Goal: Task Accomplishment & Management: Complete application form

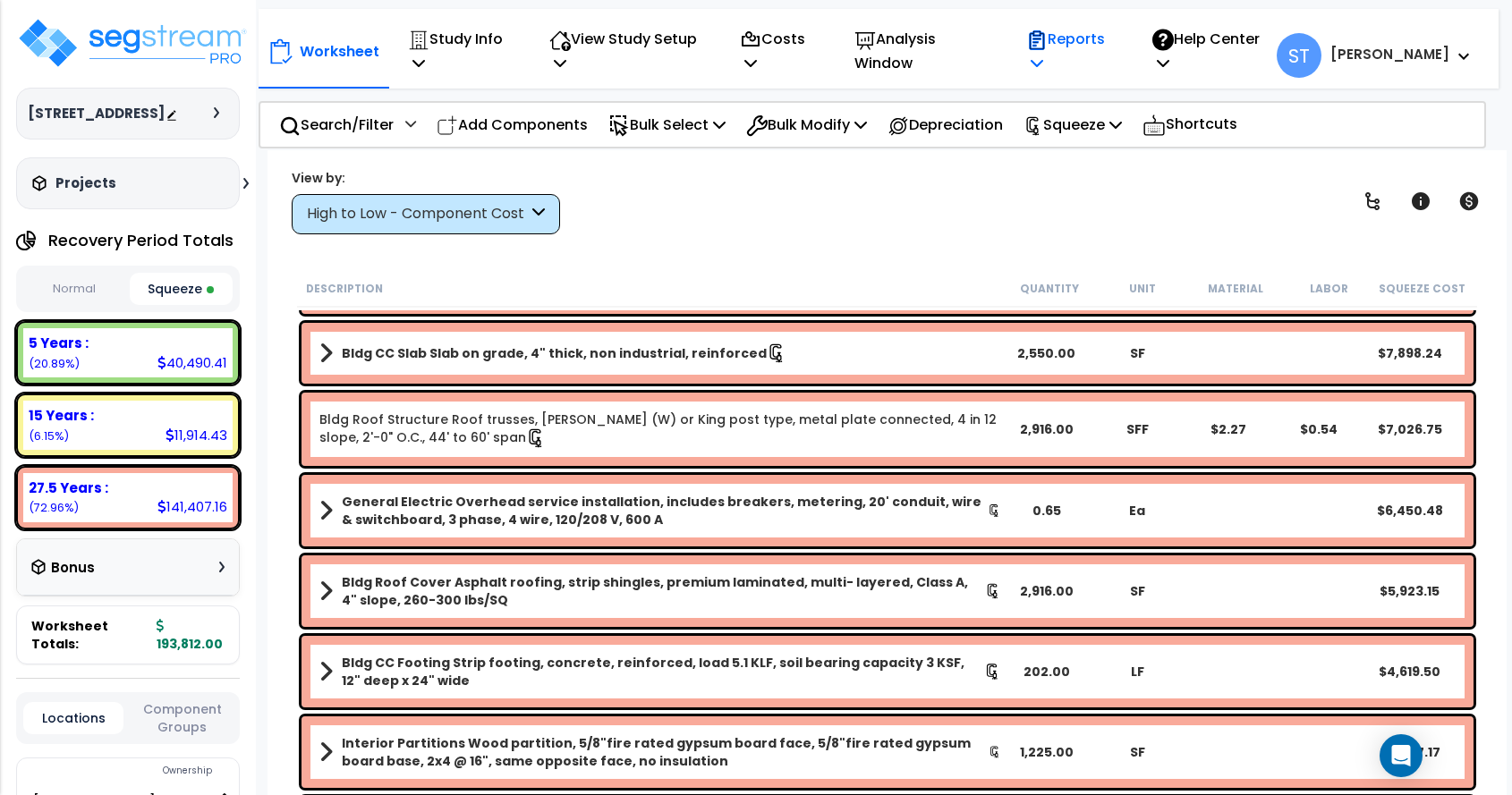
click at [1114, 41] on p "Reports" at bounding box center [1070, 51] width 88 height 48
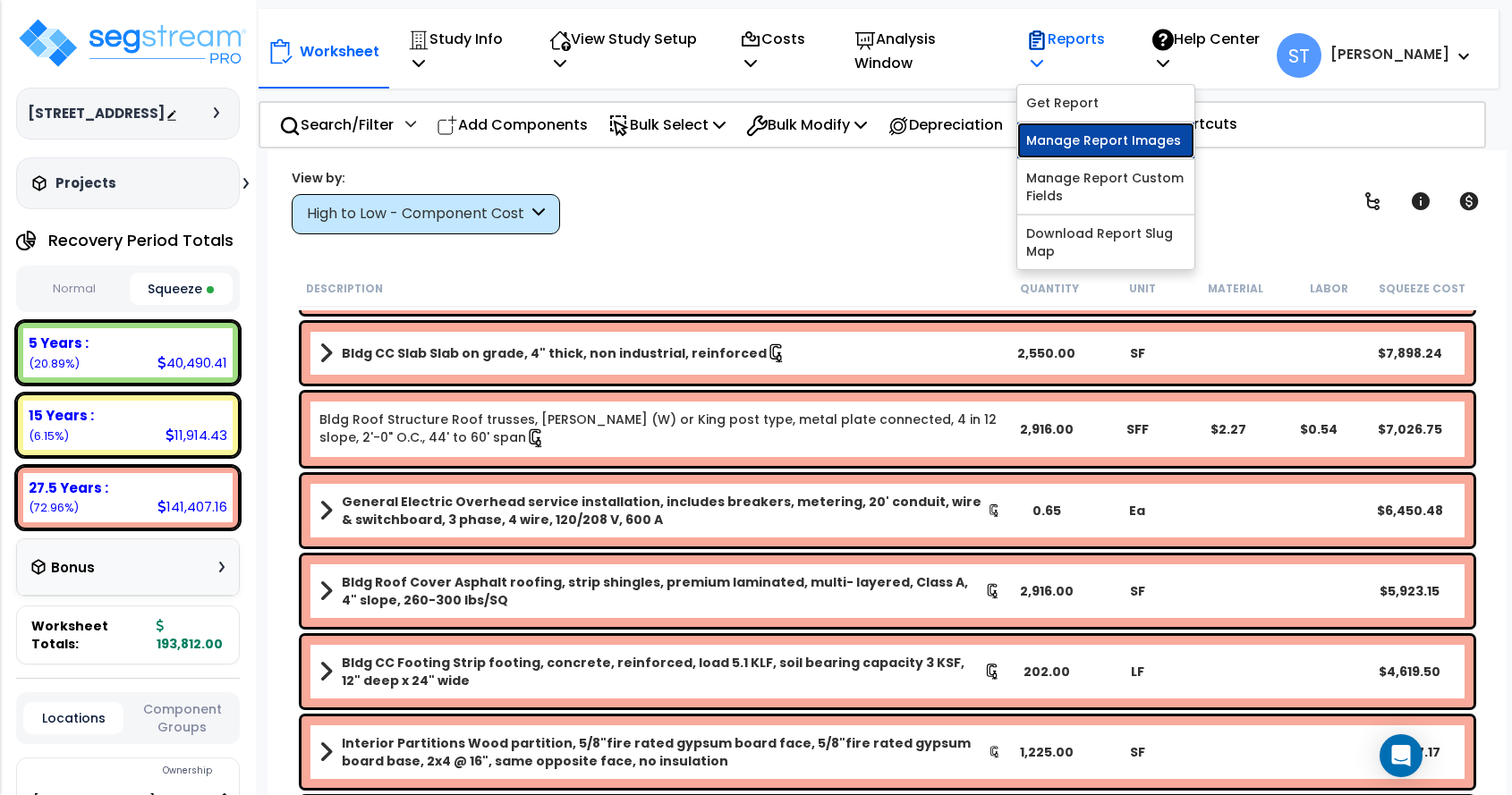
click at [1132, 131] on link "Manage Report Images" at bounding box center [1105, 140] width 177 height 36
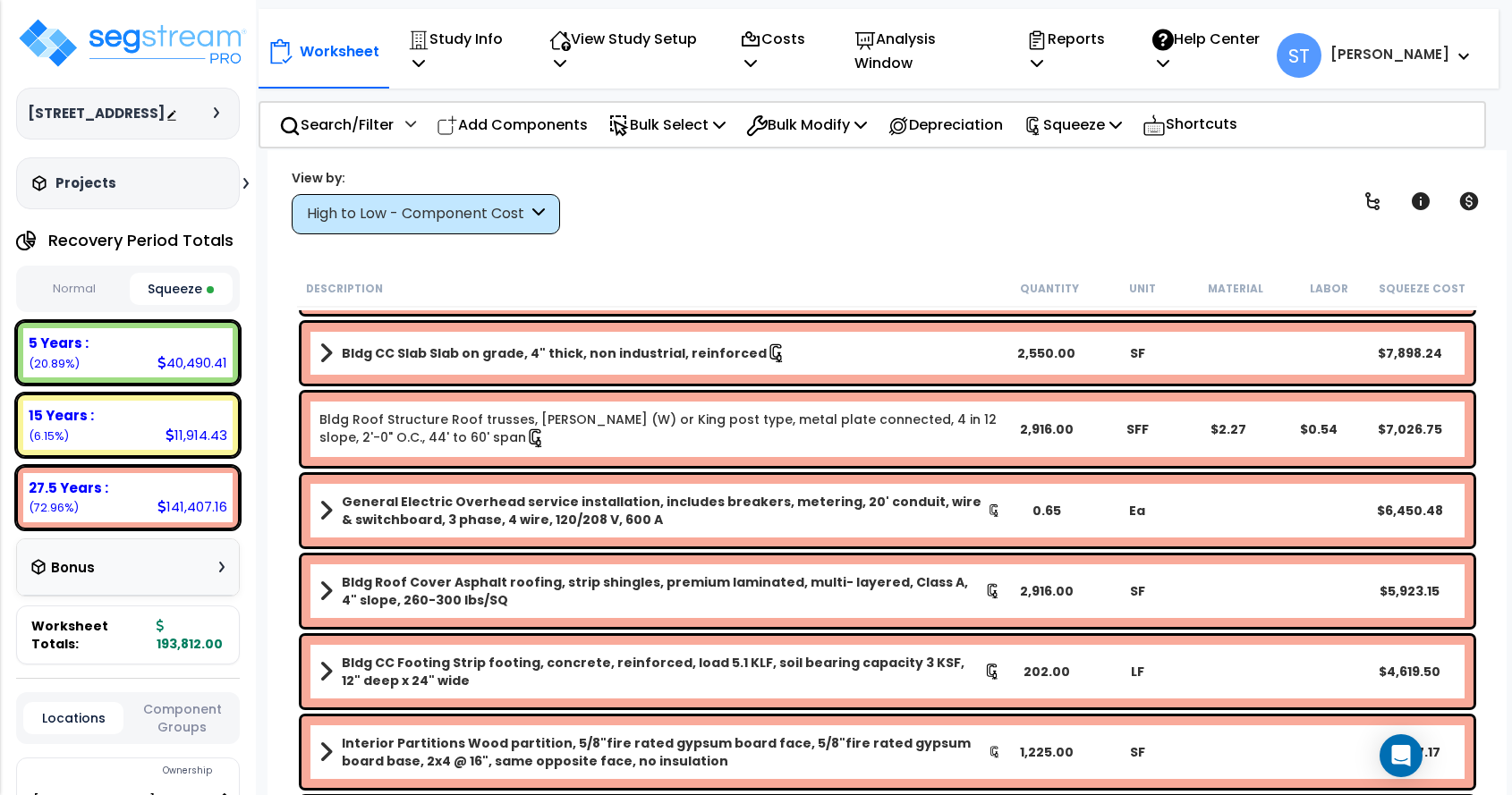
click at [279, 249] on div "Worksheet Study Info Study Setup Add Property Unit Template study Clone study ST" at bounding box center [888, 548] width 1241 height 795
click at [180, 35] on img at bounding box center [132, 43] width 233 height 54
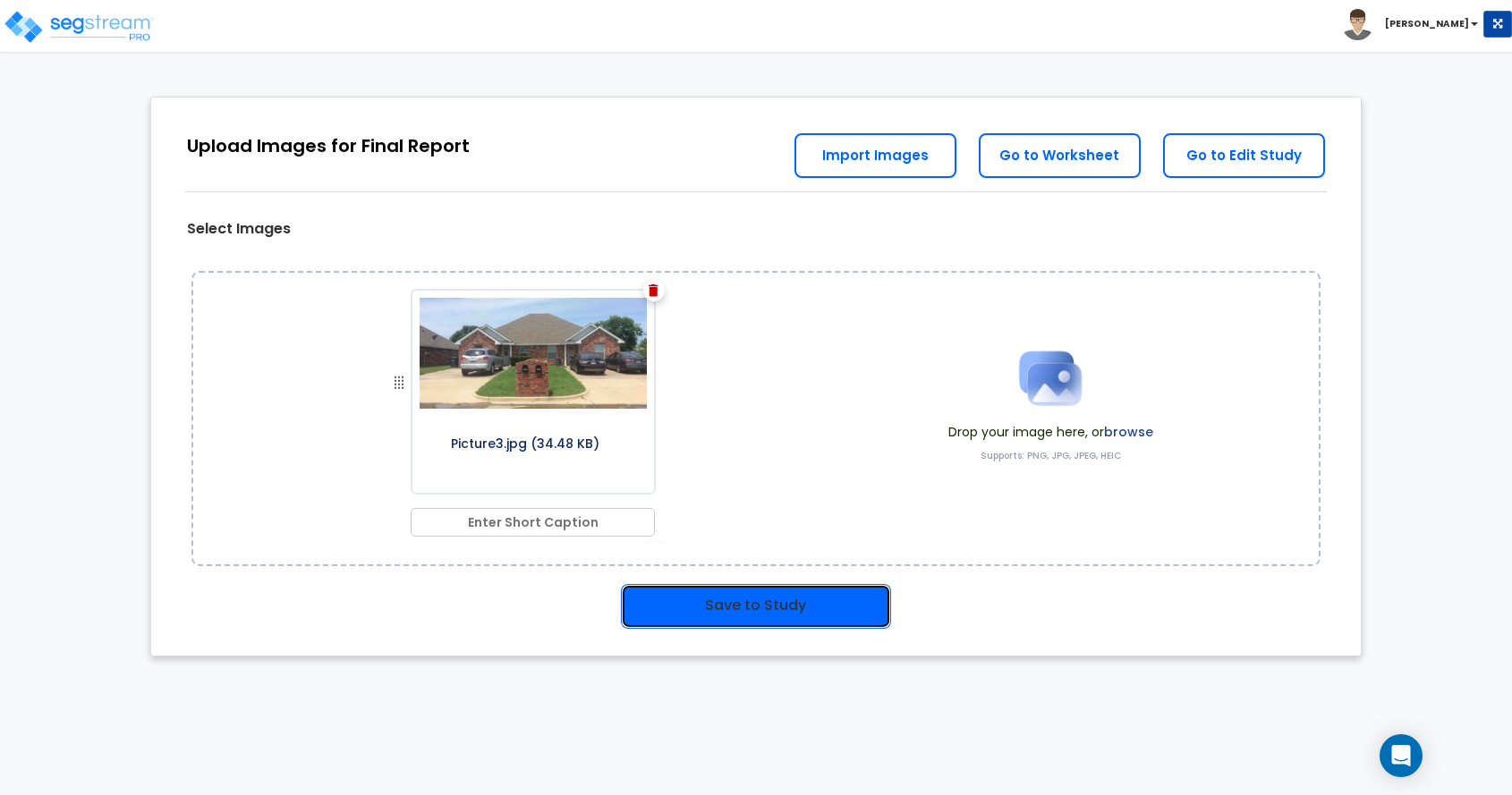
click at [744, 600] on button "Save to Study" at bounding box center [756, 607] width 271 height 44
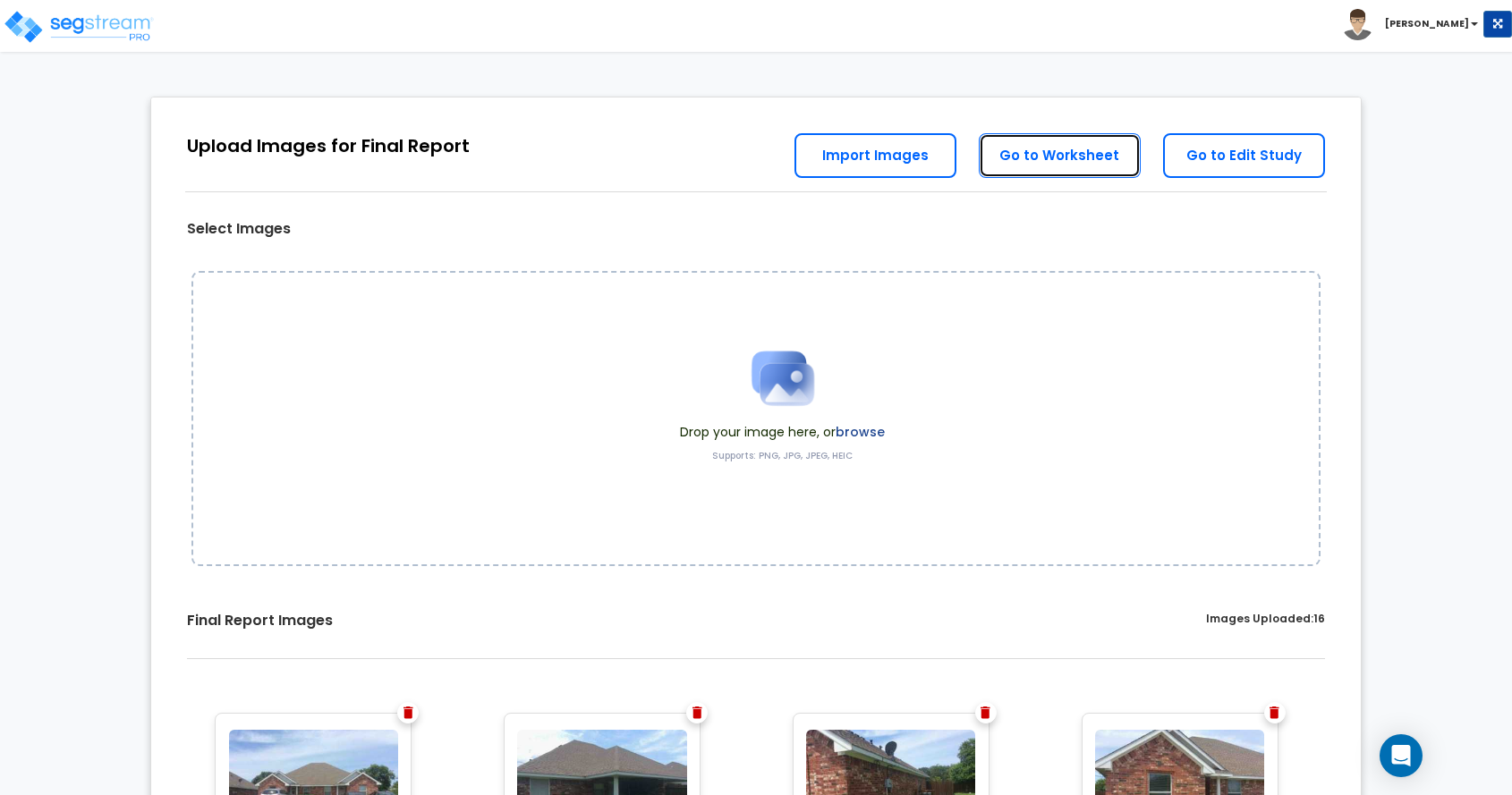
click at [1026, 156] on link "Go to Worksheet" at bounding box center [1060, 156] width 162 height 44
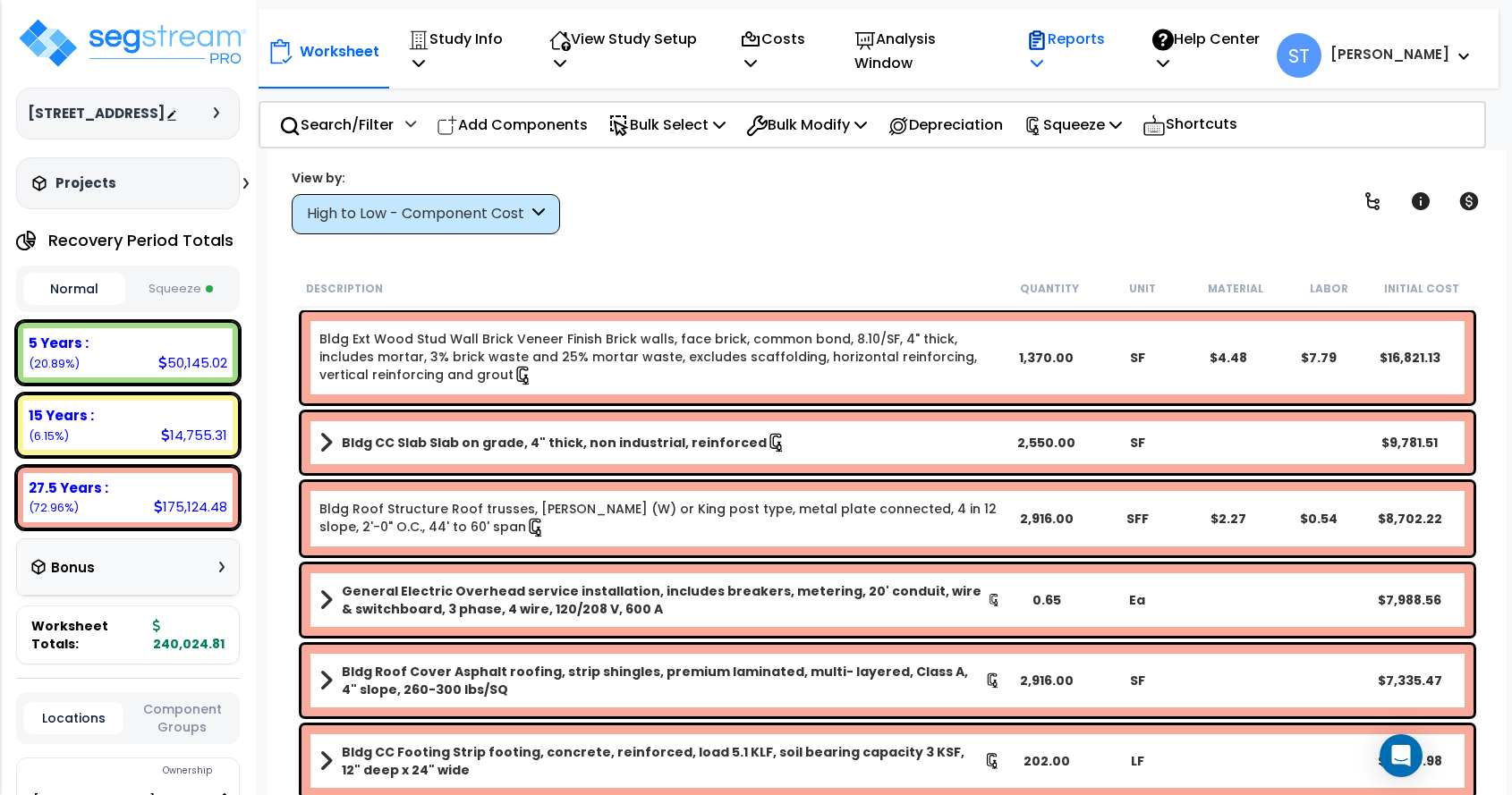
click at [1048, 42] on icon at bounding box center [1037, 41] width 21 height 21
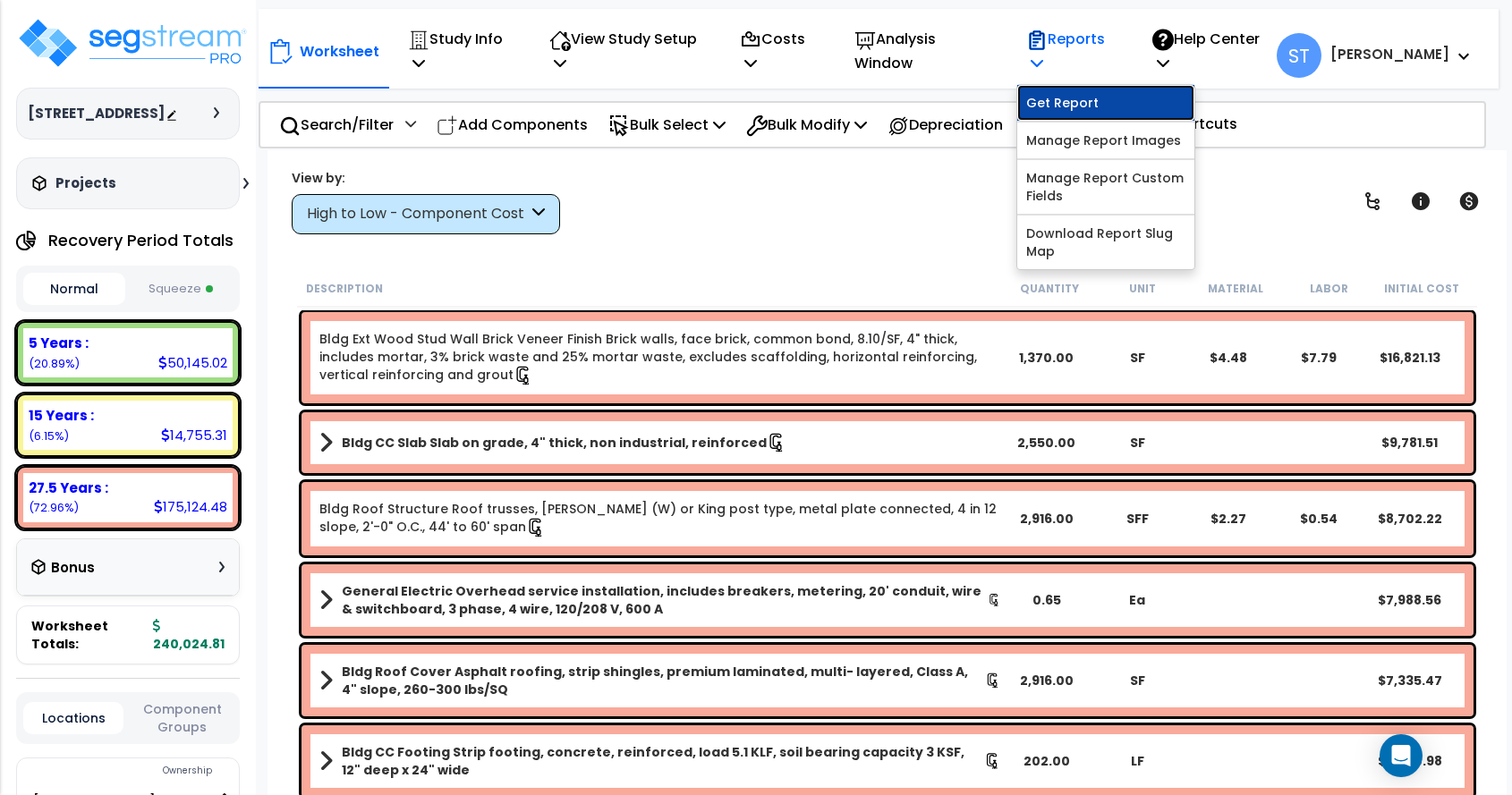
click at [1106, 100] on link "Get Report" at bounding box center [1105, 102] width 177 height 36
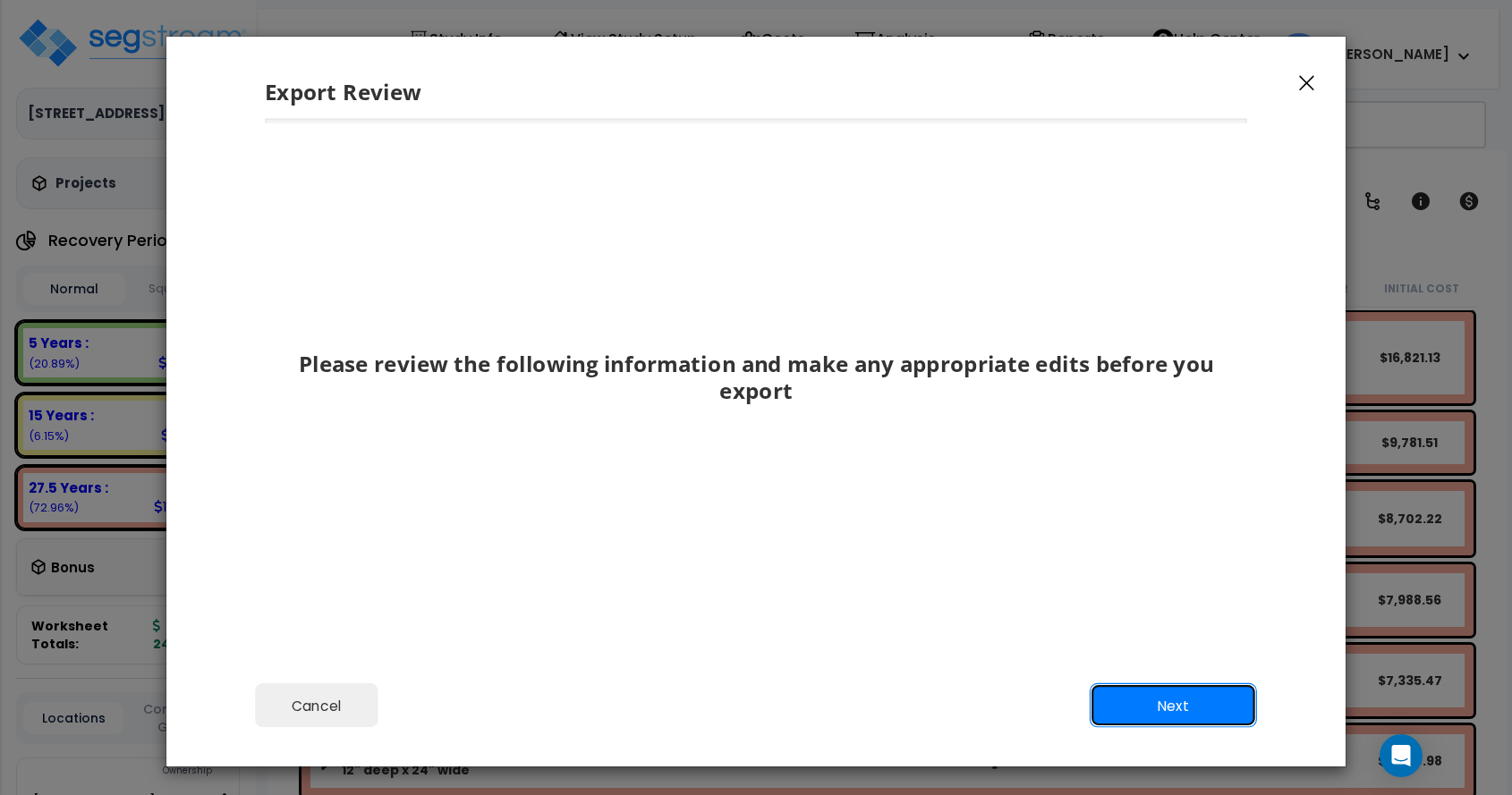
click at [1155, 698] on button "Next" at bounding box center [1173, 706] width 167 height 44
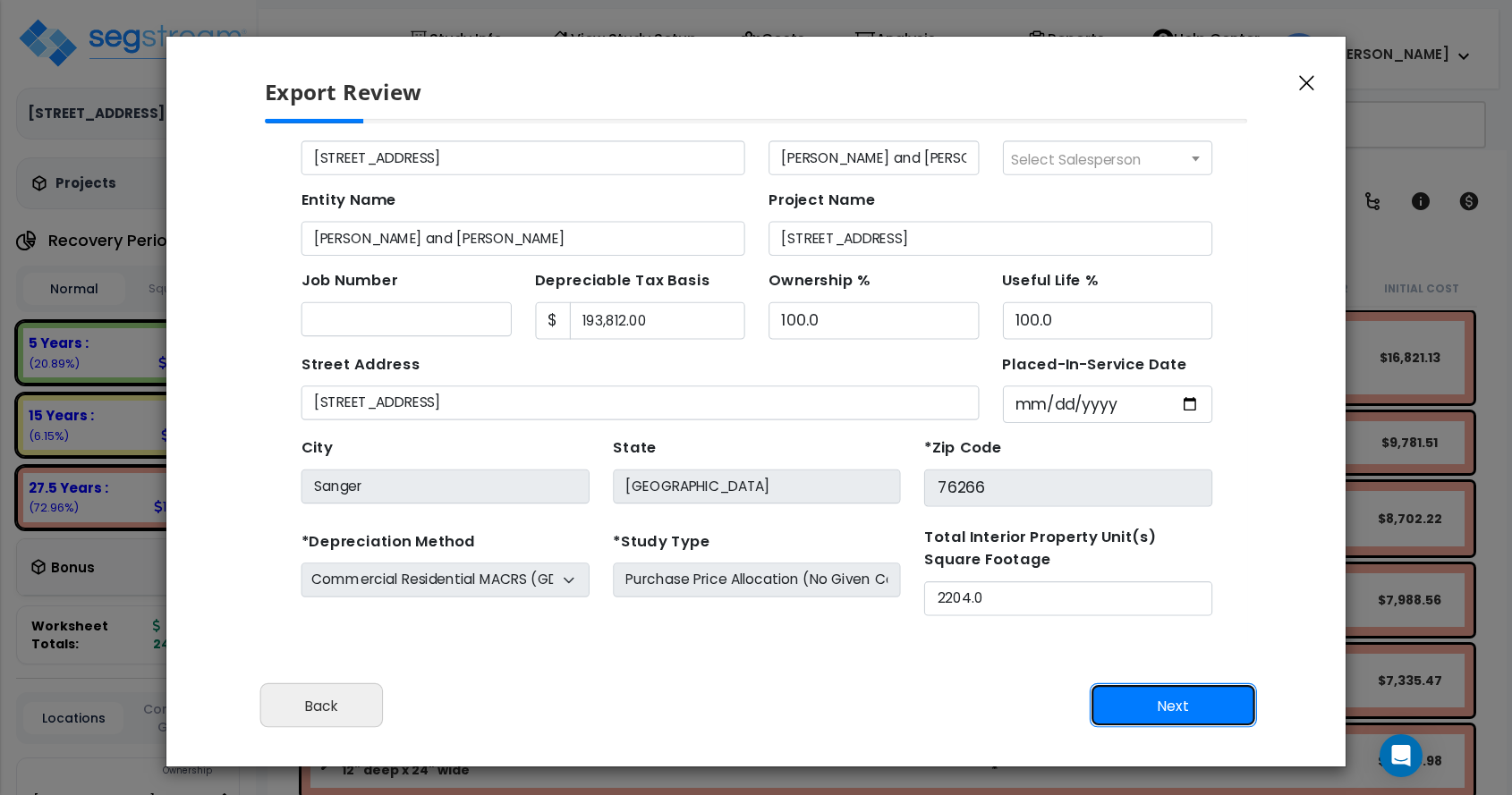
scroll to position [82, 0]
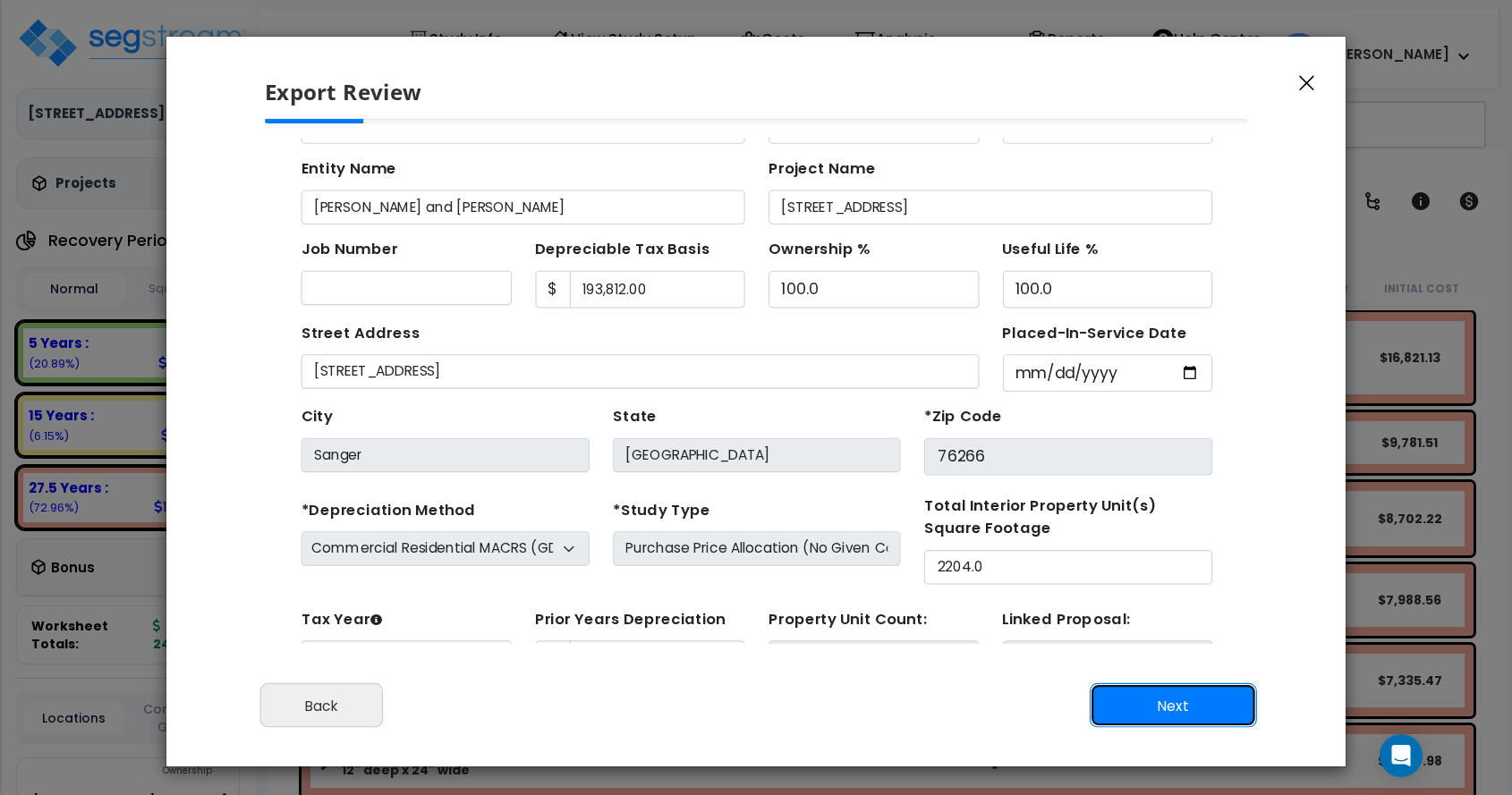
click at [1151, 702] on button "Next" at bounding box center [1173, 706] width 167 height 44
type input "17325"
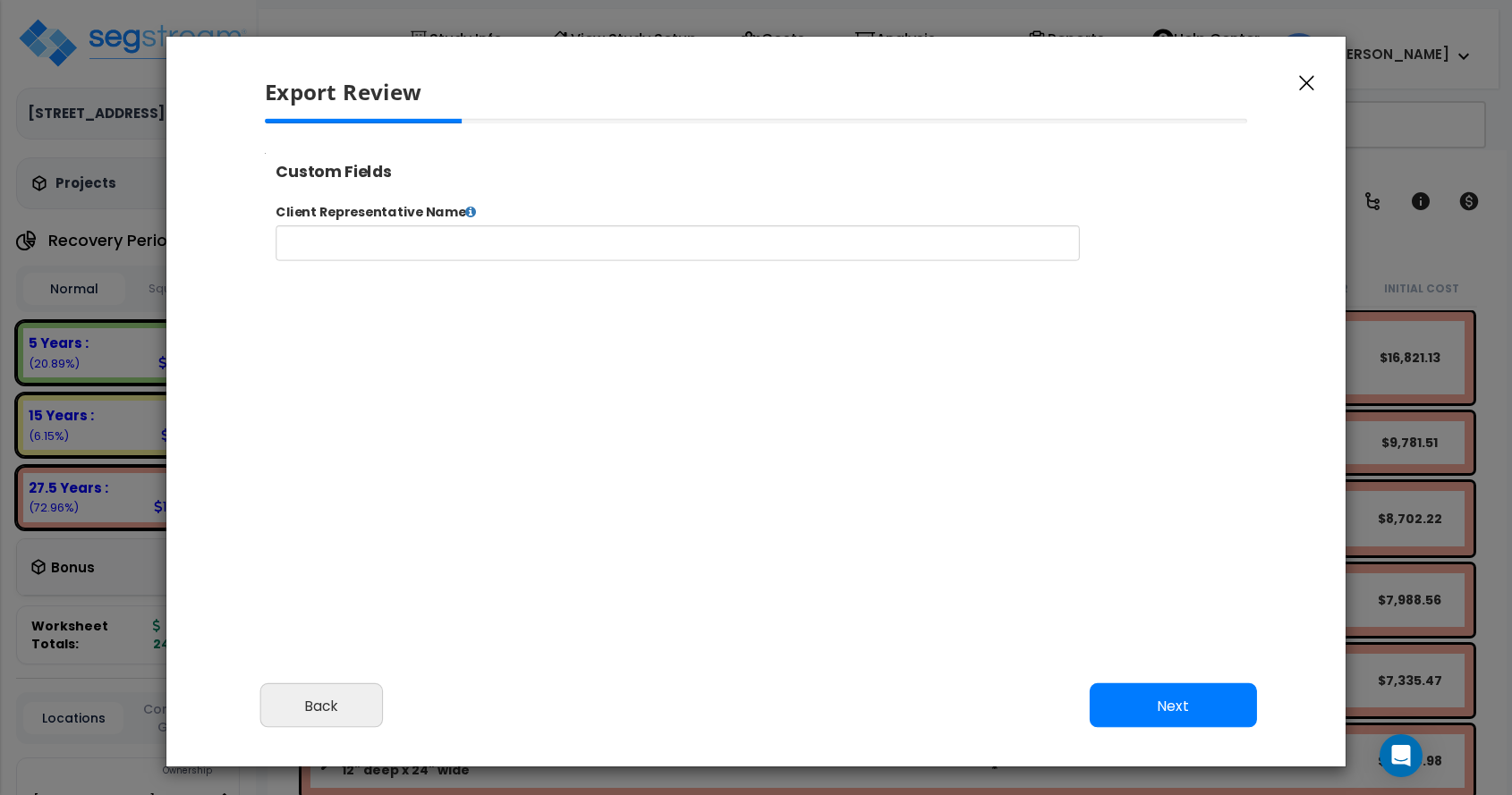
select select "2024"
click at [1212, 701] on button "Next" at bounding box center [1173, 706] width 167 height 44
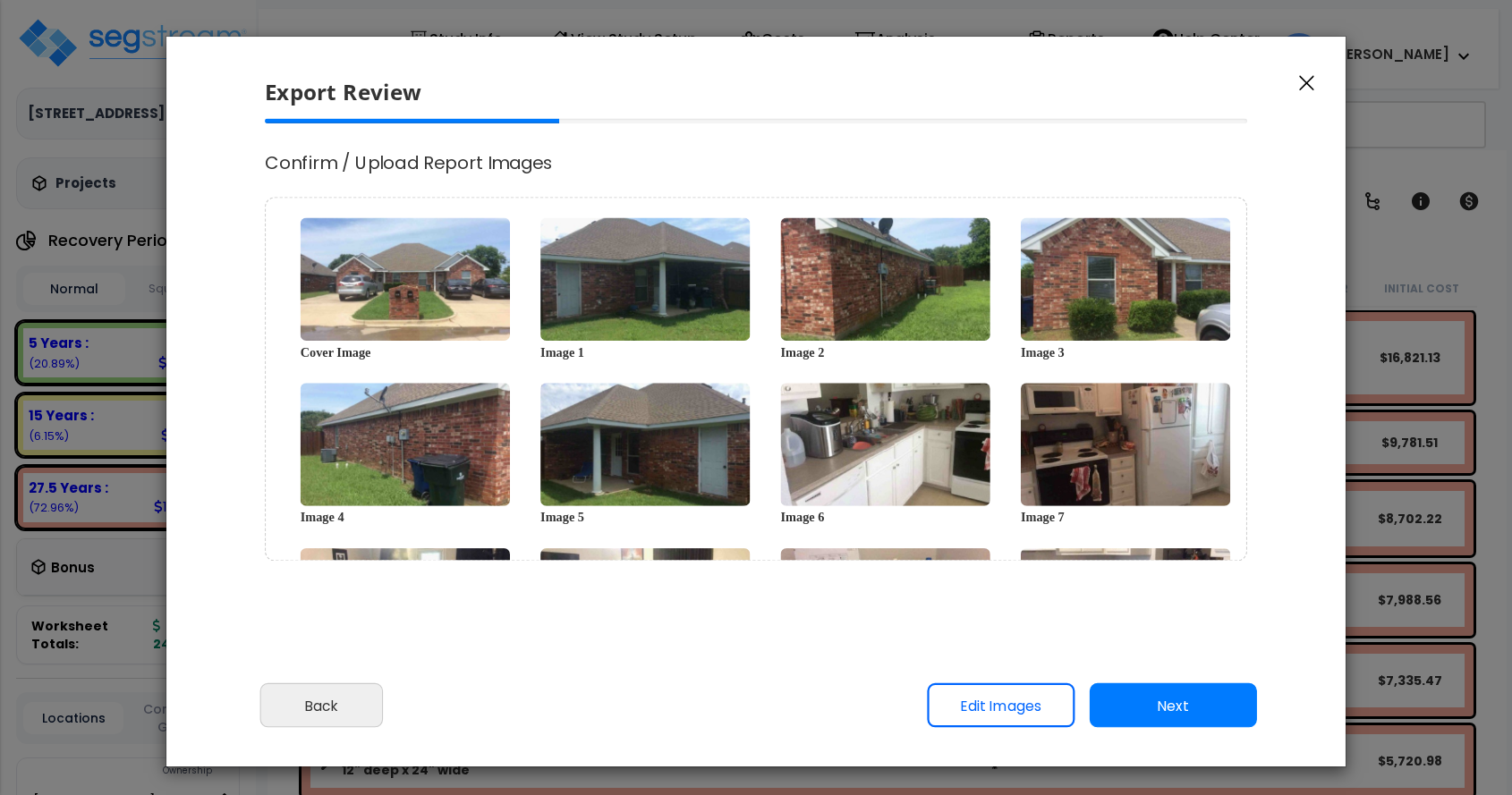
scroll to position [0, 0]
click at [1208, 706] on button "Next" at bounding box center [1173, 706] width 167 height 44
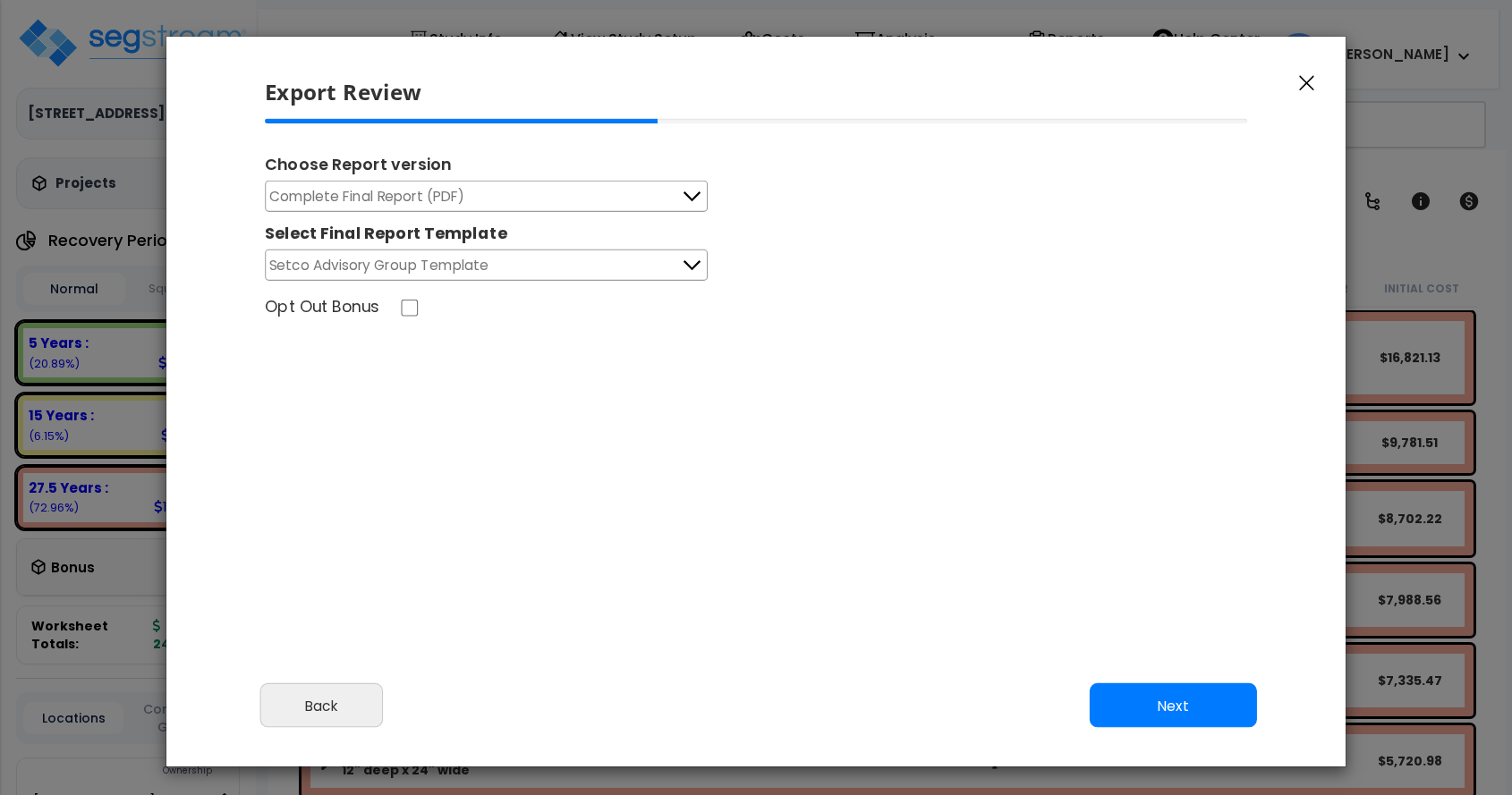
click at [559, 195] on button "Complete Final Report (PDF)" at bounding box center [486, 196] width 442 height 31
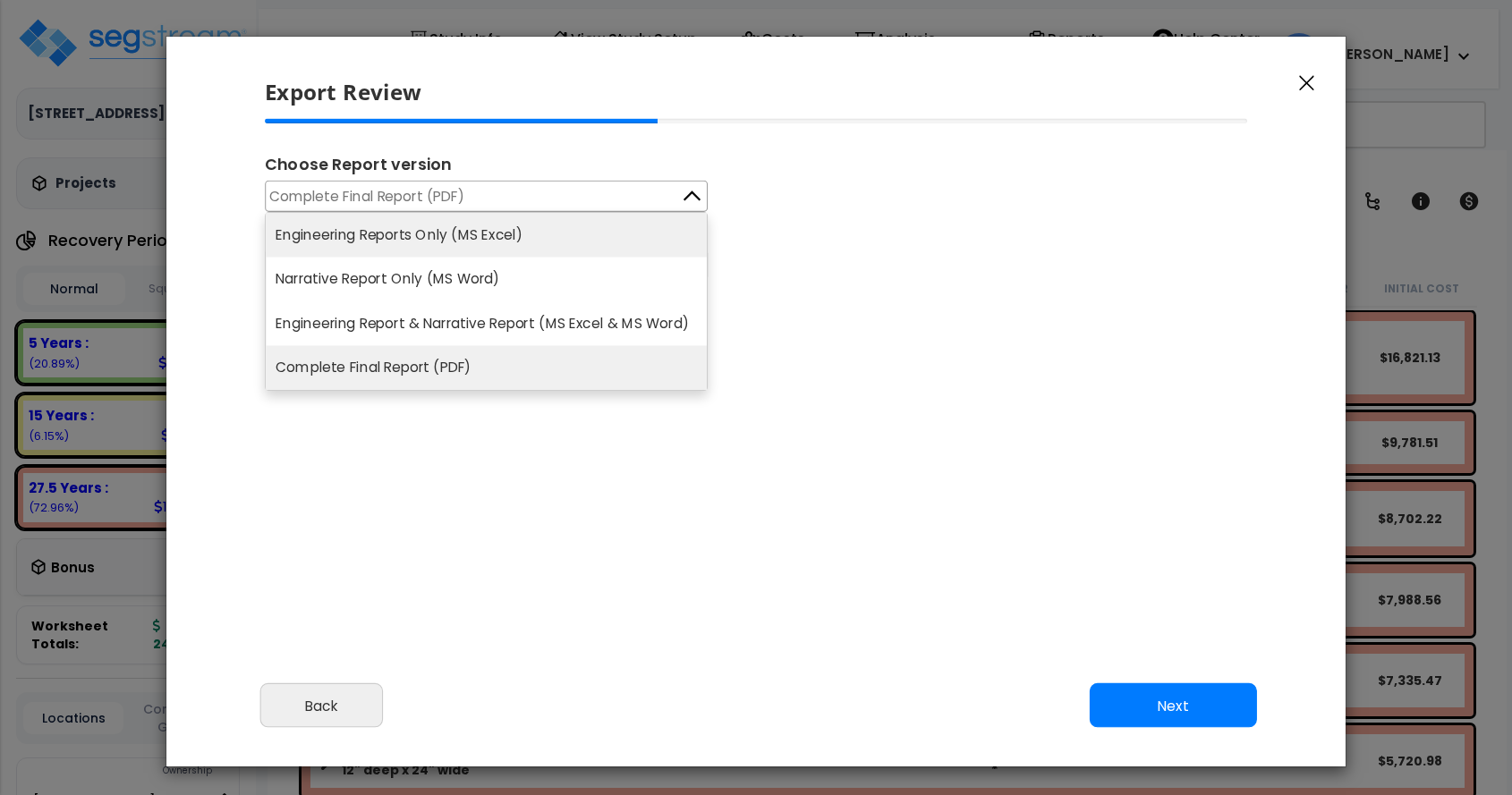
click at [538, 228] on li "Engineering Reports Only (MS Excel)" at bounding box center [486, 234] width 442 height 43
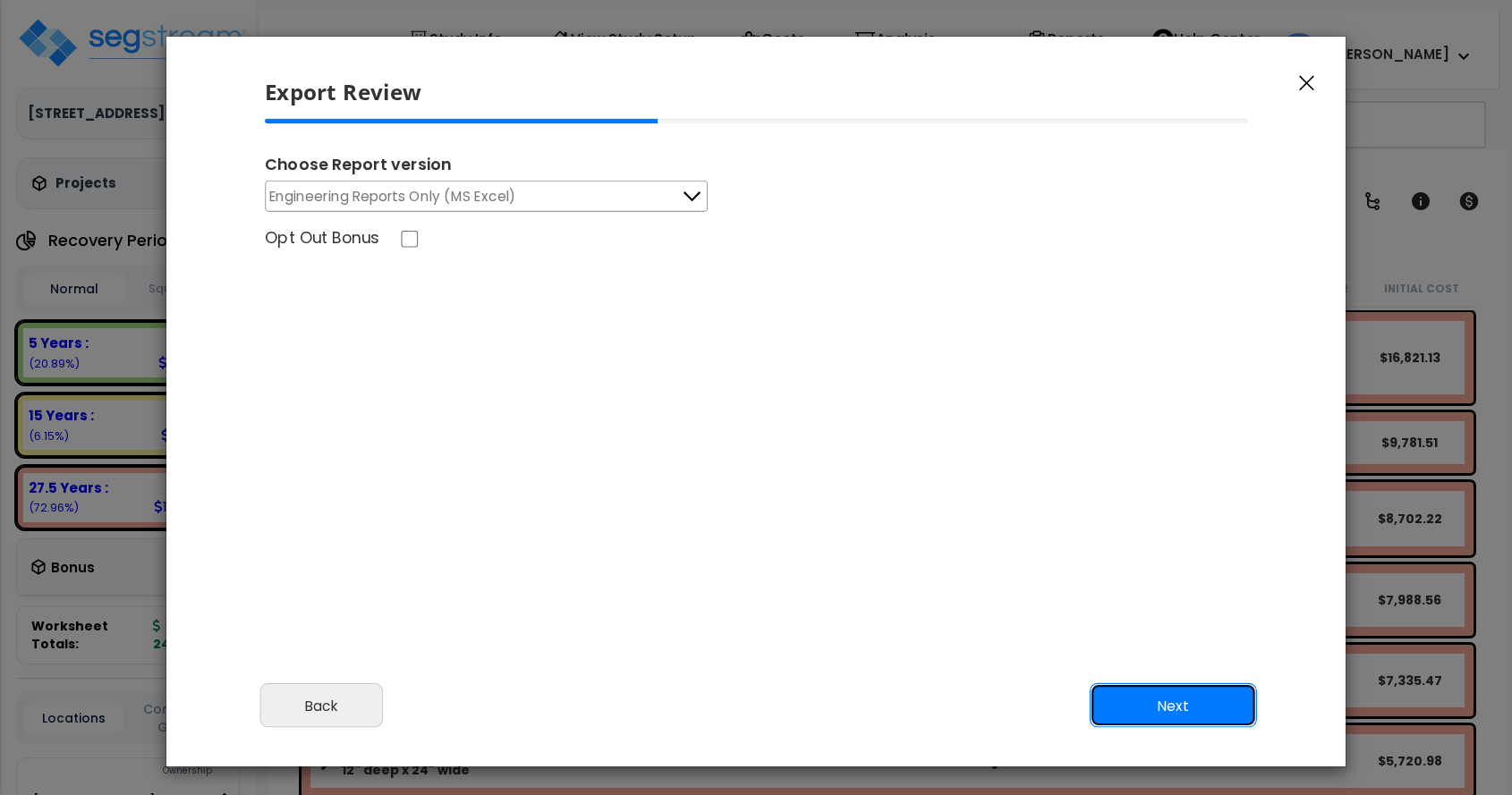
click at [1156, 698] on button "Next" at bounding box center [1173, 706] width 167 height 44
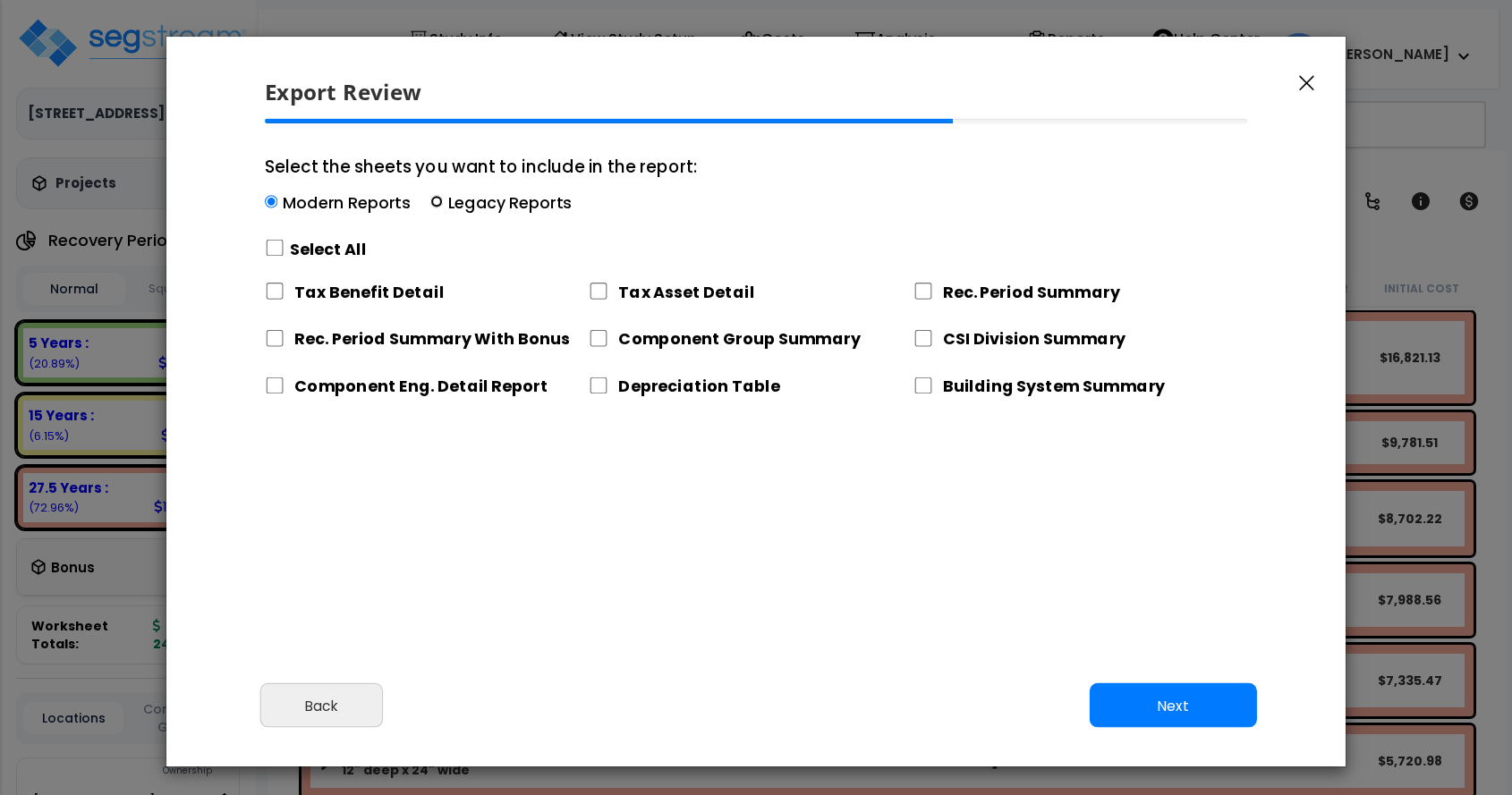
click at [437, 196] on input "Select the sheets you want to include in the report: Modern Reports Legacy Repo…" at bounding box center [437, 202] width 13 height 13
radio input "true"
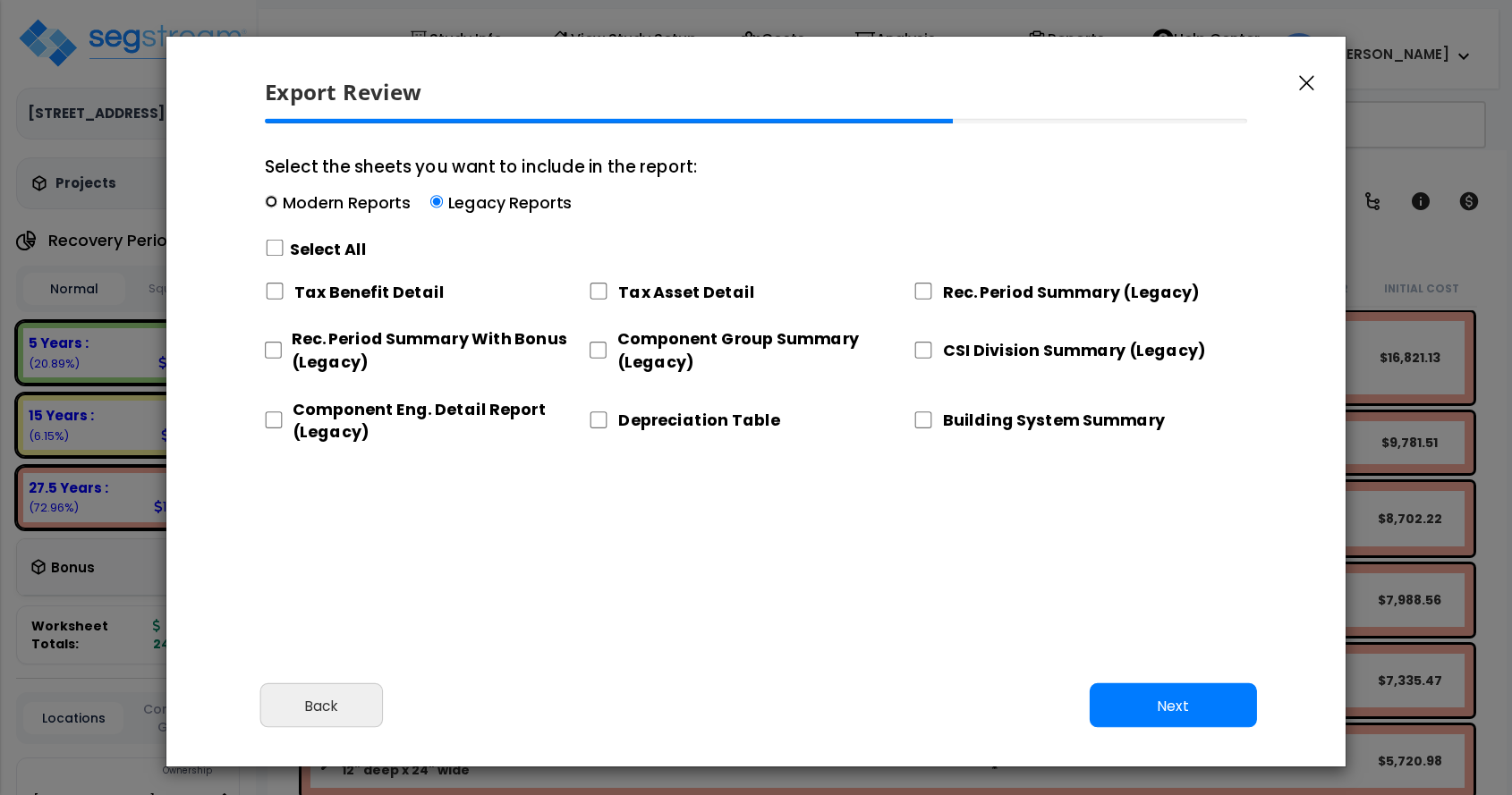
click at [266, 200] on input "Select the sheets you want to include in the report: Modern Reports Legacy Repo…" at bounding box center [271, 202] width 13 height 13
radio input "true"
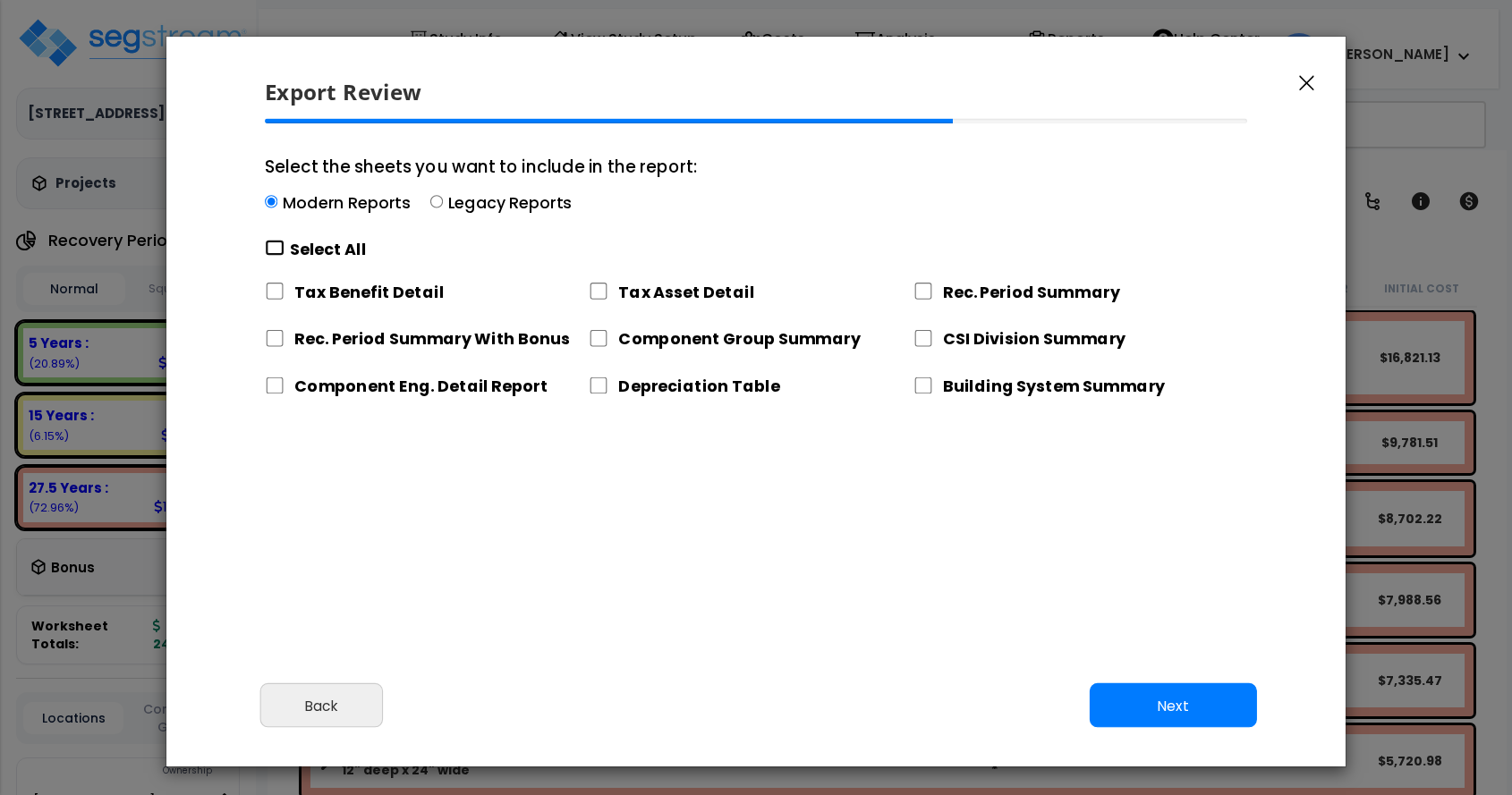
click at [277, 247] on input "Select the sheets you want to include in the report: Modern Reports Legacy Repo…" at bounding box center [274, 248] width 19 height 17
checkbox input "true"
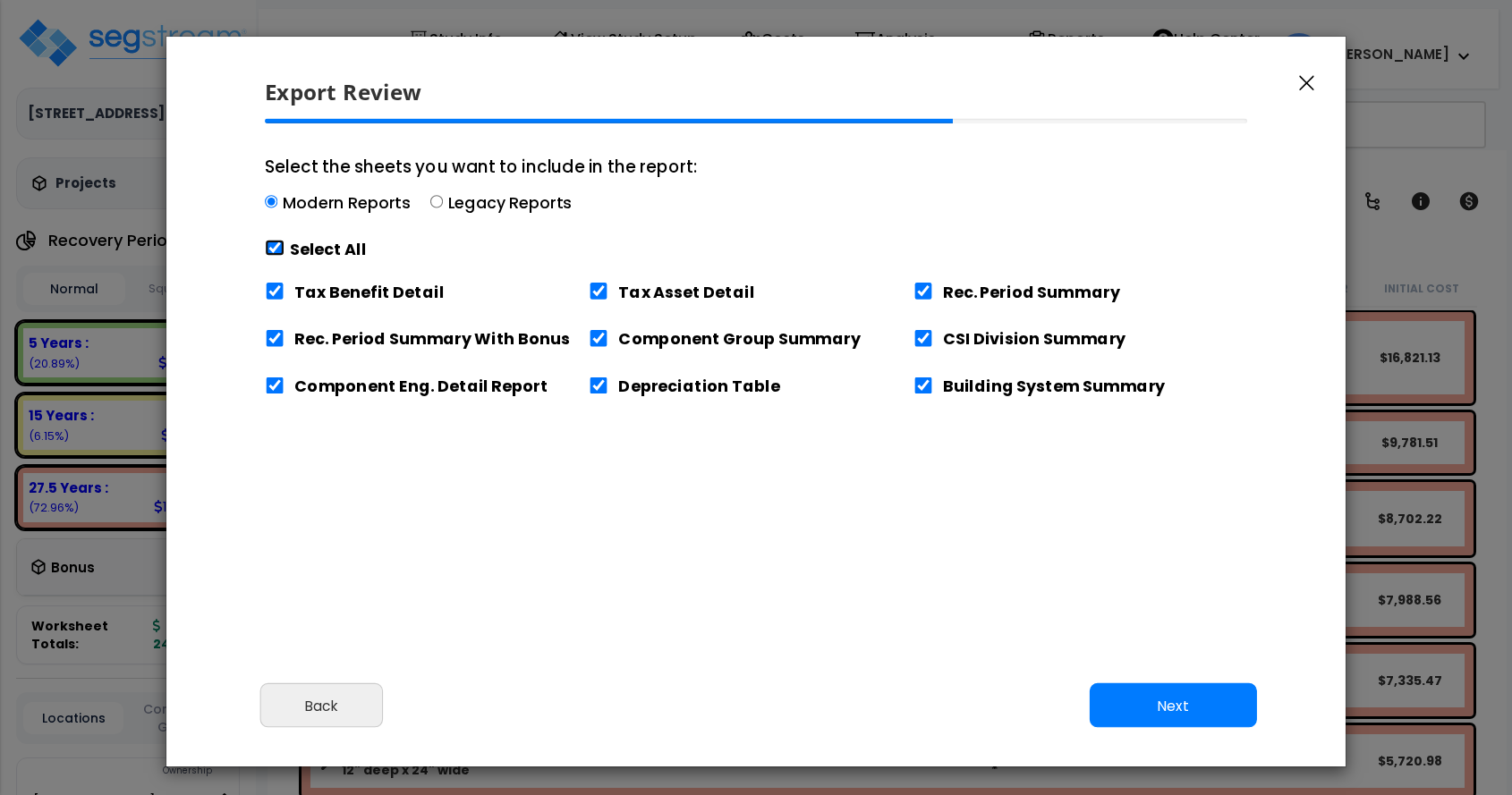
checkbox input "true"
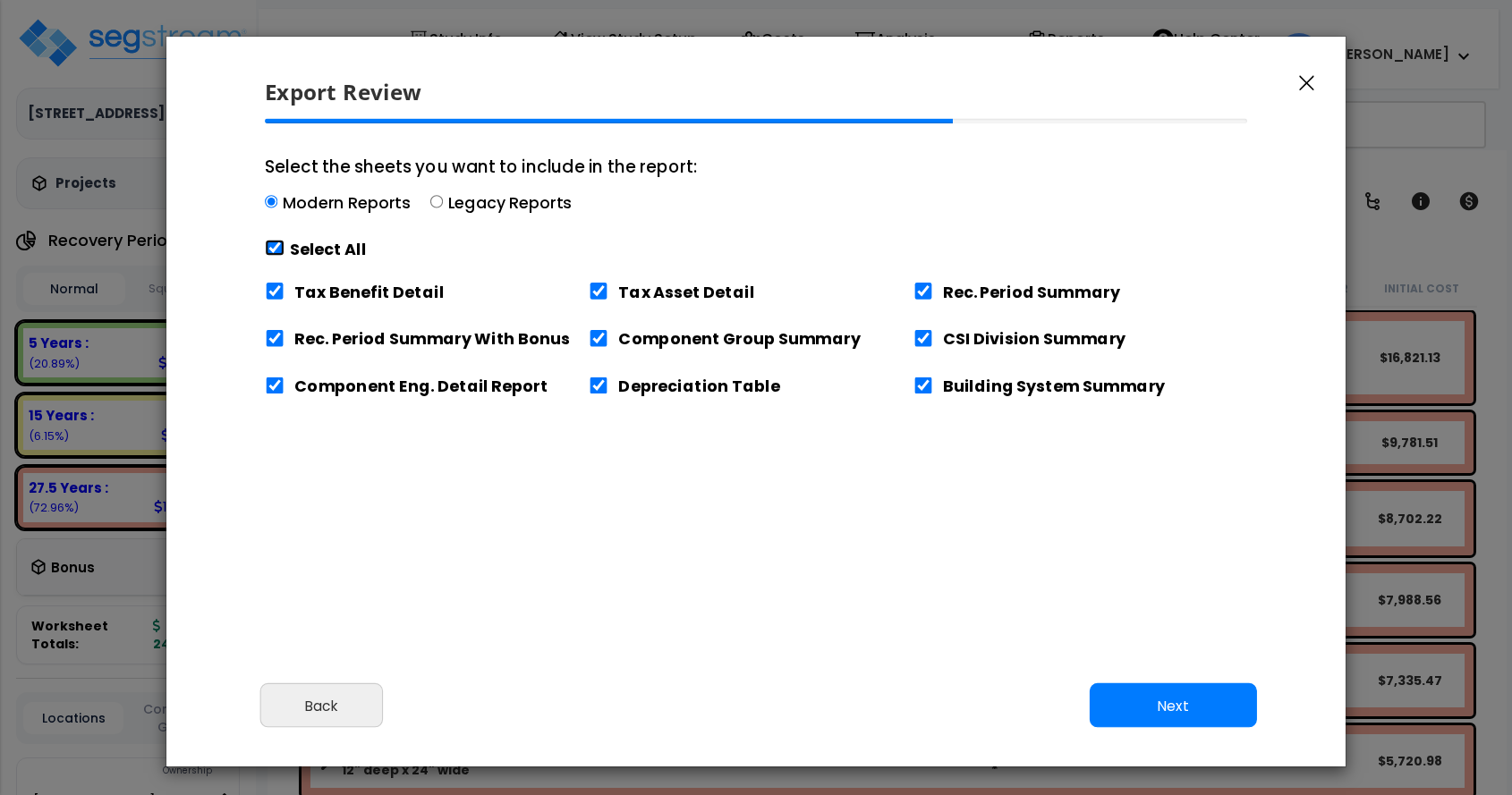
checkbox input "true"
click at [1165, 701] on button "Next" at bounding box center [1173, 706] width 167 height 44
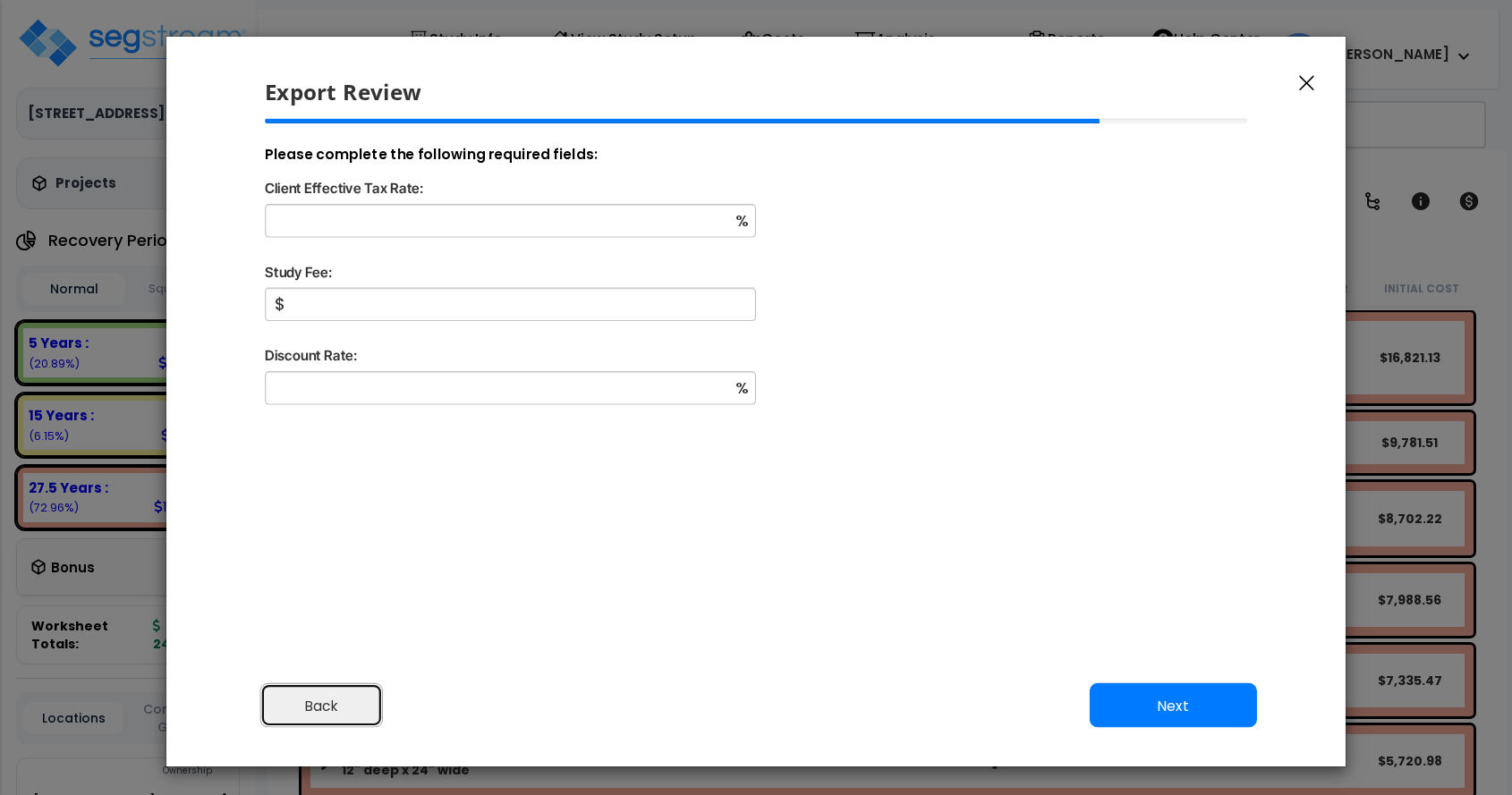
click at [327, 706] on button "Back" at bounding box center [323, 706] width 124 height 44
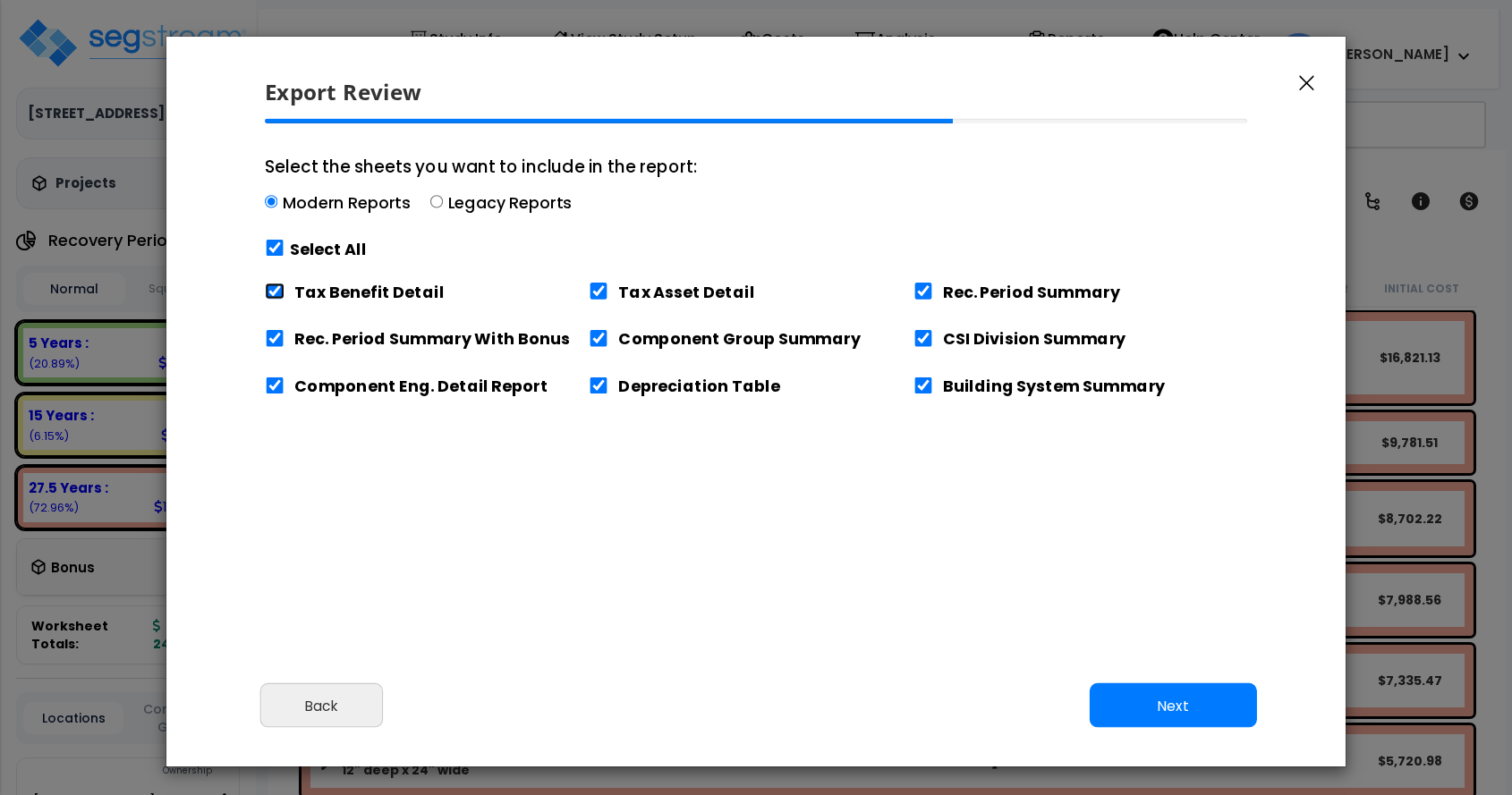
click at [272, 288] on input "Tax Benefit Detail" at bounding box center [274, 292] width 19 height 17
checkbox input "false"
click at [601, 293] on input "Tax Asset Detail" at bounding box center [598, 292] width 19 height 17
checkbox input "false"
click at [1193, 706] on button "Next" at bounding box center [1173, 706] width 167 height 44
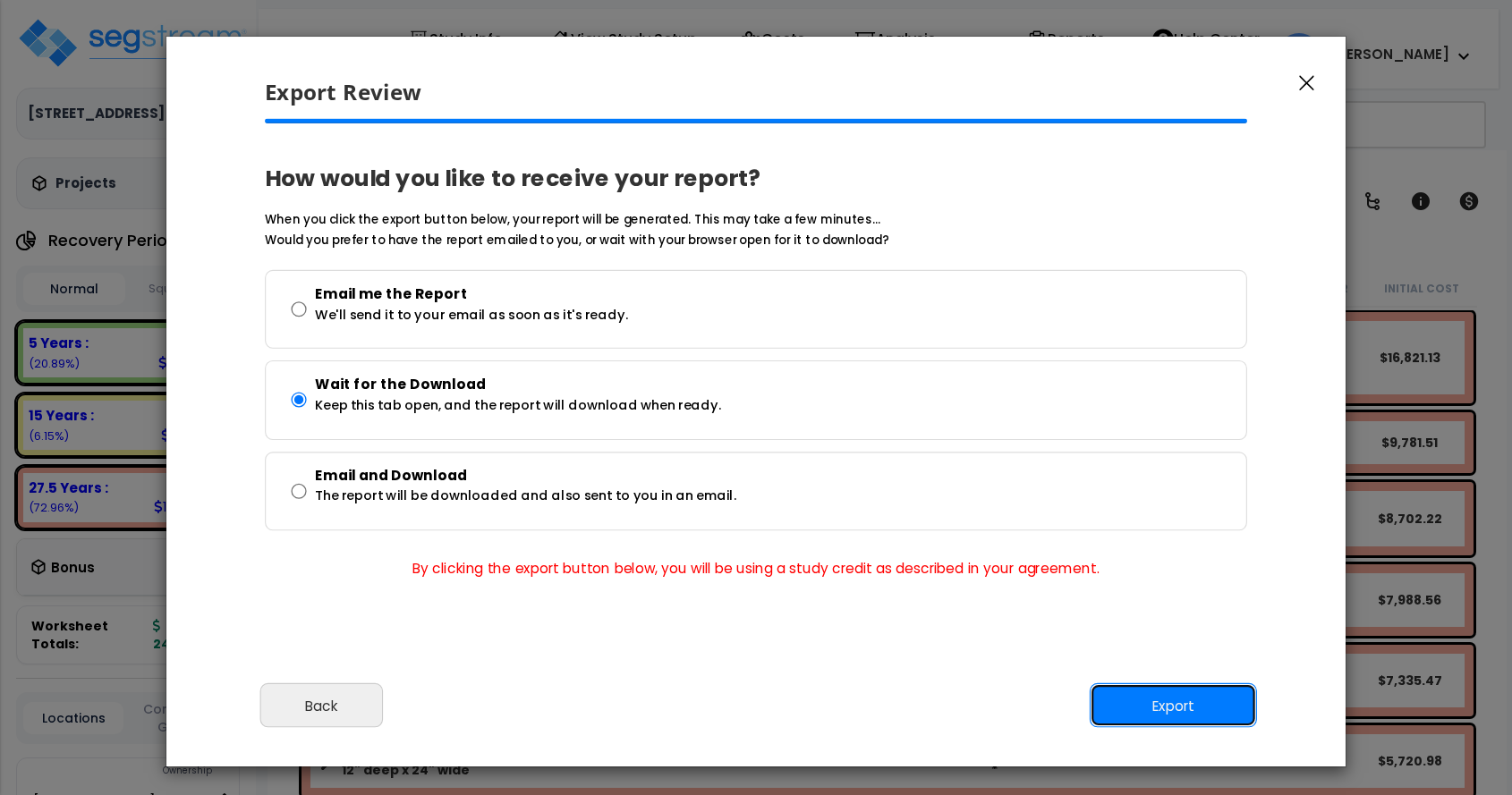
click at [1193, 706] on button "Export" at bounding box center [1173, 706] width 167 height 44
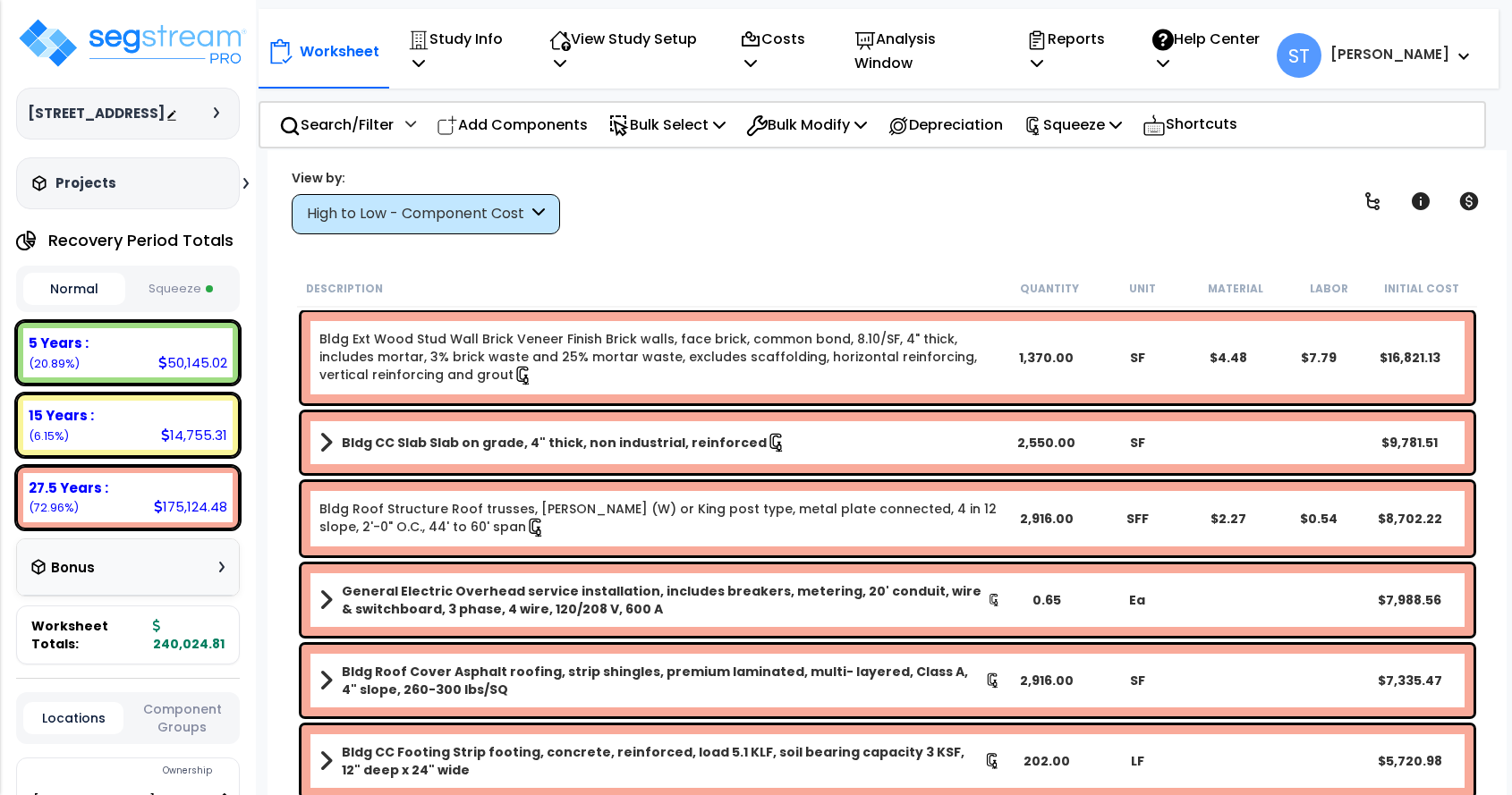
click at [877, 255] on div "Worksheet Study Info Study Setup Add Property Unit Template study Clone study ST" at bounding box center [888, 548] width 1241 height 795
click at [1048, 50] on icon at bounding box center [1037, 41] width 21 height 21
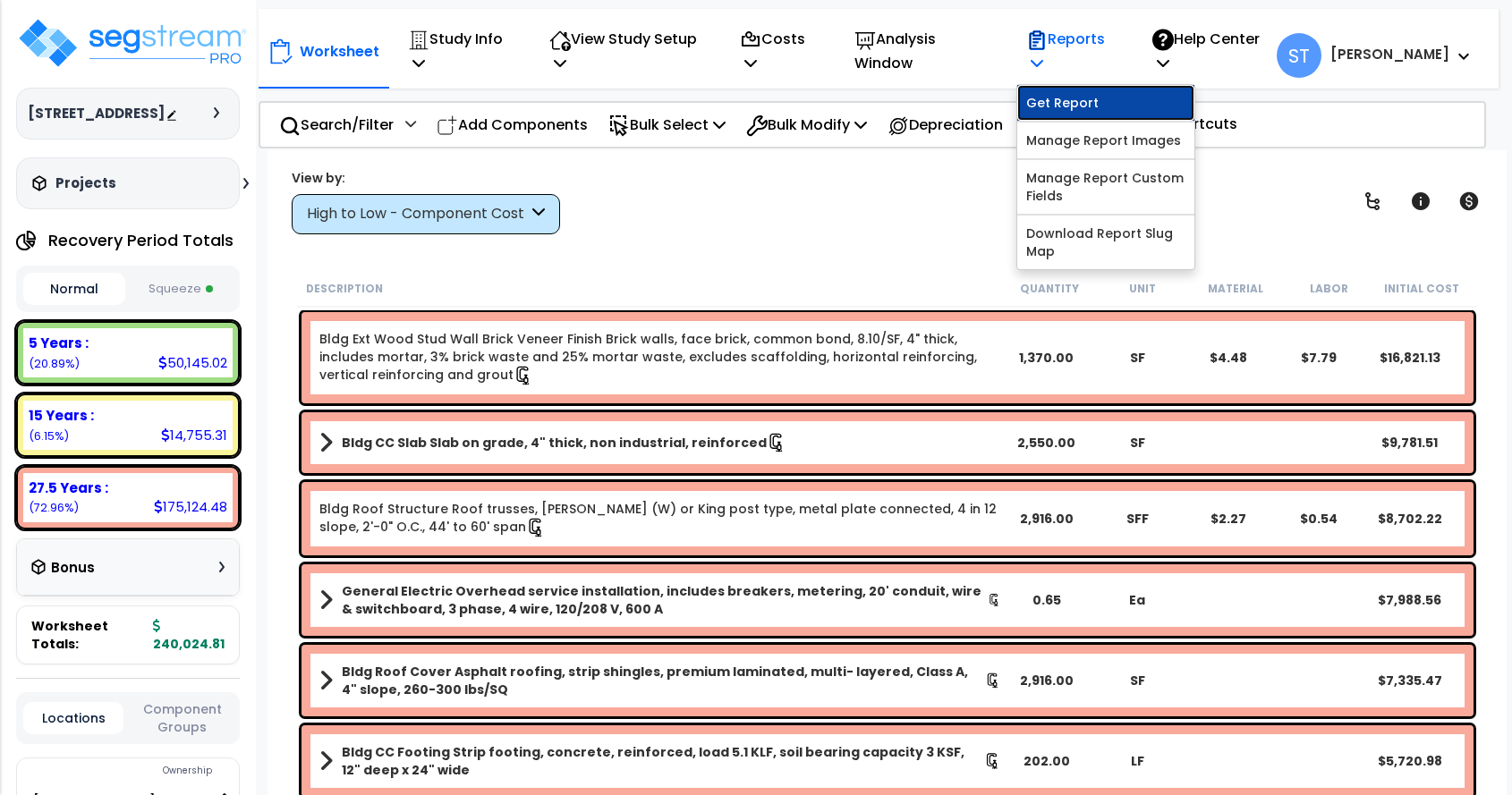
click at [1106, 104] on link "Get Report" at bounding box center [1105, 102] width 177 height 36
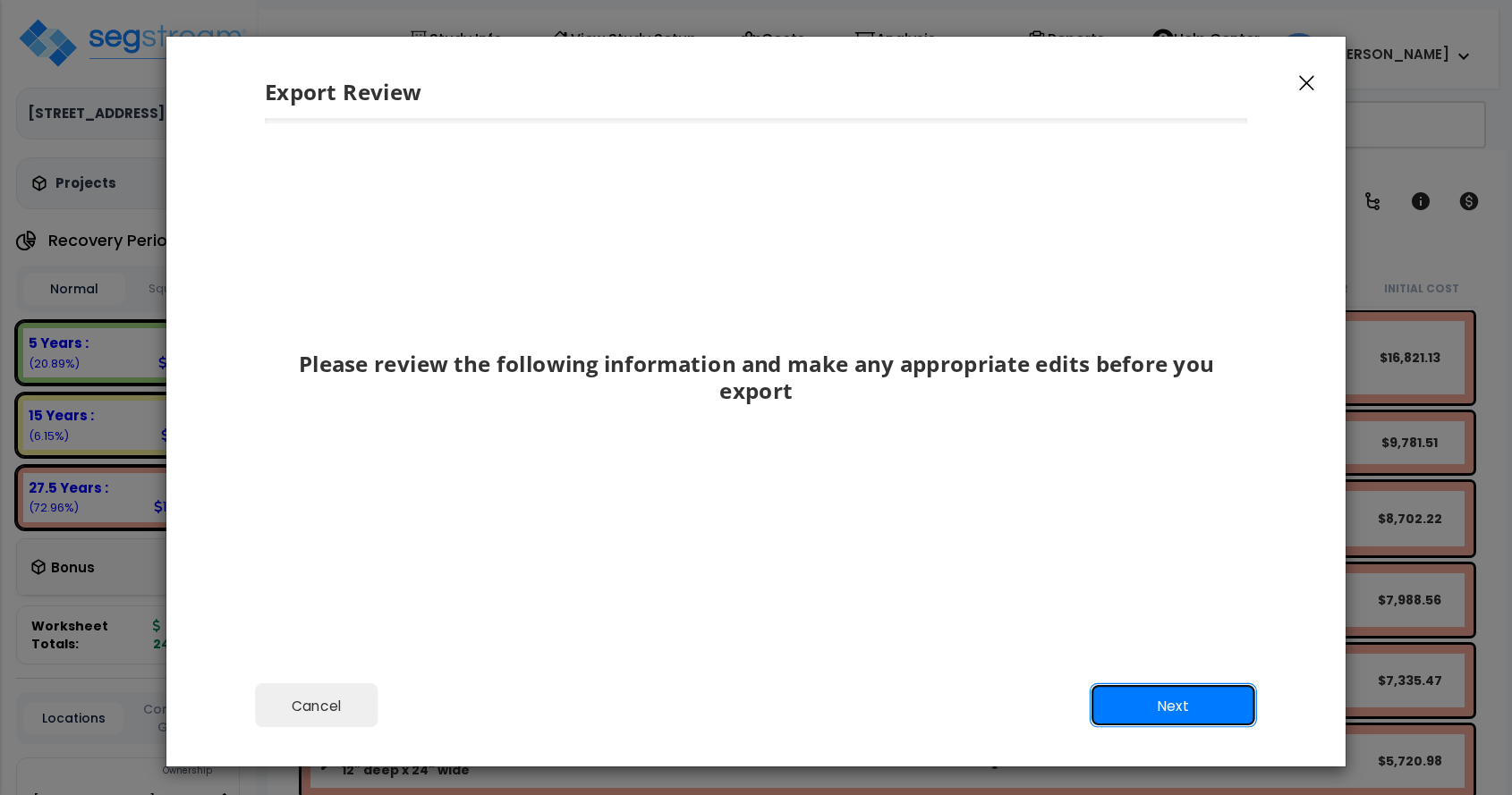
click at [1166, 701] on button "Next" at bounding box center [1173, 706] width 167 height 44
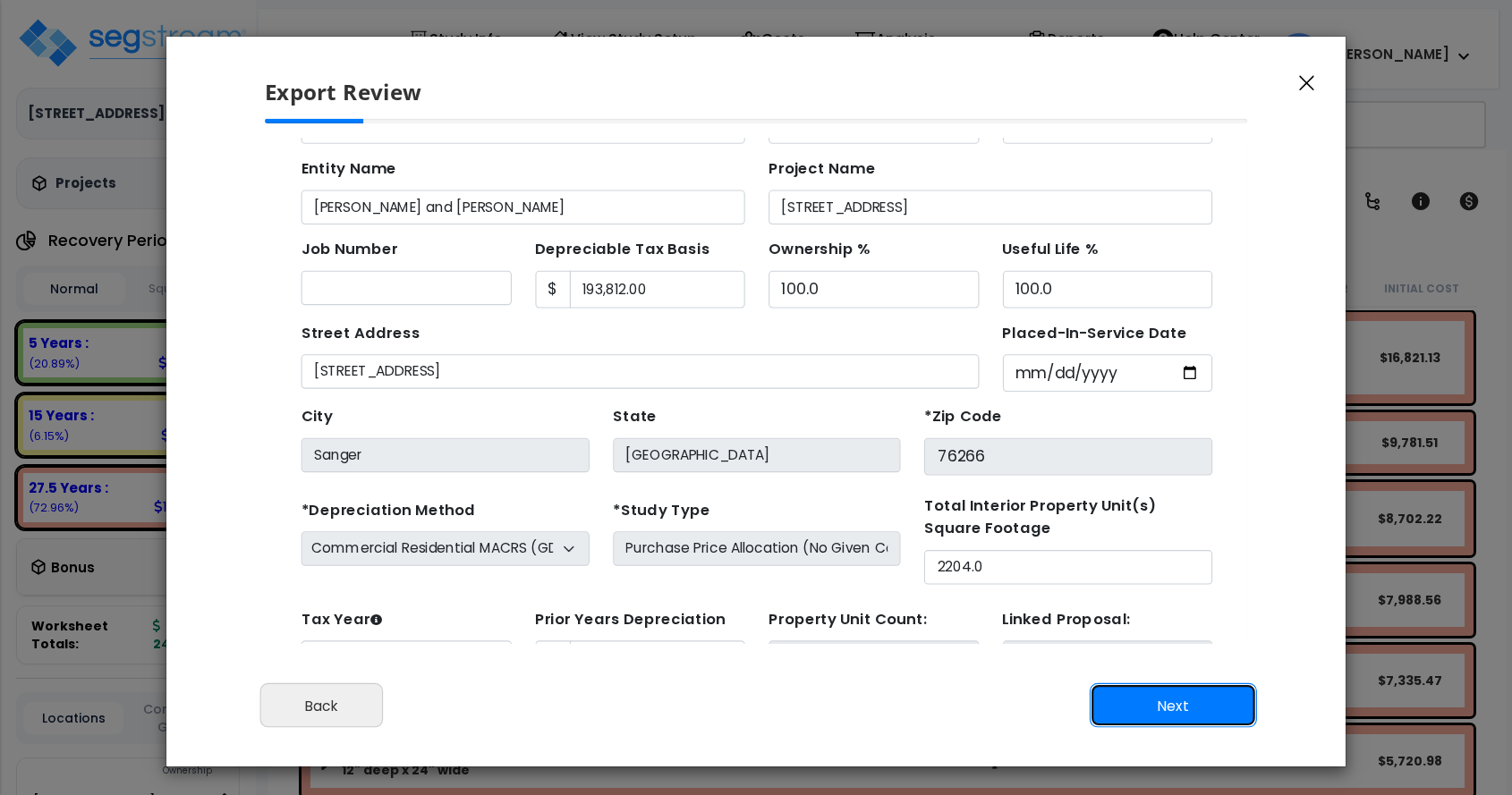
click at [1166, 701] on button "Next" at bounding box center [1173, 706] width 167 height 44
type input "17325"
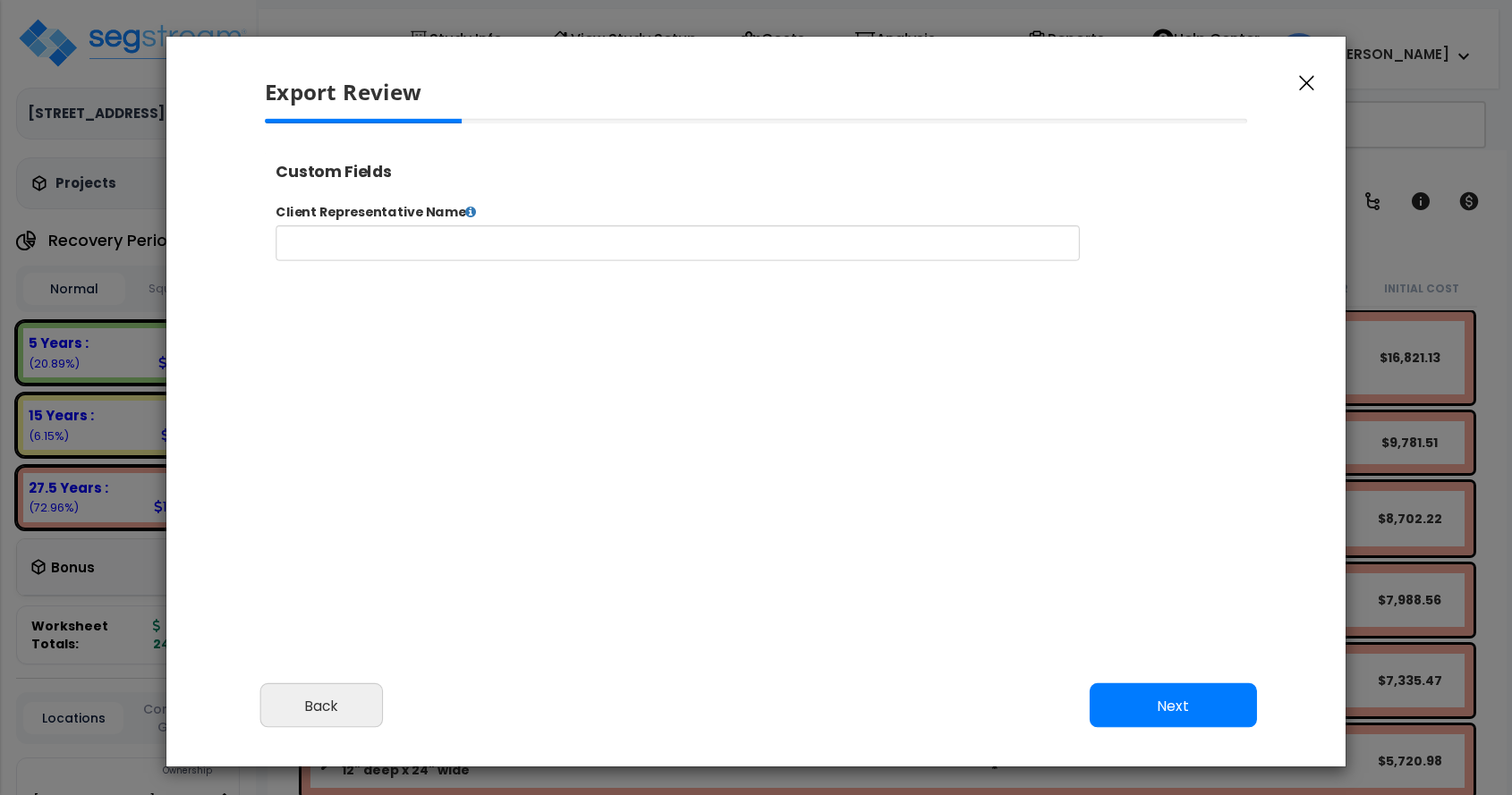
type input "17,325.0"
select select "2024"
click at [1168, 700] on button "Next" at bounding box center [1173, 706] width 167 height 44
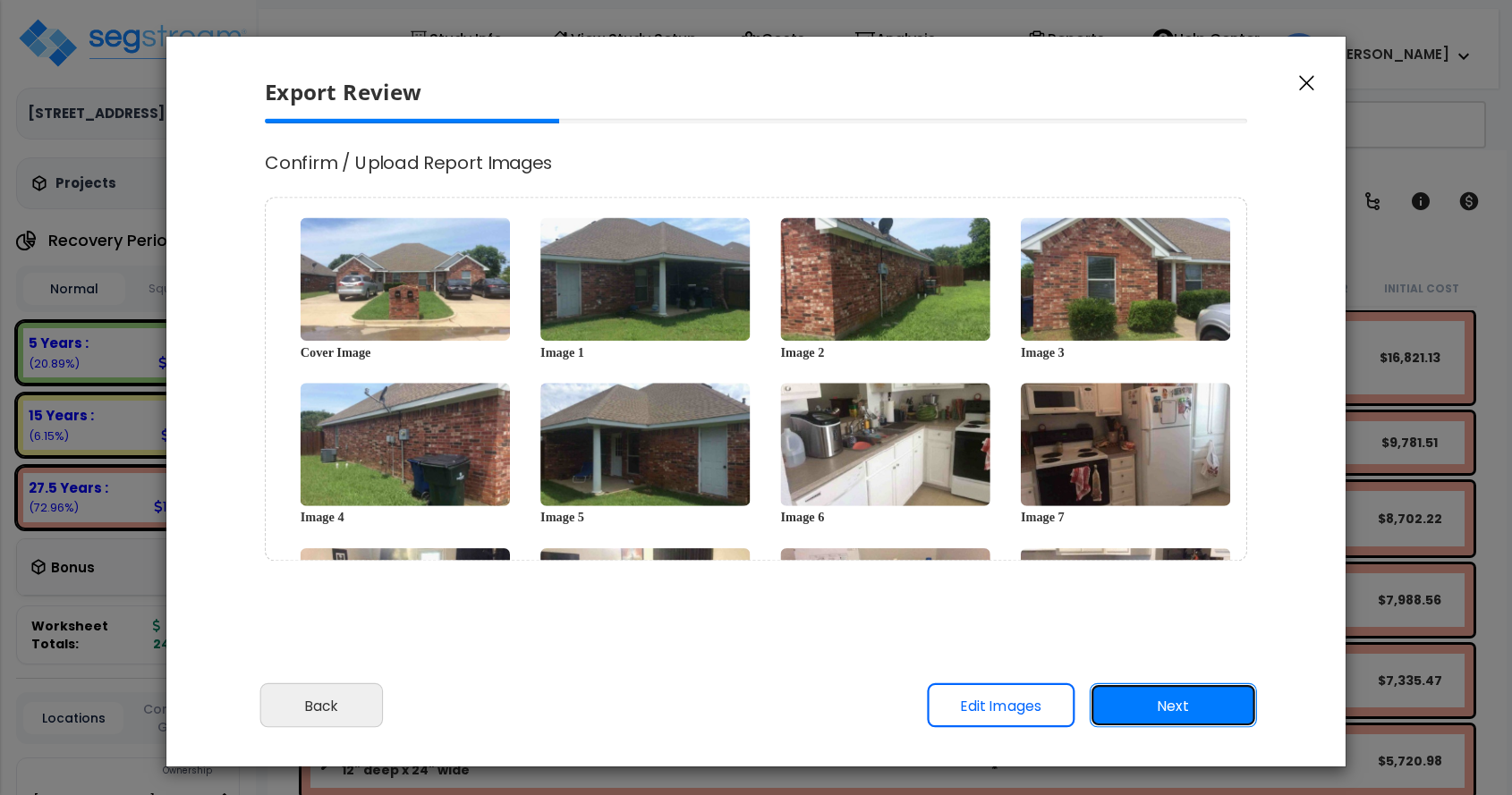
scroll to position [0, 0]
click at [1168, 700] on button "Next" at bounding box center [1173, 706] width 167 height 44
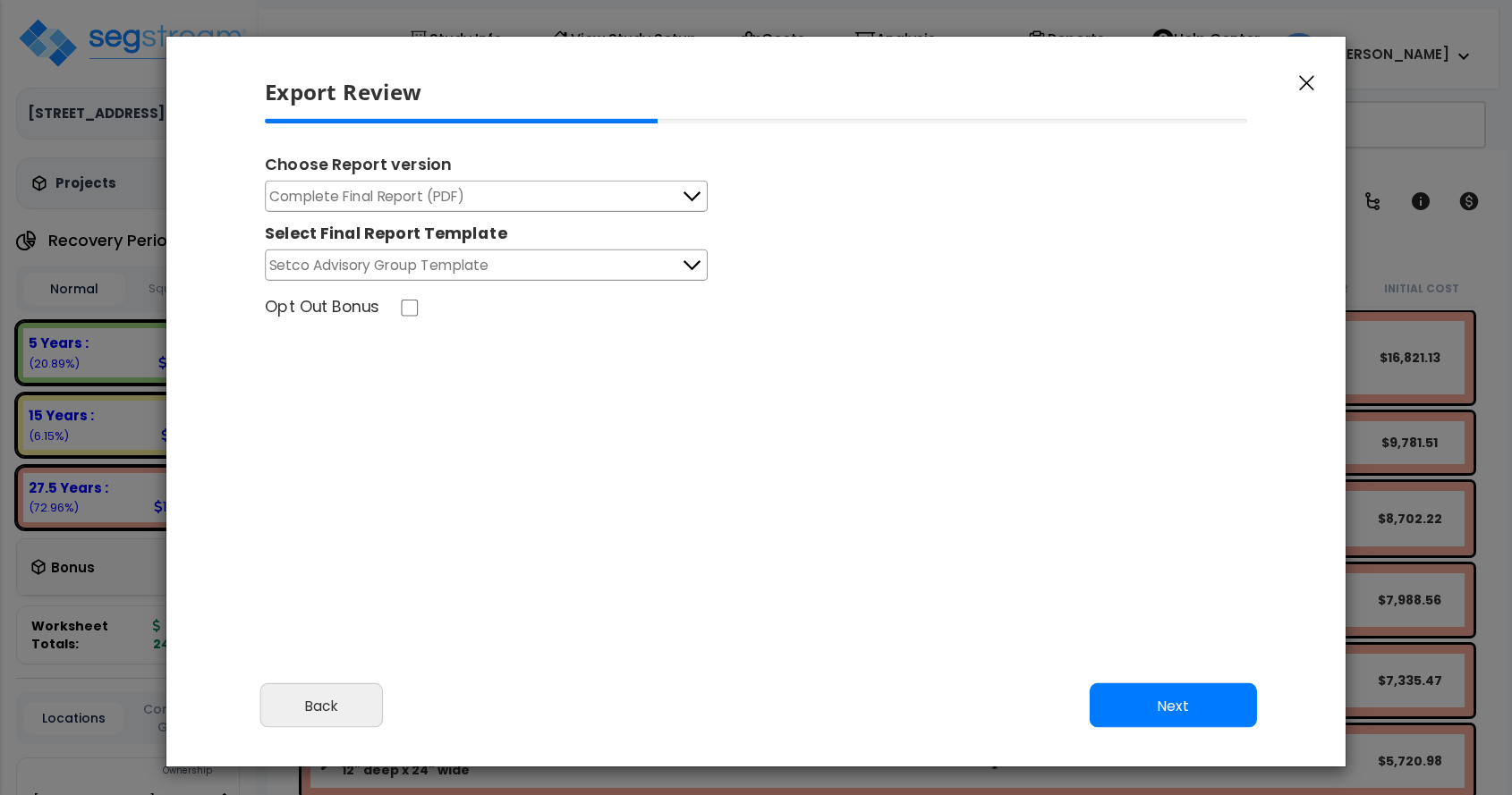
click at [621, 201] on button "Complete Final Report (PDF)" at bounding box center [486, 196] width 442 height 31
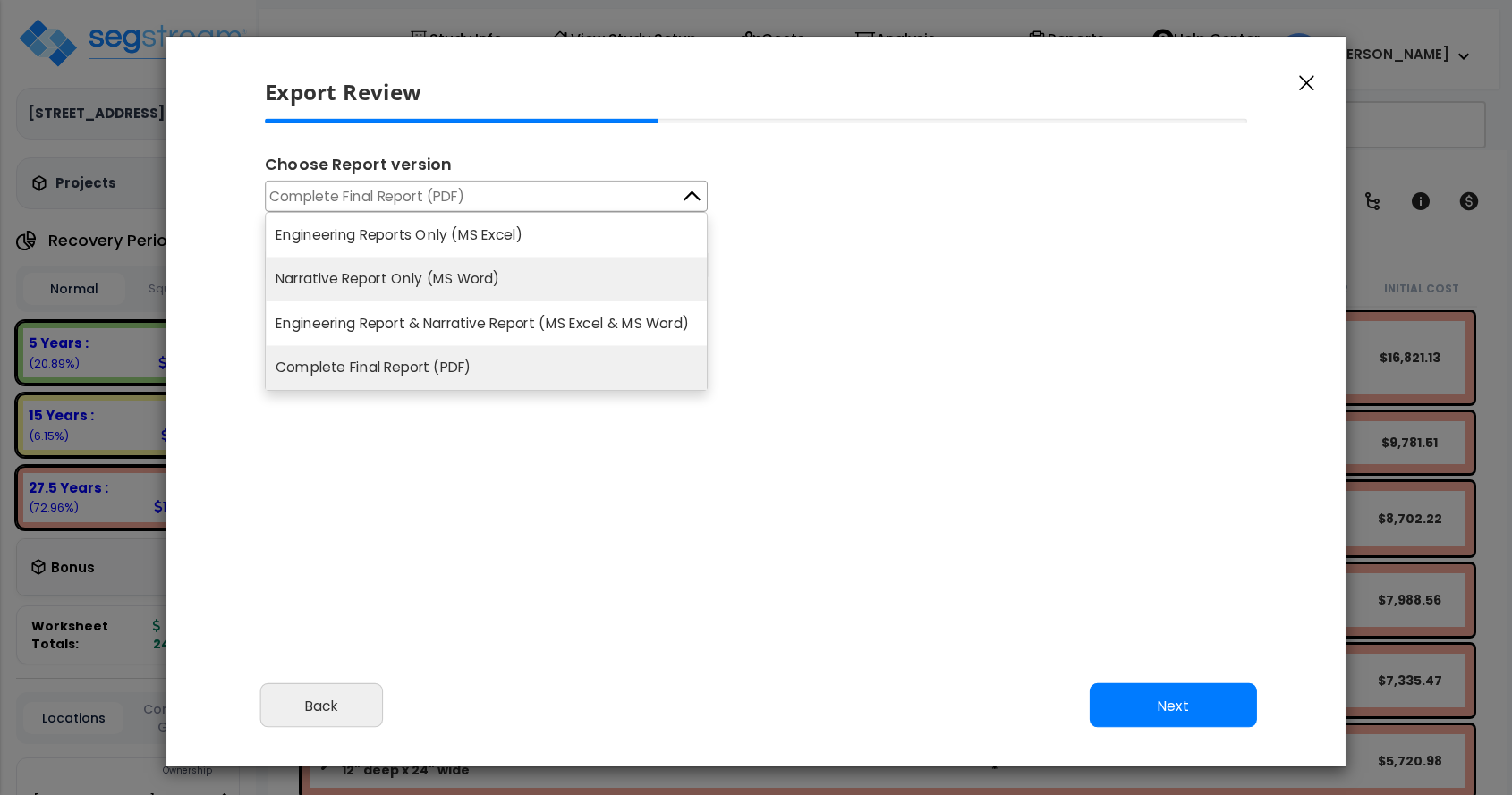
click at [574, 276] on li "Narrative Report Only (MS Word)" at bounding box center [486, 280] width 442 height 44
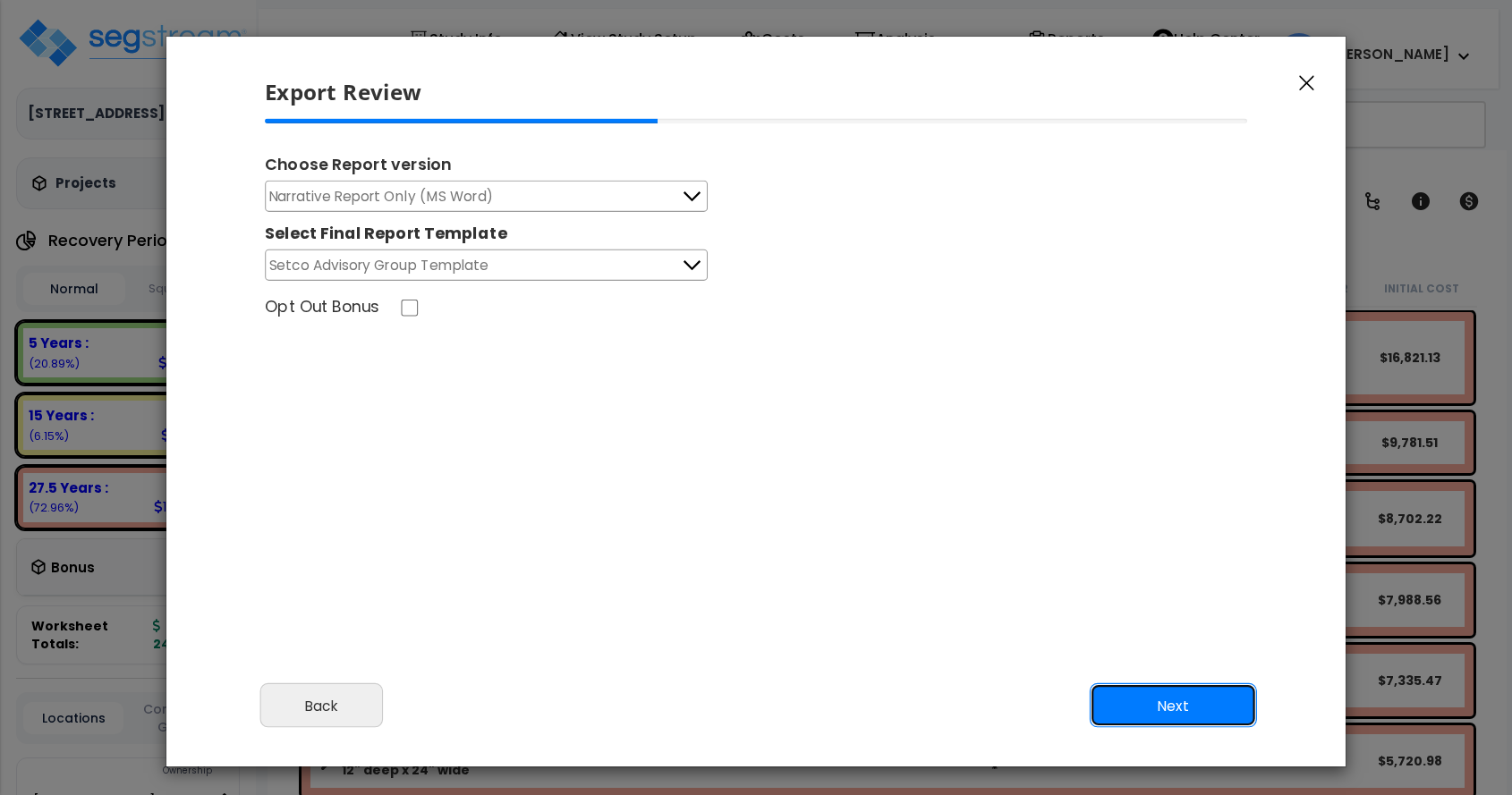
click at [1169, 700] on button "Next" at bounding box center [1173, 706] width 167 height 44
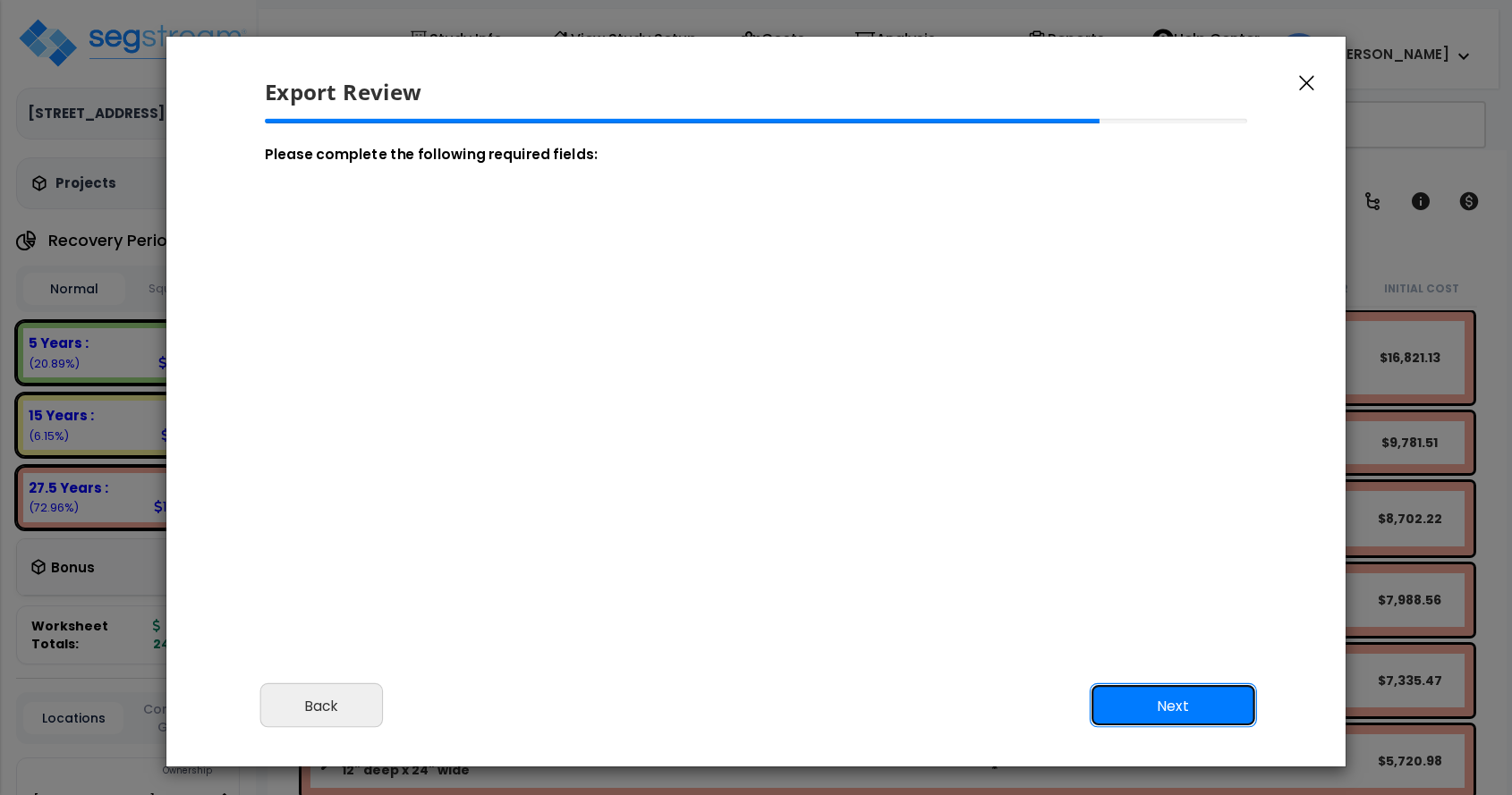
click at [1169, 700] on button "Next" at bounding box center [1173, 706] width 167 height 44
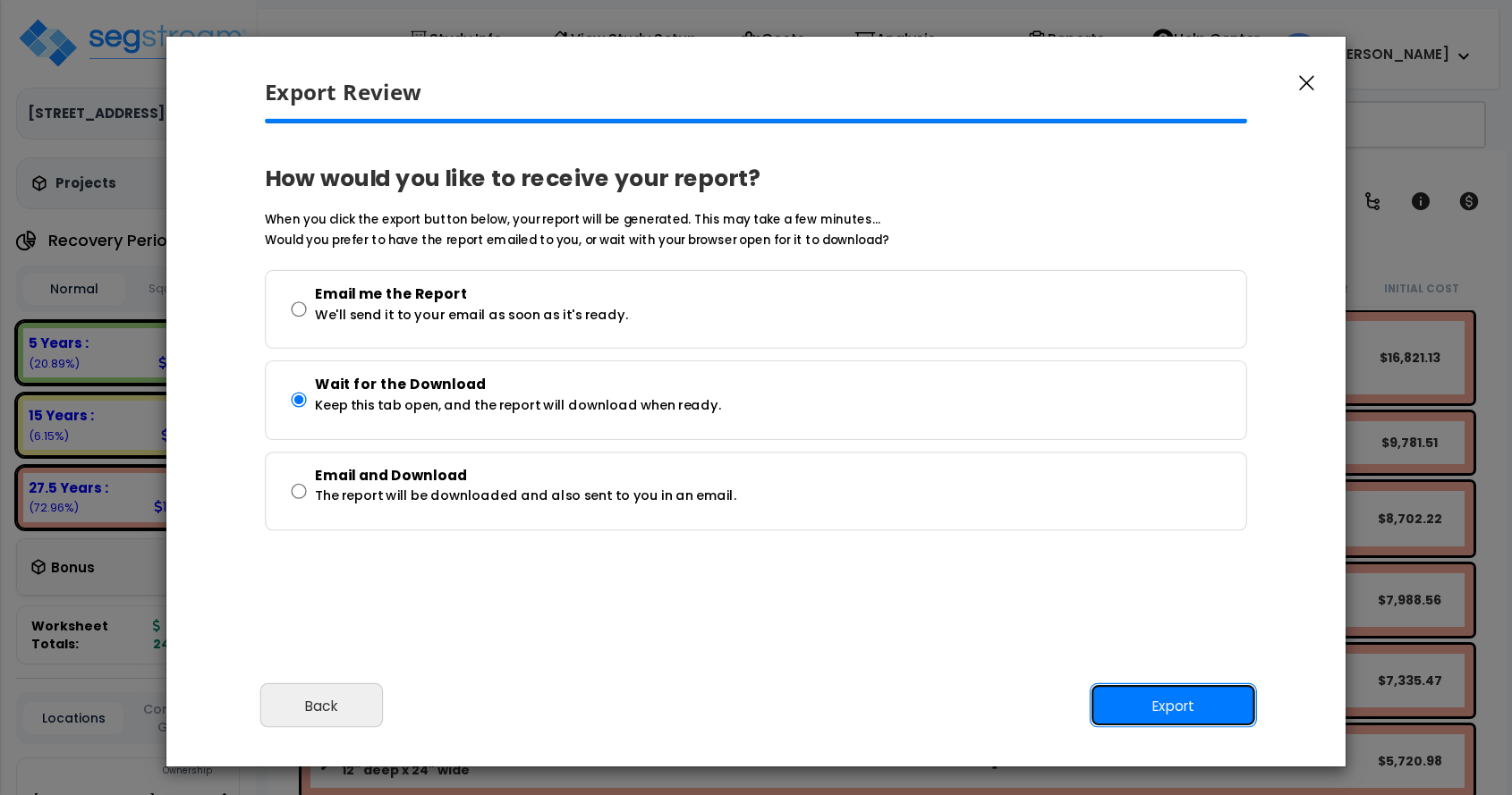
click at [1169, 700] on button "Export" at bounding box center [1173, 706] width 167 height 44
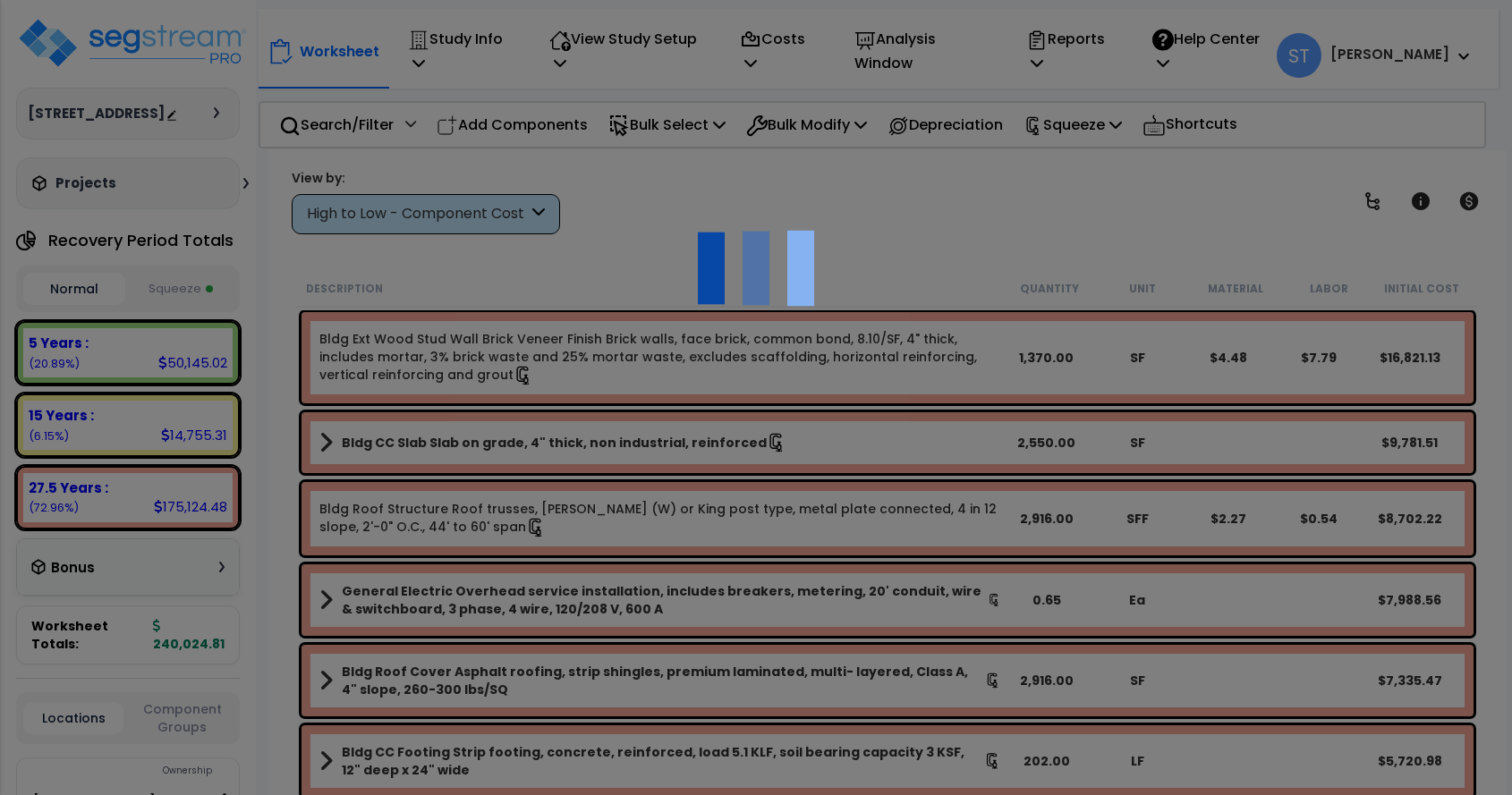
click at [1172, 613] on div at bounding box center [756, 397] width 1512 height 795
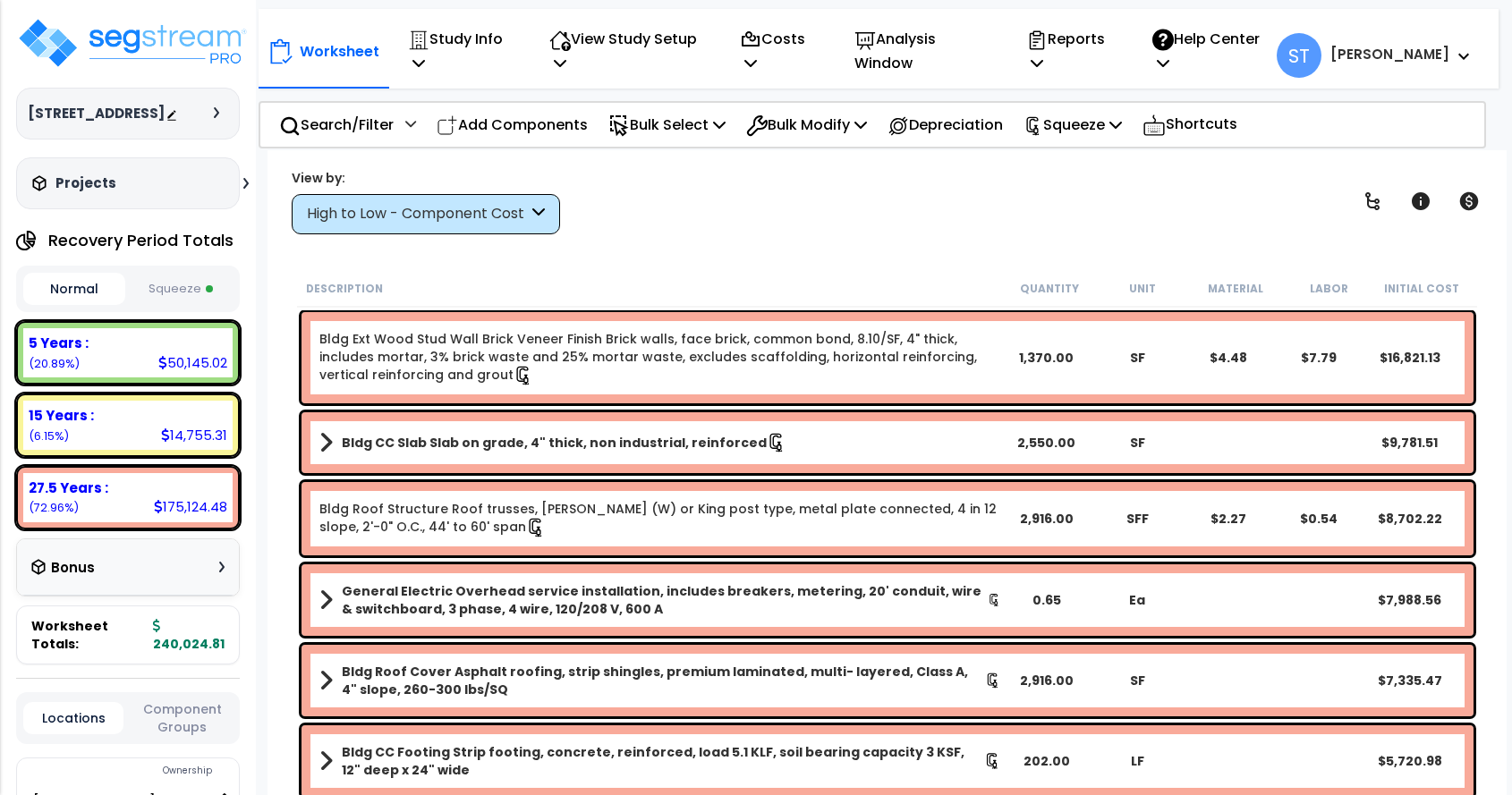
click at [1453, 55] on span at bounding box center [1460, 55] width 19 height 21
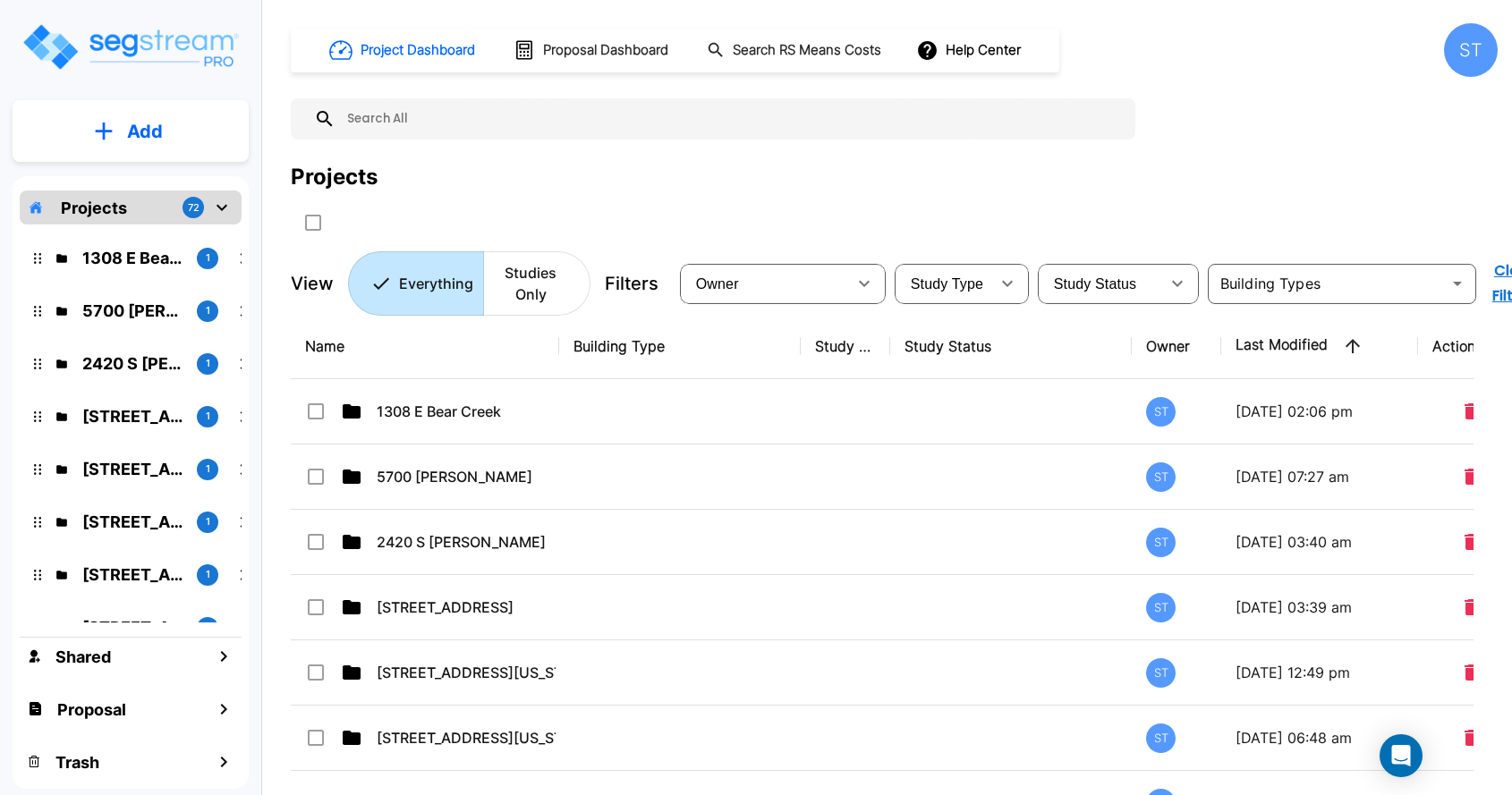
click at [131, 125] on p "Add" at bounding box center [145, 131] width 36 height 27
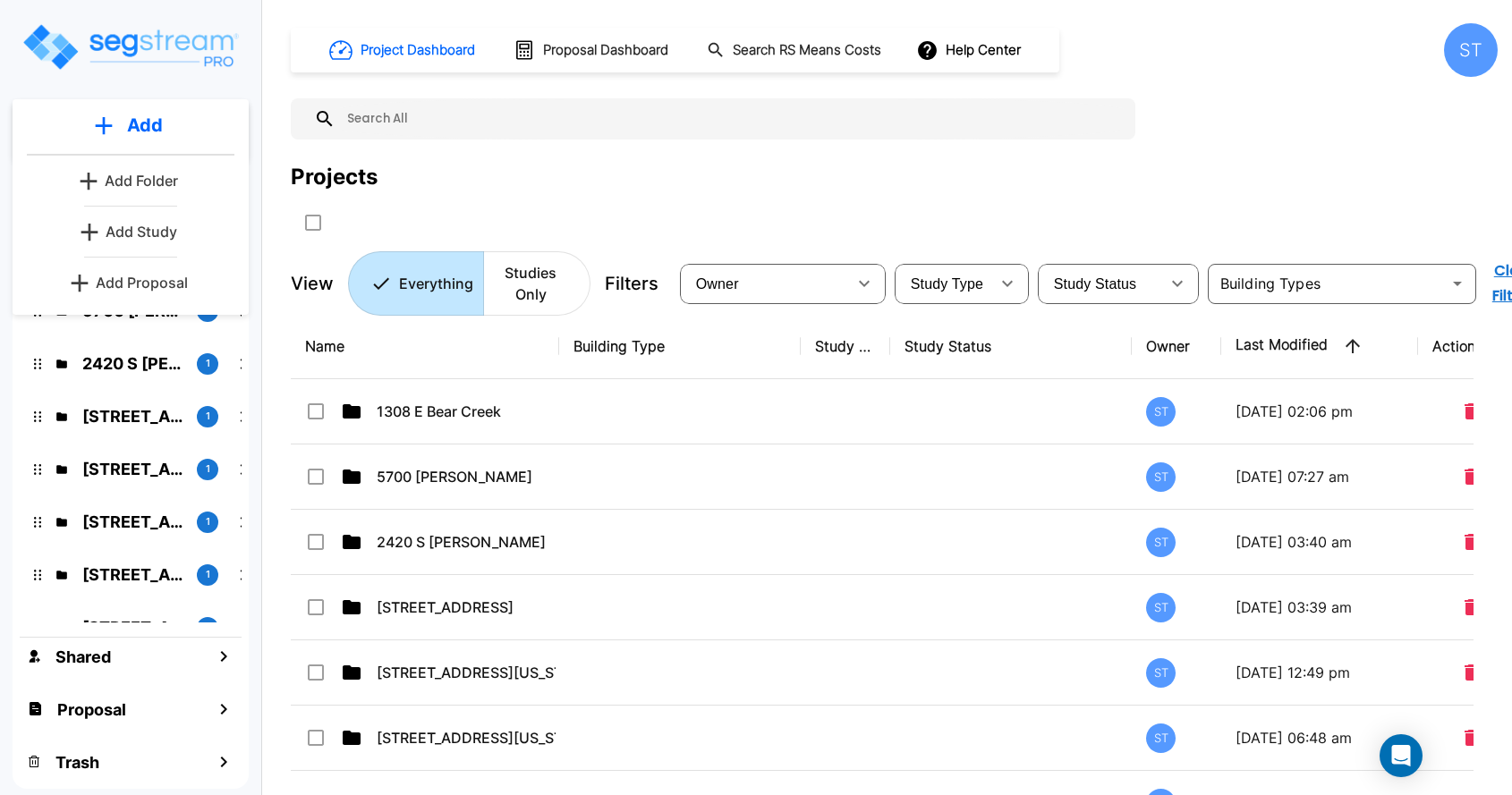
click at [130, 227] on p "Add Study" at bounding box center [141, 232] width 71 height 21
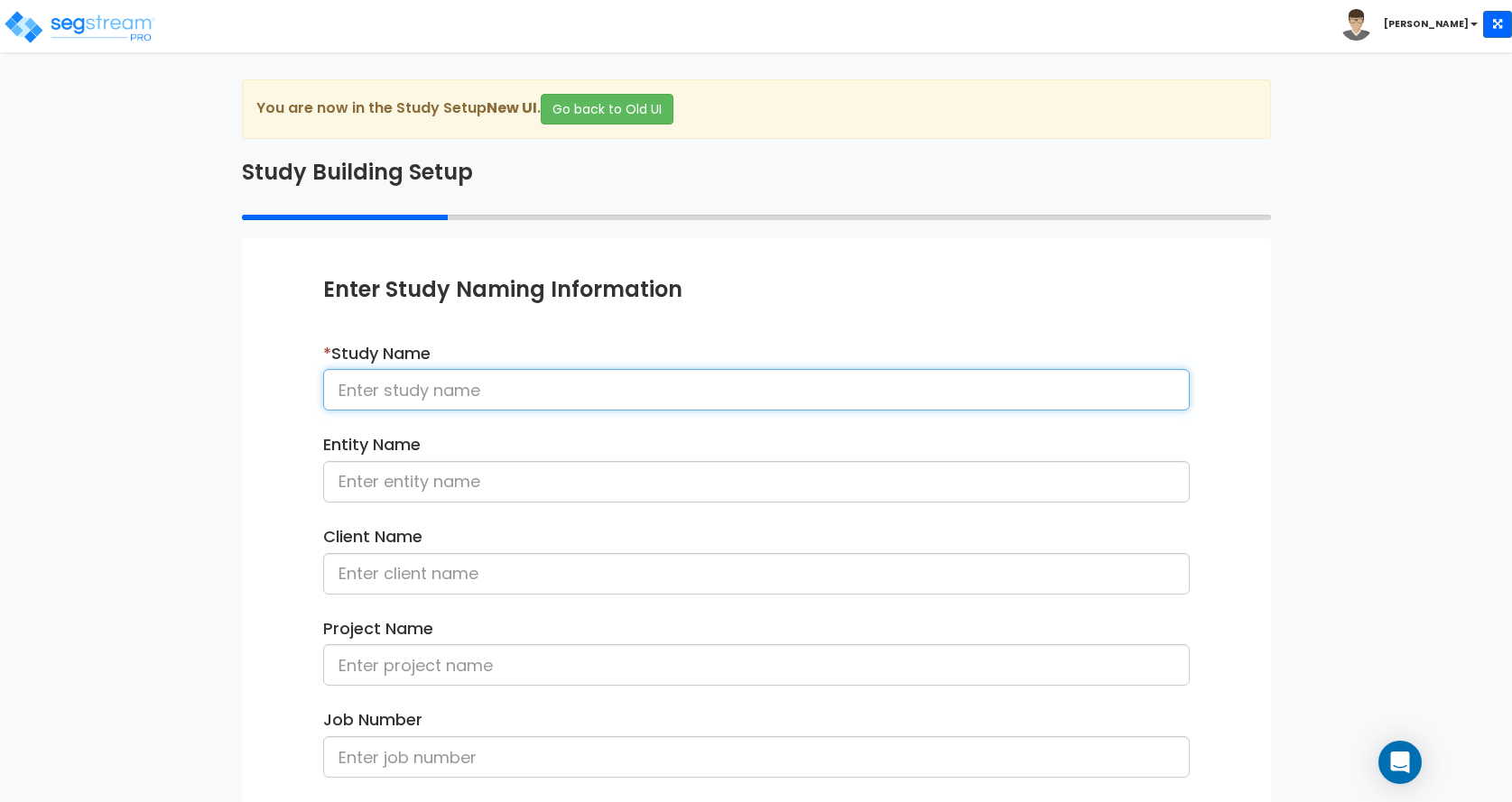
click at [415, 383] on input at bounding box center [756, 390] width 867 height 42
drag, startPoint x: 415, startPoint y: 383, endPoint x: 380, endPoint y: 387, distance: 35.2
click at [380, 387] on input at bounding box center [756, 390] width 867 height 42
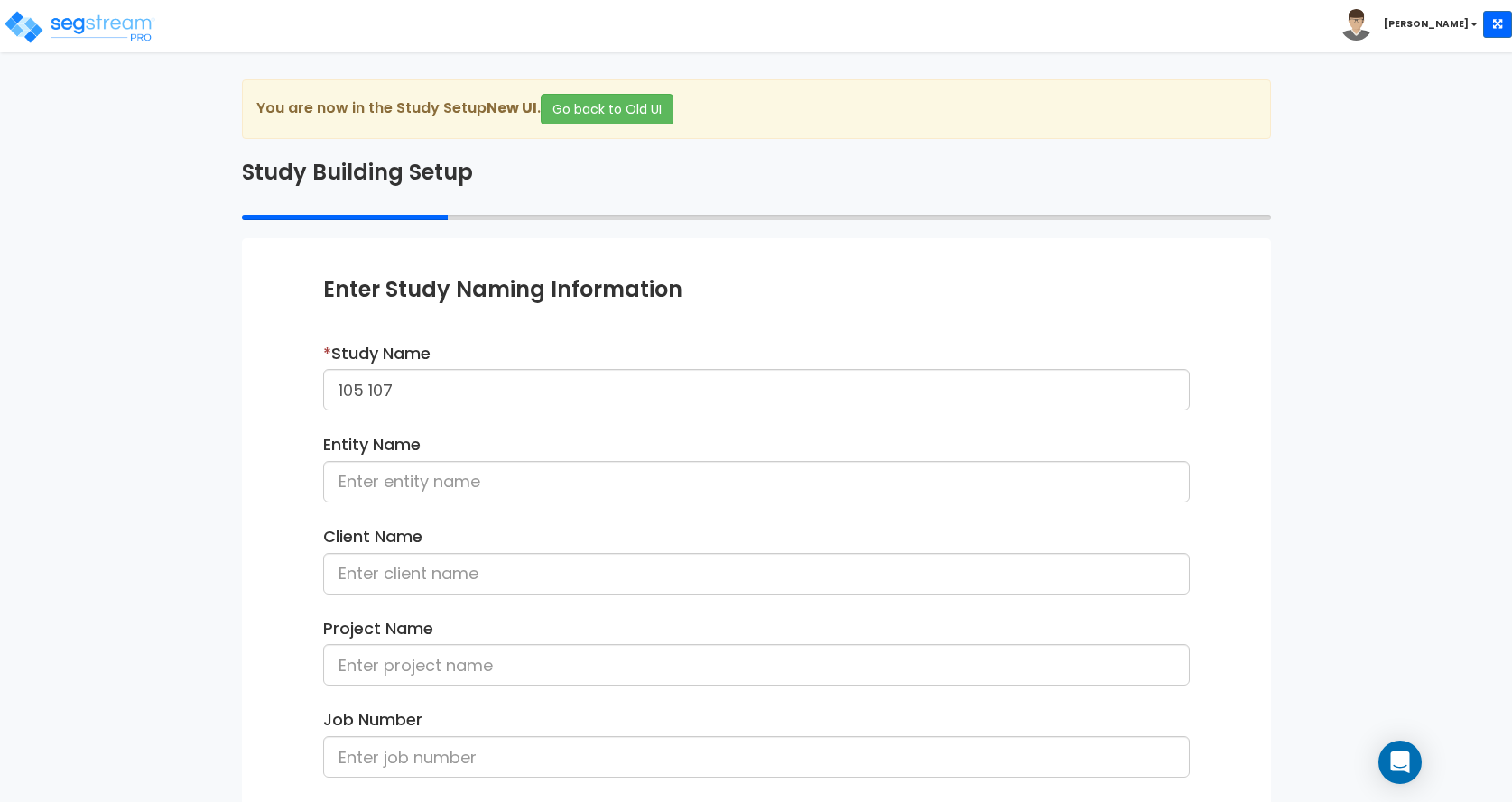
drag, startPoint x: 118, startPoint y: 461, endPoint x: 202, endPoint y: 457, distance: 84.1
click at [118, 461] on div "We are Building your Study. So please grab a coffee and let us do the heavy lif…" at bounding box center [756, 580] width 1512 height 1000
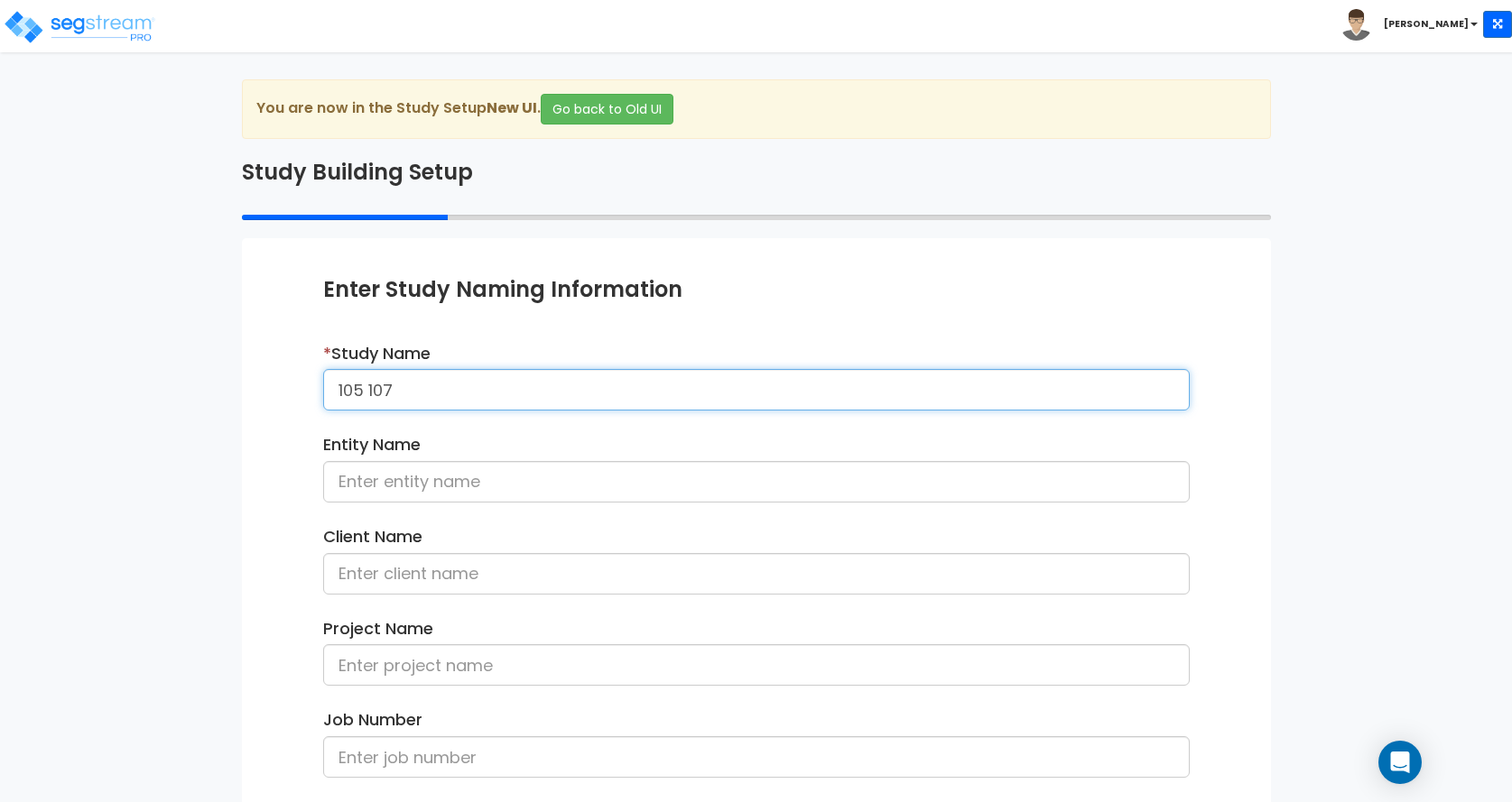
click at [421, 385] on input "105 107" at bounding box center [756, 390] width 867 height 42
type input "105 107 S First St"
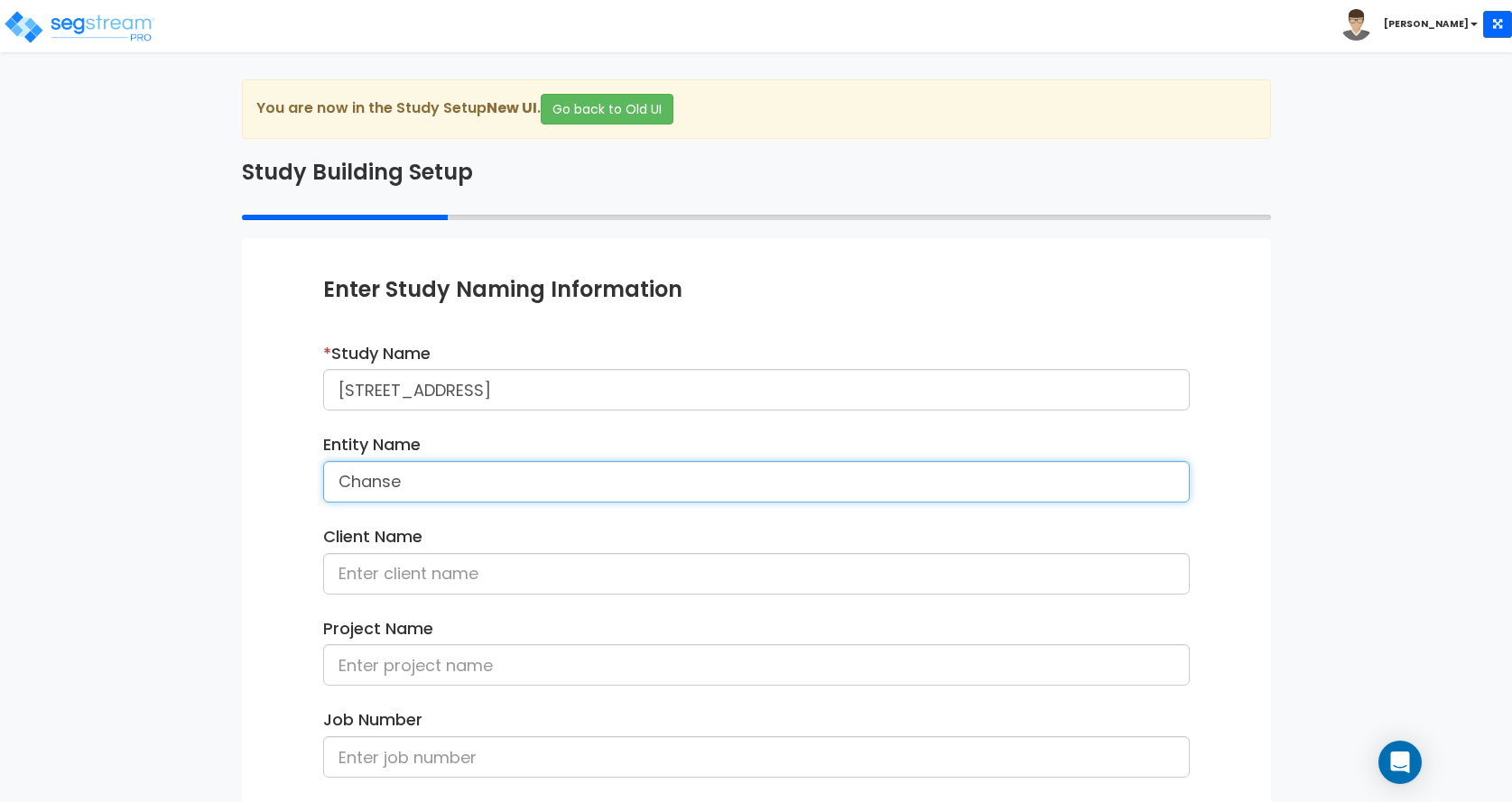
type input "[PERSON_NAME] and [PERSON_NAME]"
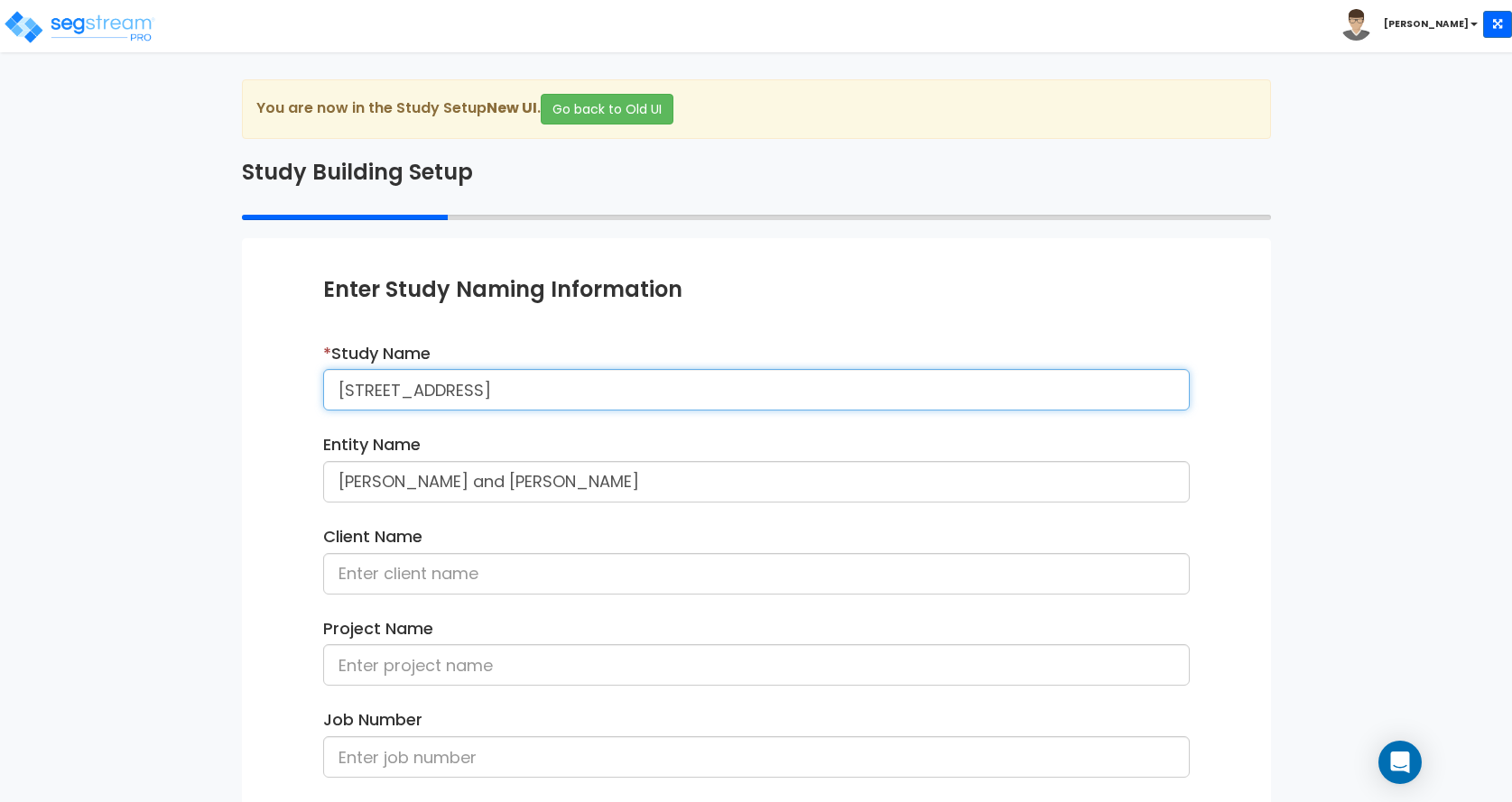
click at [386, 398] on input "105 107 S First St" at bounding box center [756, 390] width 867 height 42
drag, startPoint x: 392, startPoint y: 384, endPoint x: 316, endPoint y: 384, distance: 76.0
click at [316, 384] on div "* Study Name 105 107 S First St" at bounding box center [756, 383] width 894 height 83
drag, startPoint x: 474, startPoint y: 389, endPoint x: 321, endPoint y: 397, distance: 153.2
click at [321, 397] on div "* Study Name 101 103 S First St" at bounding box center [756, 383] width 894 height 83
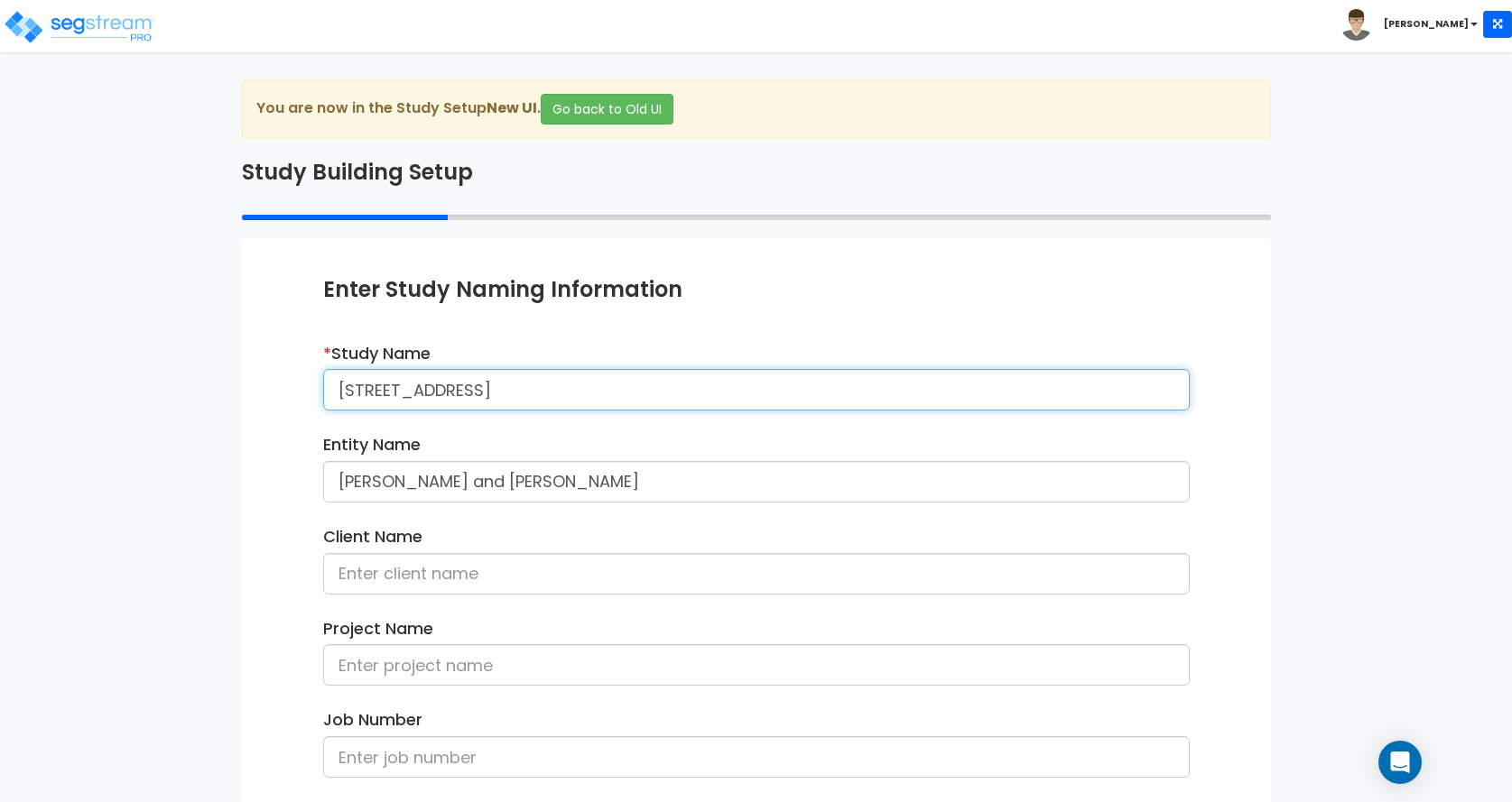
click at [358, 389] on input "101-103 S First St" at bounding box center [756, 390] width 867 height 42
click at [392, 391] on input "105-103 S First St" at bounding box center [756, 390] width 867 height 42
type input "[STREET_ADDRESS]"
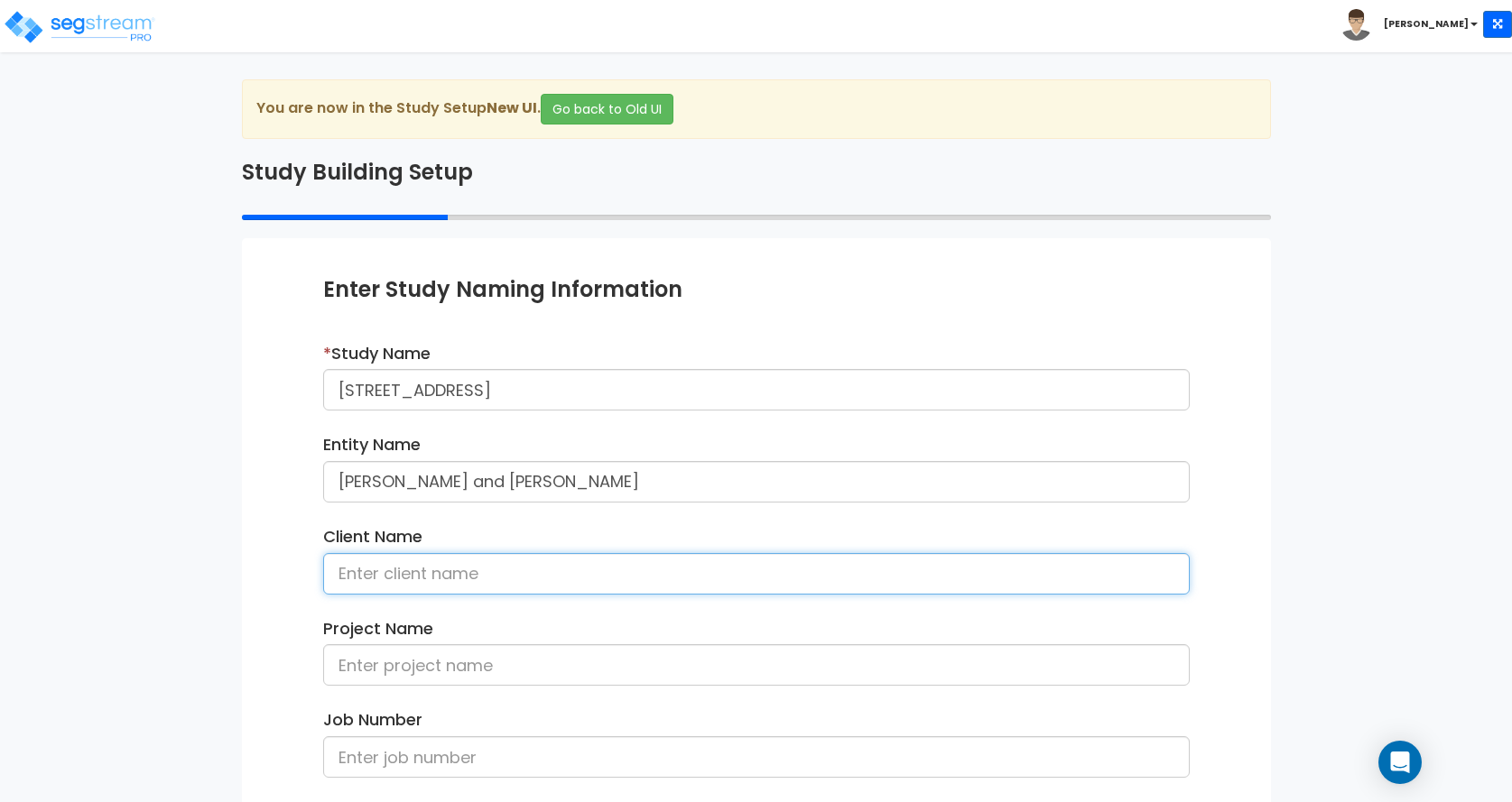
click at [413, 566] on input at bounding box center [756, 574] width 867 height 42
type input "[PERSON_NAME] and [PERSON_NAME]"
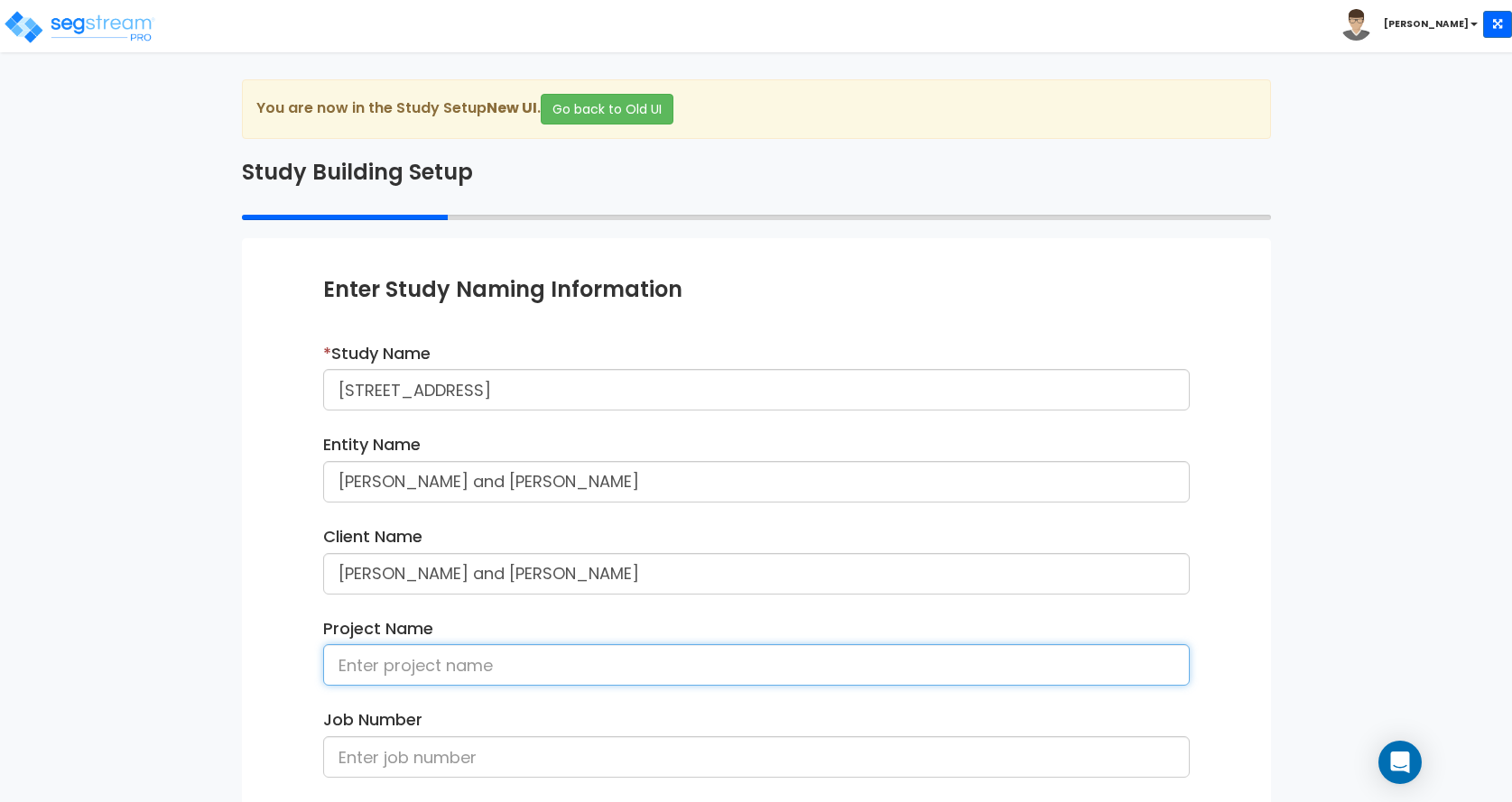
click at [413, 663] on input at bounding box center [756, 665] width 867 height 42
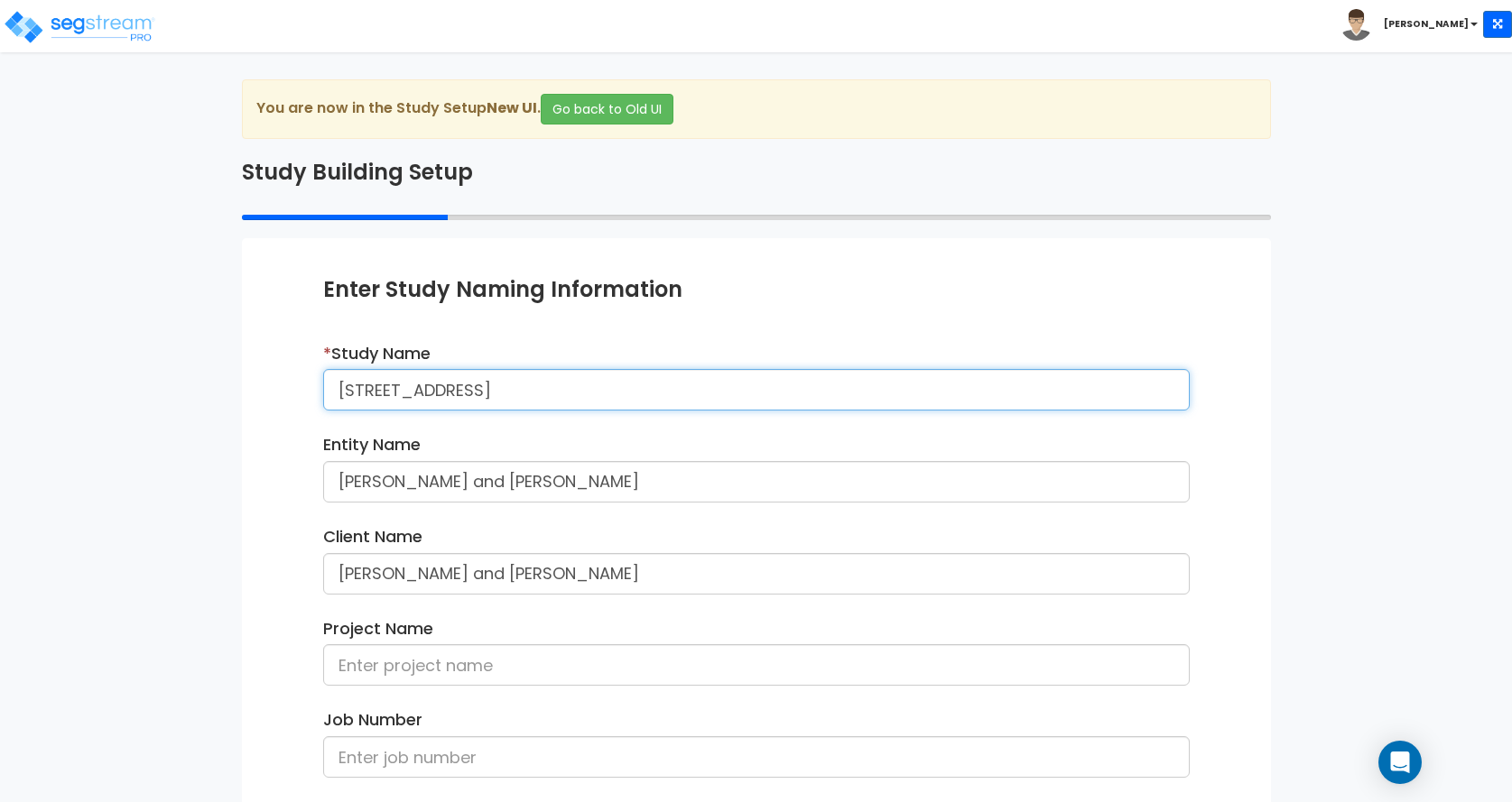
drag, startPoint x: 489, startPoint y: 393, endPoint x: 312, endPoint y: 392, distance: 177.0
click at [312, 392] on div "* Study Name 105-107 S First St" at bounding box center [756, 383] width 894 height 83
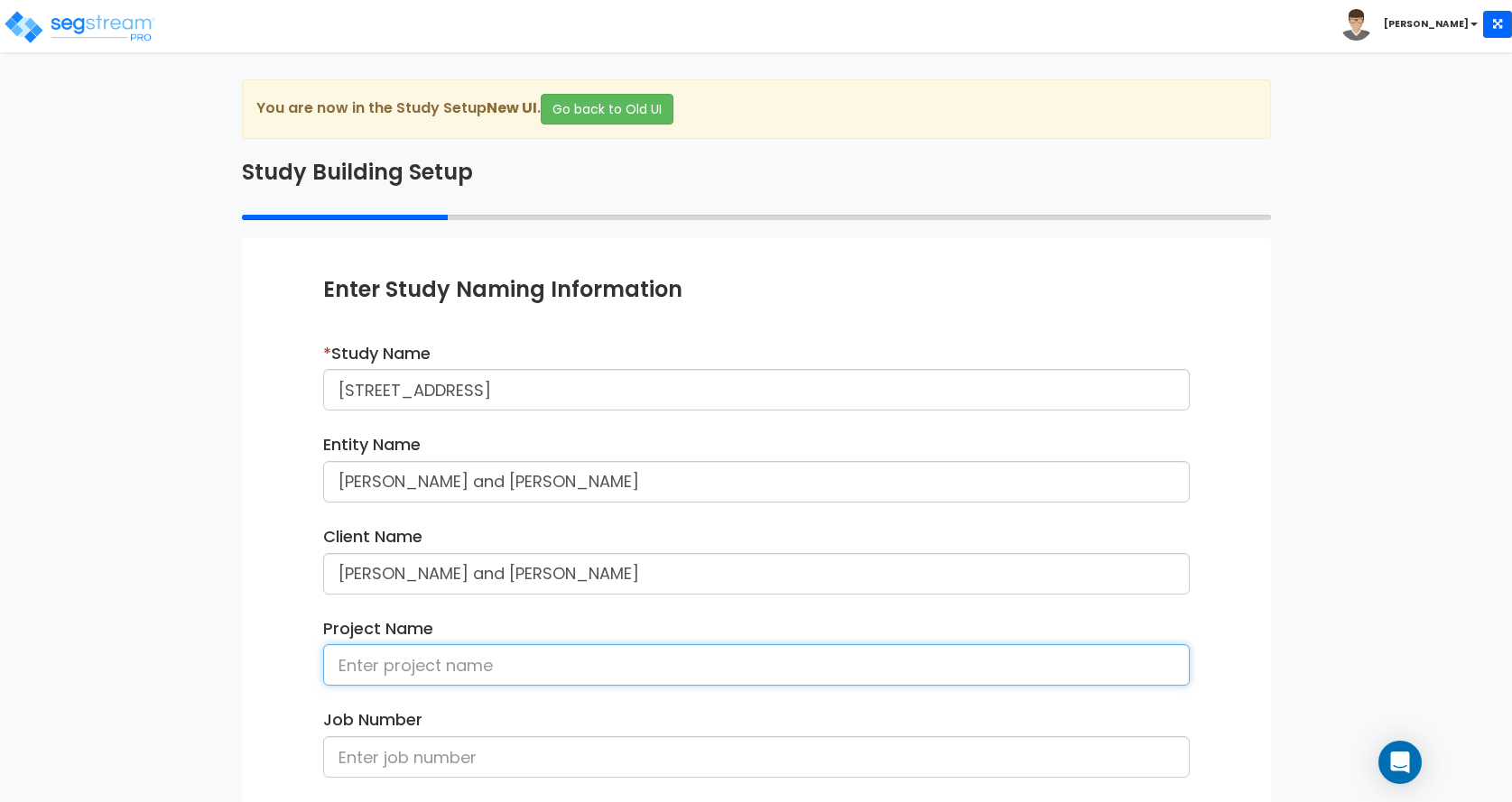
click at [388, 653] on input at bounding box center [756, 665] width 867 height 42
paste input "[STREET_ADDRESS]"
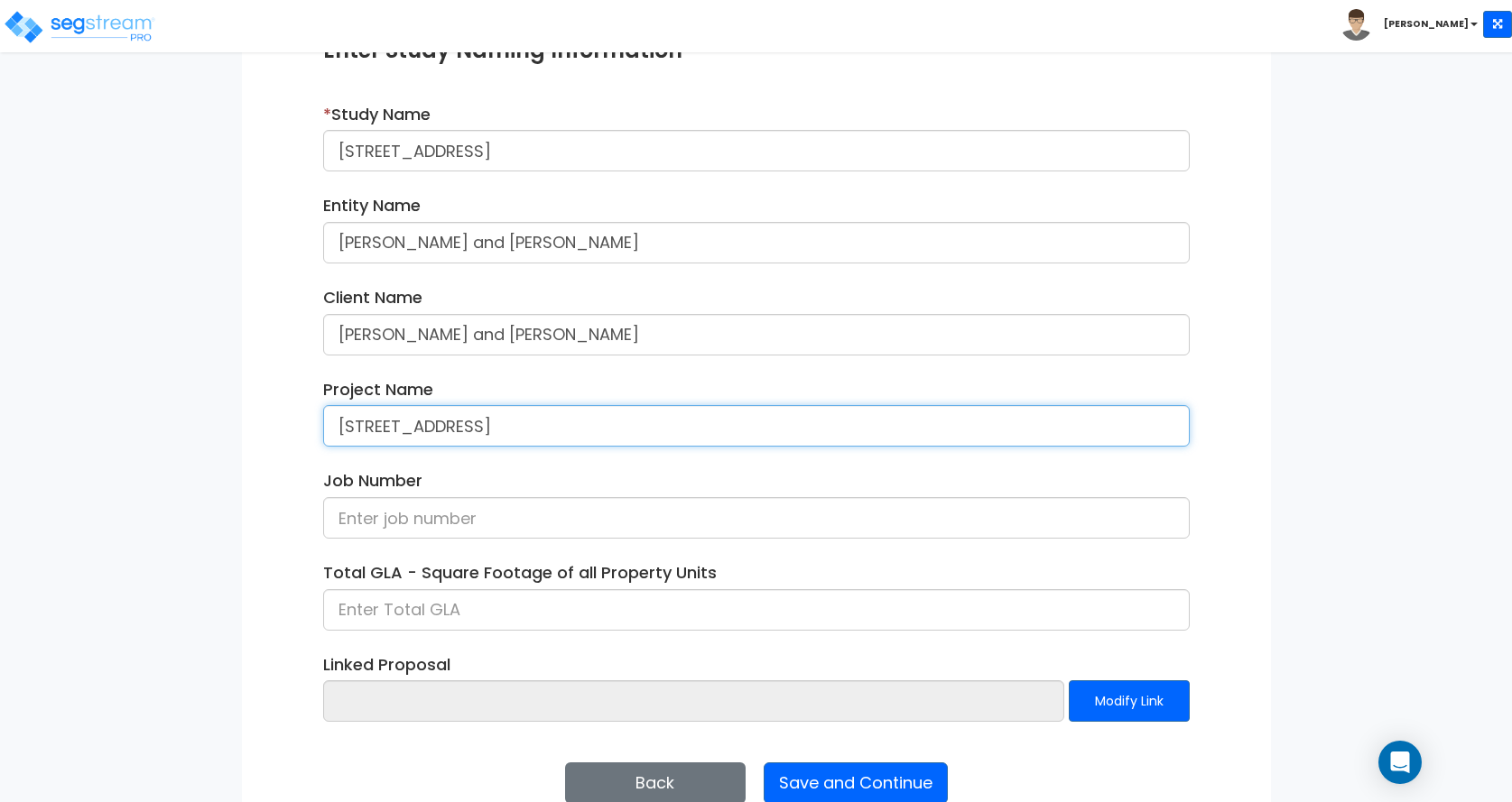
scroll to position [271, 0]
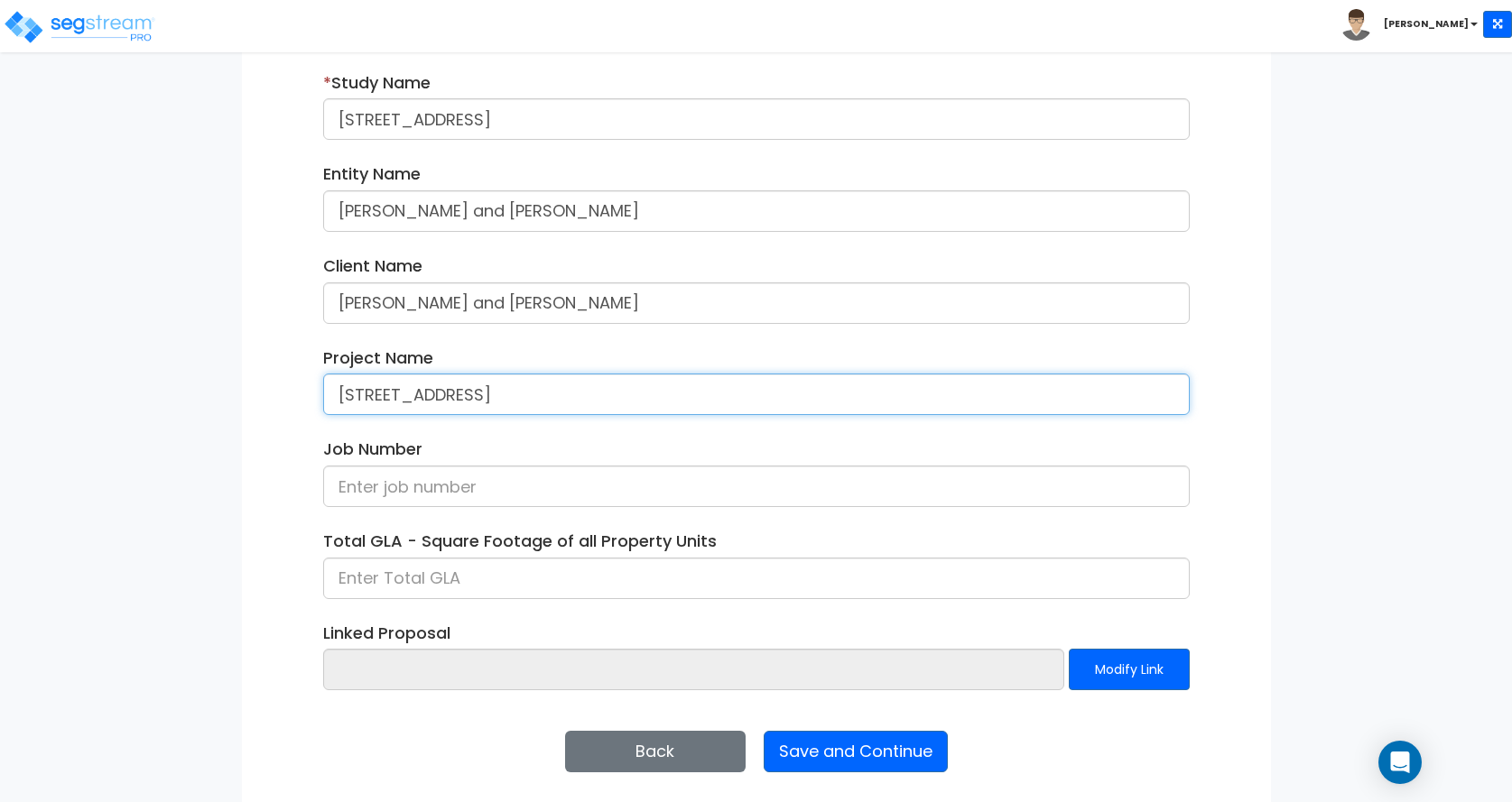
type input "[STREET_ADDRESS]"
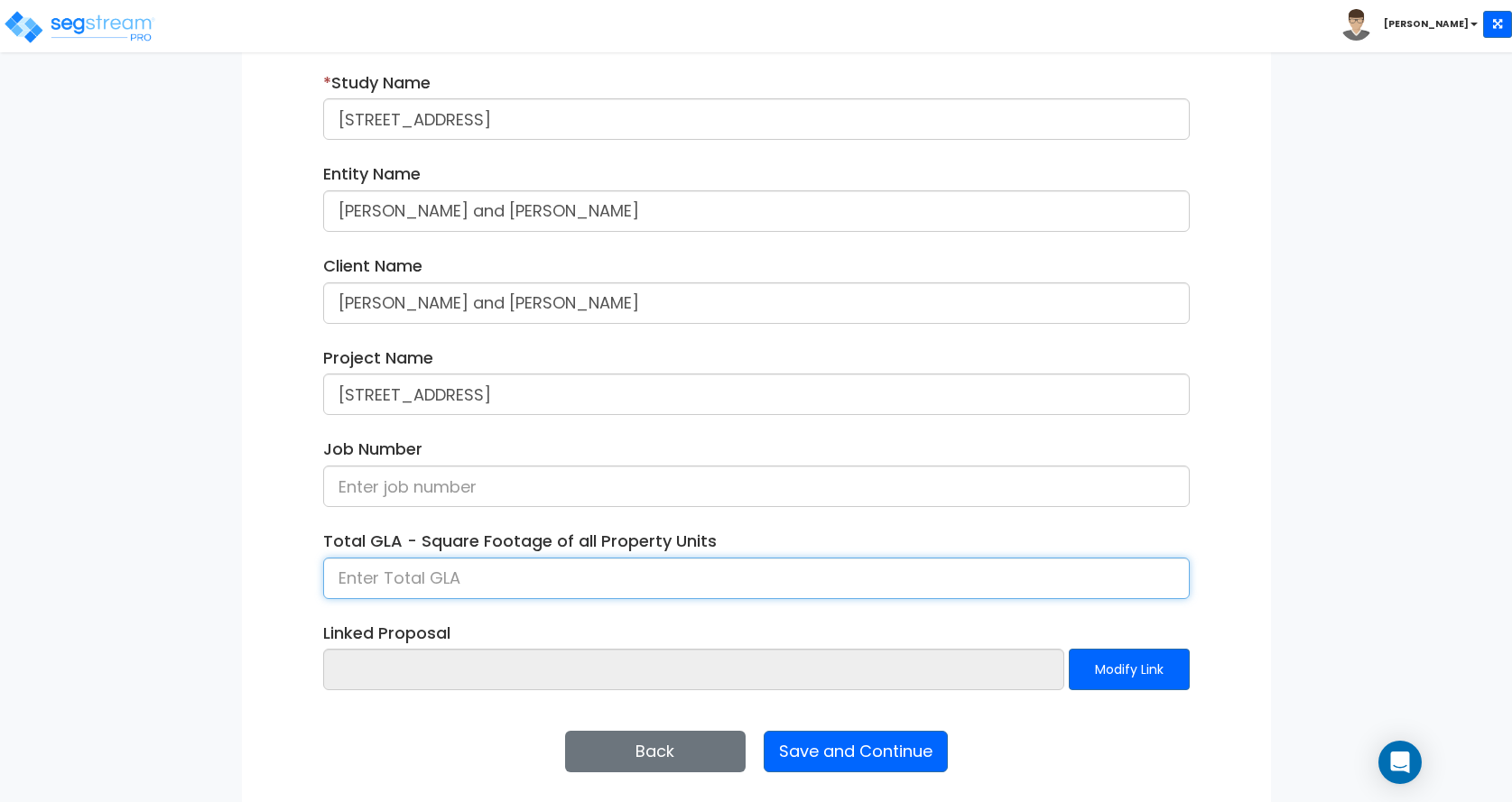
click at [373, 572] on input at bounding box center [756, 578] width 867 height 42
click at [353, 581] on input at bounding box center [756, 578] width 867 height 42
type input "2,204"
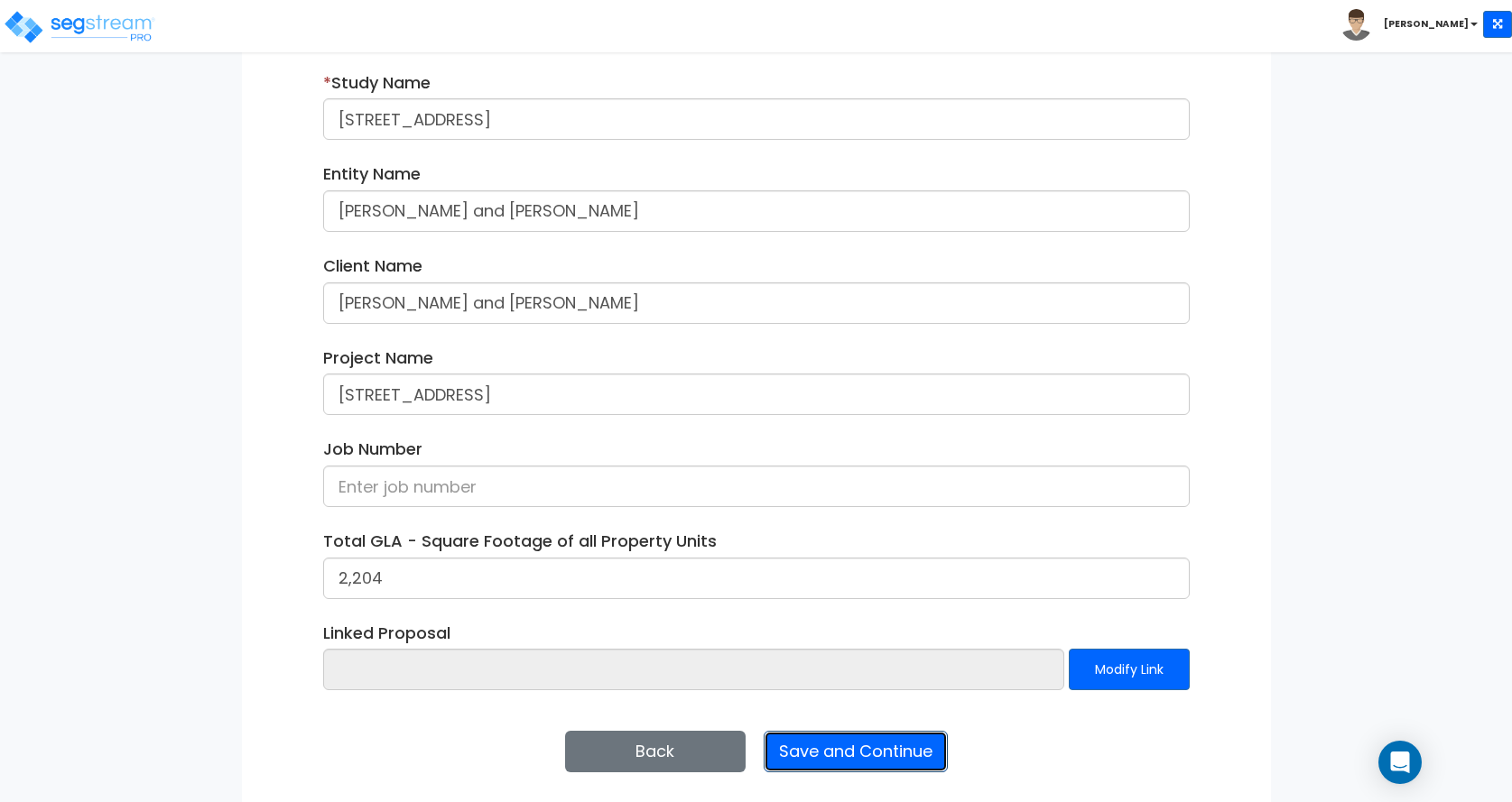
click at [844, 748] on button "Save and Continue" at bounding box center [856, 751] width 184 height 42
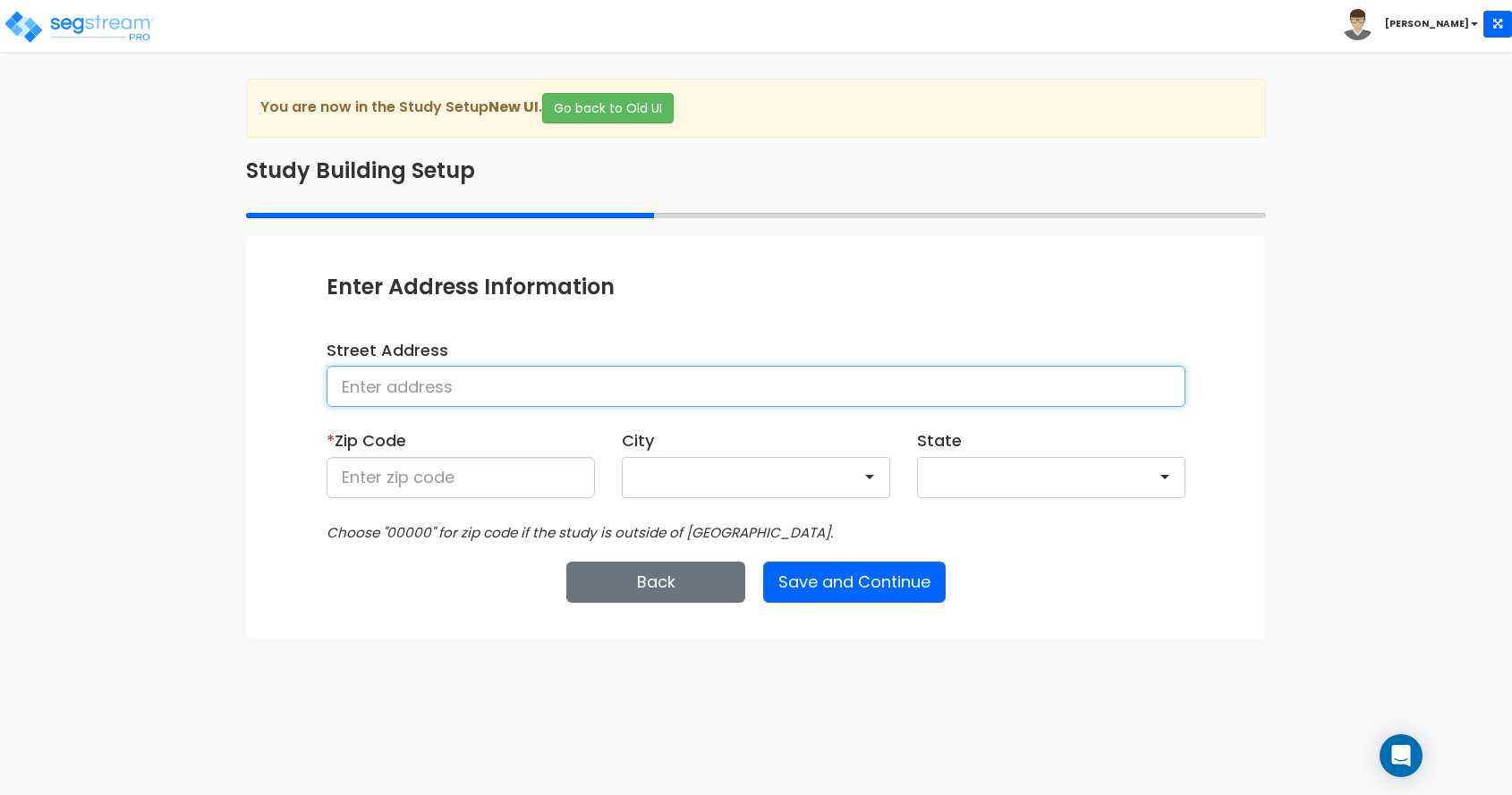
paste input "[STREET_ADDRESS]"
type input "[STREET_ADDRESS]"
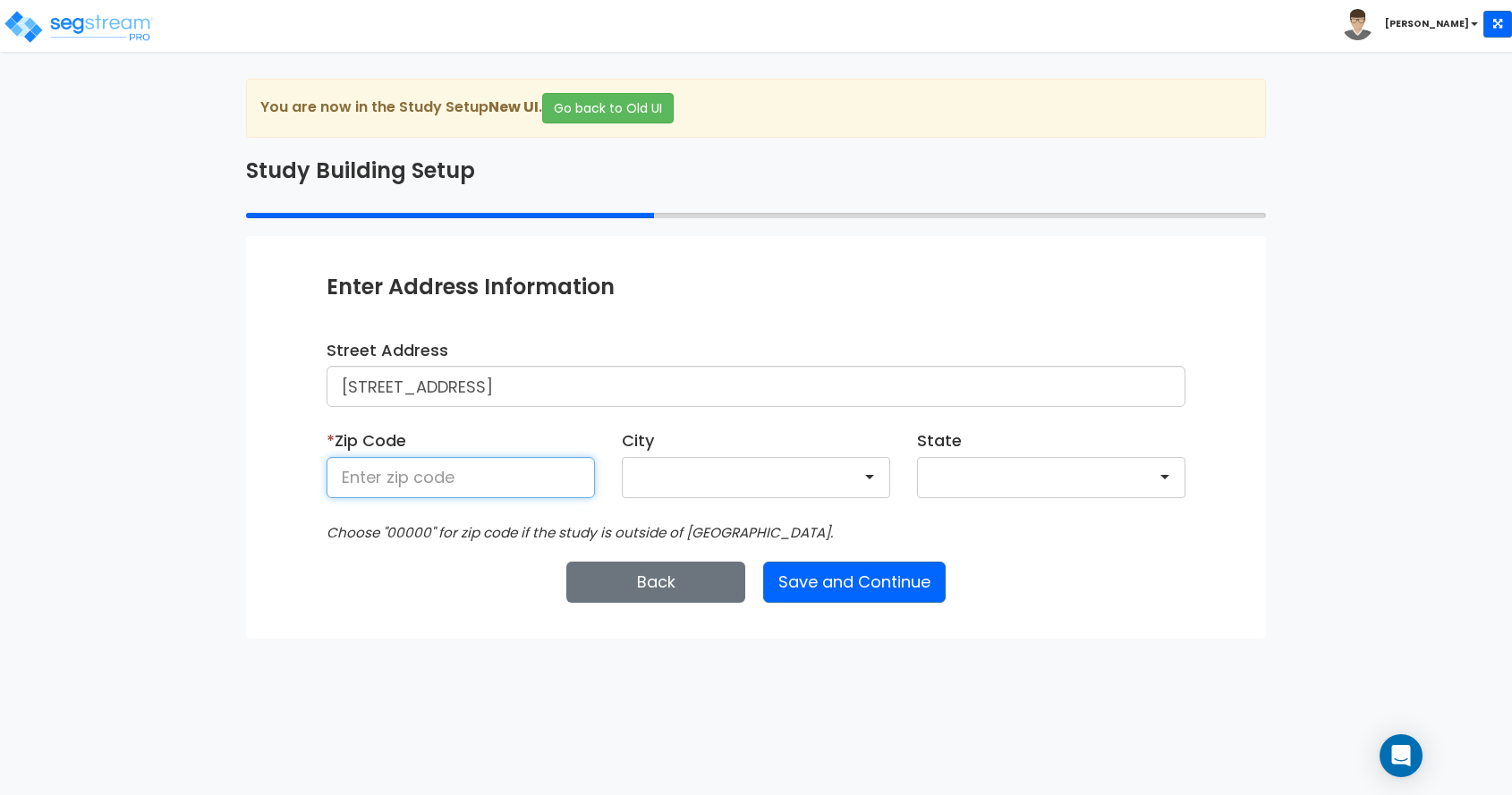
drag, startPoint x: 468, startPoint y: 479, endPoint x: 695, endPoint y: 479, distance: 227.0
click at [468, 479] on input at bounding box center [461, 477] width 269 height 42
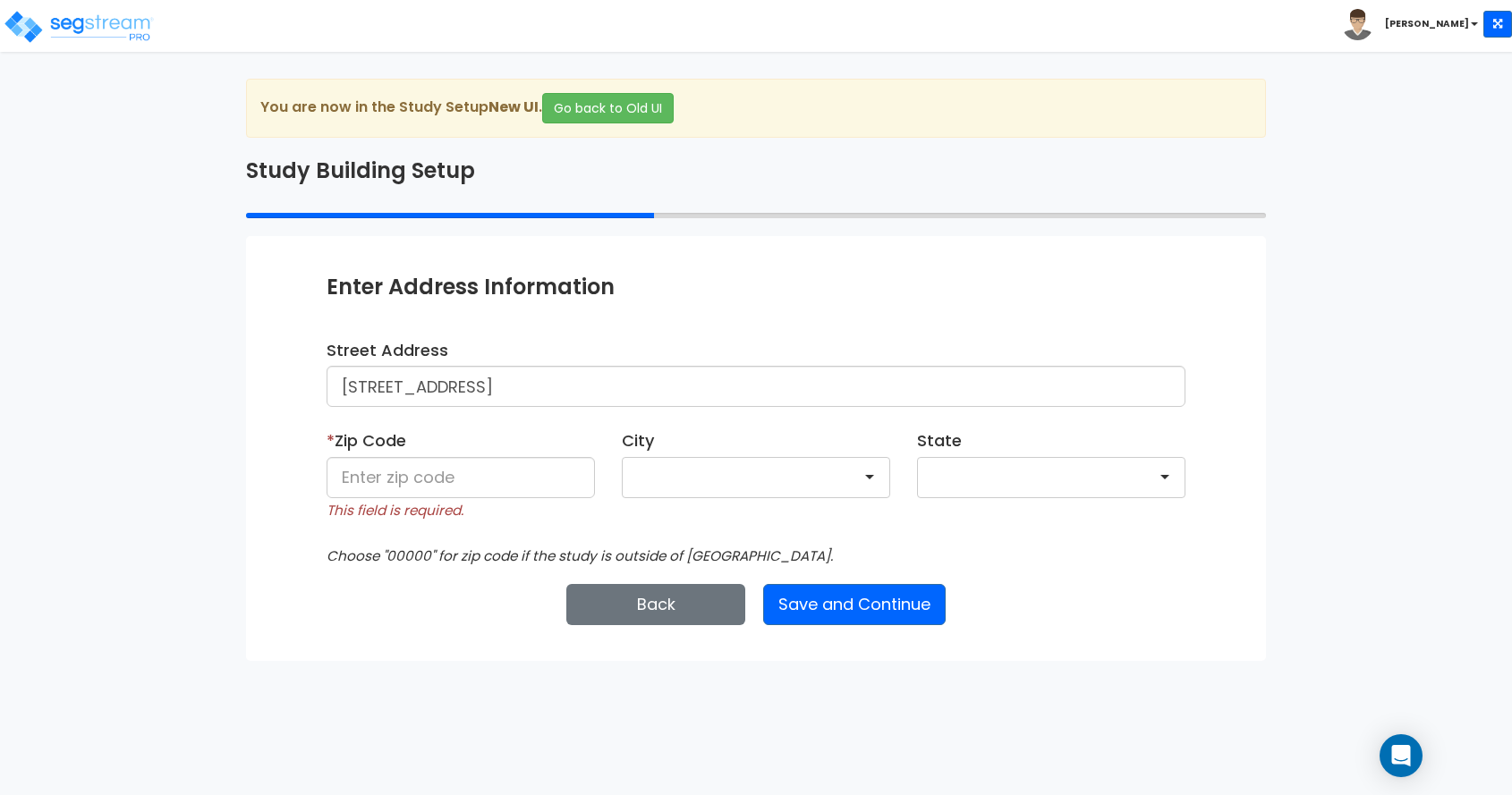
drag, startPoint x: 28, startPoint y: 625, endPoint x: 41, endPoint y: 621, distance: 13.6
click at [28, 625] on div "We are Building your Study. So please grab a coffee and let us do the heavy lif…" at bounding box center [756, 370] width 1512 height 582
click at [570, 468] on input at bounding box center [461, 477] width 269 height 42
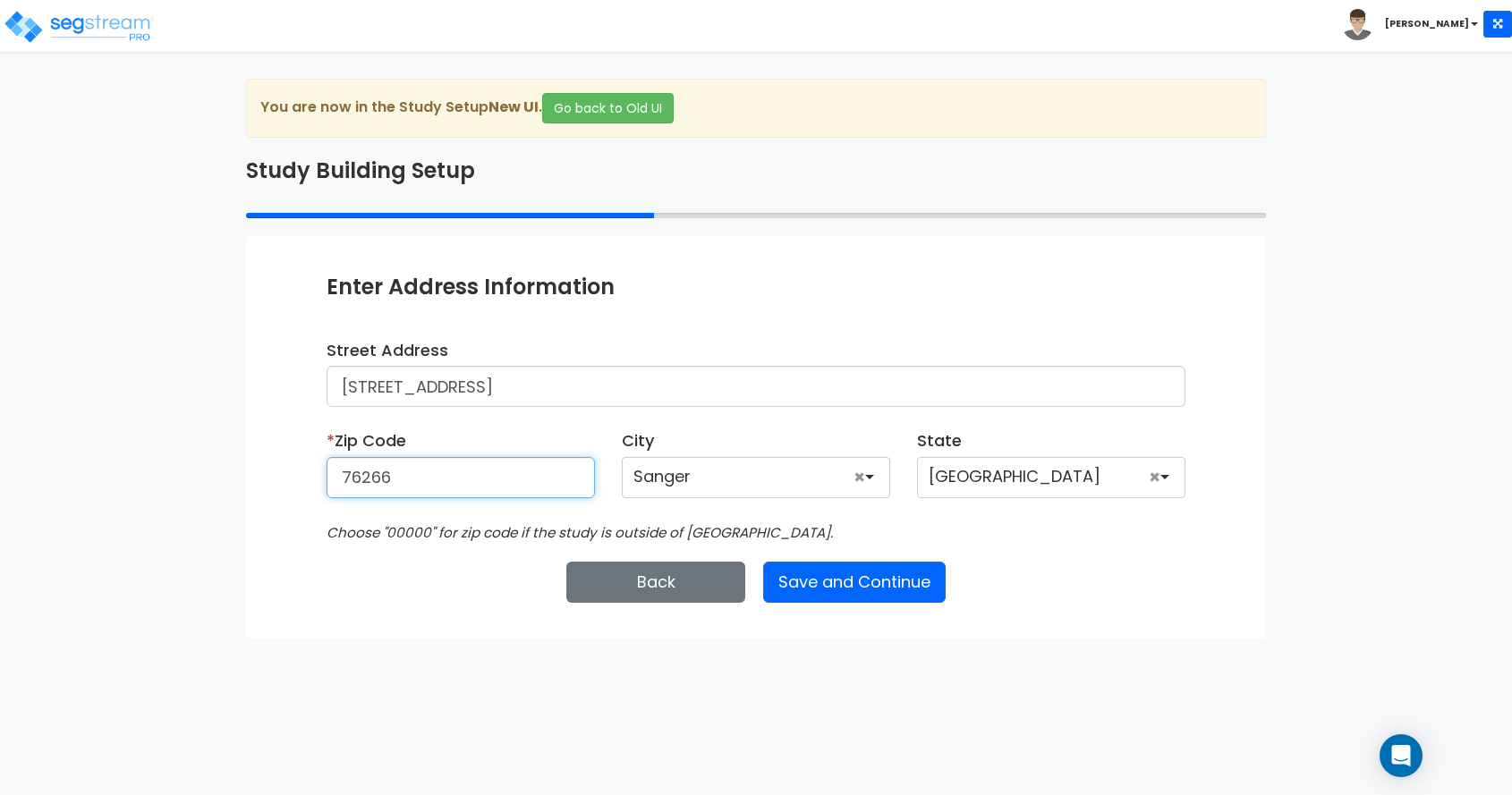
type input "76266"
click at [555, 614] on div "Enter Study Naming Information * Study Name [STREET_ADDRESS] Entity Name [PERSO…" at bounding box center [756, 438] width 1020 height 402
click at [842, 572] on button "Save and Continue" at bounding box center [854, 582] width 183 height 42
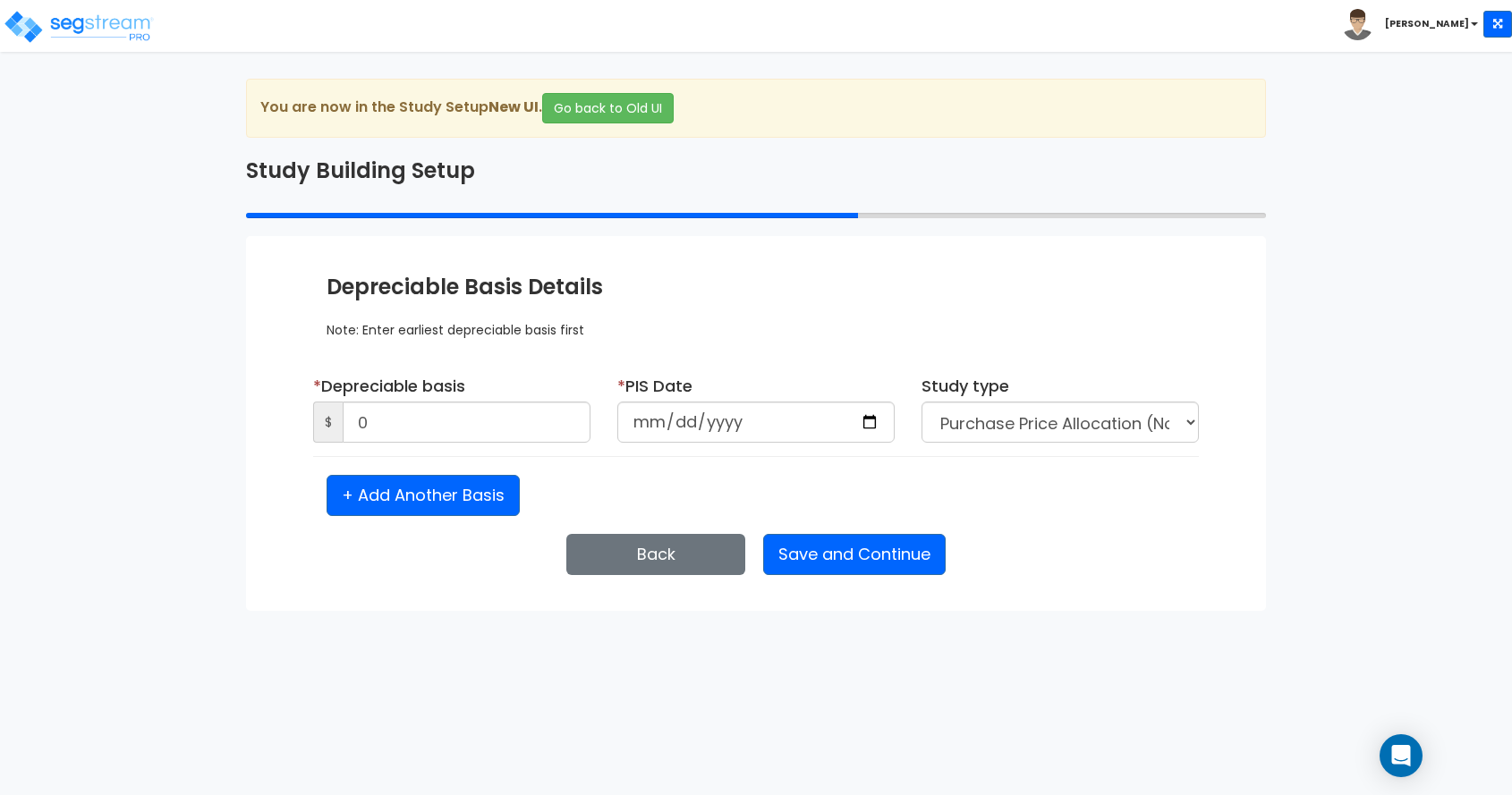
click at [168, 461] on div "We are Building your Study. So please grab a coffee and let us do the heavy lif…" at bounding box center [756, 345] width 1512 height 532
type input "193,312"
click at [636, 420] on input "date" at bounding box center [756, 422] width 277 height 42
click at [166, 371] on div "We are Building your Study. So please grab a coffee and let us do the heavy lif…" at bounding box center [756, 345] width 1512 height 532
click at [655, 421] on input "date" at bounding box center [756, 422] width 277 height 42
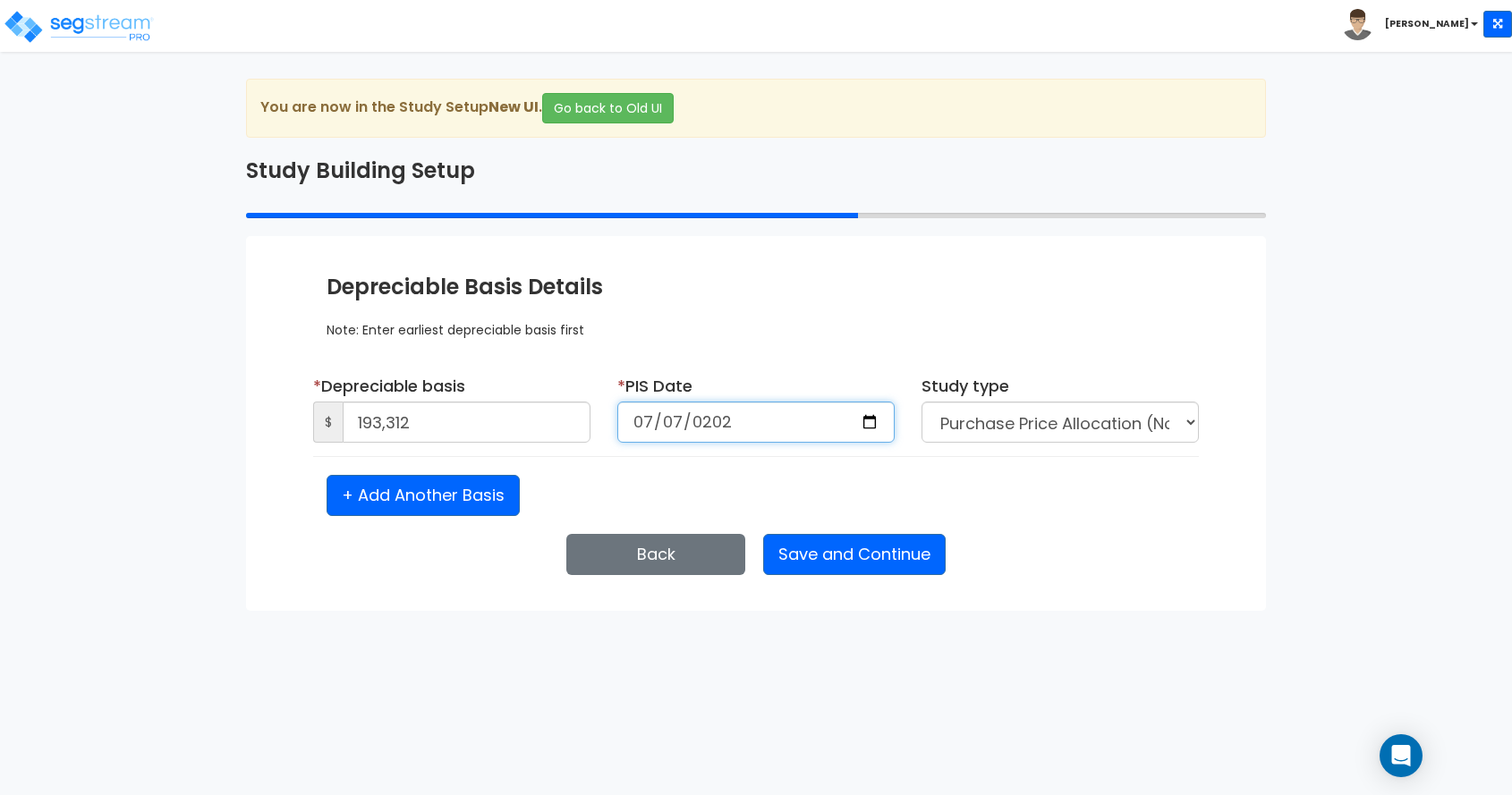
type input "[DATE]"
click at [821, 554] on button "Save and Continue" at bounding box center [854, 554] width 183 height 42
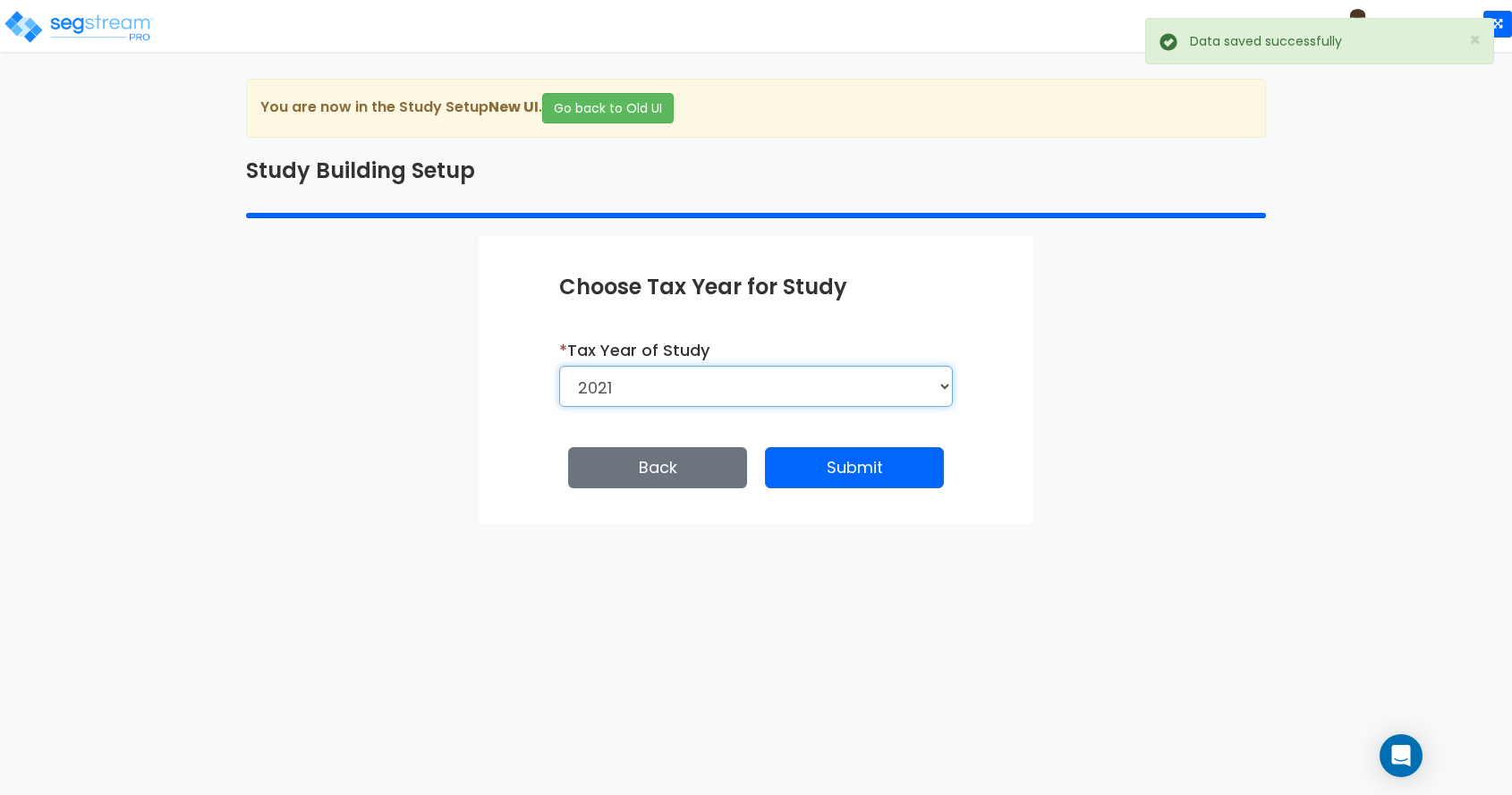
click at [709, 391] on select "2026 2025 2024 2023 2022 2021" at bounding box center [756, 386] width 394 height 42
select select "2024"
click at [559, 366] on select "2026 2025 2024 2023 2022 2021" at bounding box center [756, 386] width 394 height 42
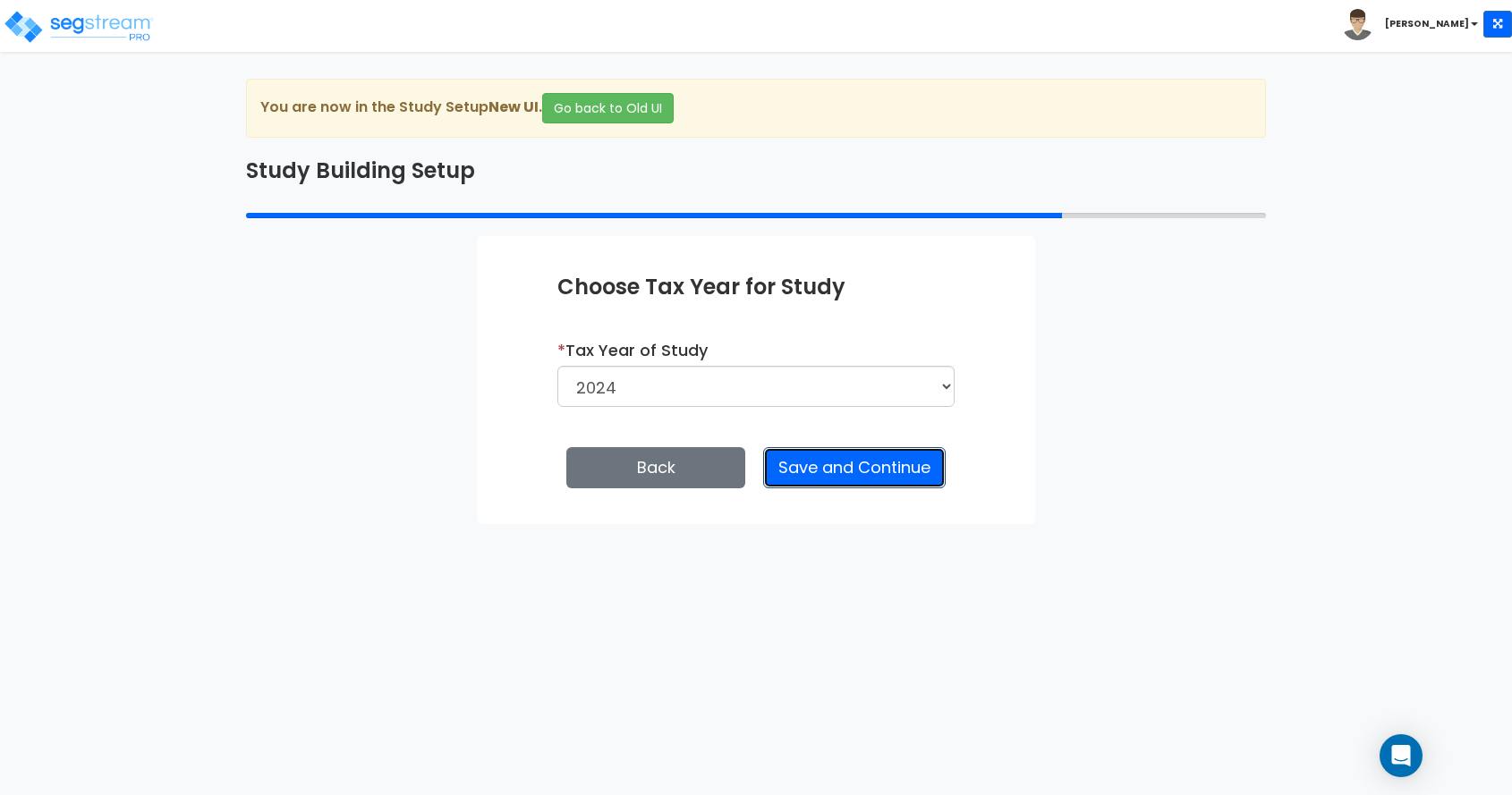
click at [820, 467] on button "Save and Continue" at bounding box center [854, 468] width 183 height 42
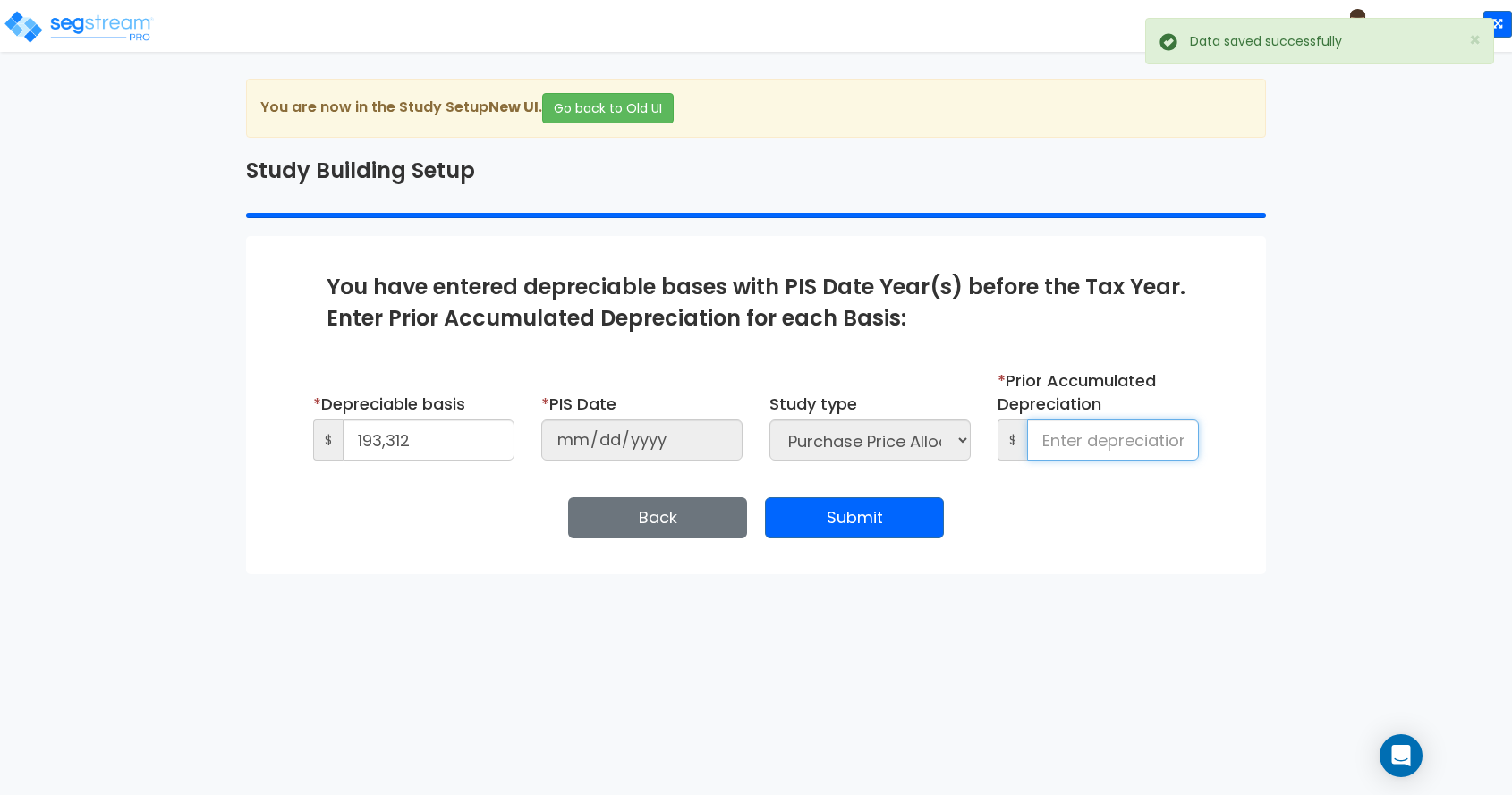
drag, startPoint x: 1143, startPoint y: 448, endPoint x: 1234, endPoint y: 455, distance: 91.3
click at [1143, 448] on input at bounding box center [1113, 440] width 172 height 42
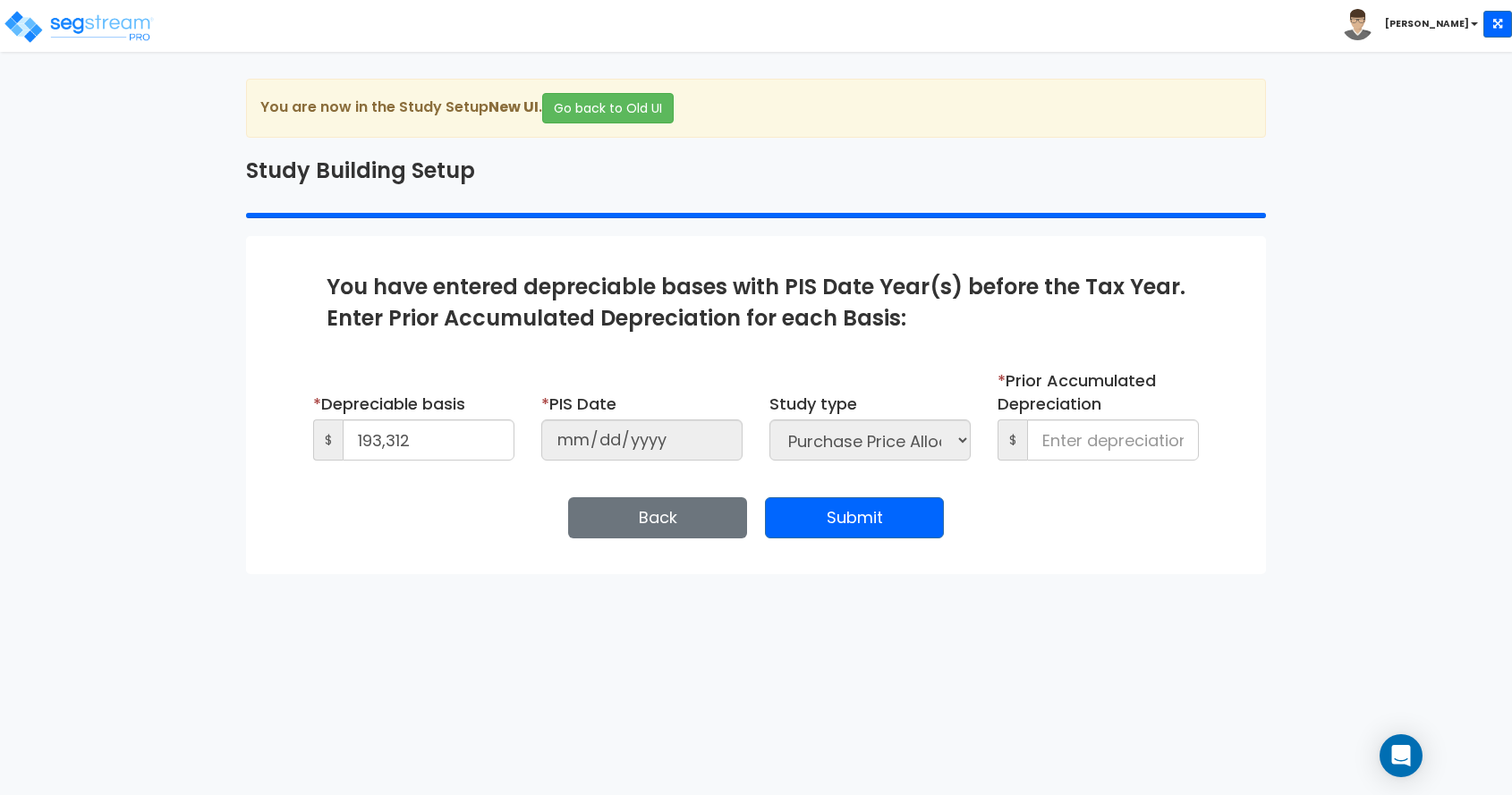
drag, startPoint x: 325, startPoint y: 507, endPoint x: 377, endPoint y: 494, distance: 53.6
click at [325, 507] on div "Enter Study Naming Information * Study Name 105-107 S First St Entity Name Chan…" at bounding box center [756, 406] width 1020 height 338
click at [1064, 433] on input at bounding box center [1113, 440] width 172 height 42
type input "17,281"
click at [861, 516] on button "Submit" at bounding box center [854, 518] width 179 height 42
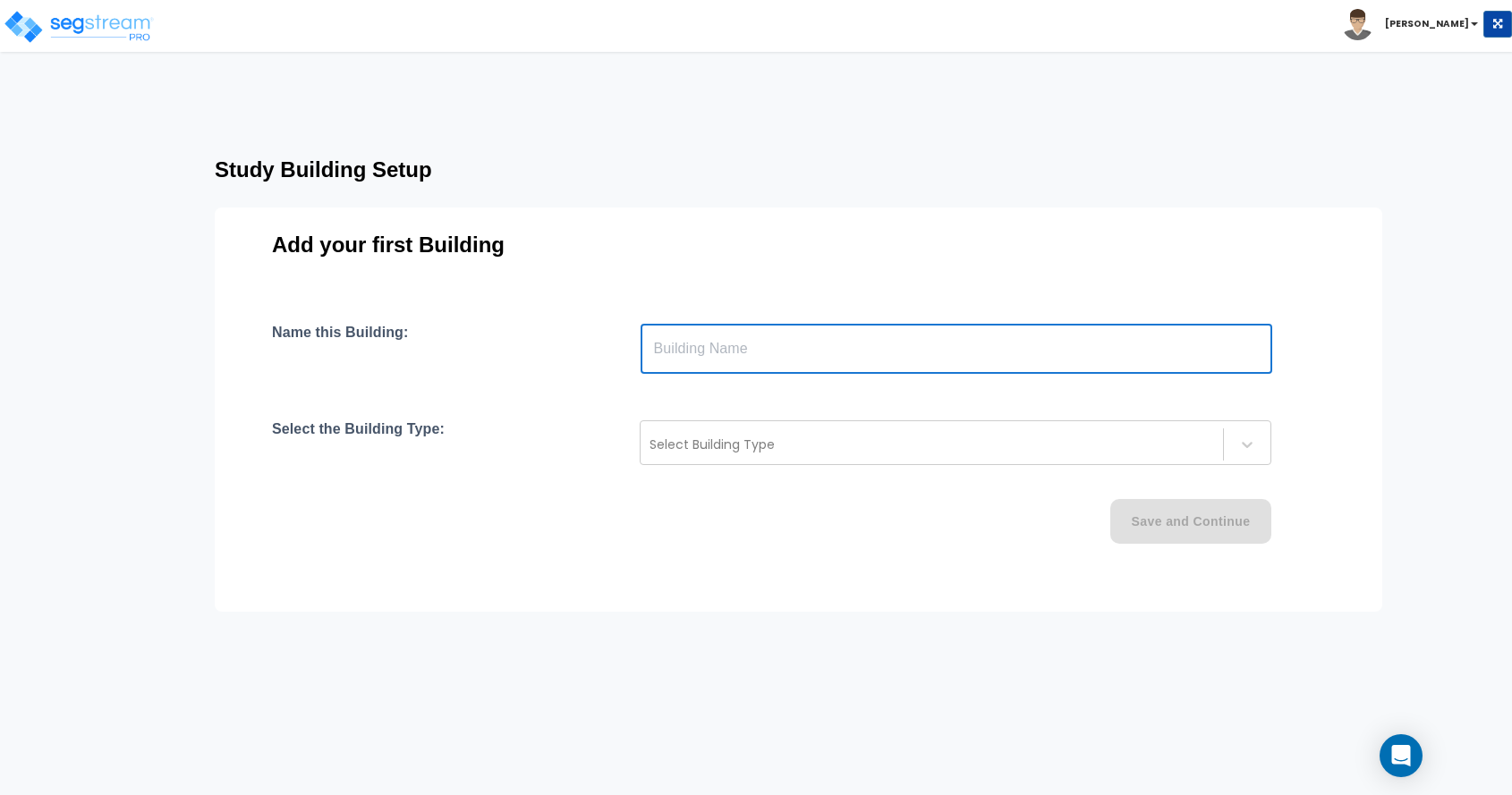
click at [746, 351] on input "text" at bounding box center [956, 349] width 632 height 50
paste input "text"
type input "[STREET_ADDRESS]"
click at [757, 441] on div at bounding box center [931, 444] width 564 height 21
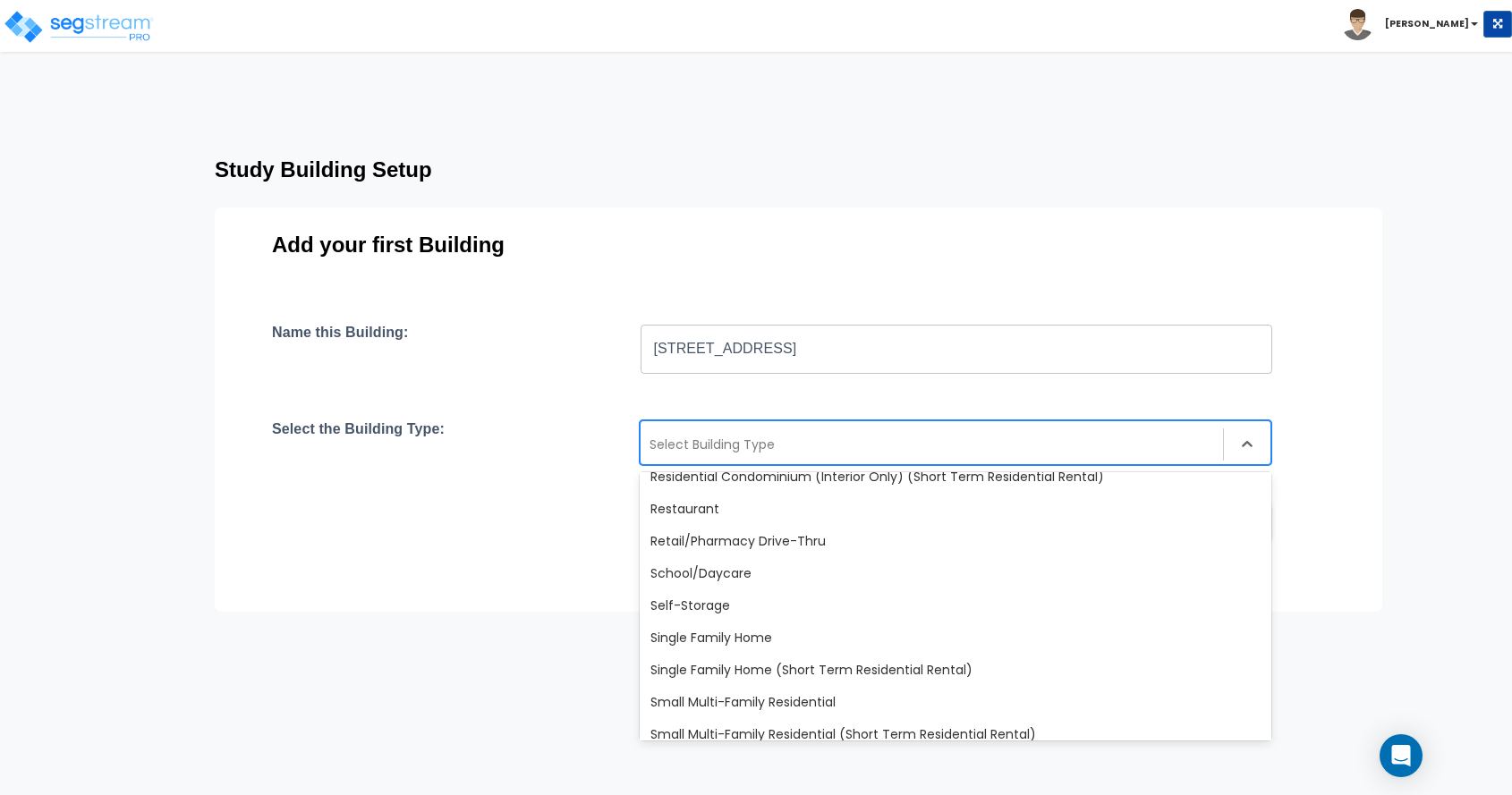
scroll to position [1432, 0]
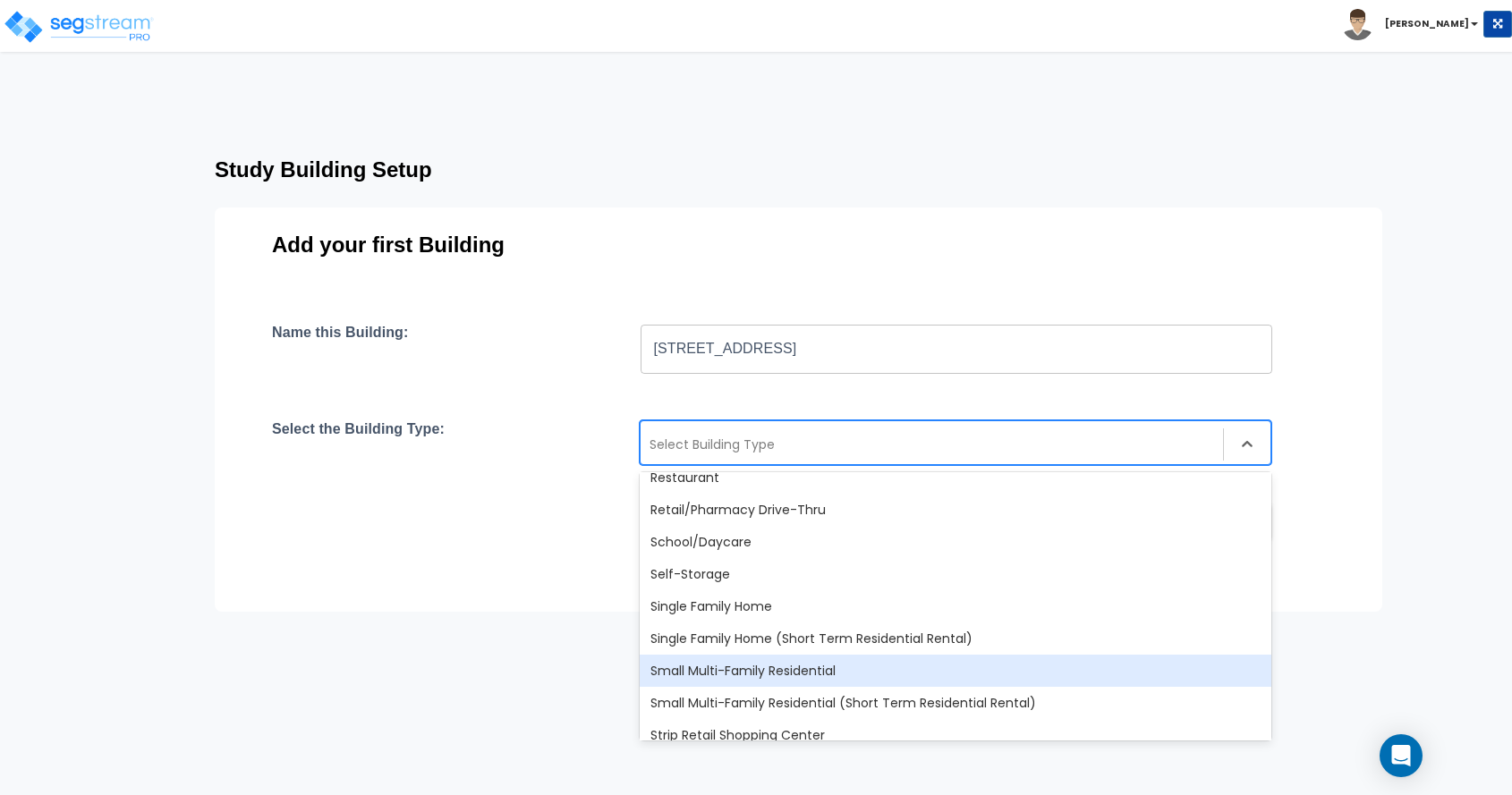
click at [767, 670] on div "Small Multi-Family Residential" at bounding box center [956, 670] width 632 height 32
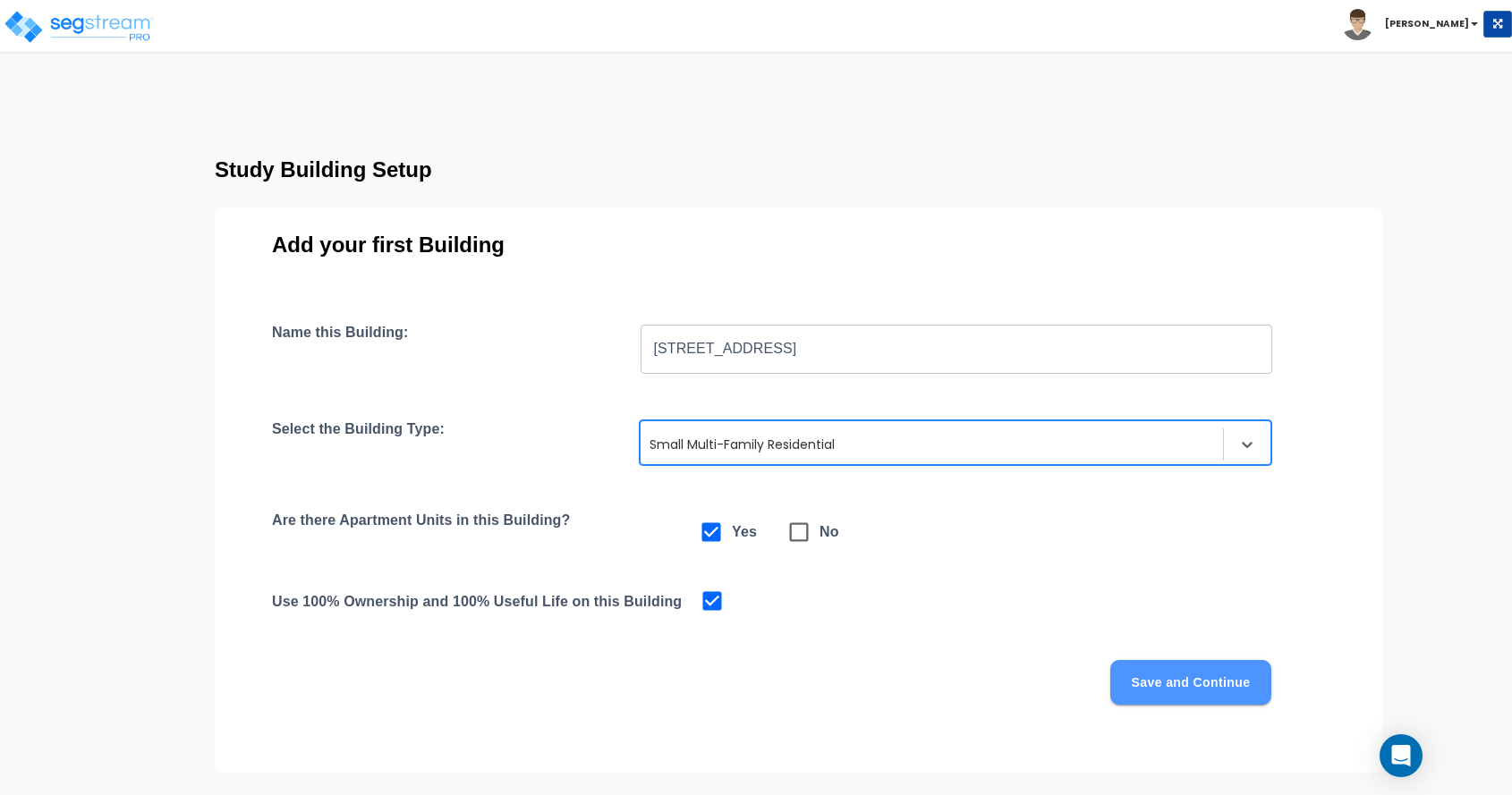
click at [1181, 679] on button "Save and Continue" at bounding box center [1190, 683] width 161 height 44
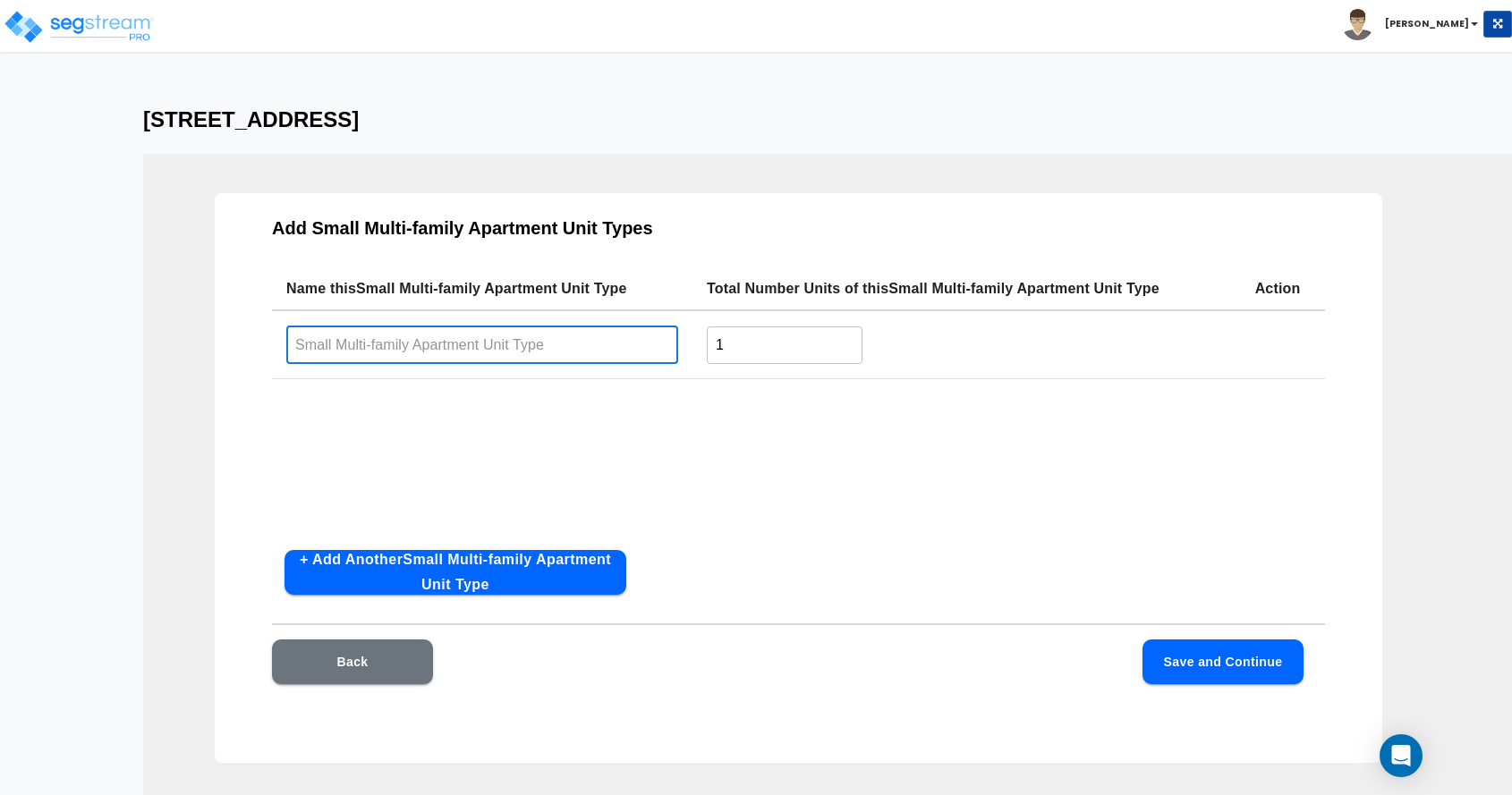
click at [446, 345] on input "text" at bounding box center [482, 345] width 392 height 39
type input "105"
click at [459, 564] on button "+ Add Another Small Multi-family Apartment Unit Type" at bounding box center [456, 573] width 342 height 44
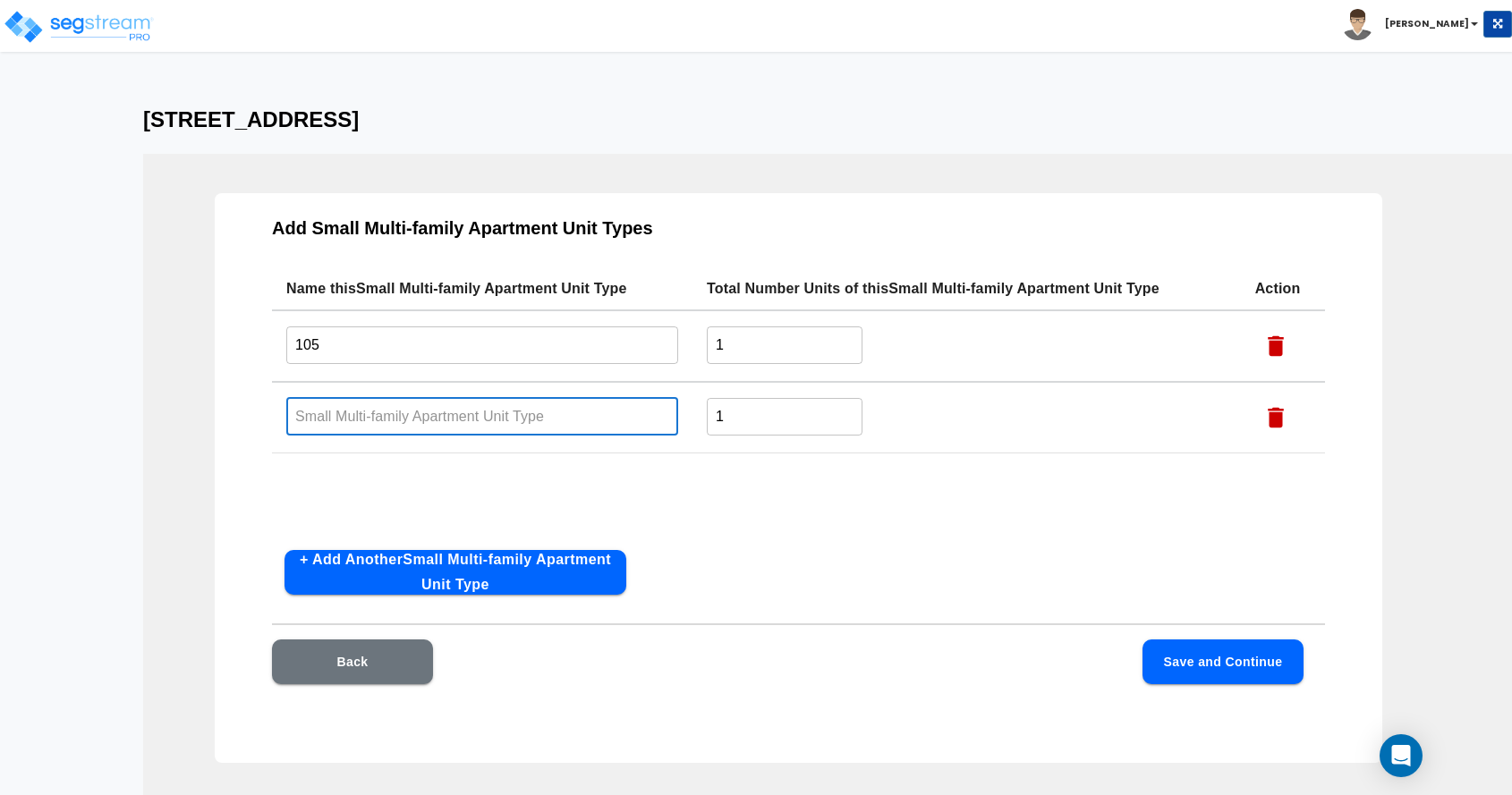
click at [425, 412] on input "text" at bounding box center [482, 416] width 392 height 39
type input "107"
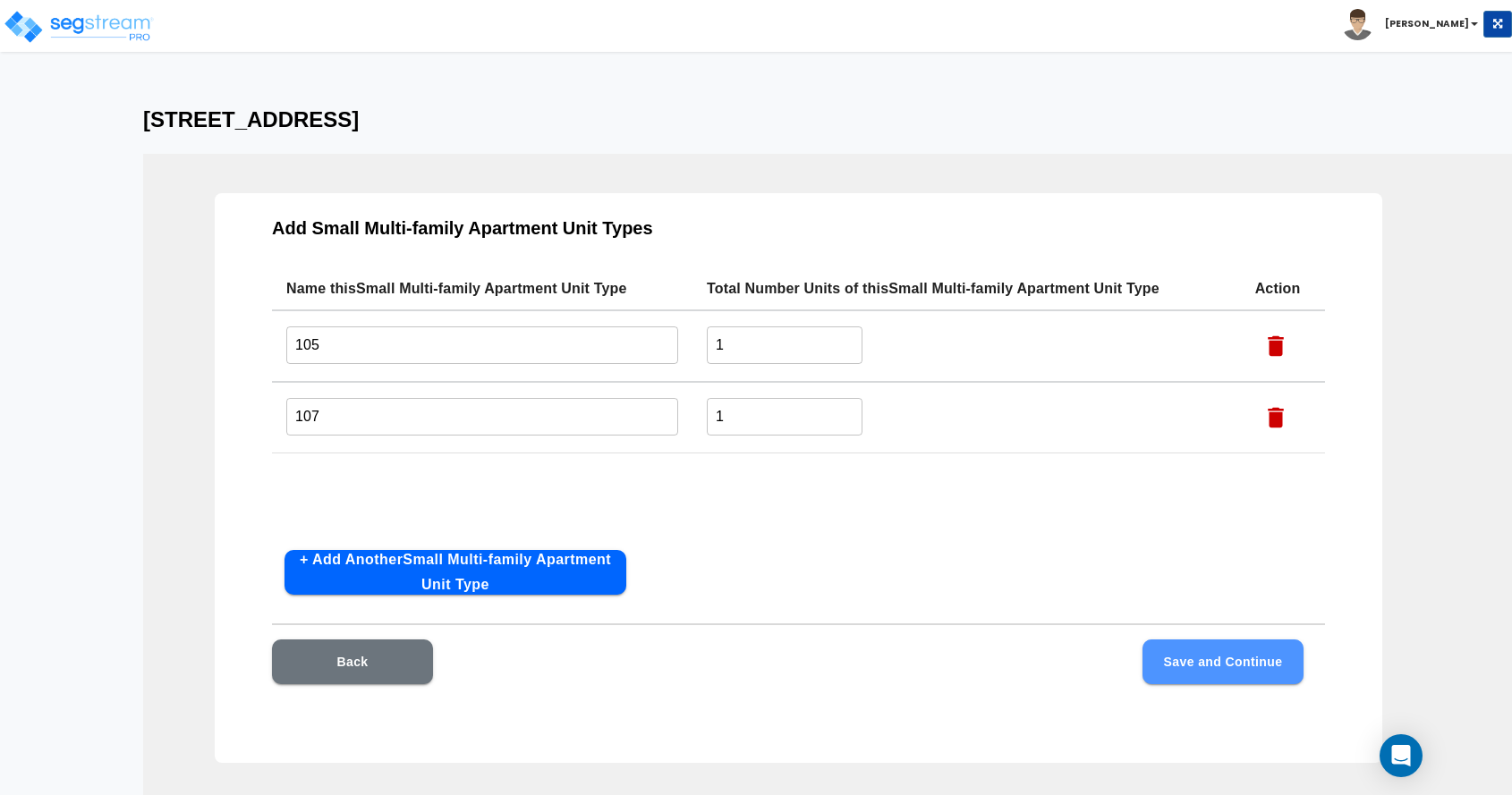
click at [1236, 671] on button "Save and Continue" at bounding box center [1223, 662] width 161 height 44
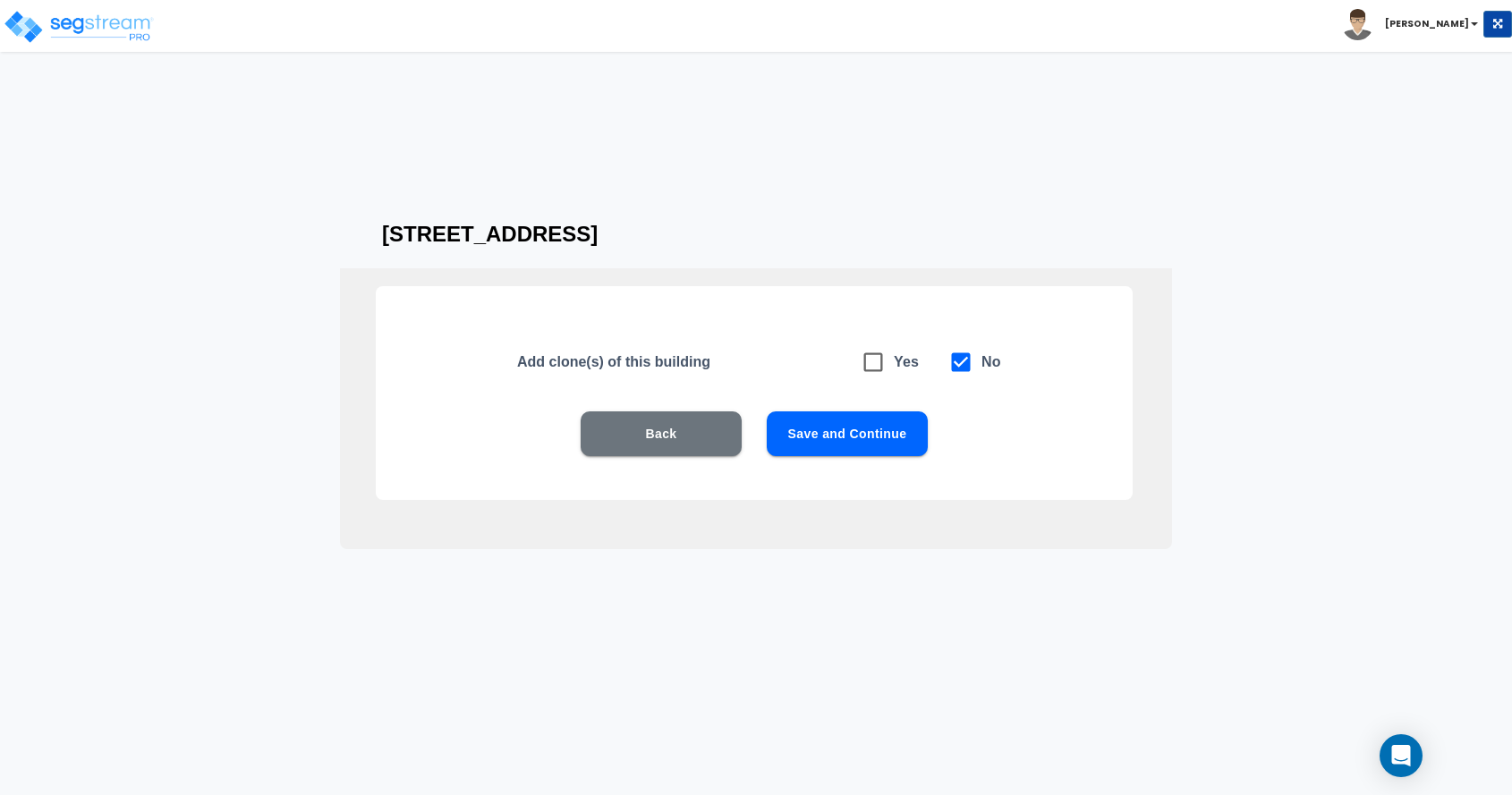
click at [898, 432] on button "Save and Continue" at bounding box center [847, 434] width 161 height 44
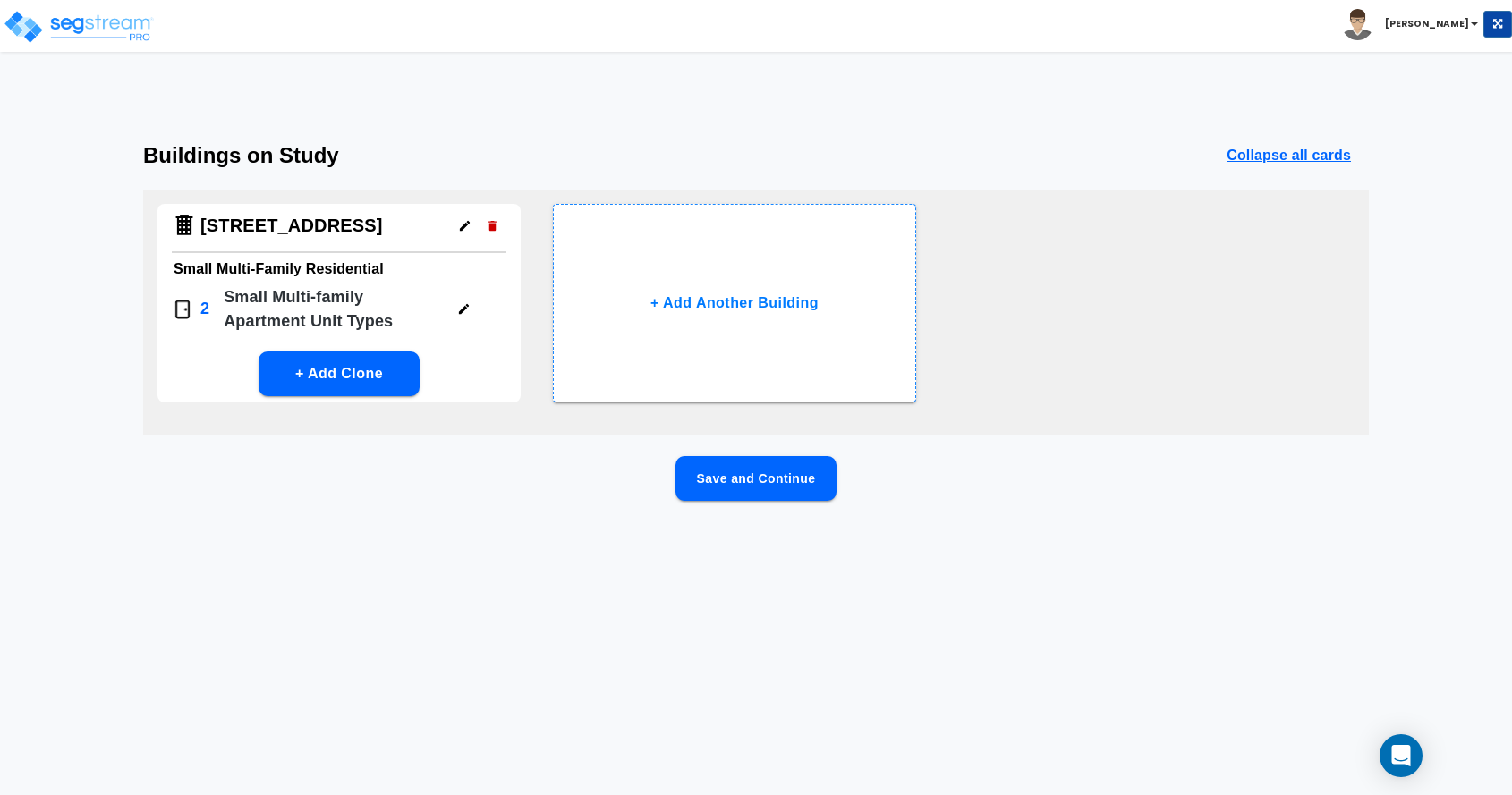
click at [806, 480] on button "Save and Continue" at bounding box center [756, 478] width 161 height 44
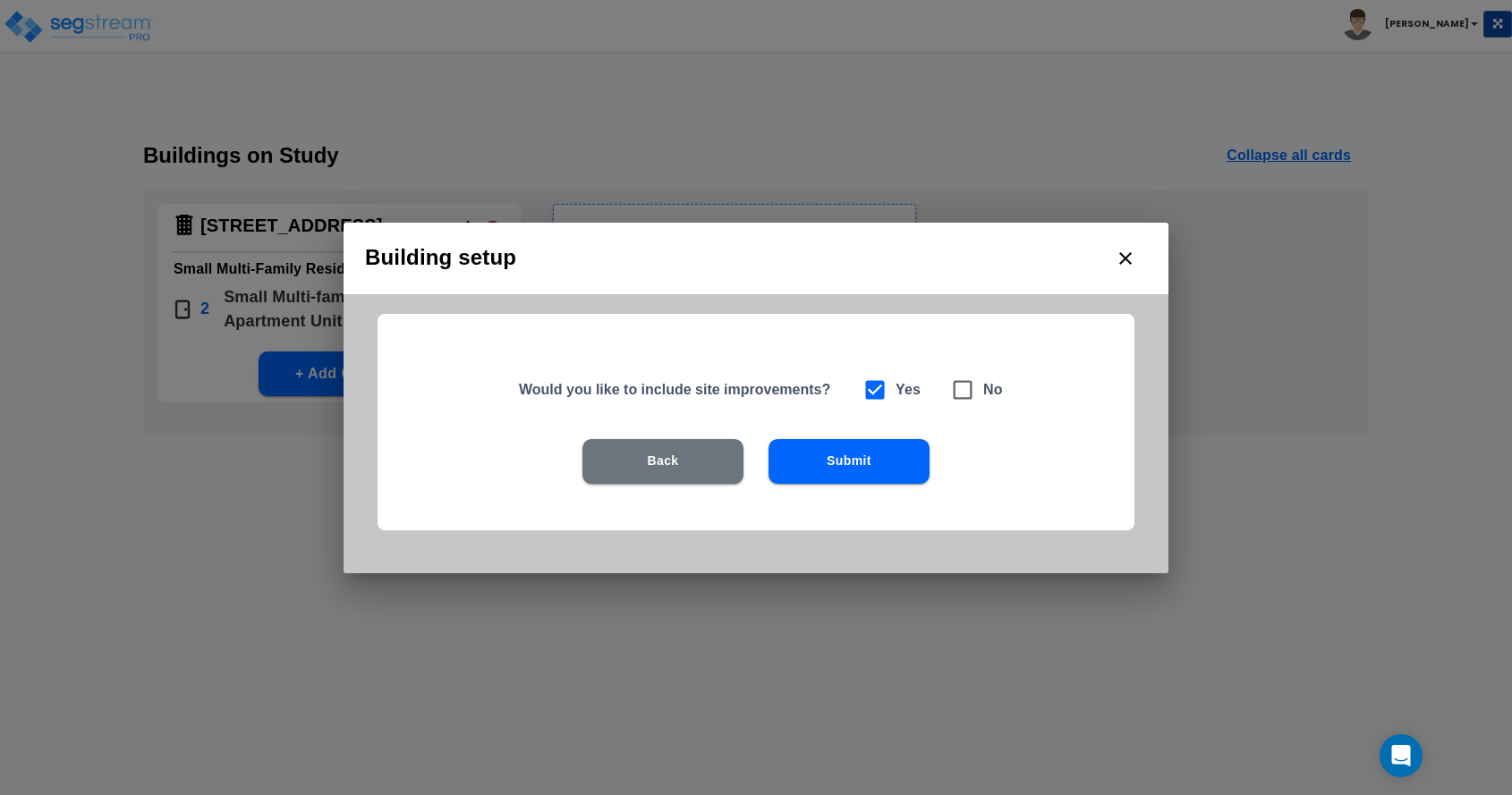
click at [813, 449] on button "Submit" at bounding box center [849, 462] width 161 height 44
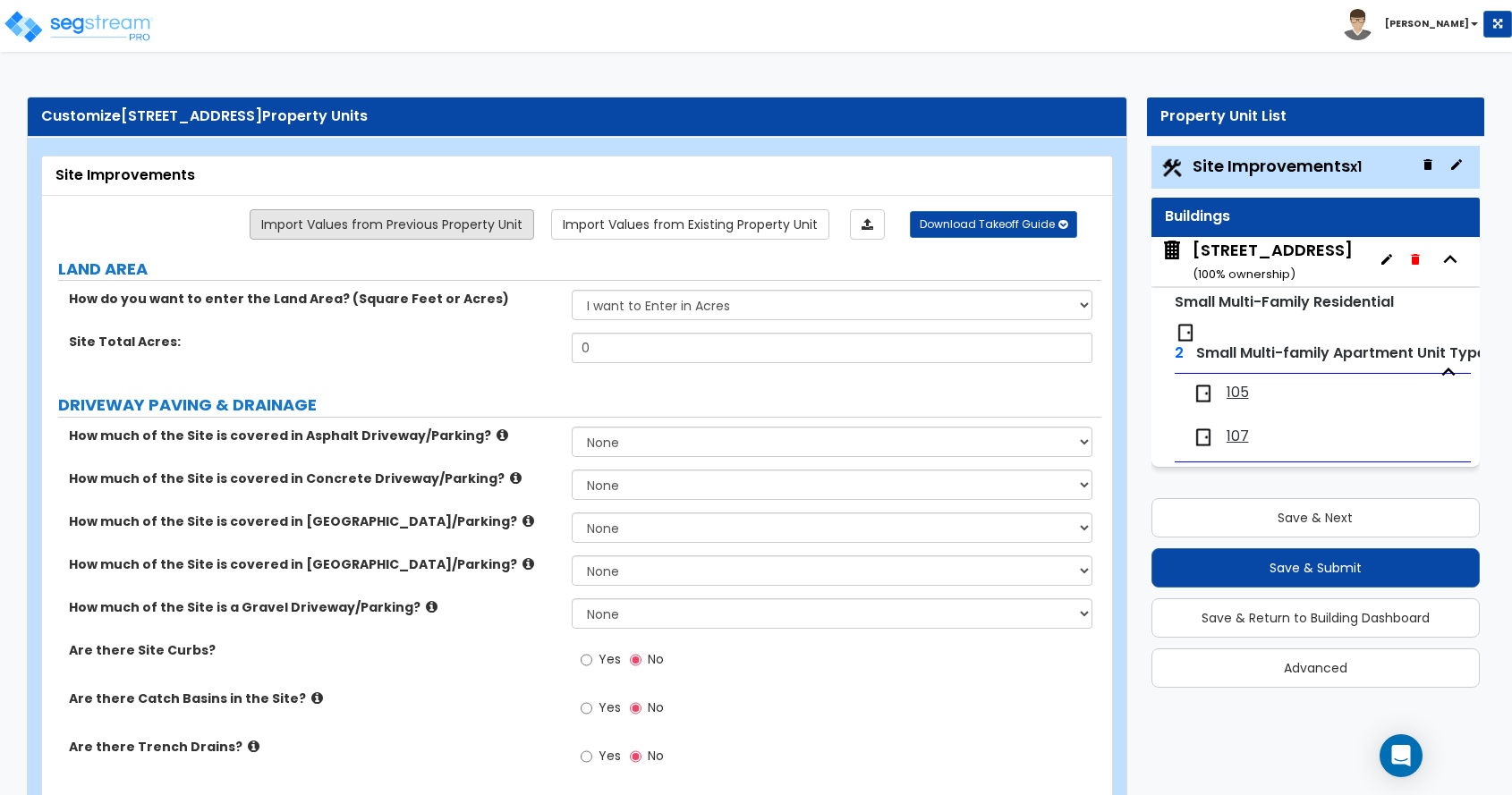
click at [427, 224] on link "Import Values from Previous Property Unit" at bounding box center [391, 224] width 285 height 30
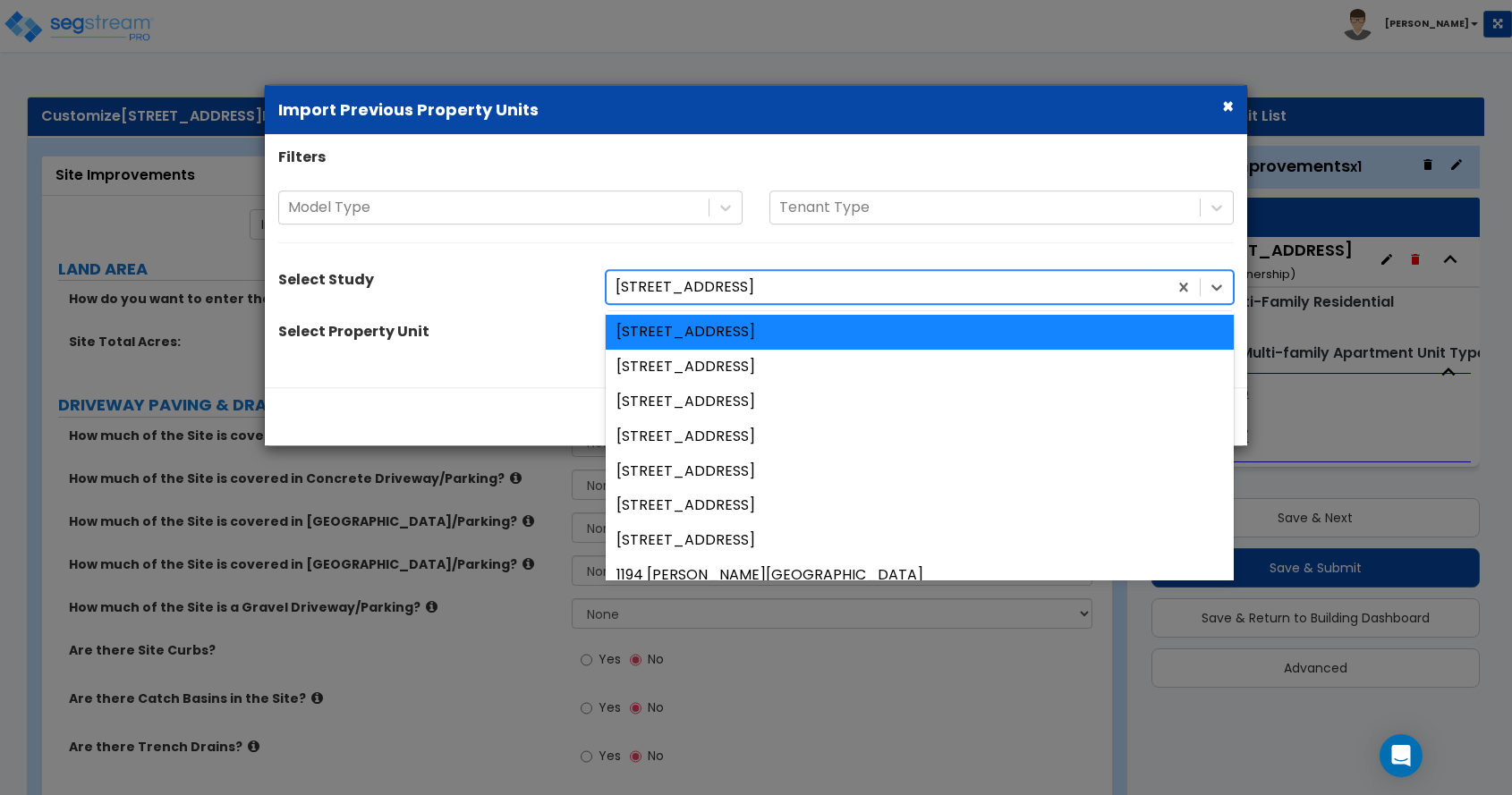
click at [766, 284] on div at bounding box center [887, 287] width 543 height 24
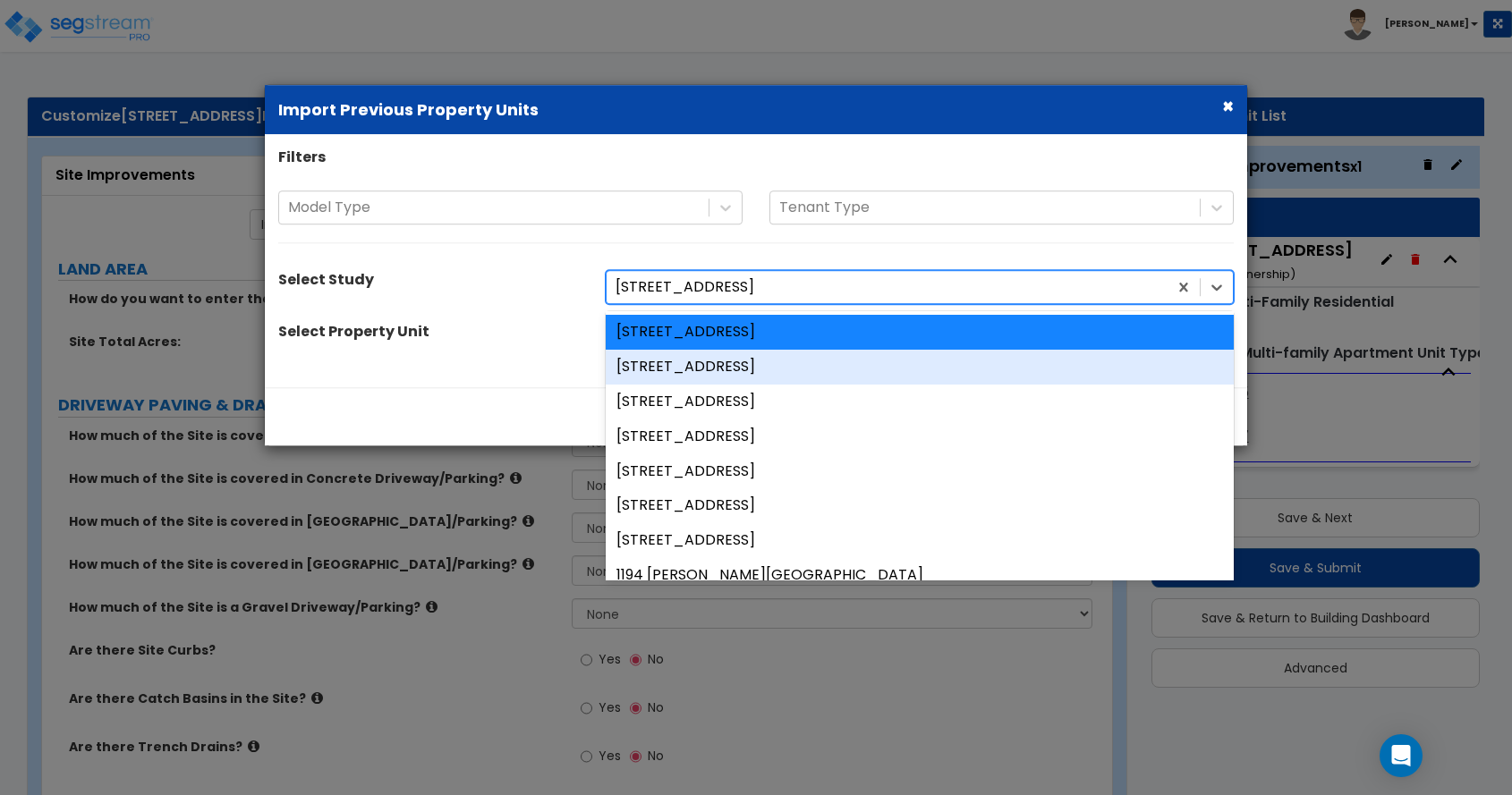
click at [736, 362] on div "[STREET_ADDRESS]" at bounding box center [920, 367] width 628 height 35
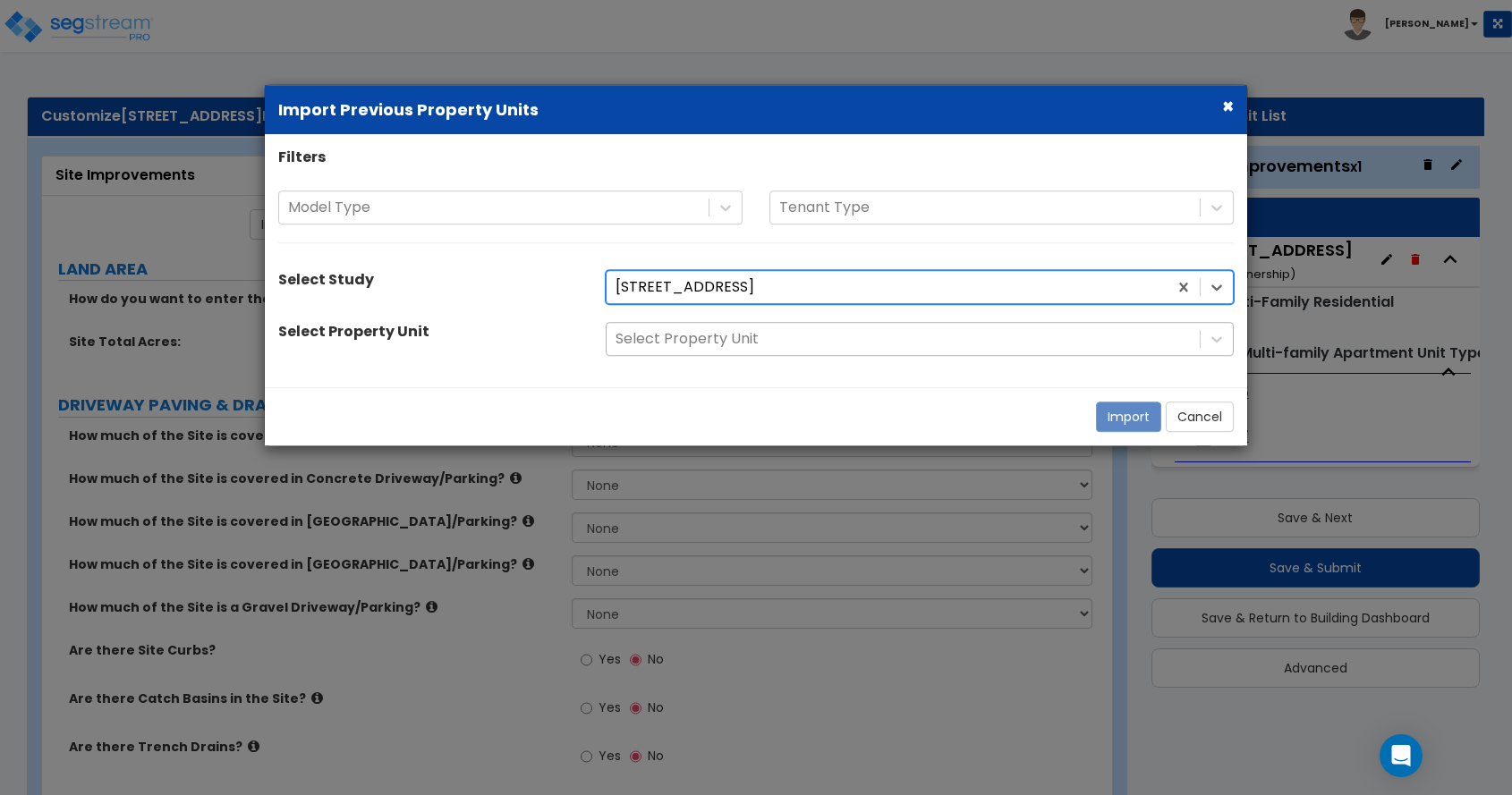
click at [739, 342] on div at bounding box center [903, 339] width 576 height 24
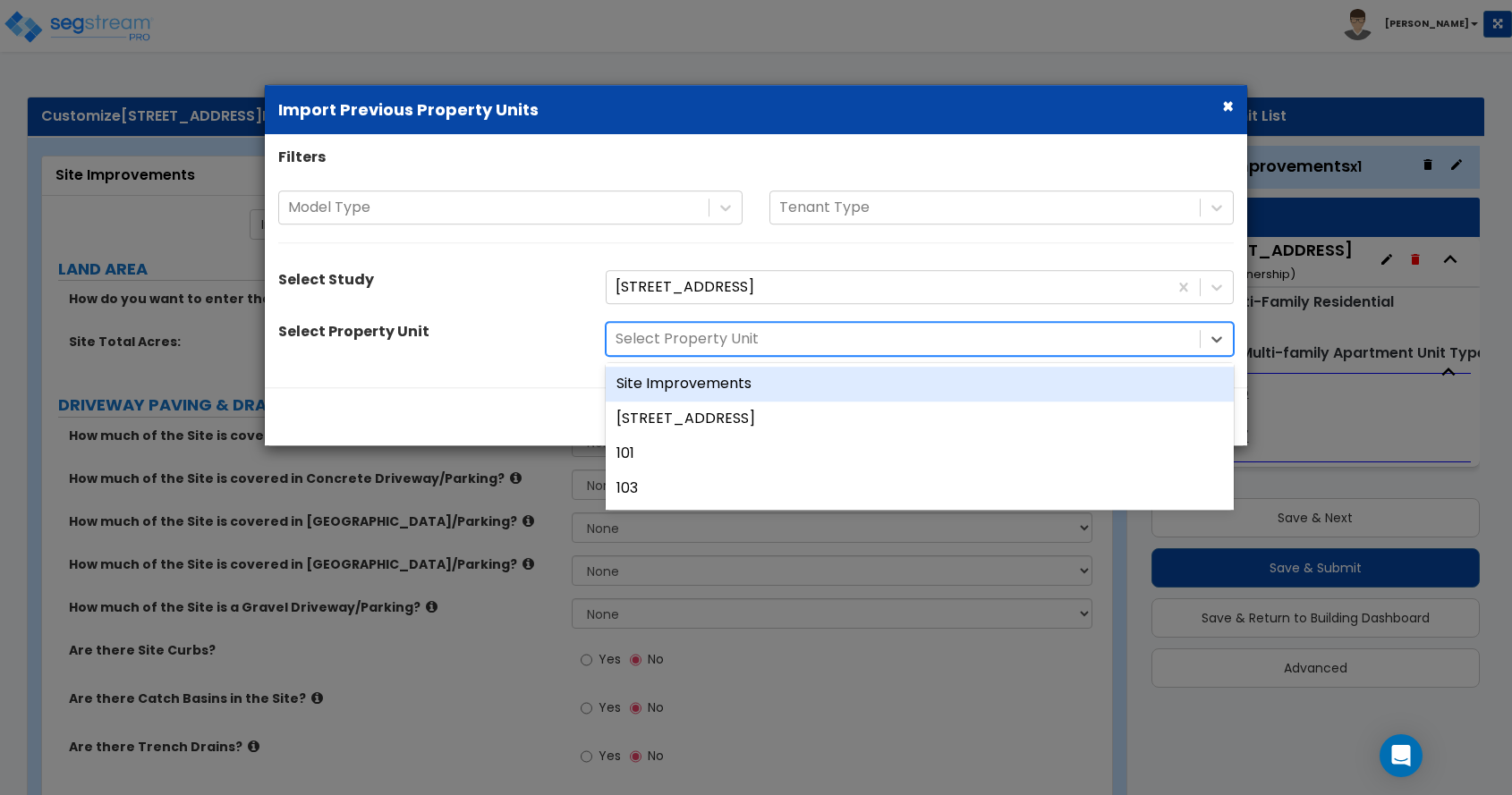
click at [734, 380] on div "Site Improvements" at bounding box center [920, 384] width 628 height 35
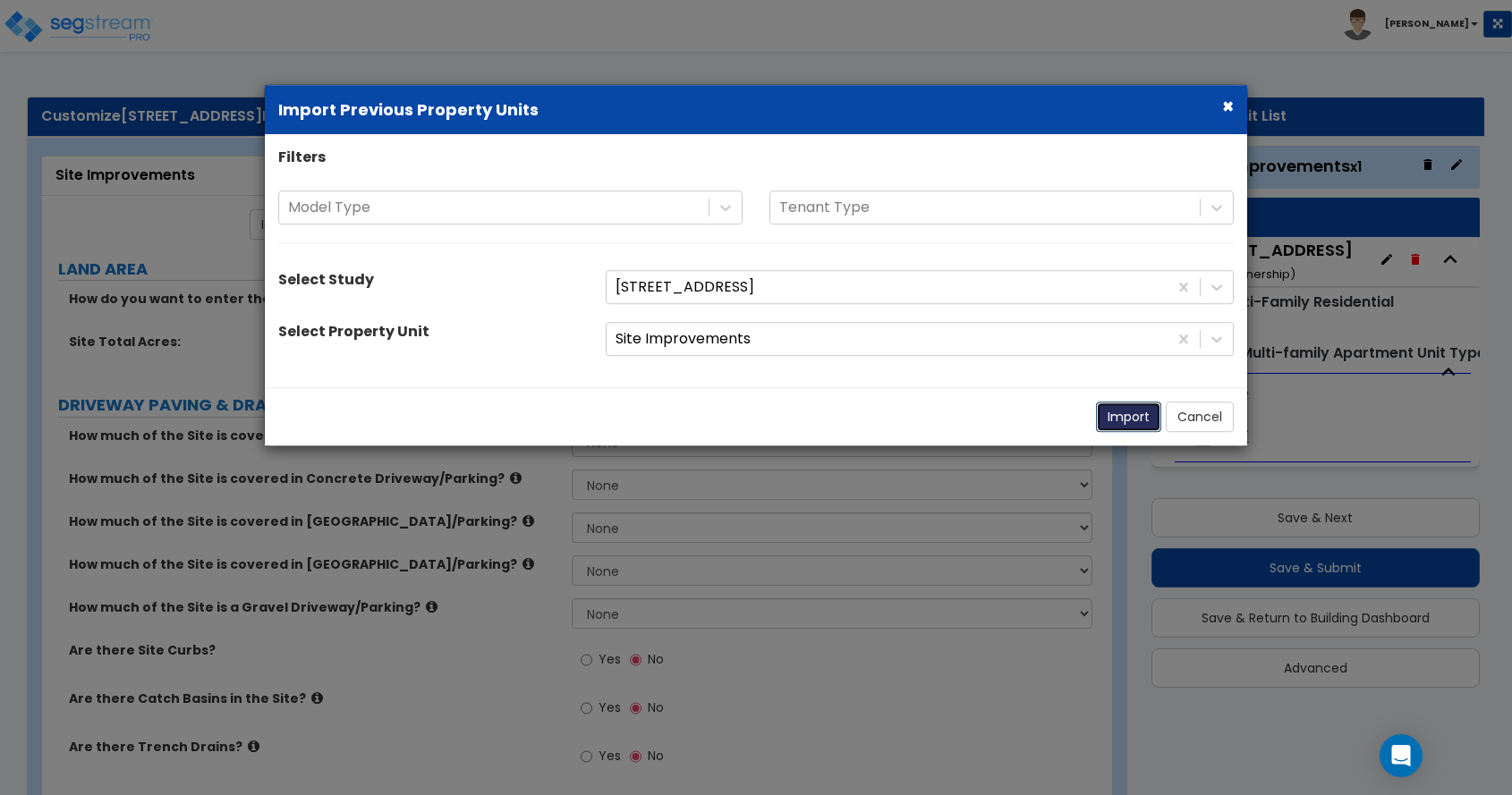
click at [1119, 418] on button "Import" at bounding box center [1129, 416] width 66 height 30
select select "2"
radio input "true"
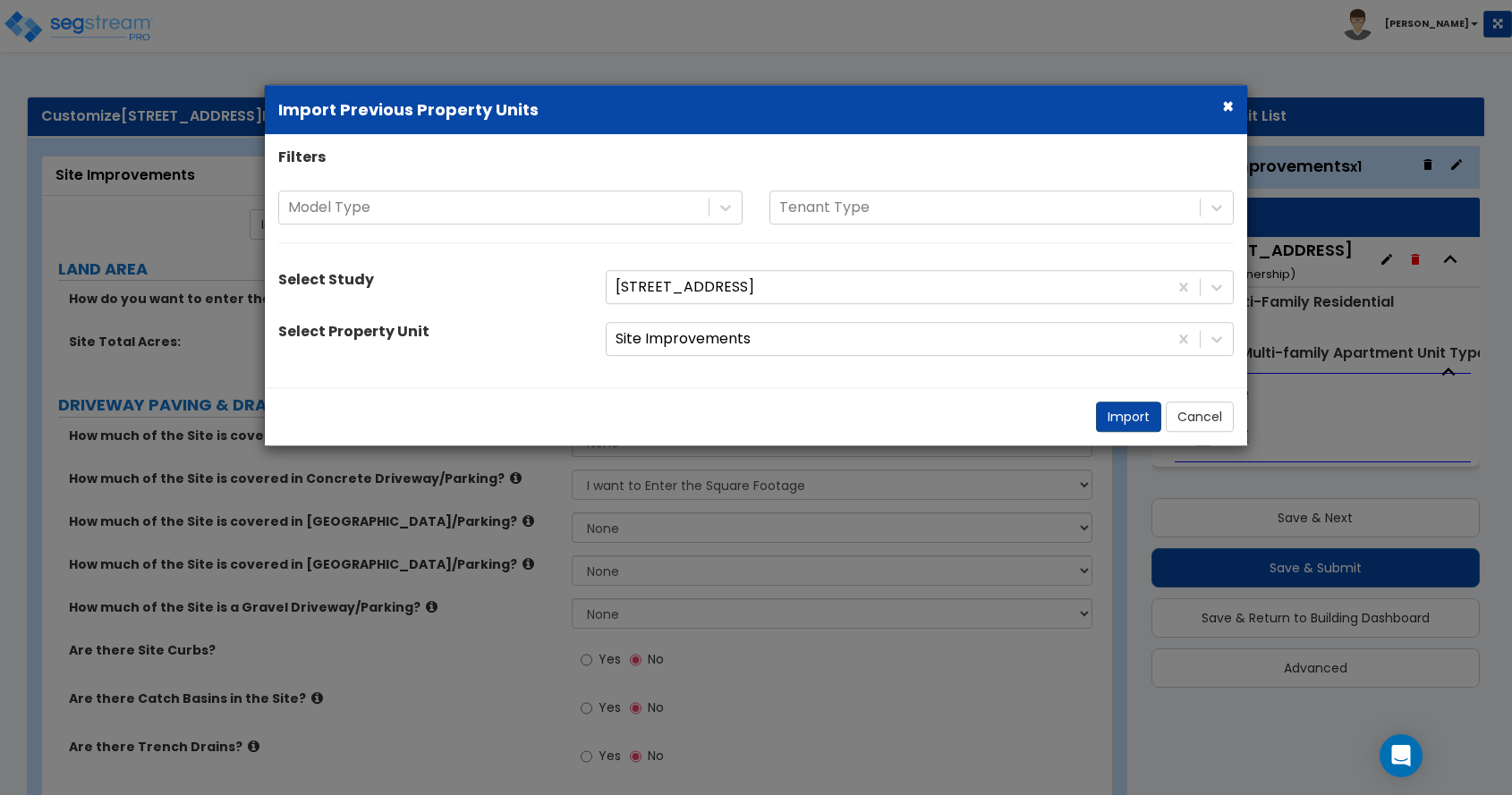
radio input "true"
select select "2"
select select "1"
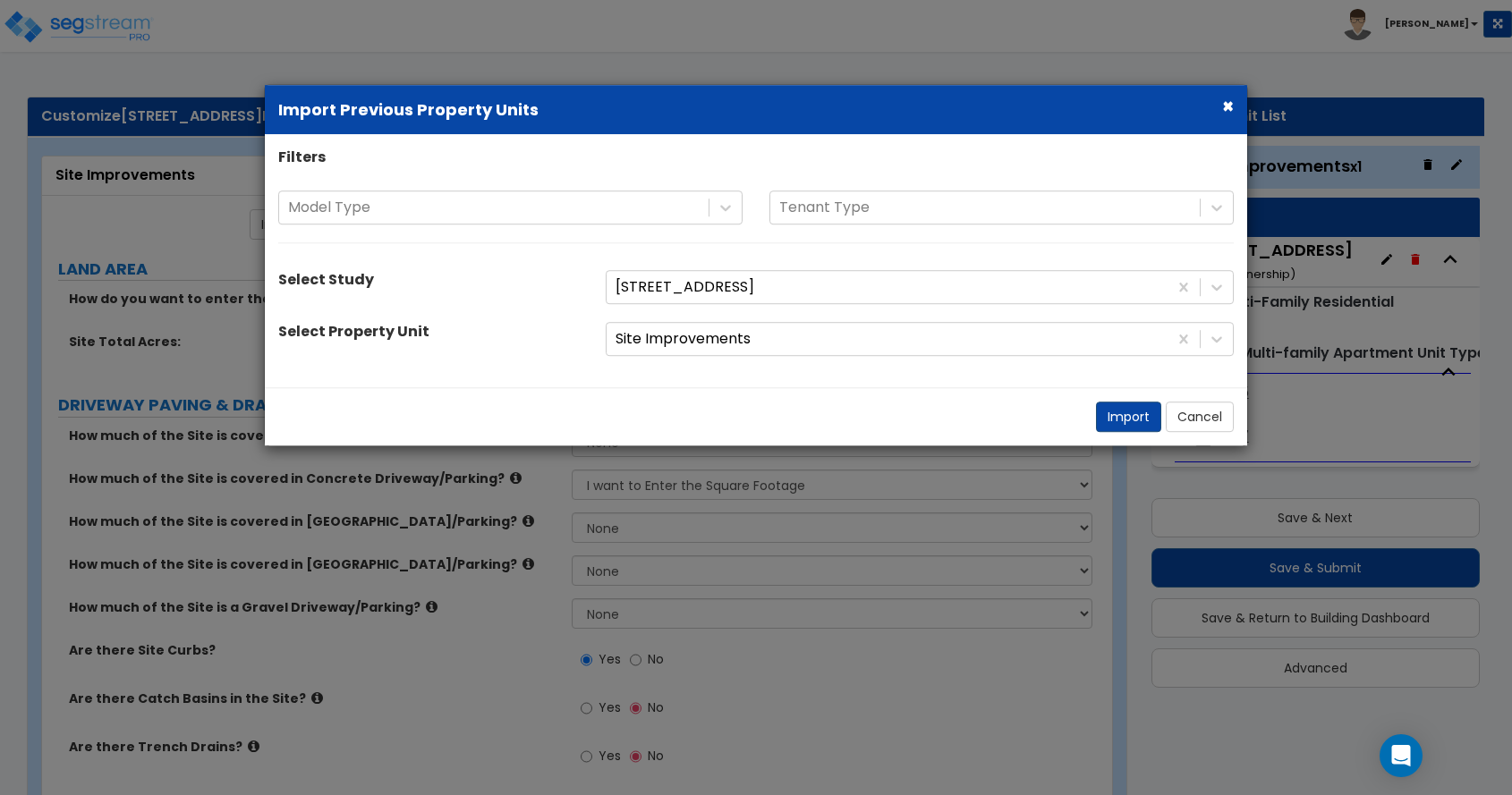
select select "1"
select select "9"
select select "1"
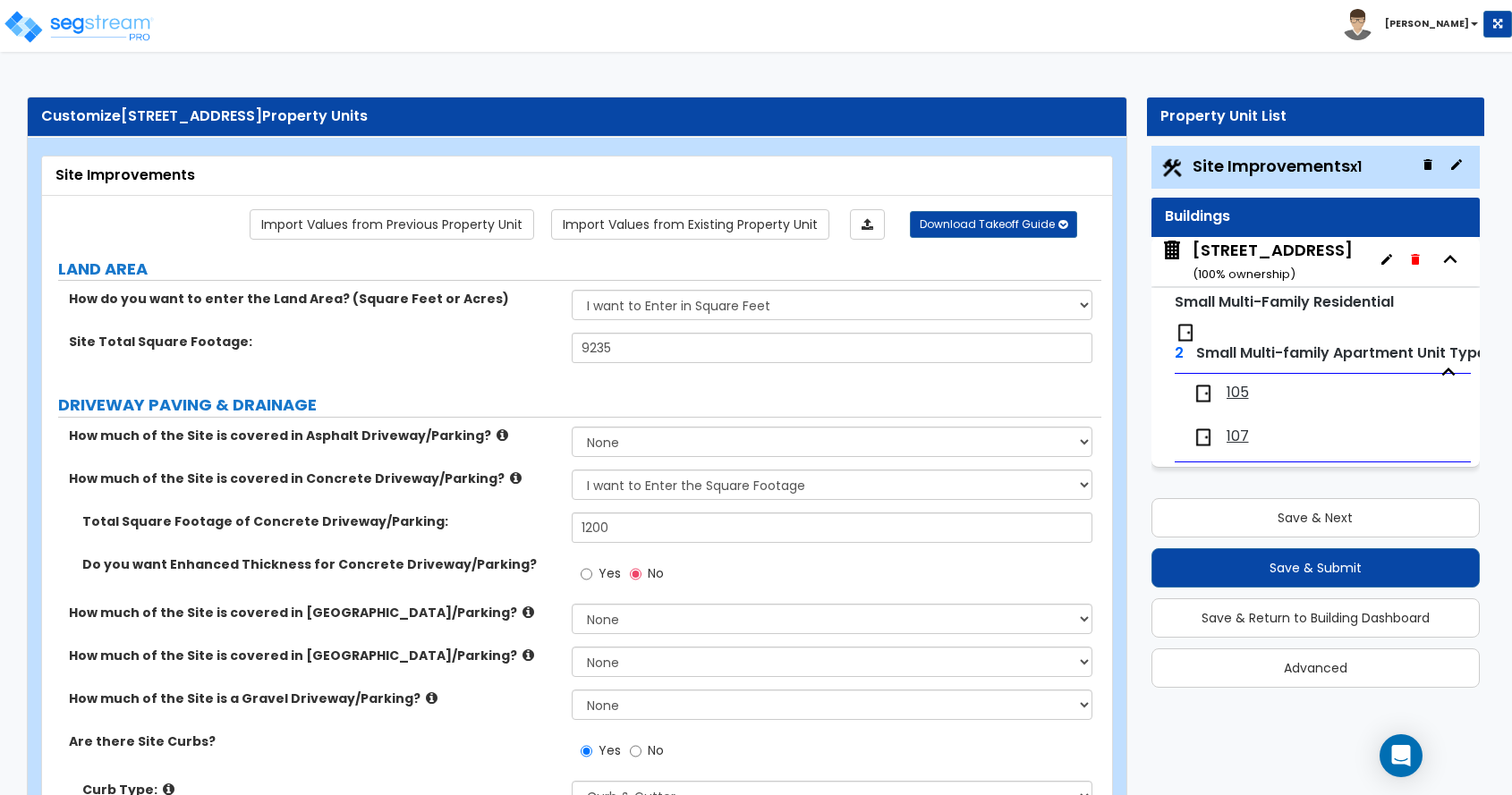
click at [307, 329] on div "How do you want to enter the Land Area? (Square Feet or Acres) I want to Enter …" at bounding box center [572, 311] width 1060 height 43
drag, startPoint x: 640, startPoint y: 346, endPoint x: 518, endPoint y: 349, distance: 122.0
click at [518, 349] on div "Site Total Square Footage: 9235" at bounding box center [572, 355] width 1060 height 43
type input "7,466"
click at [366, 375] on div "Site Total Square Footage: 7,466" at bounding box center [572, 355] width 1060 height 43
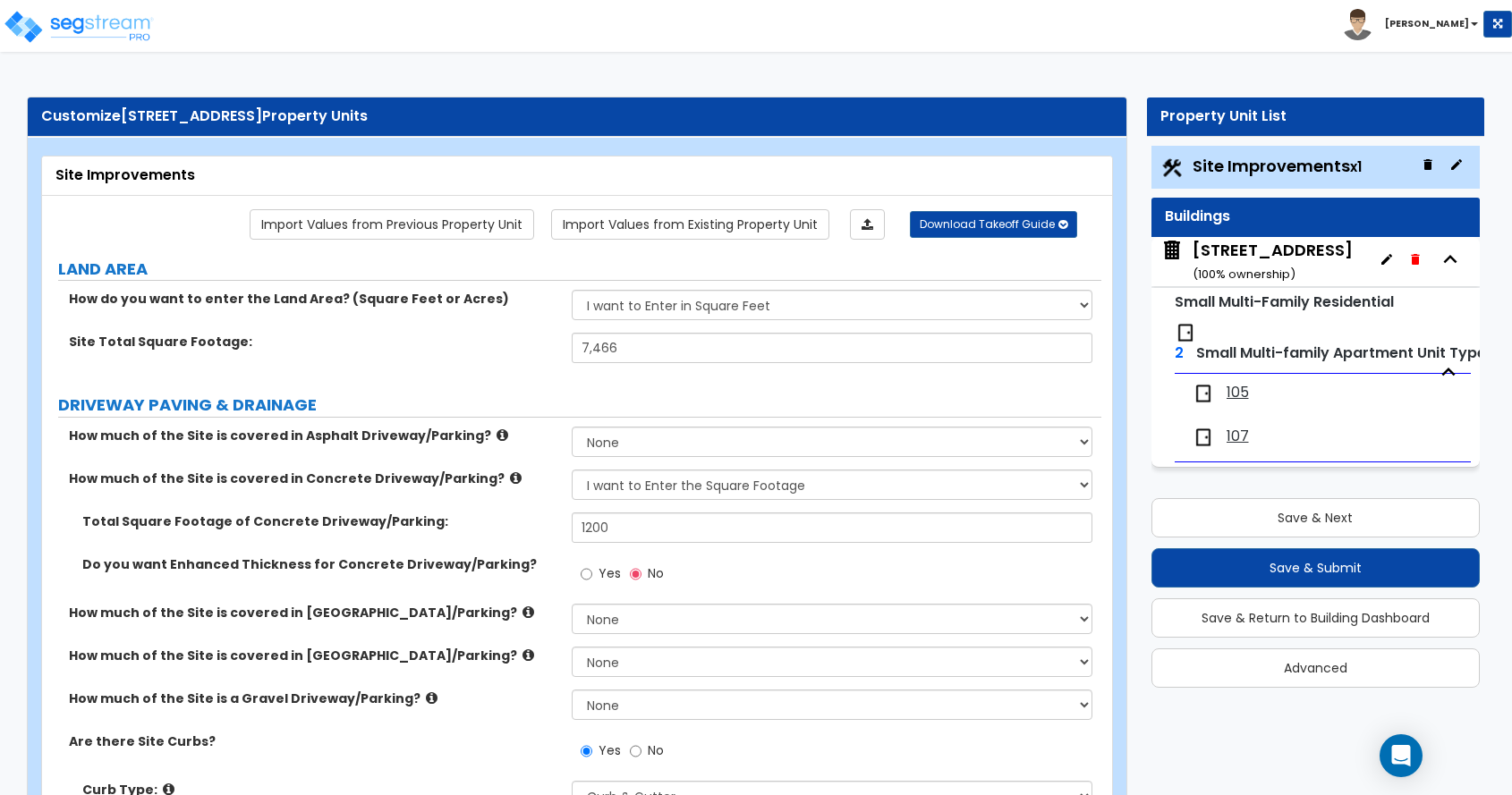
scroll to position [90, 0]
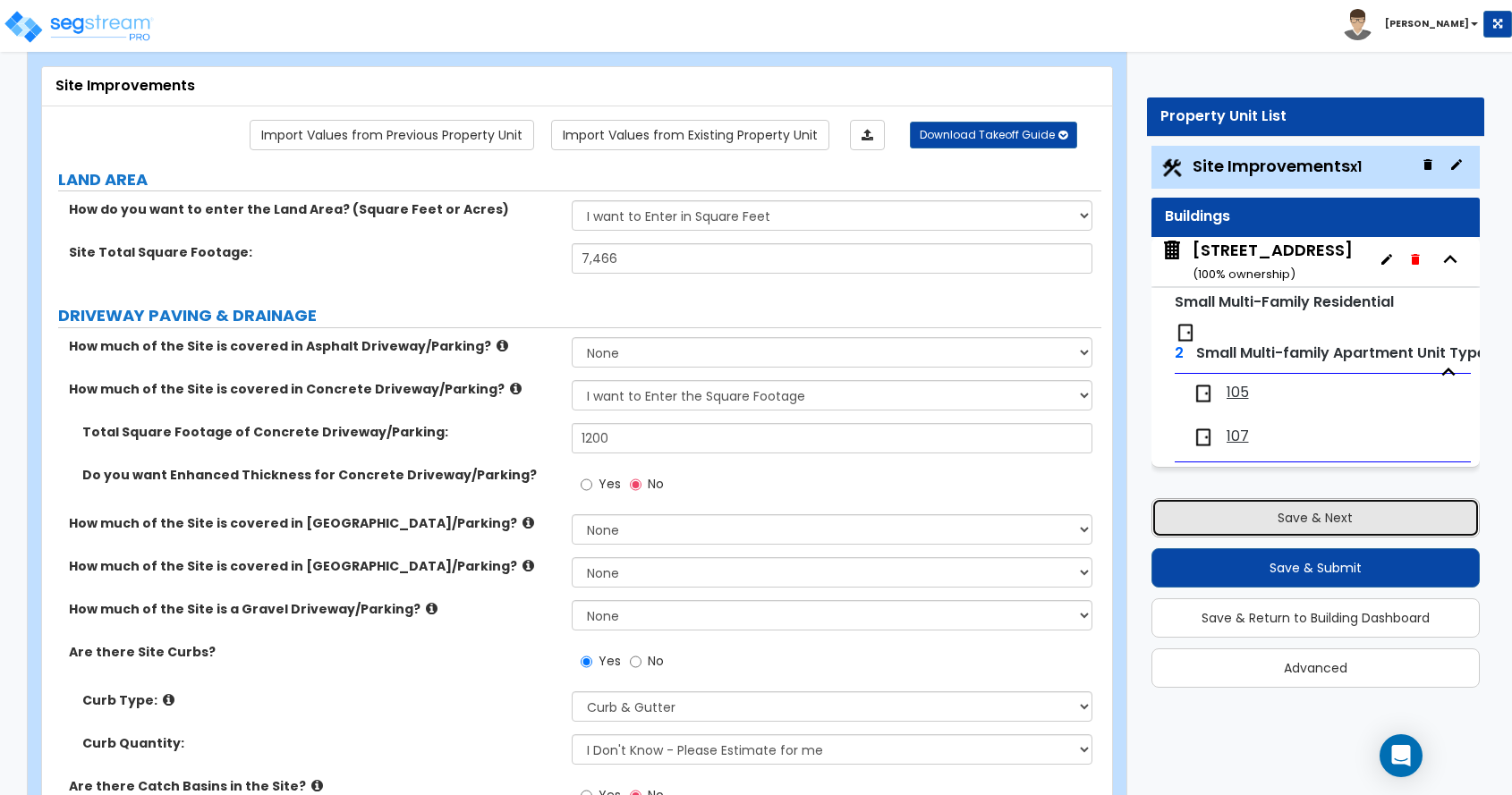
click at [1318, 509] on button "Save & Next" at bounding box center [1316, 518] width 329 height 40
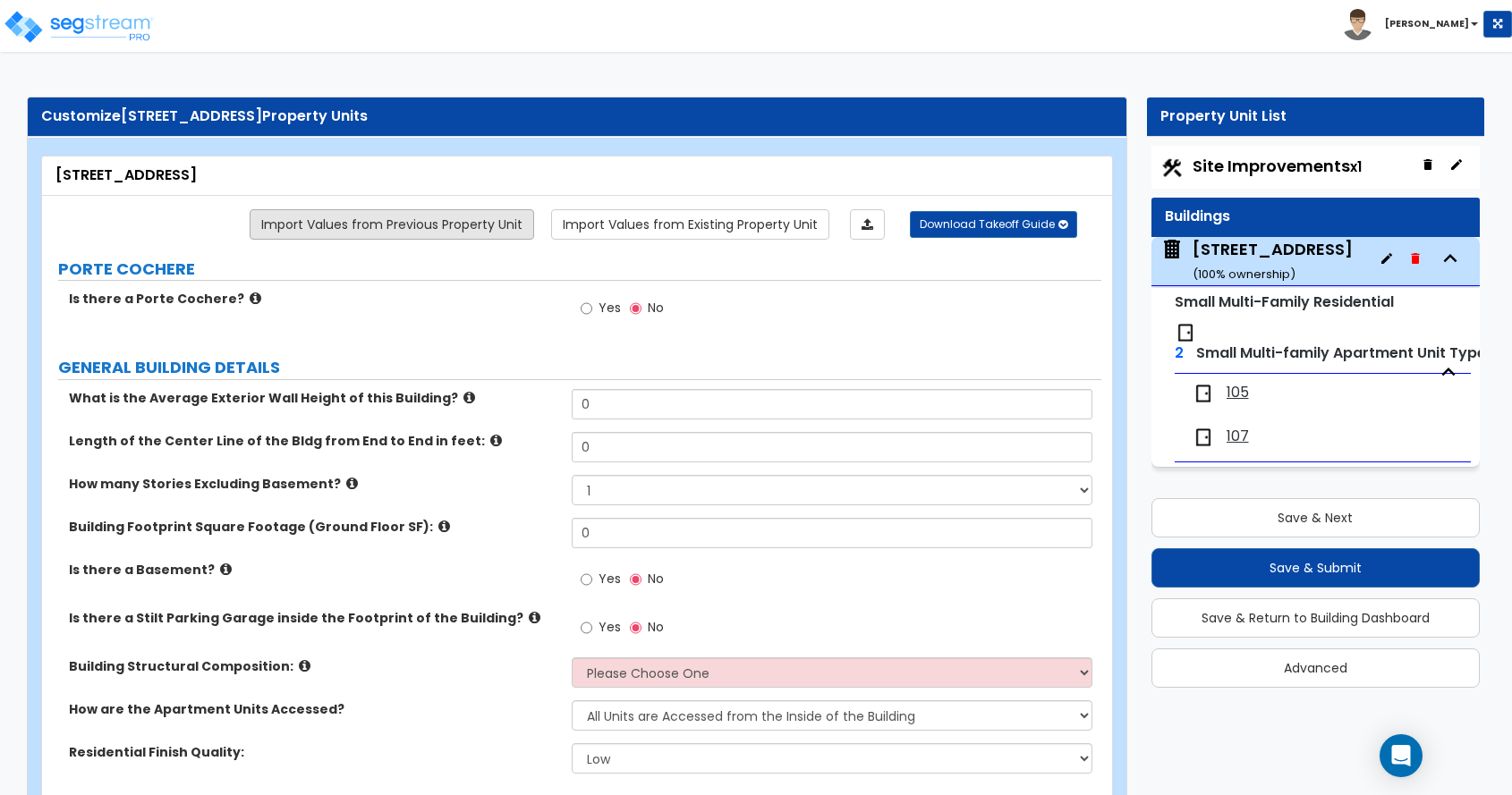
click at [467, 223] on link "Import Values from Previous Property Unit" at bounding box center [391, 224] width 285 height 30
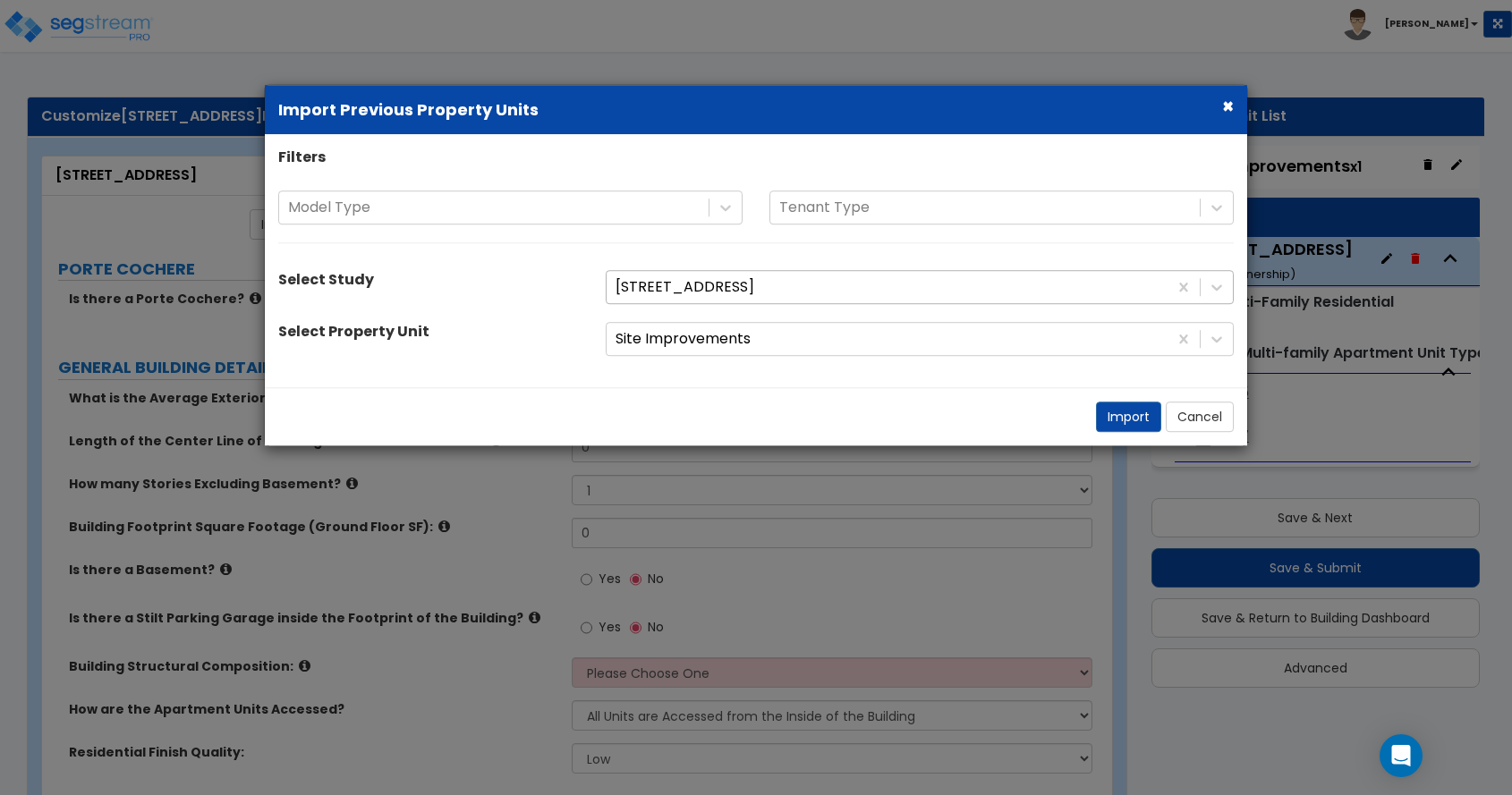
click at [666, 281] on div at bounding box center [887, 287] width 543 height 24
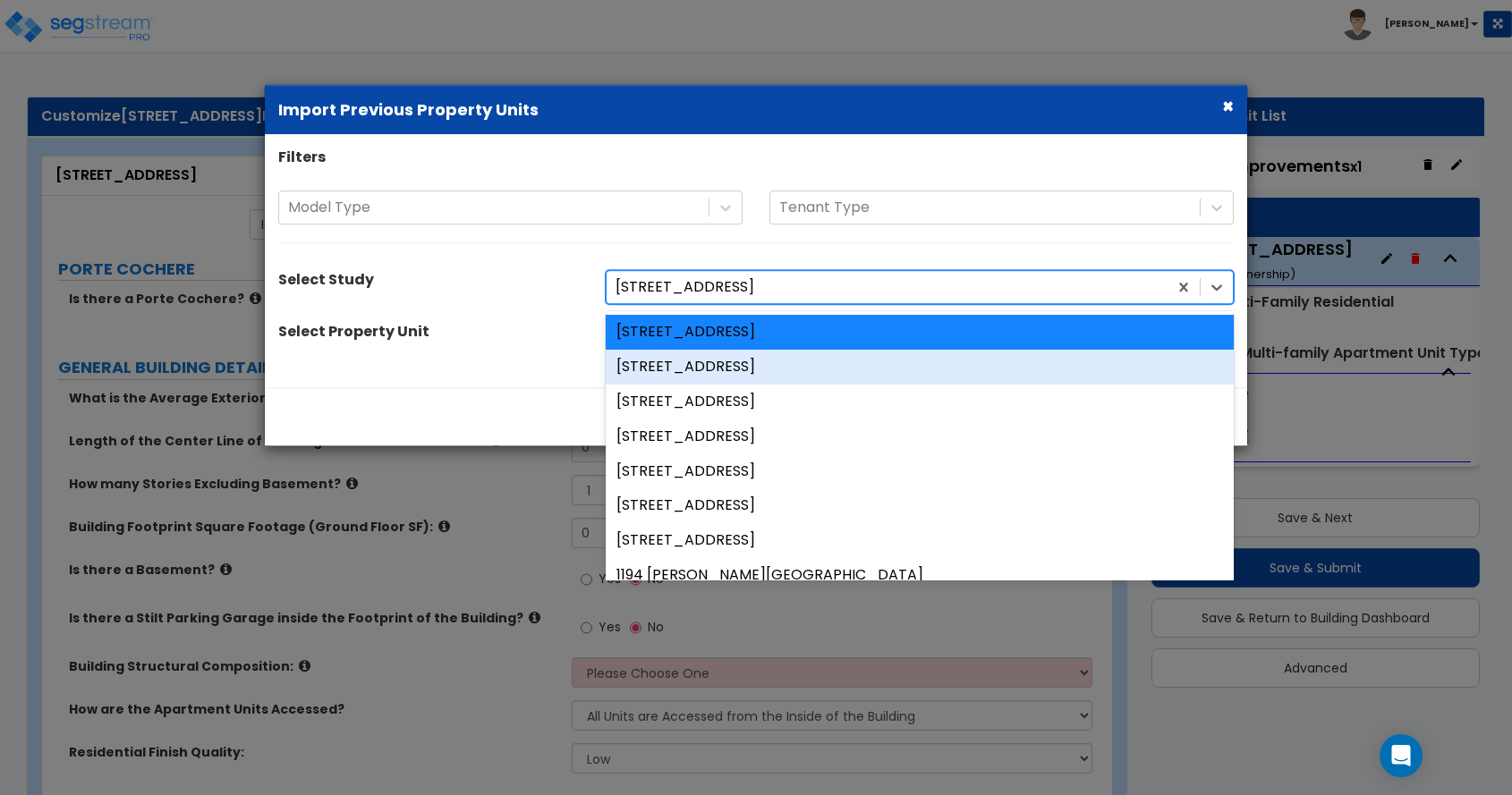
click at [670, 365] on div "101-103 S First St" at bounding box center [920, 367] width 628 height 35
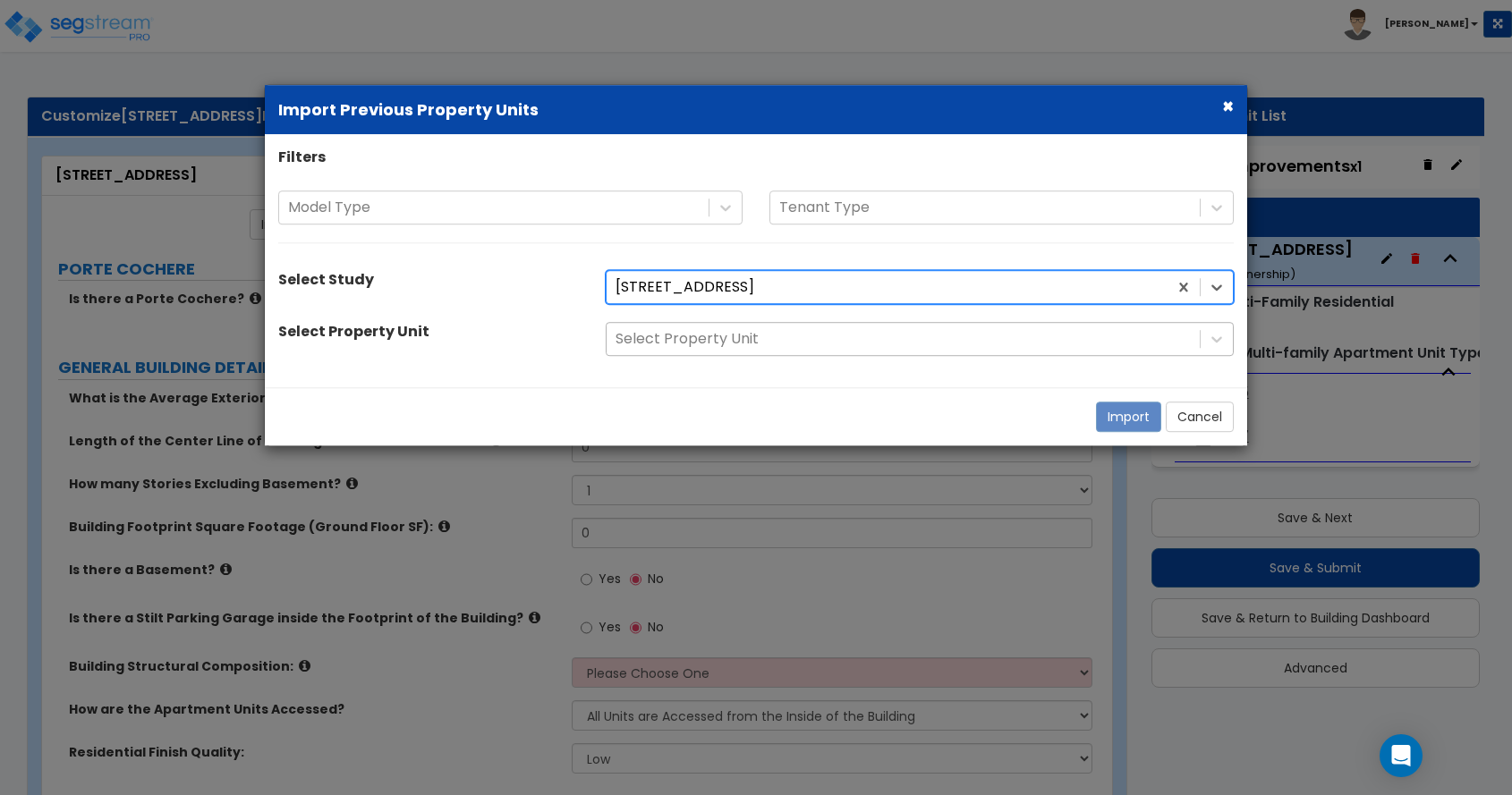
click at [678, 339] on div at bounding box center [903, 339] width 576 height 24
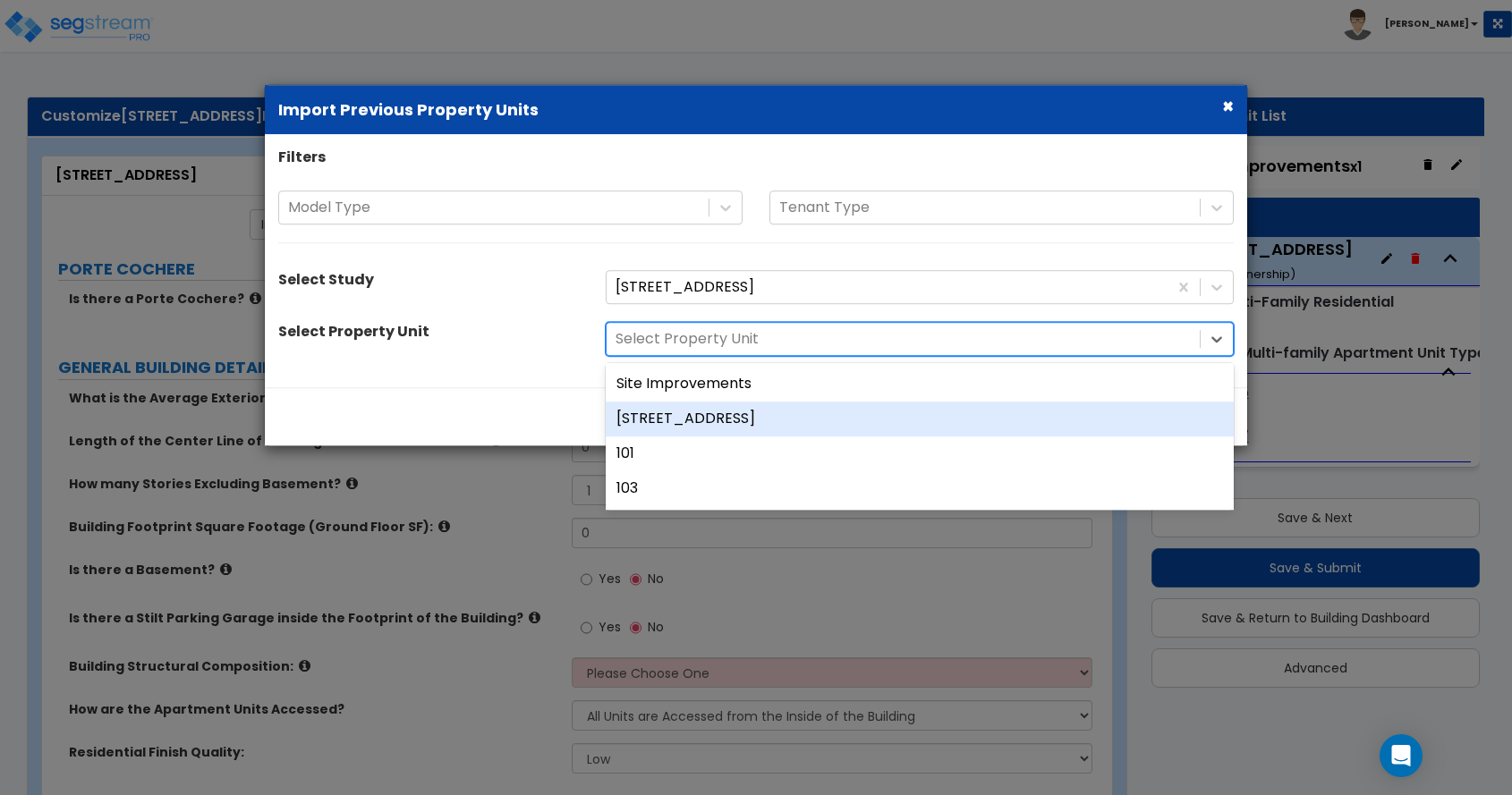
click at [674, 414] on div "101-103 S First St" at bounding box center [920, 419] width 628 height 35
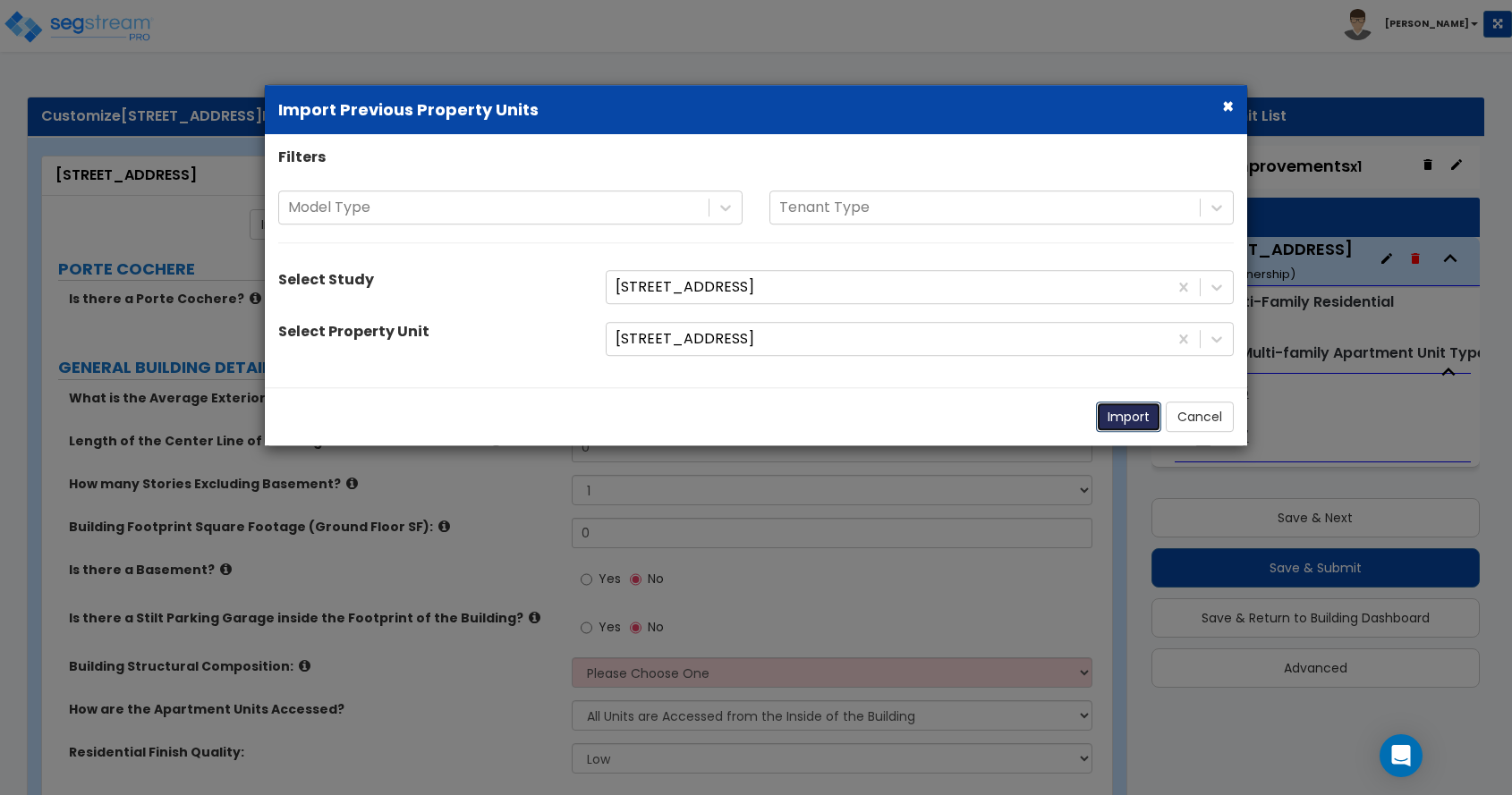
click at [1114, 412] on button "Import" at bounding box center [1129, 416] width 66 height 30
type input "8"
type input "52"
type input "2550"
select select "7"
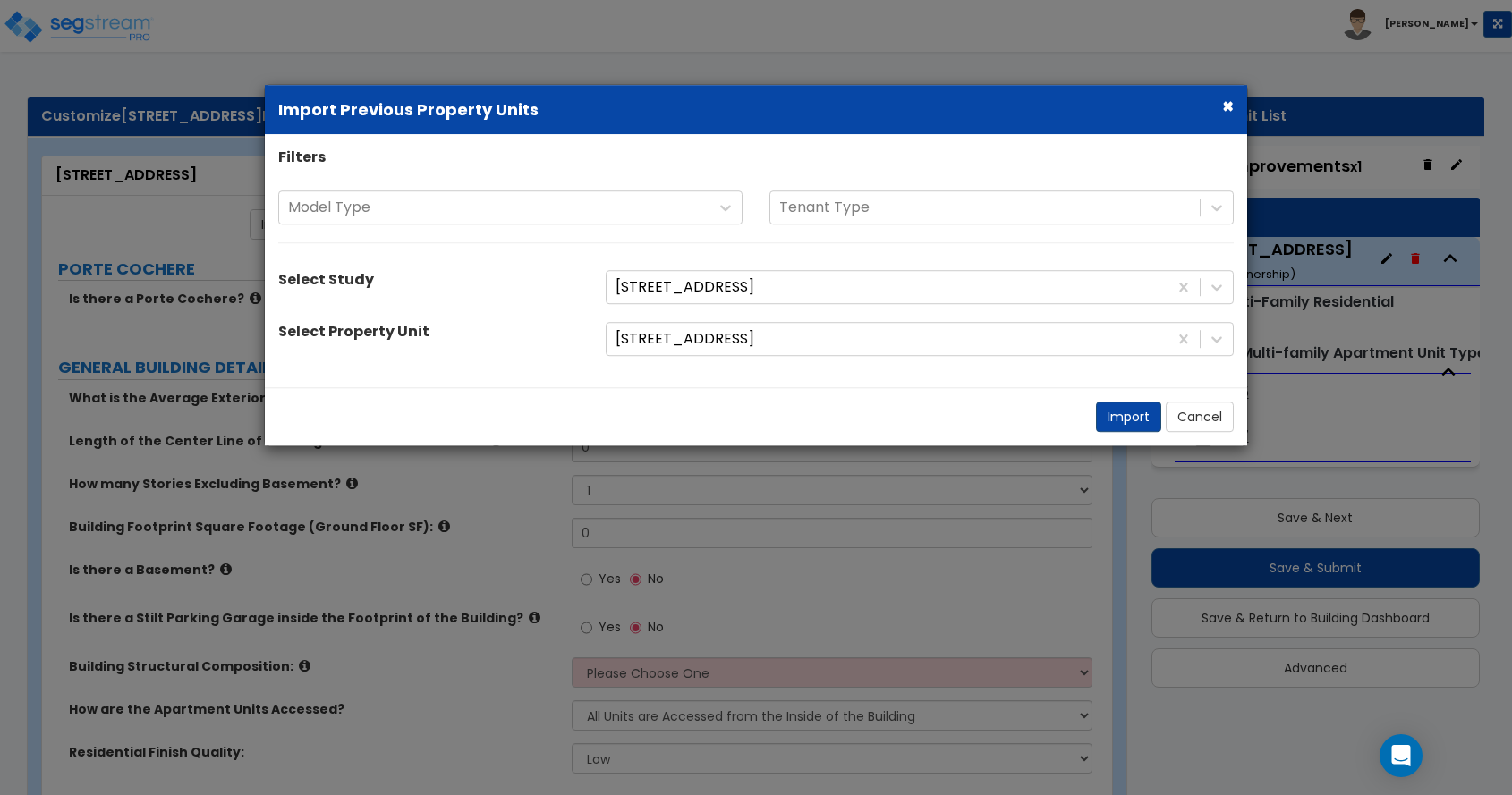
select select "2"
select select "1"
radio input "true"
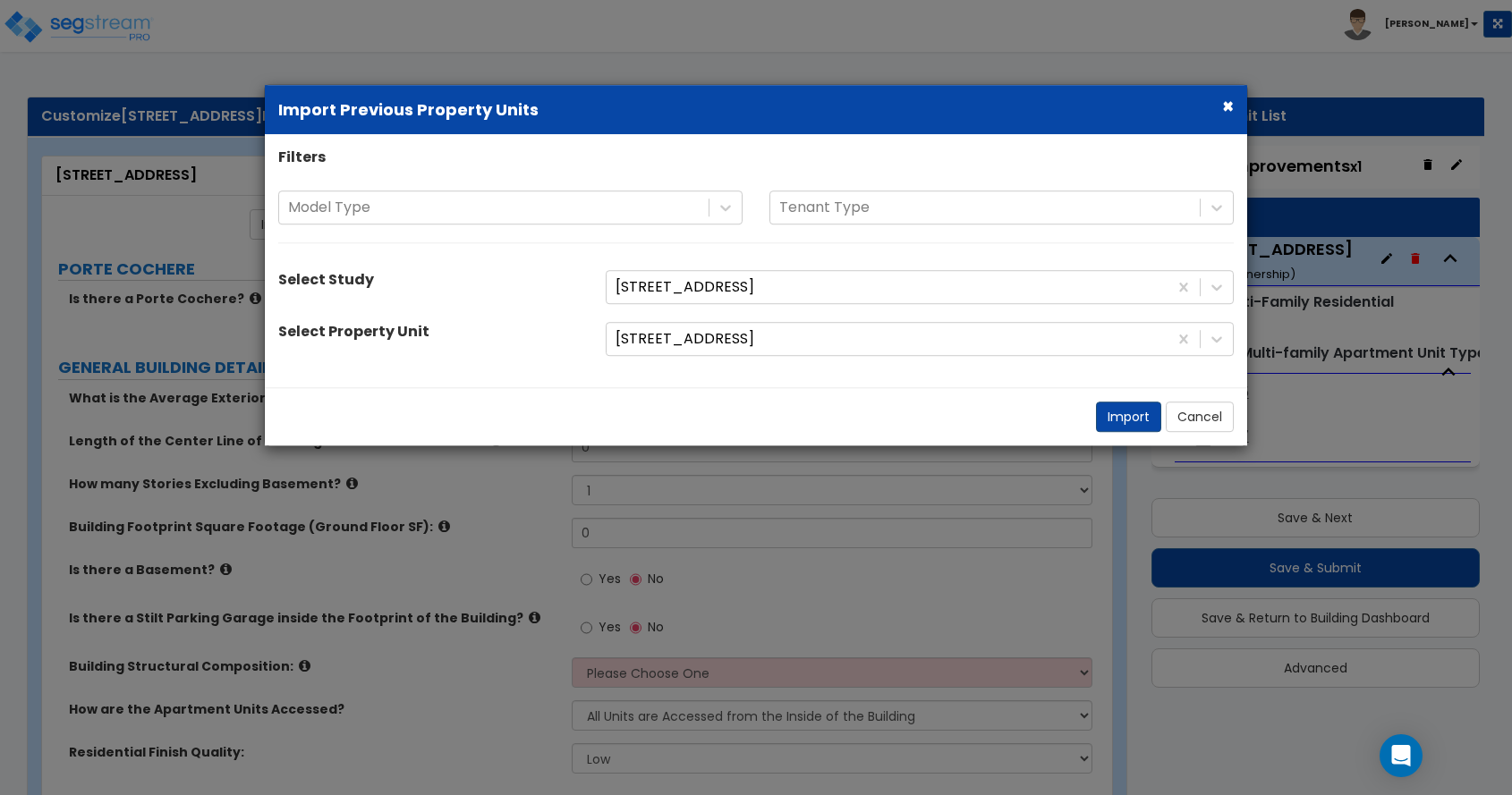
radio input "true"
select select "1"
radio input "true"
select select "2"
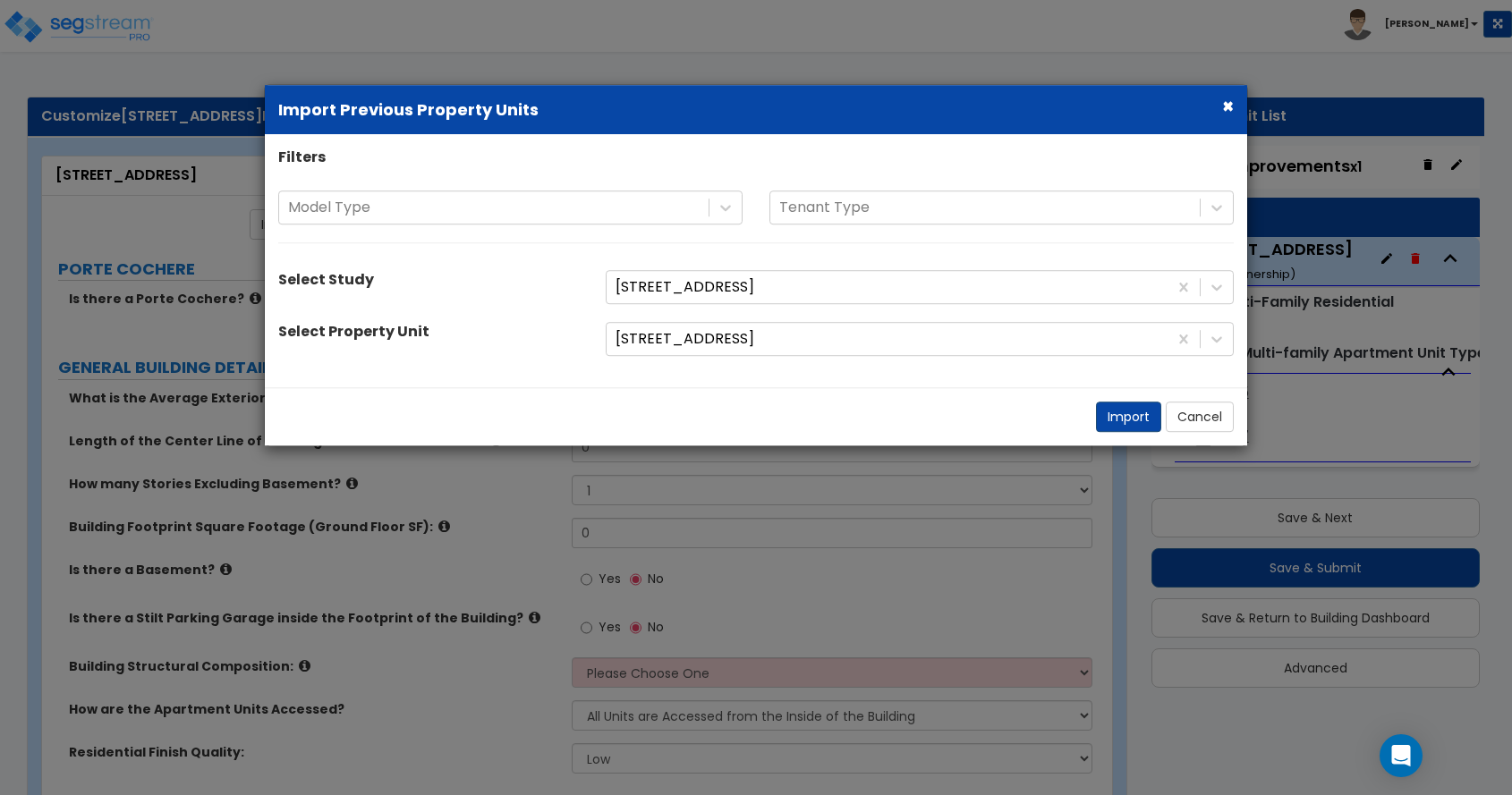
select select "1"
select select "2"
select select "1"
select select "2"
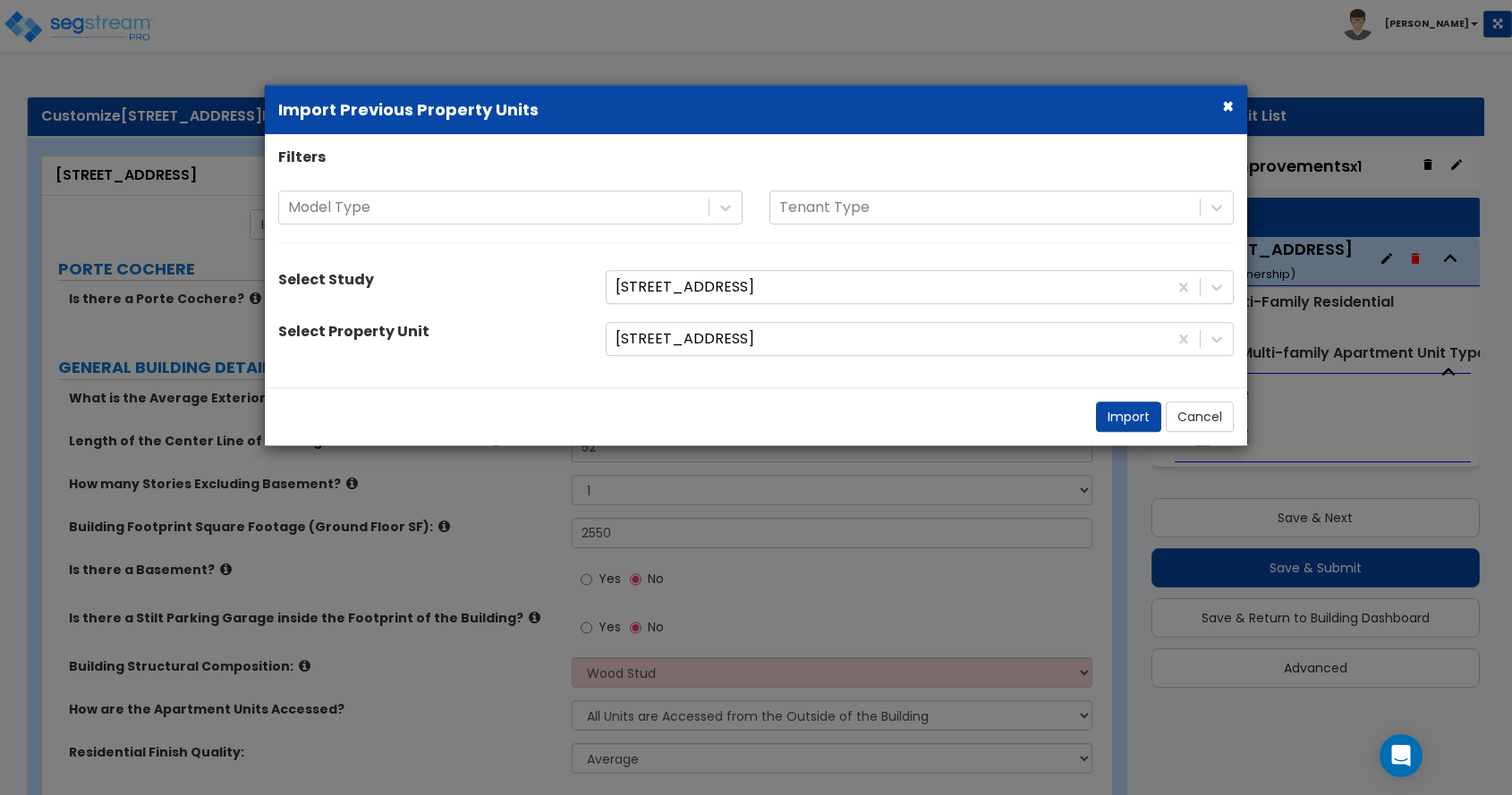
select select "1"
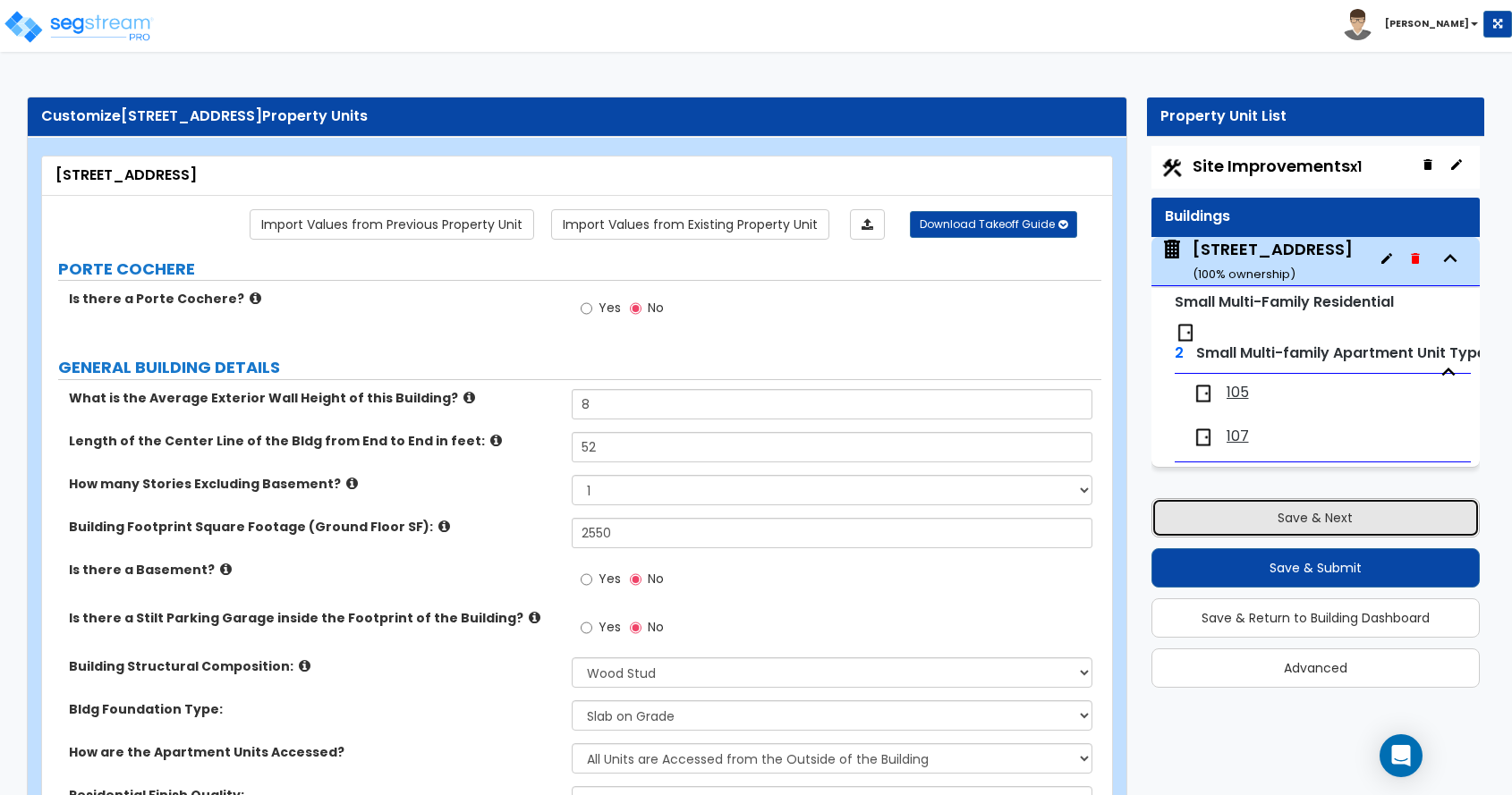
click at [1276, 514] on button "Save & Next" at bounding box center [1316, 518] width 329 height 40
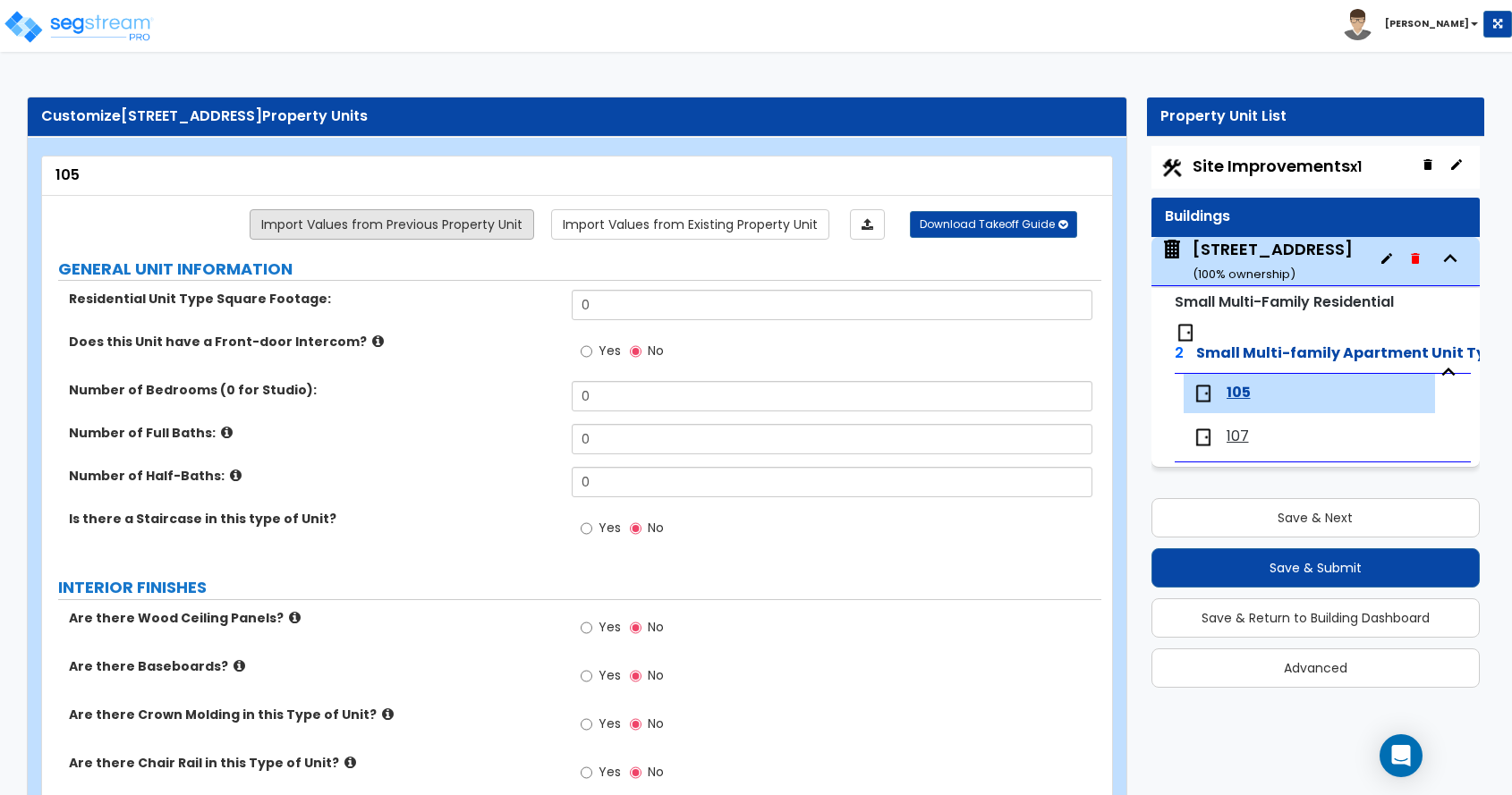
click at [502, 230] on link "Import Values from Previous Property Unit" at bounding box center [391, 224] width 285 height 30
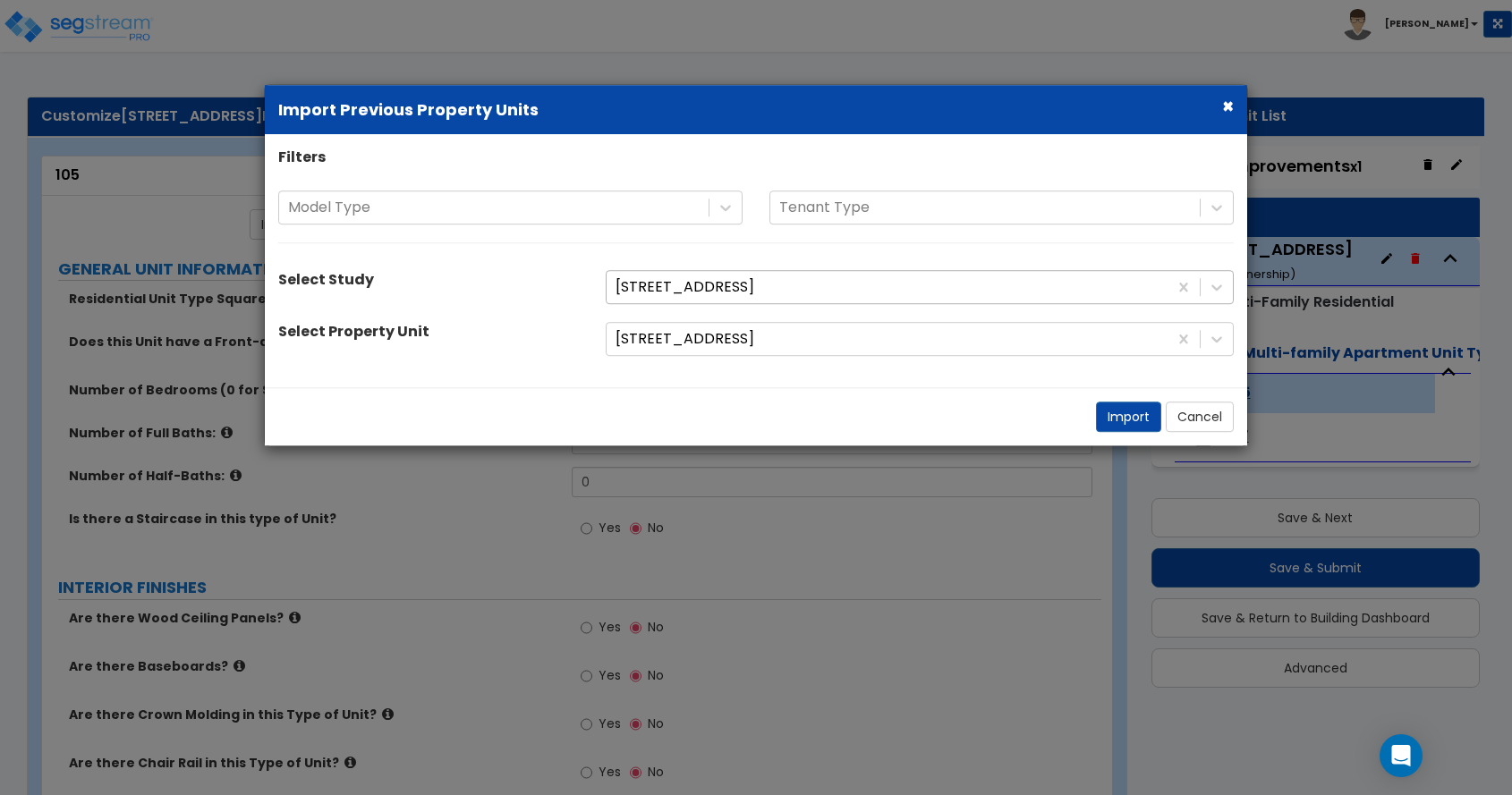
click at [640, 295] on div at bounding box center [887, 287] width 543 height 24
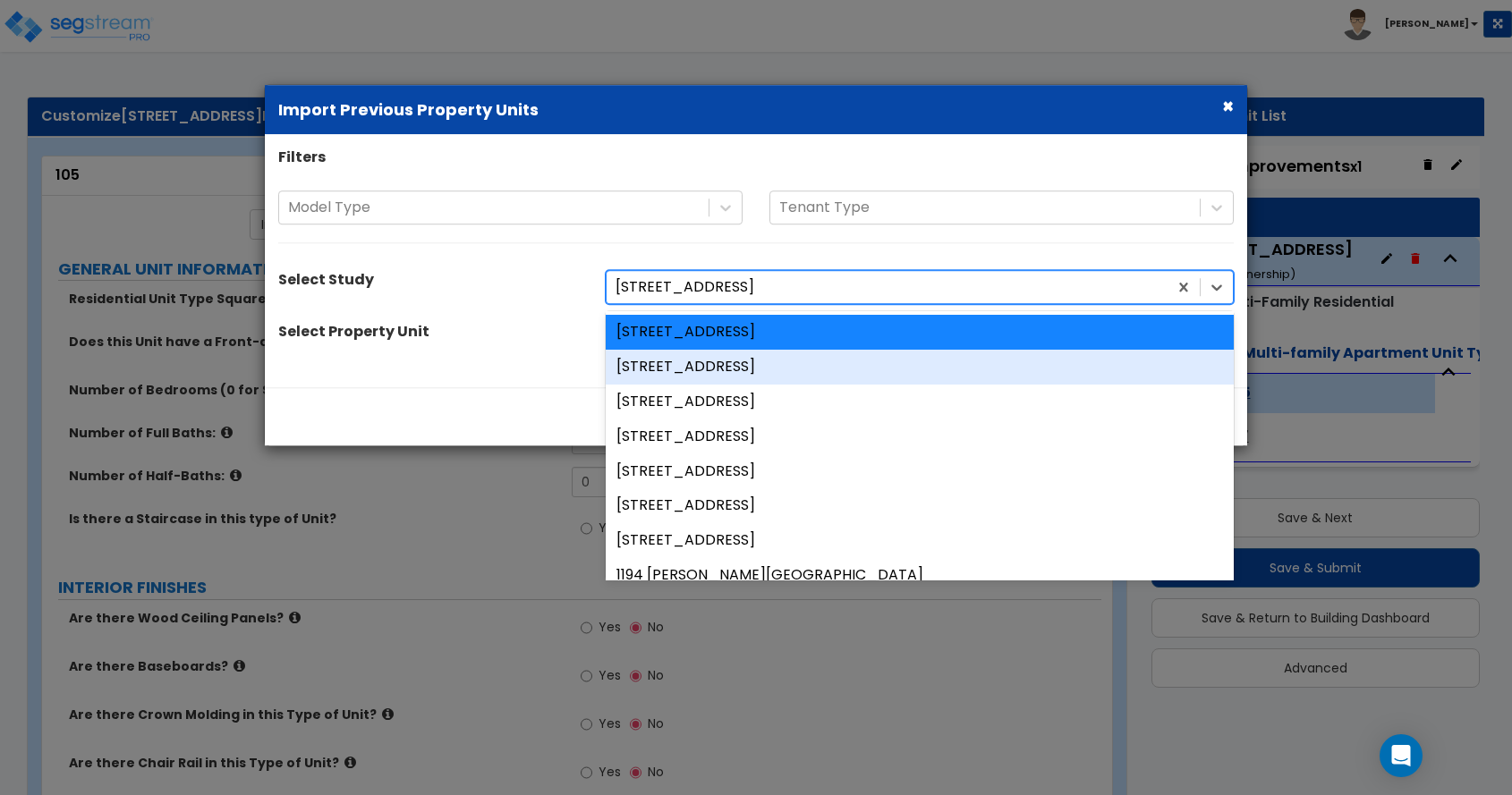
click at [655, 366] on div "[STREET_ADDRESS]" at bounding box center [920, 367] width 628 height 35
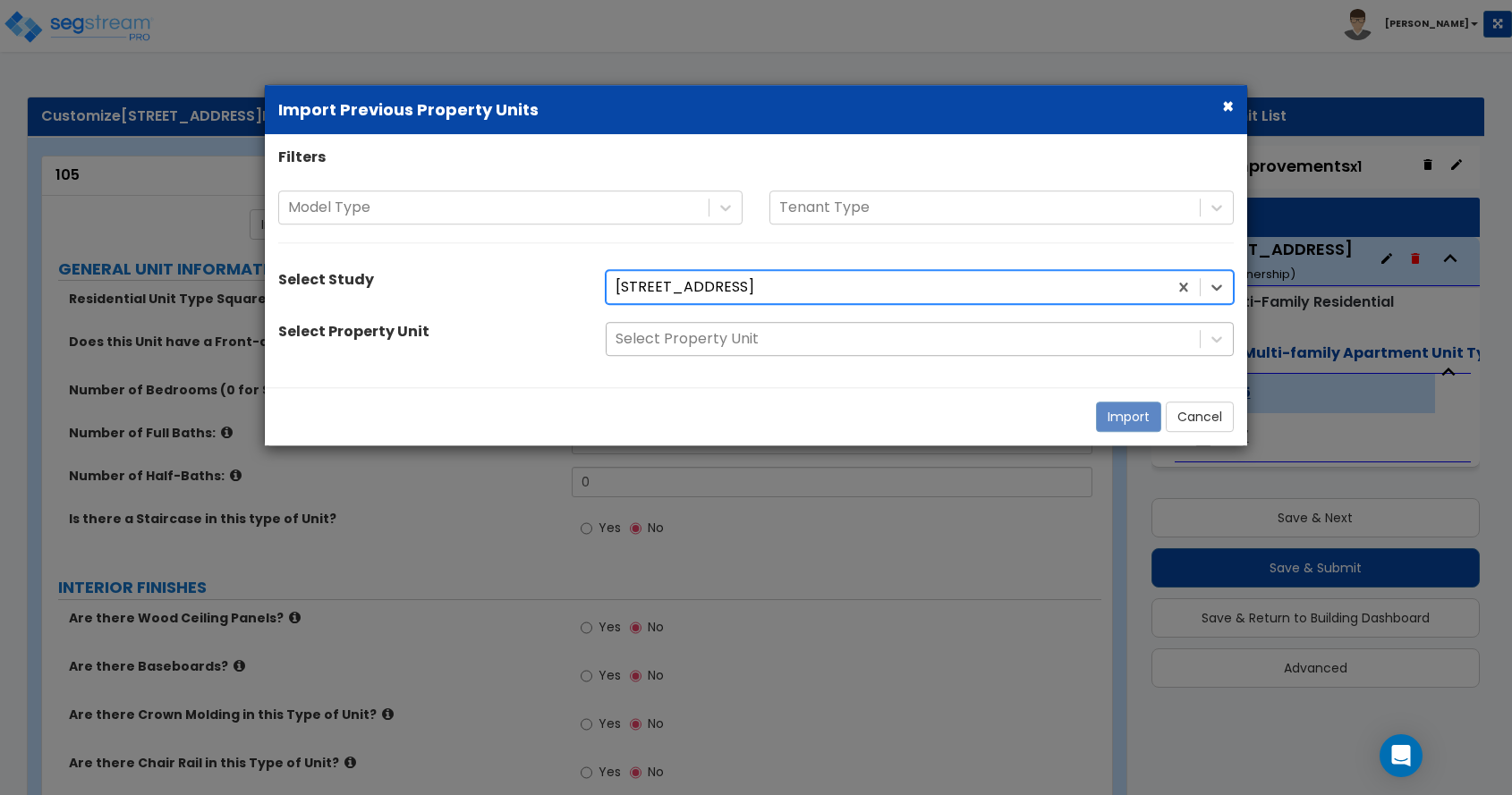
click at [676, 335] on div at bounding box center [903, 339] width 576 height 24
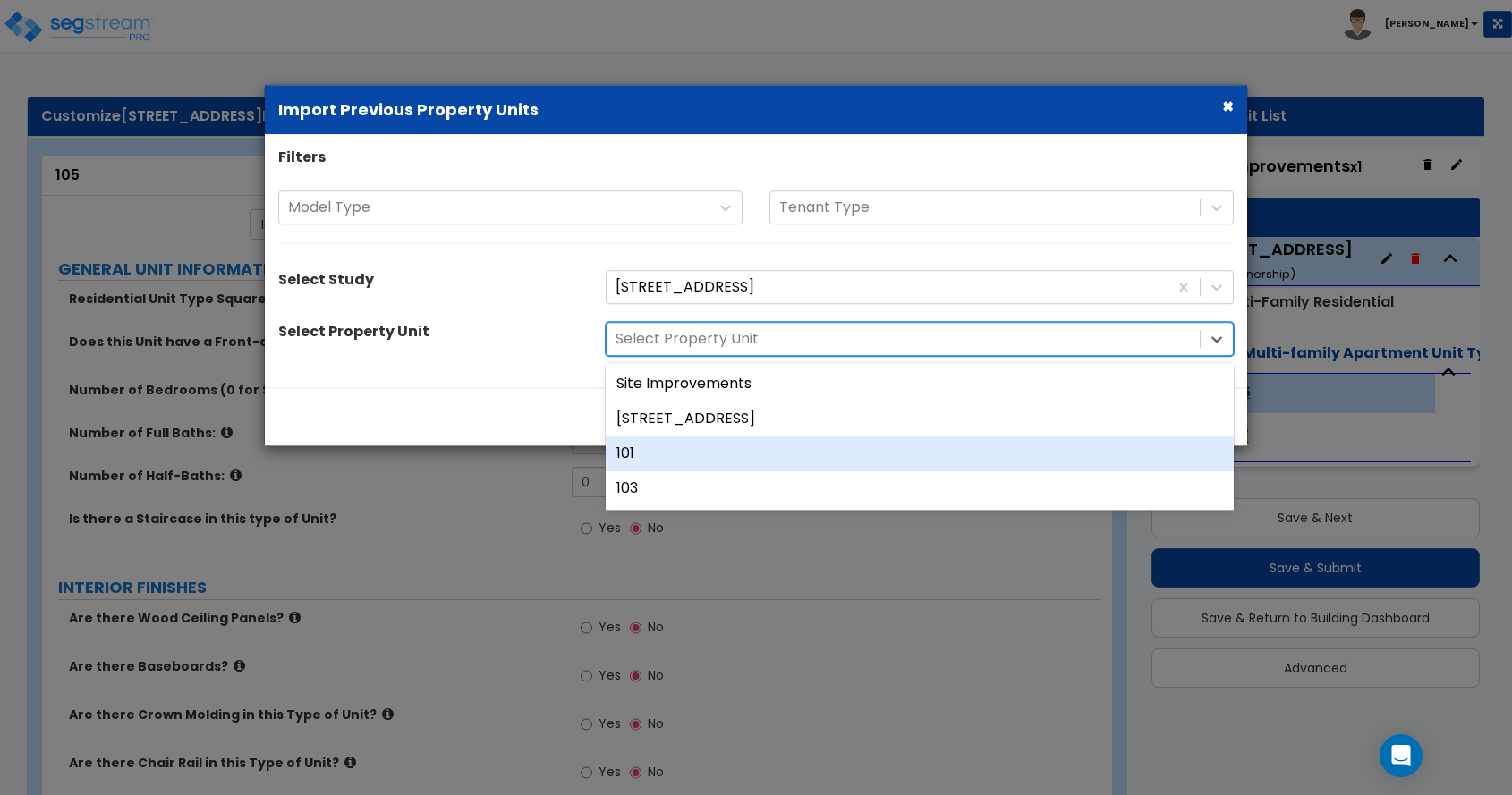
click at [669, 450] on div "101" at bounding box center [920, 454] width 628 height 35
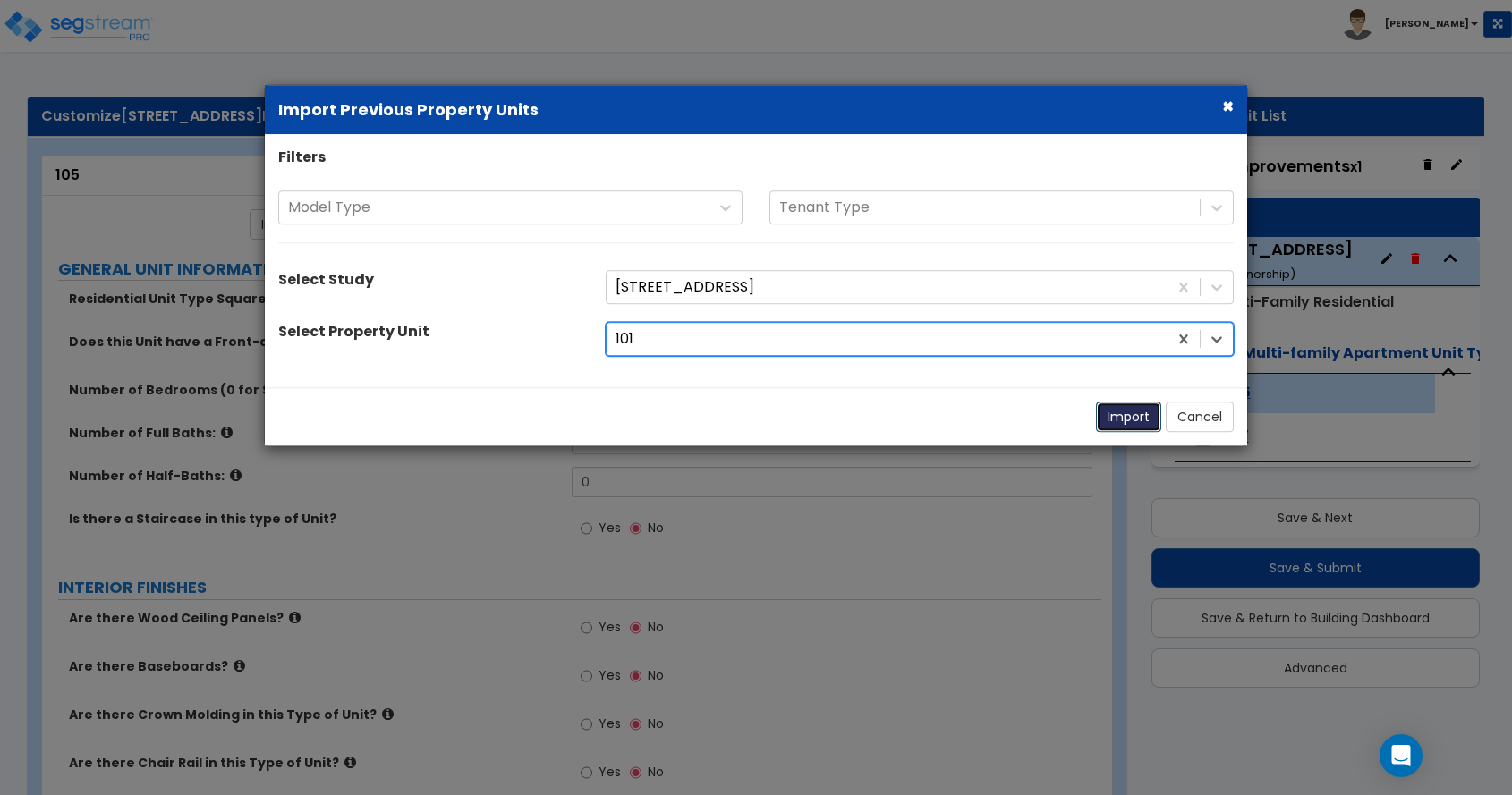
click at [1140, 408] on button "Import" at bounding box center [1129, 416] width 66 height 30
type input "1102"
type input "2"
radio input "true"
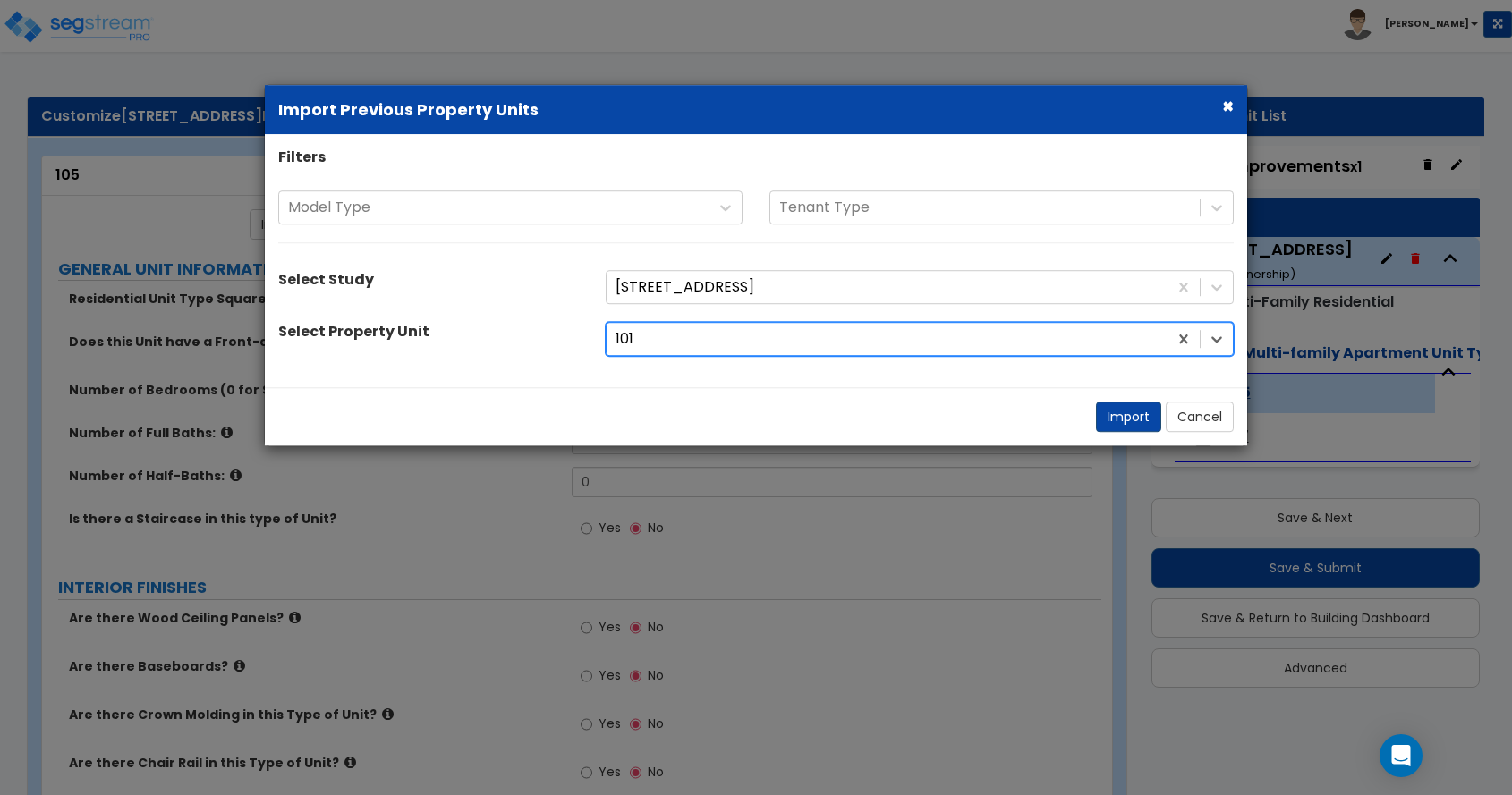
select select "5"
select select "2"
select select "1"
radio input "true"
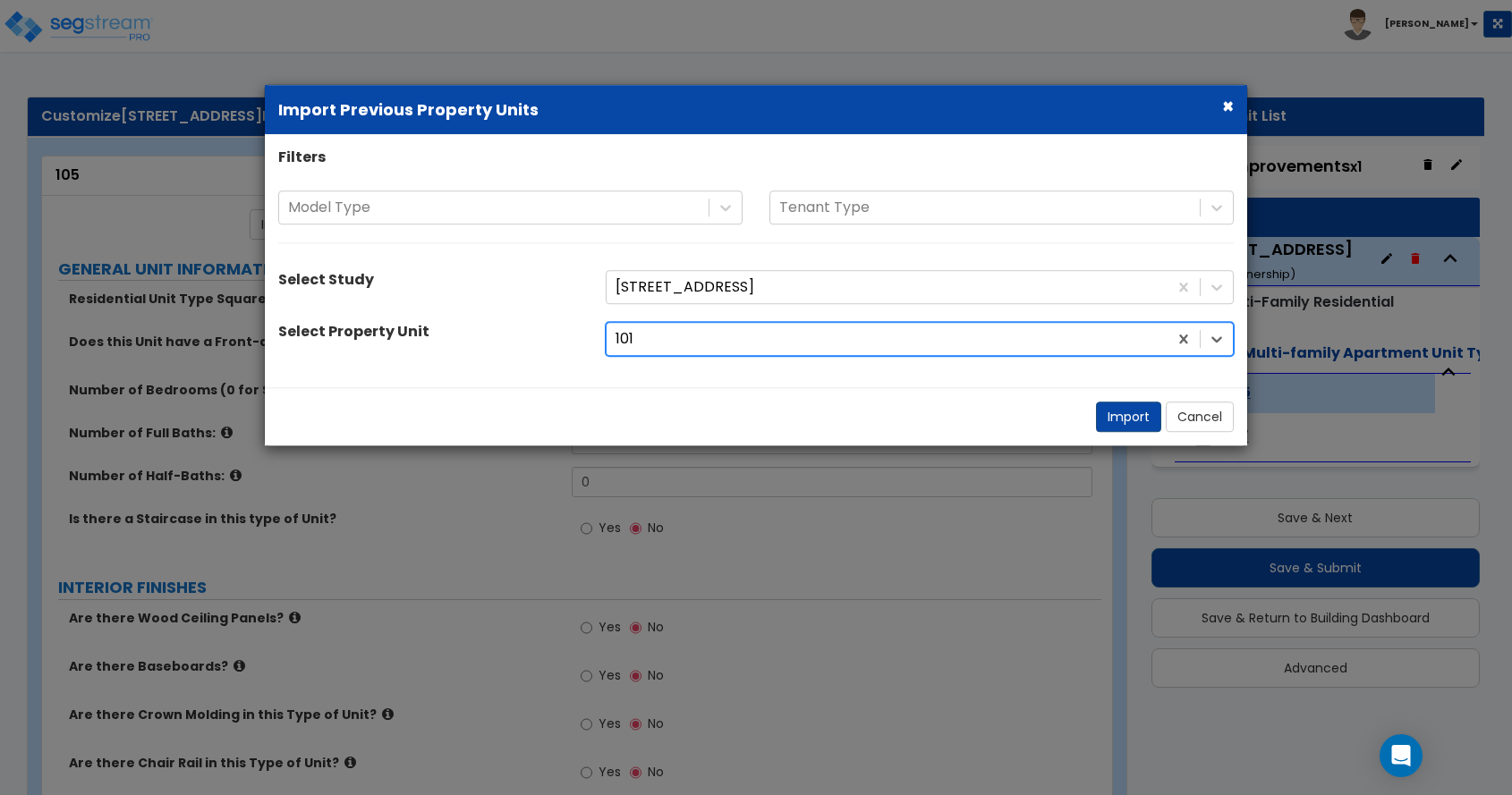
type input "2"
radio input "true"
select select "2"
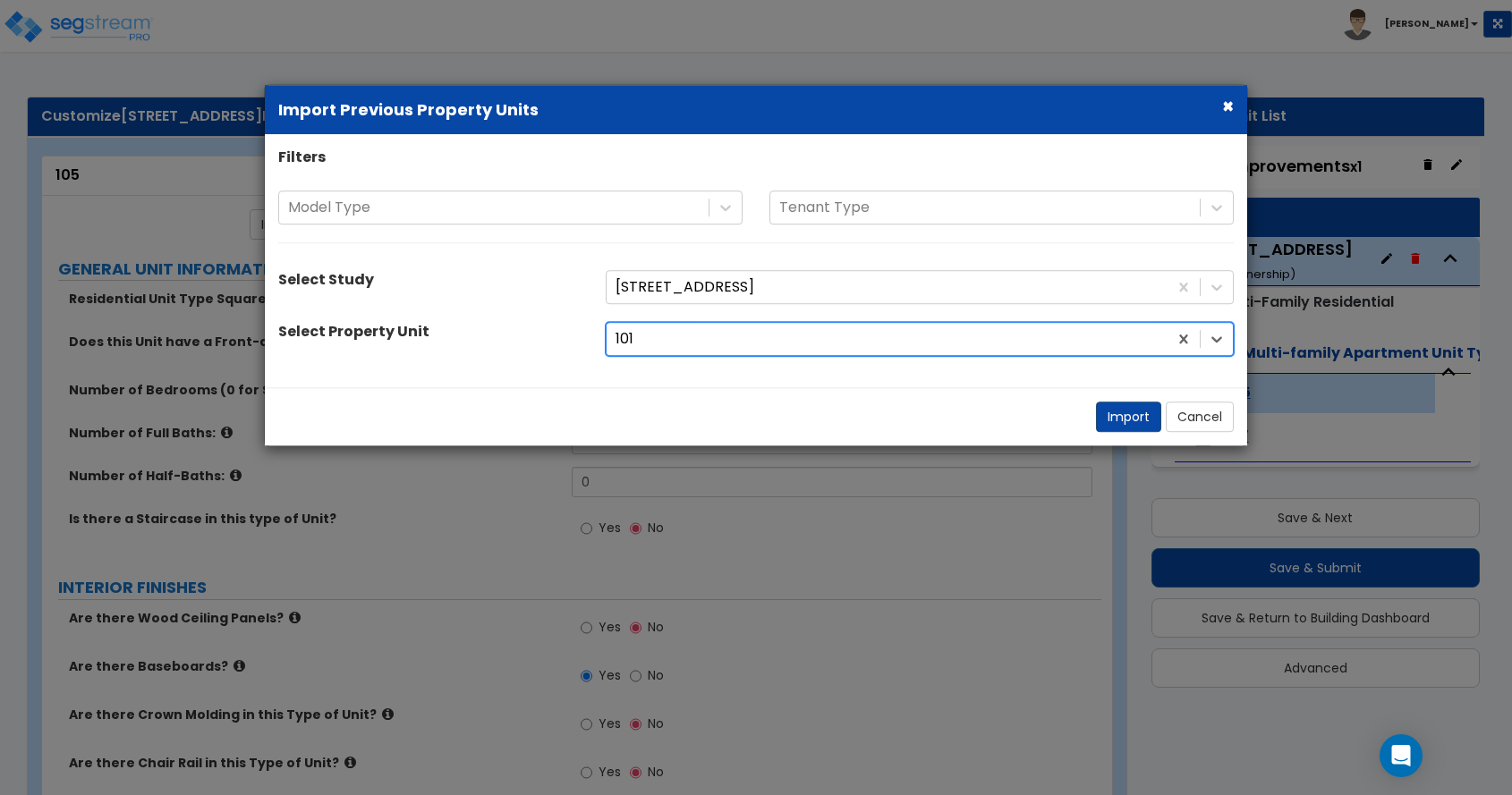
select select "1"
select select "3"
select select "1"
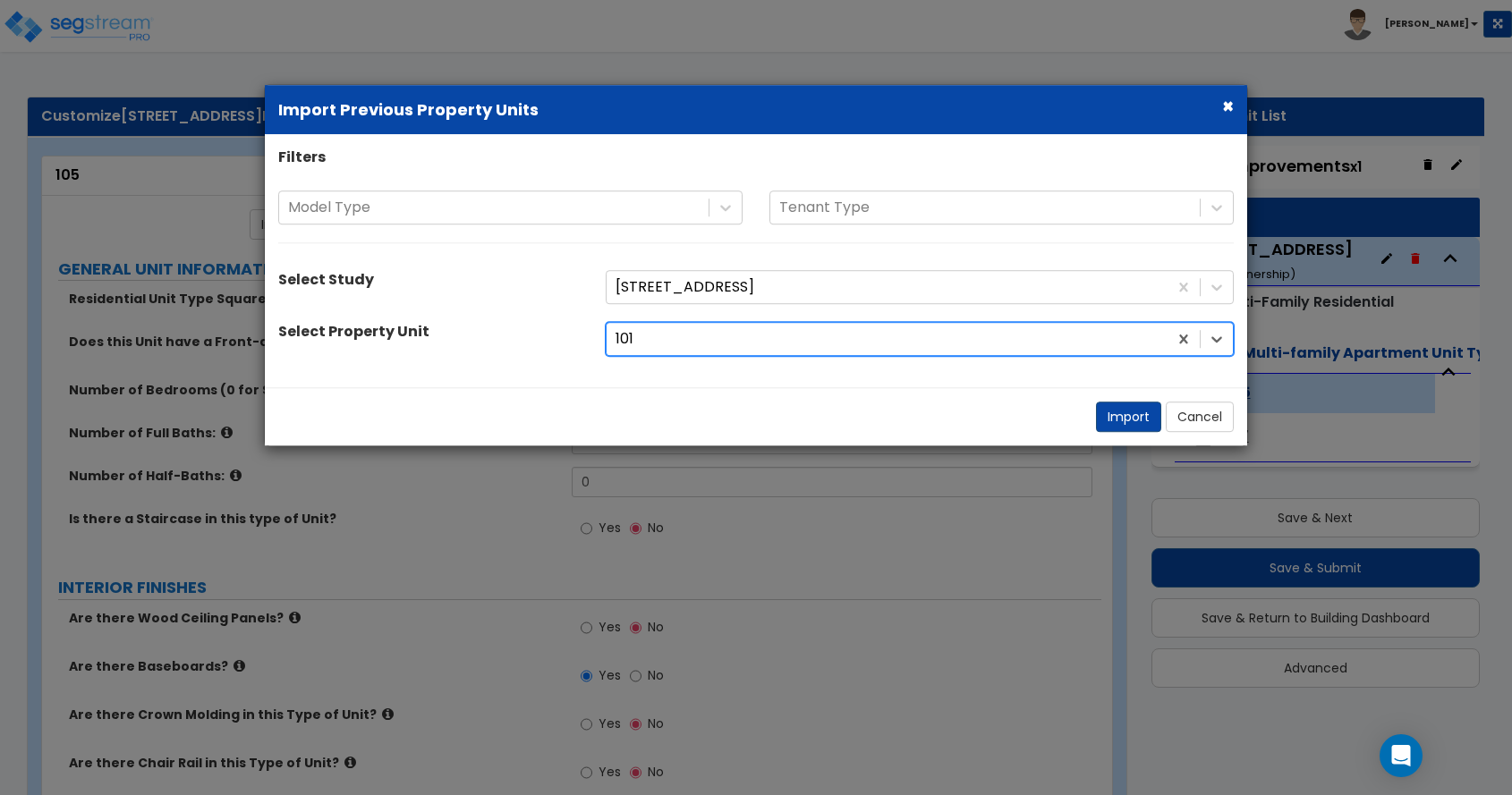
select select "2"
select select "3"
select select "1"
select select "2"
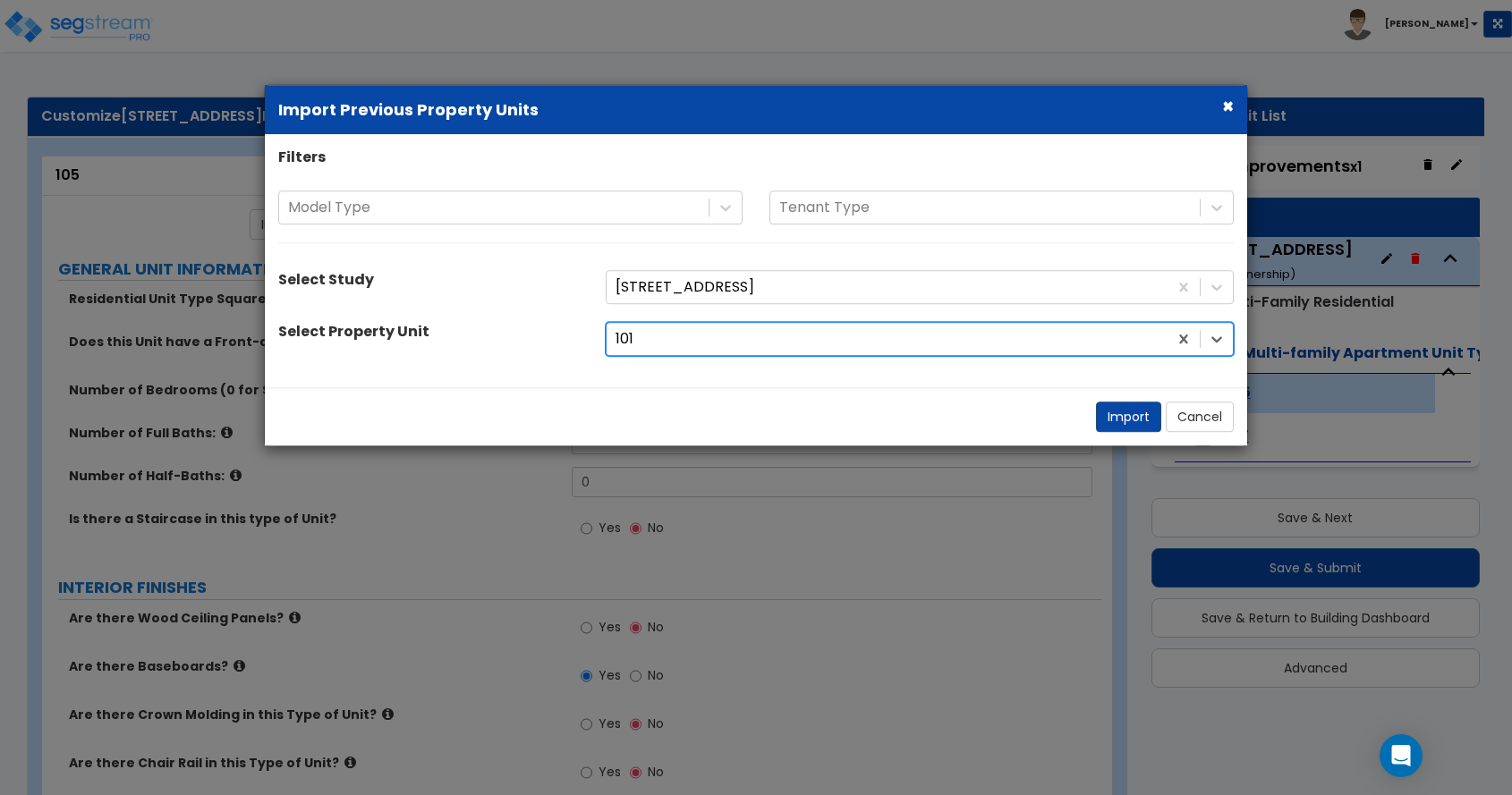
select select "1"
select select "2"
select select "1"
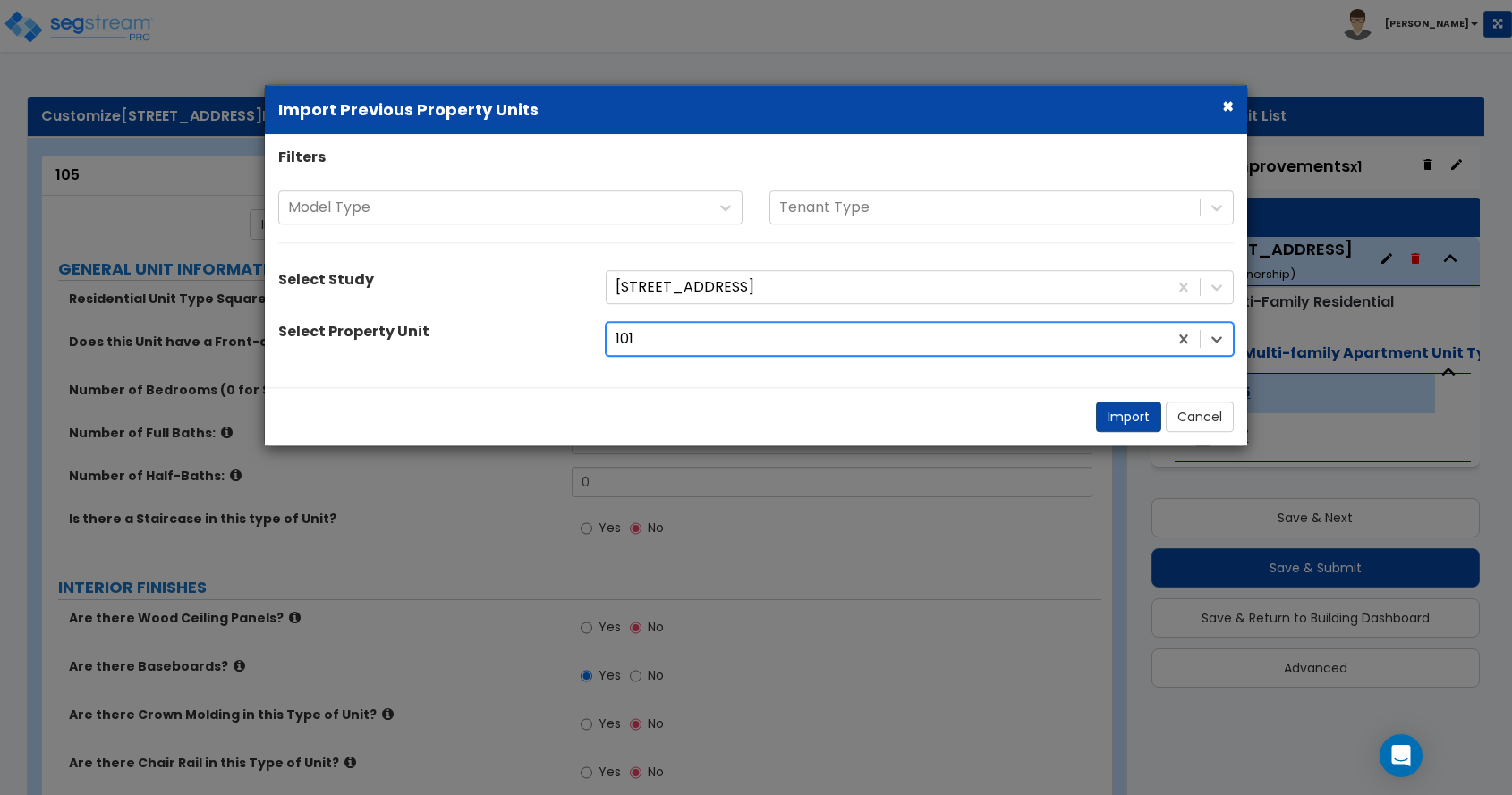
select select "2"
select select "1"
select select "2"
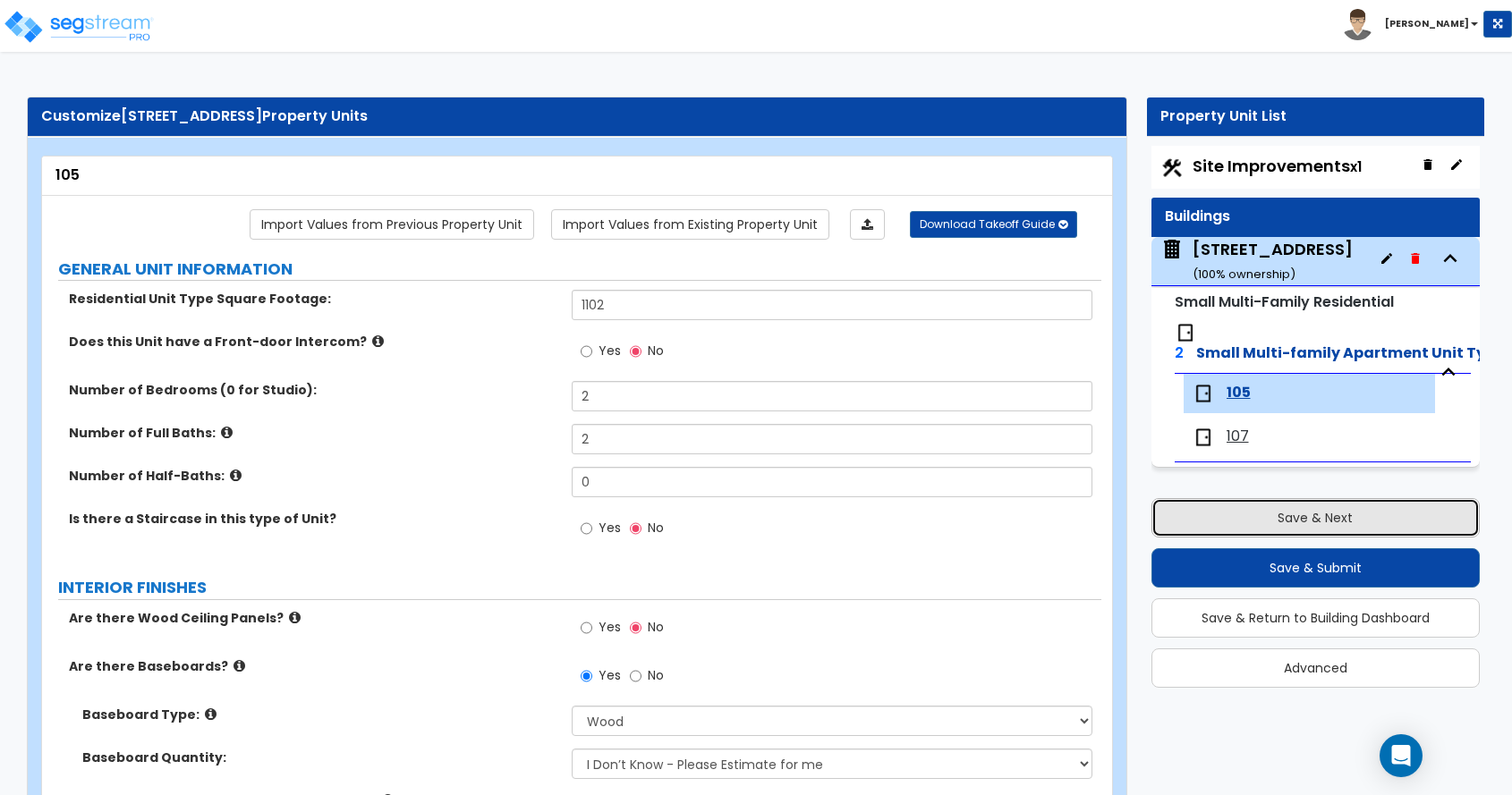
click at [1288, 517] on button "Save & Next" at bounding box center [1316, 518] width 329 height 40
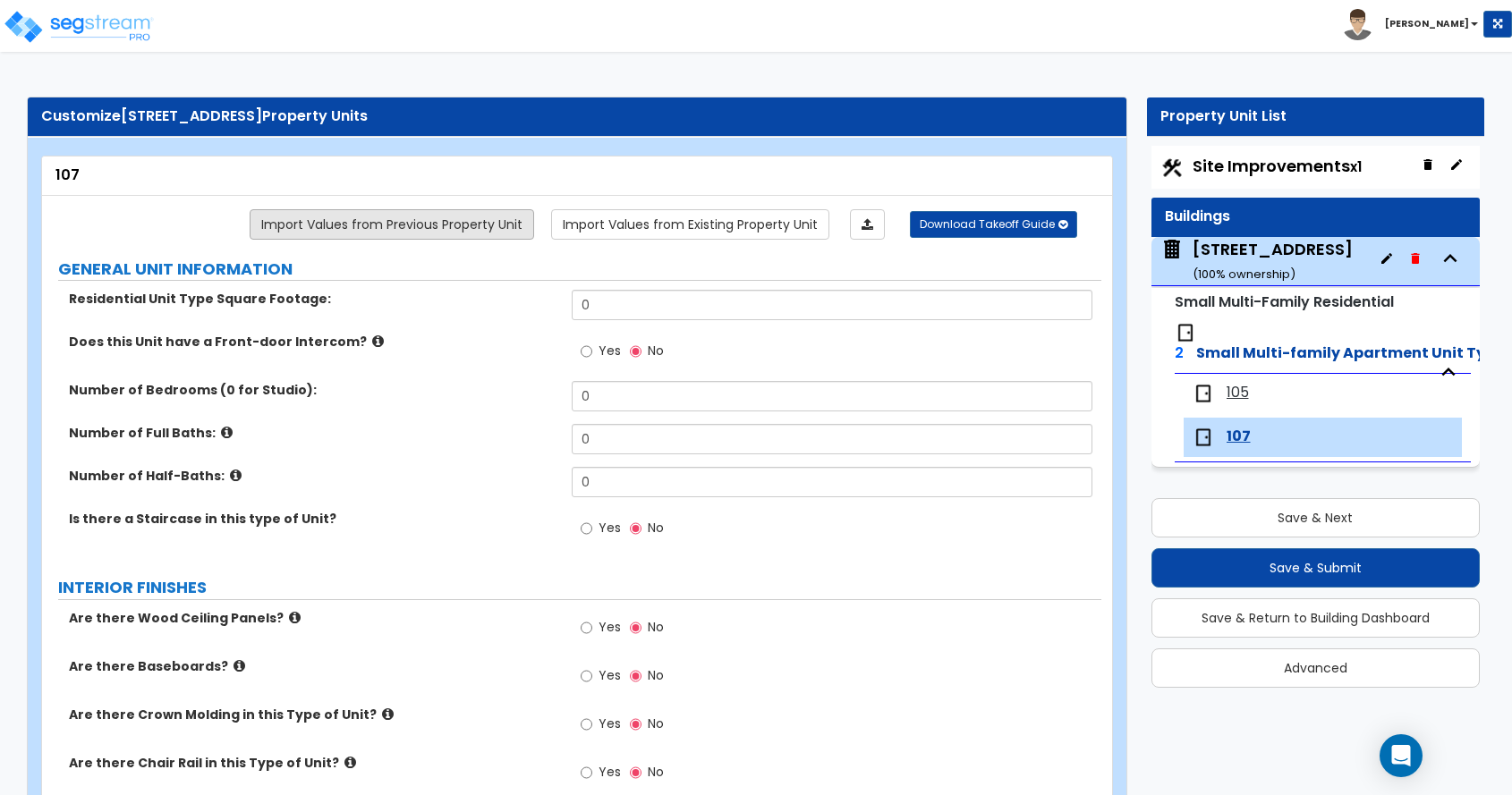
click at [483, 227] on link "Import Values from Previous Property Unit" at bounding box center [391, 224] width 285 height 30
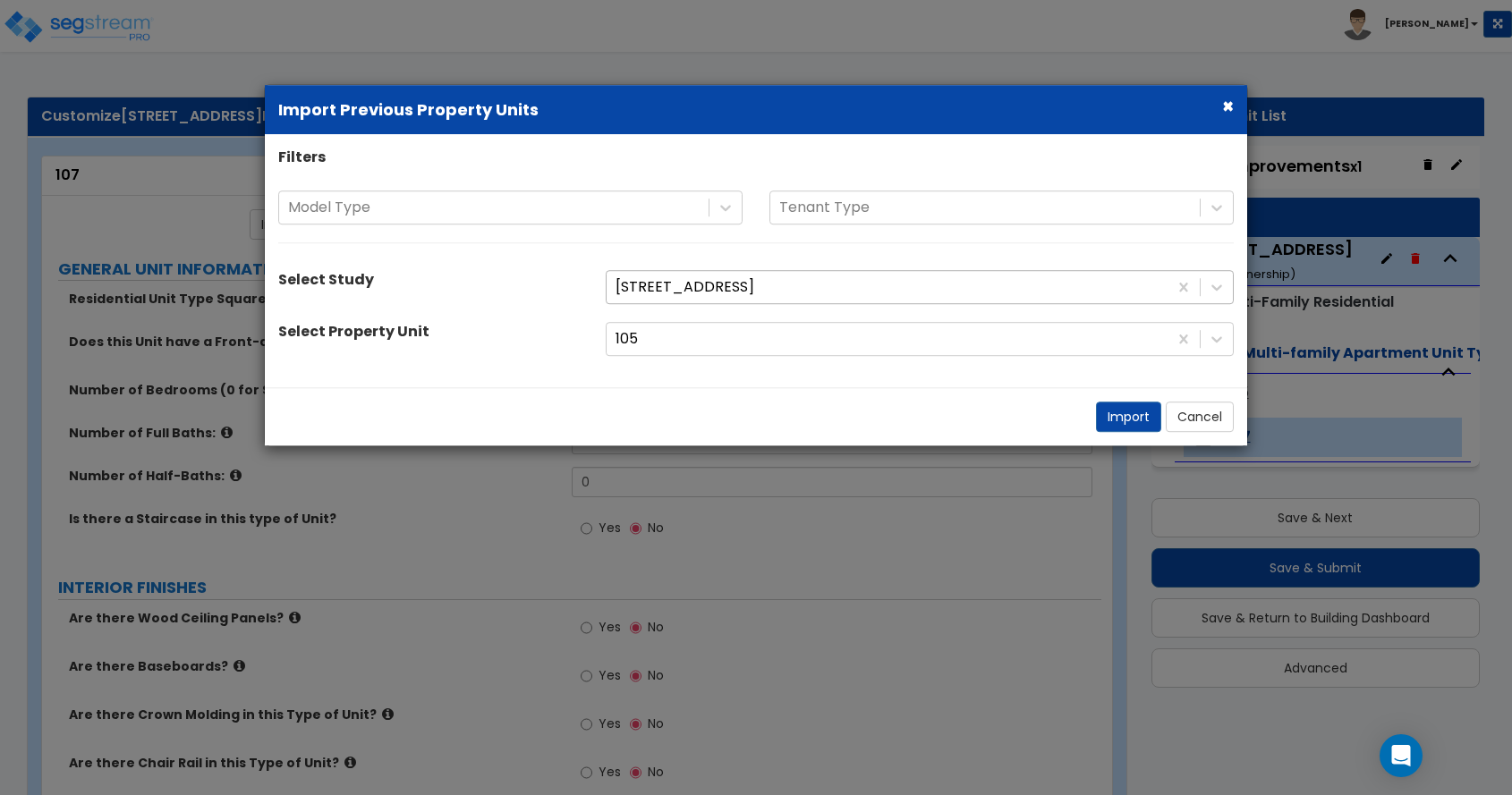
click at [661, 279] on div at bounding box center [887, 287] width 543 height 24
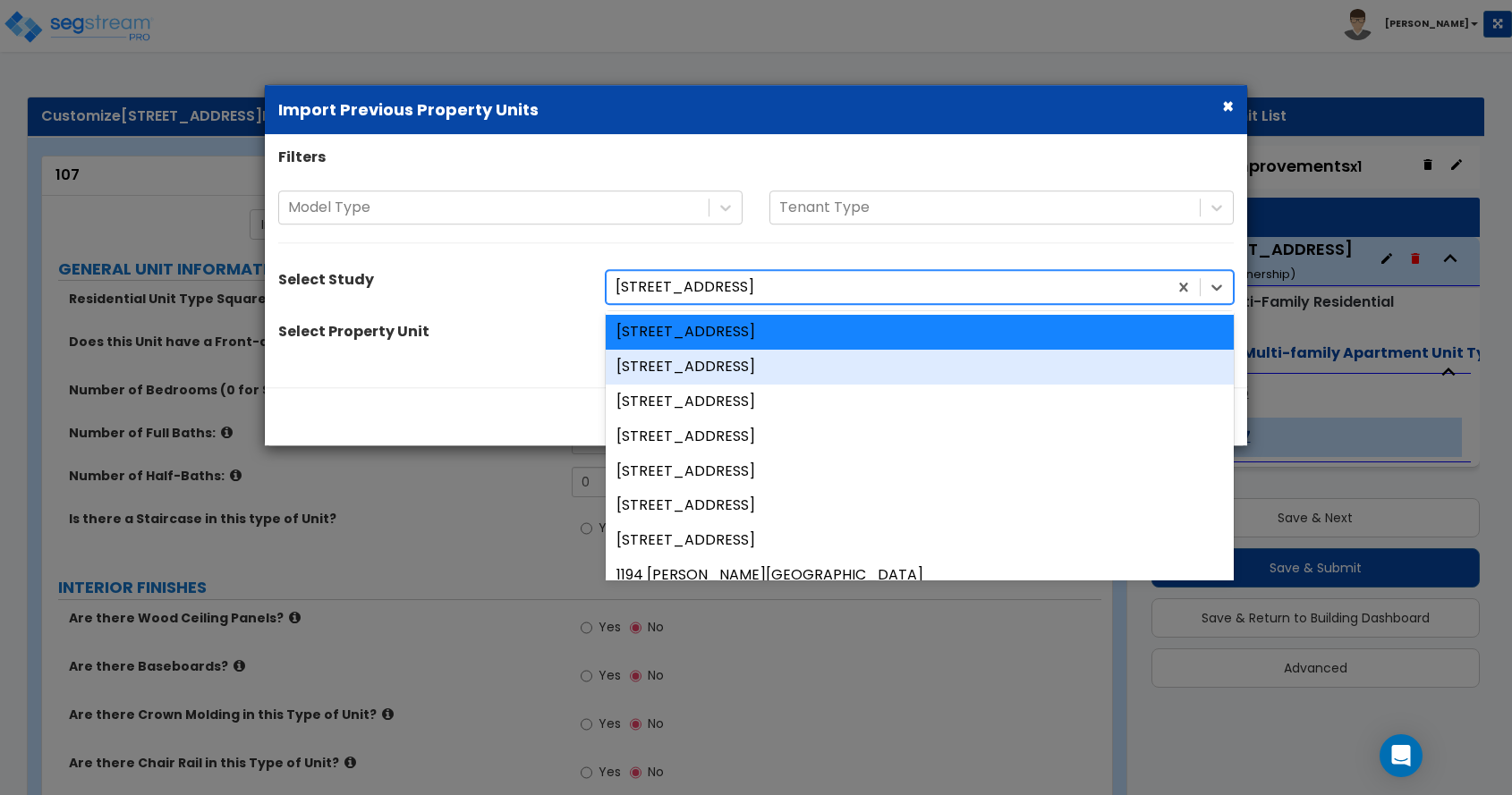
click at [670, 360] on div "[STREET_ADDRESS]" at bounding box center [920, 367] width 628 height 35
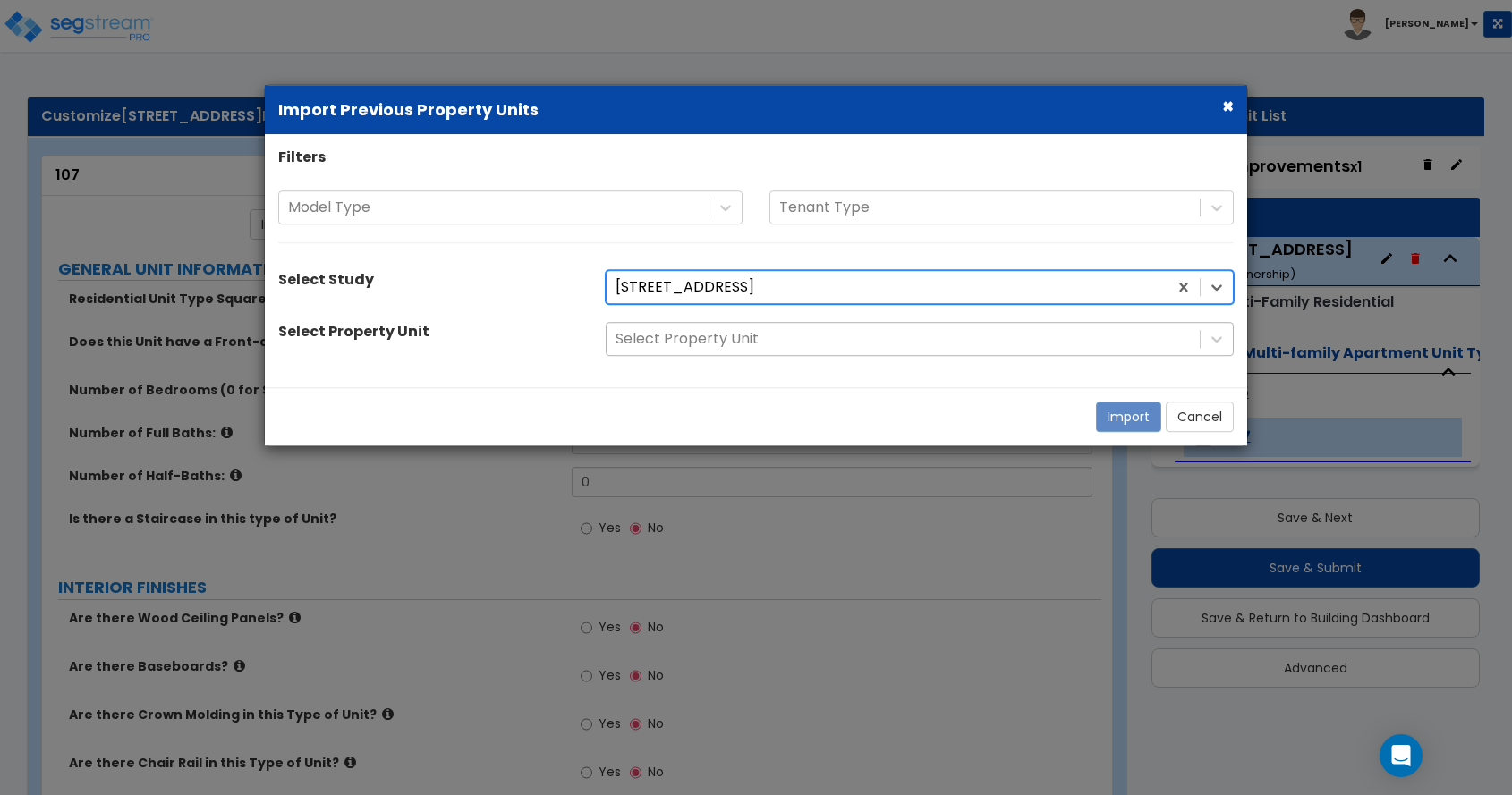
click at [679, 333] on div at bounding box center [903, 339] width 576 height 24
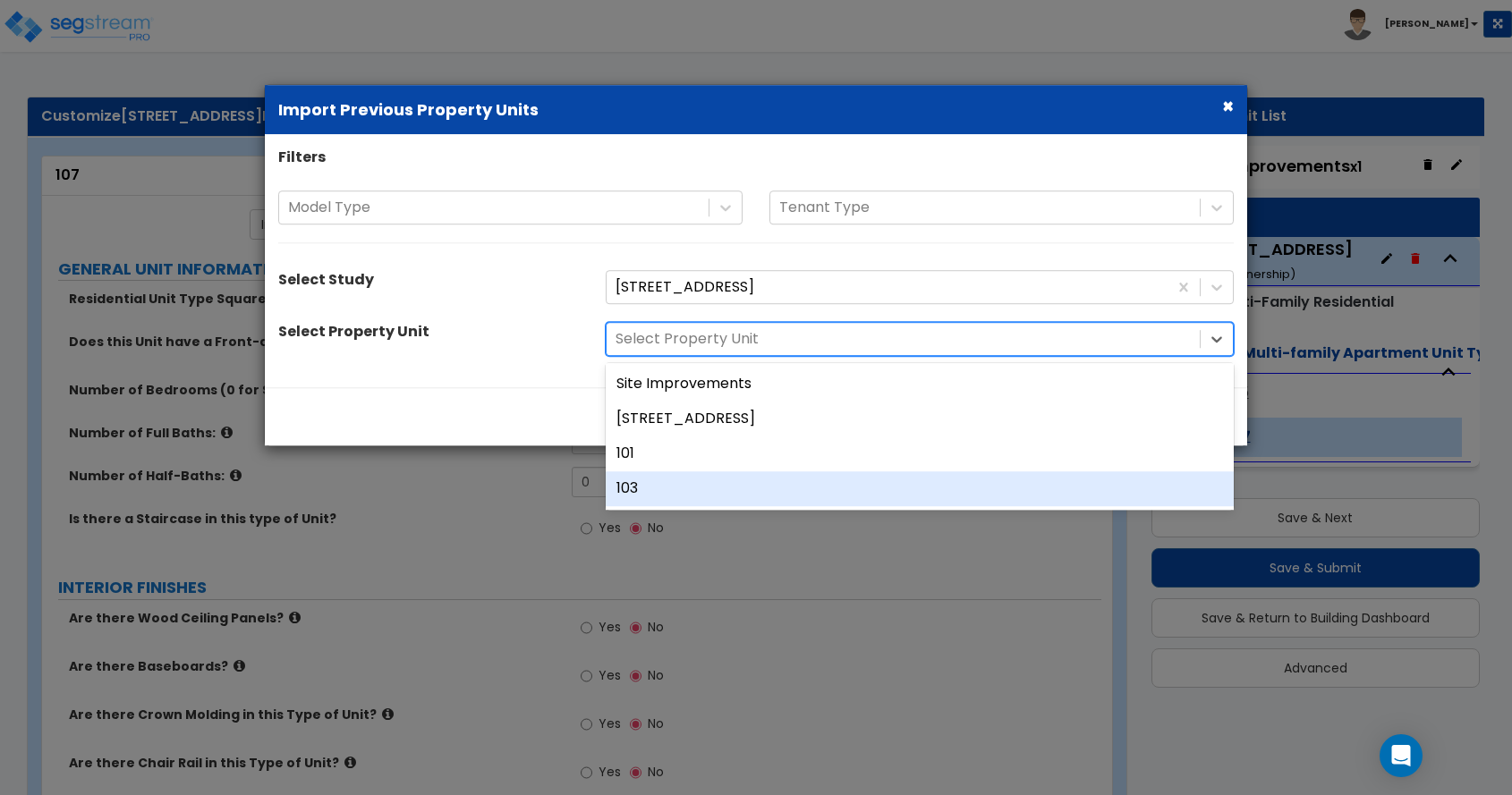
click at [685, 486] on div "103" at bounding box center [920, 489] width 628 height 35
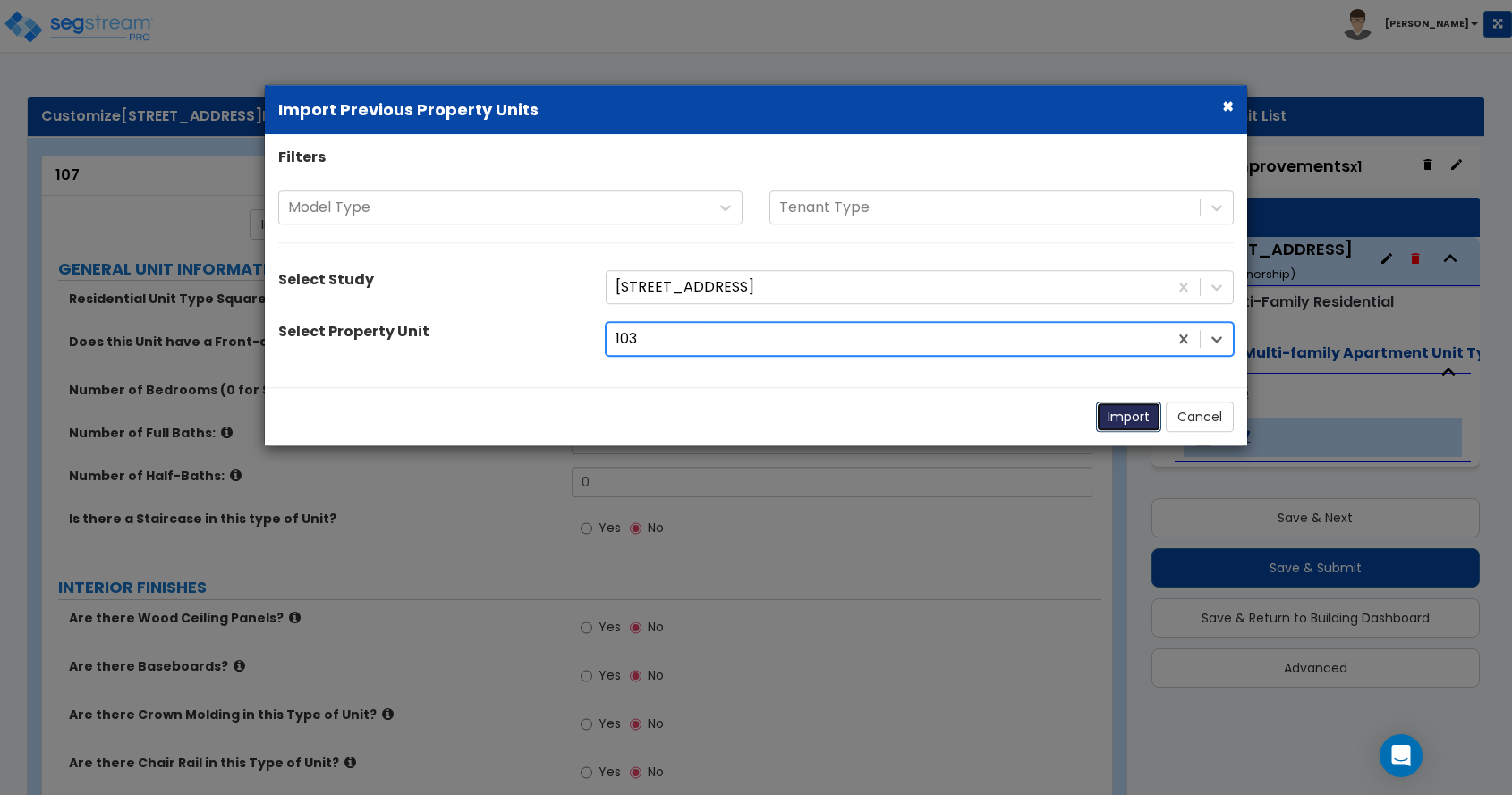
click at [1140, 413] on button "Import" at bounding box center [1129, 416] width 66 height 30
type input "1102"
type input "2"
radio input "true"
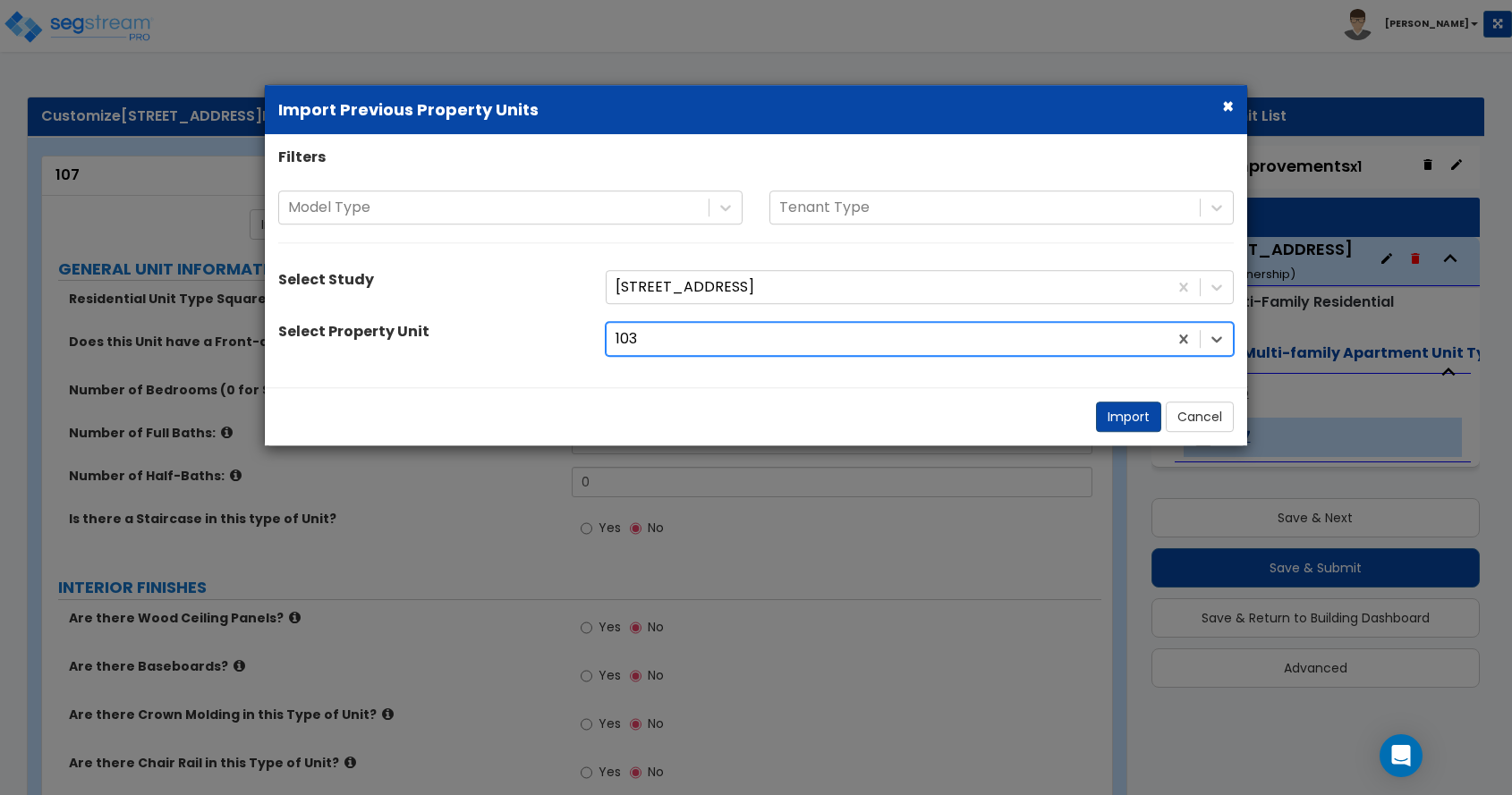
select select "5"
select select "2"
select select "1"
radio input "true"
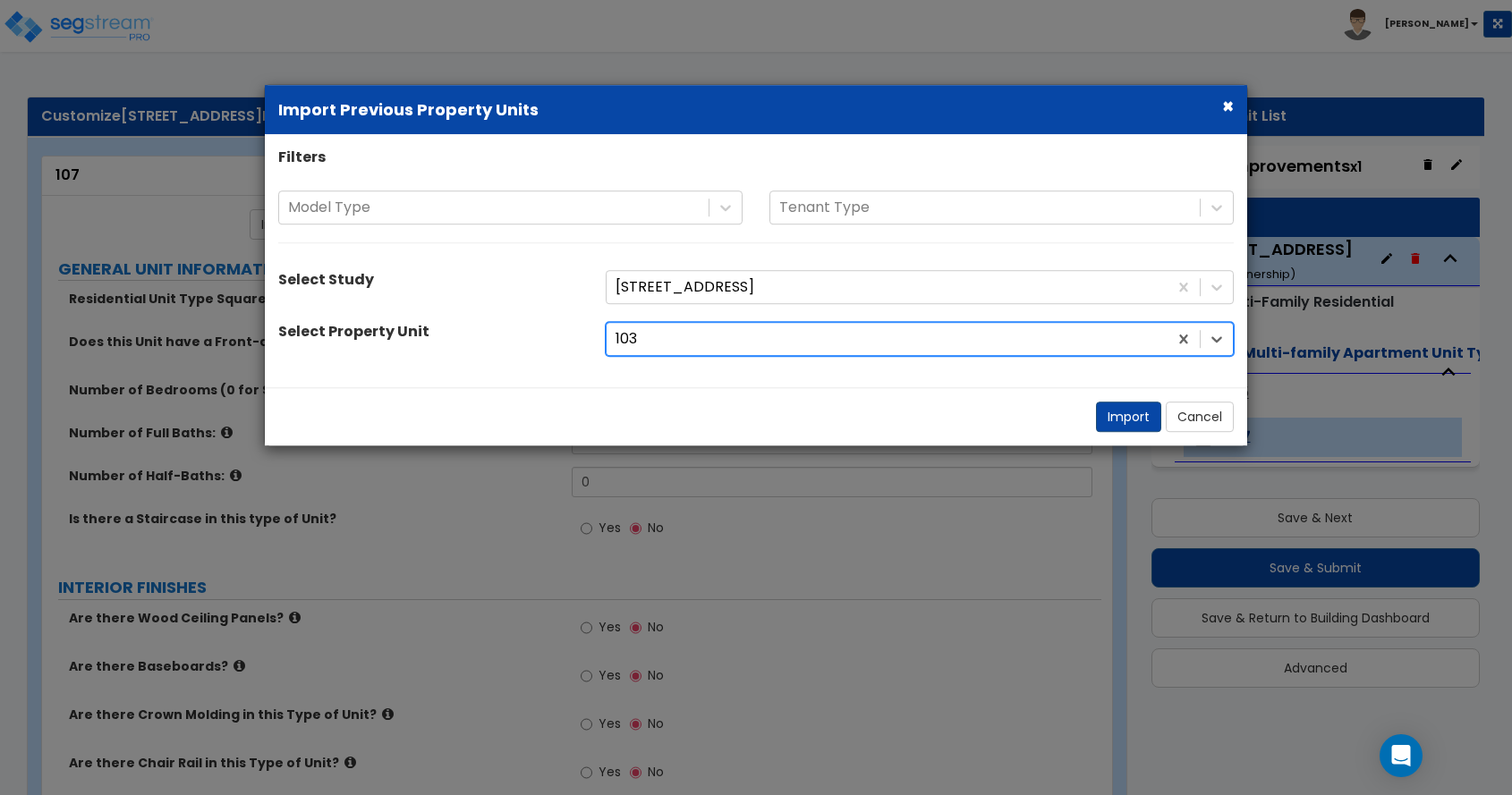
type input "2"
radio input "true"
select select "2"
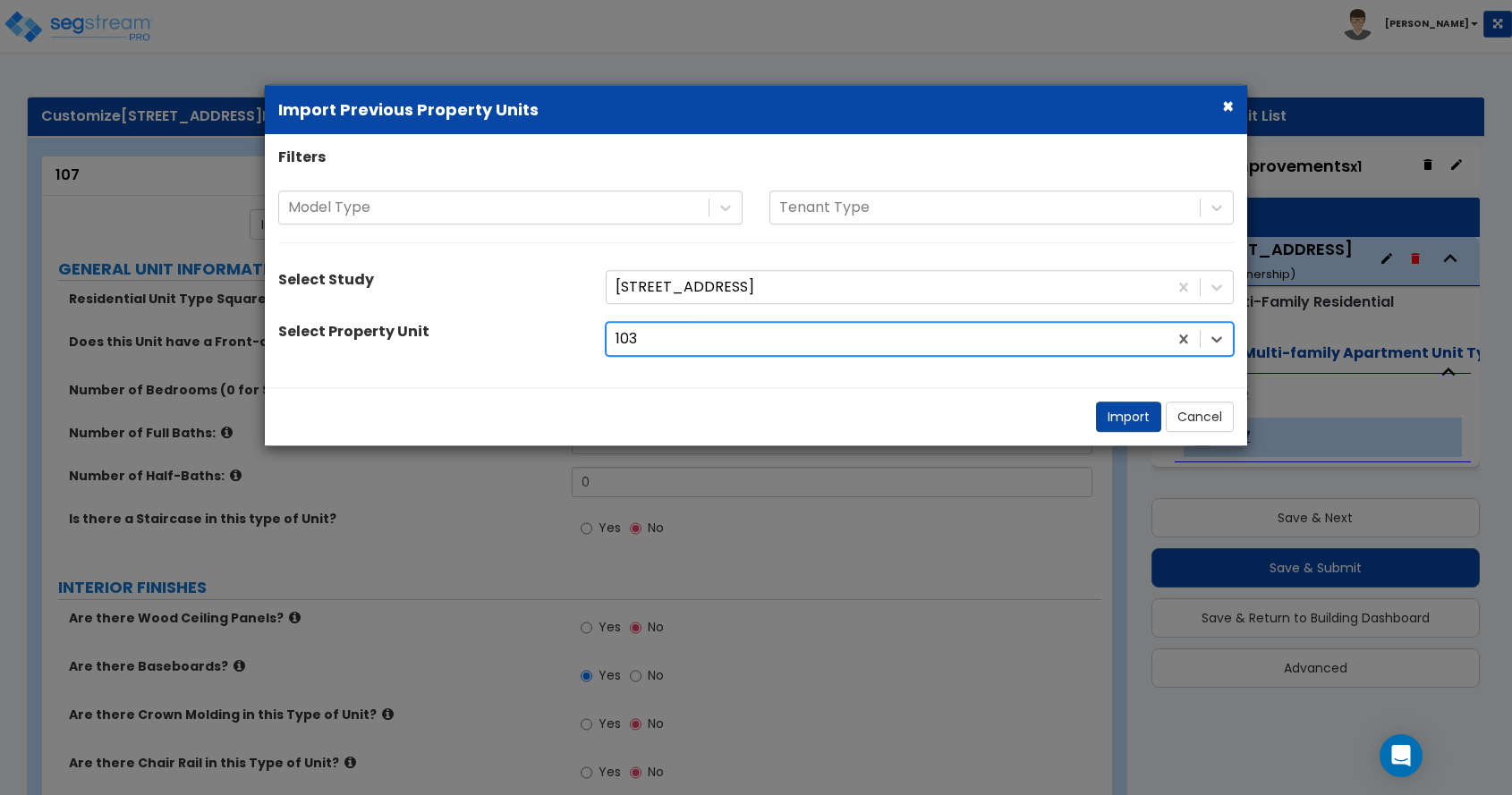
select select "1"
select select "3"
select select "1"
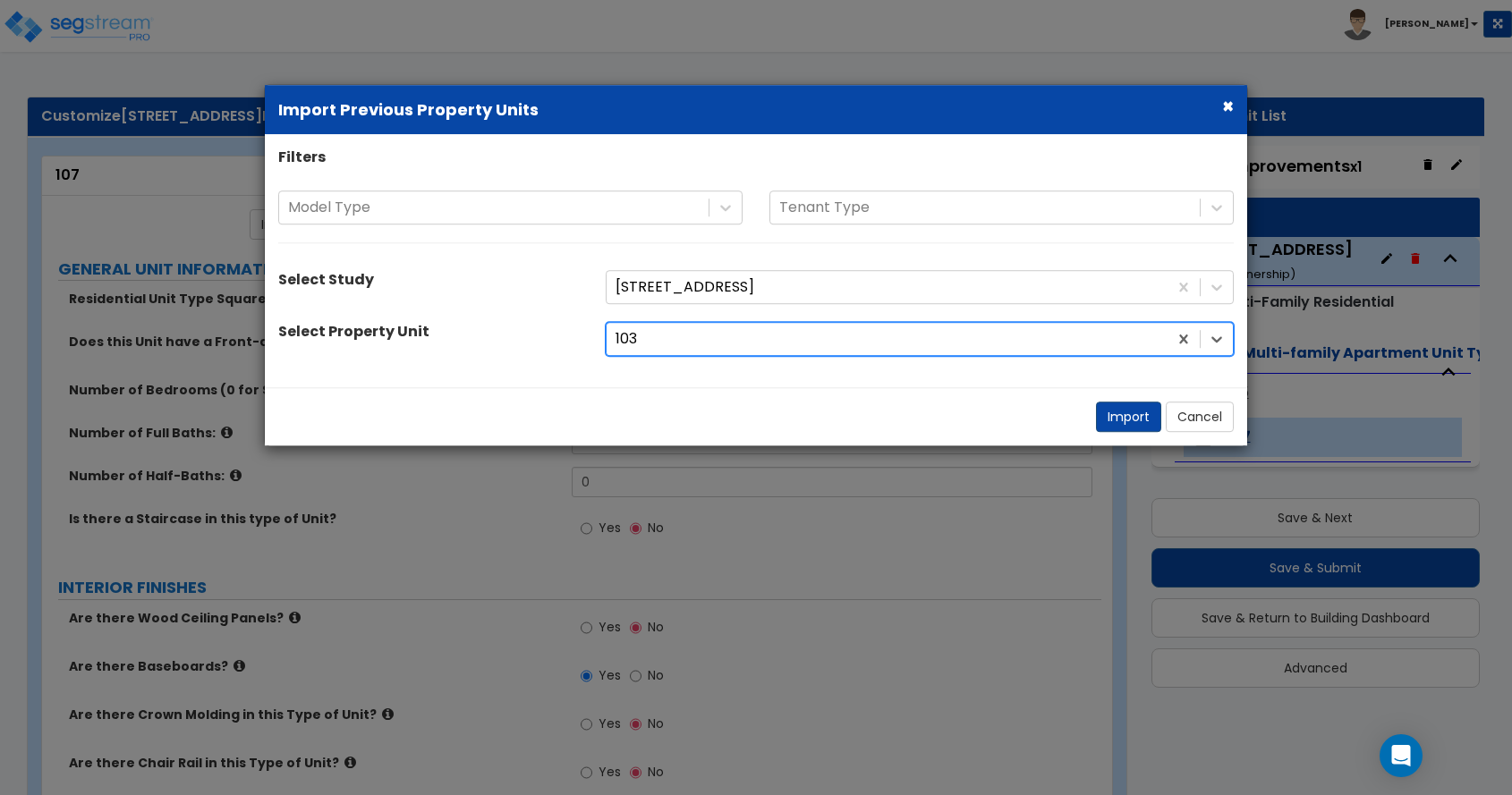
select select "2"
select select "3"
select select "1"
select select "2"
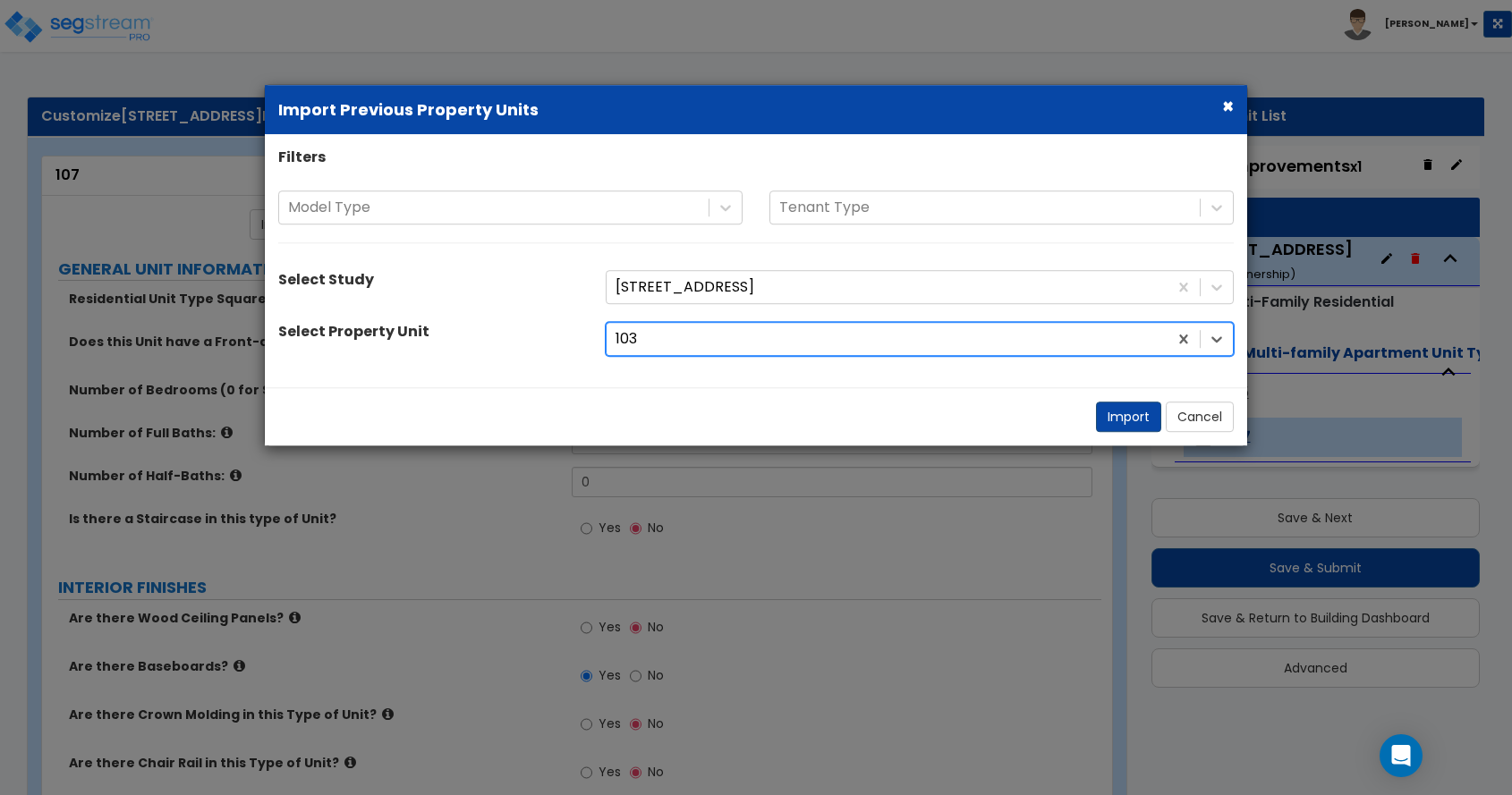
select select "1"
select select "2"
select select "1"
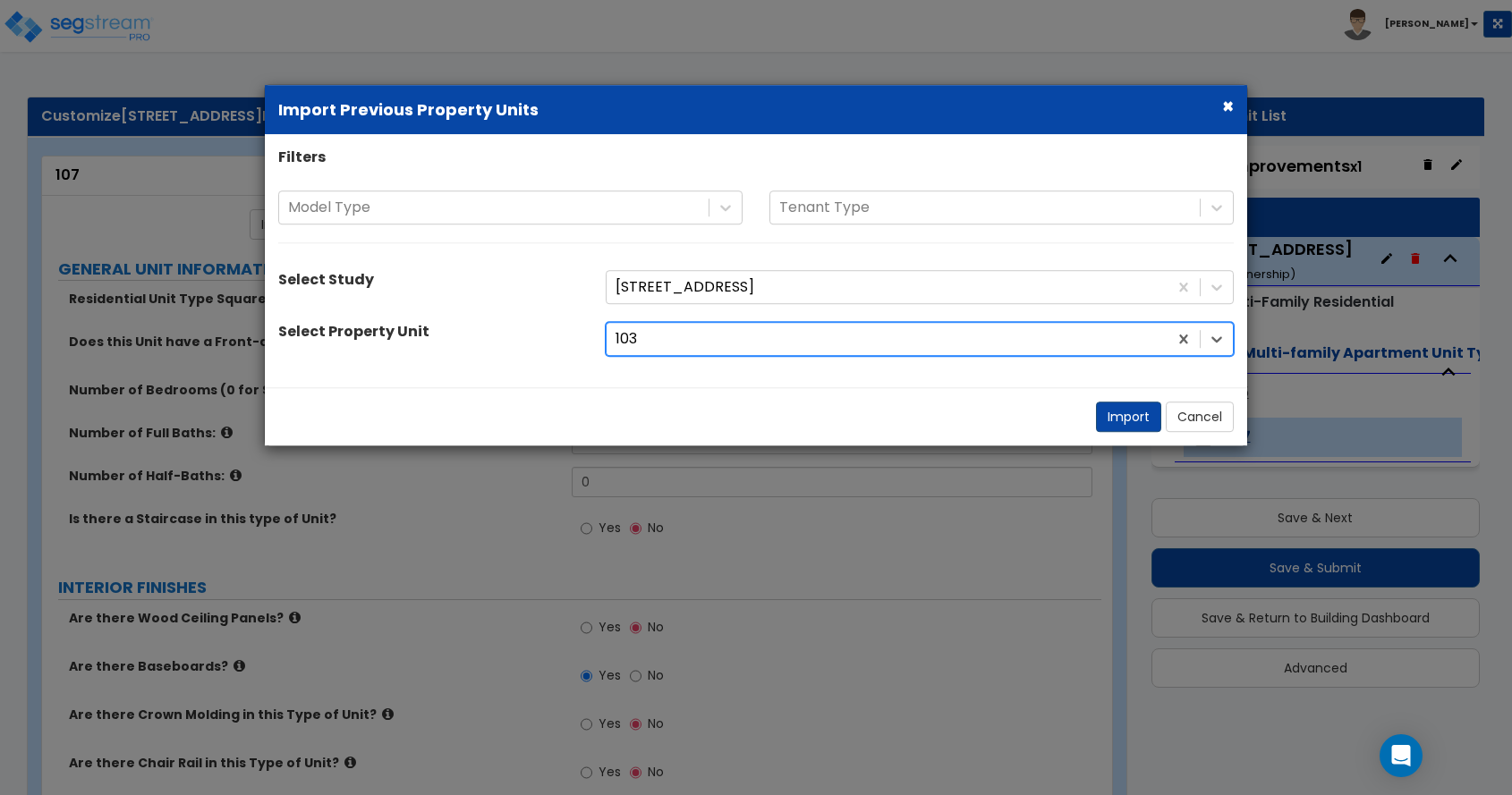
select select "2"
select select "1"
select select "2"
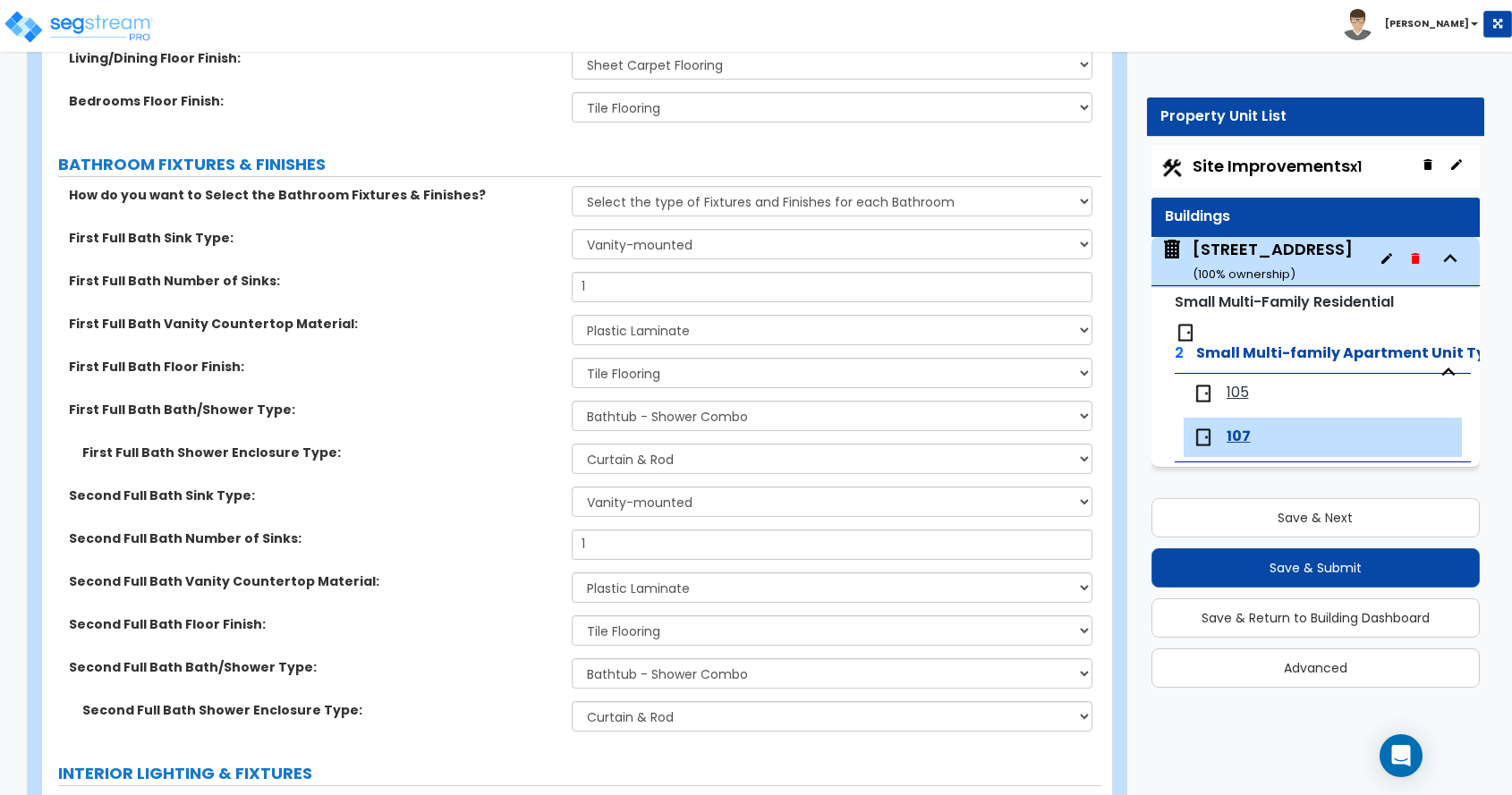
scroll to position [1073, 0]
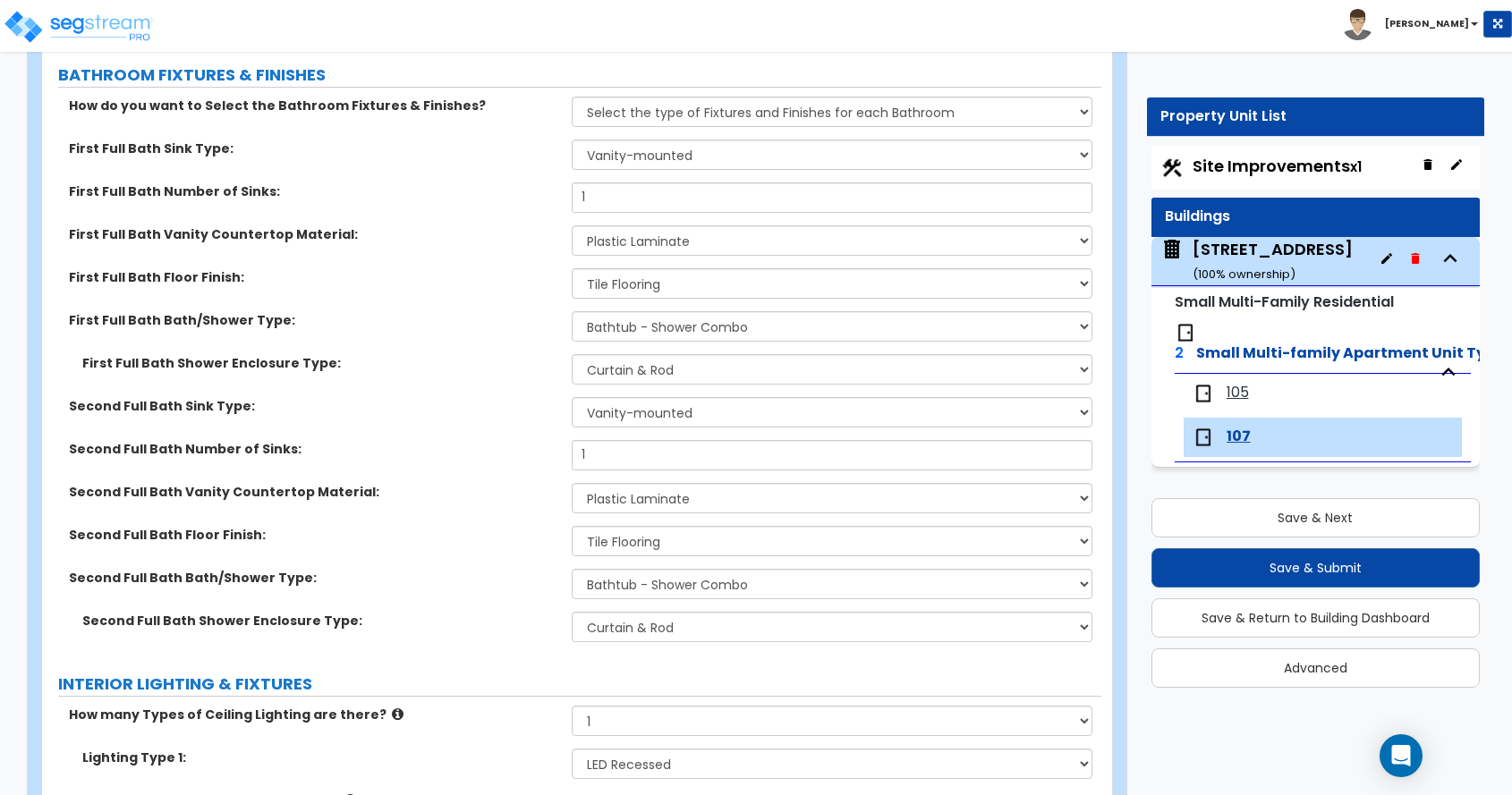
click at [348, 413] on label "Second Full Bath Sink Type:" at bounding box center [313, 406] width 490 height 18
click at [1344, 566] on button "Save & Submit" at bounding box center [1316, 568] width 329 height 40
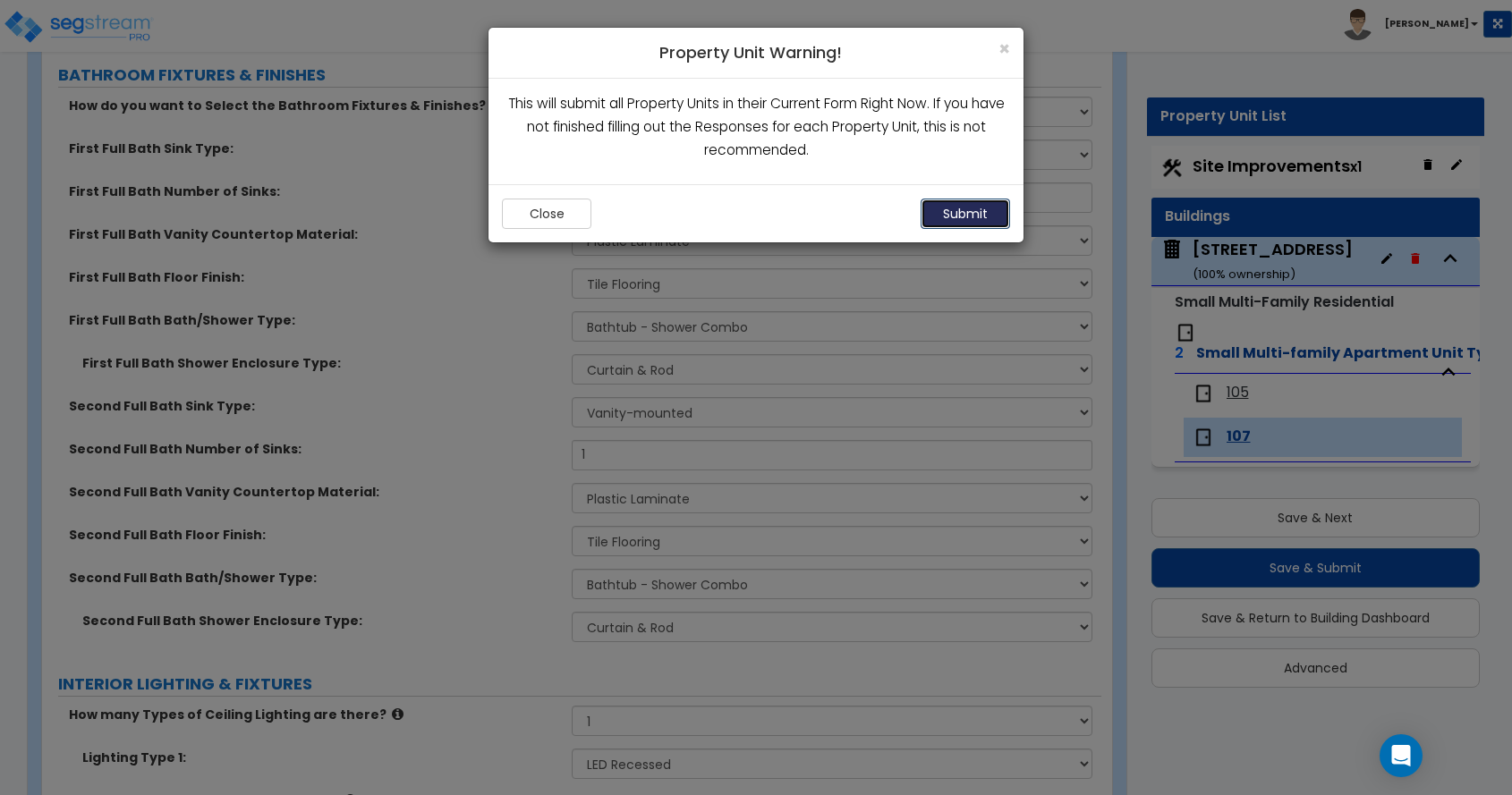
click at [955, 206] on button "Submit" at bounding box center [965, 213] width 90 height 30
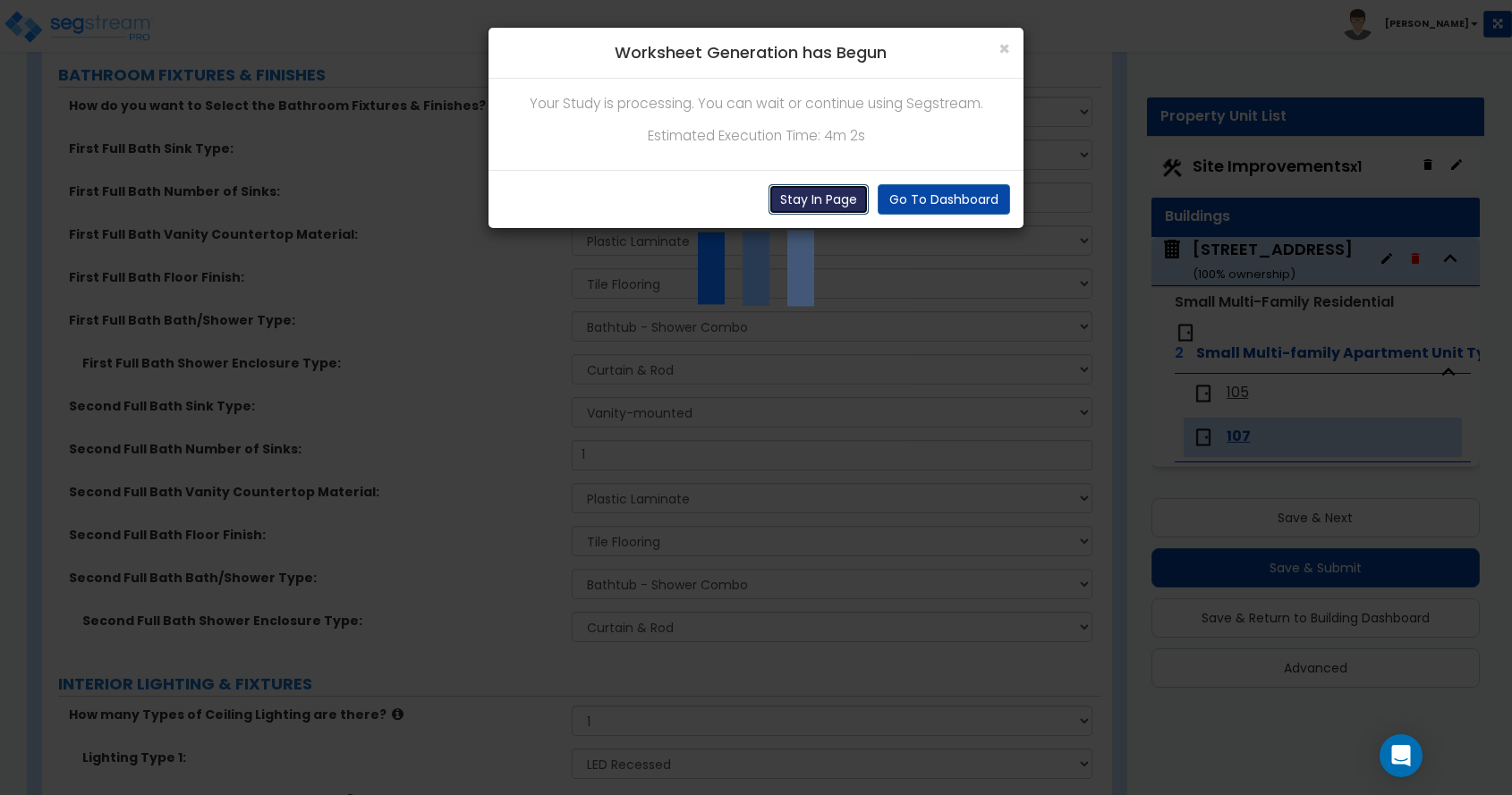
click at [825, 203] on button "Stay In Page" at bounding box center [819, 199] width 100 height 30
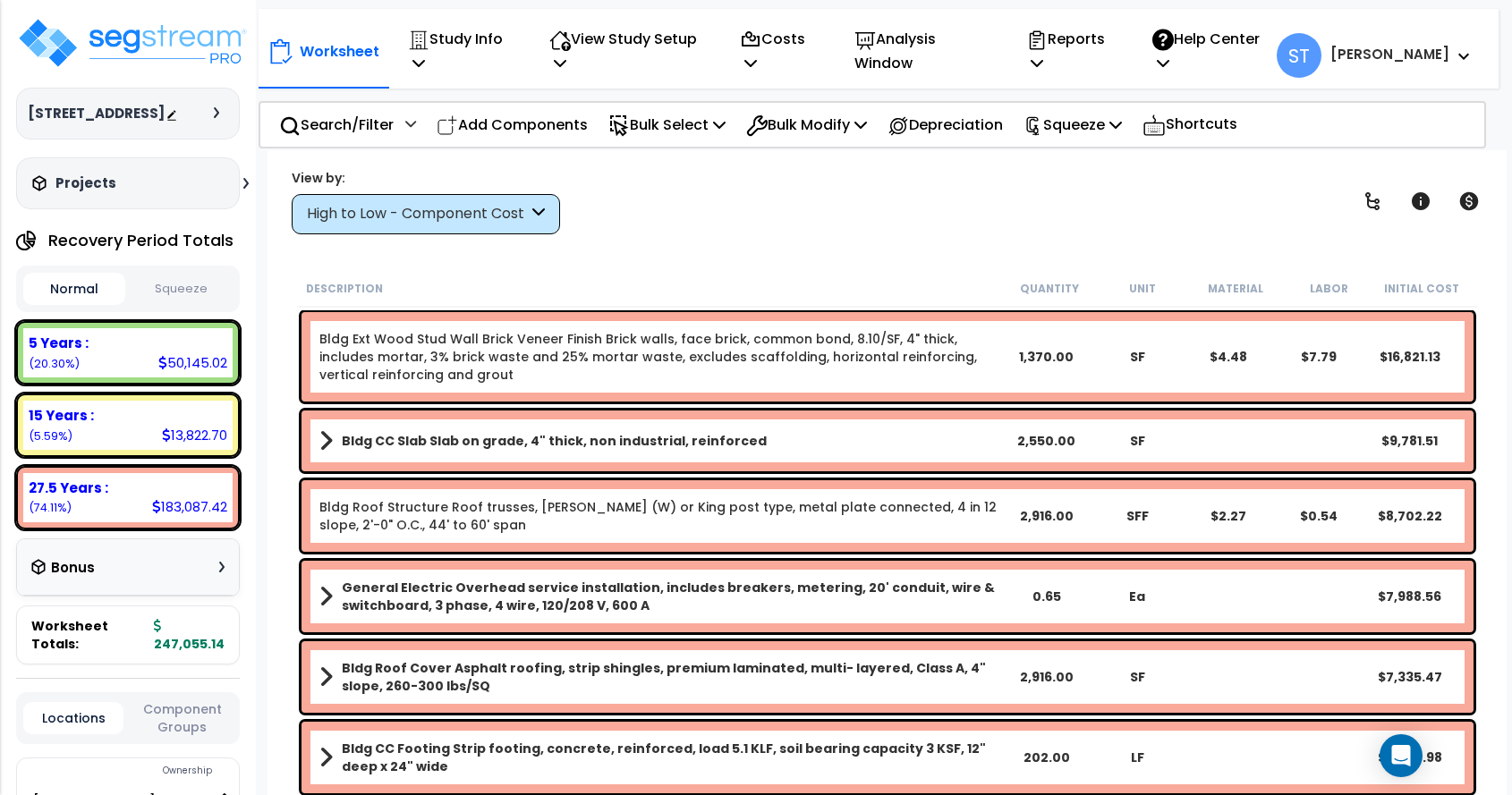
click at [438, 214] on div "High to Low - Component Cost" at bounding box center [417, 213] width 221 height 20
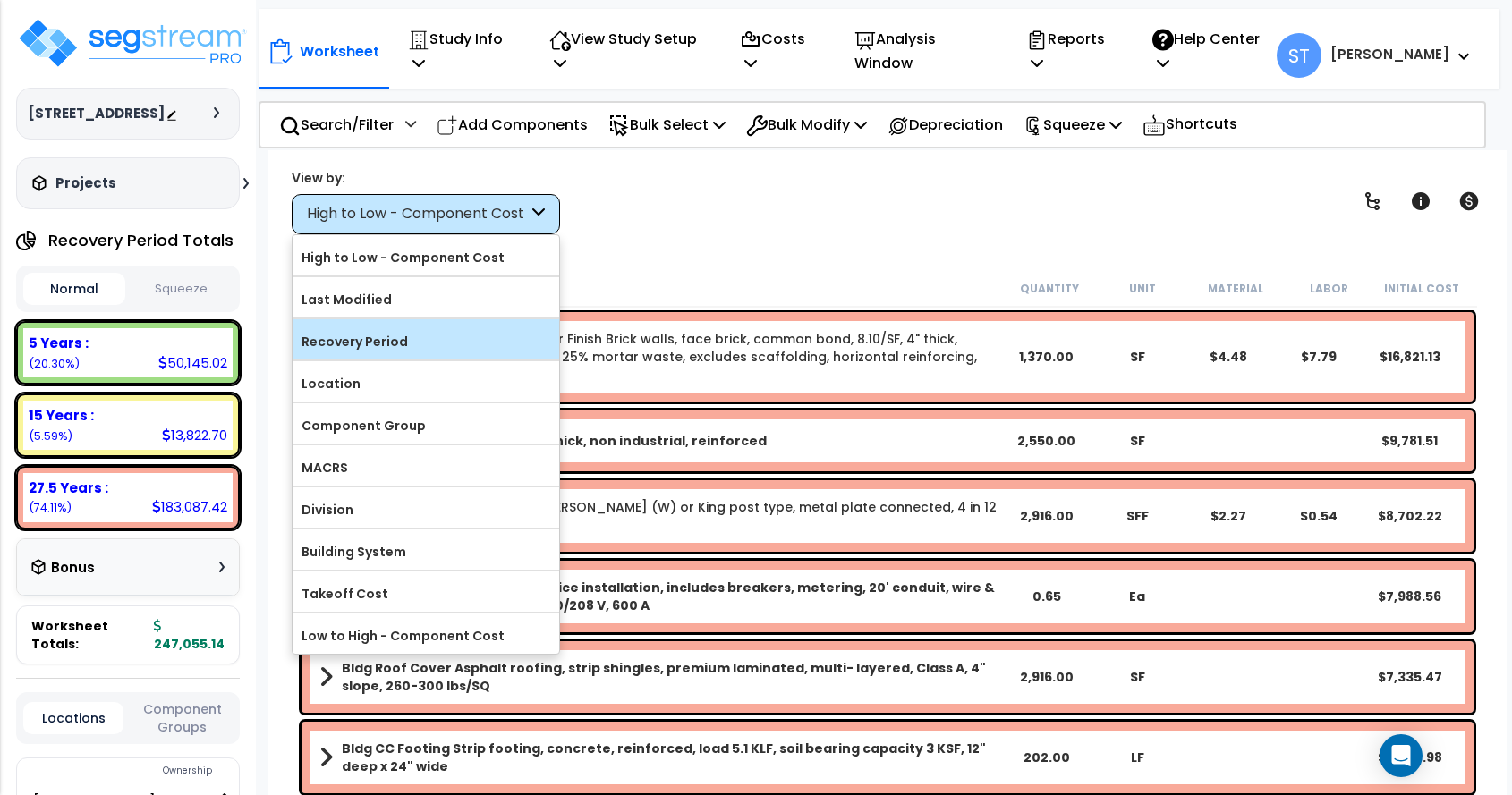
click at [426, 335] on label "Recovery Period" at bounding box center [426, 342] width 267 height 27
click at [0, 0] on input "Recovery Period" at bounding box center [0, 0] width 0 height 0
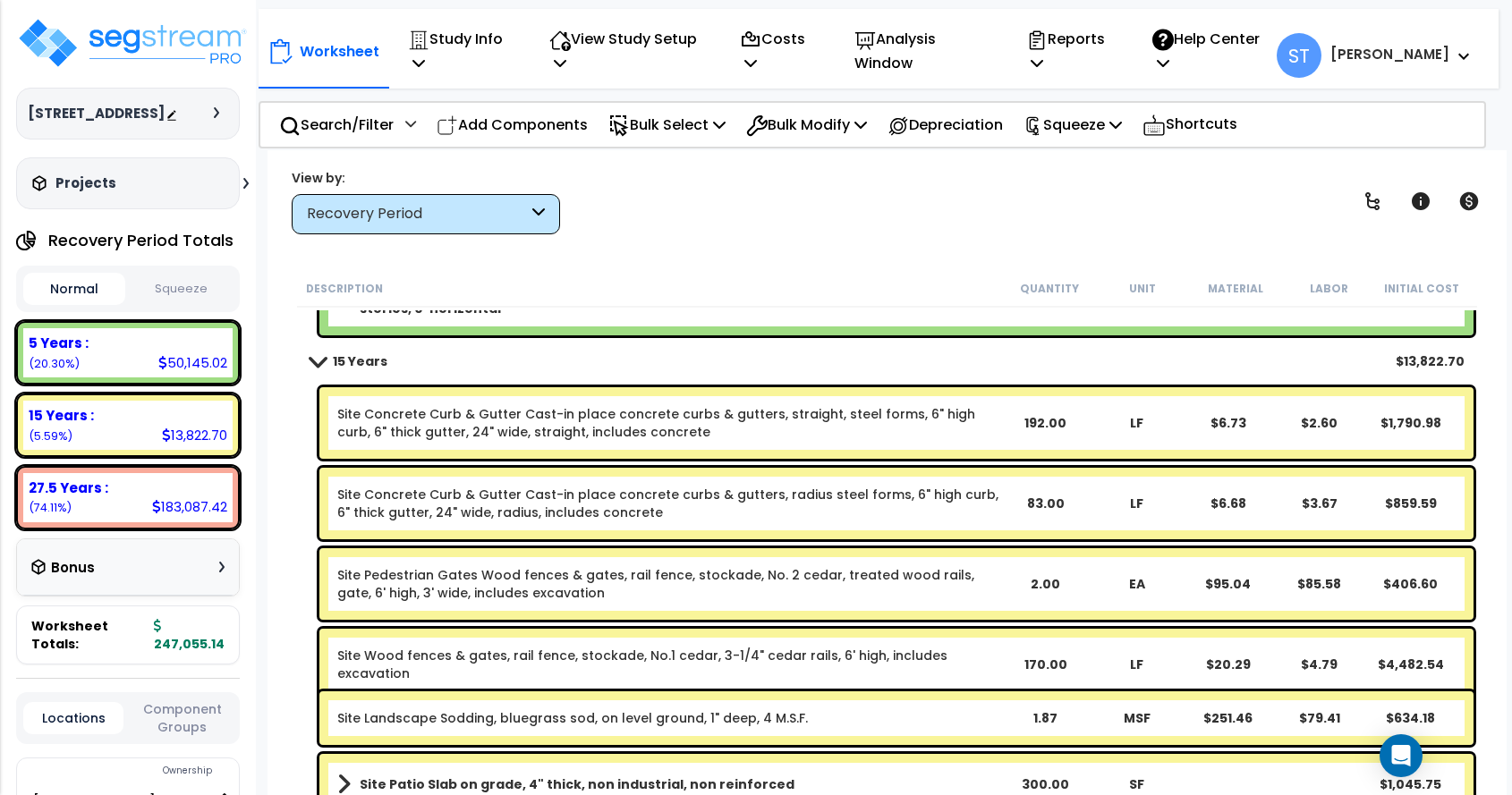
scroll to position [4473, 0]
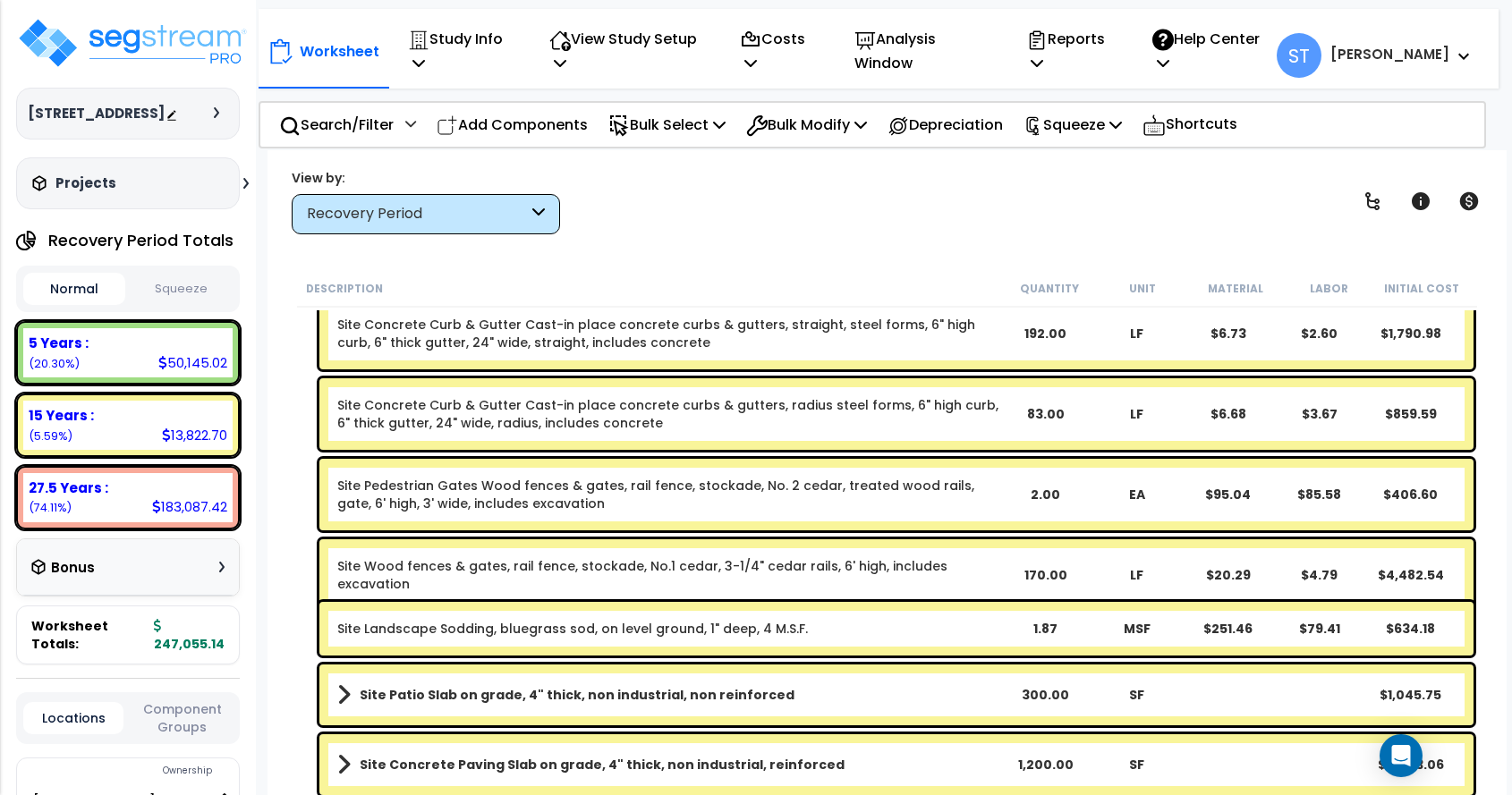
click at [527, 621] on link "Site Landscape Sodding, bluegrass sod, on level ground, 1" deep, 4 M.S.F." at bounding box center [572, 629] width 471 height 18
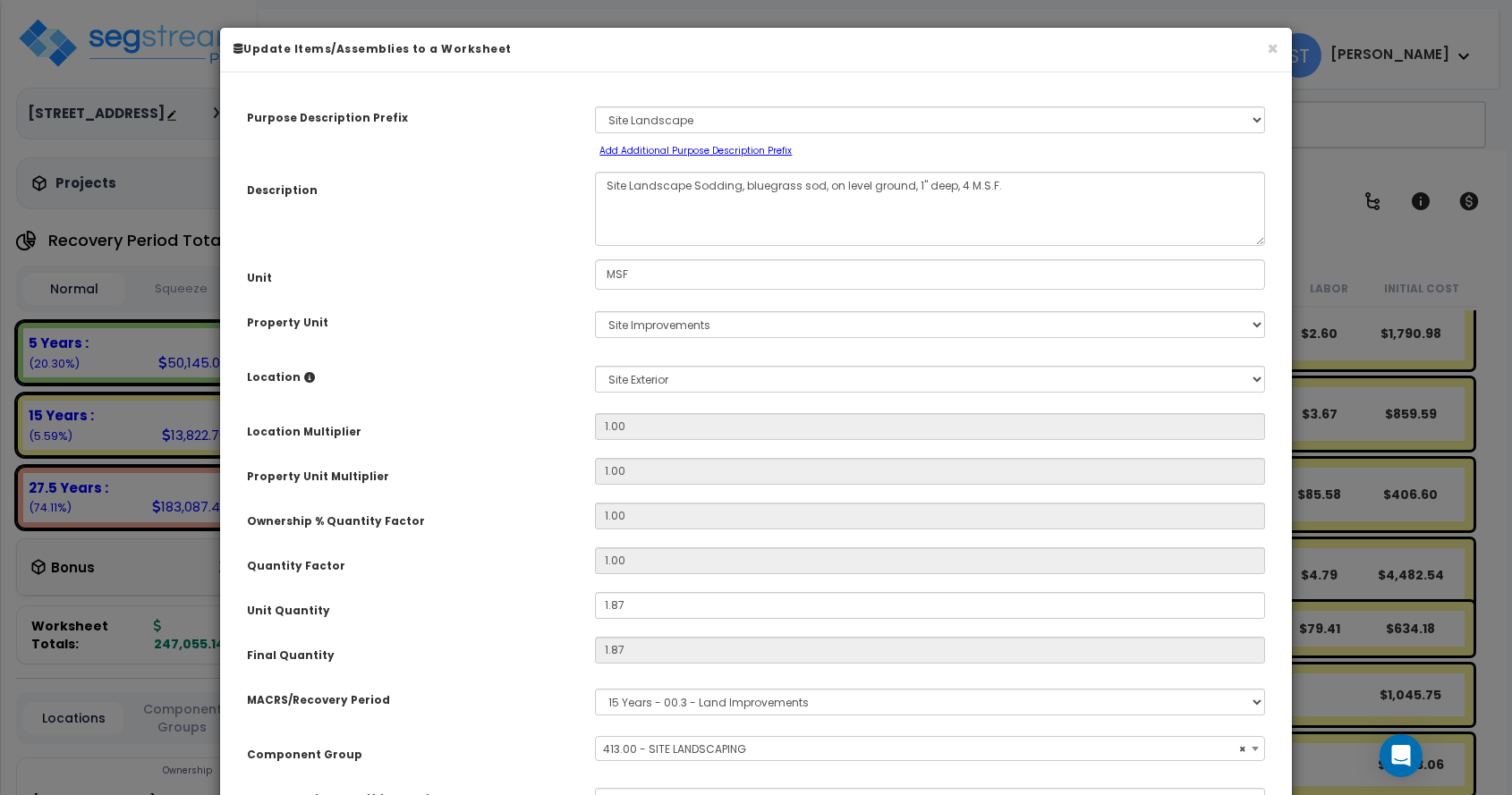
select select "28751"
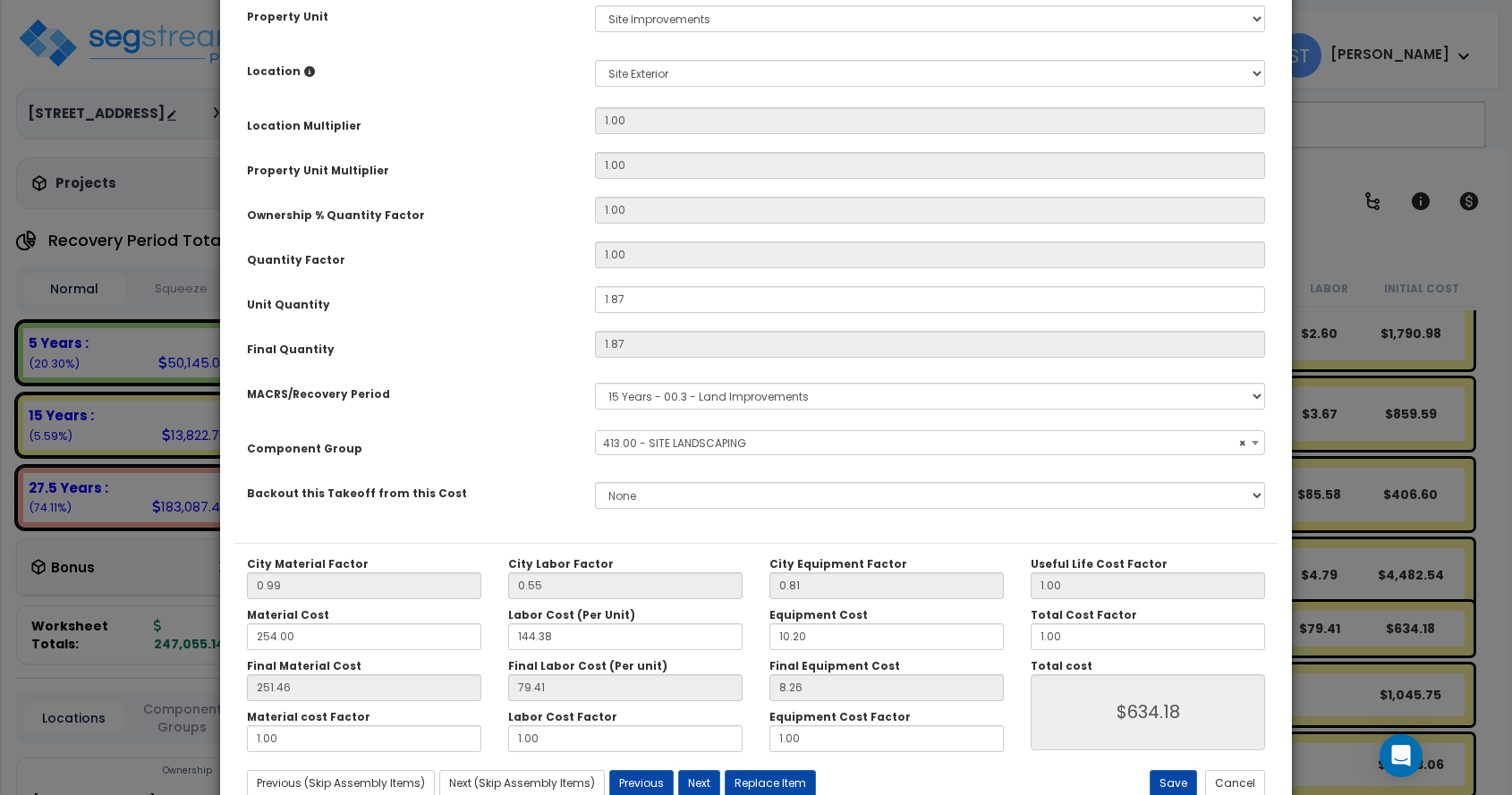
scroll to position [357, 0]
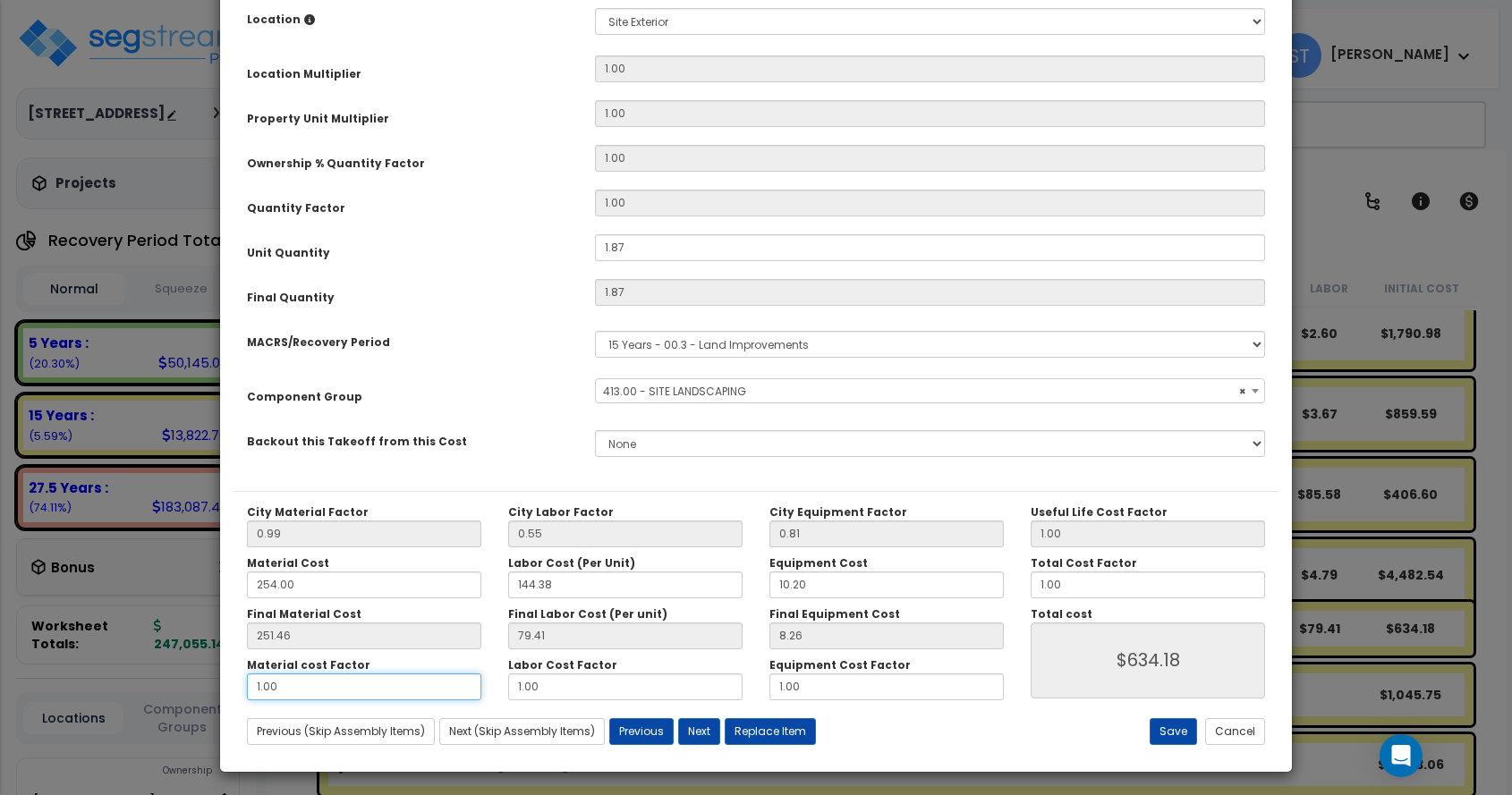
drag, startPoint x: 304, startPoint y: 684, endPoint x: 200, endPoint y: 674, distance: 104.5
click at [200, 674] on div "× Update Items/Assemblies to a Worksheet Purpose Description Prefix Select A/V …" at bounding box center [756, 397] width 1512 height 795
type input "2"
type input "$1,104.40"
type input "2"
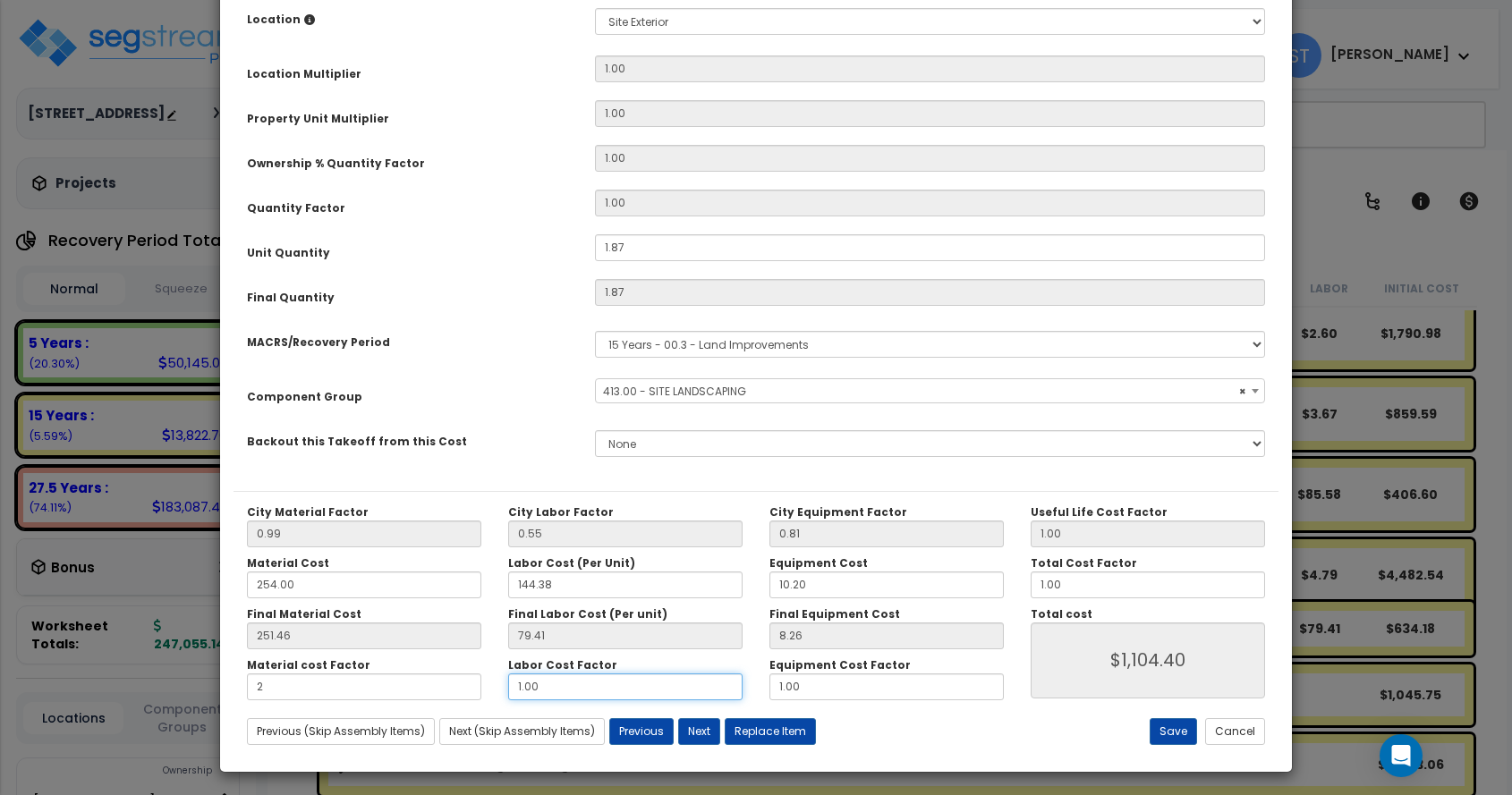
type input "$1,104.40"
drag, startPoint x: 555, startPoint y: 686, endPoint x: 438, endPoint y: 685, distance: 117.0
click at [462, 686] on div "Material cost Factor 2 Labor Cost Factor 1.00 Equipment Cost Factor 1.00" at bounding box center [625, 680] width 784 height 43
type input "2"
type input "$1,252.90"
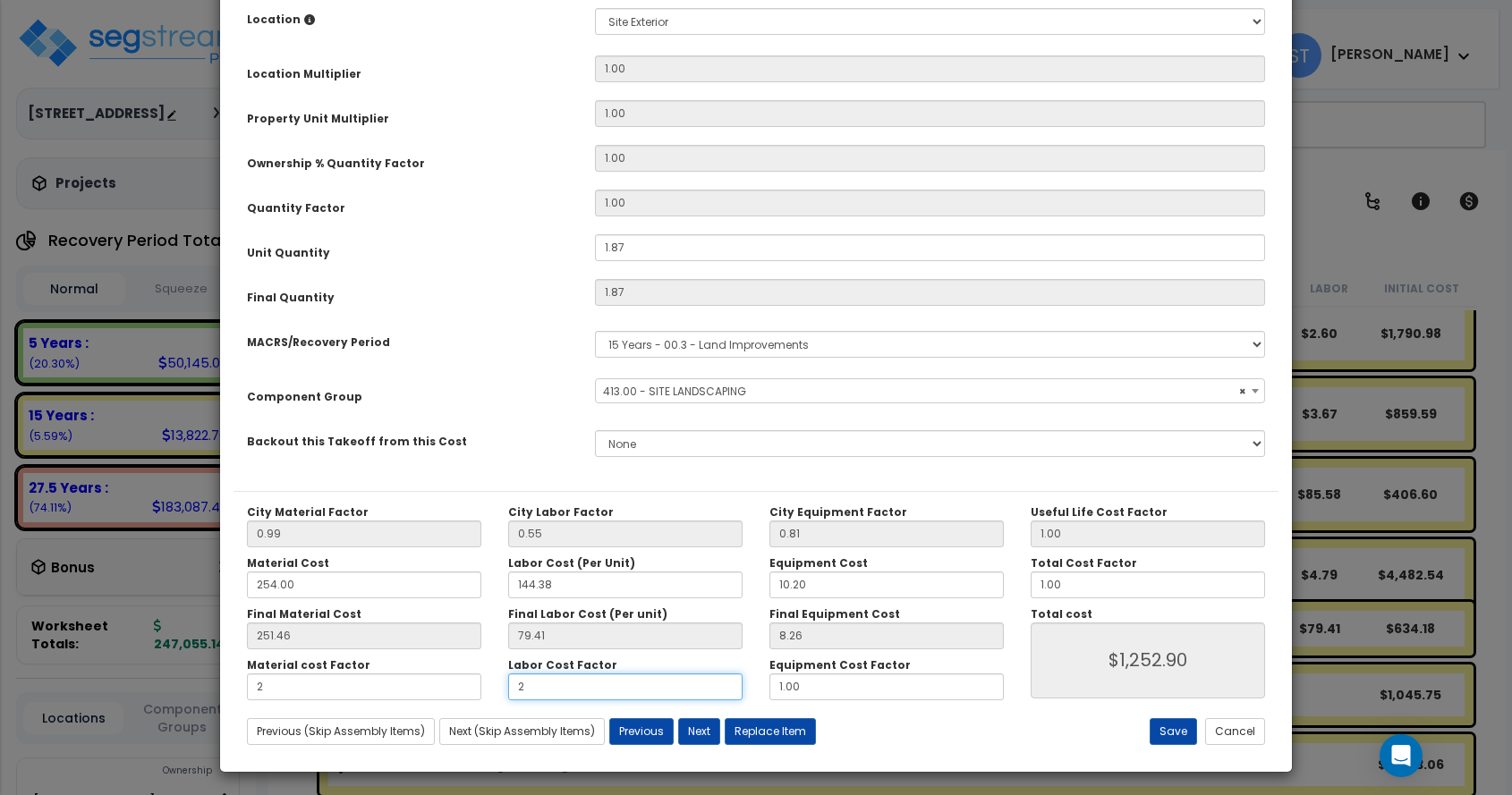
type input "2"
type input "$1,252.90"
drag, startPoint x: 820, startPoint y: 692, endPoint x: 680, endPoint y: 692, distance: 140.0
click at [681, 692] on div "Material cost Factor 2 Labor Cost Factor 2 Equipment Cost Factor 1.00" at bounding box center [625, 680] width 784 height 43
type input "2"
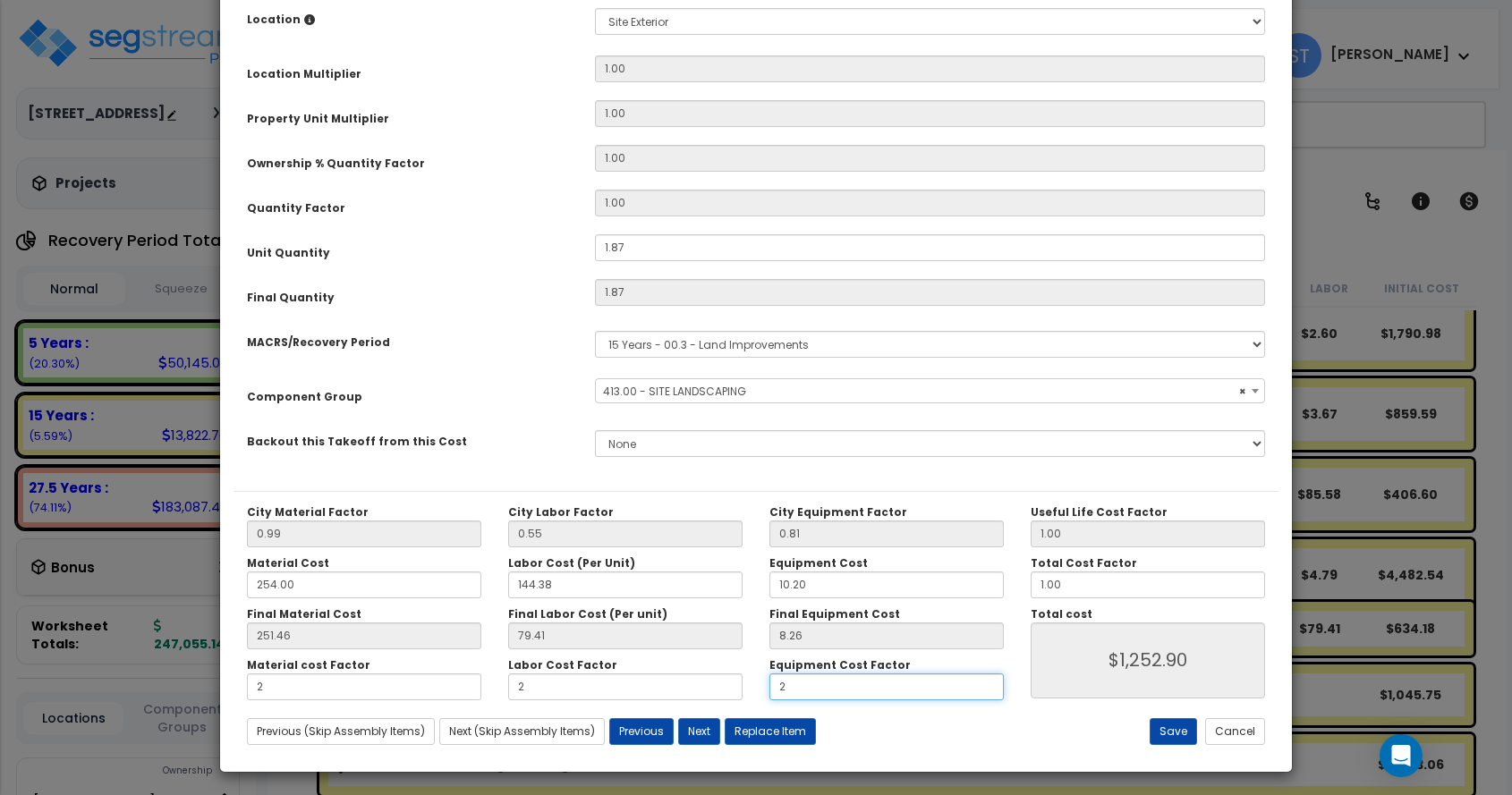
type input "$1,268.35"
type input "2"
type input "$1,268.35"
drag, startPoint x: 235, startPoint y: 678, endPoint x: 198, endPoint y: 678, distance: 37.0
click at [198, 678] on div "× Update Items/Assemblies to a Worksheet Purpose Description Prefix Select A/V …" at bounding box center [756, 397] width 1512 height 795
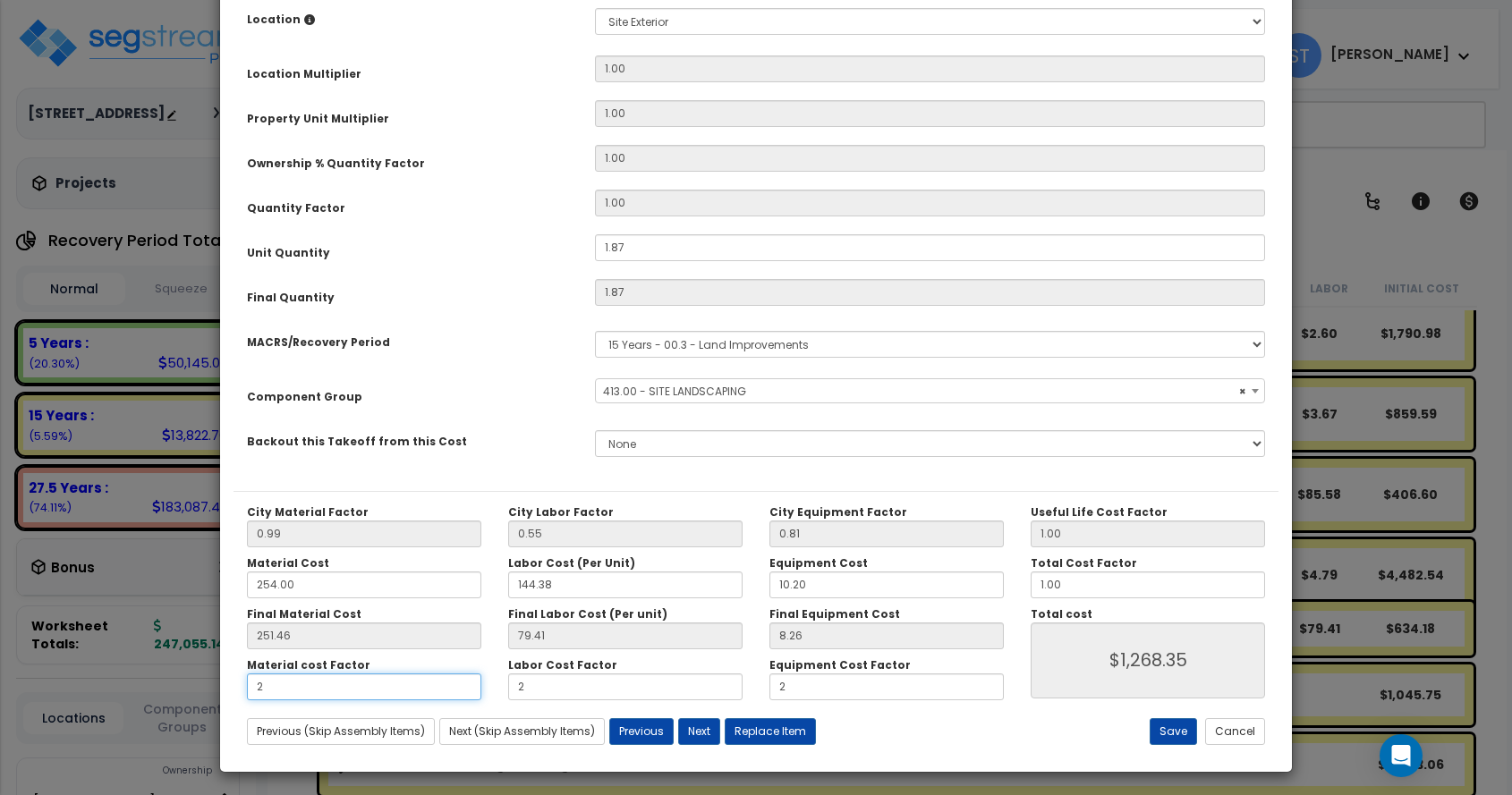
type input "3"
type input "$1,738.58"
type input "3"
type input "$1,738.58"
drag, startPoint x: 541, startPoint y: 687, endPoint x: 439, endPoint y: 690, distance: 102.0
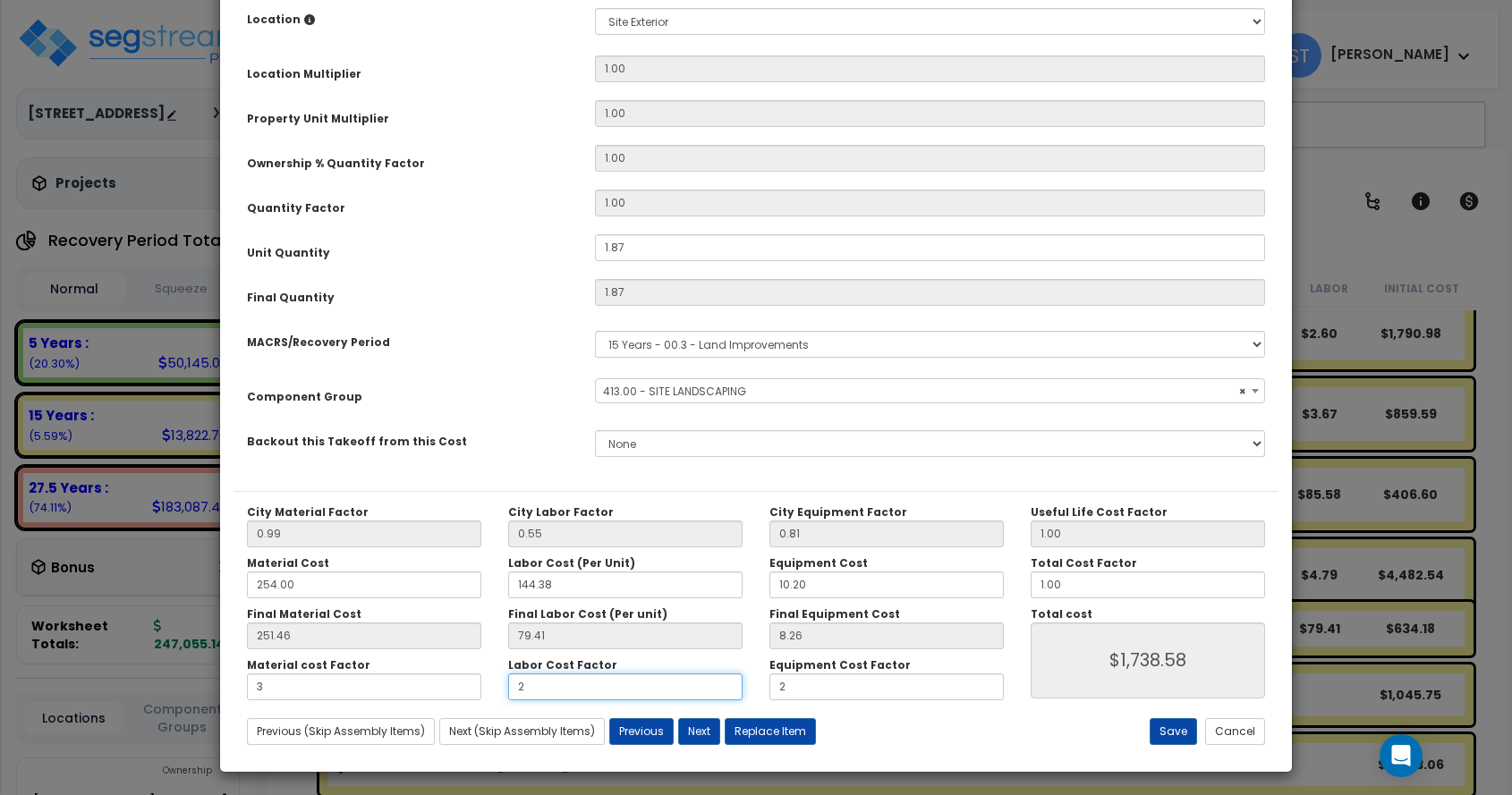
click at [439, 690] on div "Material cost Factor 3 Labor Cost Factor 2 Equipment Cost Factor 2" at bounding box center [625, 680] width 784 height 43
type input "3"
type input "$1,887.07"
type input "3"
type input "$1,887.07"
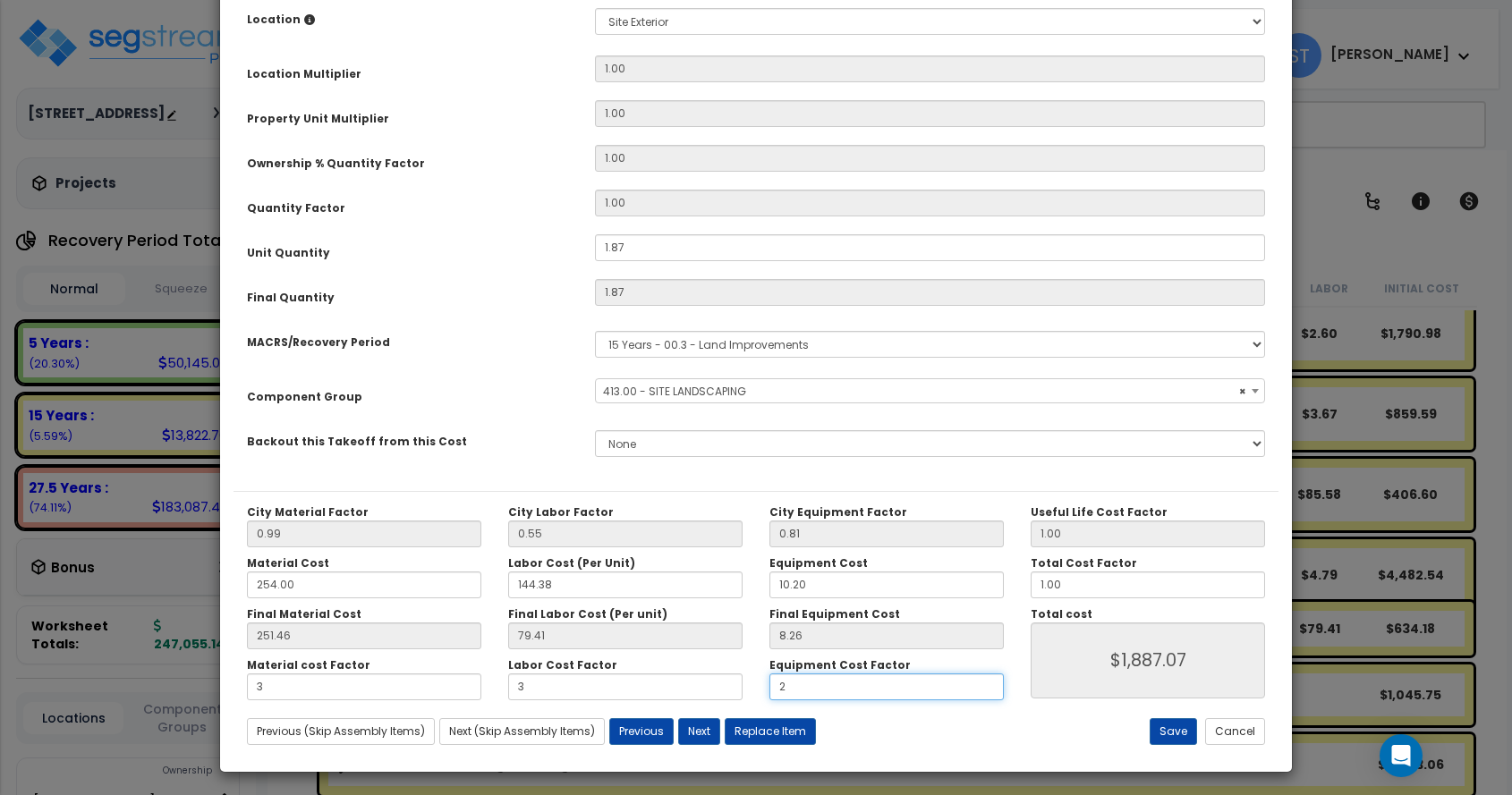
drag, startPoint x: 759, startPoint y: 688, endPoint x: 746, endPoint y: 688, distance: 13.0
click at [747, 688] on div "Material cost Factor 3 Labor Cost Factor 3 Equipment Cost Factor 2" at bounding box center [625, 680] width 784 height 43
type input "3"
type input "$1,902.52"
type input "3"
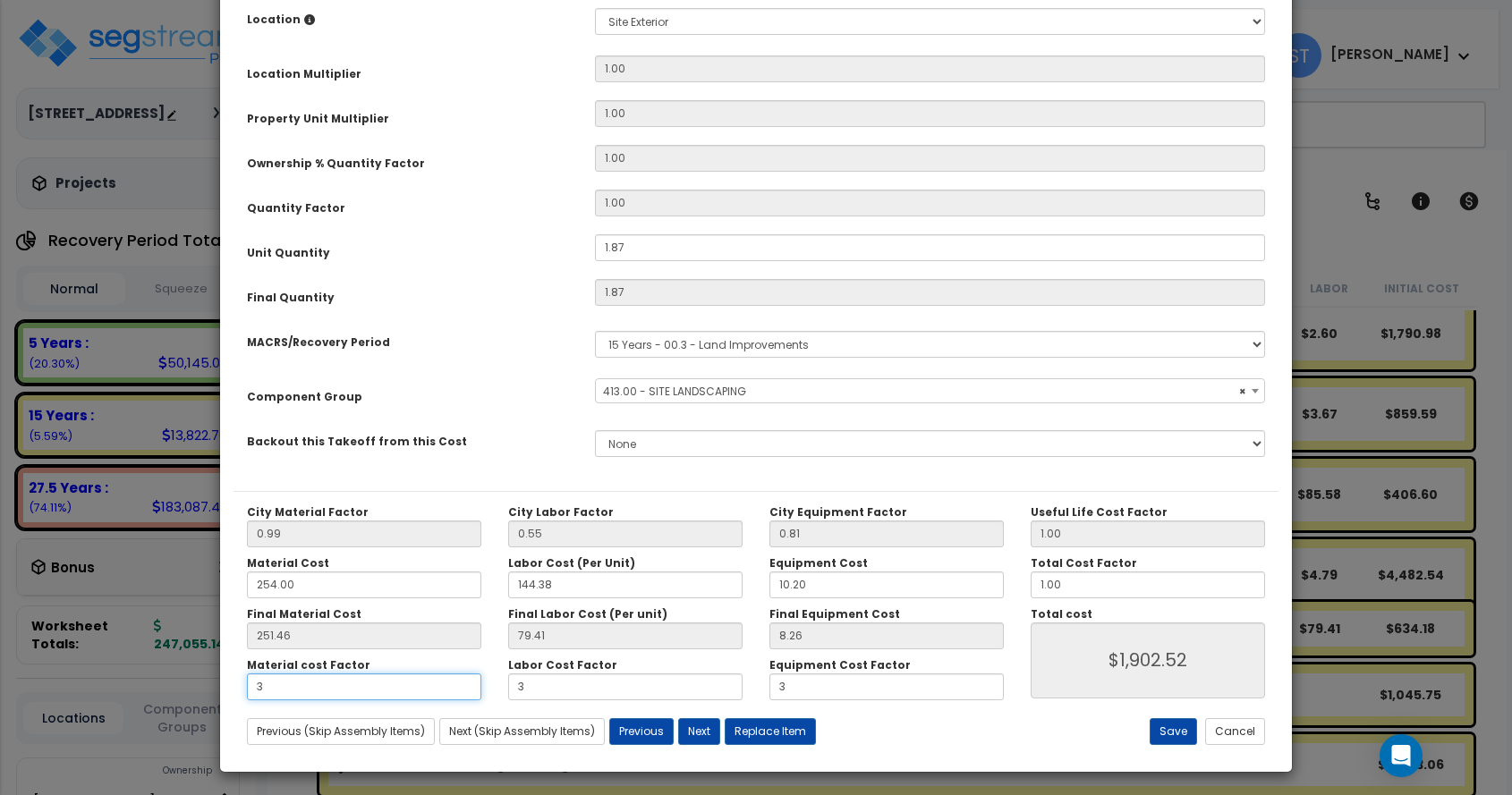
type input "$1,902.52"
drag, startPoint x: 266, startPoint y: 687, endPoint x: 191, endPoint y: 687, distance: 75.0
click at [191, 687] on div "× Update Items/Assemblies to a Worksheet Purpose Description Prefix Select A/V …" at bounding box center [756, 397] width 1512 height 795
type input "2"
type input "$1,432.29"
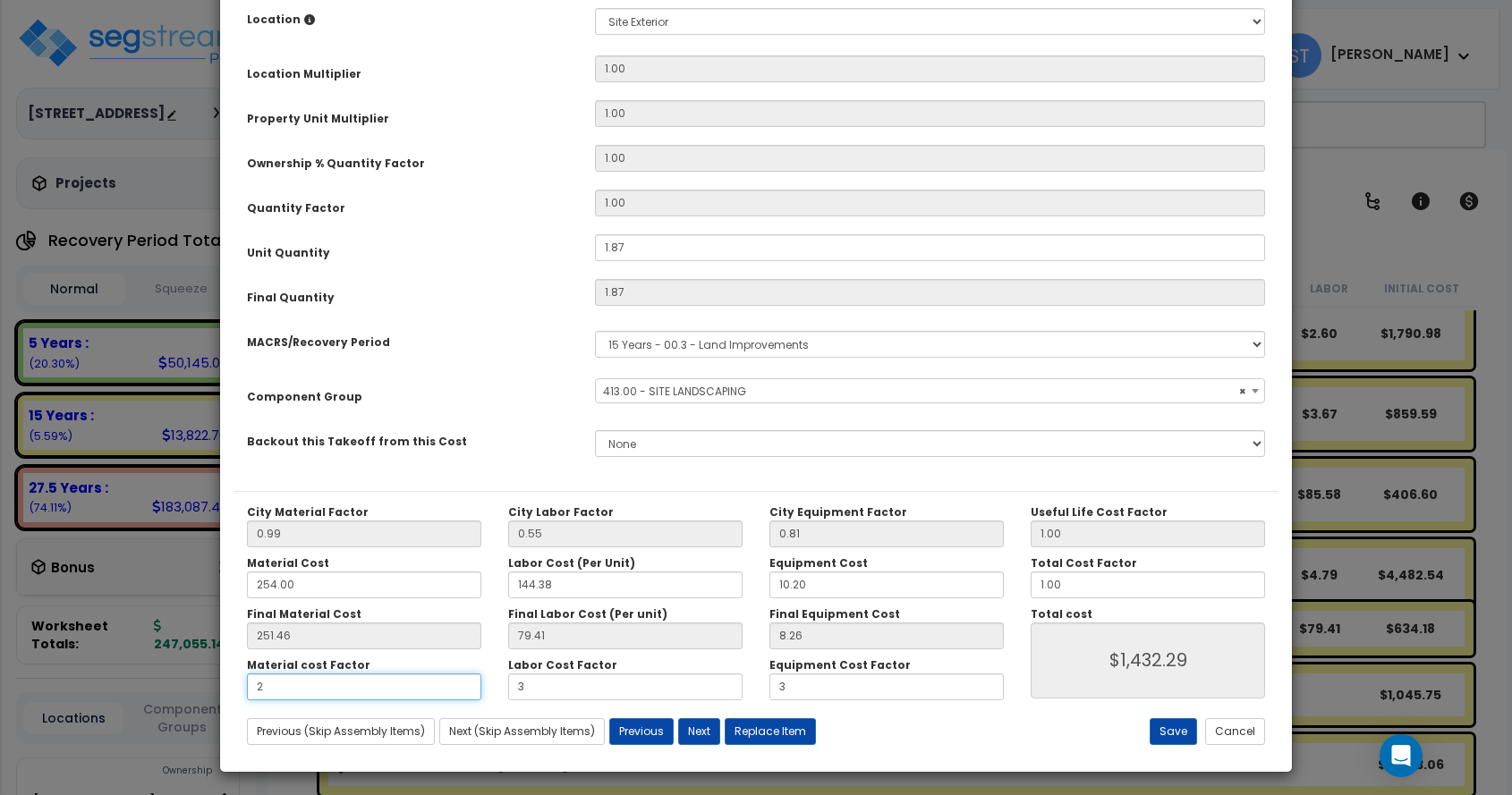
type input "2"
type input "$1,432.29"
drag, startPoint x: 536, startPoint y: 693, endPoint x: 450, endPoint y: 687, distance: 86.2
click at [451, 688] on div "Material cost Factor 2 Labor Cost Factor 3 Equipment Cost Factor 3" at bounding box center [625, 680] width 784 height 43
type input "2"
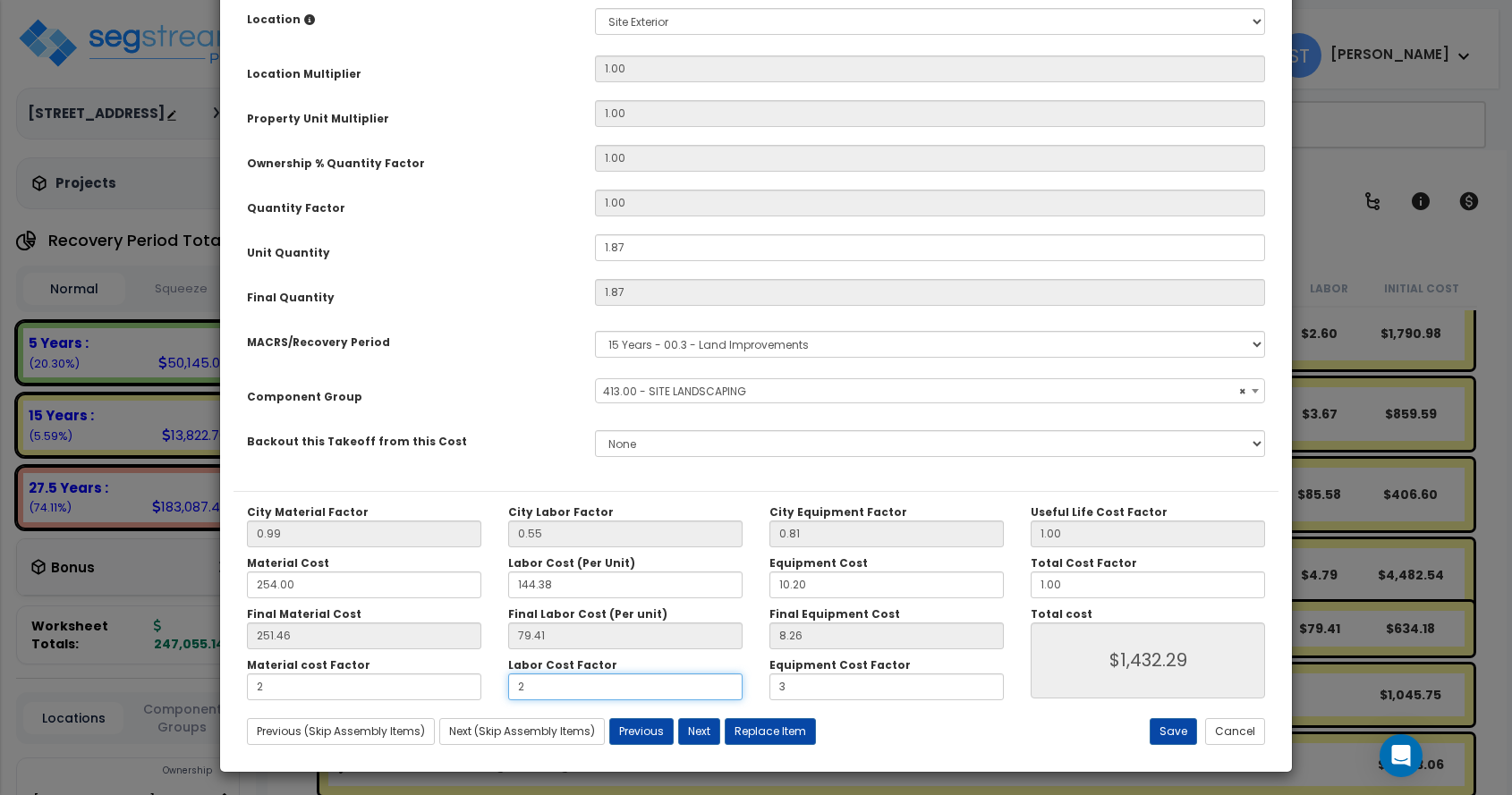
type input "$1,283.79"
type input "2"
type input "$1,283.79"
drag, startPoint x: 772, startPoint y: 687, endPoint x: 703, endPoint y: 690, distance: 69.1
click at [703, 690] on div "Material cost Factor 2 Labor Cost Factor 2 Equipment Cost Factor 3" at bounding box center [625, 680] width 784 height 43
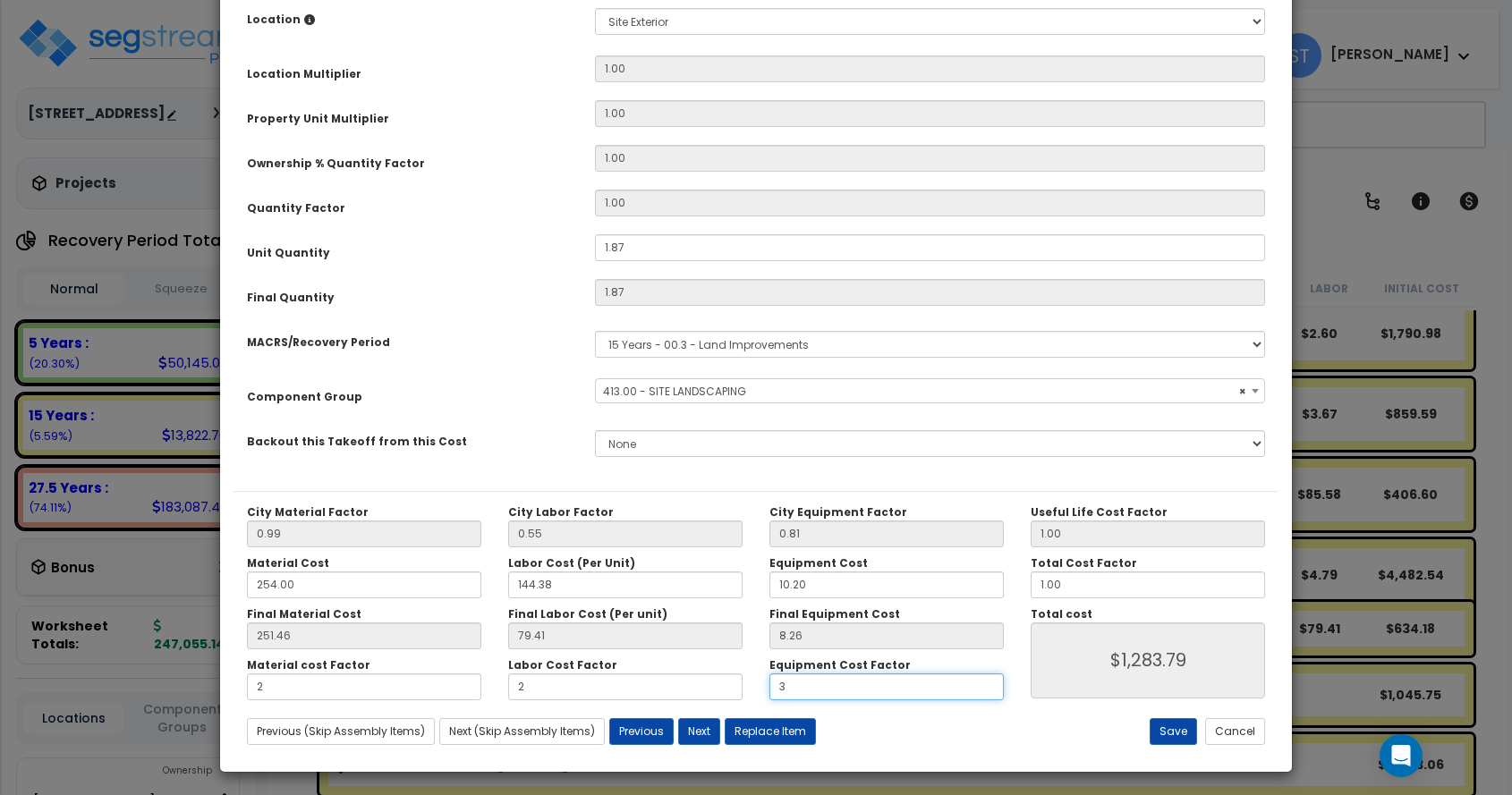
type input "2"
type input "$1,268.35"
type input "2"
type input "$1,268.35"
click at [1173, 729] on button "Save" at bounding box center [1173, 732] width 47 height 27
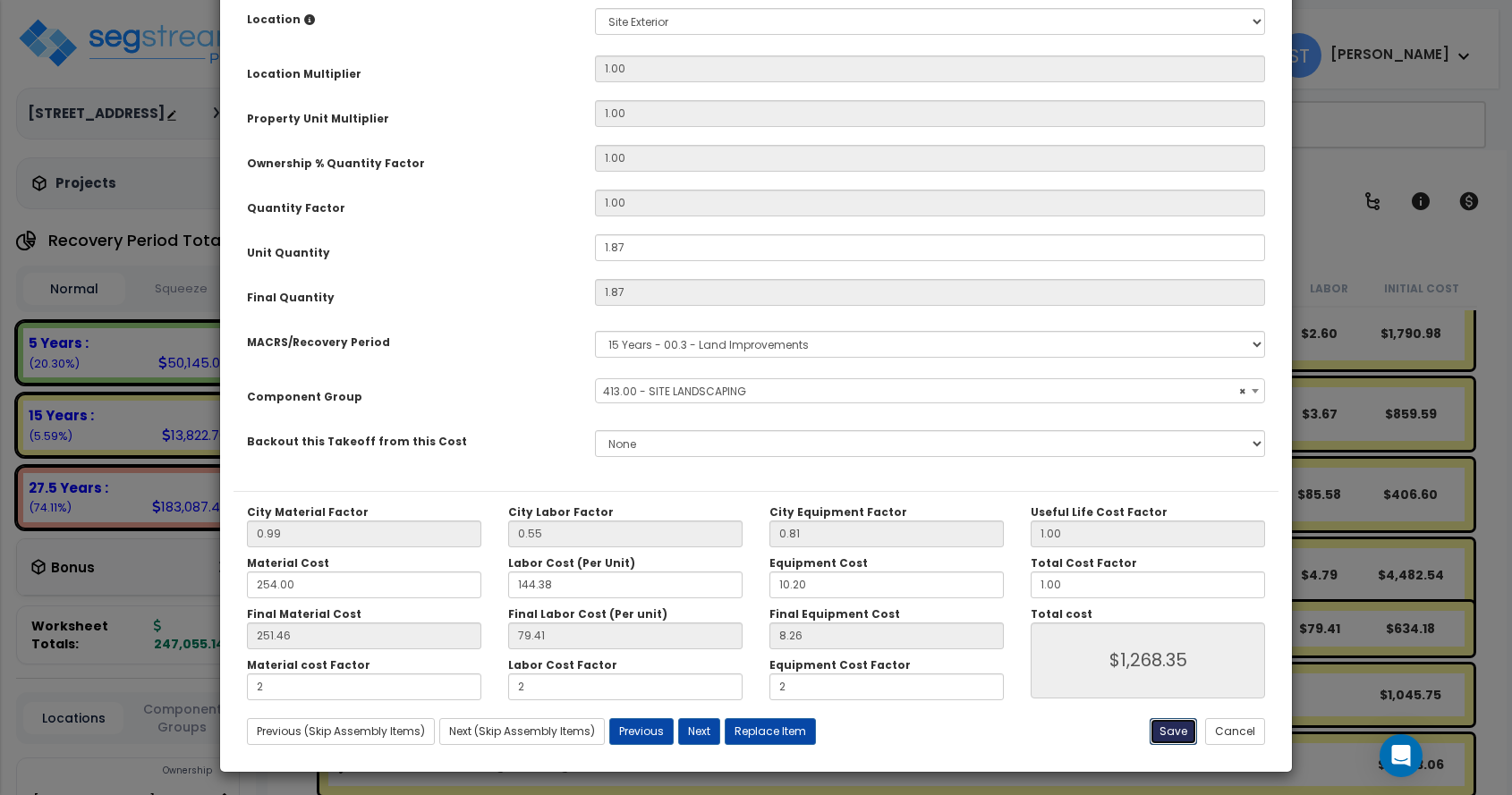
type input "2.00"
type input "1268.35"
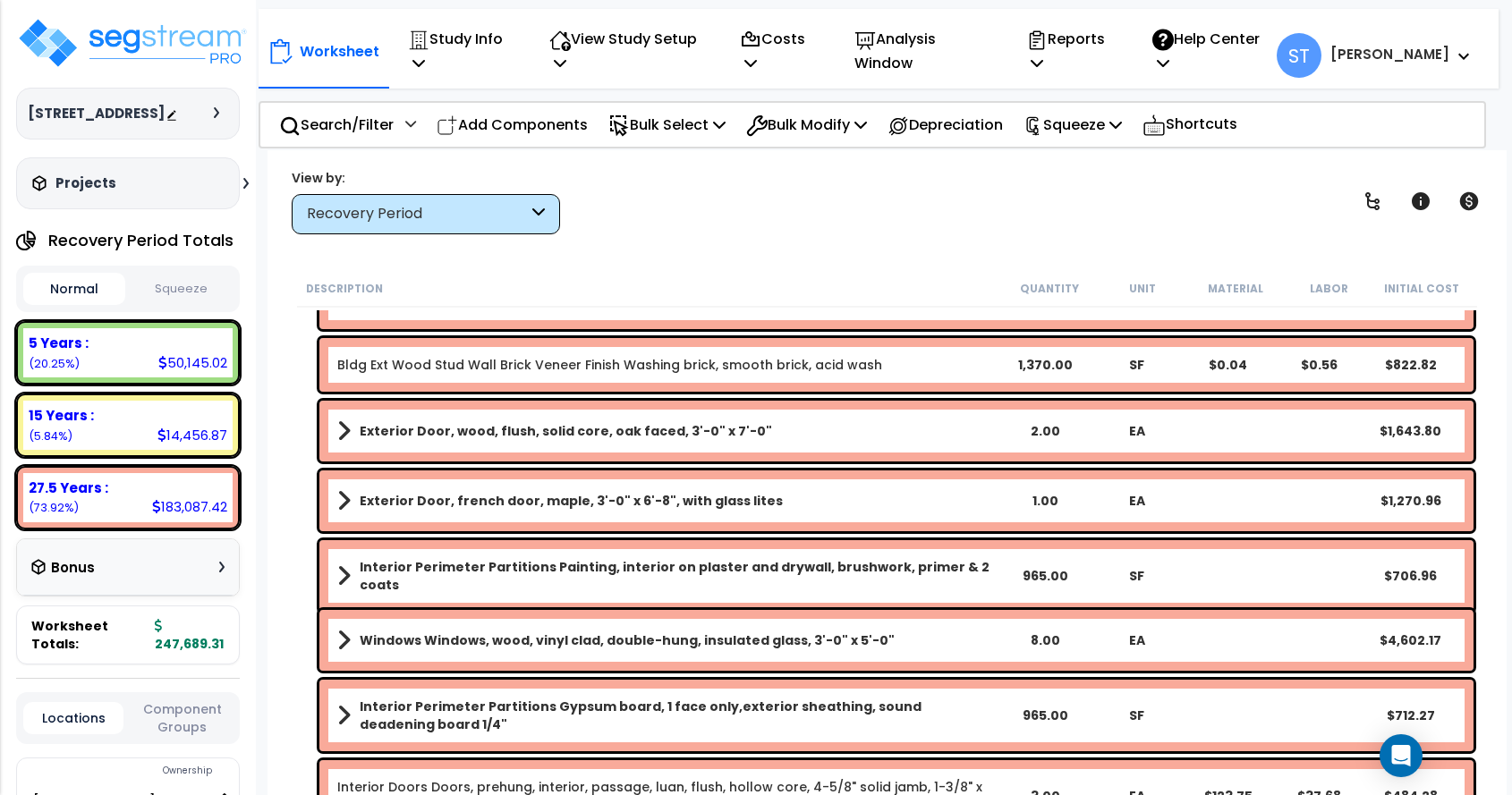
scroll to position [7426, 0]
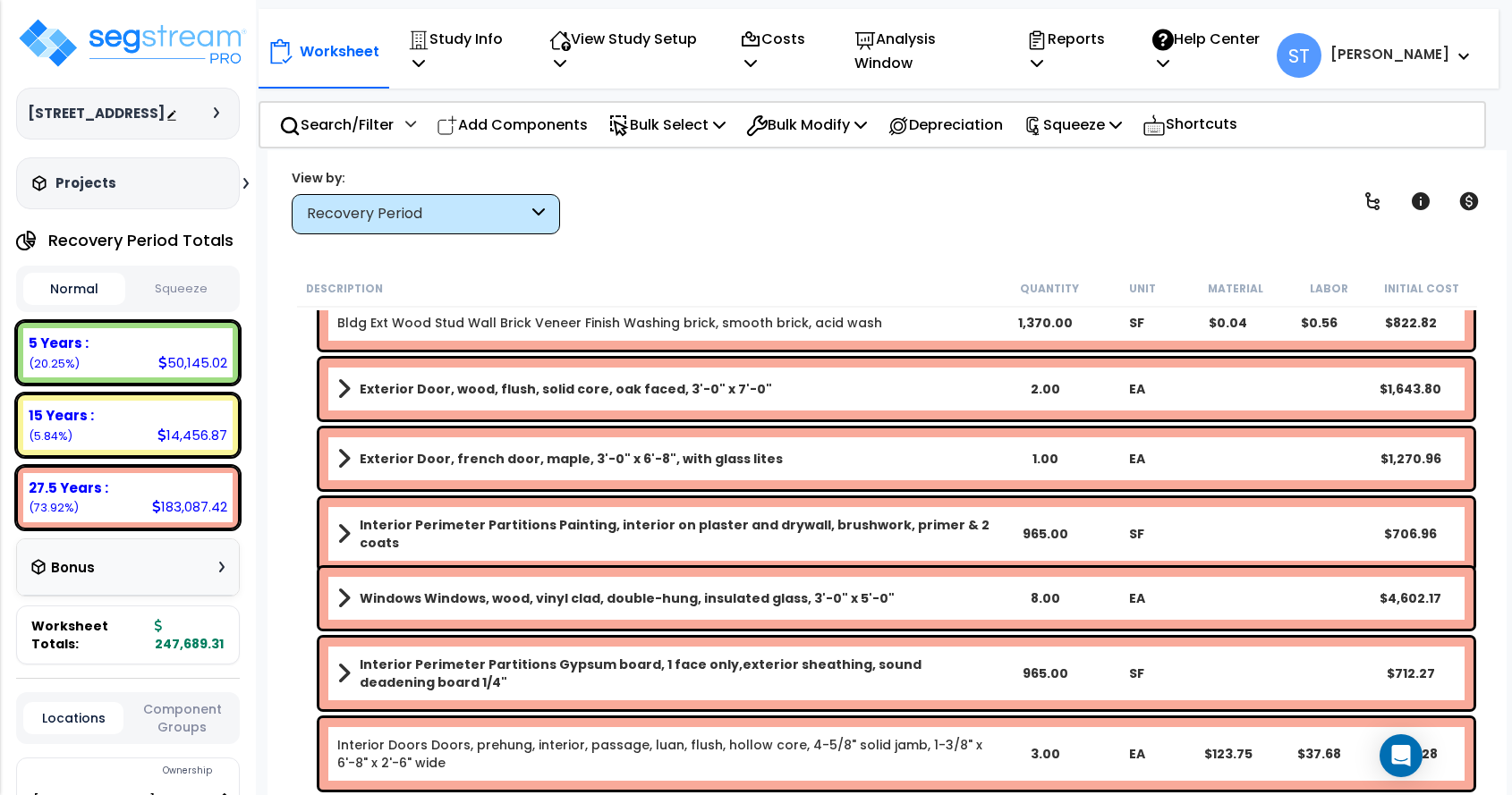
click at [672, 588] on link "Windows Windows, wood, vinyl clad, double-hung, insulated glass, 3'-0" x 5'-0"" at bounding box center [668, 599] width 662 height 25
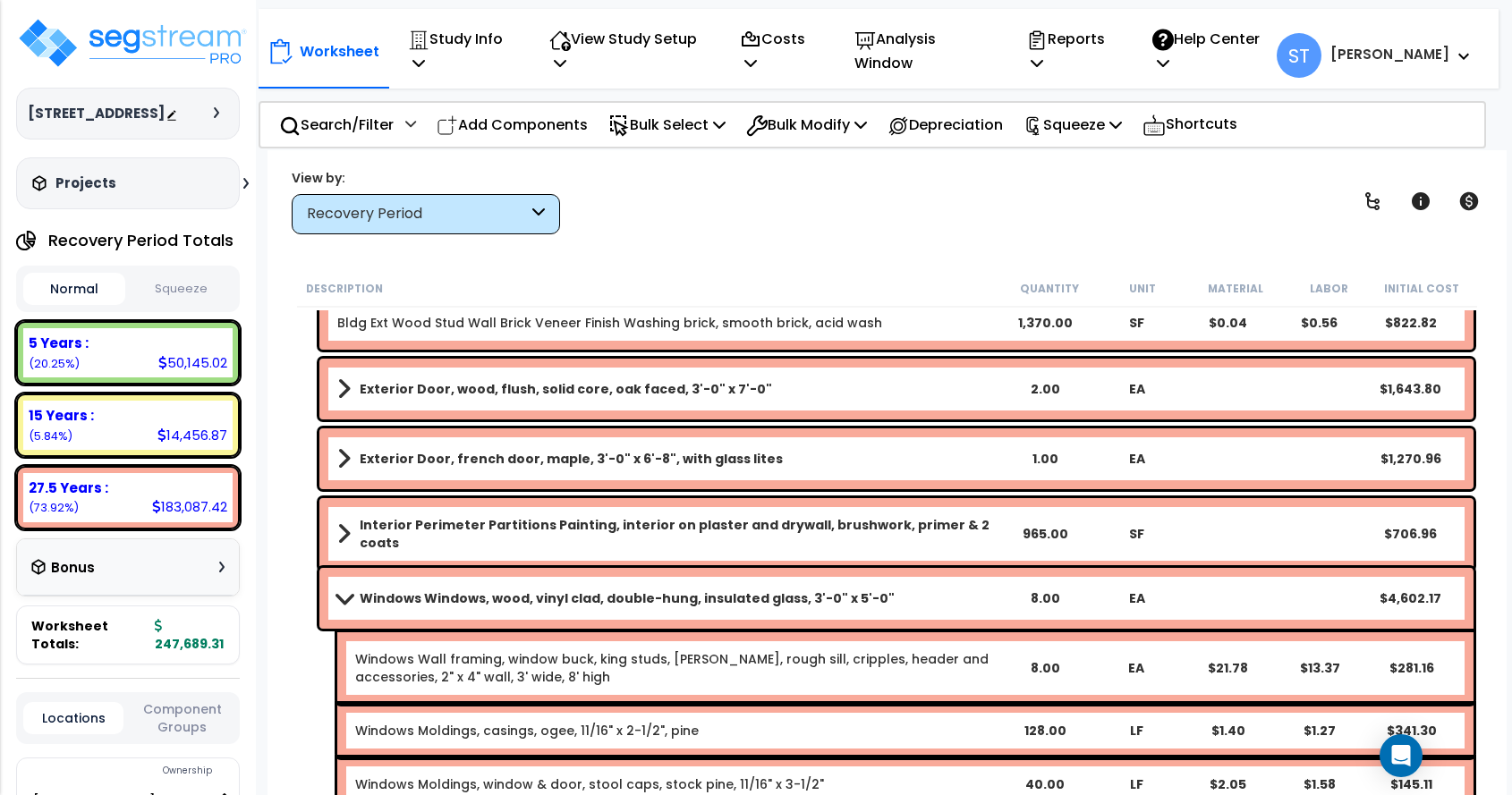
click at [672, 588] on link "Windows Windows, wood, vinyl clad, double-hung, insulated glass, 3'-0" x 5'-0"" at bounding box center [668, 599] width 662 height 25
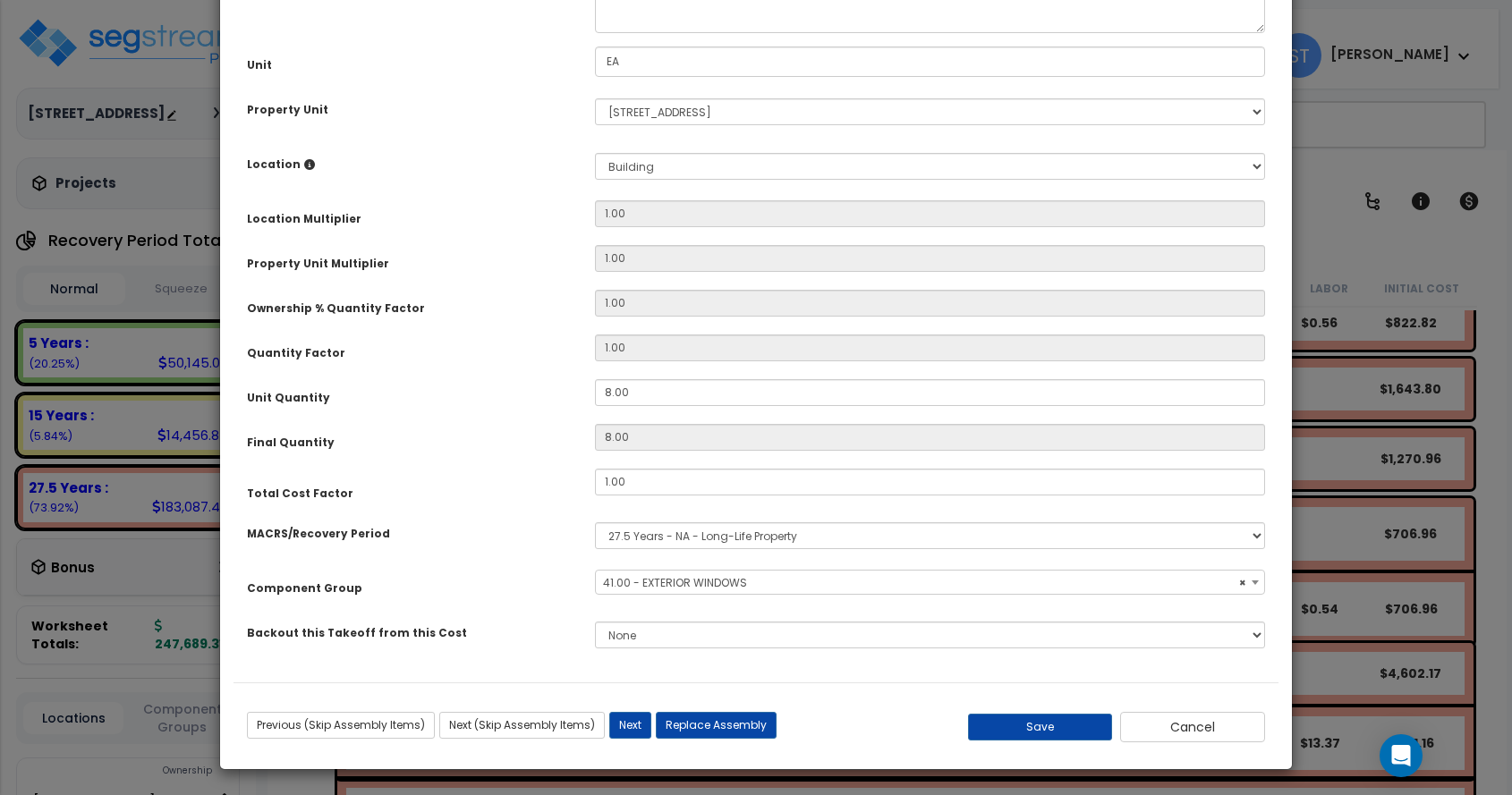
scroll to position [214, 0]
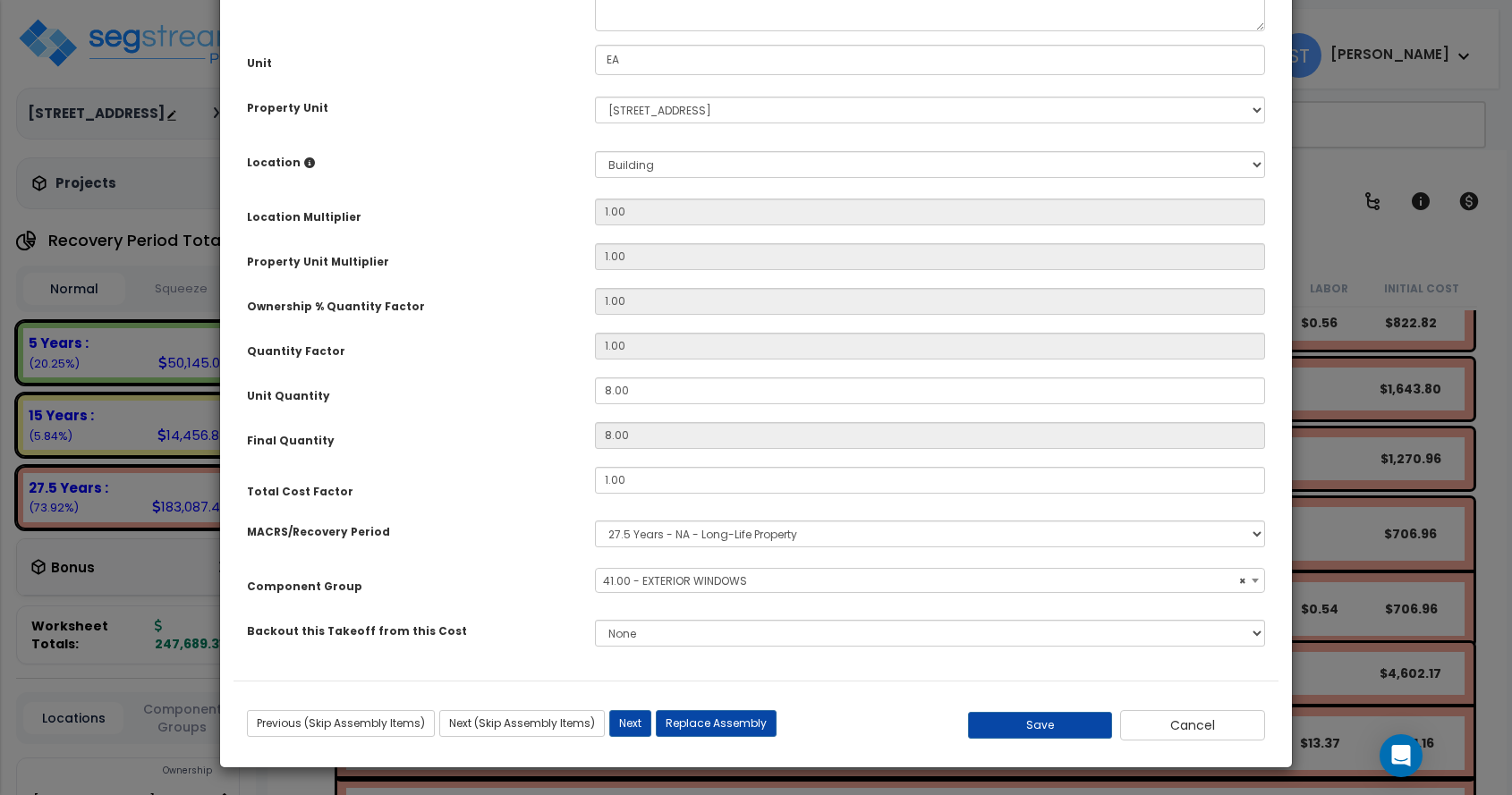
select select "11558"
click at [1056, 723] on button "Save" at bounding box center [1041, 725] width 145 height 27
type input "0.25"
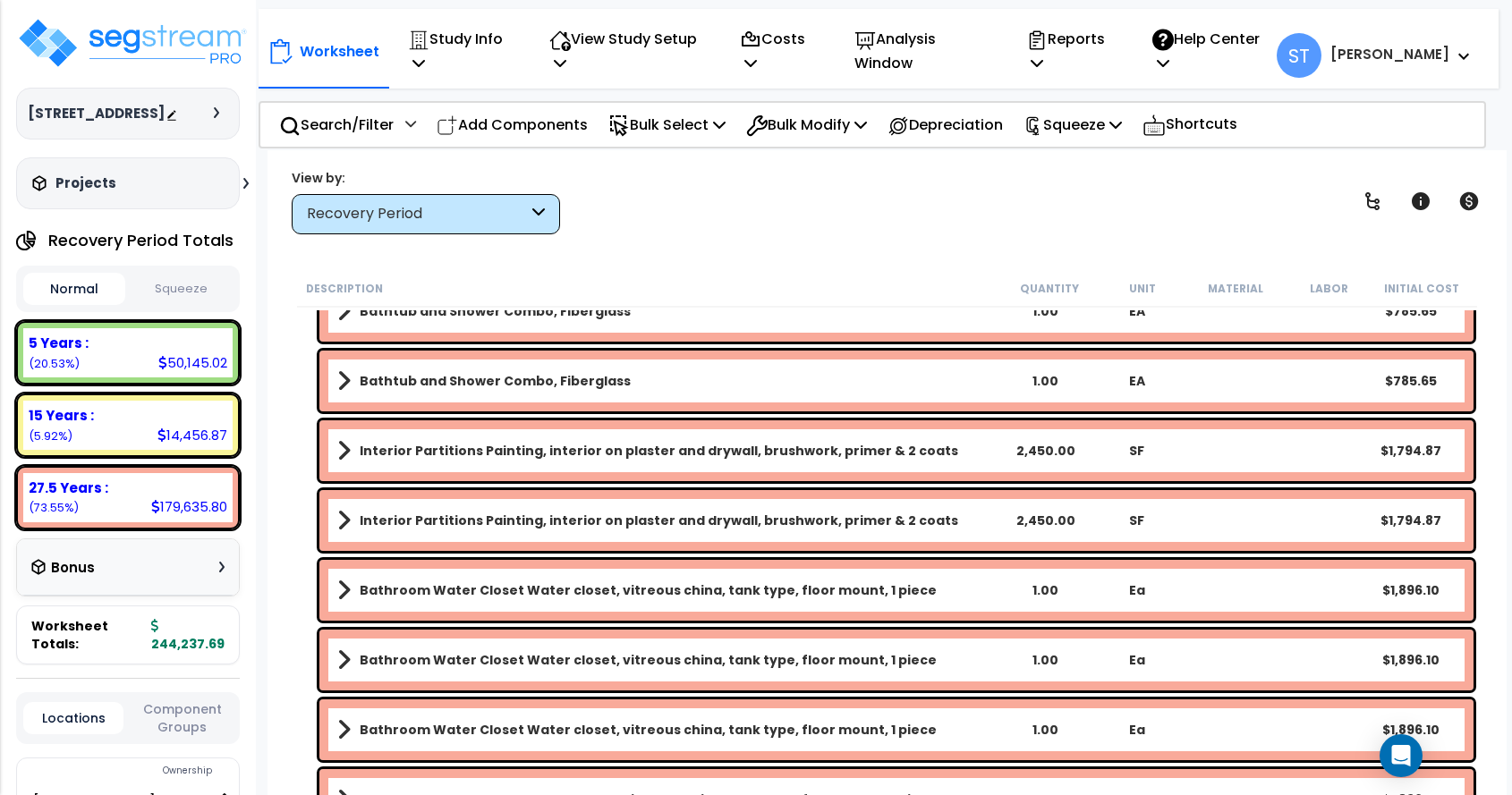
scroll to position [12347, 0]
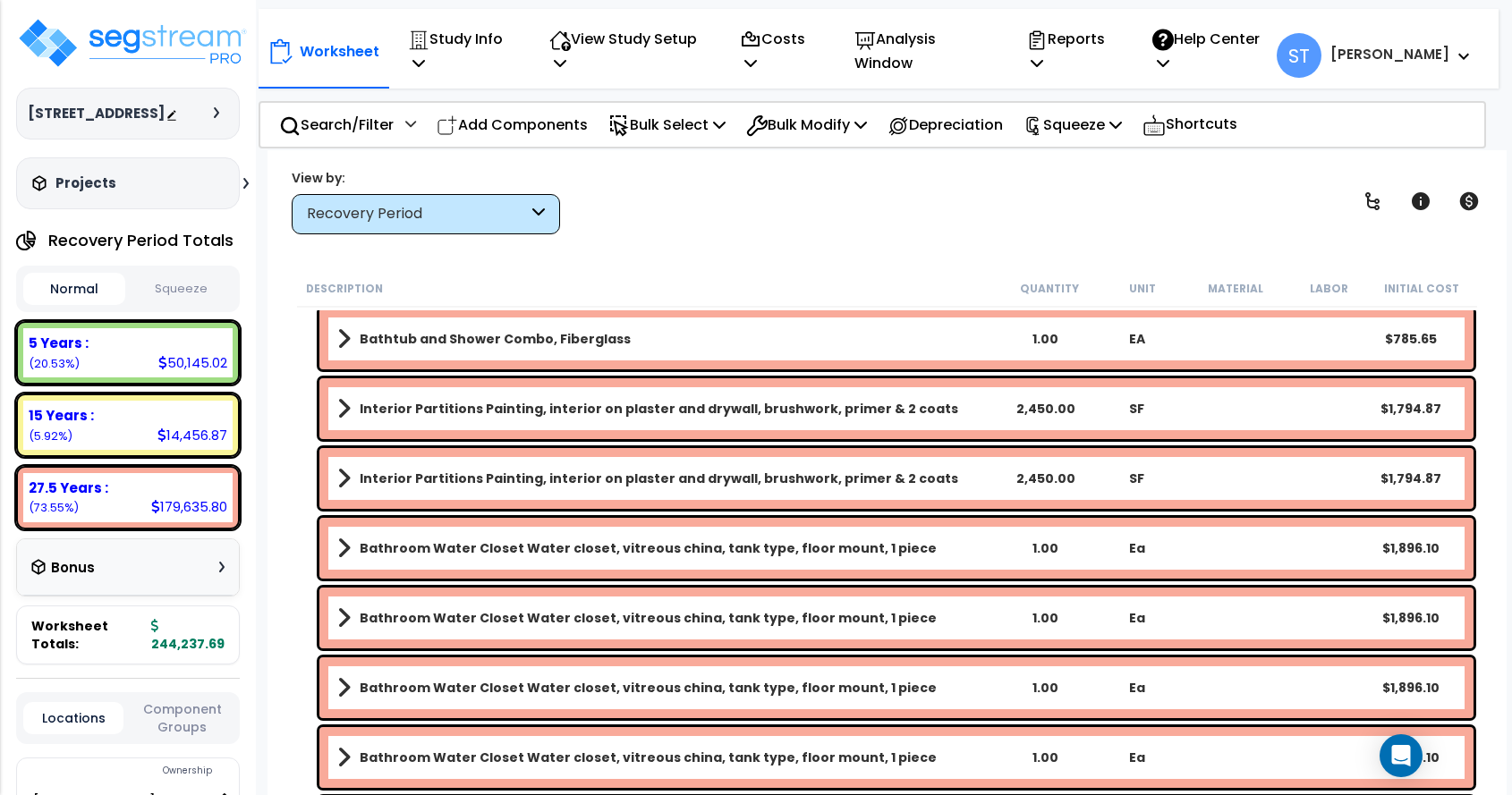
click at [681, 541] on b "Bathroom Water Closet Water closet, vitreous china, tank type, floor mount, 1 p…" at bounding box center [647, 549] width 577 height 18
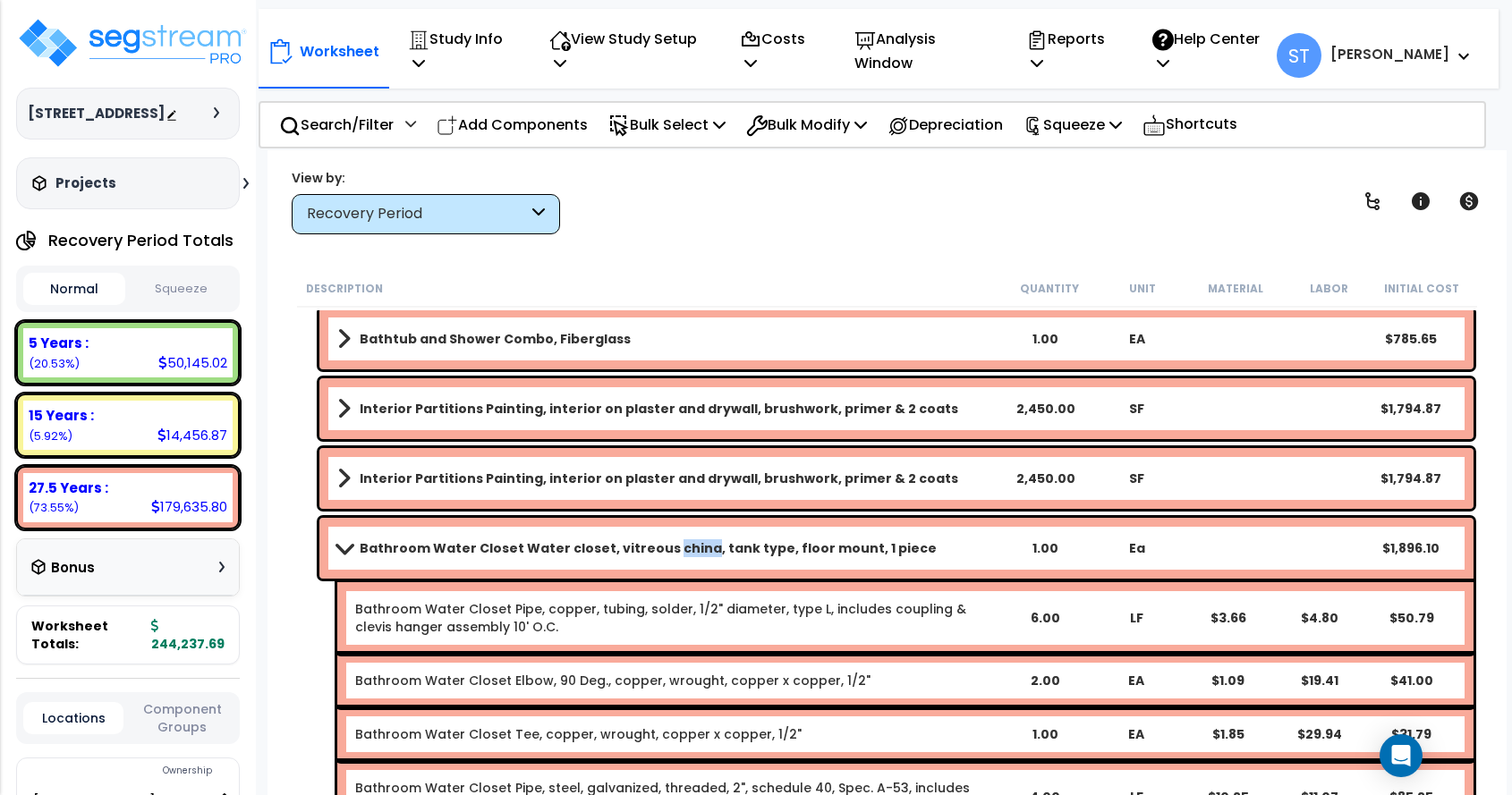
click at [681, 541] on b "Bathroom Water Closet Water closet, vitreous china, tank type, floor mount, 1 p…" at bounding box center [647, 549] width 577 height 18
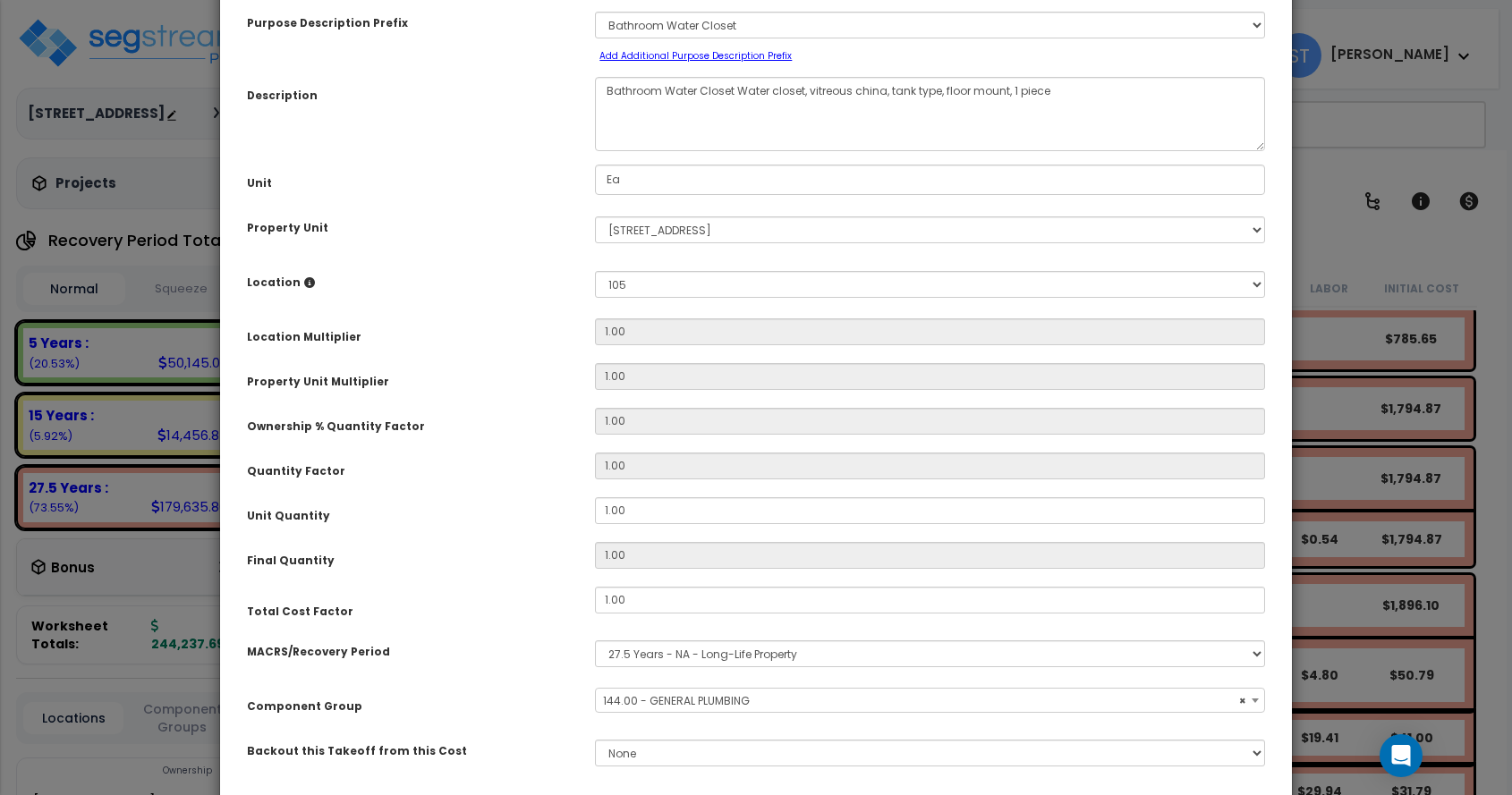
scroll to position [214, 0]
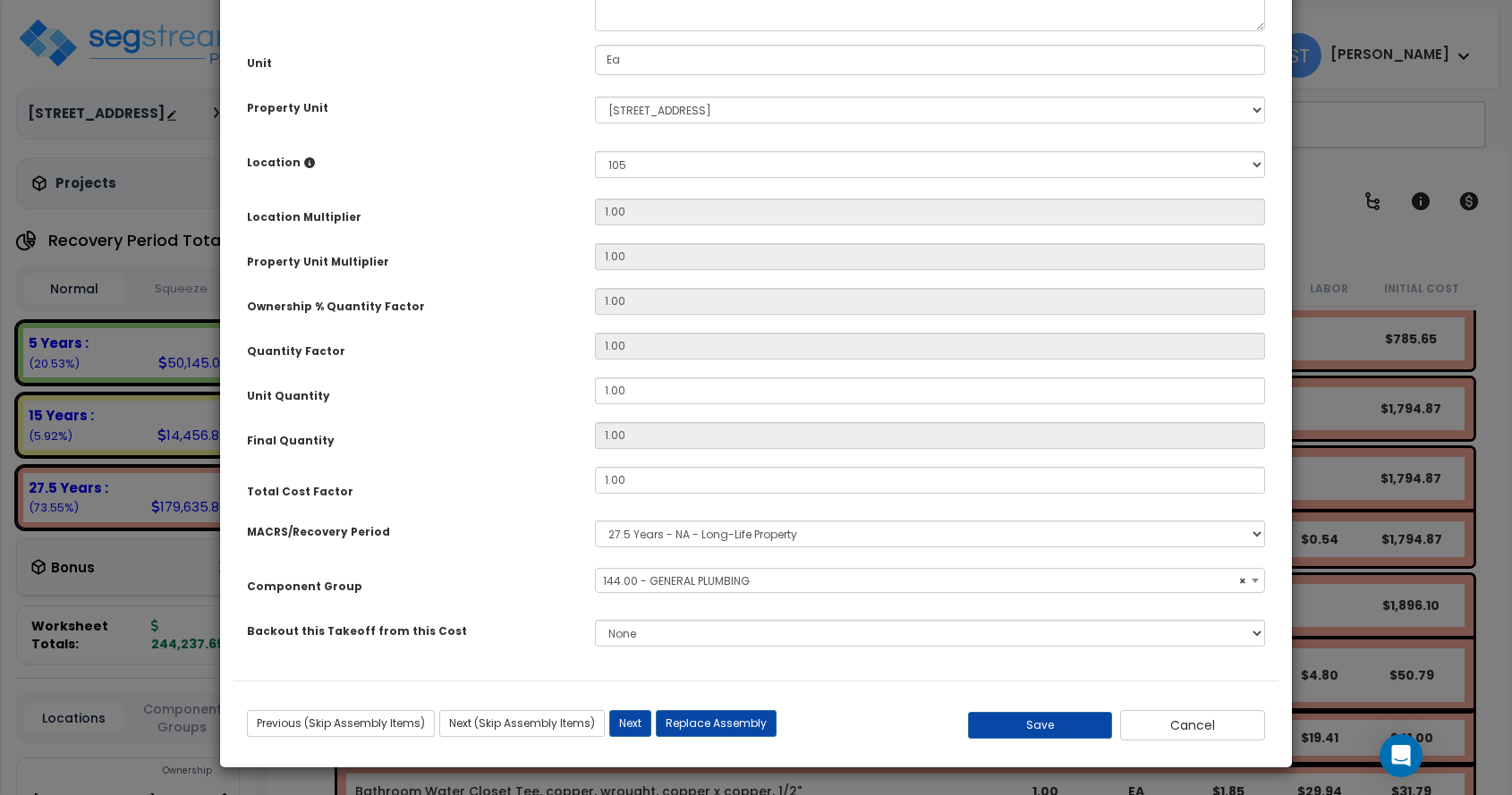
select select "16109"
click at [1064, 722] on button "Save" at bounding box center [1041, 725] width 145 height 27
type input "0.25"
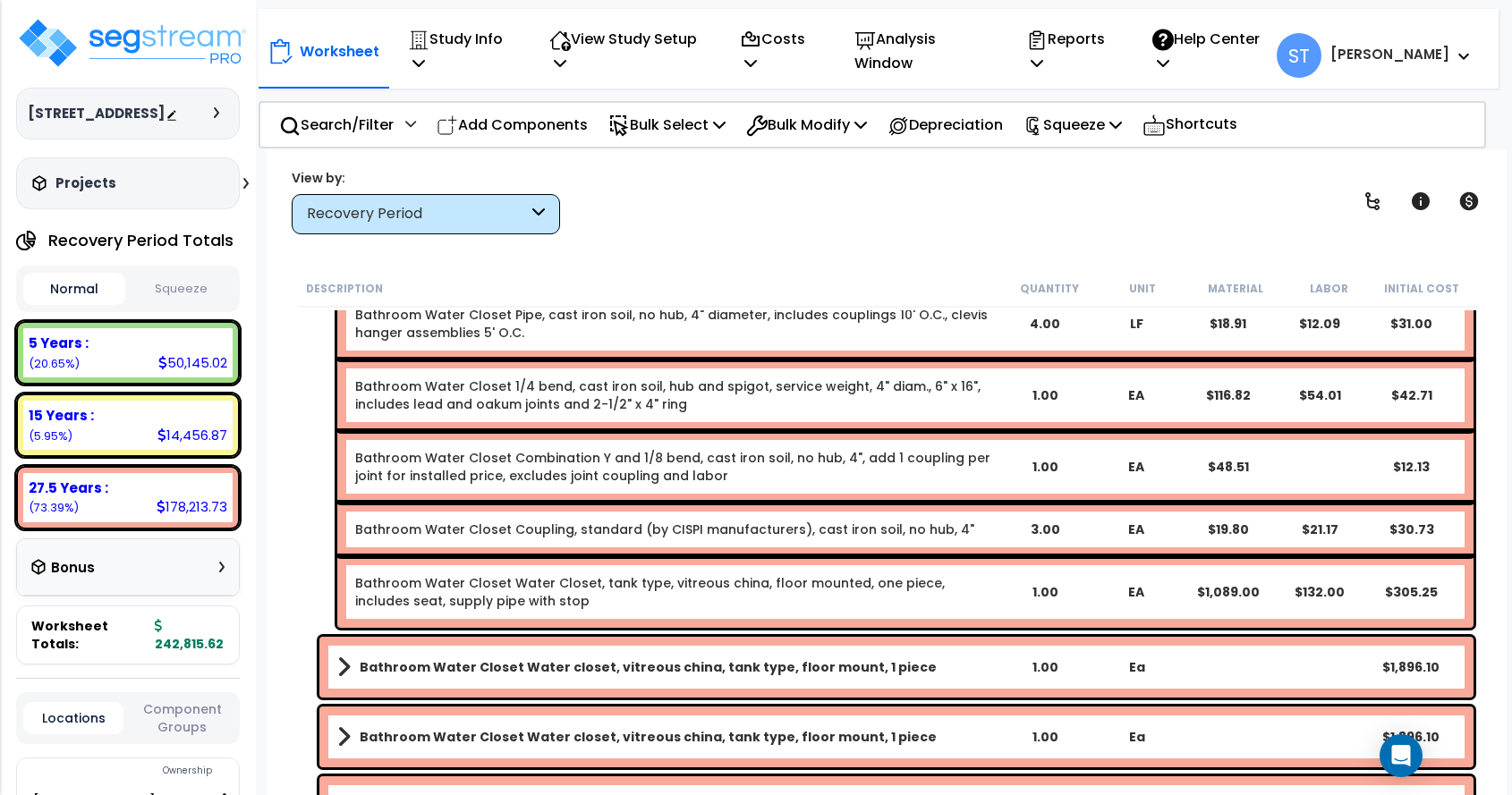
scroll to position [12974, 0]
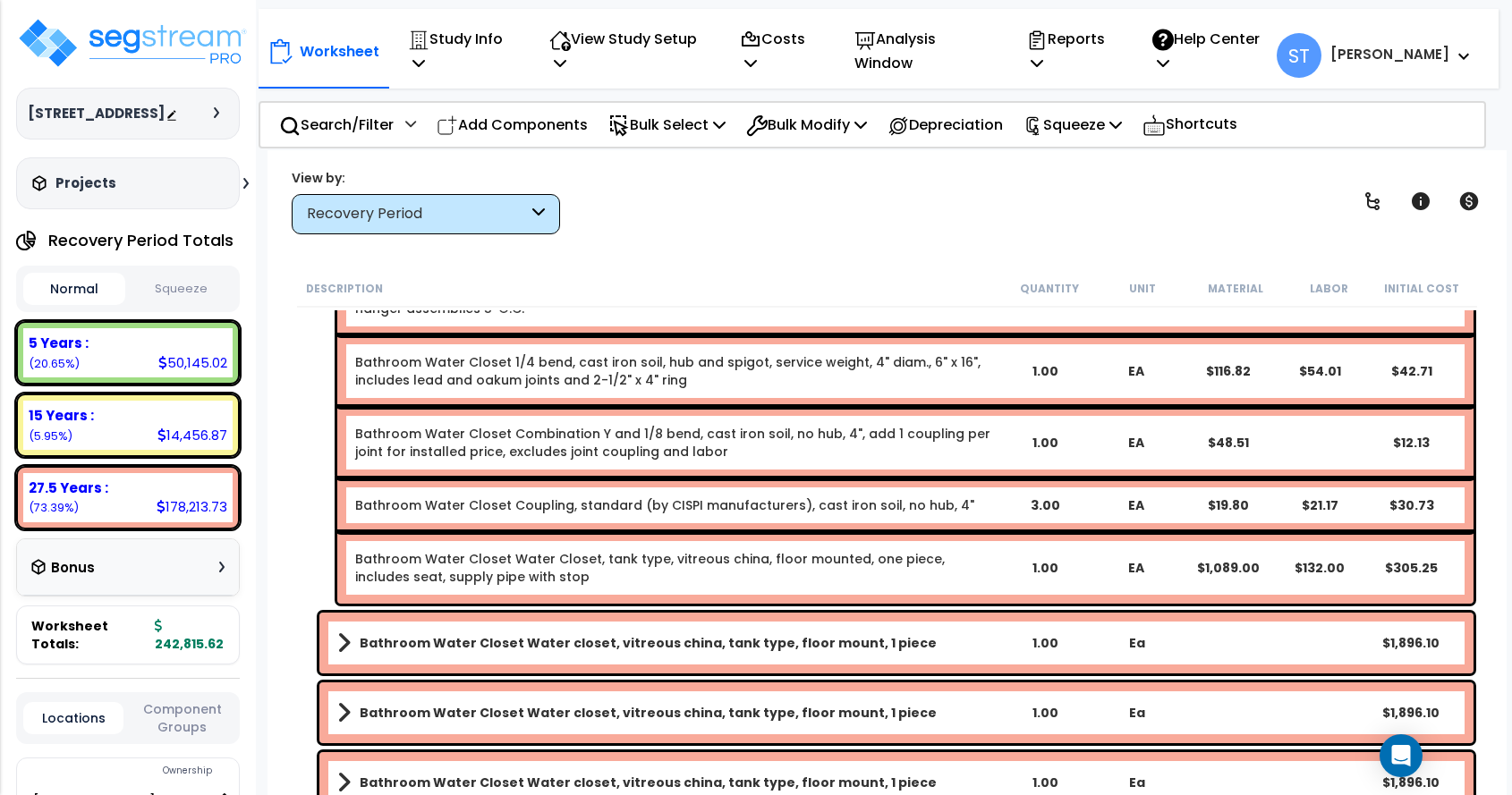
click at [617, 639] on b "Bathroom Water Closet Water closet, vitreous china, tank type, floor mount, 1 p…" at bounding box center [647, 643] width 577 height 18
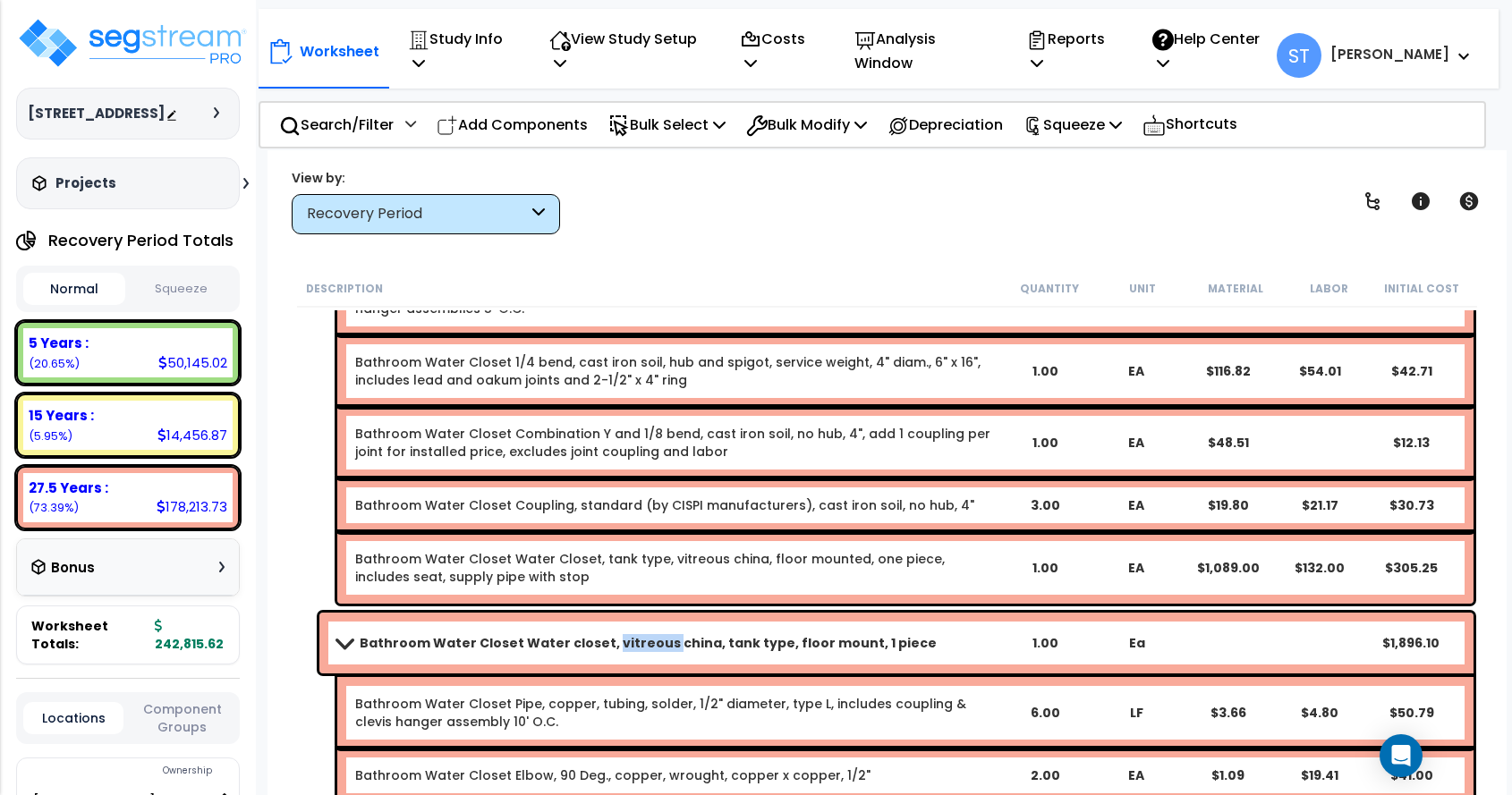
click at [617, 639] on b "Bathroom Water Closet Water closet, vitreous china, tank type, floor mount, 1 p…" at bounding box center [647, 643] width 577 height 18
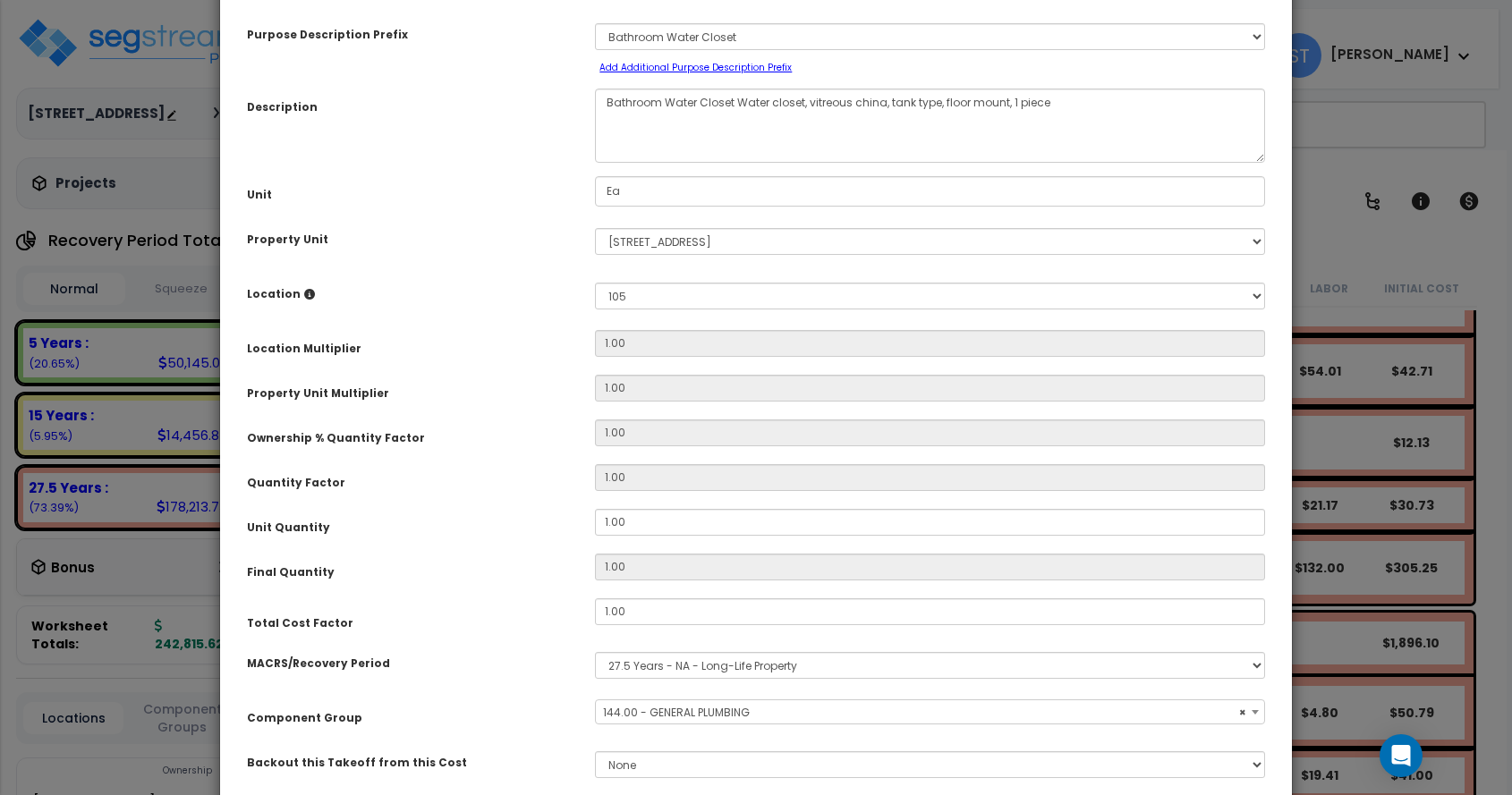
scroll to position [214, 0]
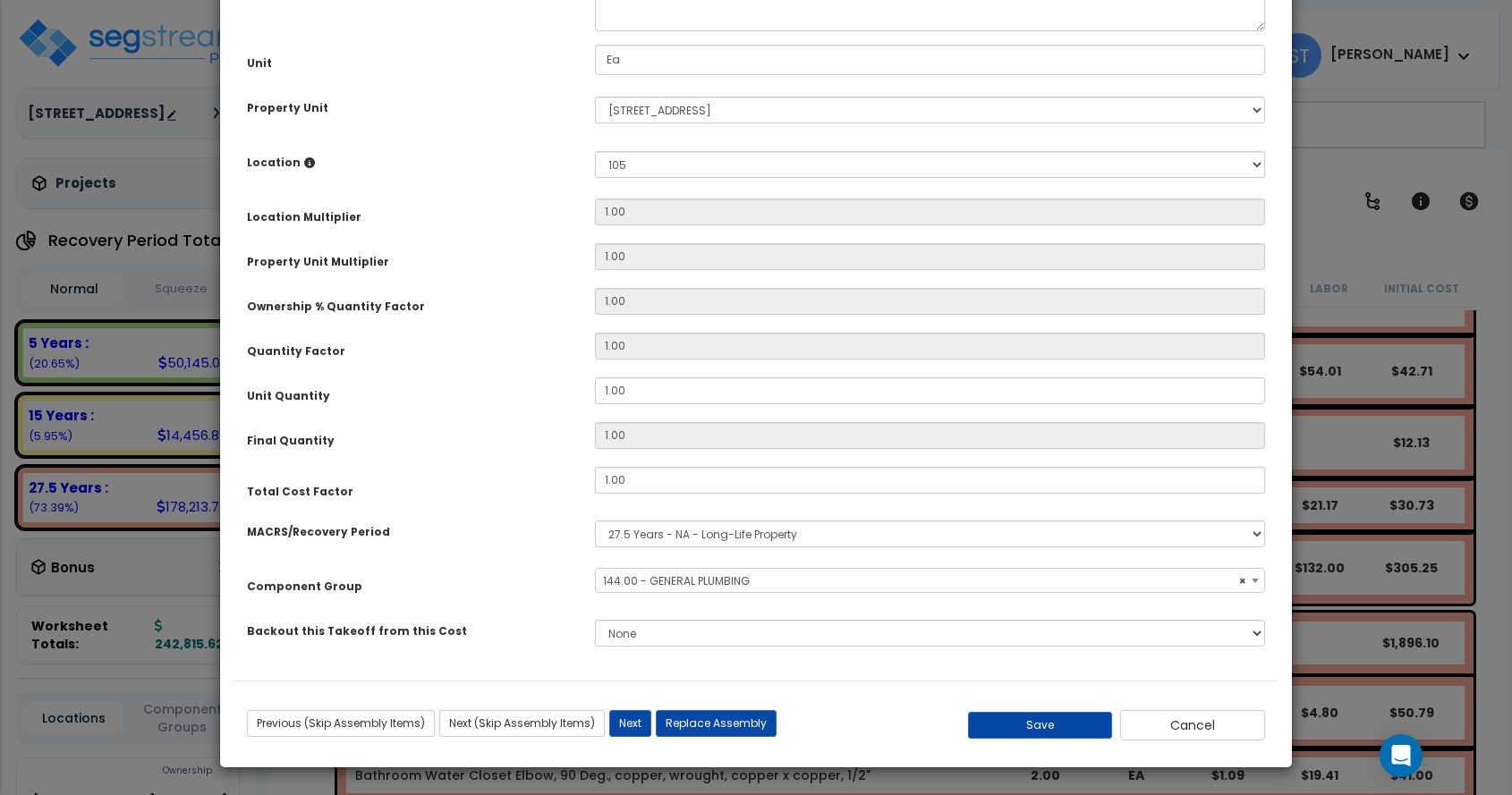
select select "16109"
click at [1038, 716] on button "Save" at bounding box center [1041, 725] width 145 height 27
type input "0.25"
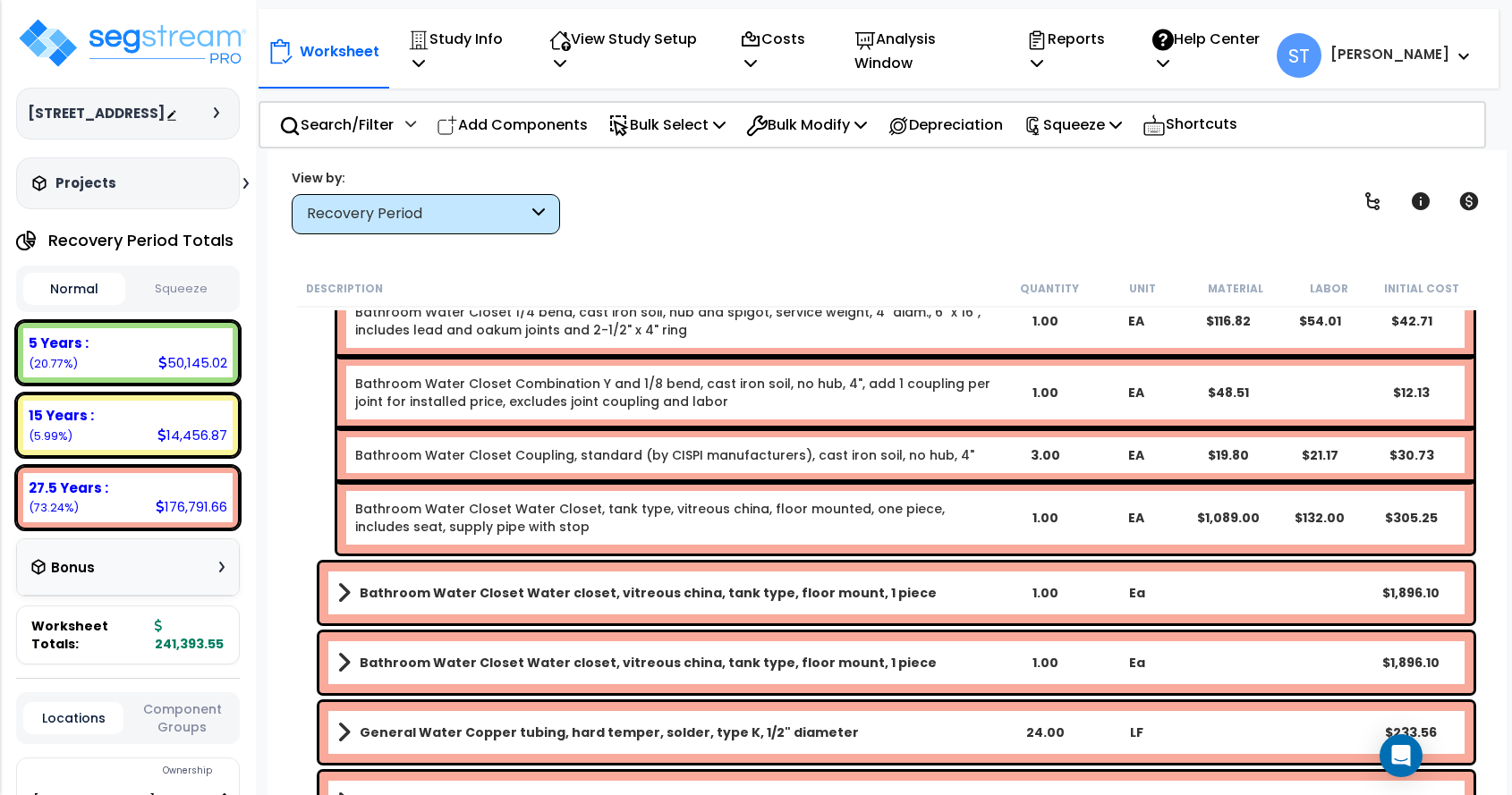
scroll to position [13690, 0]
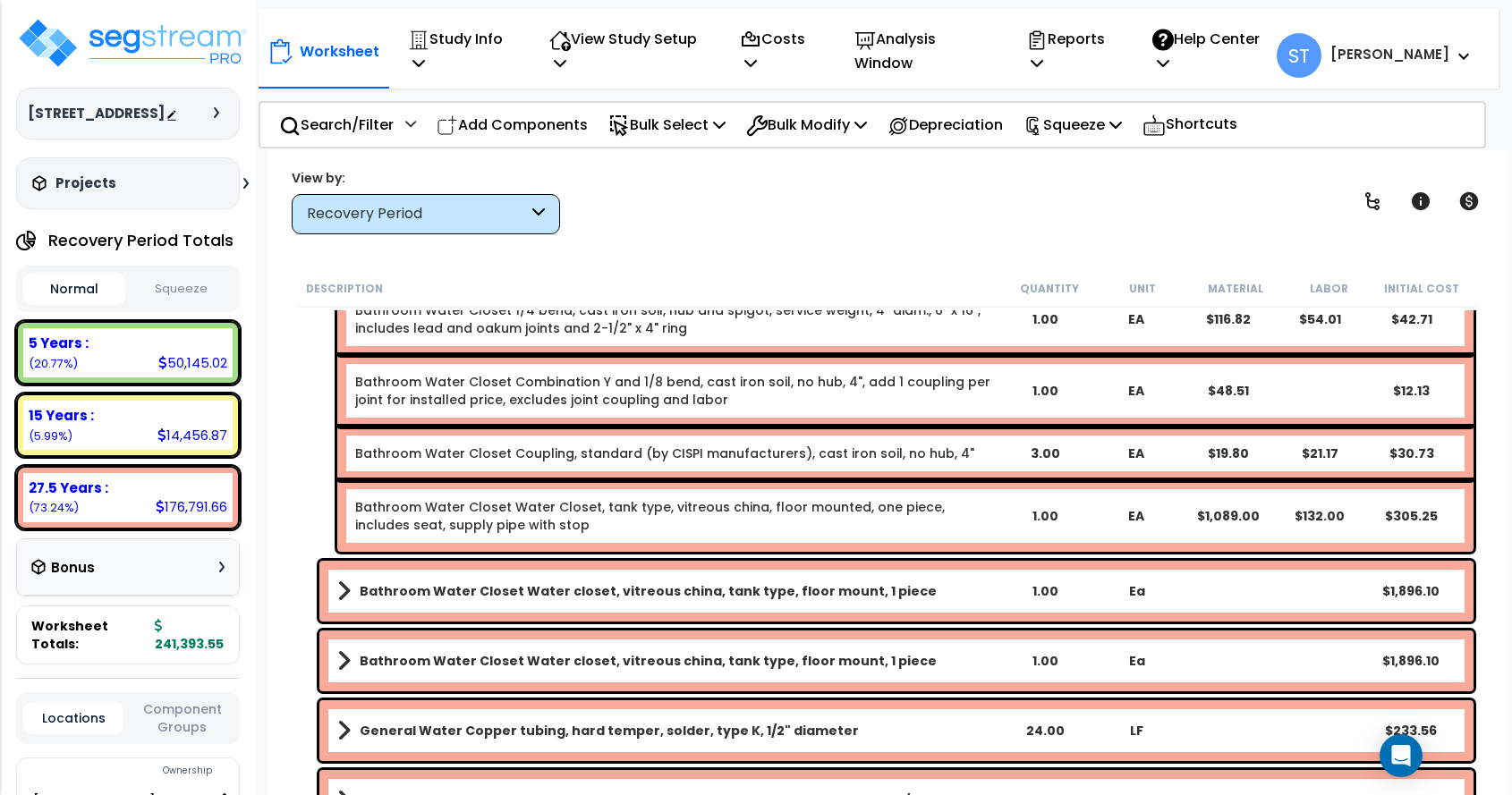
click at [722, 588] on b "Bathroom Water Closet Water closet, vitreous china, tank type, floor mount, 1 p…" at bounding box center [647, 591] width 577 height 18
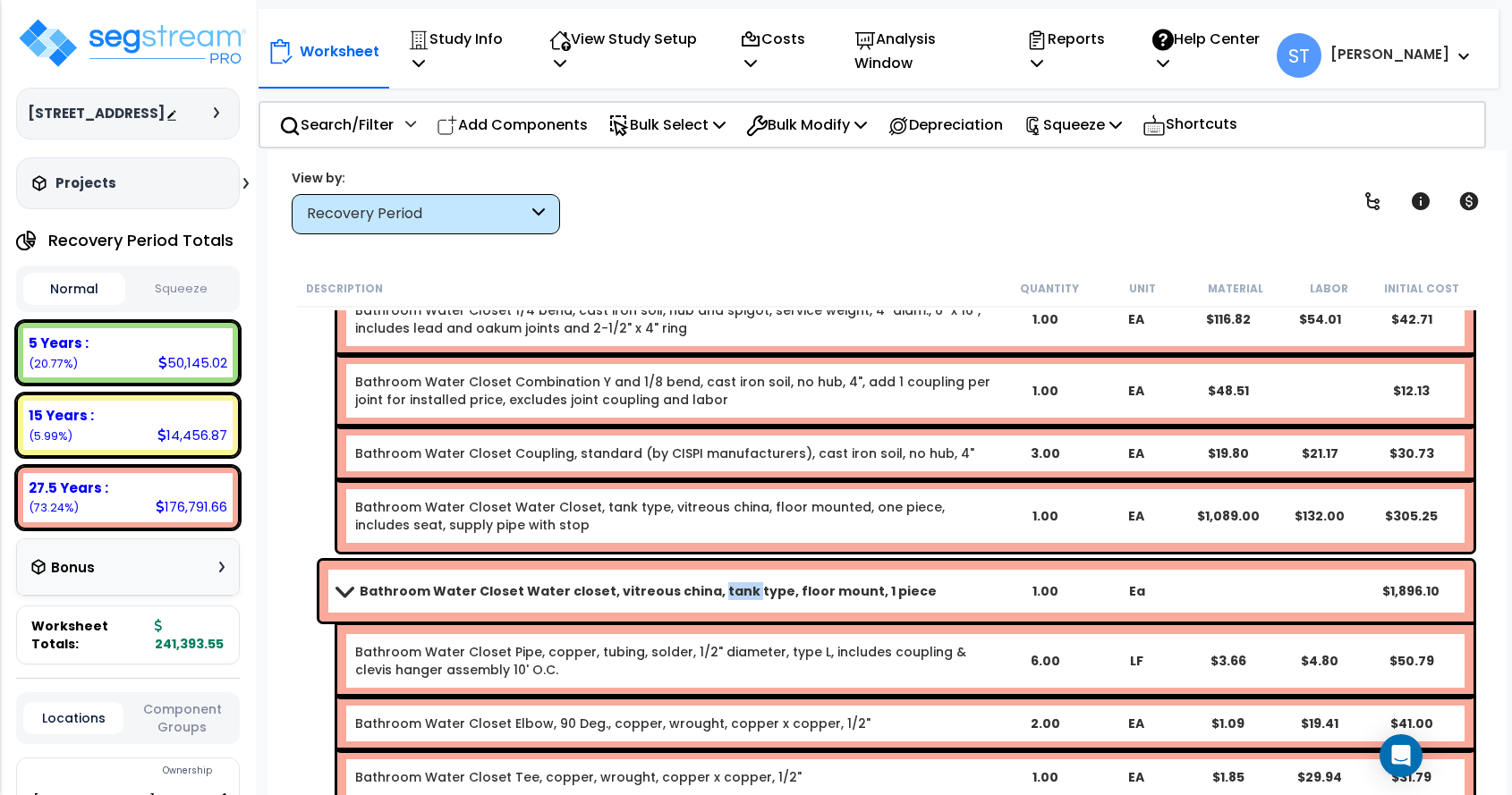
click at [722, 588] on b "Bathroom Water Closet Water closet, vitreous china, tank type, floor mount, 1 p…" at bounding box center [647, 591] width 577 height 18
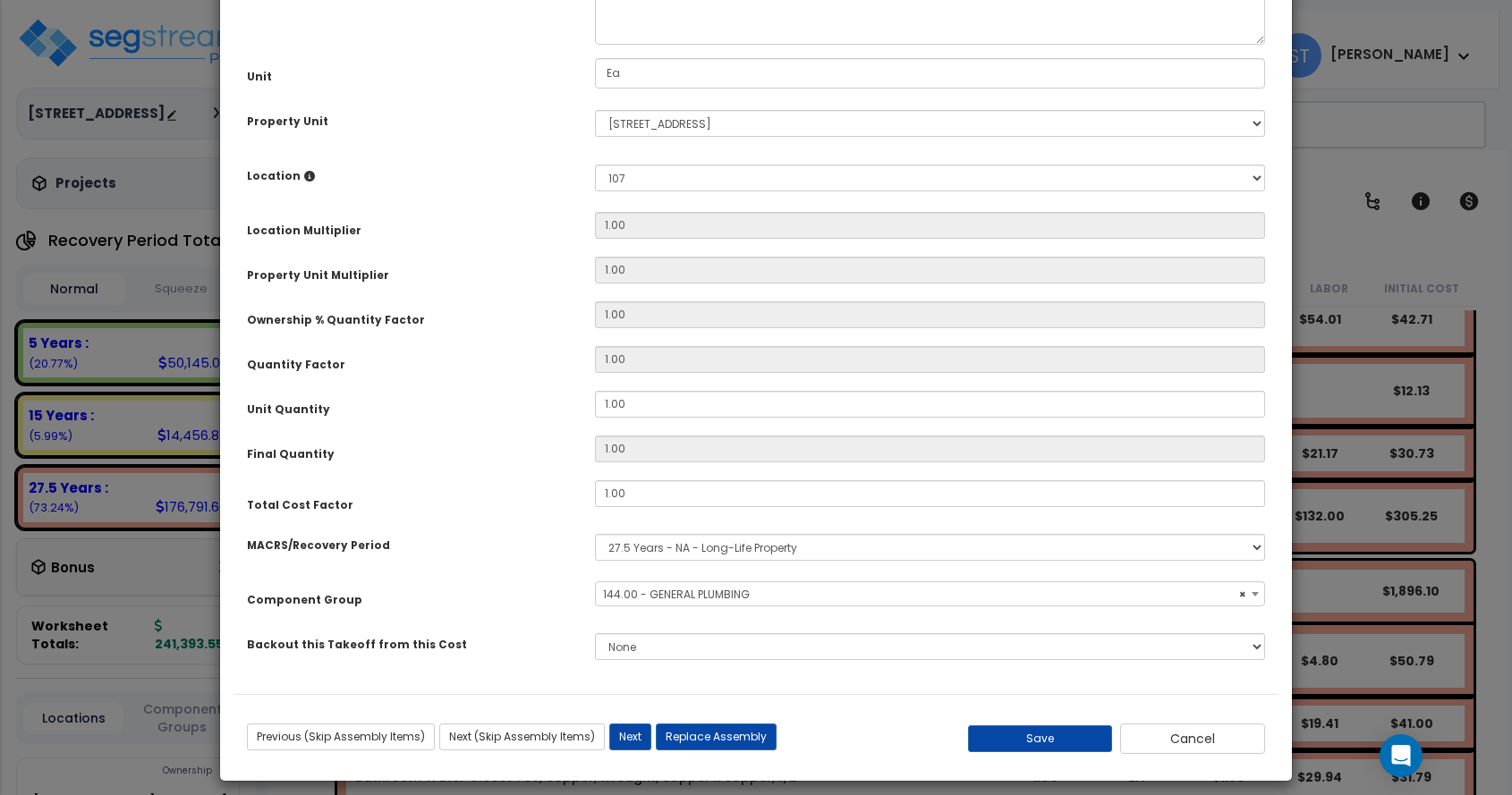
scroll to position [214, 0]
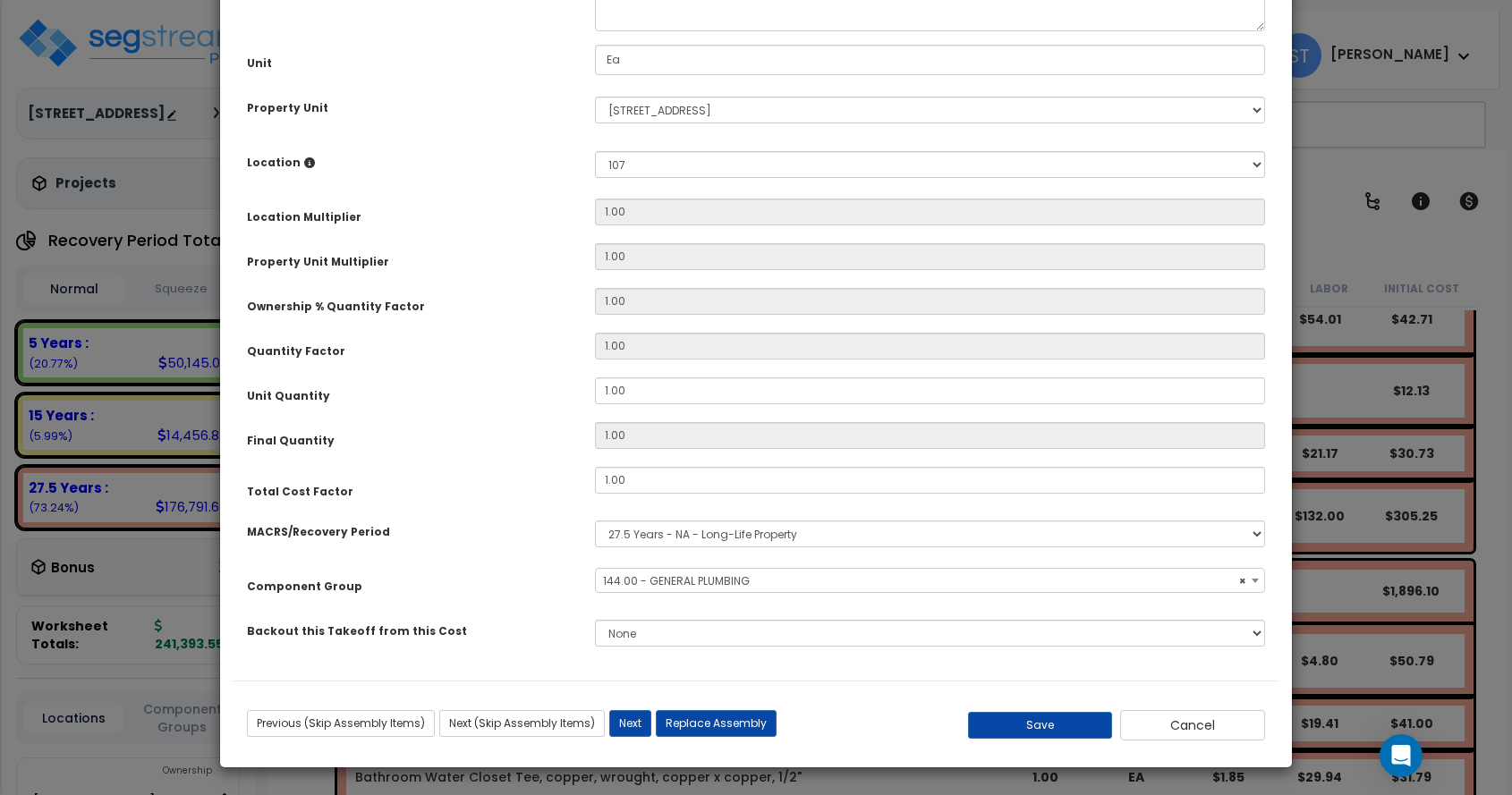
select select "16109"
click at [1041, 719] on button "Save" at bounding box center [1041, 725] width 145 height 27
type input "0.25"
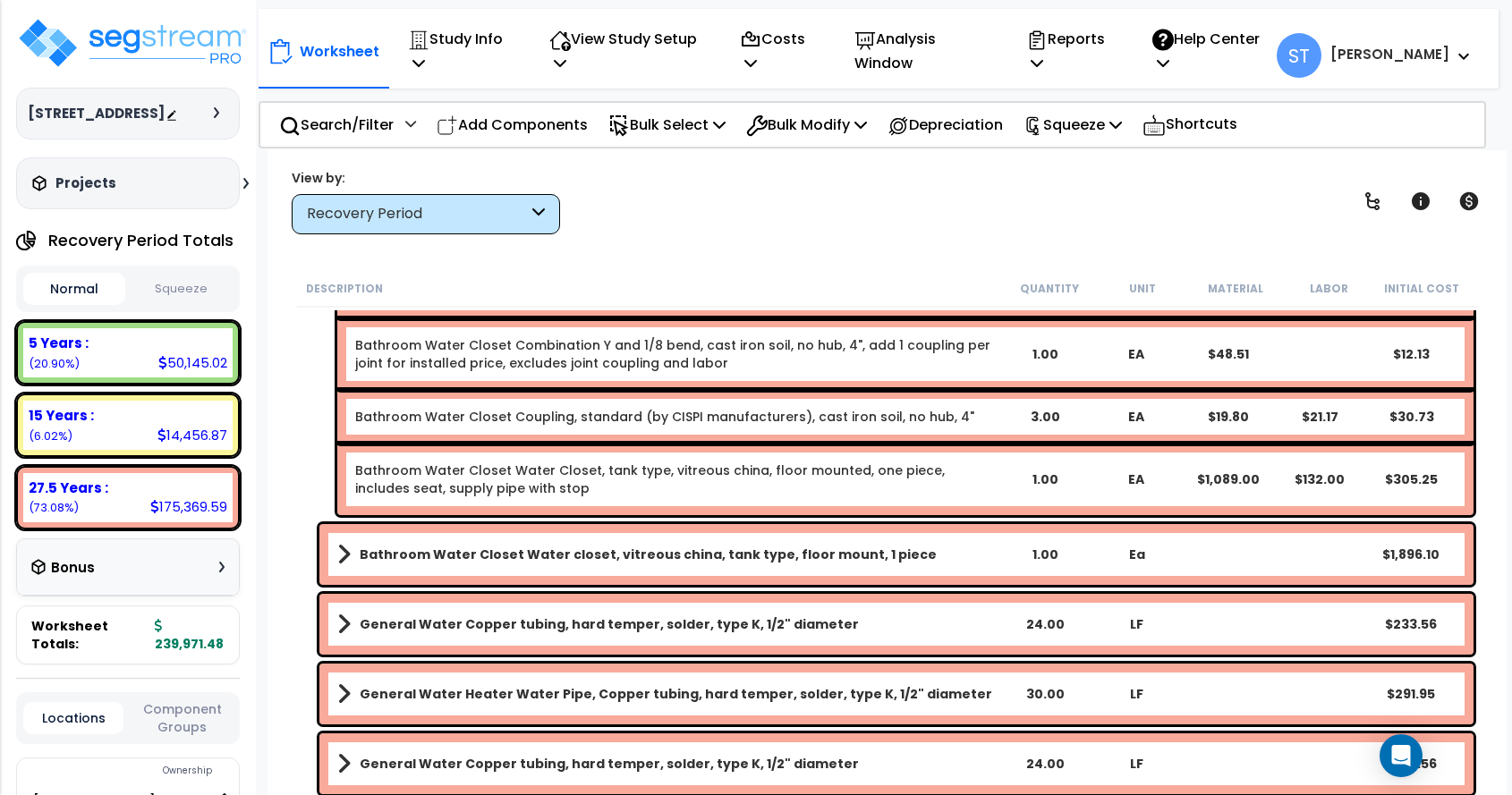
scroll to position [14406, 0]
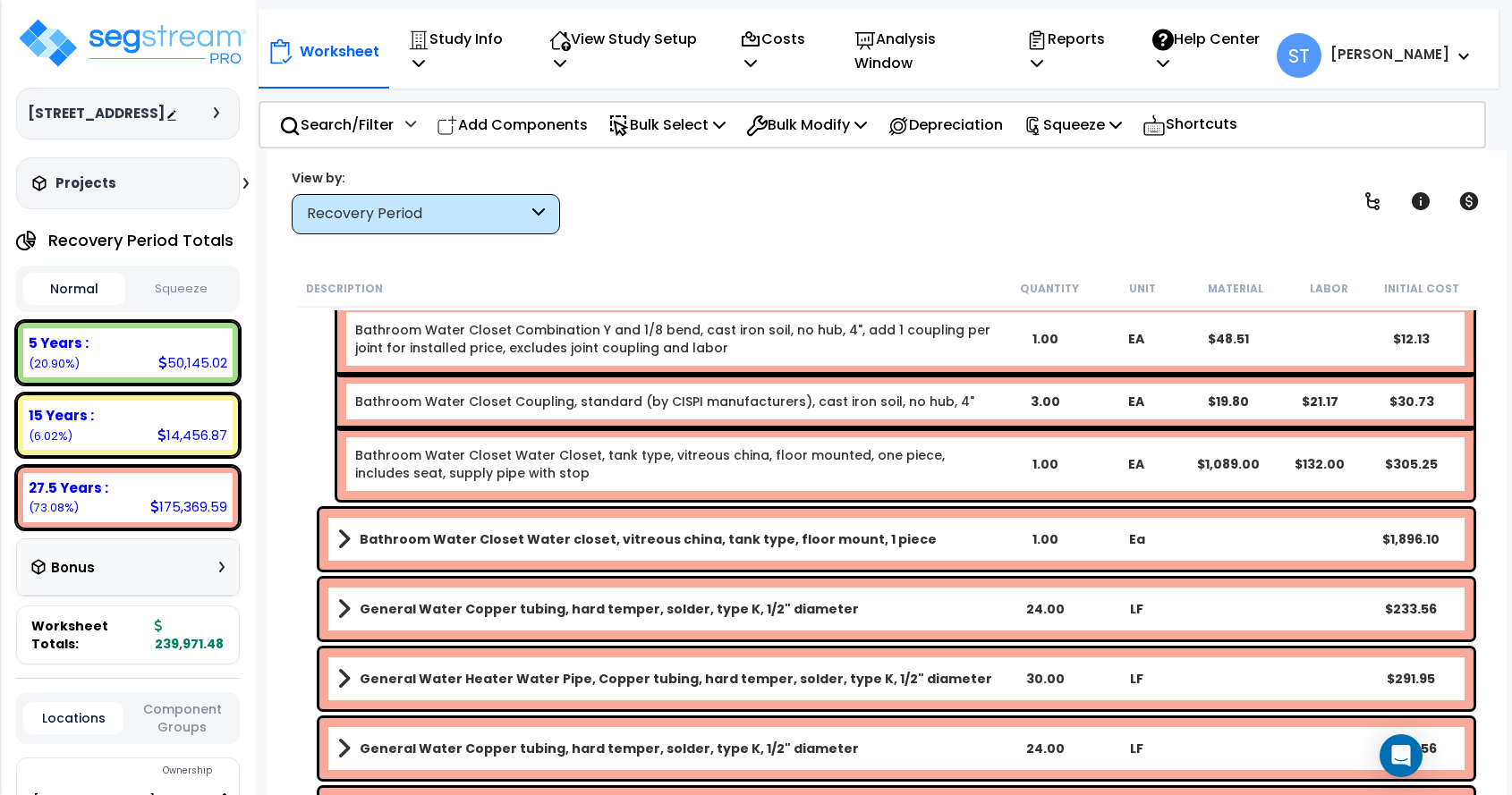
click at [737, 529] on link "Bathroom Water Closet Water closet, vitreous china, tank type, floor mount, 1 p…" at bounding box center [668, 540] width 662 height 25
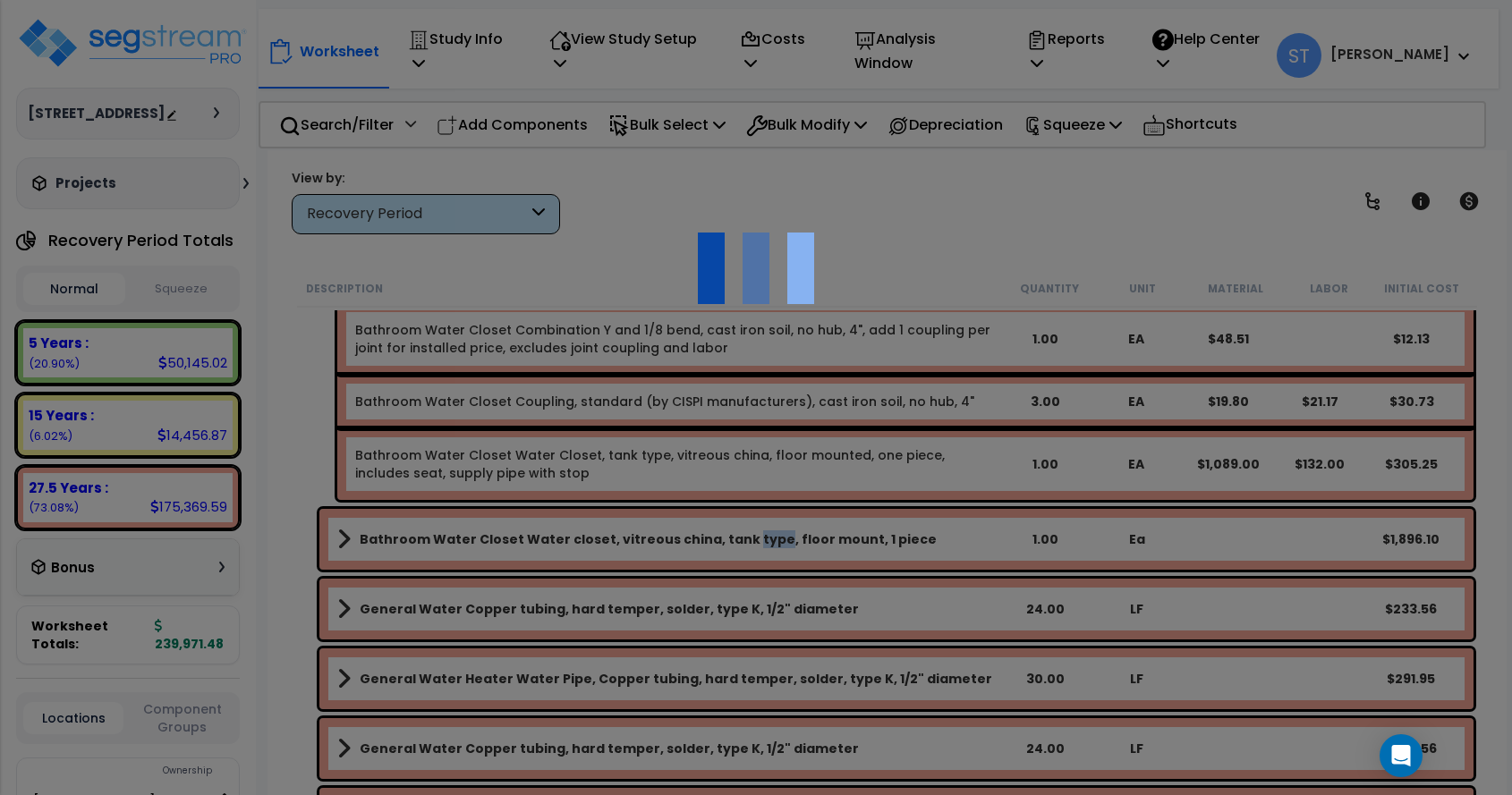
scroll to position [0, 0]
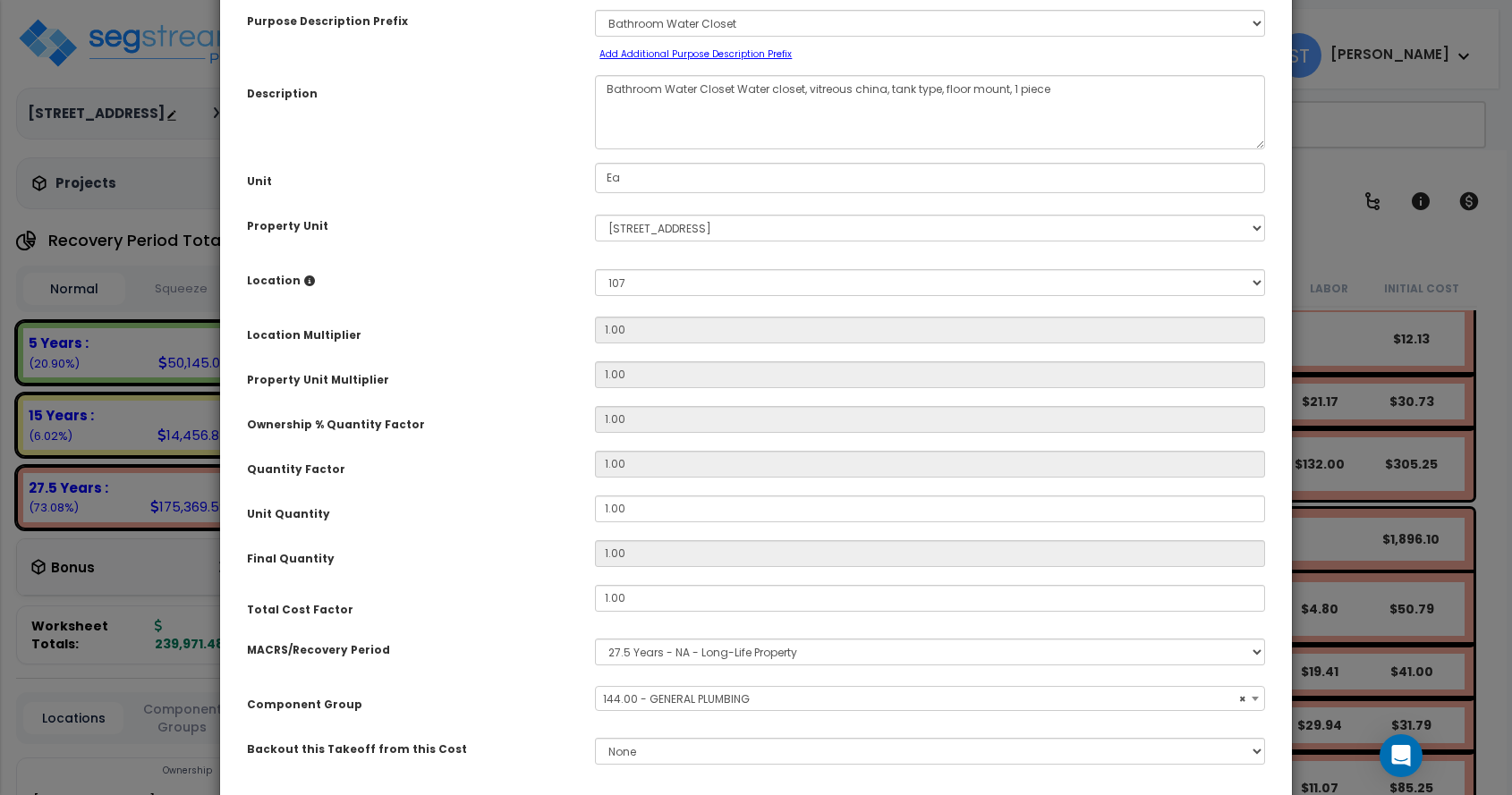
select select "16109"
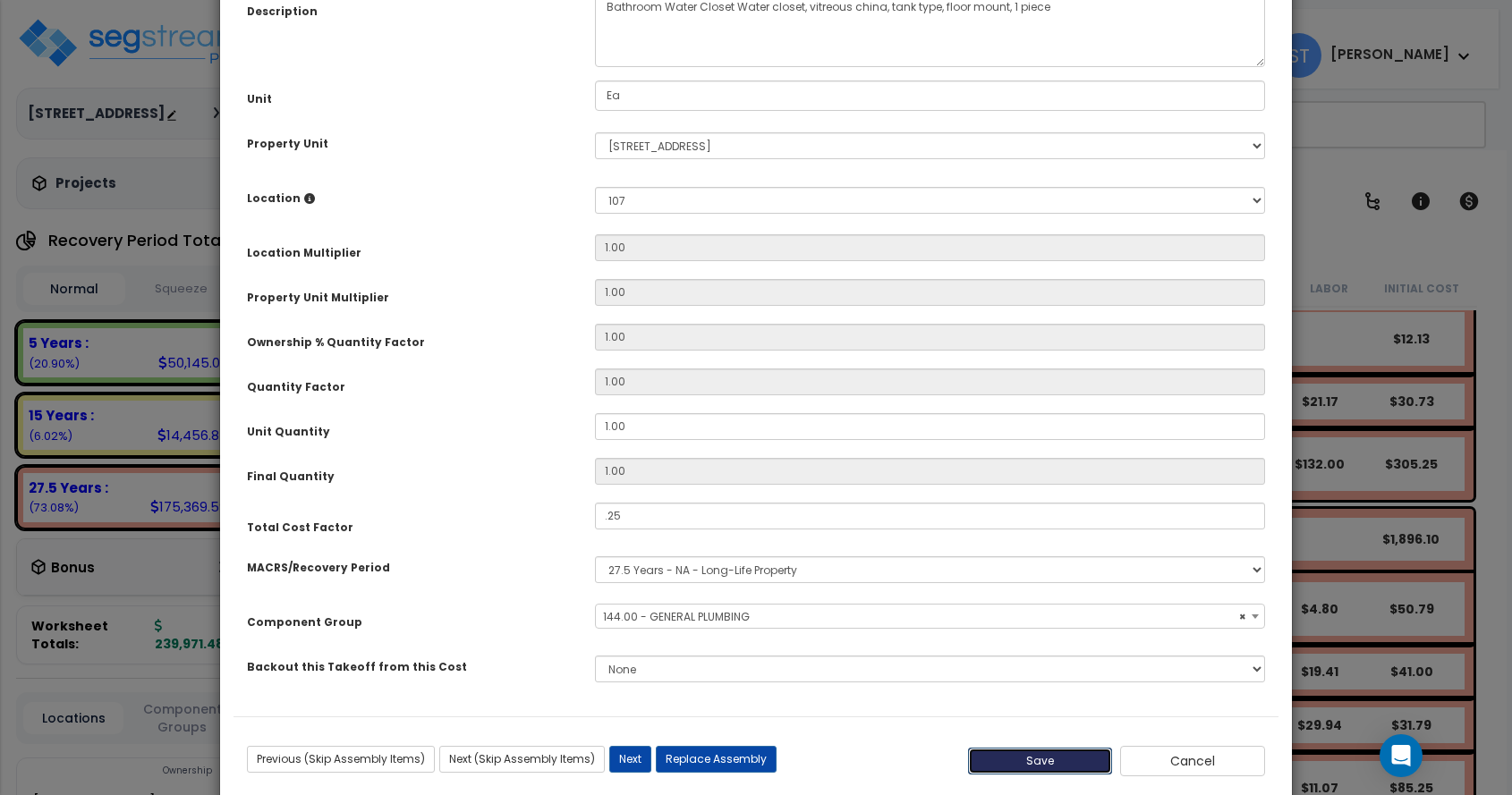
click at [1063, 754] on button "Save" at bounding box center [1041, 761] width 145 height 27
type input "0.25"
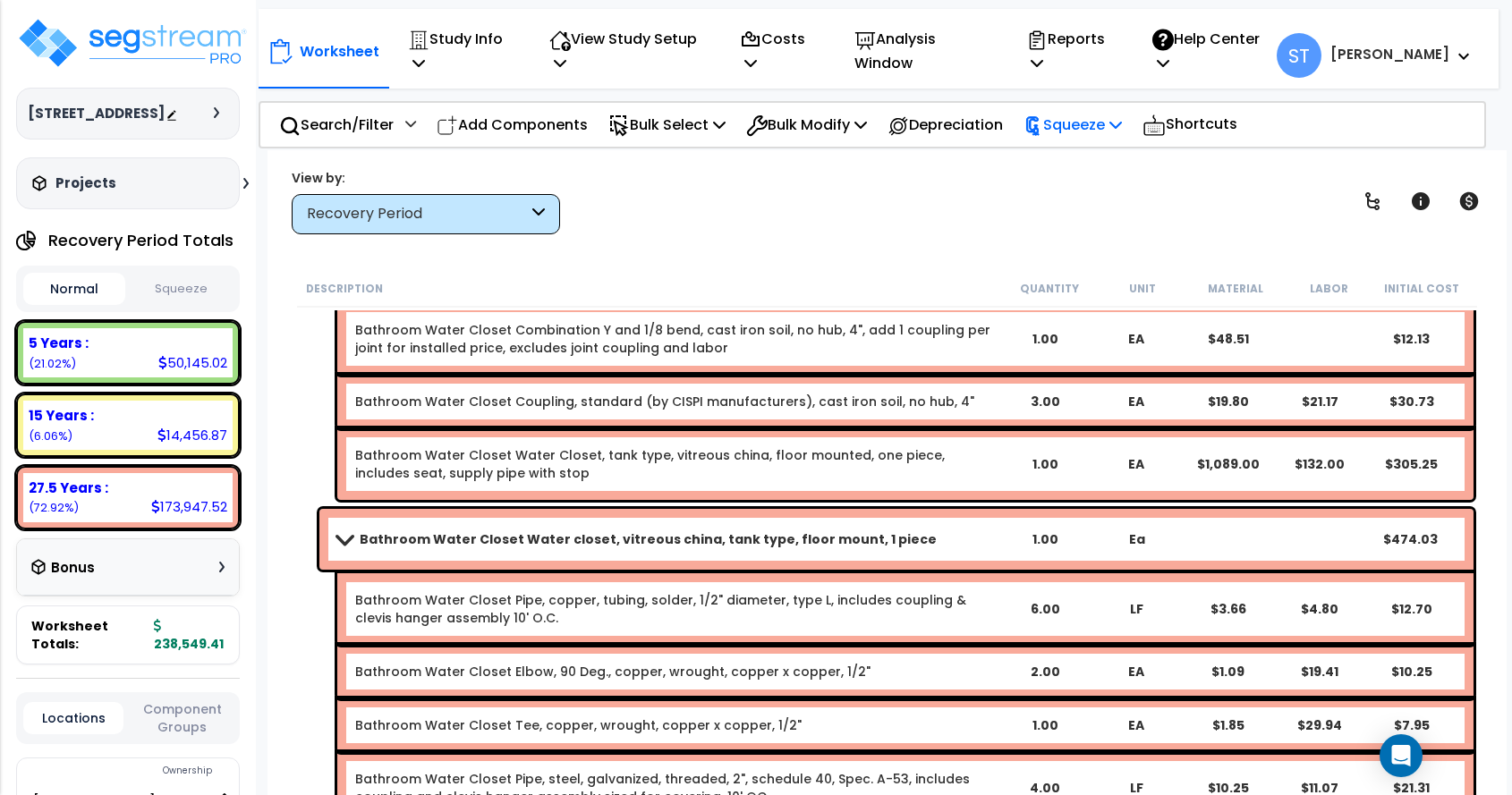
click at [1103, 124] on p "Squeeze" at bounding box center [1073, 125] width 99 height 24
click at [1096, 154] on link "Squeeze" at bounding box center [1102, 164] width 177 height 36
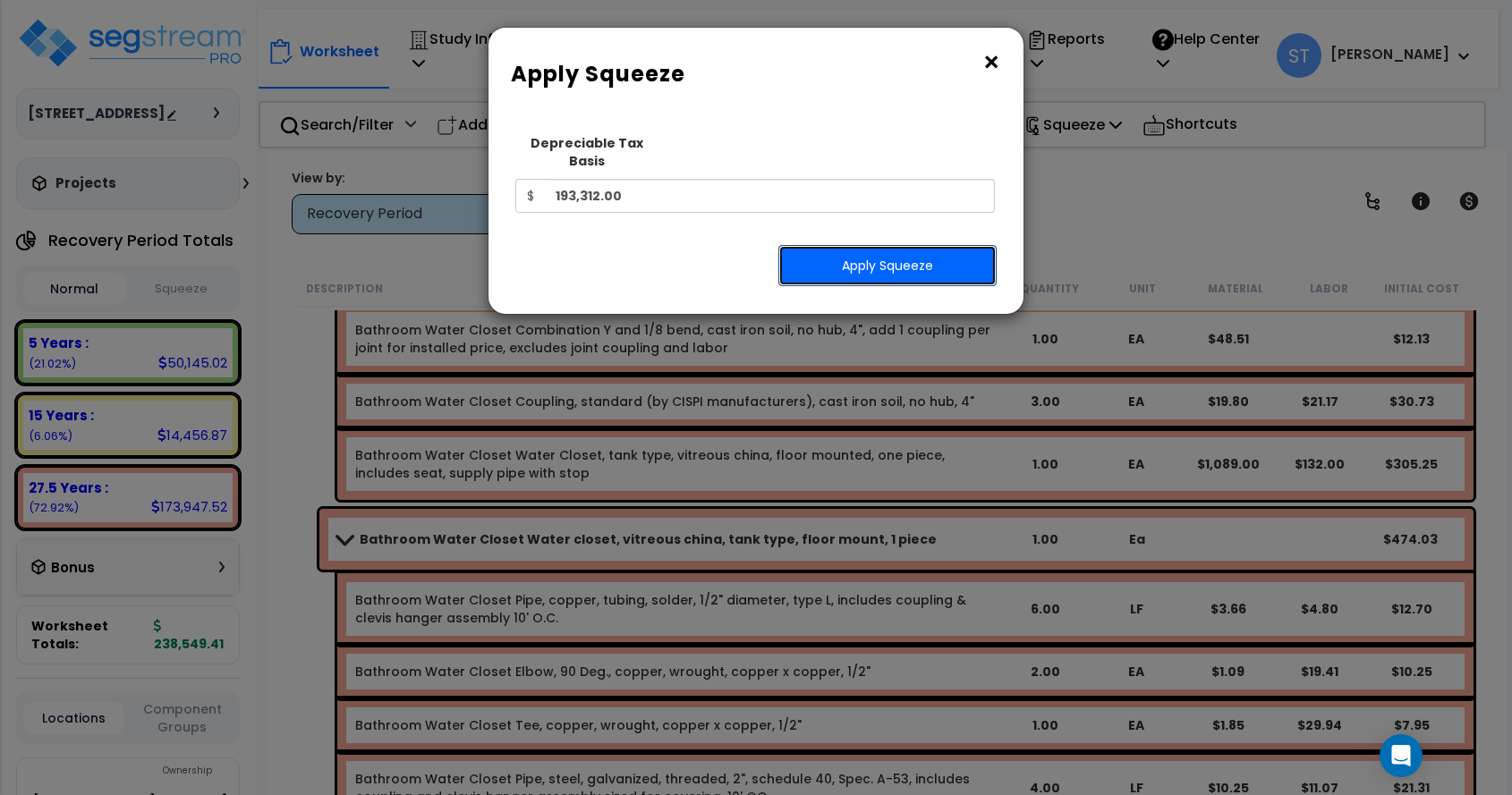
click at [927, 245] on button "Apply Squeeze" at bounding box center [888, 266] width 218 height 42
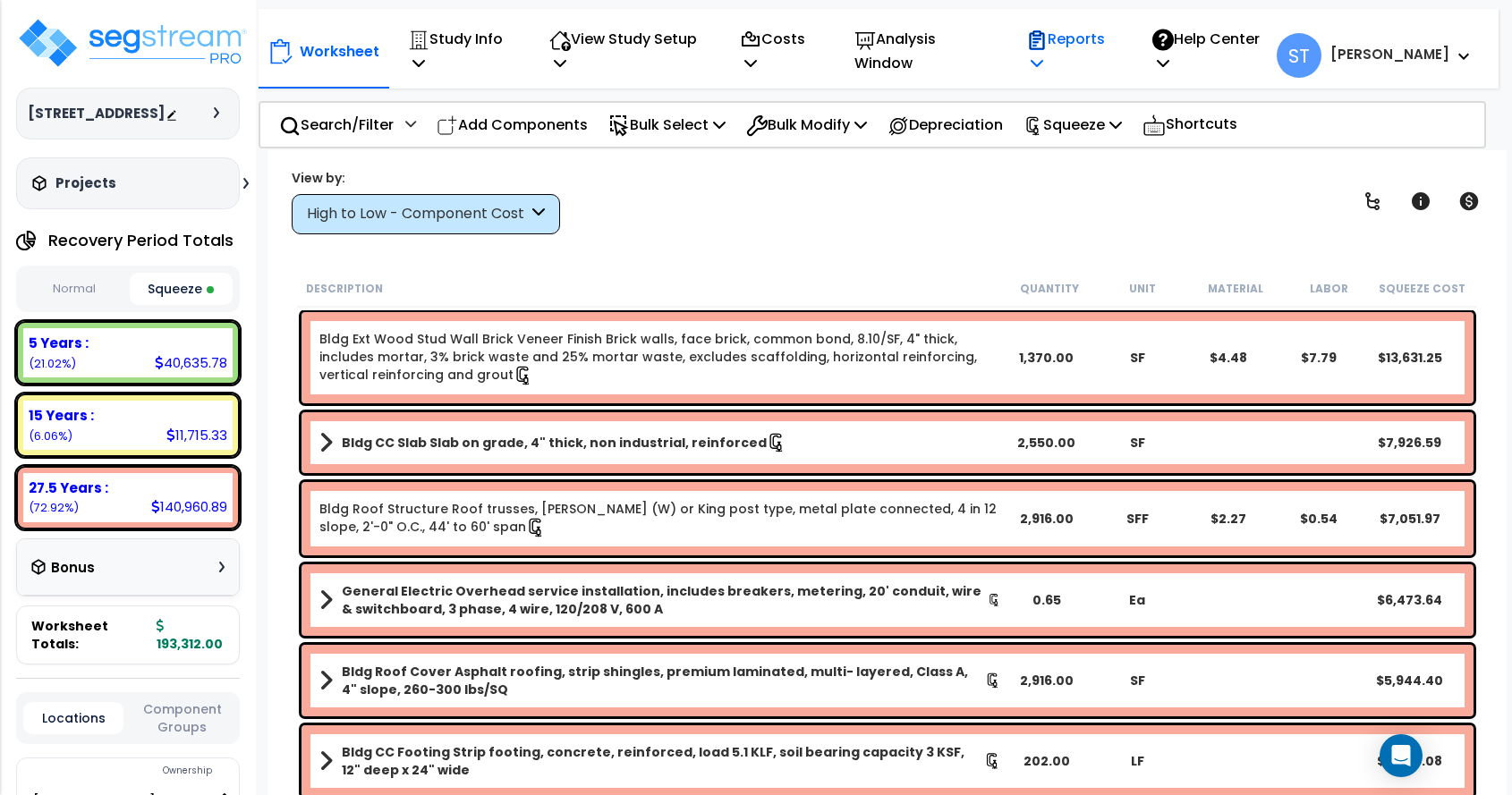
click at [1114, 42] on p "Reports" at bounding box center [1070, 51] width 88 height 48
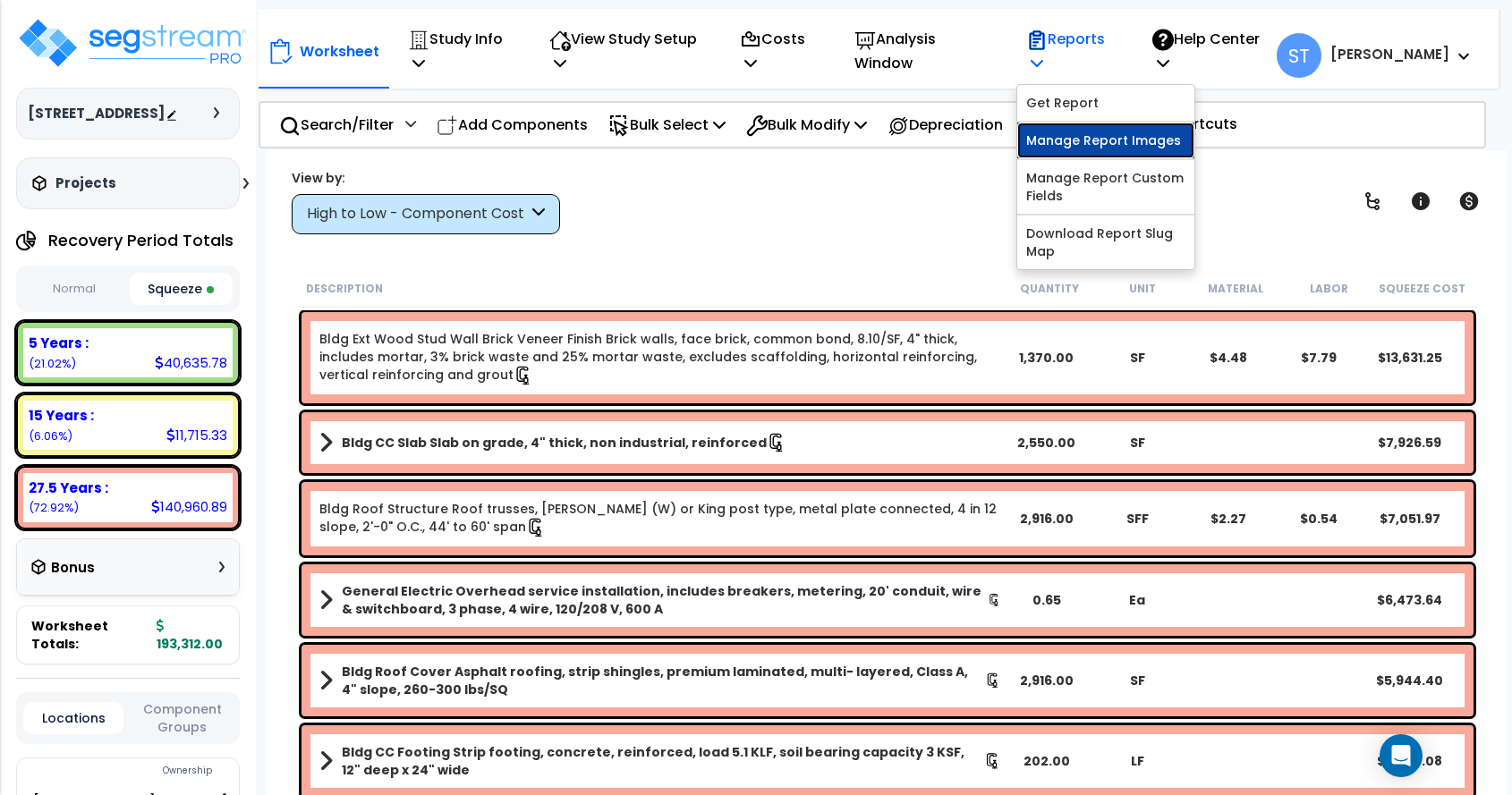
click at [1123, 138] on link "Manage Report Images" at bounding box center [1105, 140] width 177 height 36
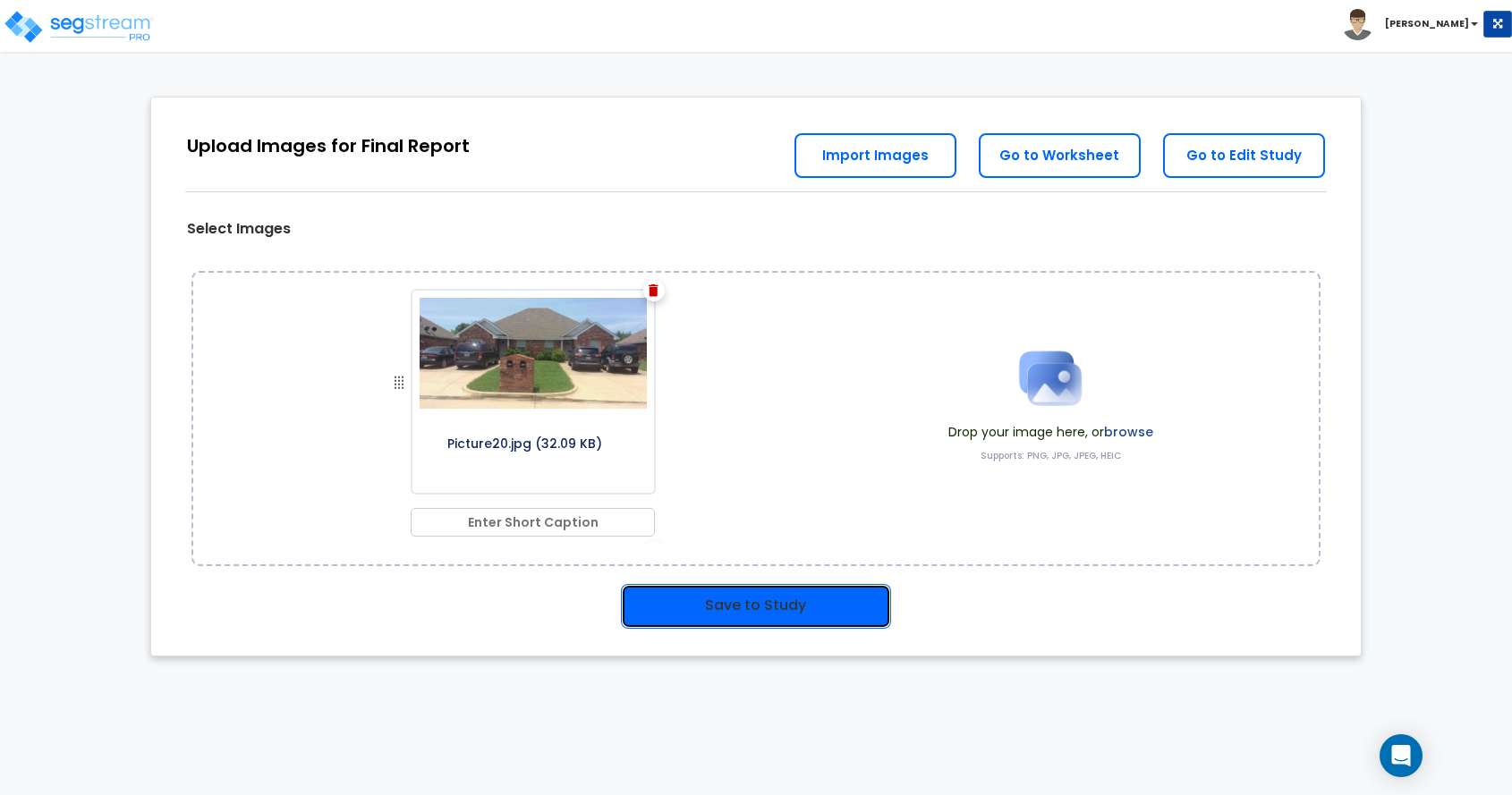
click at [671, 601] on button "Save to Study" at bounding box center [756, 607] width 271 height 44
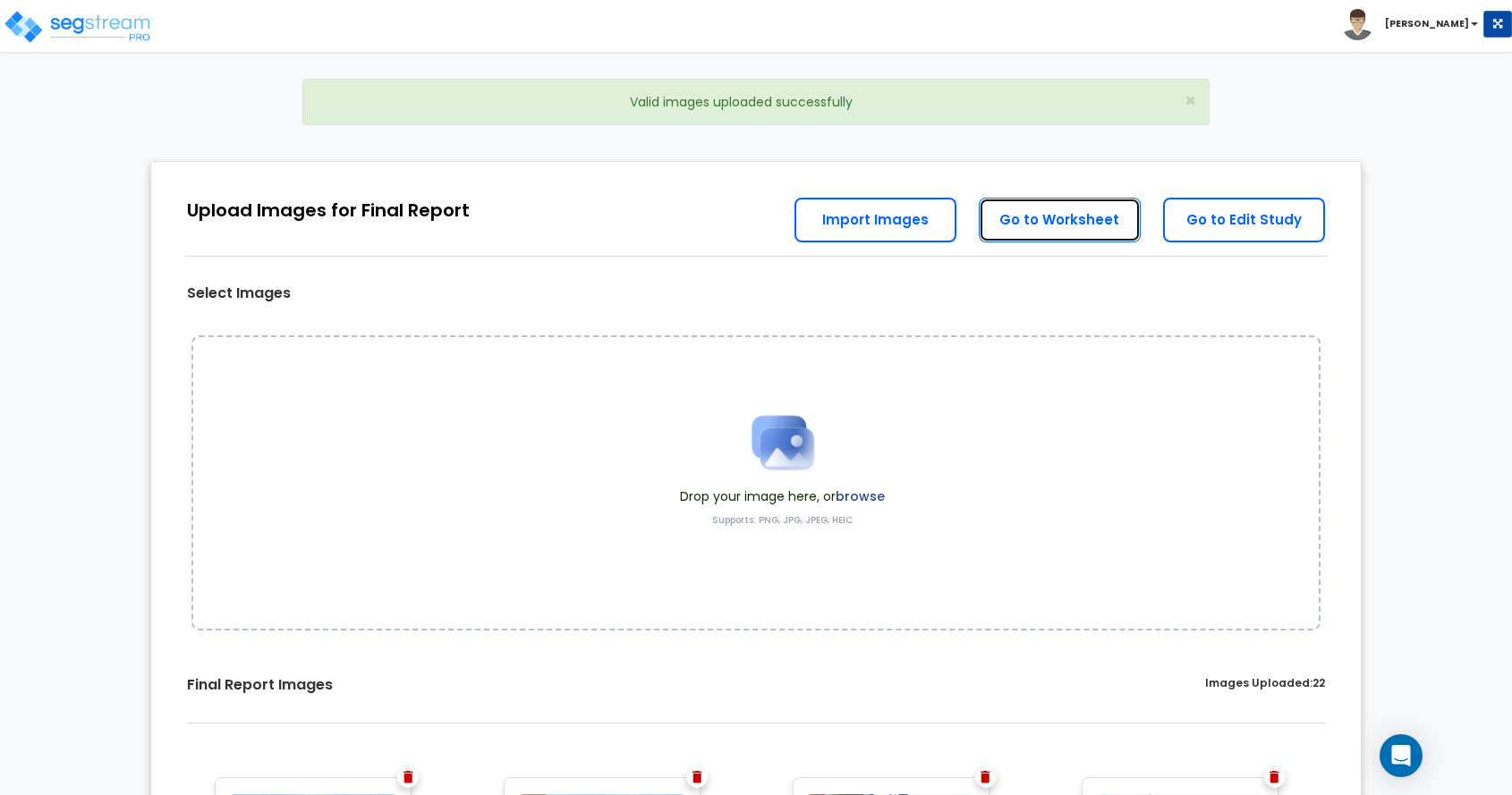
click at [1036, 218] on link "Go to Worksheet" at bounding box center [1060, 220] width 162 height 44
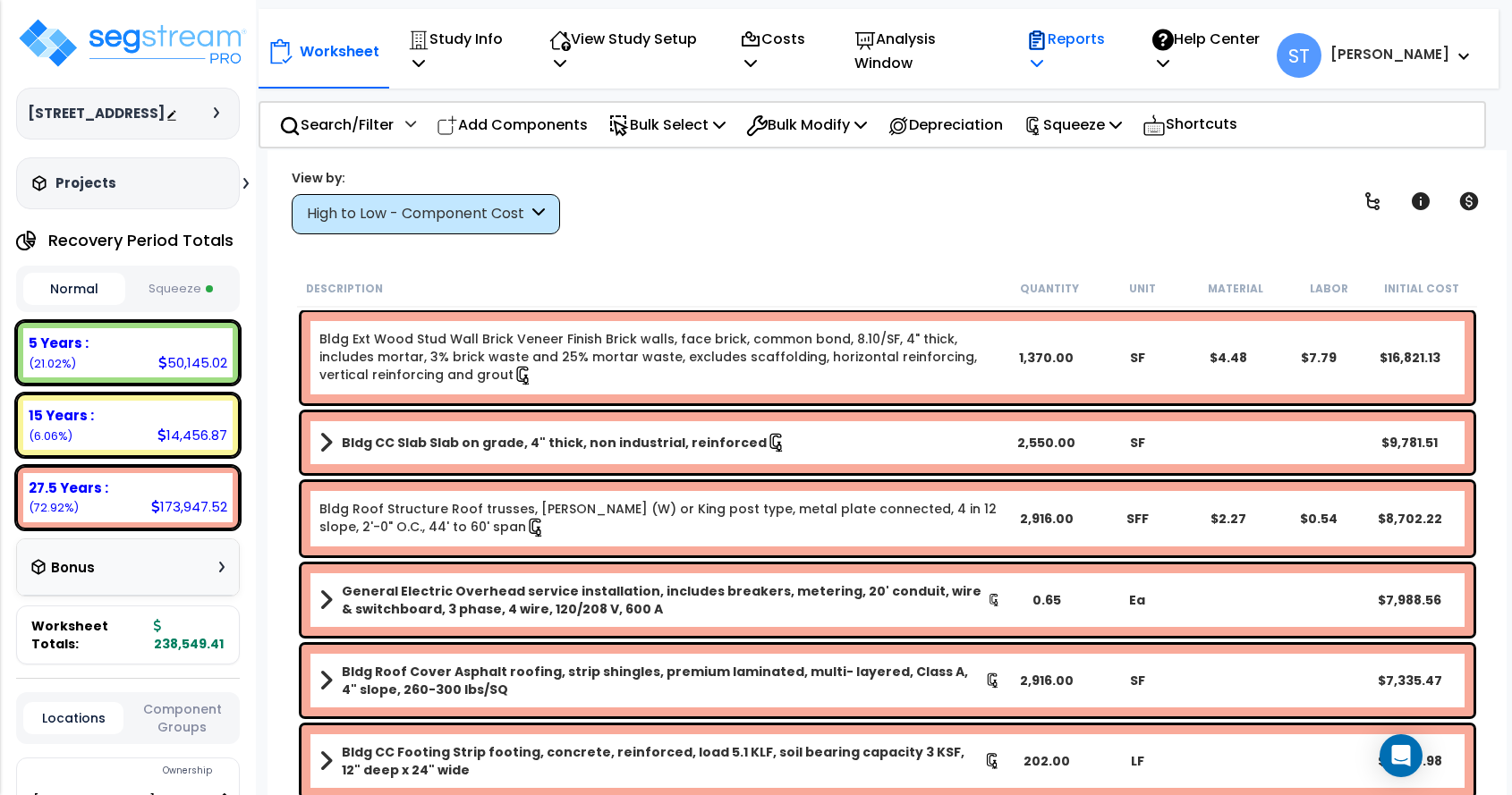
click at [1104, 43] on p "Reports" at bounding box center [1070, 51] width 88 height 48
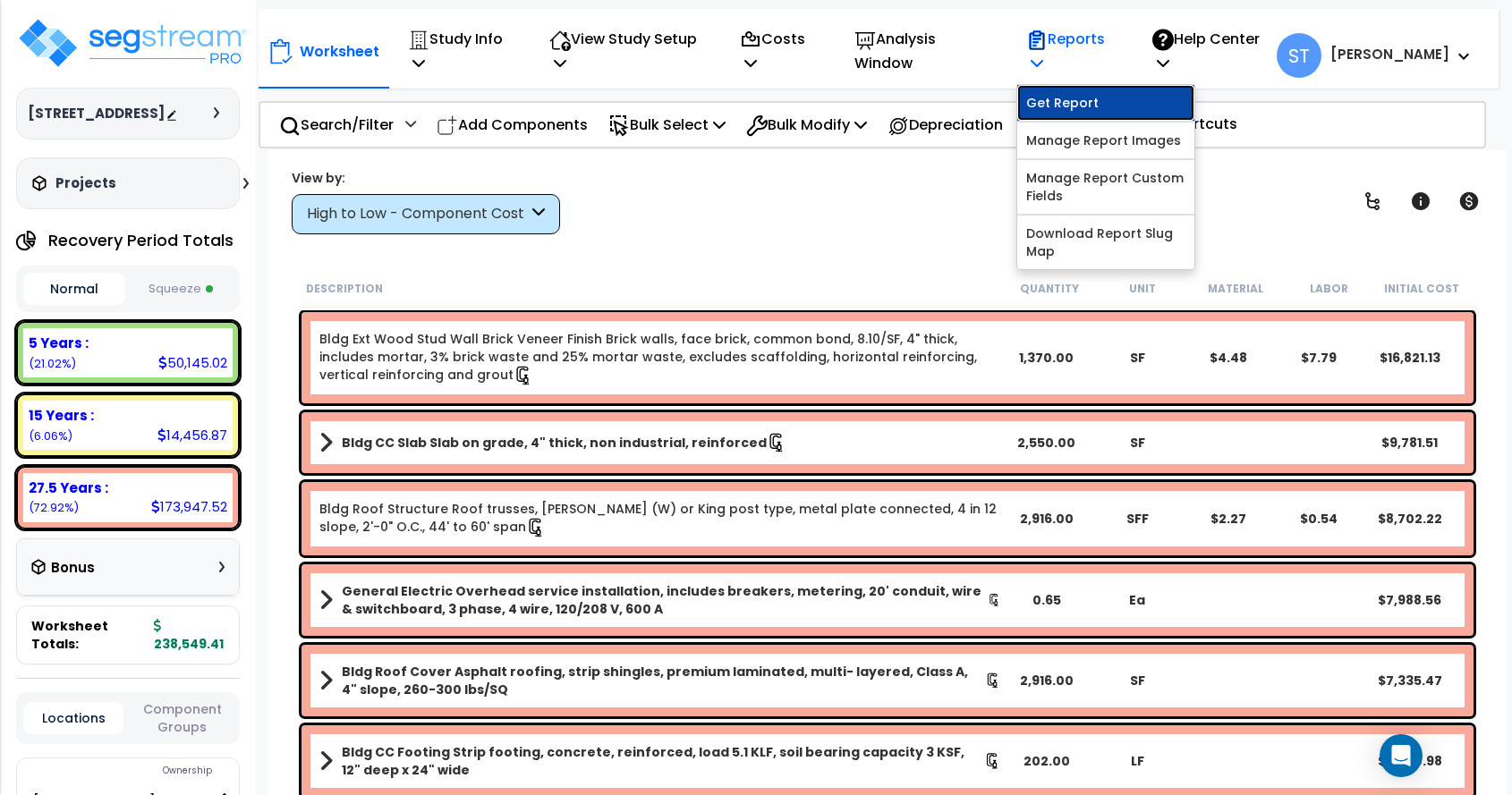
click at [1107, 100] on link "Get Report" at bounding box center [1105, 102] width 177 height 36
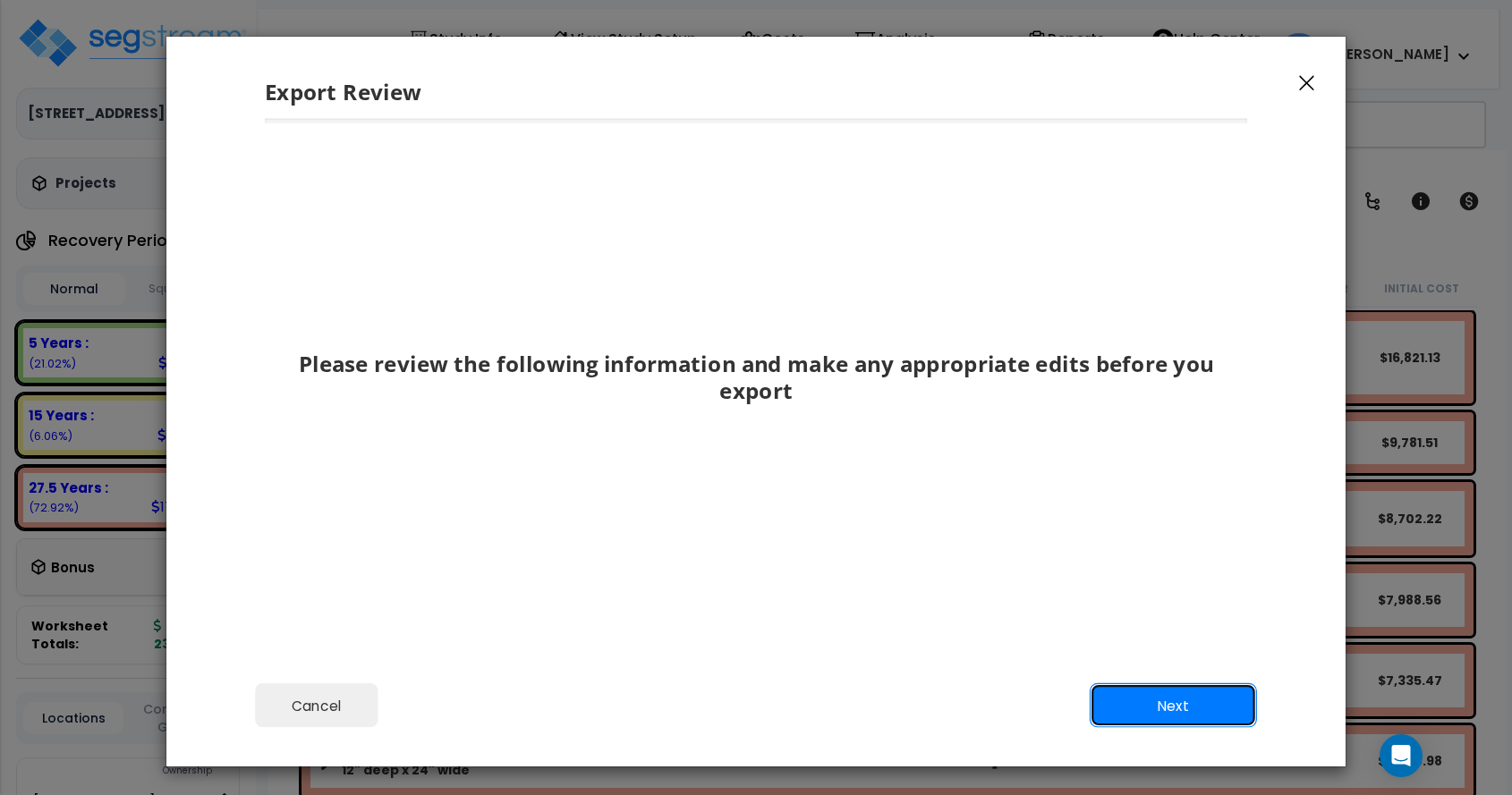
click at [1183, 706] on button "Next" at bounding box center [1173, 706] width 167 height 44
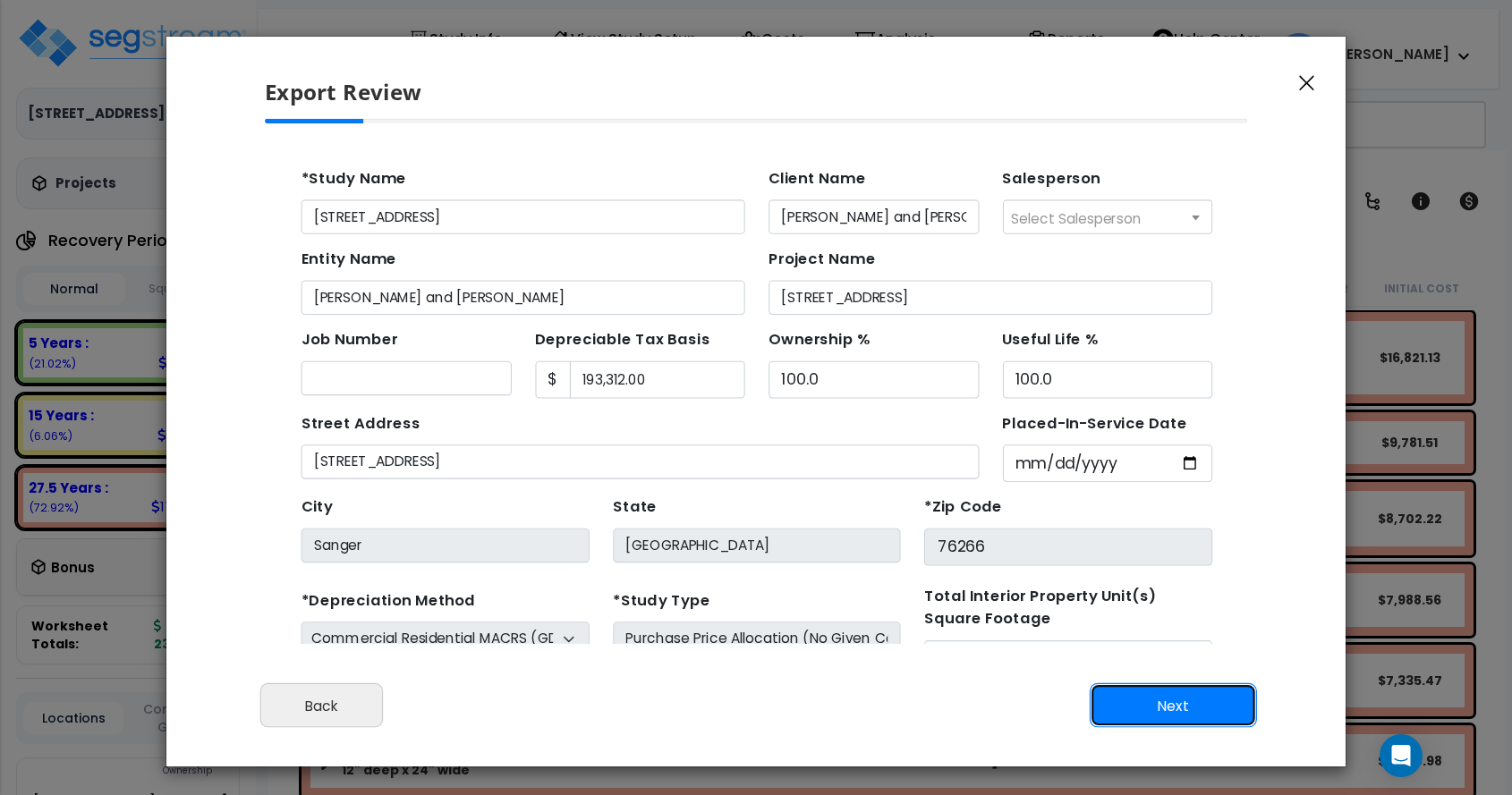
click at [1162, 698] on button "Next" at bounding box center [1173, 706] width 167 height 44
type input "17281"
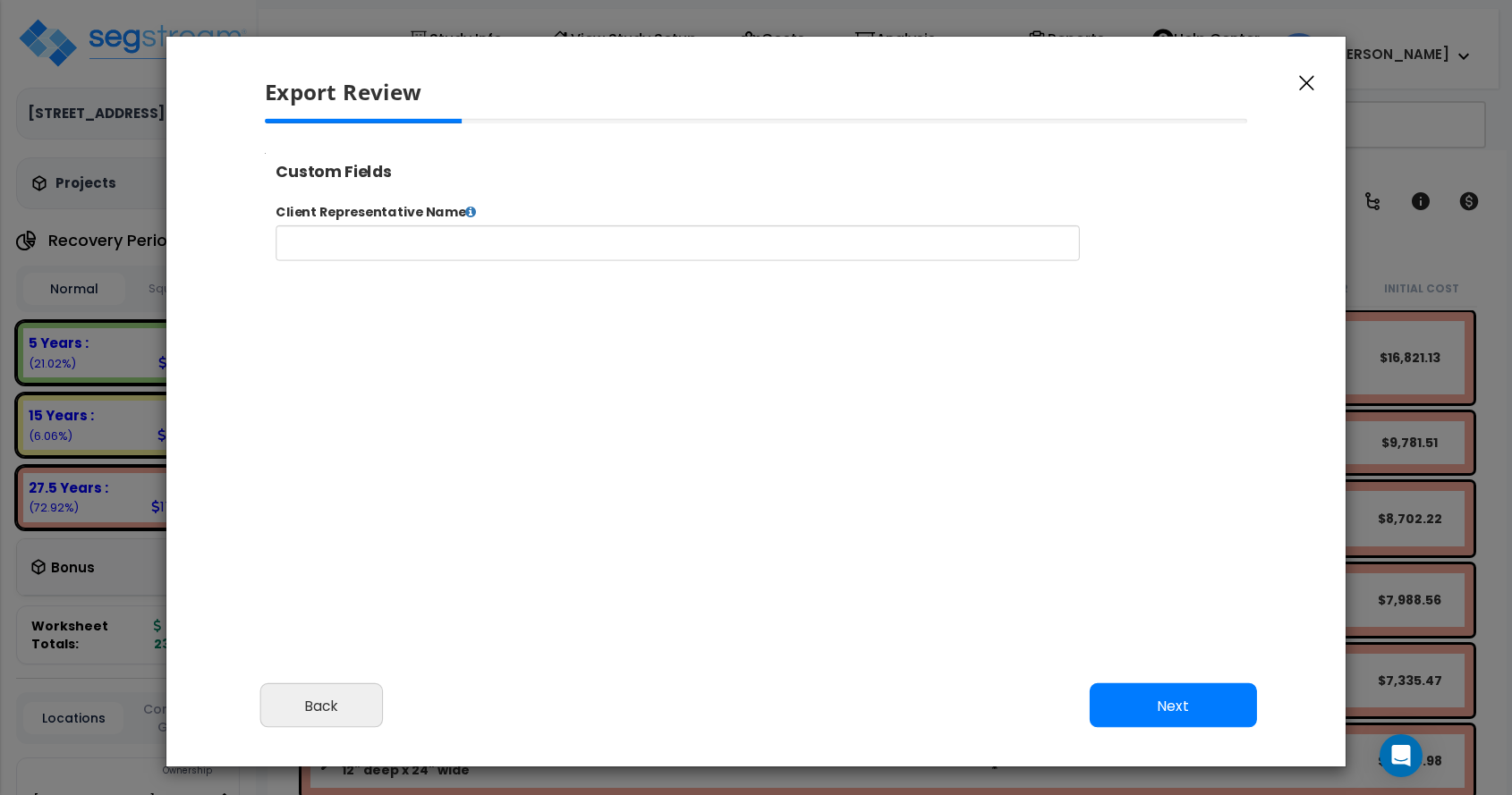
select select "2024"
click at [1149, 688] on button "Next" at bounding box center [1173, 706] width 167 height 44
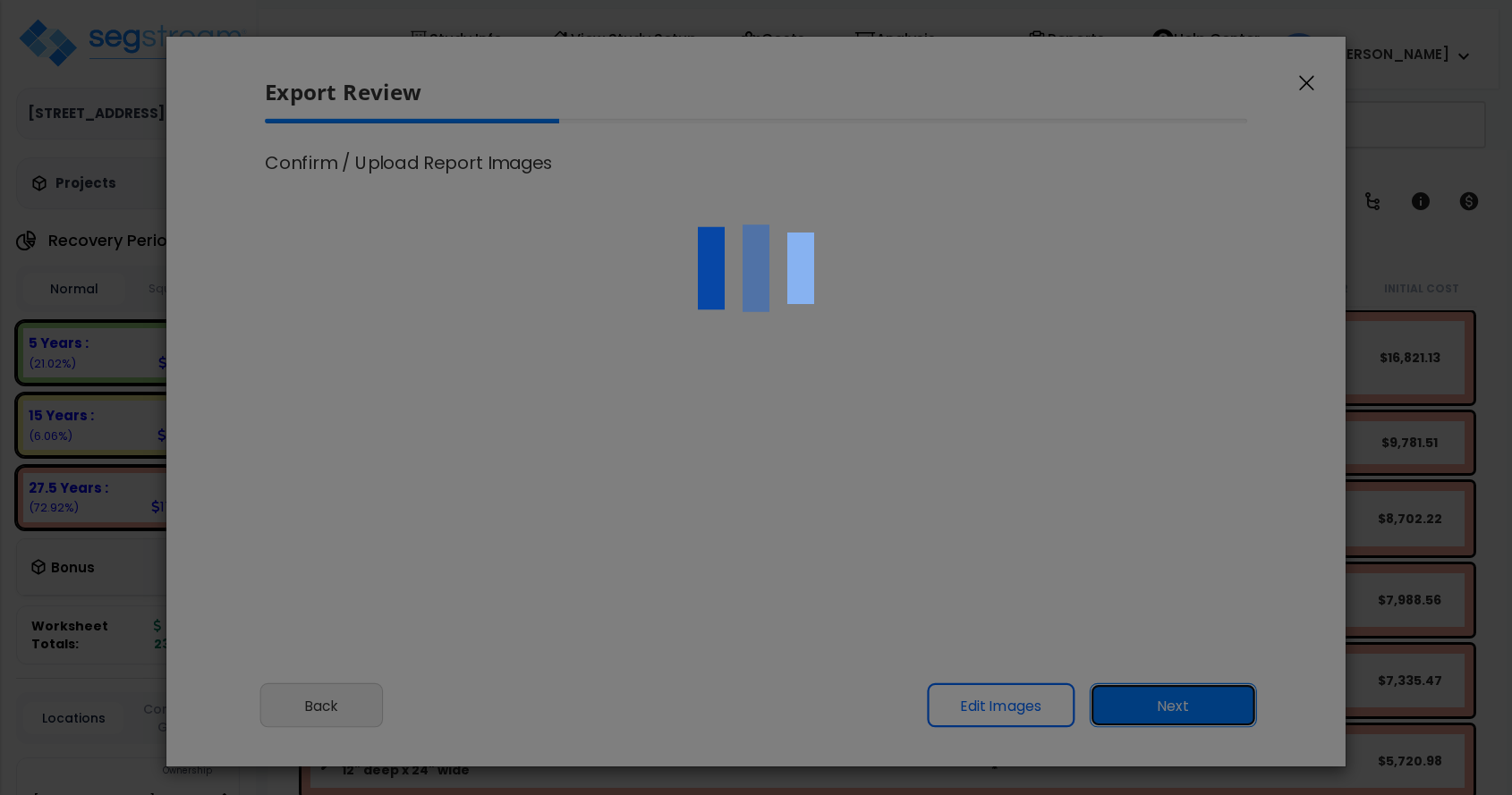
scroll to position [0, 0]
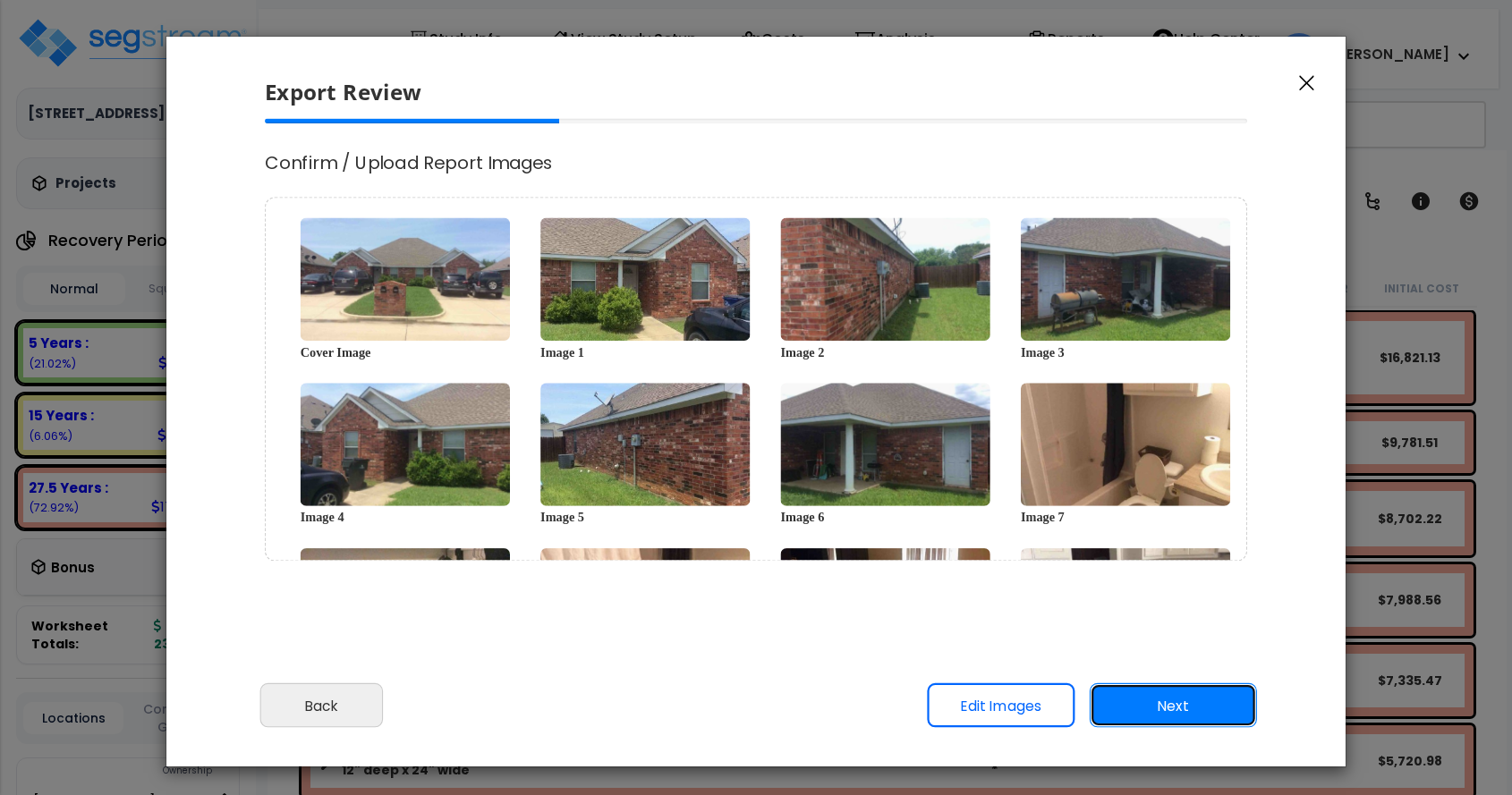
click at [1152, 696] on button "Next" at bounding box center [1173, 706] width 167 height 44
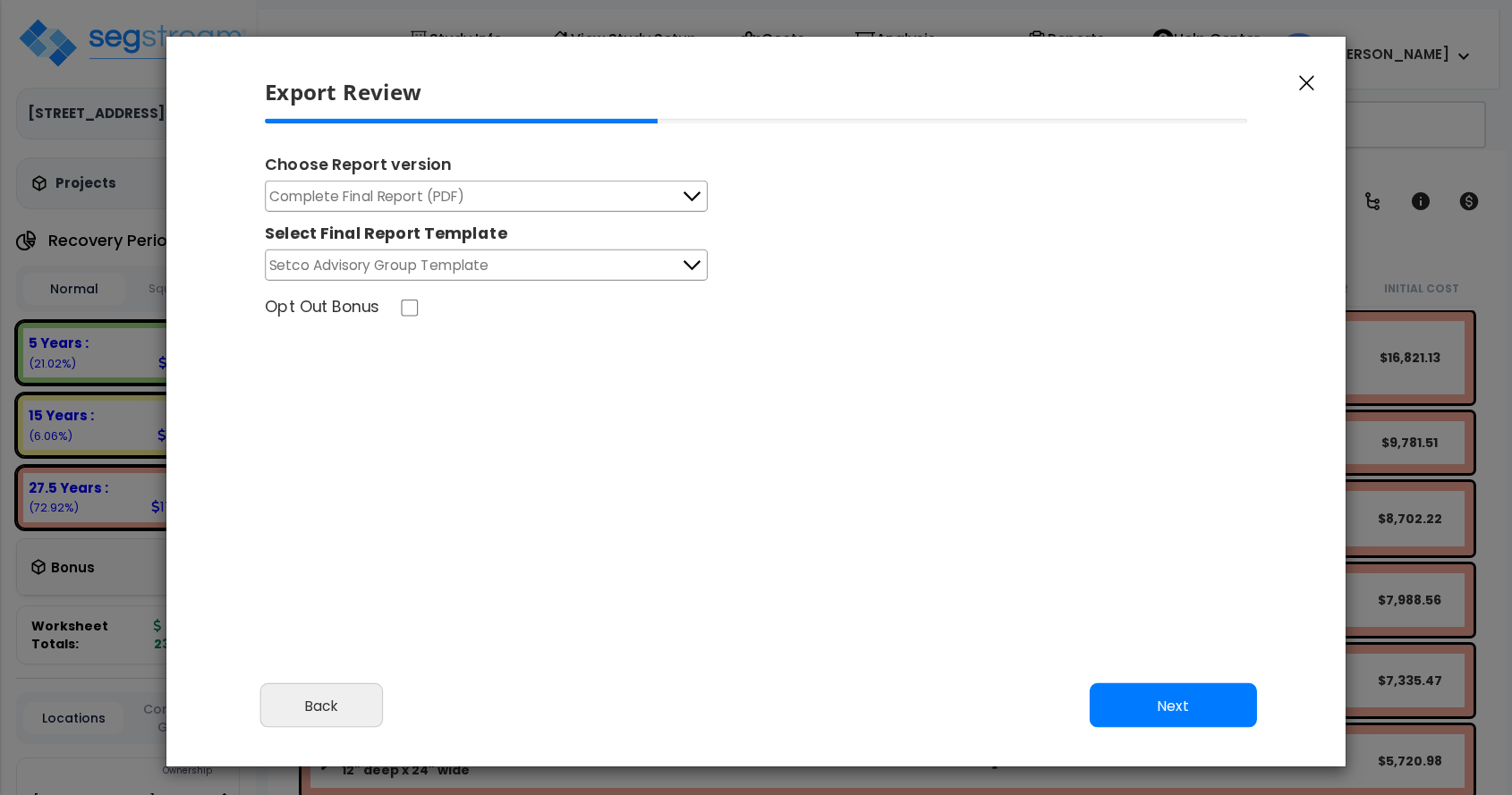
click at [496, 205] on button "Complete Final Report (PDF)" at bounding box center [486, 196] width 442 height 31
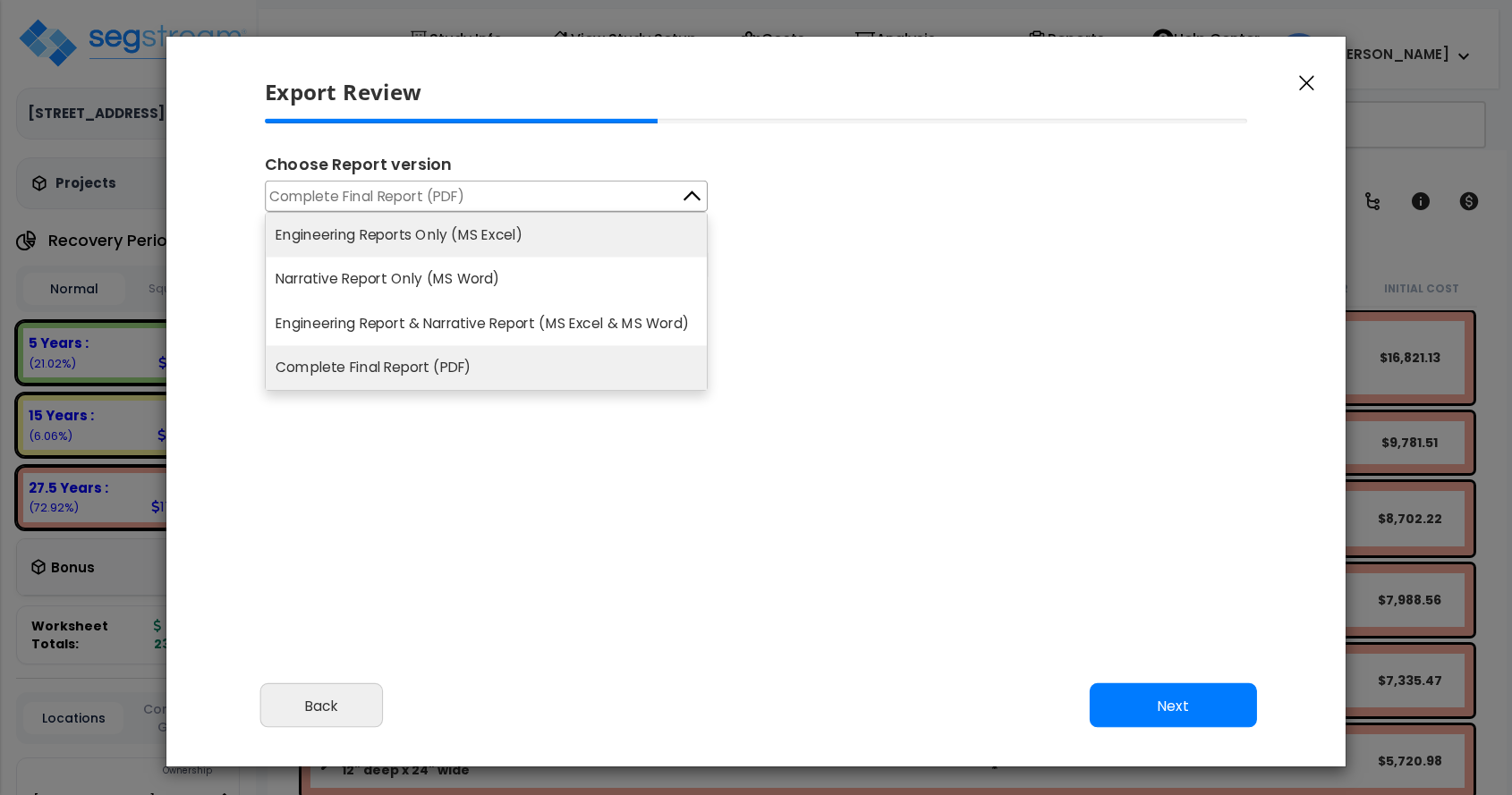
click at [487, 237] on li "Engineering Reports Only (MS Excel)" at bounding box center [486, 234] width 442 height 43
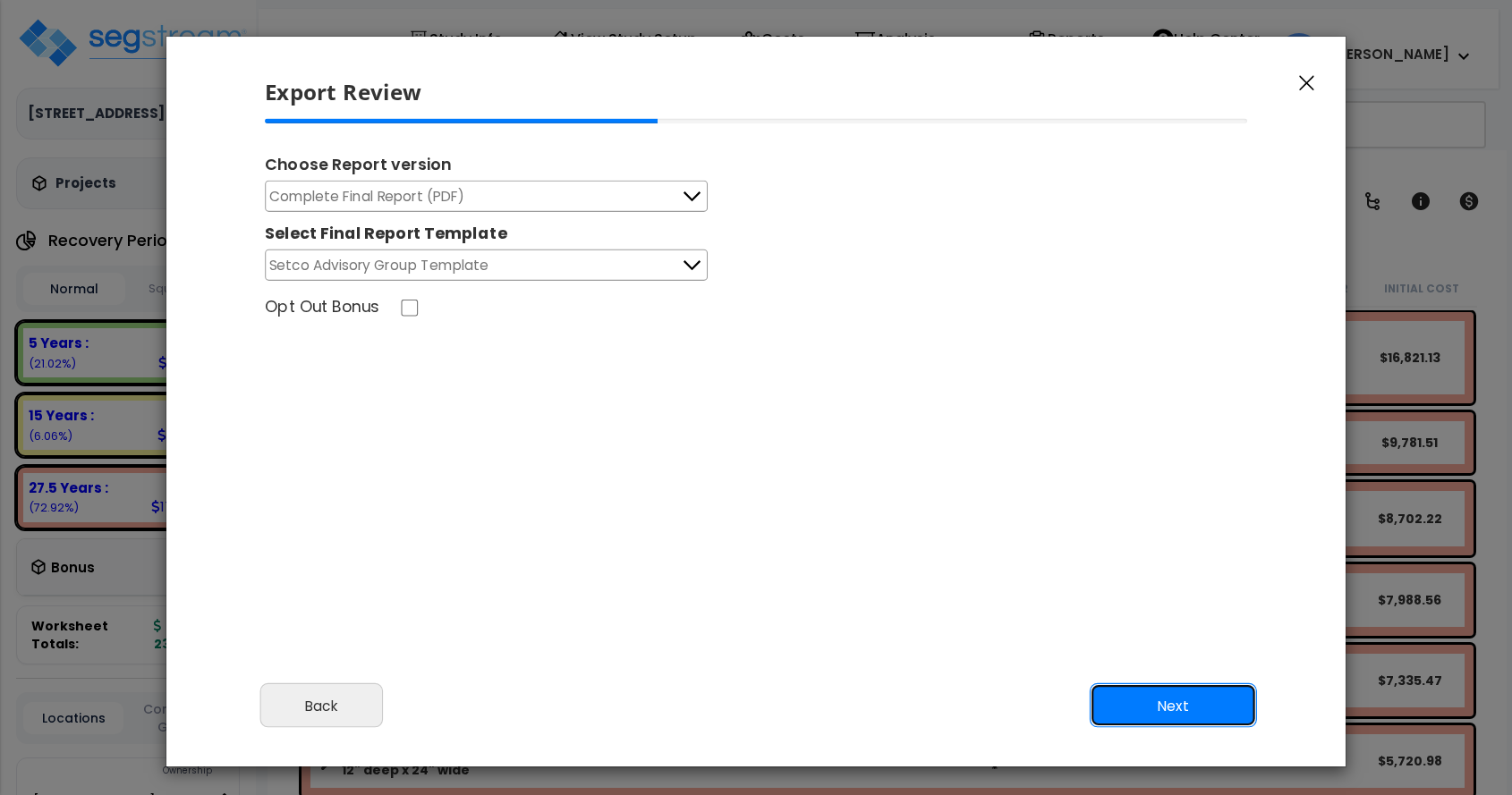
click at [1192, 708] on button "Next" at bounding box center [1173, 706] width 167 height 44
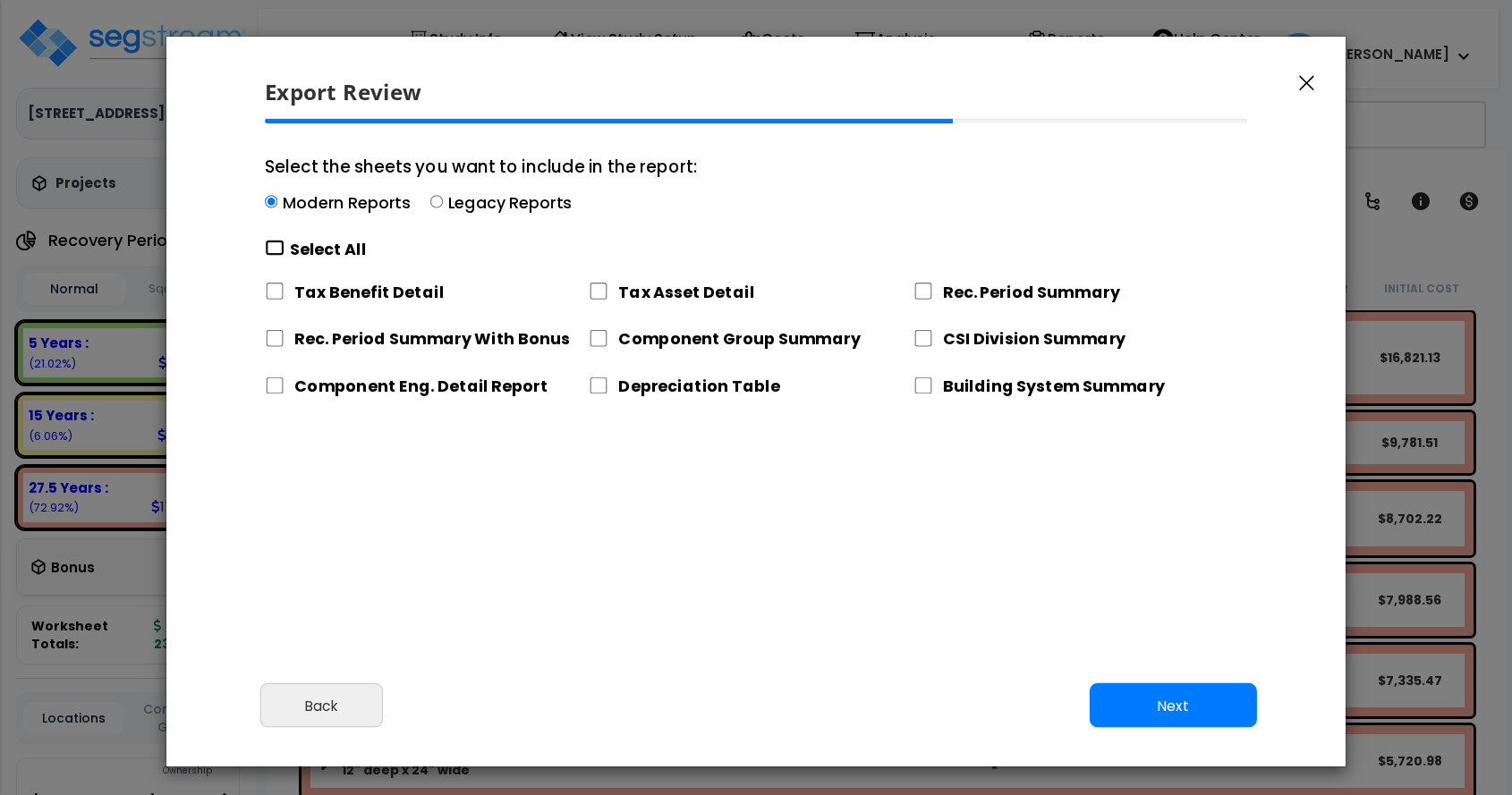
click at [267, 242] on input "Select the sheets you want to include in the report: Modern Reports Legacy Repo…" at bounding box center [274, 248] width 19 height 17
checkbox input "true"
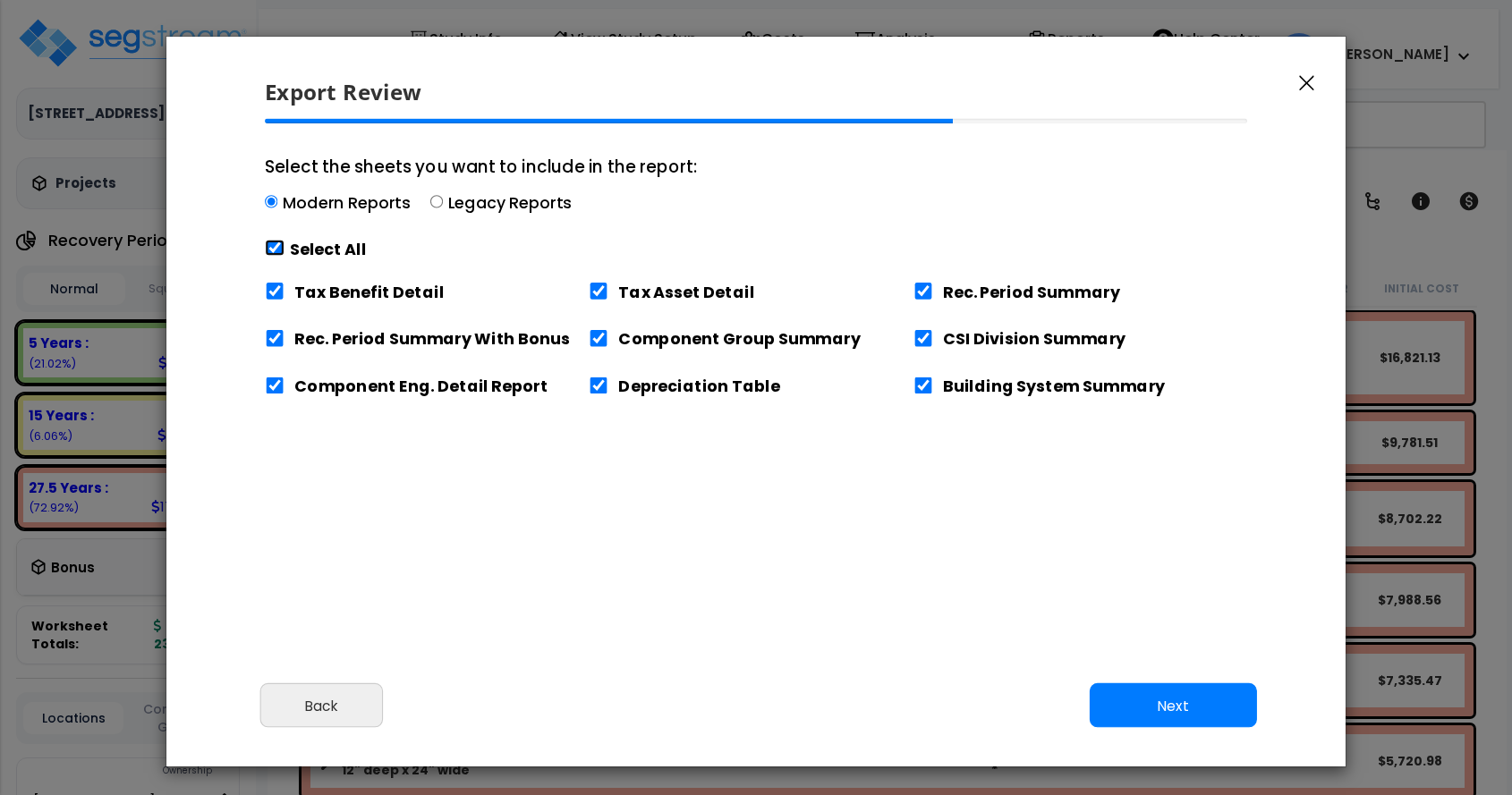
checkbox input "true"
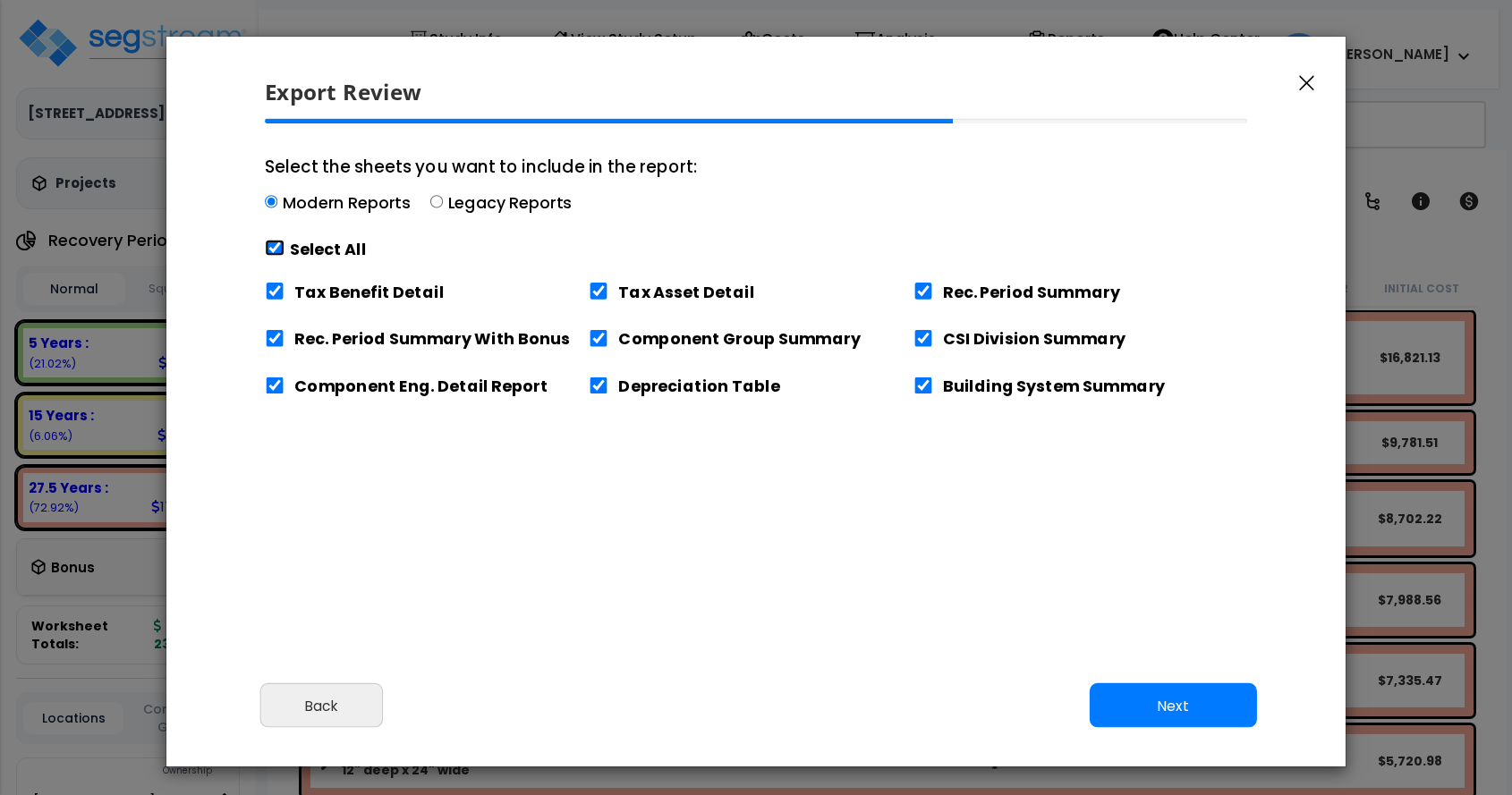
checkbox input "true"
click at [274, 296] on input "Tax Benefit Detail" at bounding box center [274, 292] width 19 height 17
checkbox input "false"
click at [595, 295] on input "Tax Asset Detail" at bounding box center [598, 292] width 19 height 17
checkbox input "false"
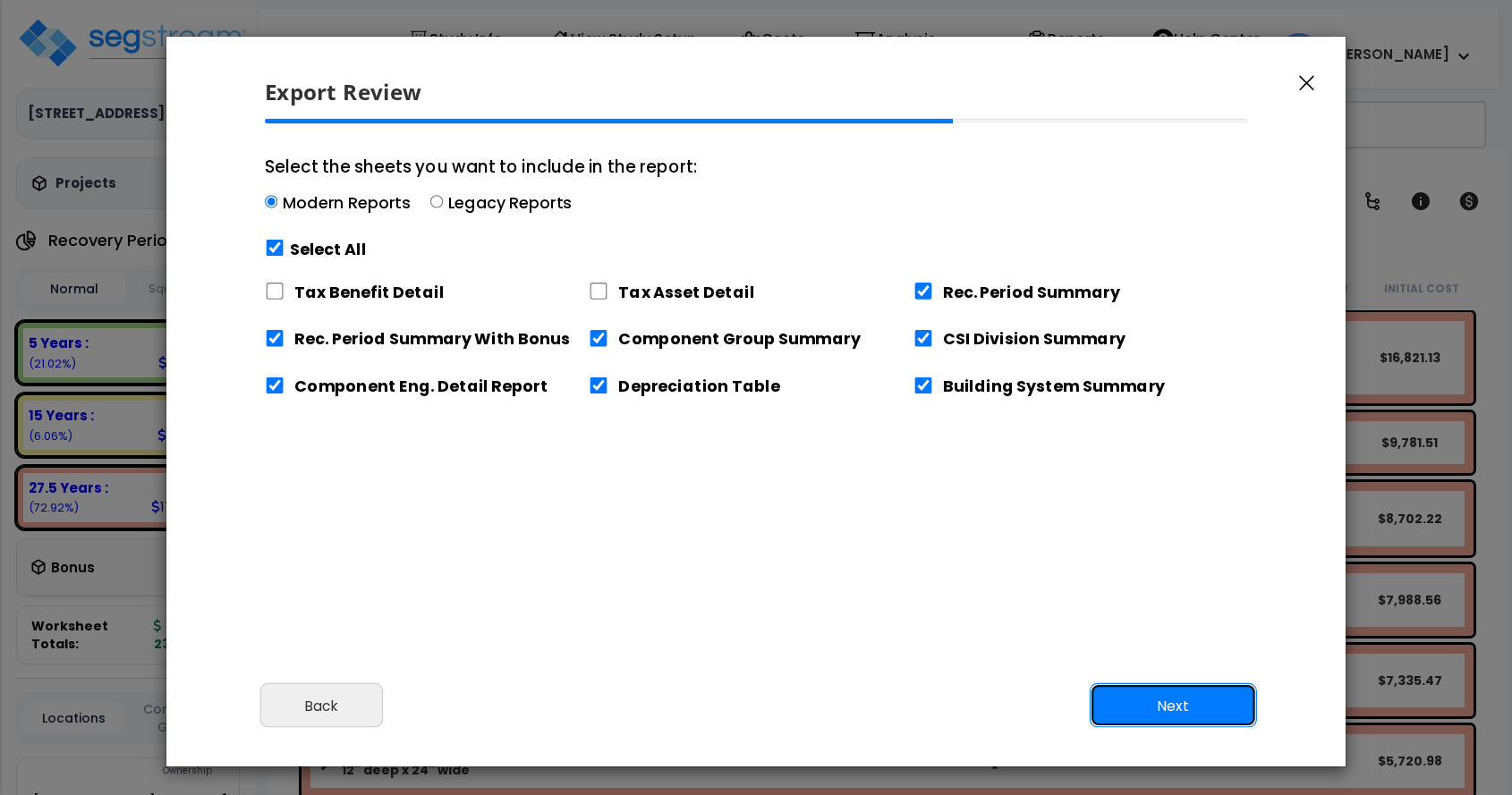
click at [1180, 701] on button "Next" at bounding box center [1173, 706] width 167 height 44
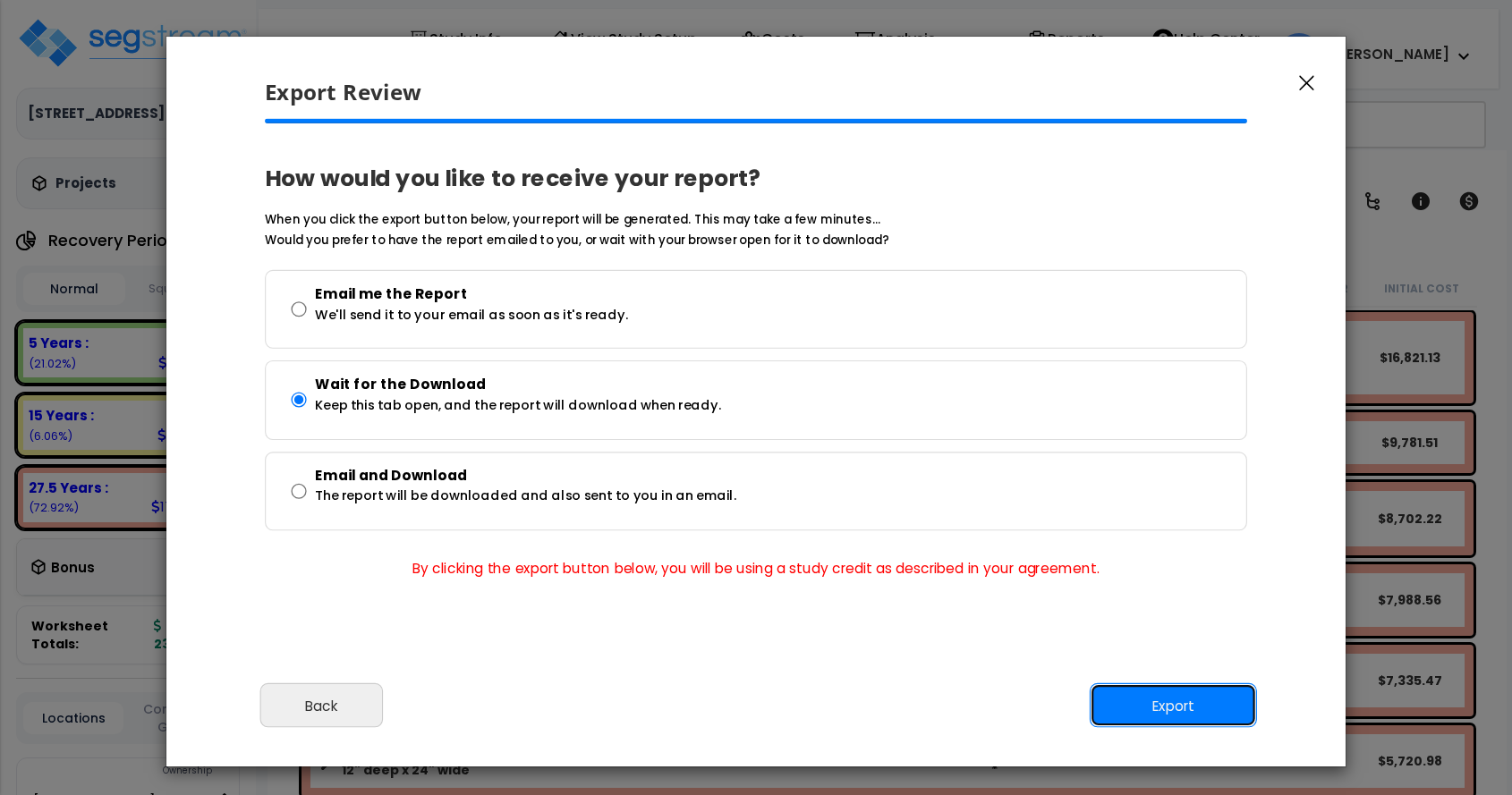
click at [1183, 698] on button "Export" at bounding box center [1173, 706] width 167 height 44
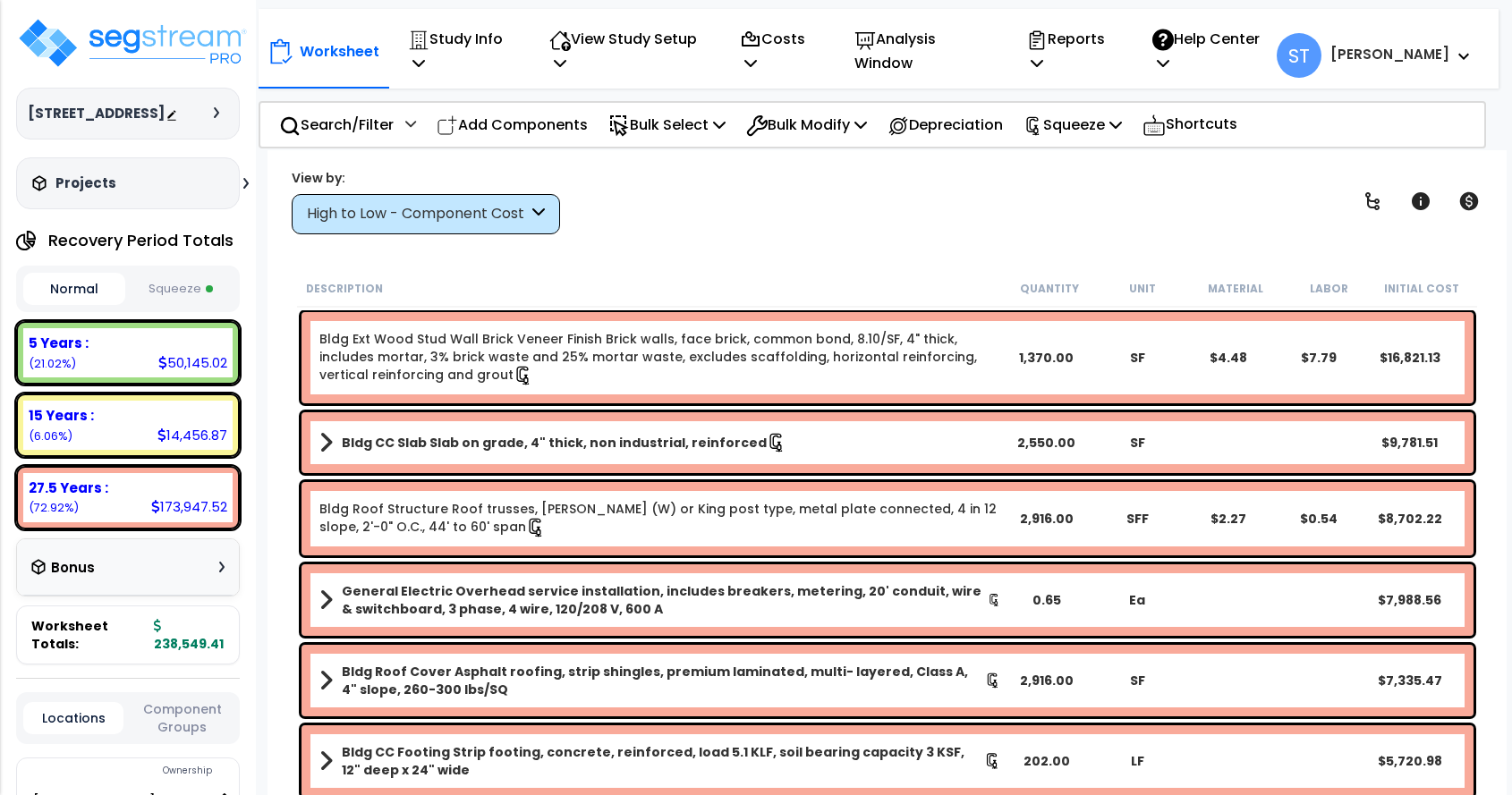
click at [894, 202] on div "View by: High to Low - Component Cost High to Low - Component Cost" at bounding box center [887, 201] width 1205 height 67
click at [1114, 47] on p "Reports" at bounding box center [1070, 51] width 88 height 48
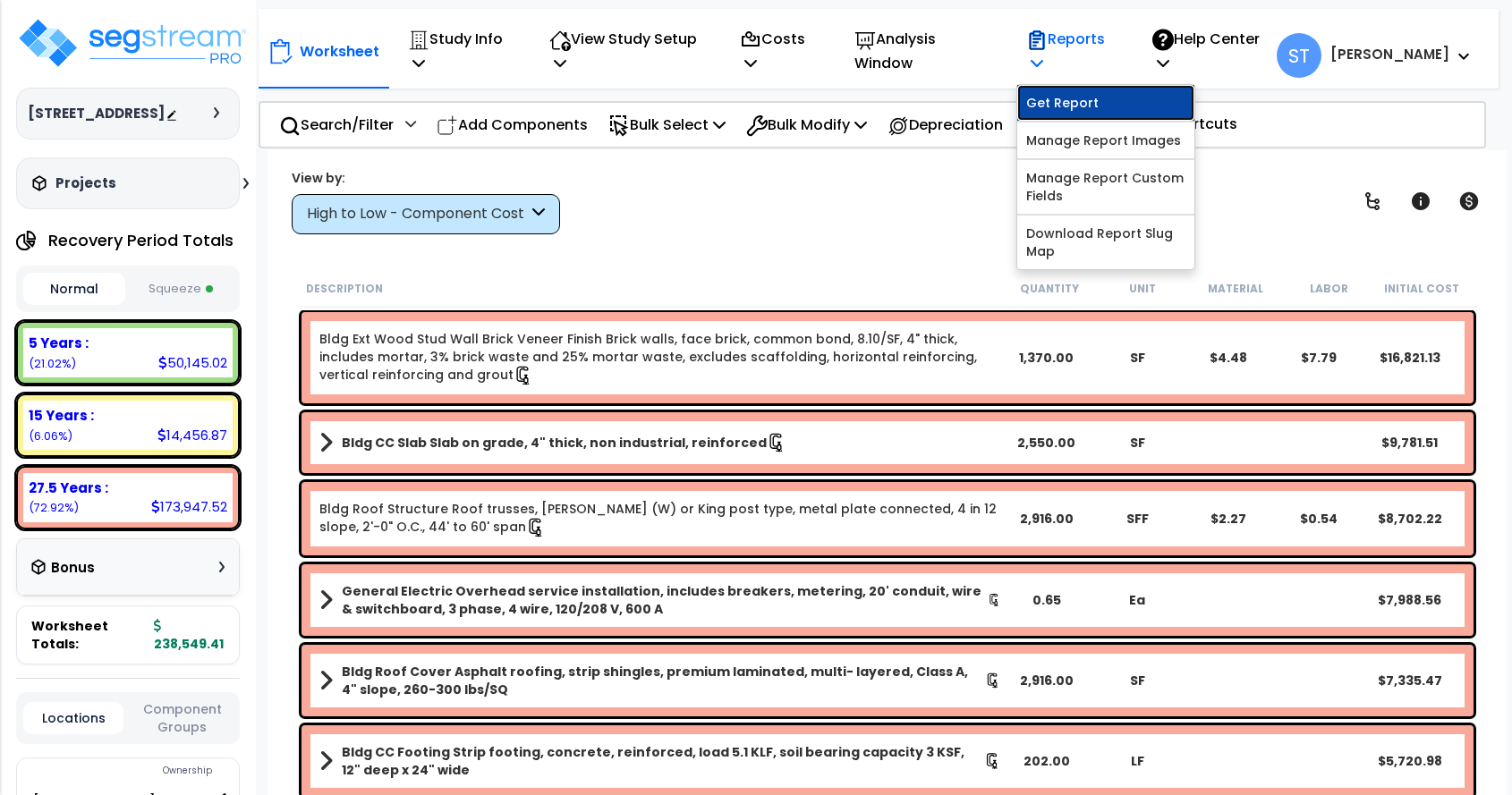
click at [1126, 99] on link "Get Report" at bounding box center [1105, 102] width 177 height 36
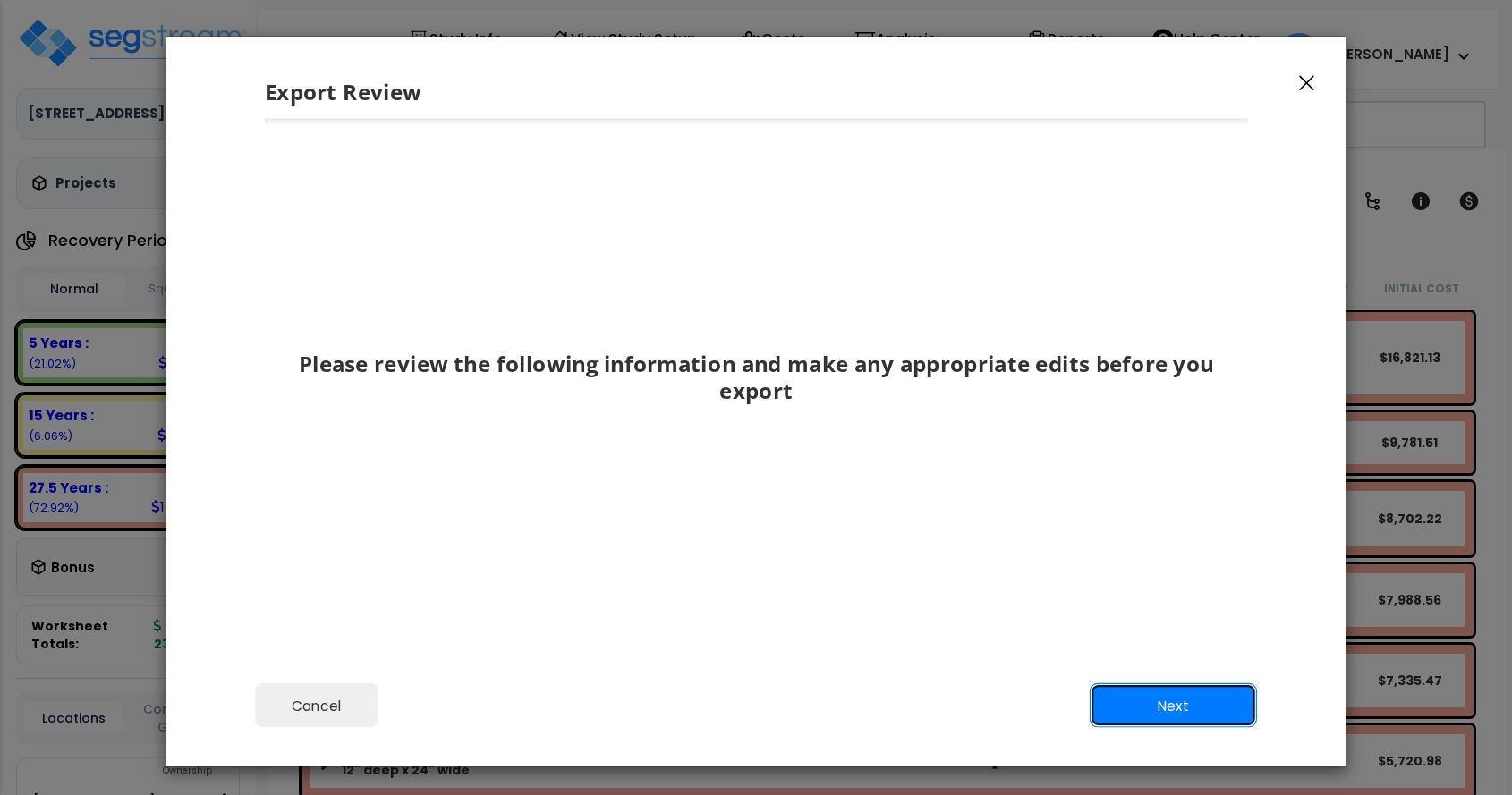
click at [1178, 699] on button "Next" at bounding box center [1173, 706] width 167 height 44
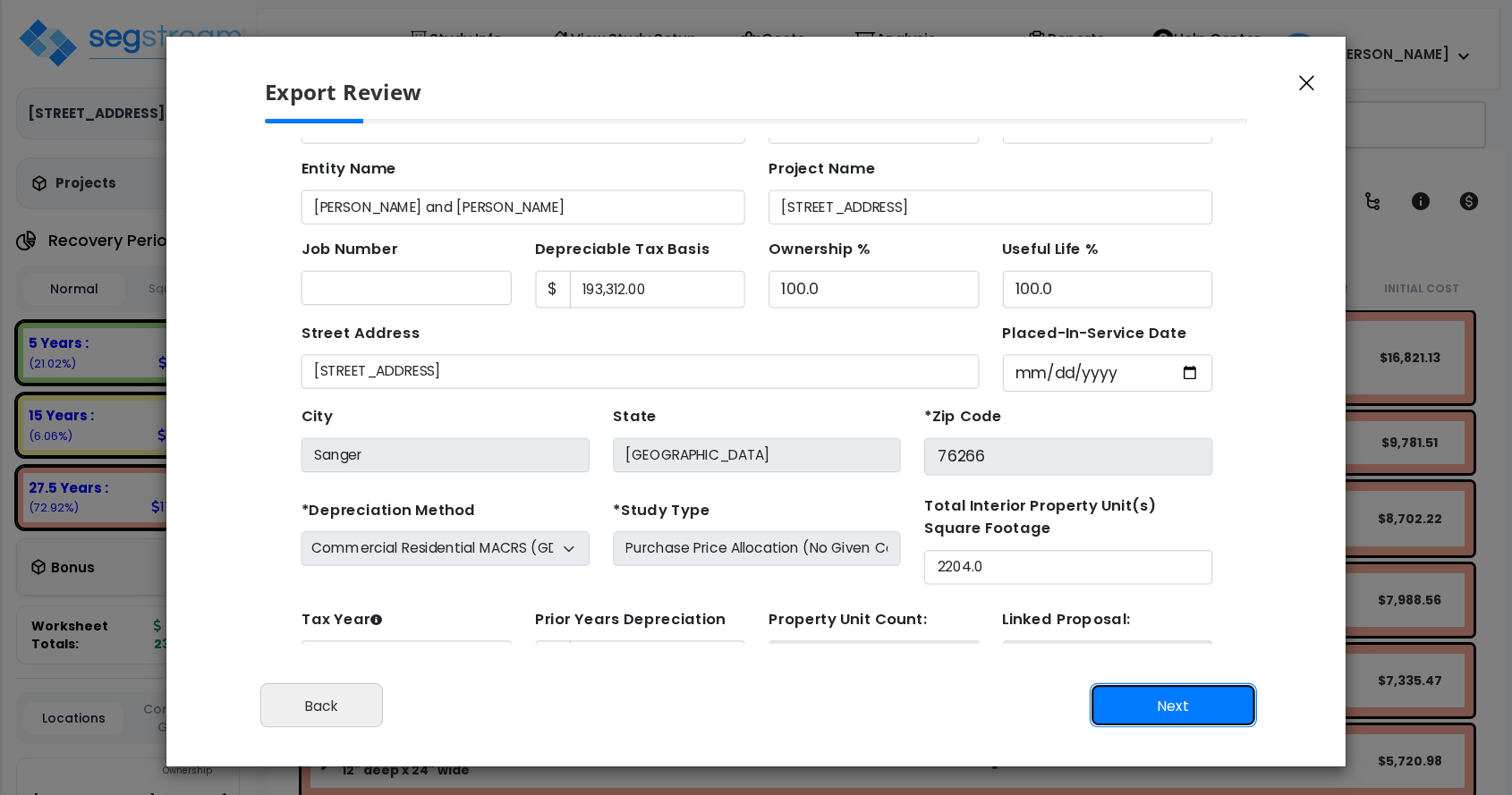
click at [1174, 698] on button "Next" at bounding box center [1173, 706] width 167 height 44
type input "17281"
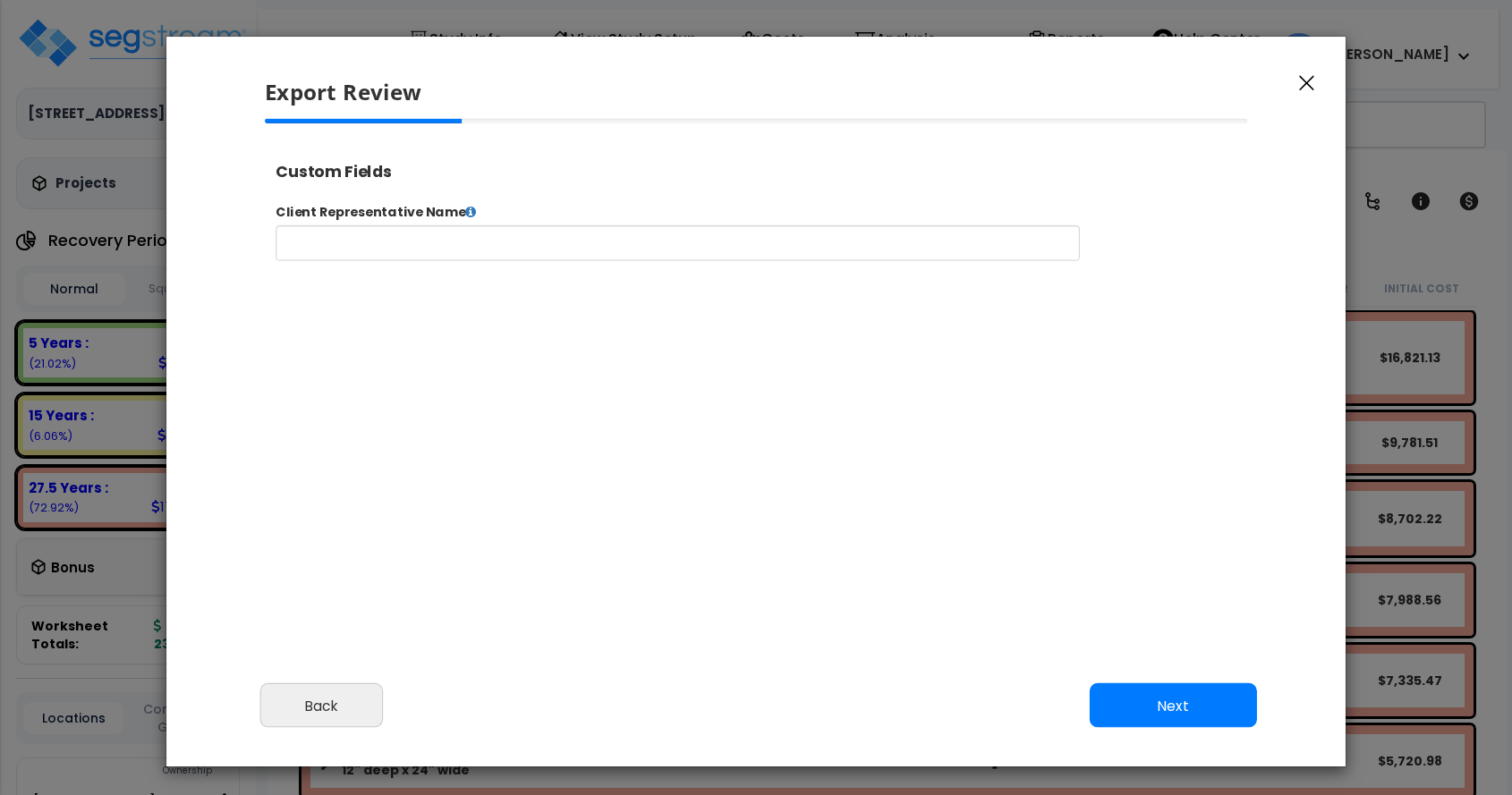
select select "2024"
click at [1175, 696] on button "Next" at bounding box center [1173, 706] width 167 height 44
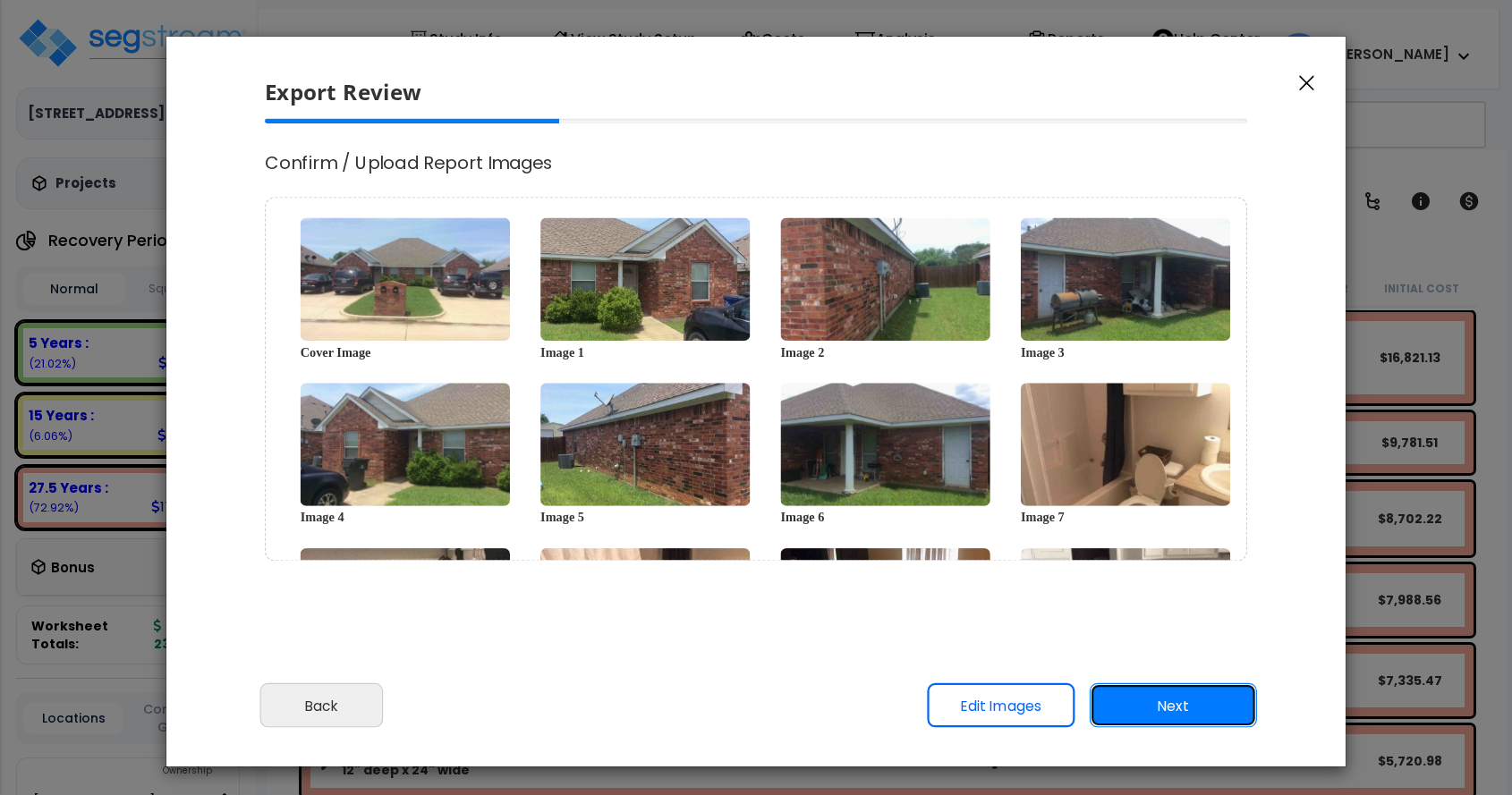
scroll to position [0, 0]
click at [1175, 696] on button "Next" at bounding box center [1173, 706] width 167 height 44
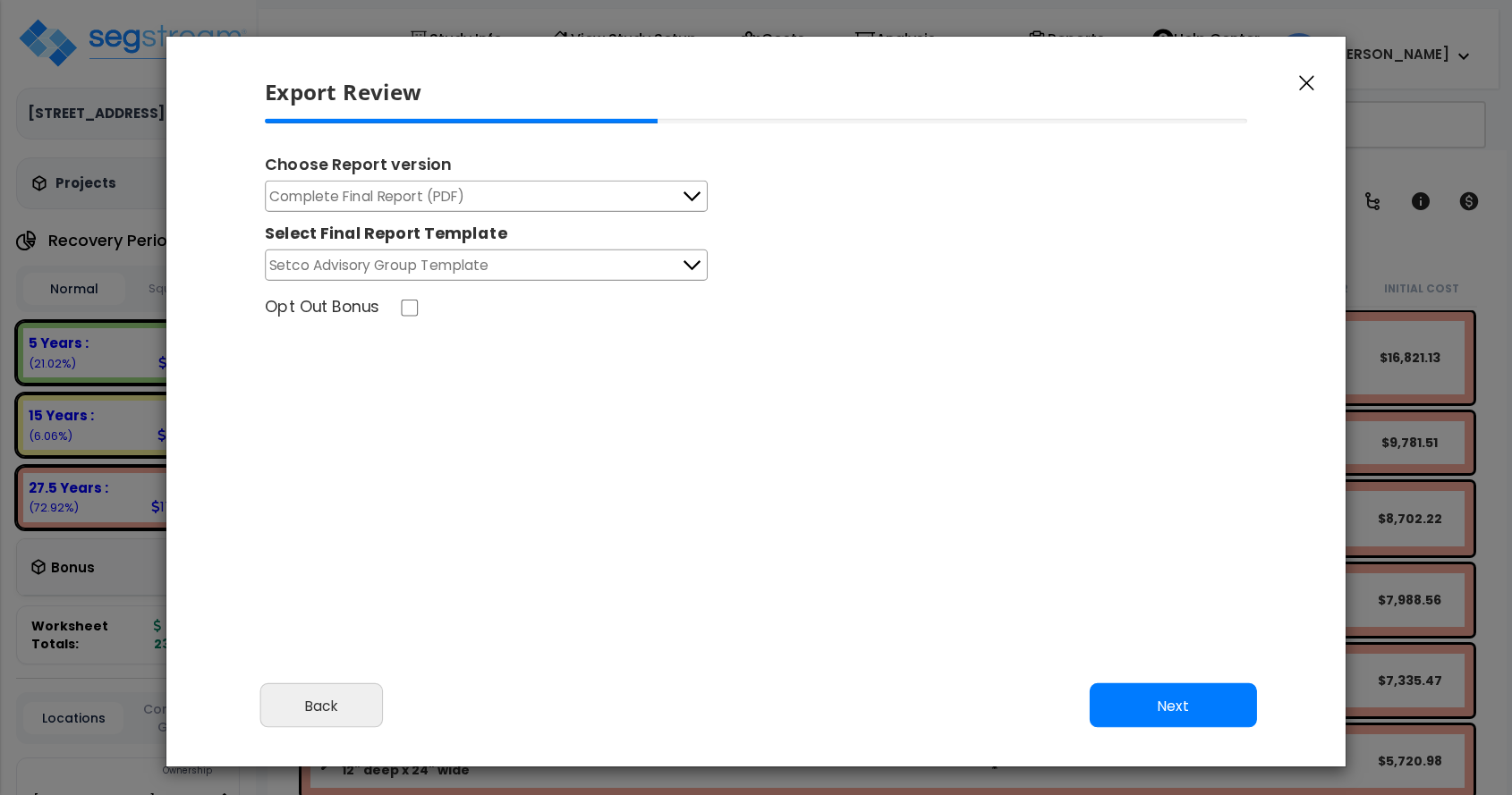
click at [552, 191] on button "Complete Final Report (PDF)" at bounding box center [486, 196] width 442 height 31
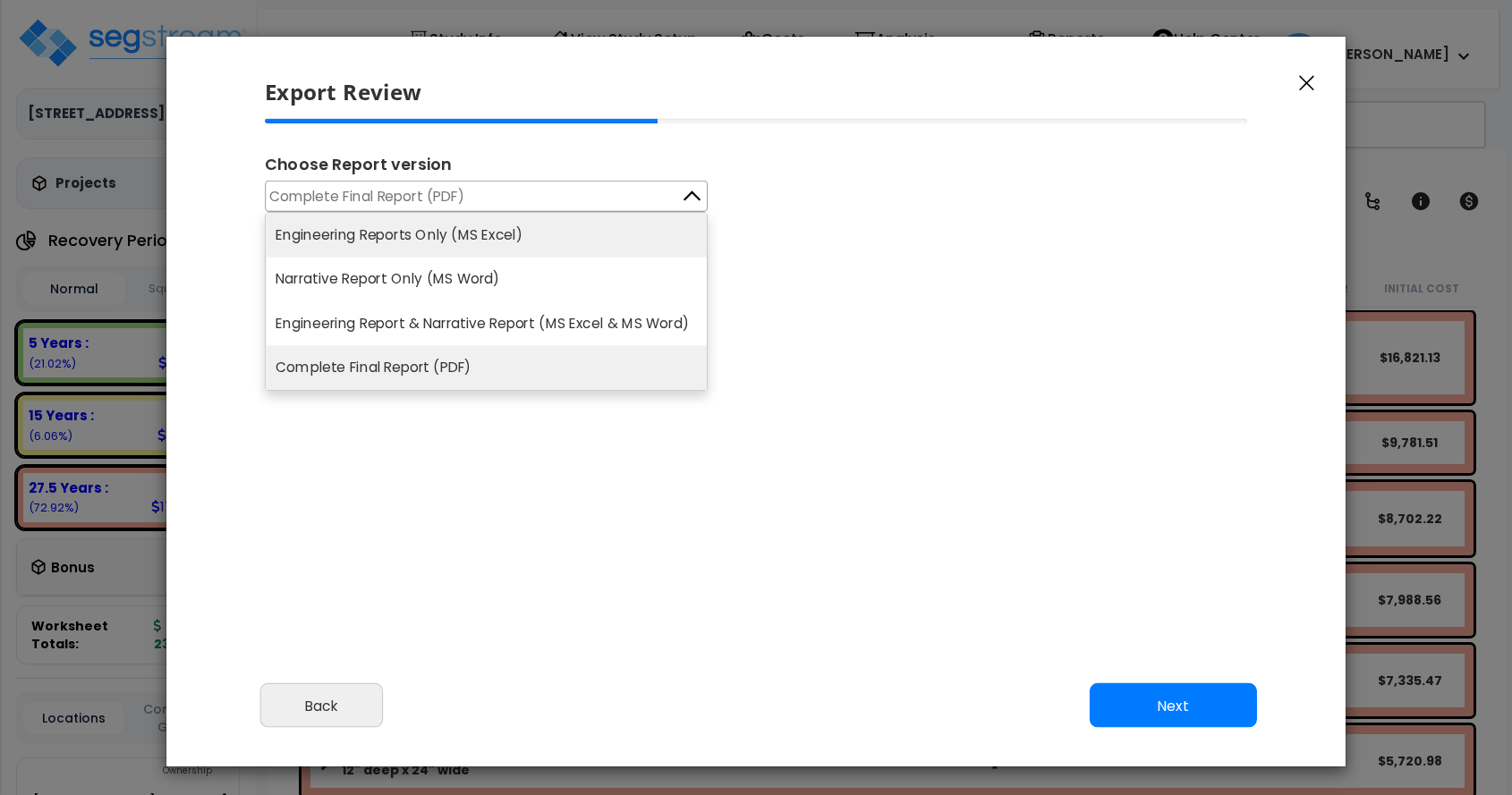
click at [483, 225] on li "Engineering Reports Only (MS Excel)" at bounding box center [486, 234] width 442 height 43
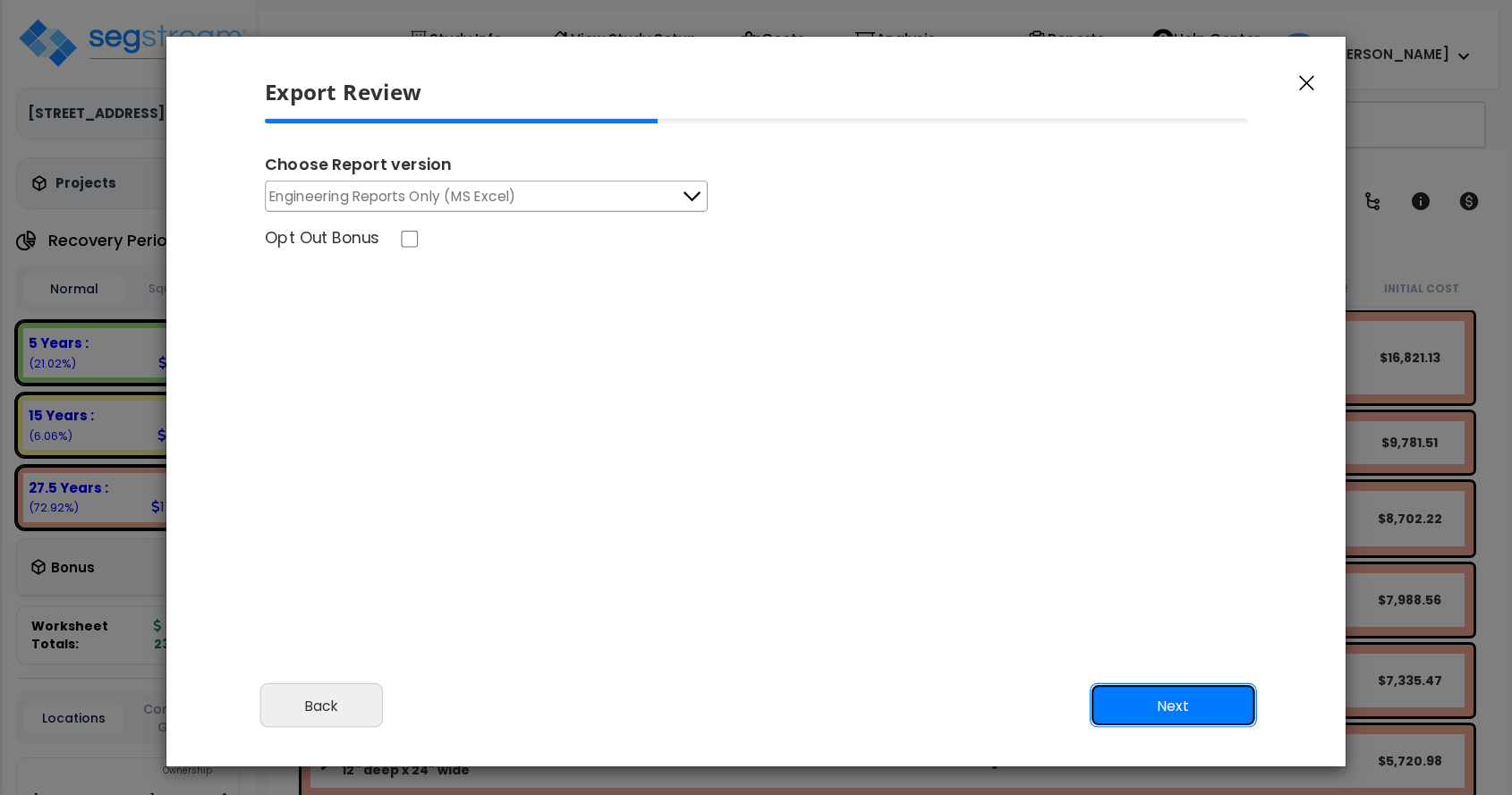
click at [1172, 711] on button "Next" at bounding box center [1173, 706] width 167 height 44
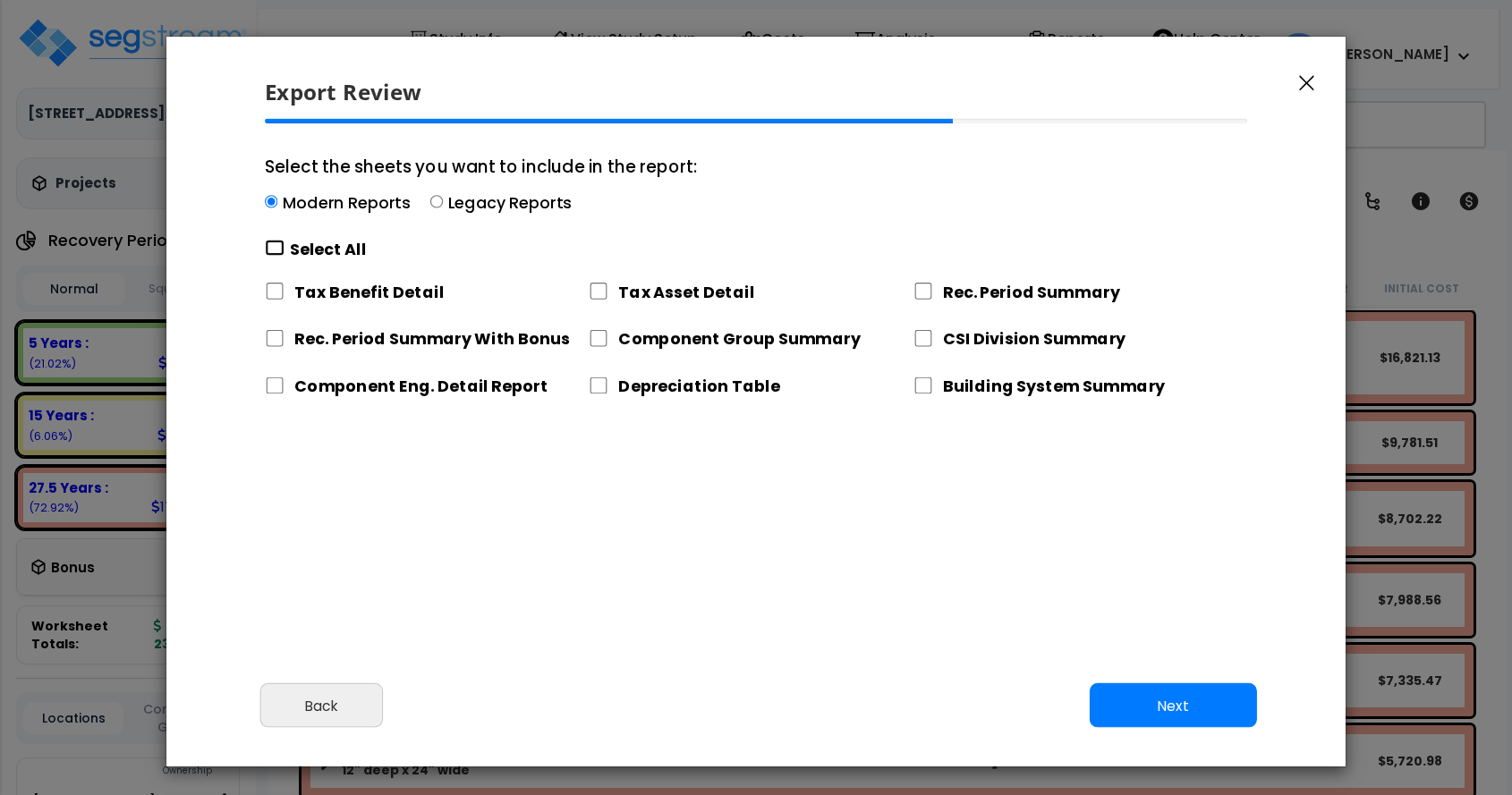
click at [274, 245] on input "Select the sheets you want to include in the report: Modern Reports Legacy Repo…" at bounding box center [274, 248] width 19 height 17
checkbox input "true"
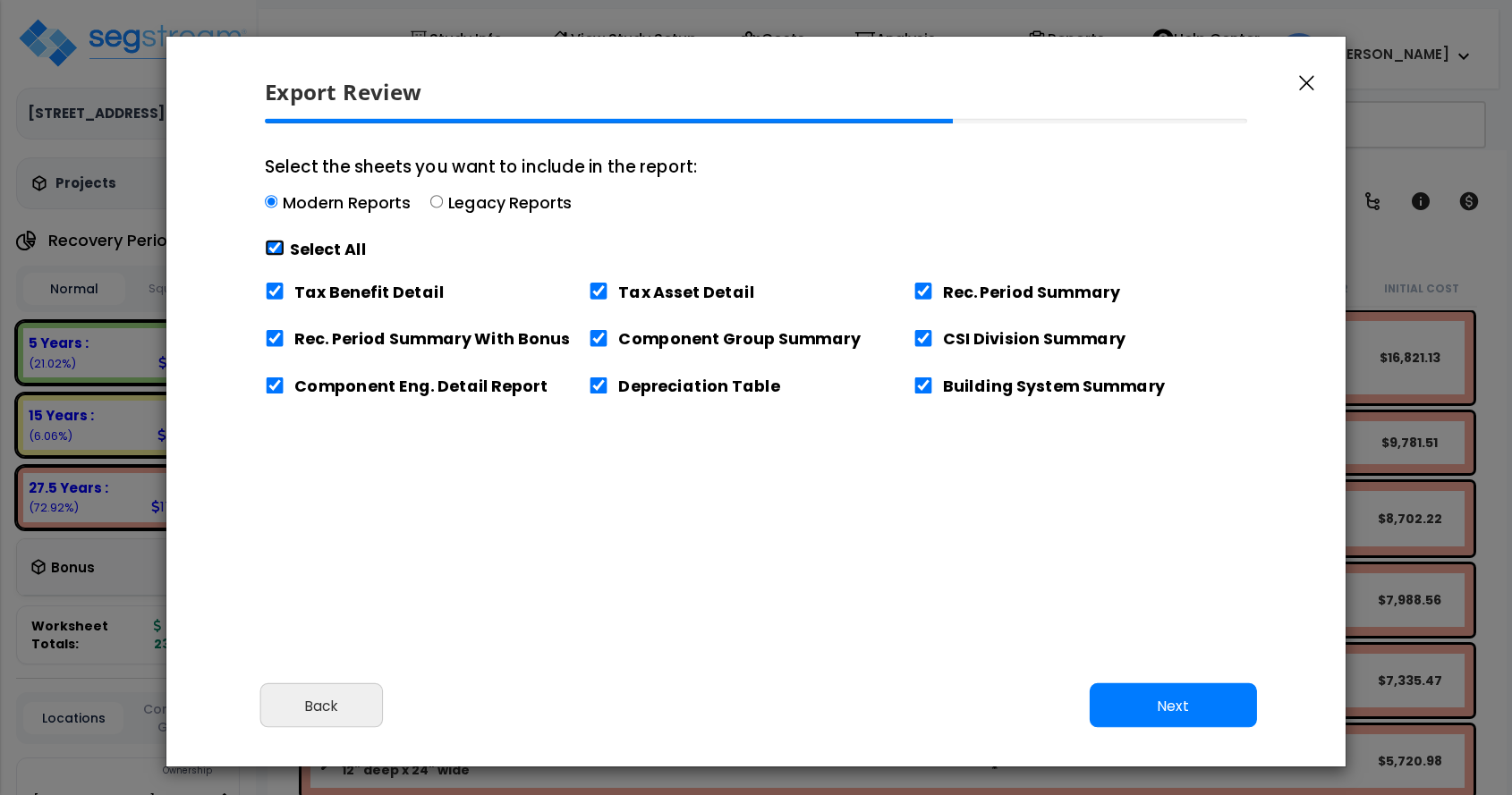
checkbox input "true"
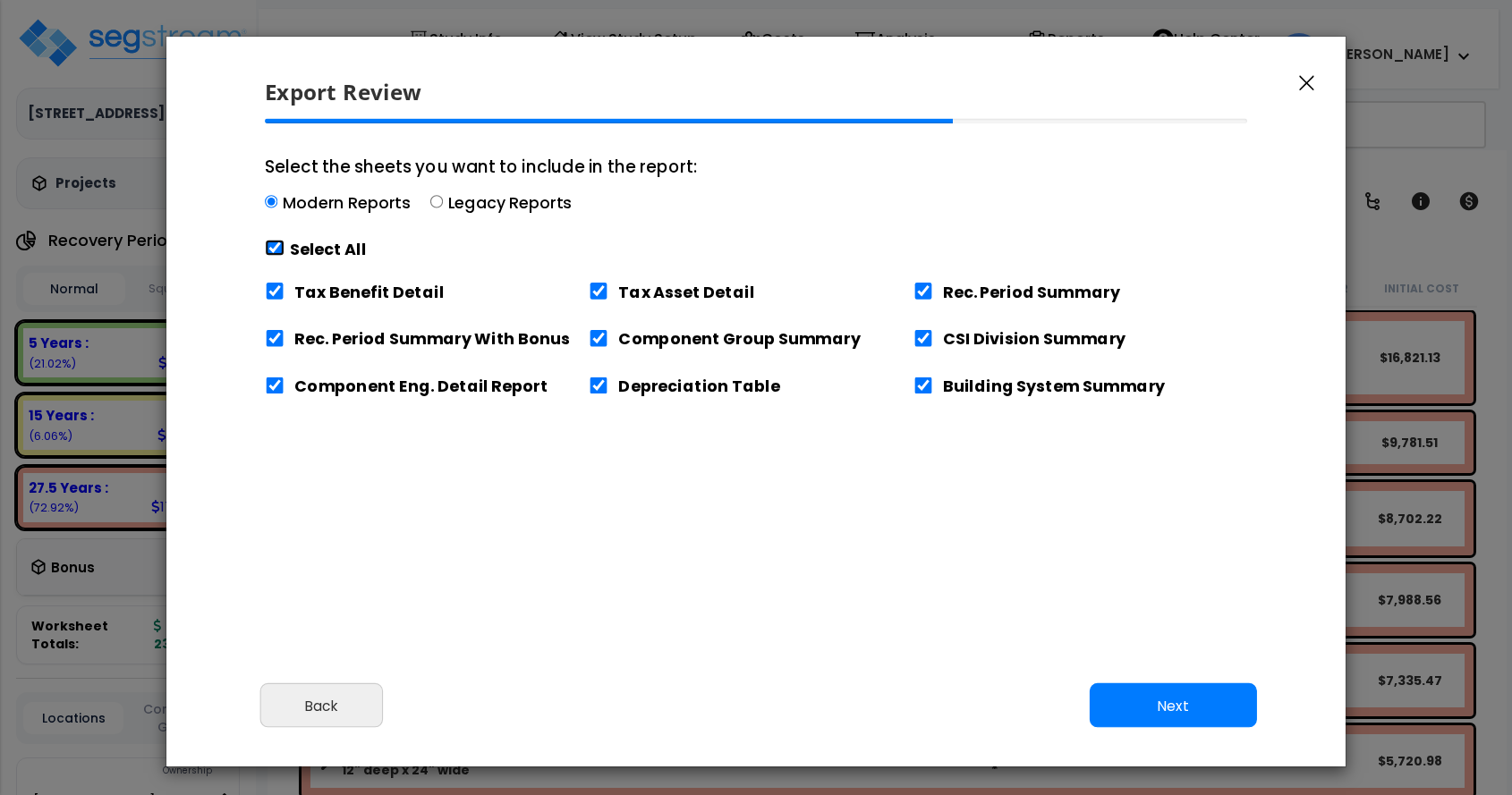
checkbox input "true"
click at [270, 285] on input "Tax Benefit Detail" at bounding box center [274, 292] width 19 height 17
checkbox input "false"
click at [602, 297] on input "Tax Asset Detail" at bounding box center [598, 292] width 19 height 17
checkbox input "false"
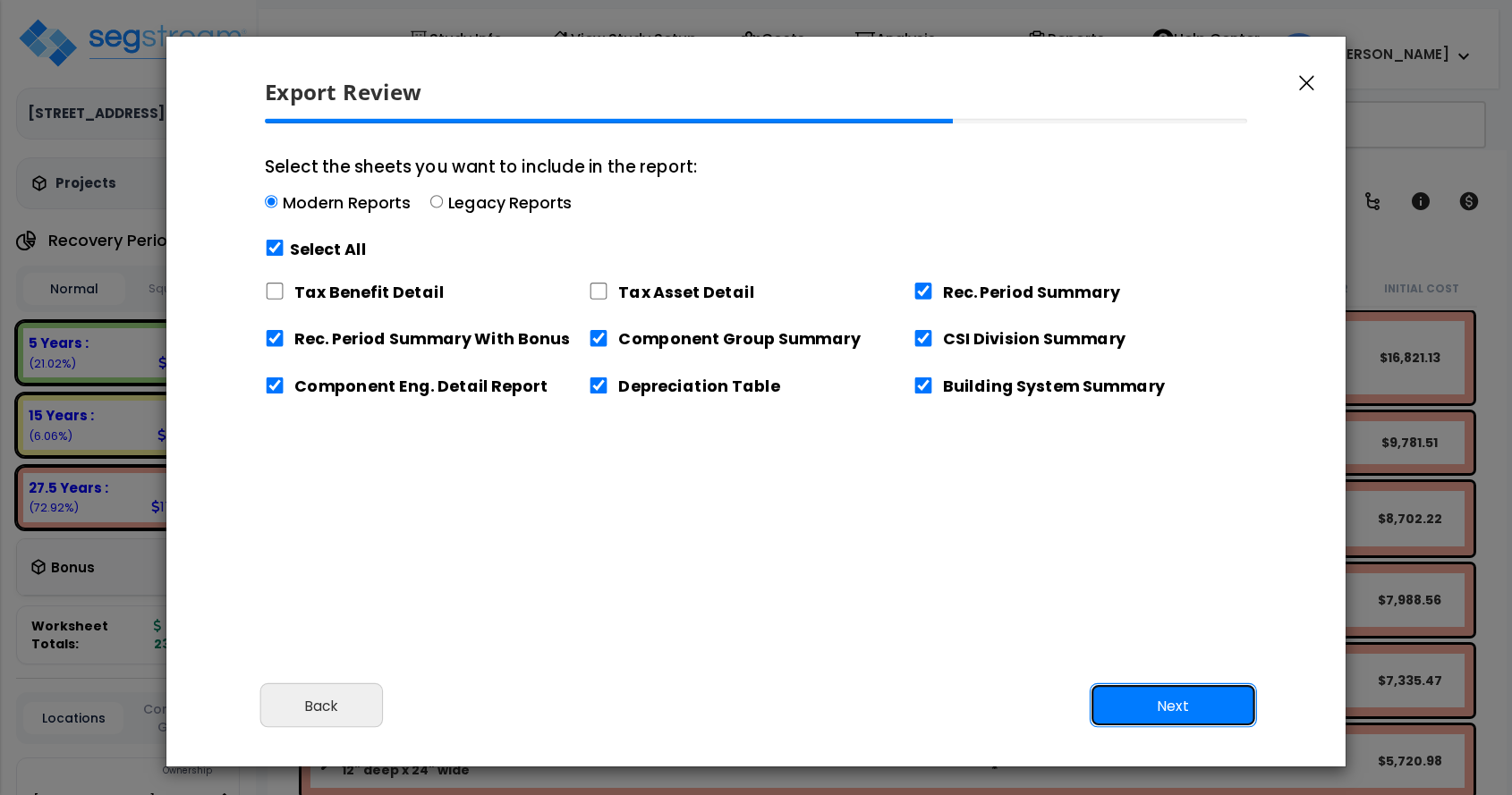
click at [1175, 698] on button "Next" at bounding box center [1173, 706] width 167 height 44
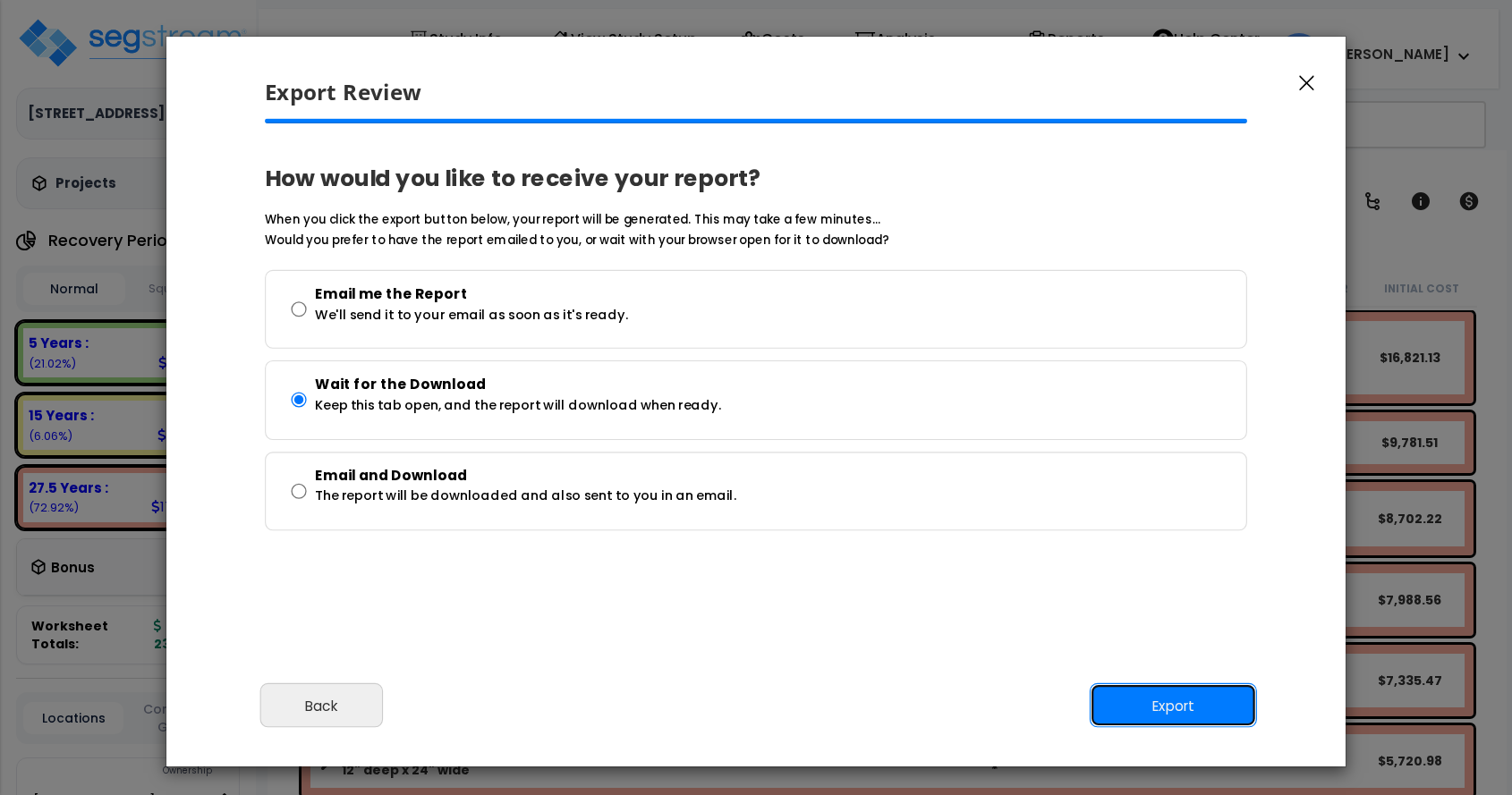
click at [1182, 701] on button "Export" at bounding box center [1173, 706] width 167 height 44
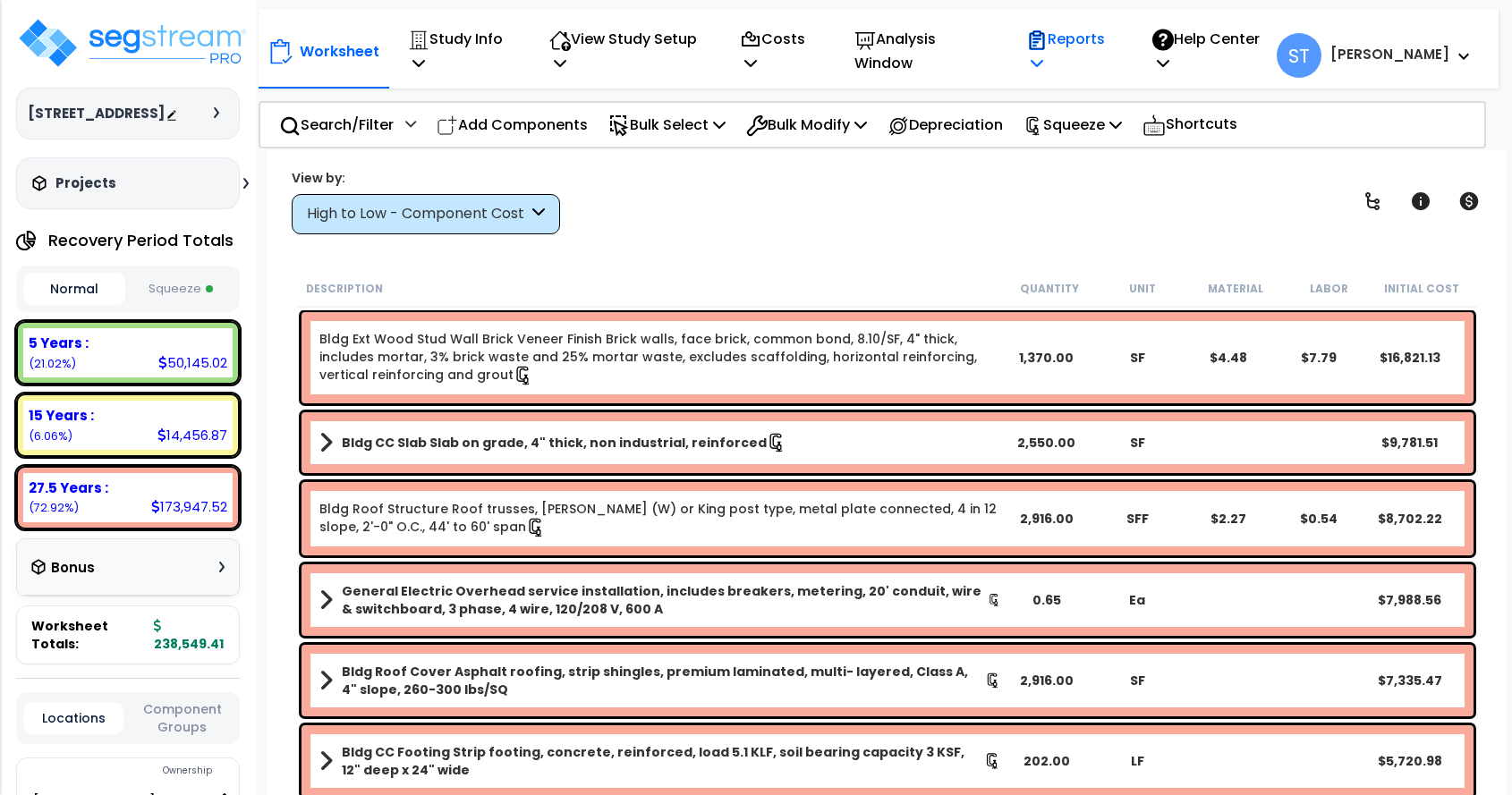
click at [1114, 33] on p "Reports" at bounding box center [1070, 51] width 88 height 48
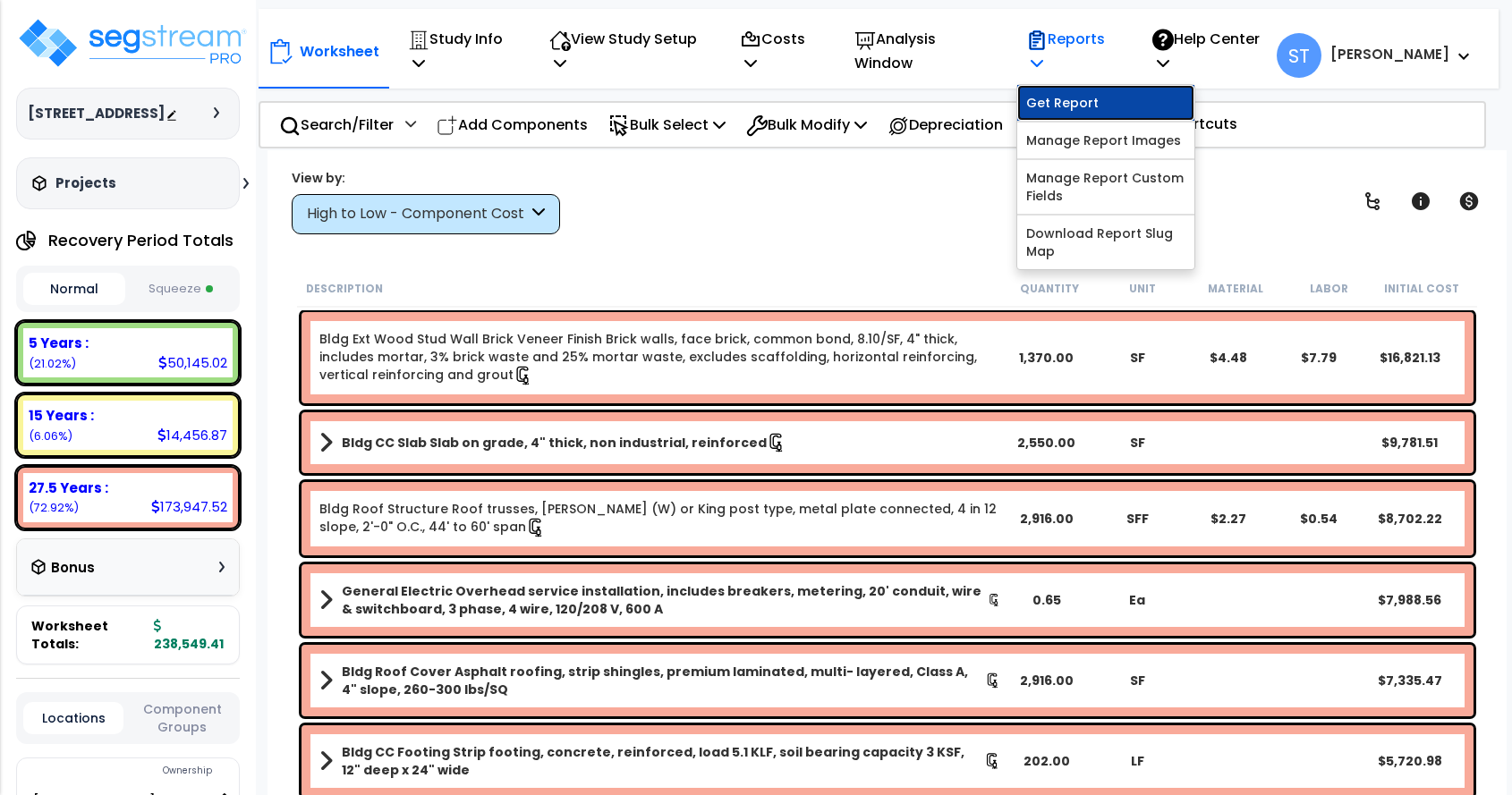
click at [1123, 103] on link "Get Report" at bounding box center [1105, 102] width 177 height 36
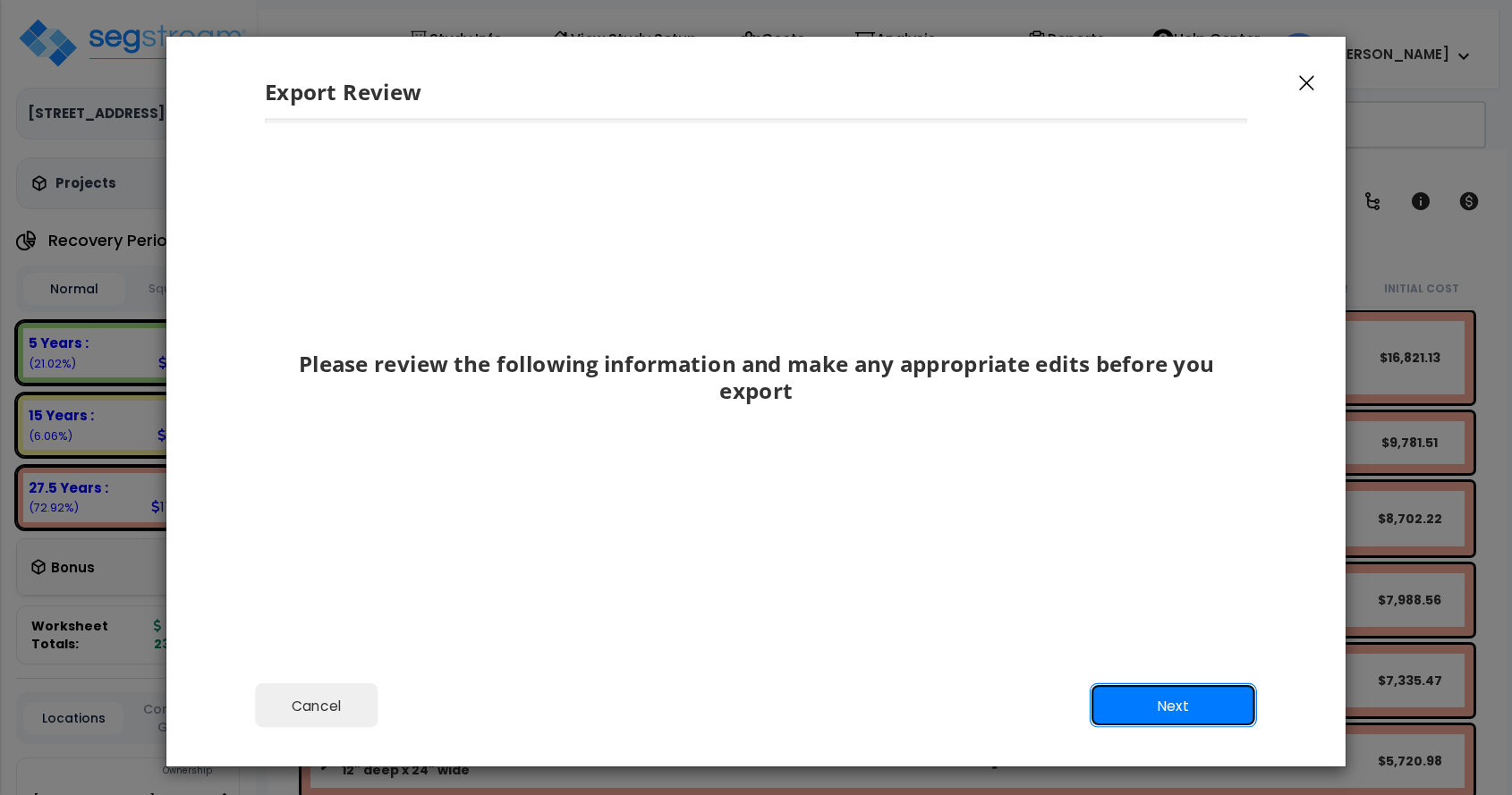
click at [1218, 710] on button "Next" at bounding box center [1173, 706] width 167 height 44
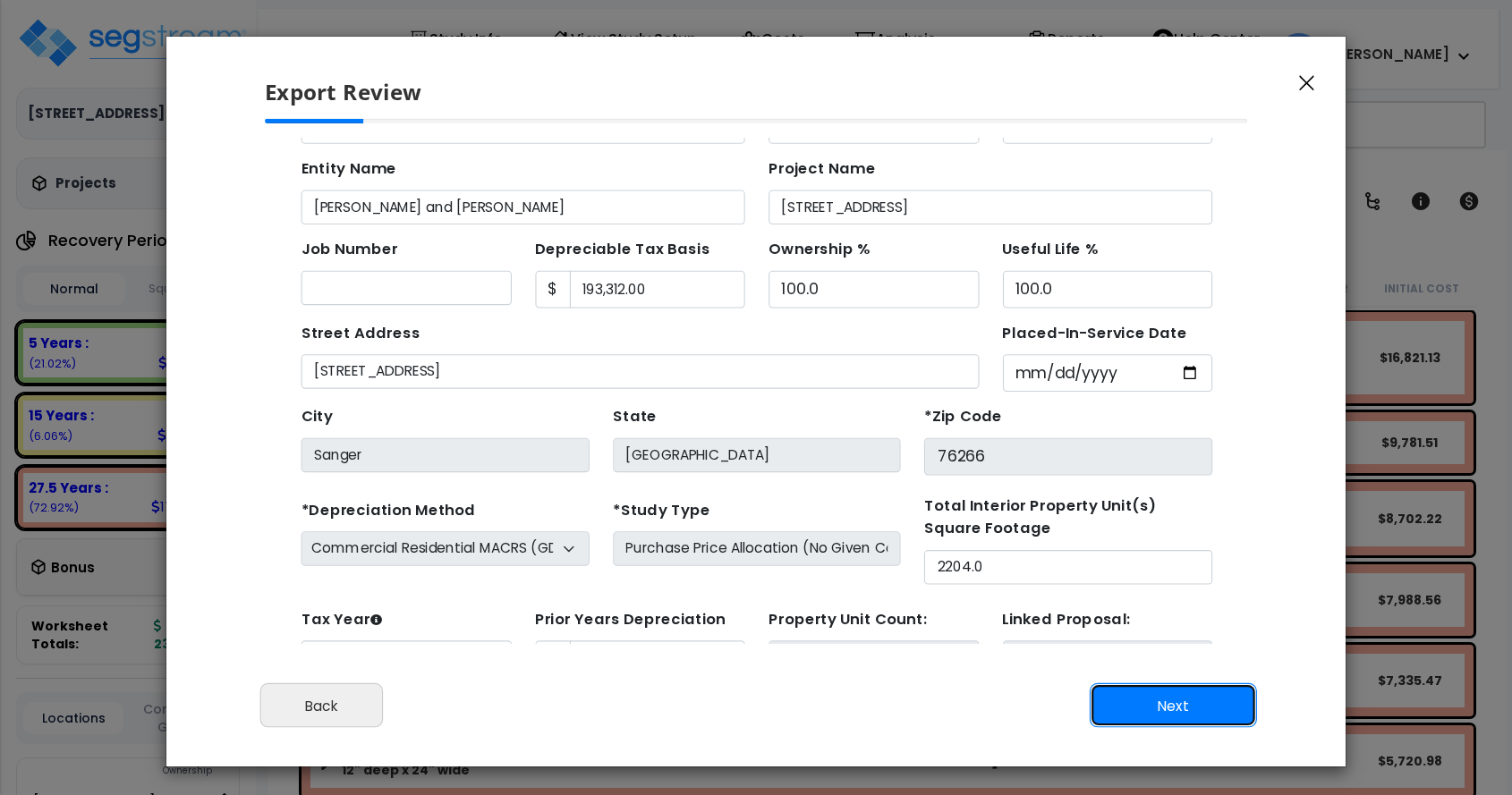
scroll to position [82, 0]
click at [1209, 713] on button "Next" at bounding box center [1173, 706] width 167 height 44
type input "17281"
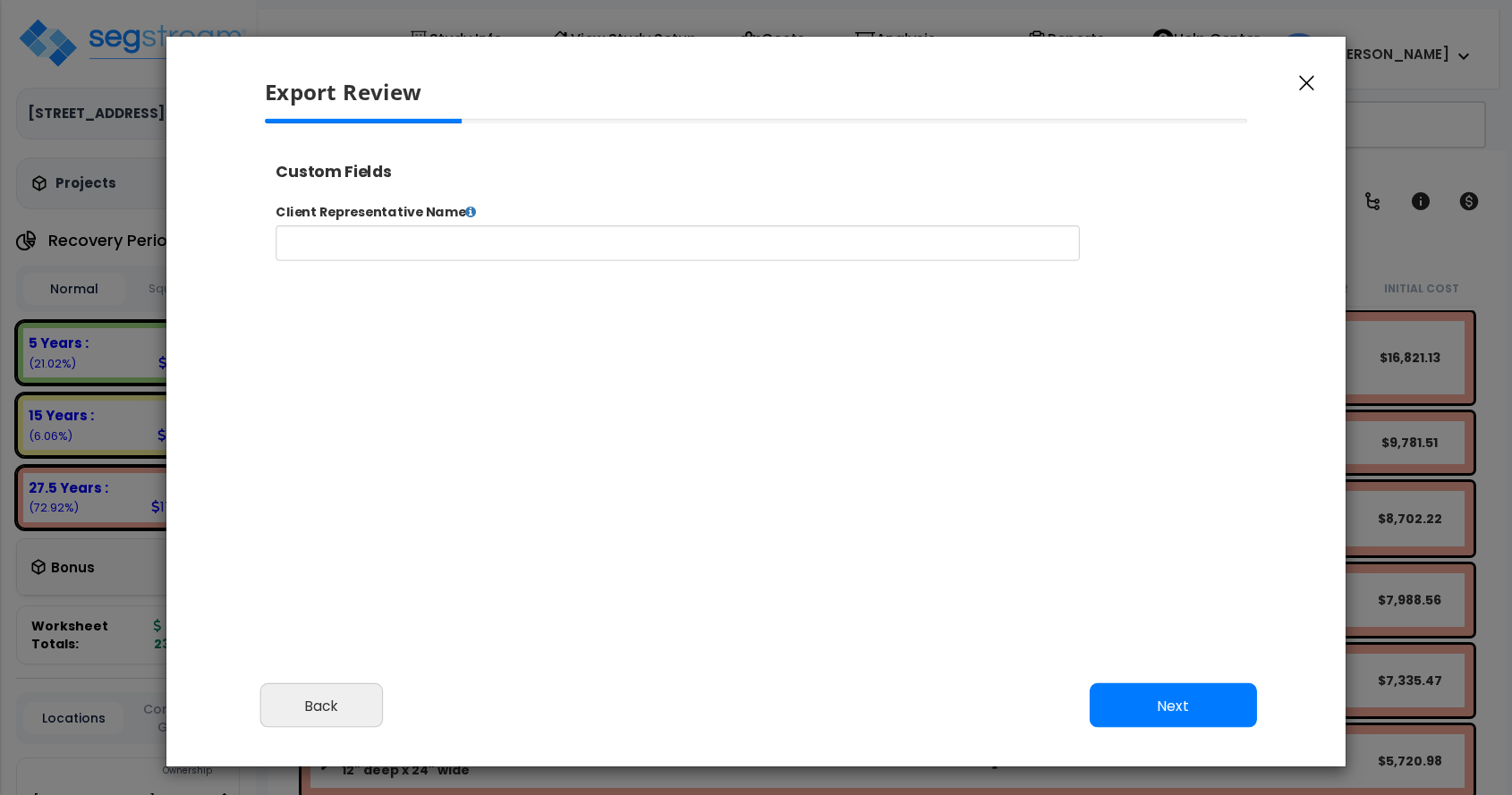
select select "2024"
click at [1209, 713] on button "Next" at bounding box center [1173, 706] width 167 height 44
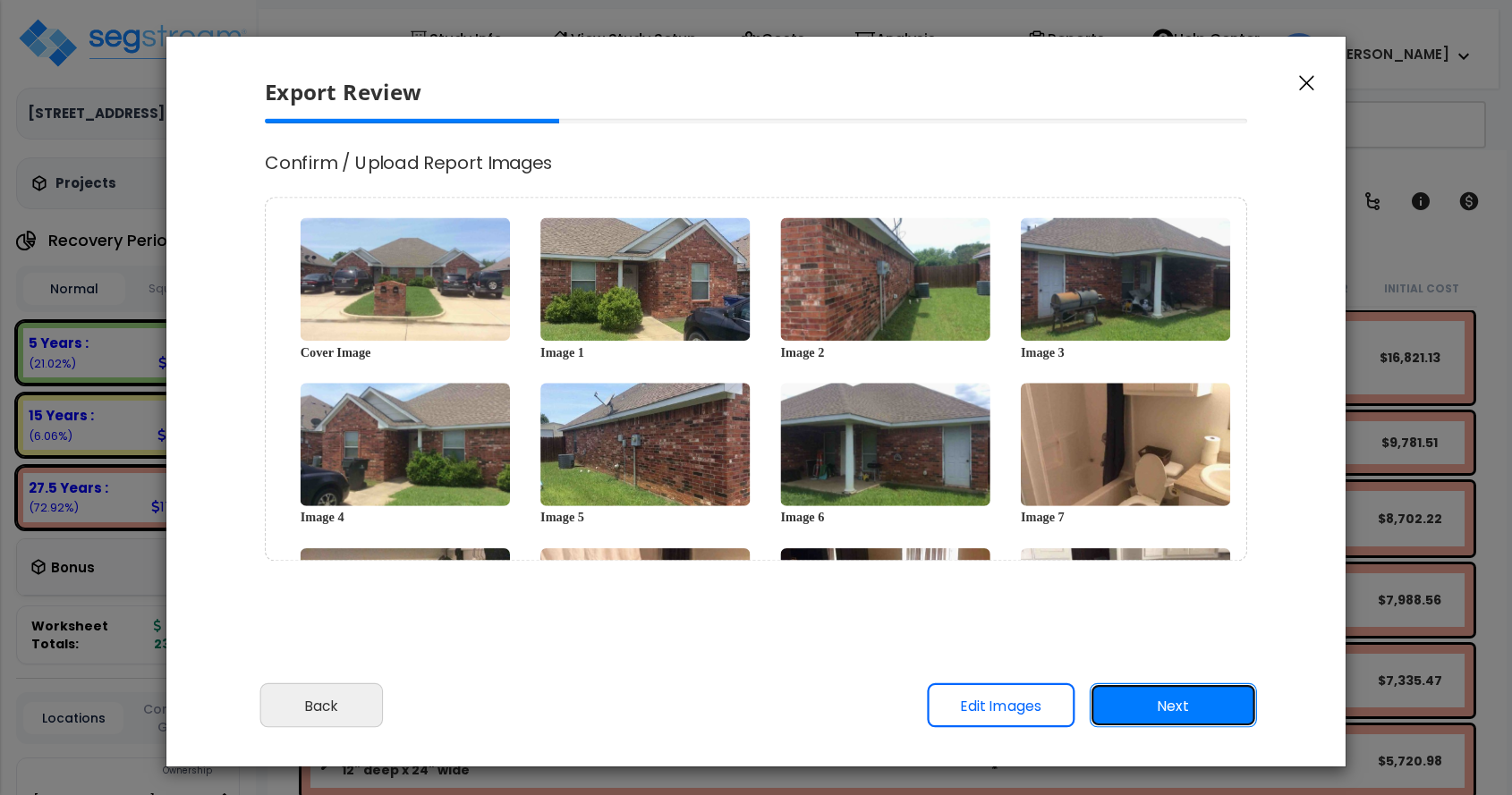
scroll to position [0, 0]
click at [1209, 713] on button "Next" at bounding box center [1173, 706] width 167 height 44
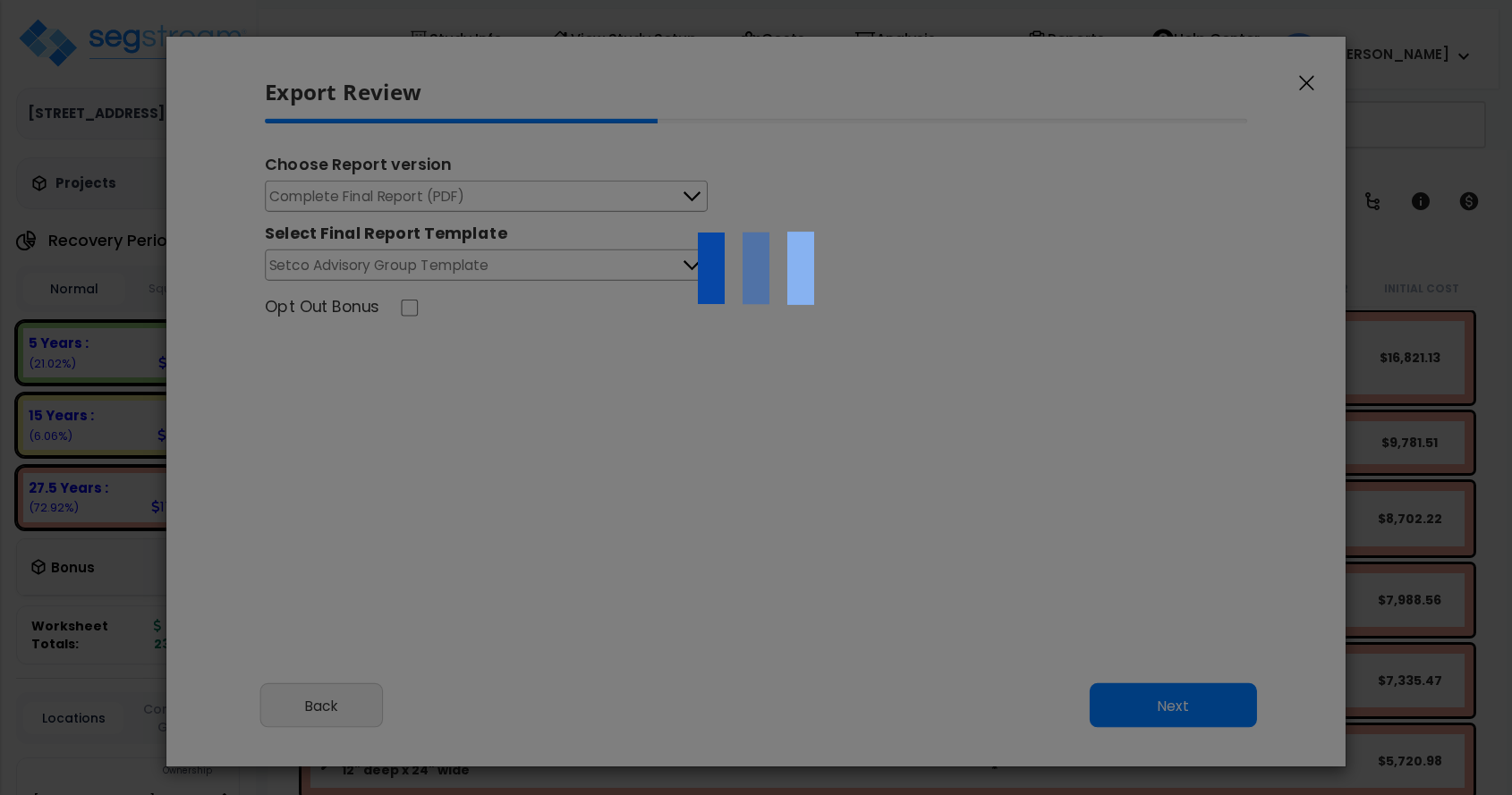
click at [581, 151] on div "We are Building your Study. So please grab a coffee and let us do the heavy lif…" at bounding box center [756, 115] width 1512 height 71
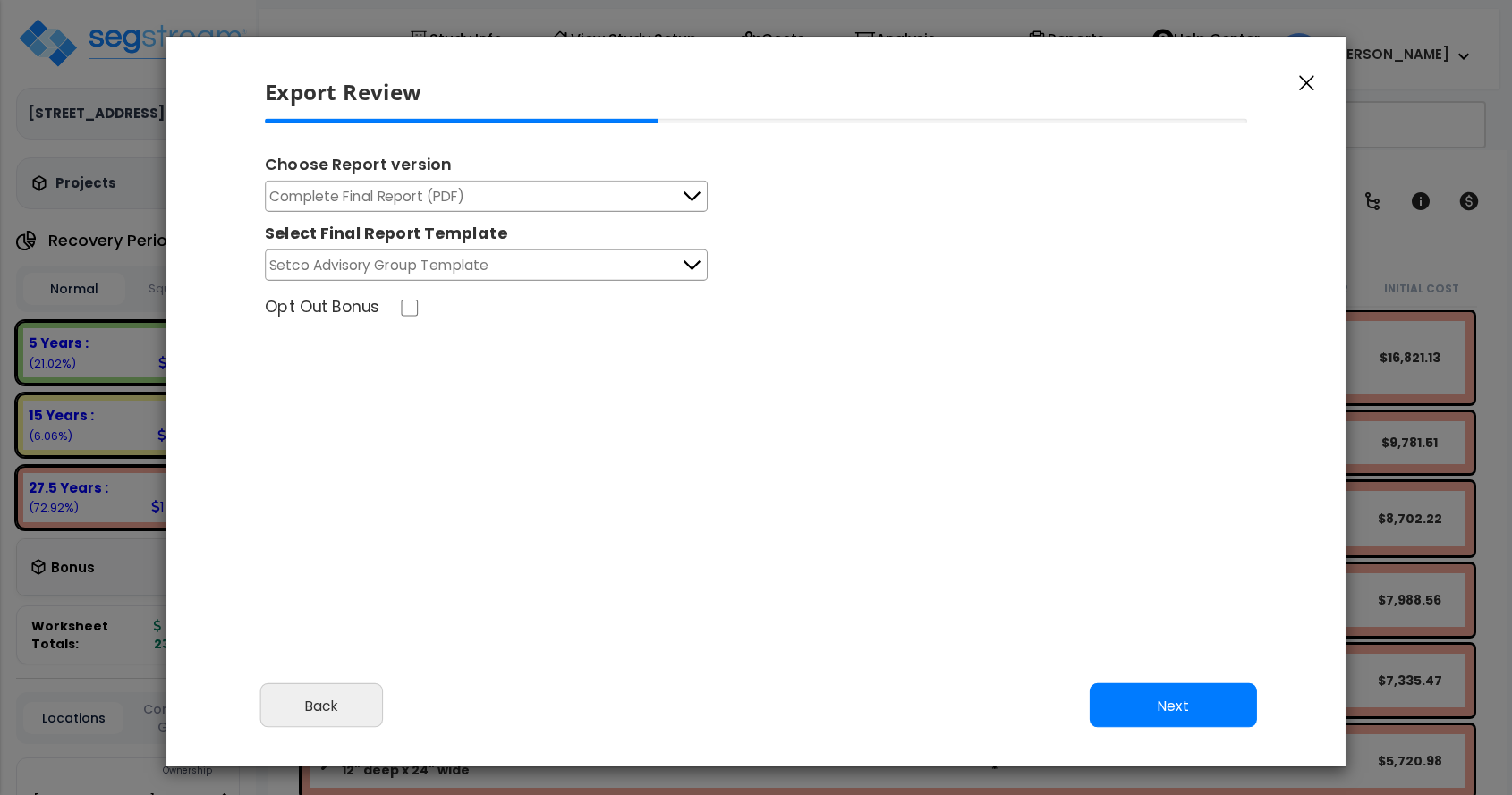
click at [581, 198] on button "Complete Final Report (PDF)" at bounding box center [486, 196] width 442 height 31
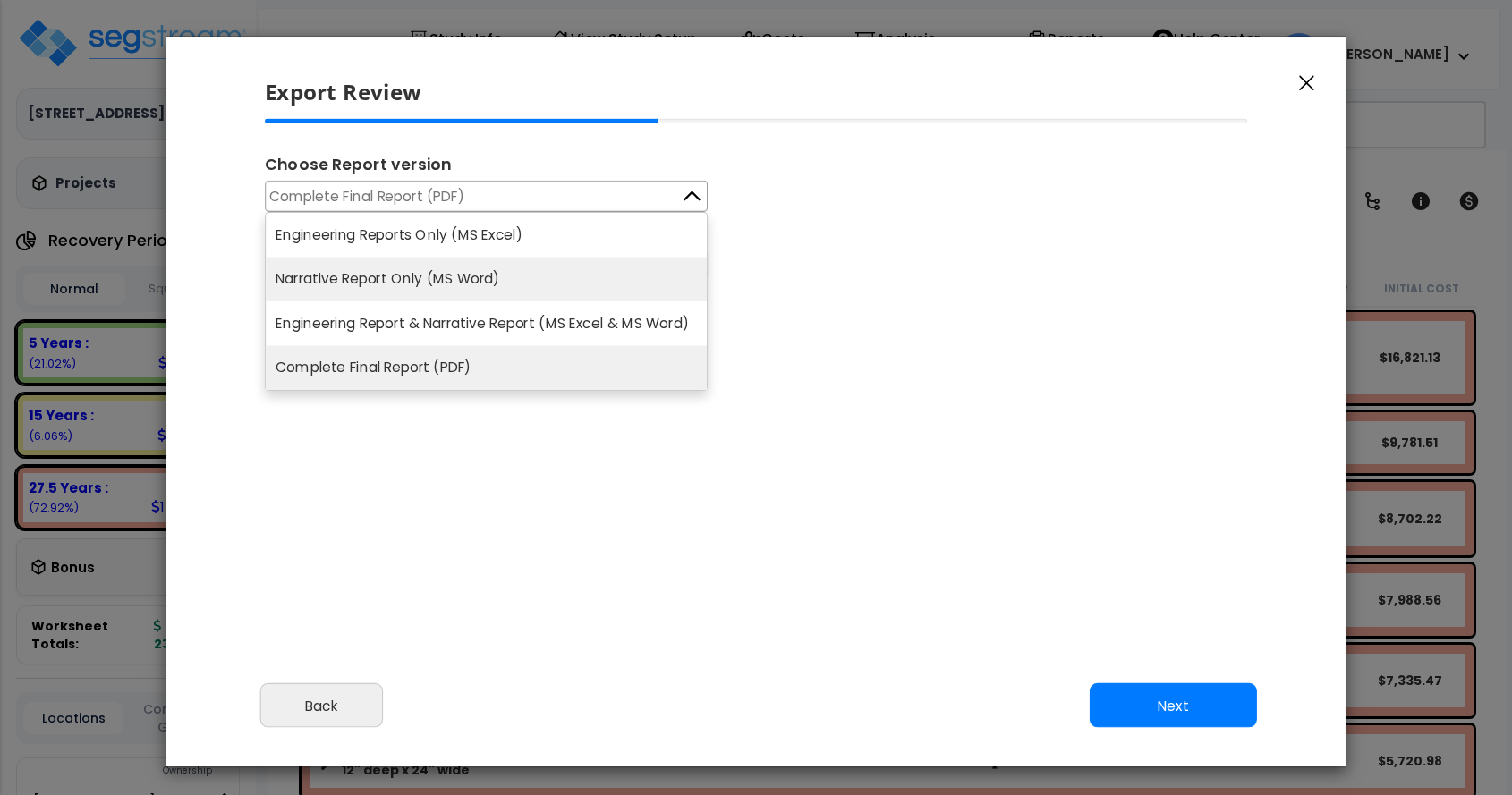
click at [558, 264] on li "Narrative Report Only (MS Word)" at bounding box center [486, 280] width 442 height 44
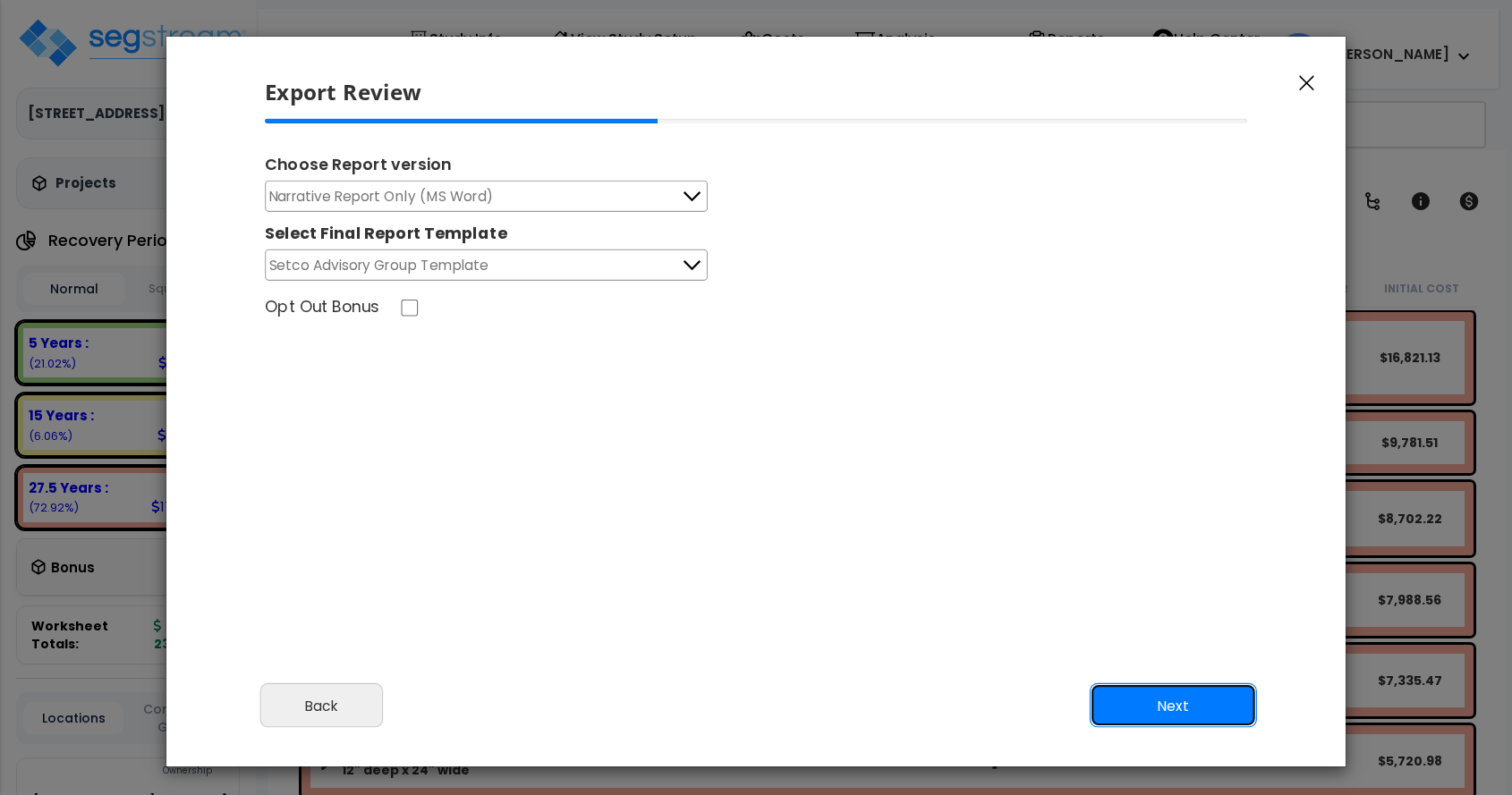
click at [1188, 698] on button "Next" at bounding box center [1173, 706] width 167 height 44
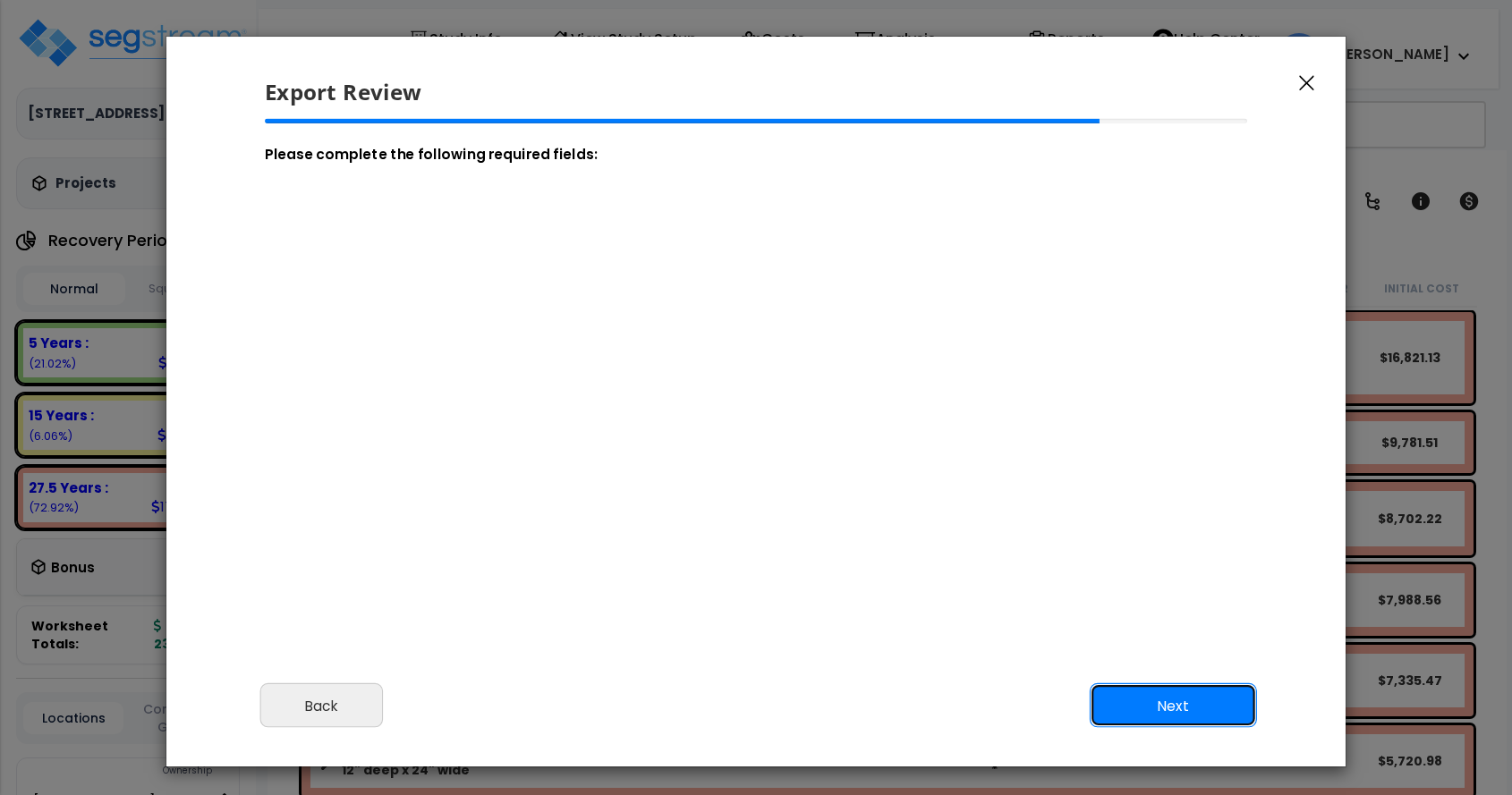
click at [1188, 699] on button "Next" at bounding box center [1173, 706] width 167 height 44
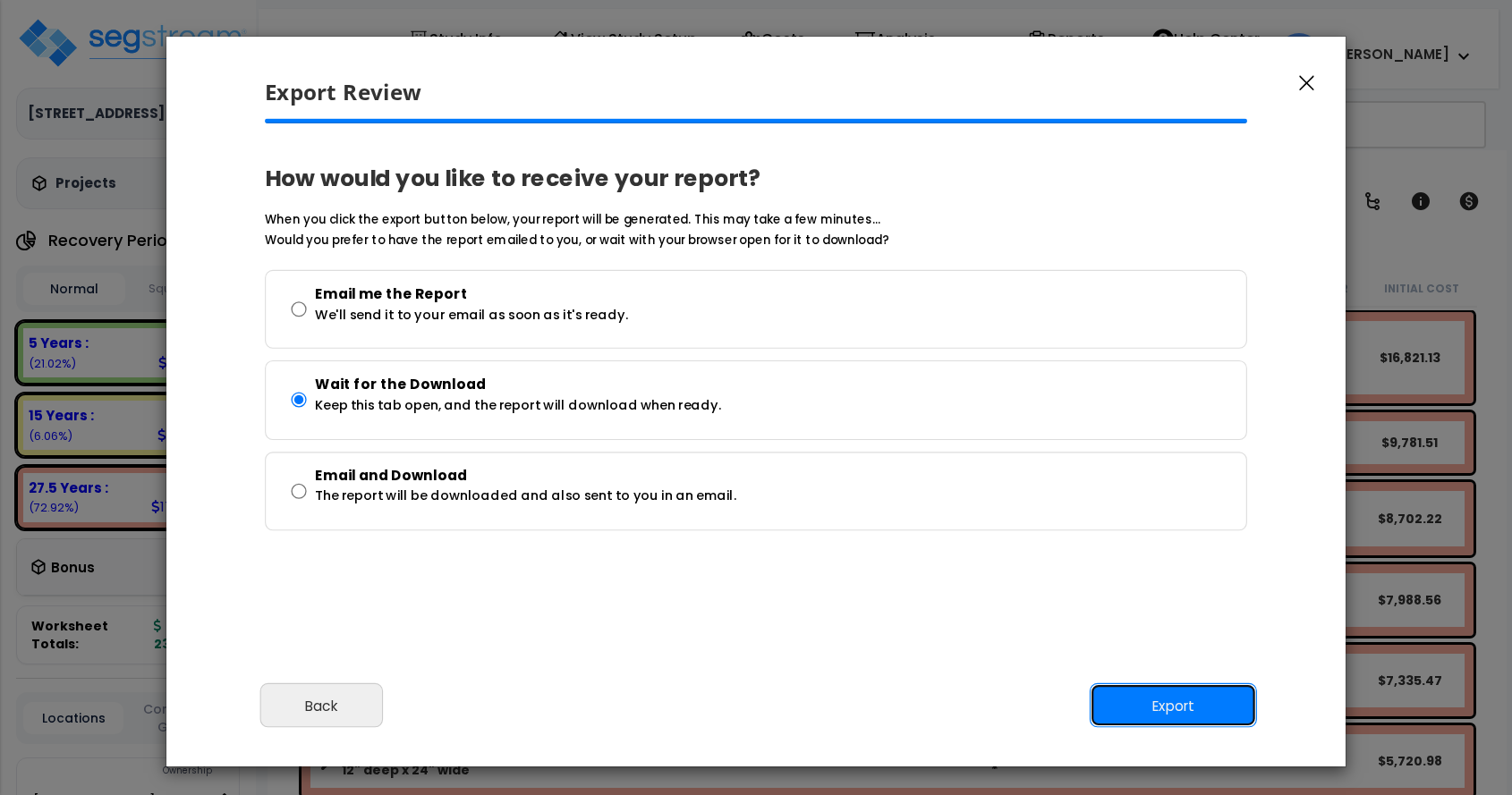
click at [1188, 699] on button "Export" at bounding box center [1173, 706] width 167 height 44
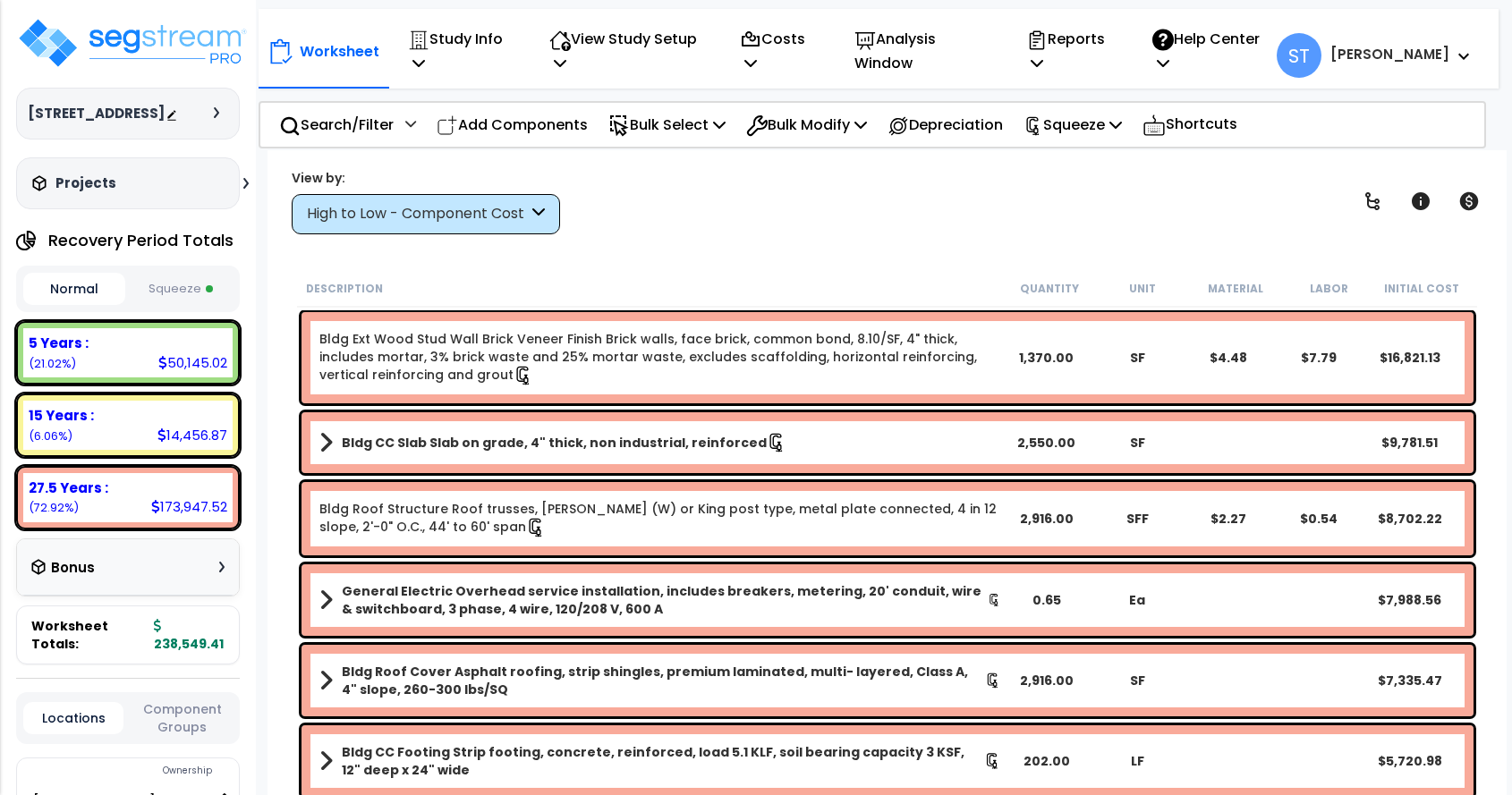
click at [887, 188] on div "View by: High to Low - Component Cost High to Low - Component Cost" at bounding box center [887, 201] width 1205 height 67
click at [200, 46] on img at bounding box center [132, 43] width 233 height 54
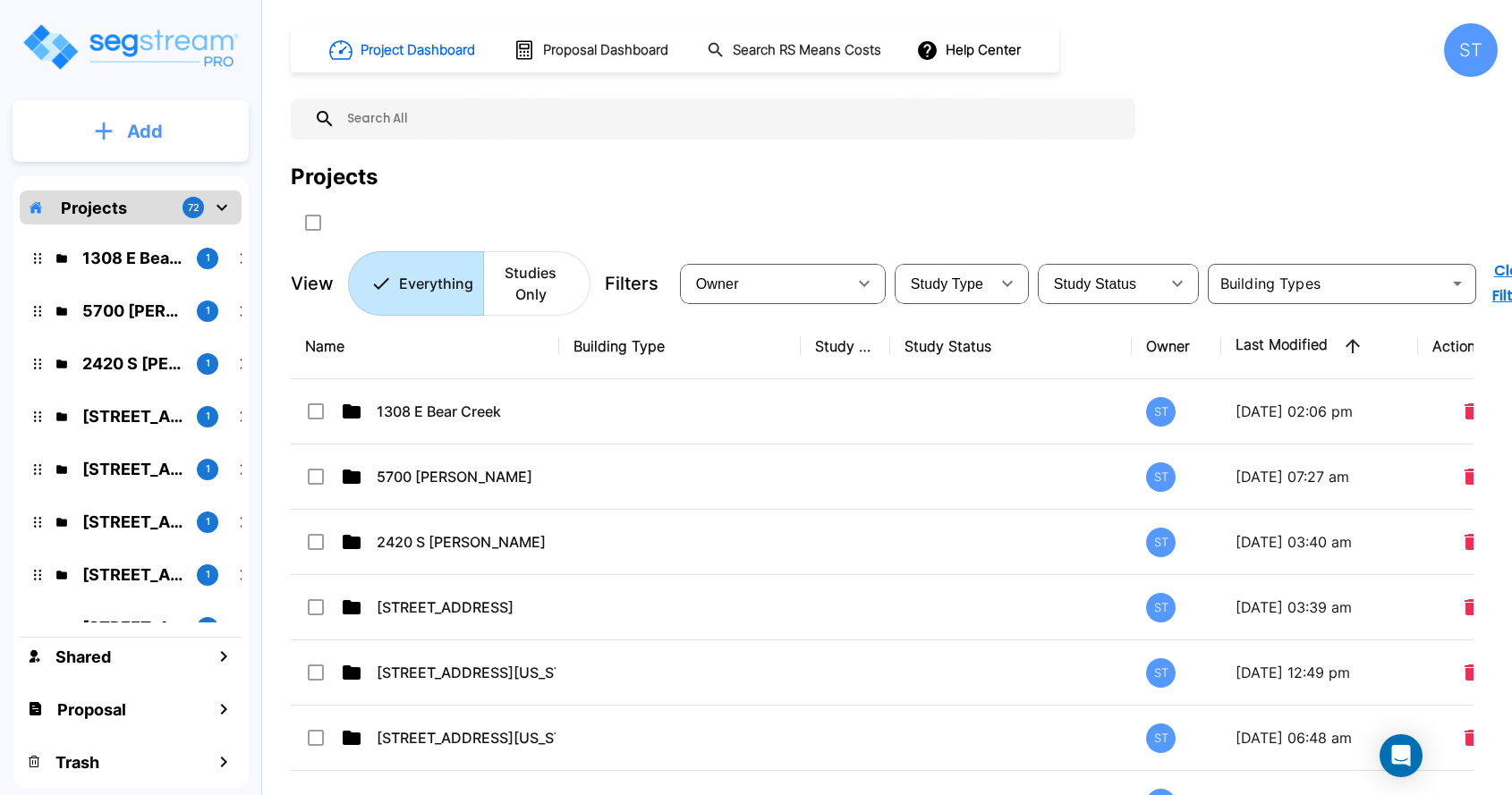
click at [148, 131] on p "Add" at bounding box center [145, 131] width 36 height 27
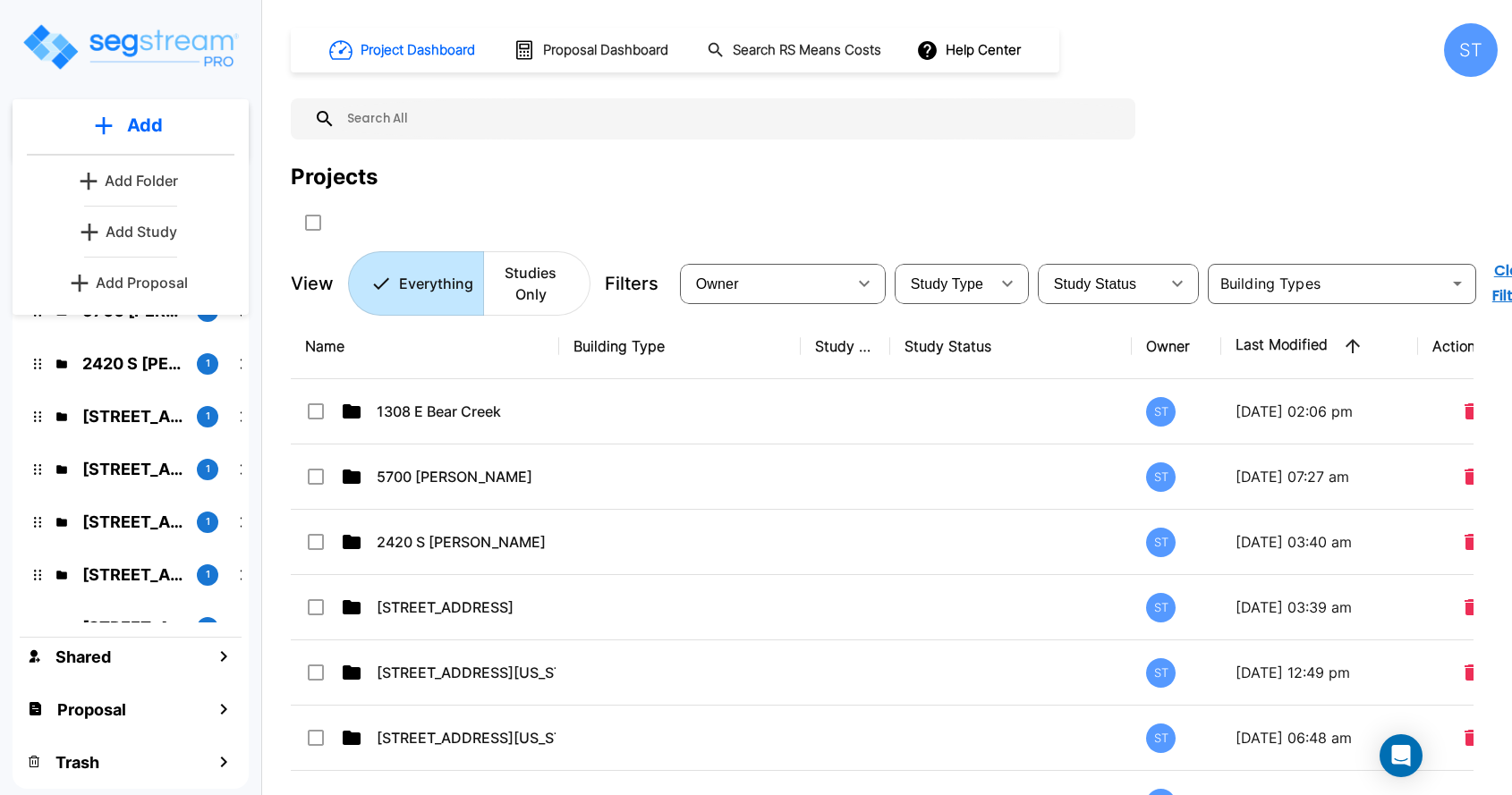
click at [148, 228] on p "Add Study" at bounding box center [141, 232] width 71 height 21
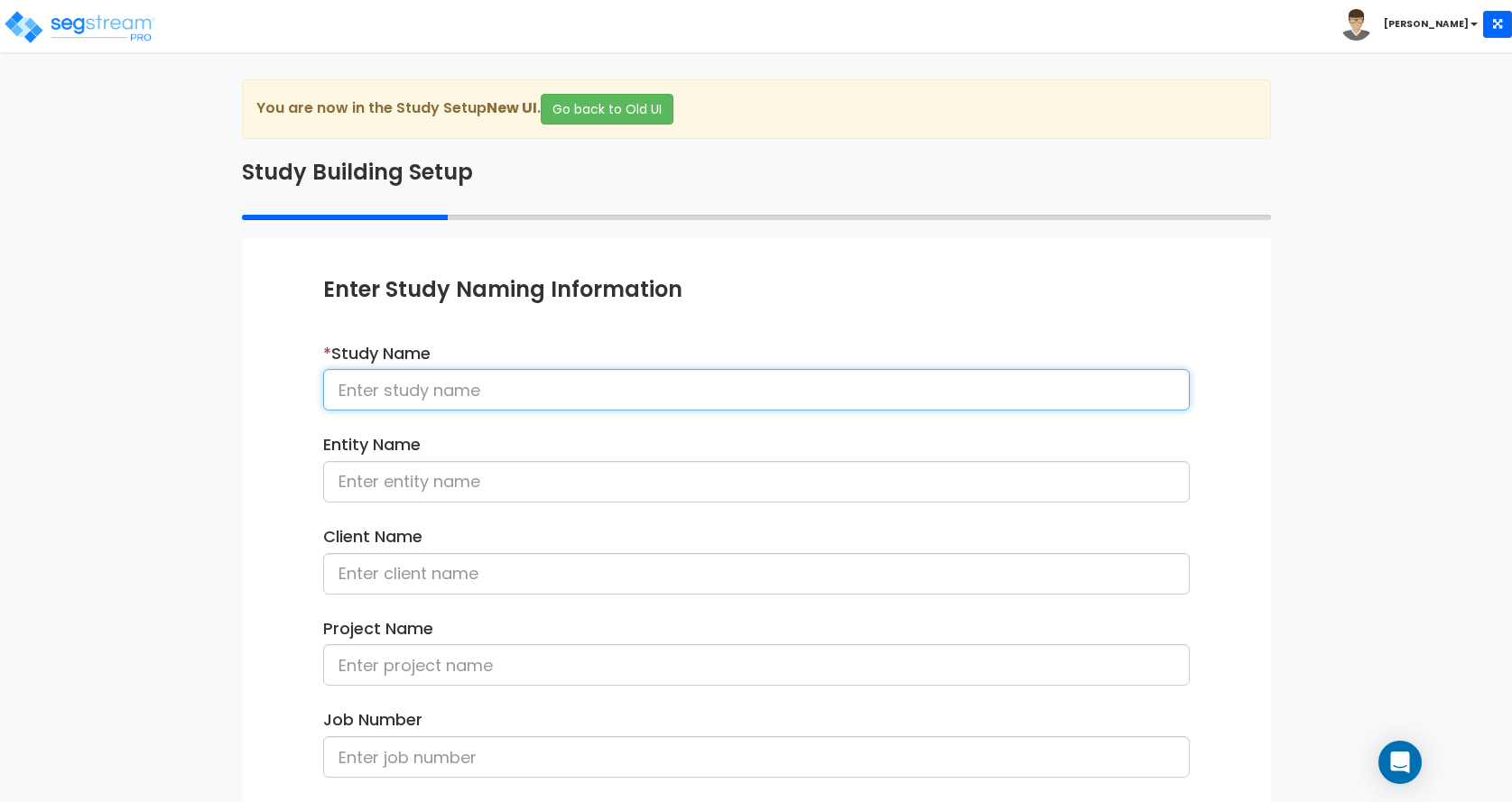
click at [378, 394] on input at bounding box center [756, 390] width 867 height 42
type input "[STREET_ADDRESS]"
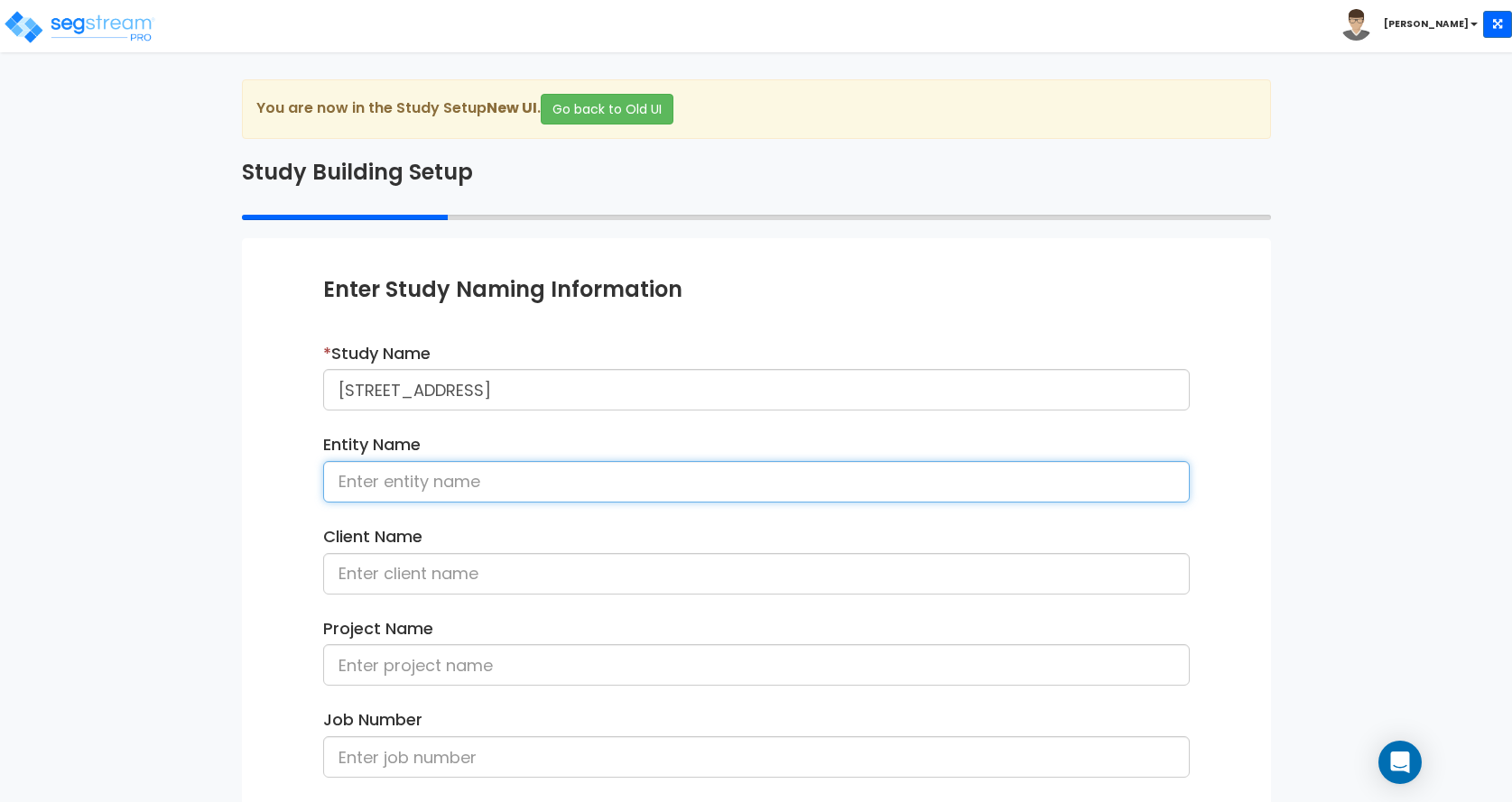
type input "[PERSON_NAME] and [PERSON_NAME]"
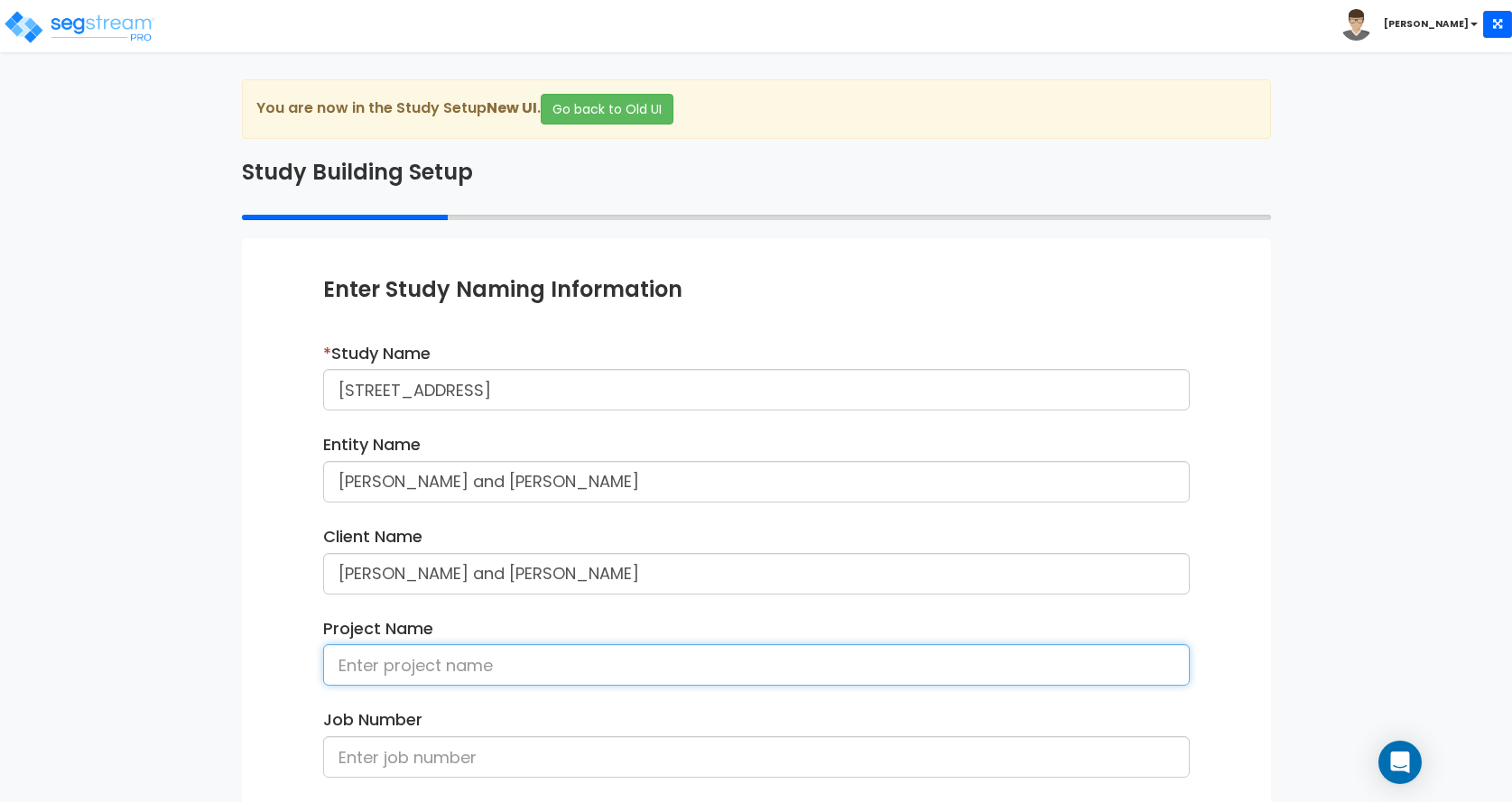
type input "[STREET_ADDRESS]"
type input "2,204"
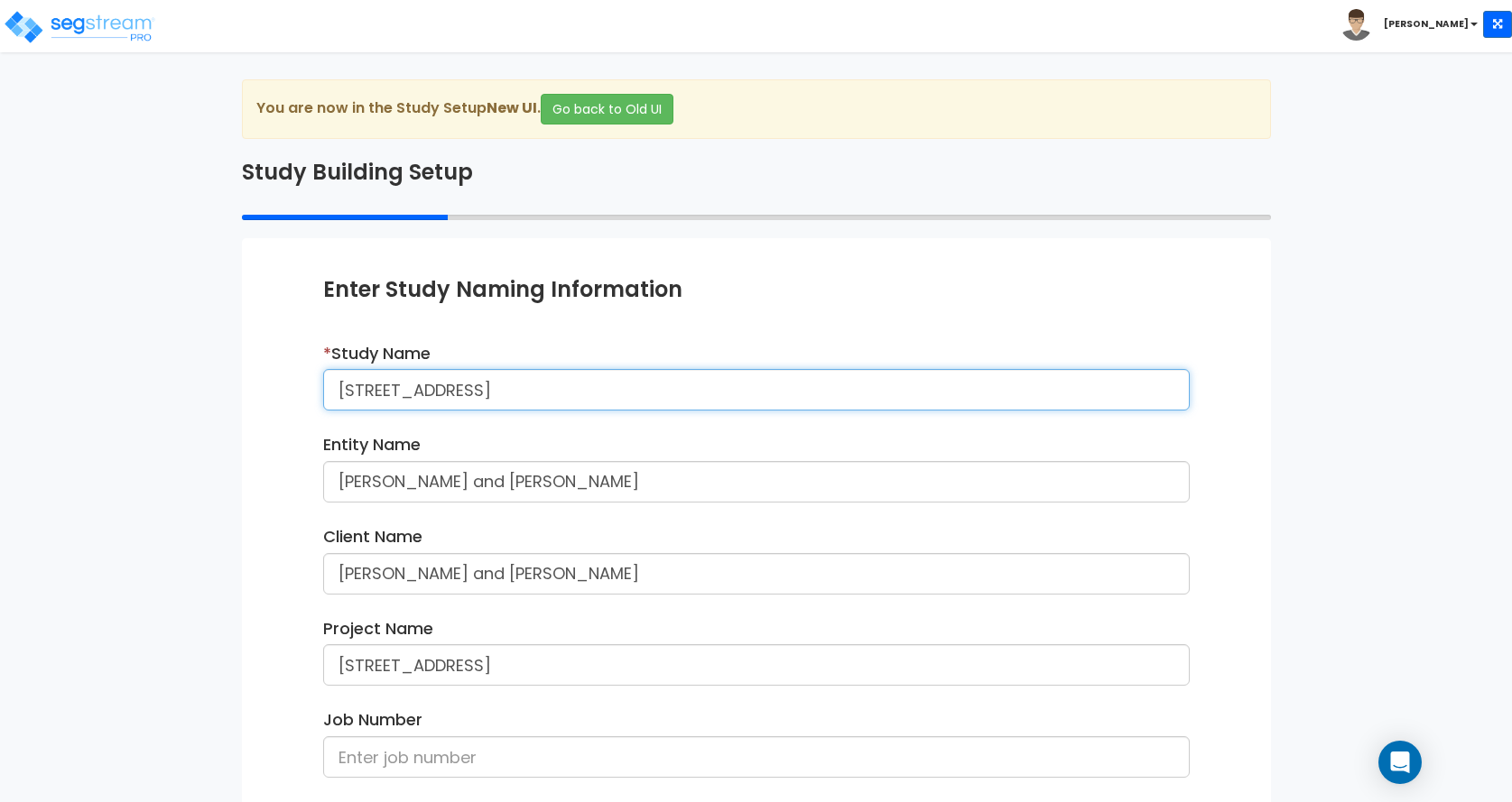
click at [366, 391] on input "[STREET_ADDRESS]" at bounding box center [756, 390] width 867 height 42
click at [395, 386] on input "[STREET_ADDRESS]" at bounding box center [756, 390] width 867 height 42
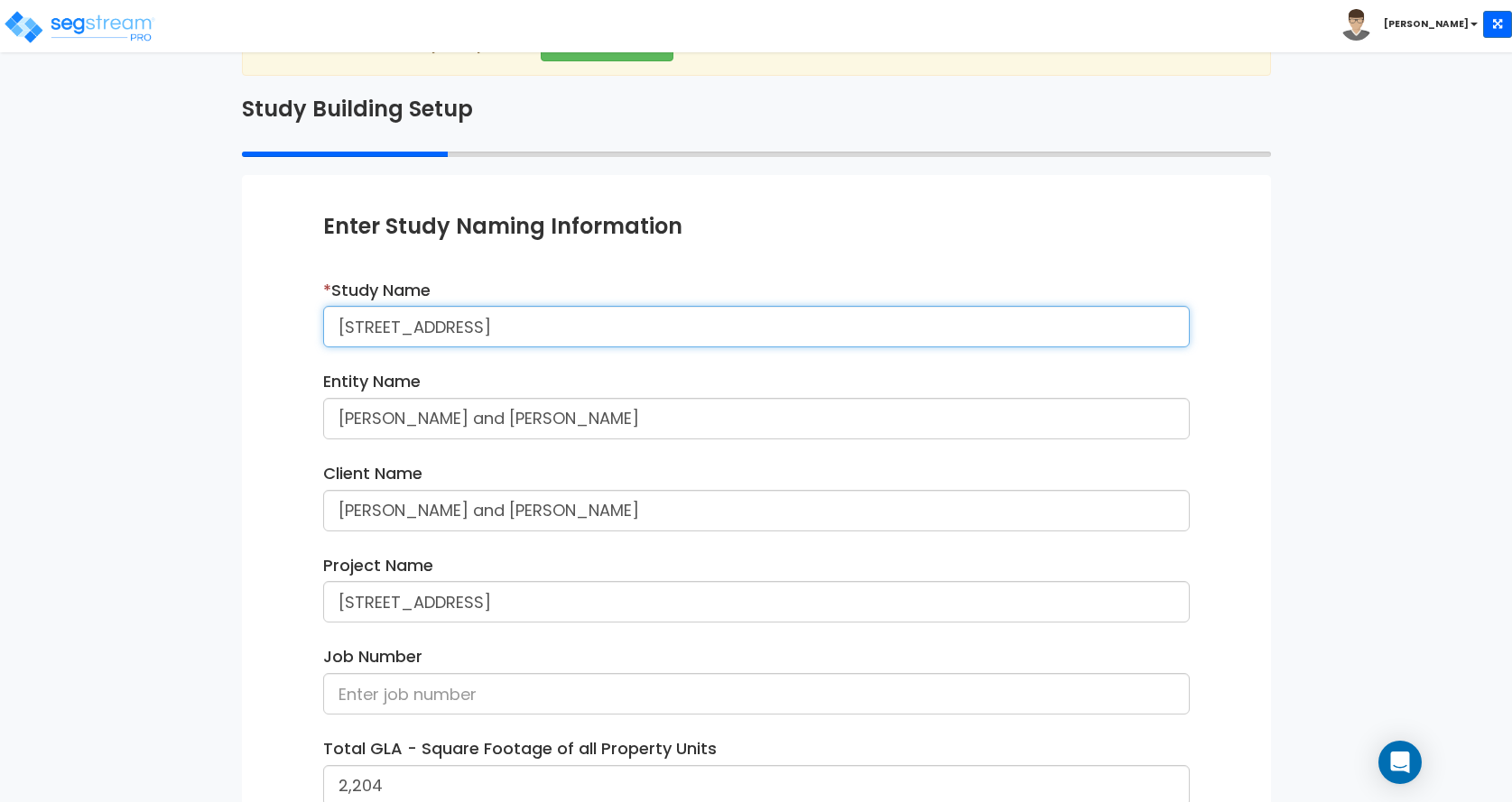
scroll to position [180, 0]
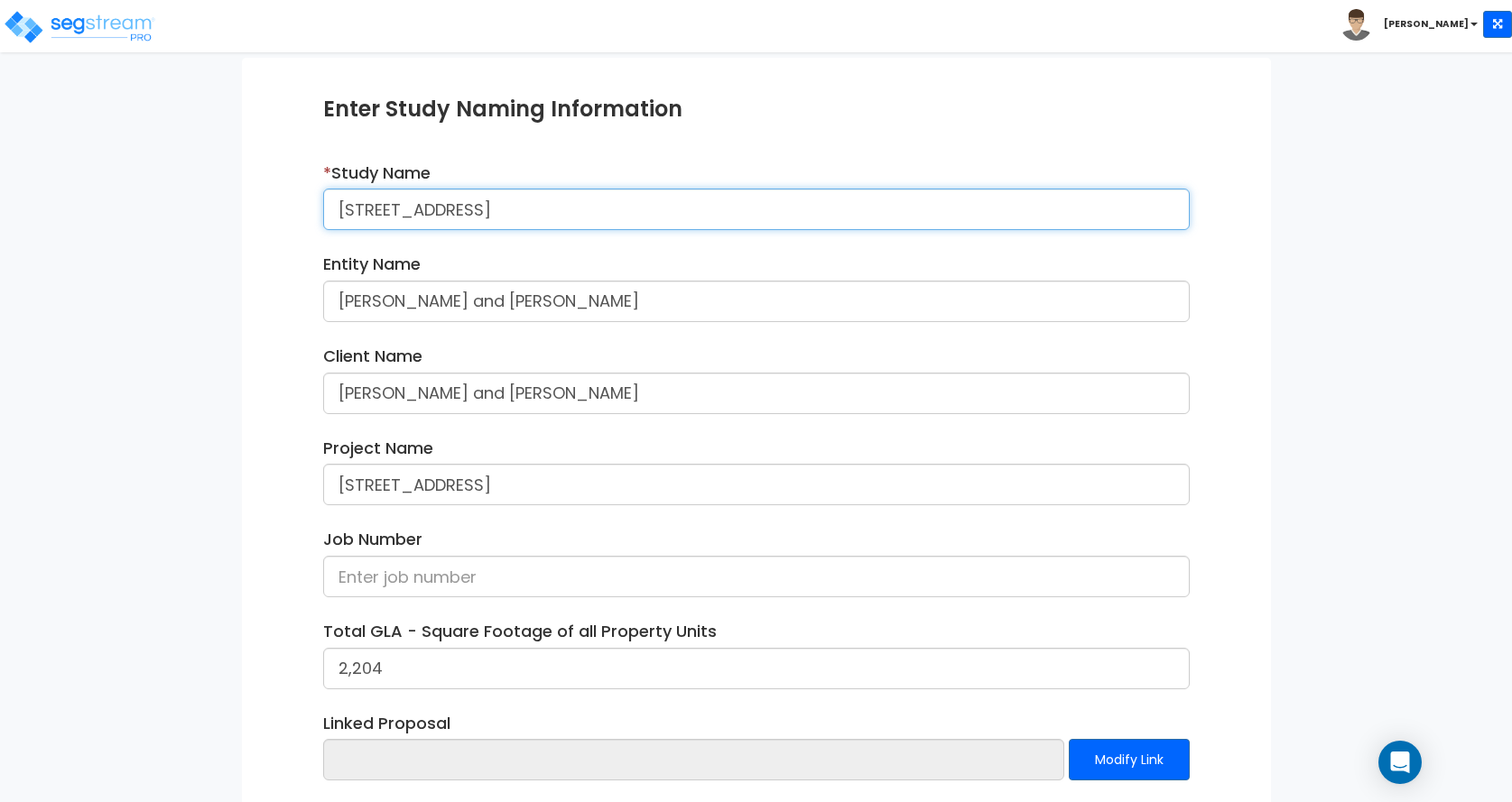
type input "[STREET_ADDRESS]"
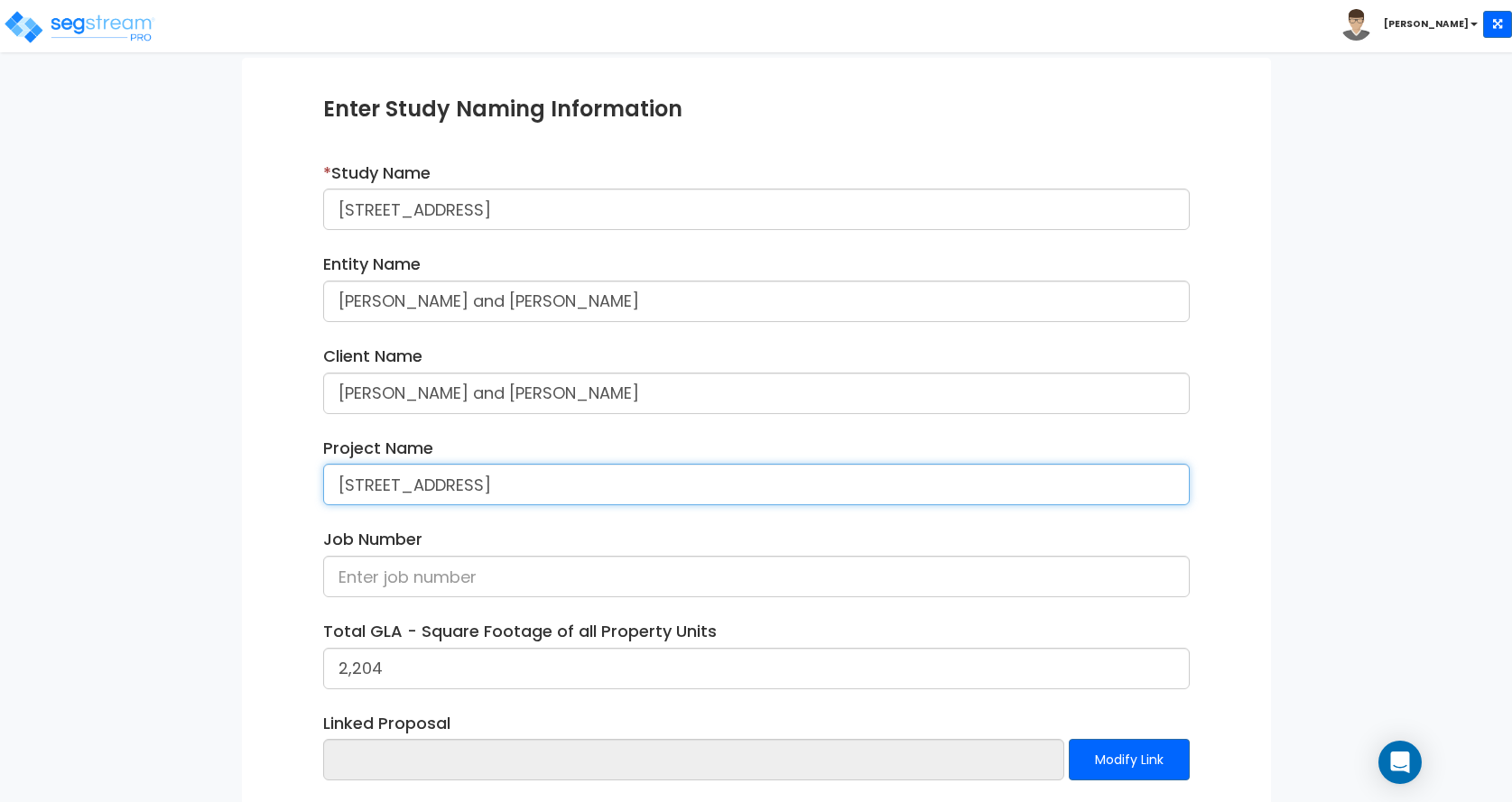
click at [362, 484] on input "[STREET_ADDRESS]" at bounding box center [756, 484] width 867 height 42
click at [398, 487] on input "[STREET_ADDRESS]" at bounding box center [756, 484] width 867 height 42
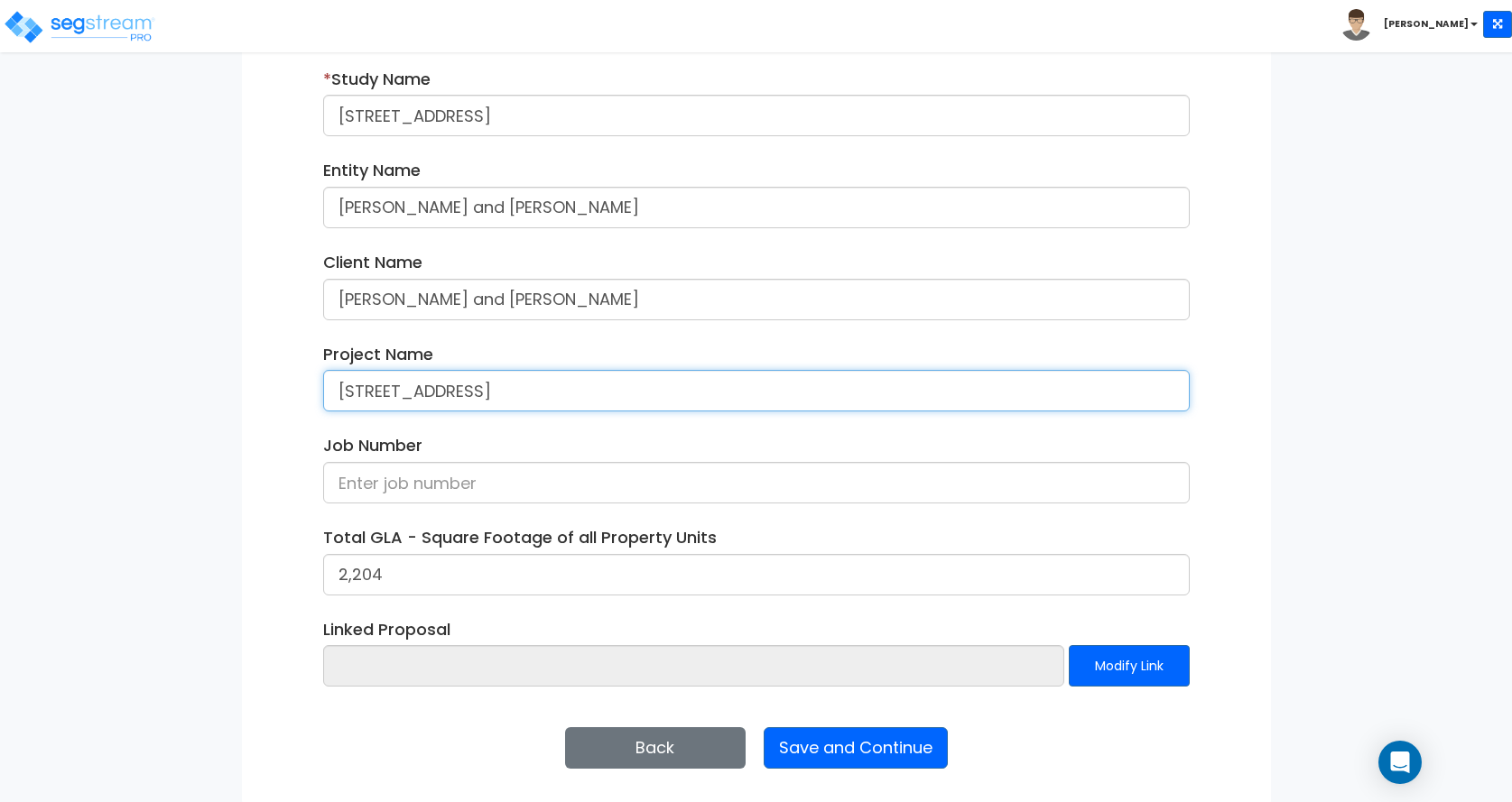
scroll to position [277, 0]
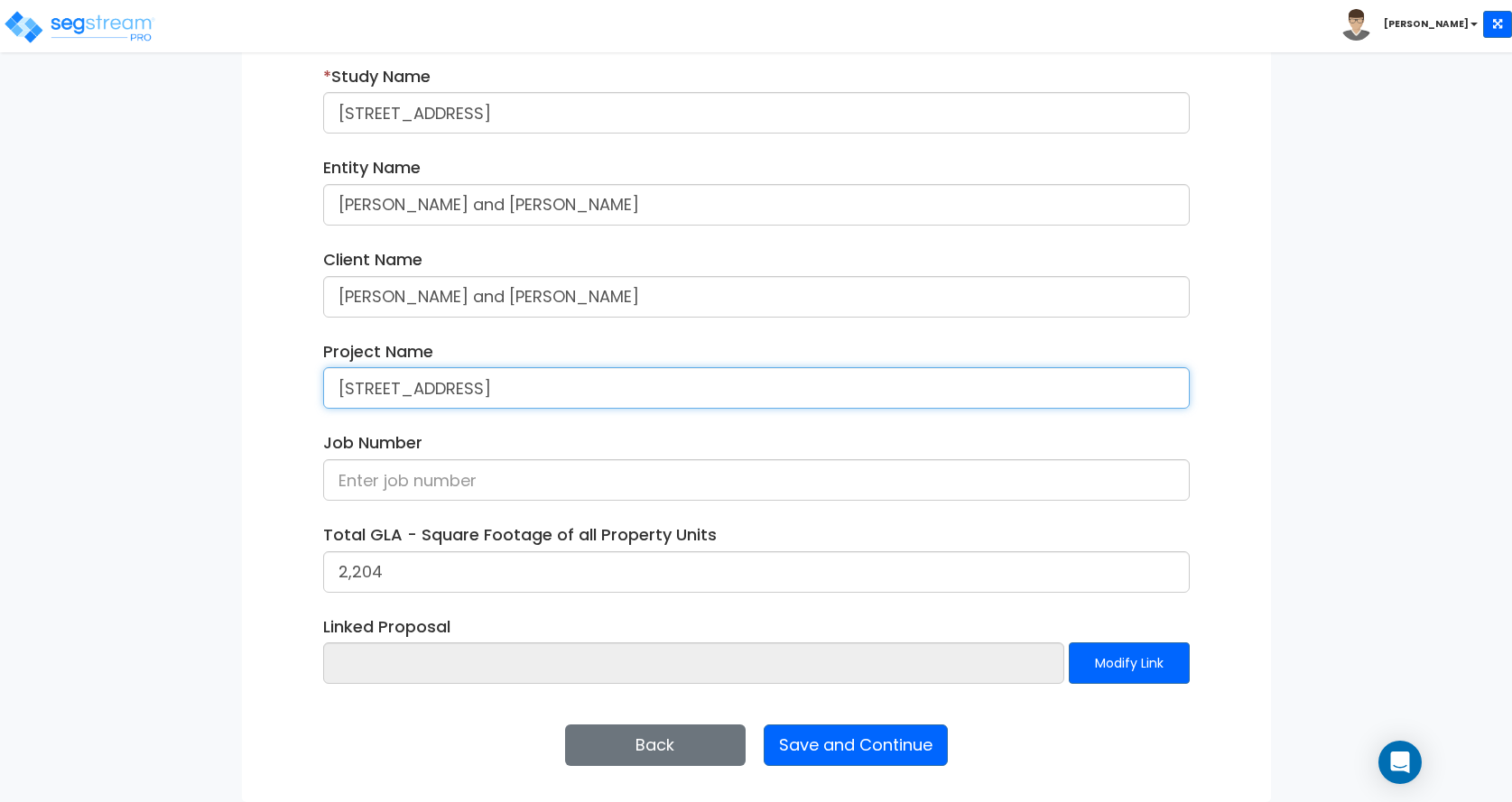
type input "[STREET_ADDRESS]"
click at [214, 347] on div "We are Building your Study. So please grab a coffee and let us do the heavy lif…" at bounding box center [756, 302] width 1512 height 1000
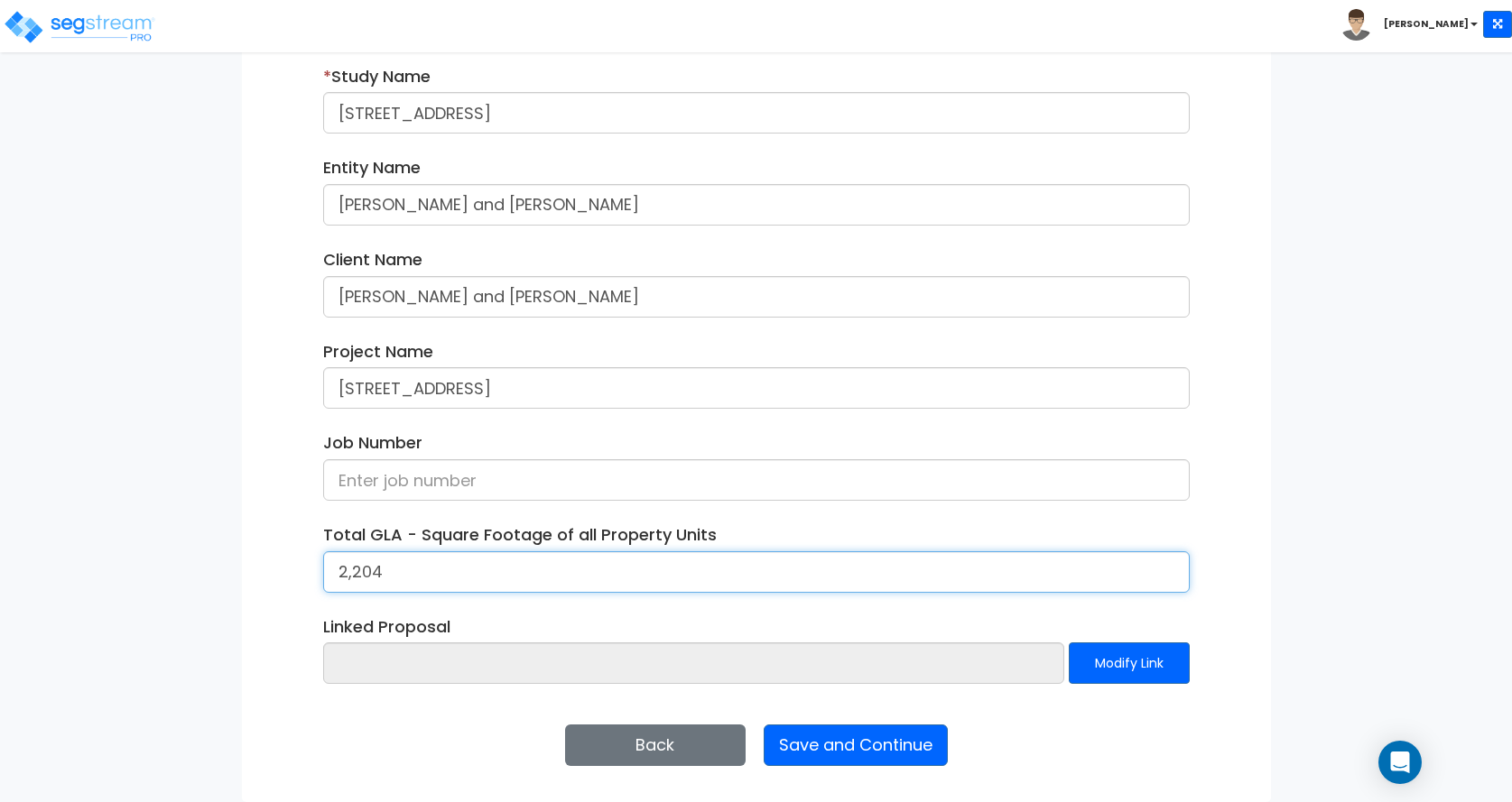
click at [398, 563] on input "2,204" at bounding box center [756, 572] width 867 height 42
type input "2,202"
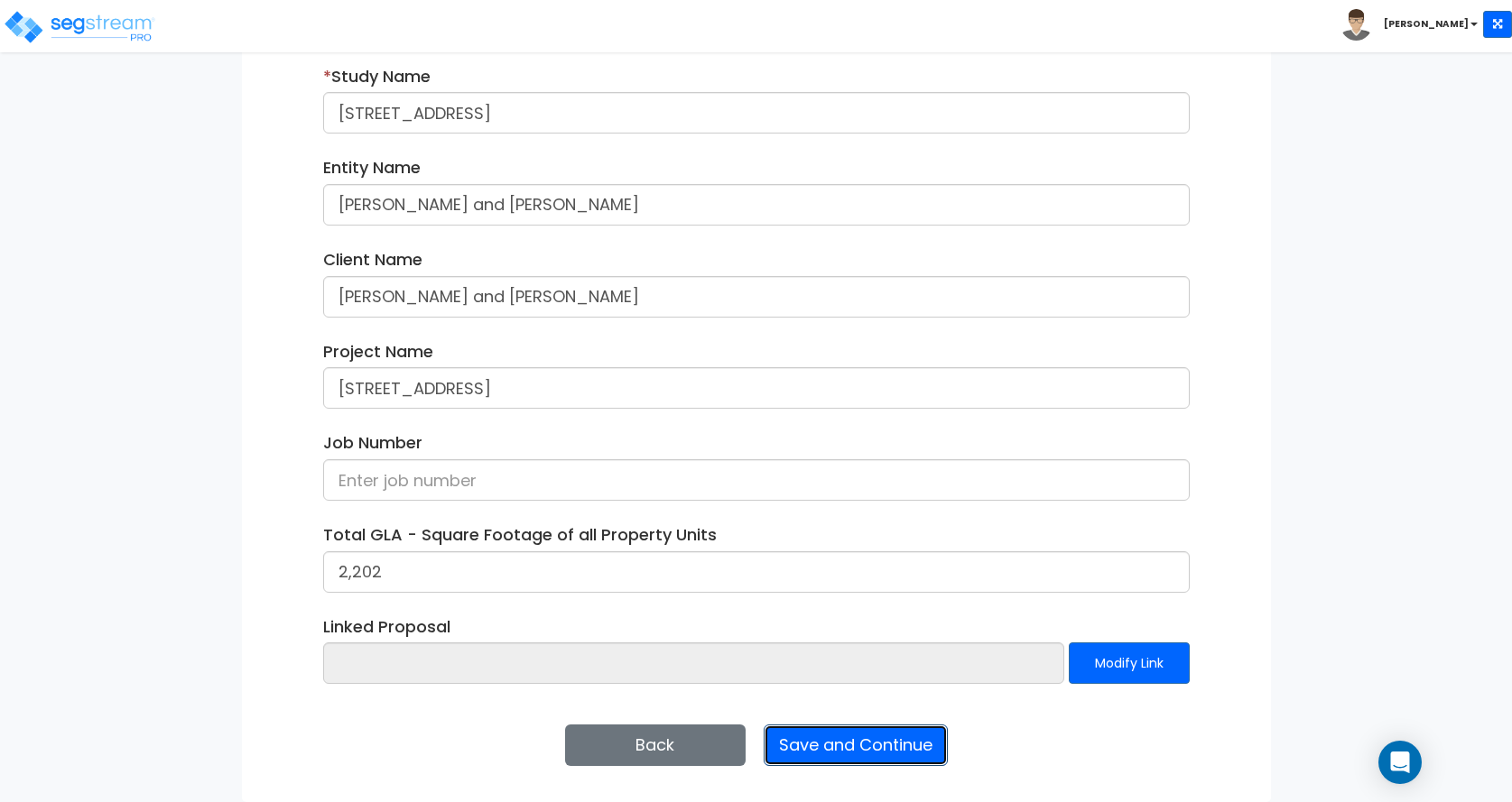
click at [826, 740] on button "Save and Continue" at bounding box center [856, 745] width 184 height 42
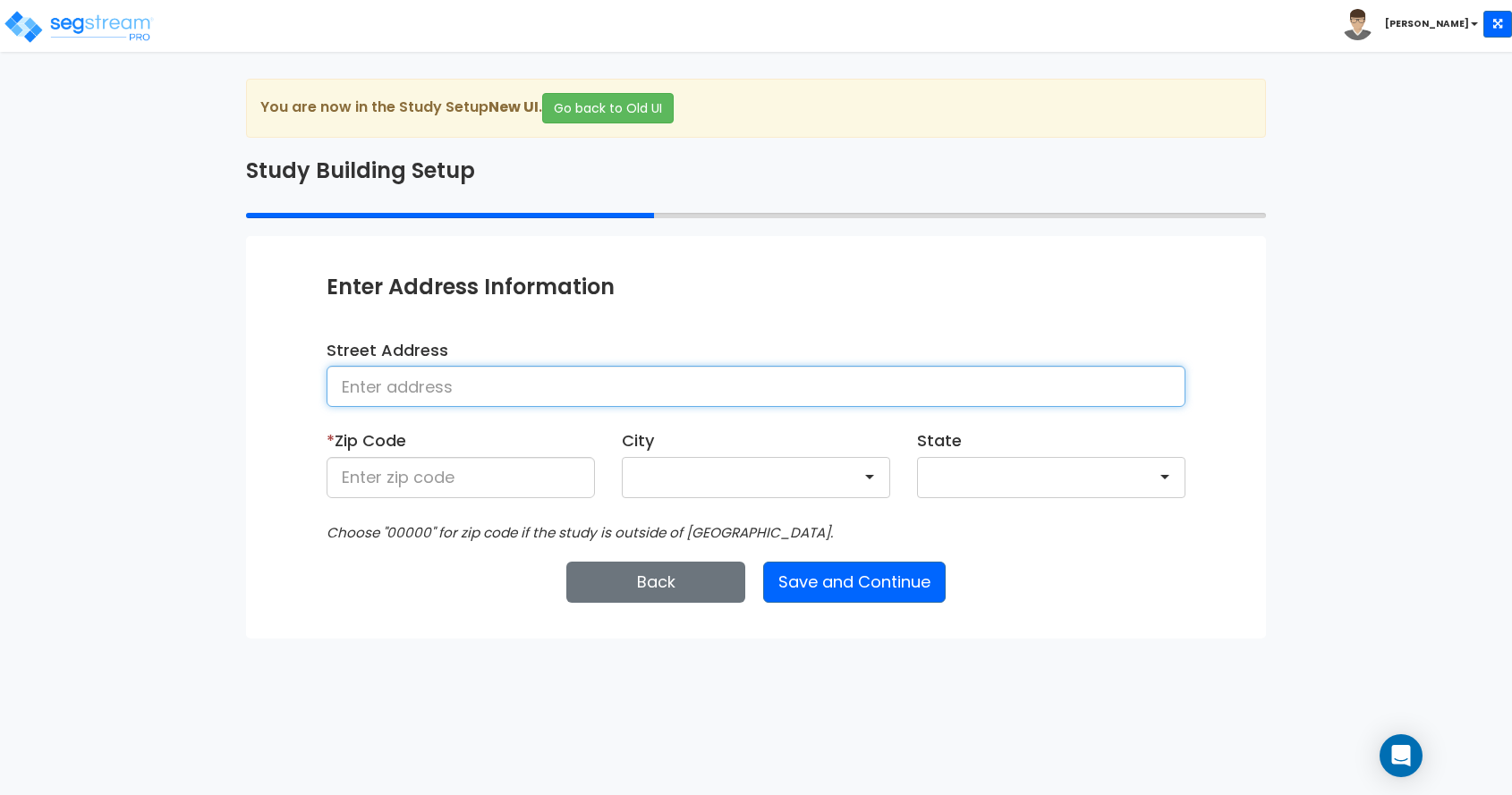
click at [504, 392] on input at bounding box center [756, 386] width 859 height 42
type input "[STREET_ADDRESS]"
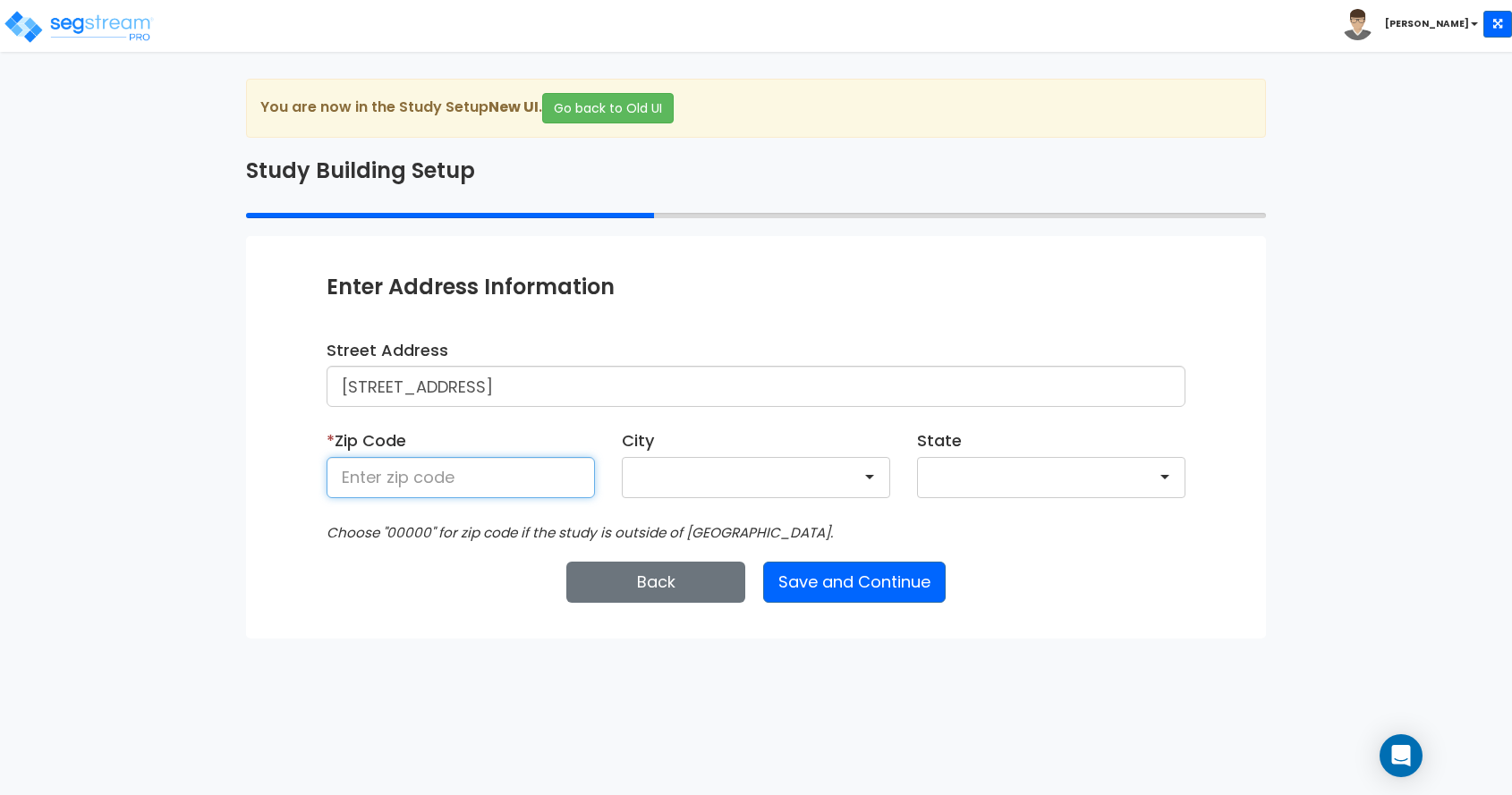
type input "76266"
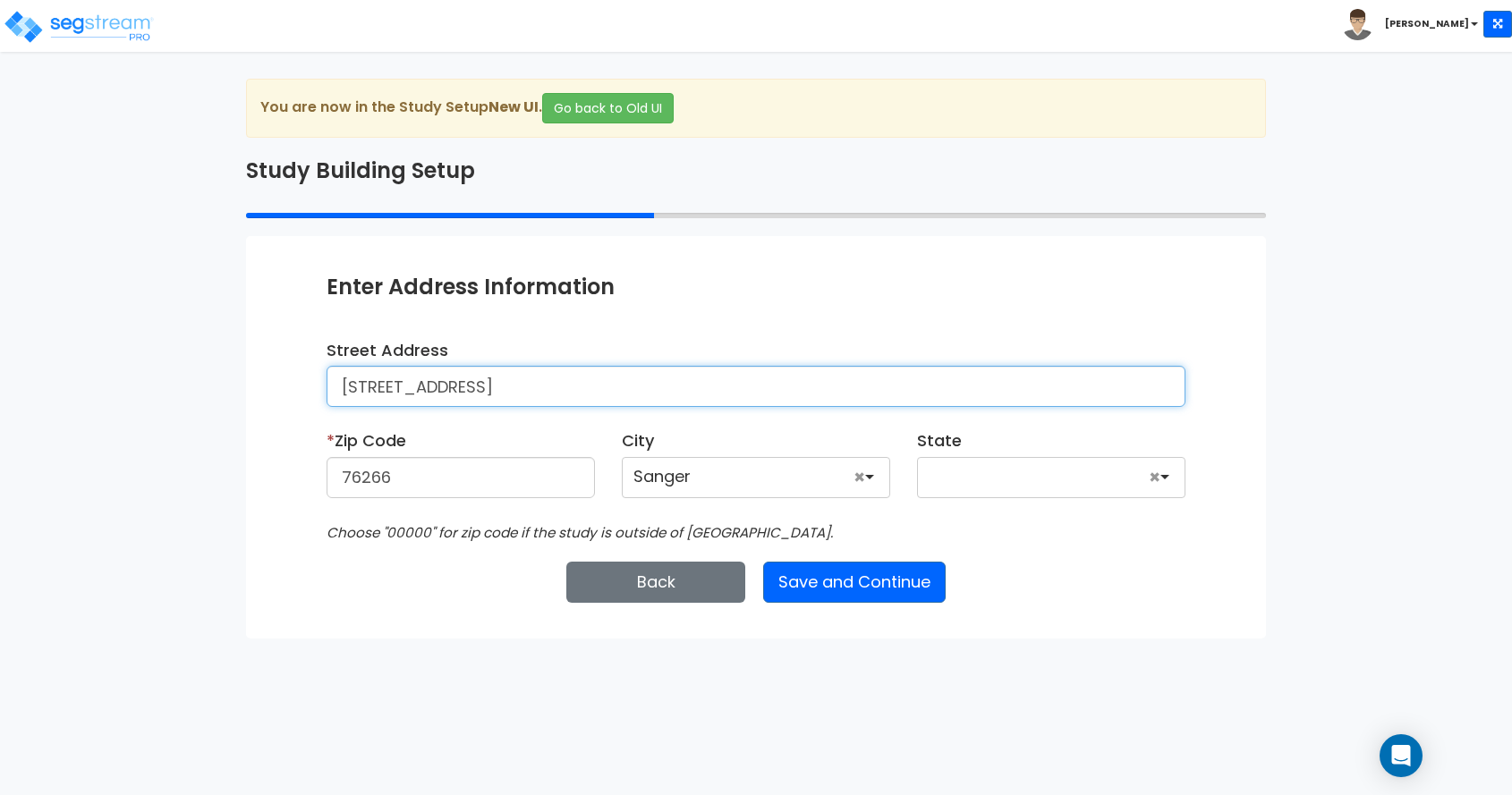
click at [366, 383] on input "[STREET_ADDRESS]" at bounding box center [756, 386] width 859 height 42
click at [398, 386] on input "[STREET_ADDRESS]" at bounding box center [756, 386] width 859 height 42
type input "[STREET_ADDRESS]"
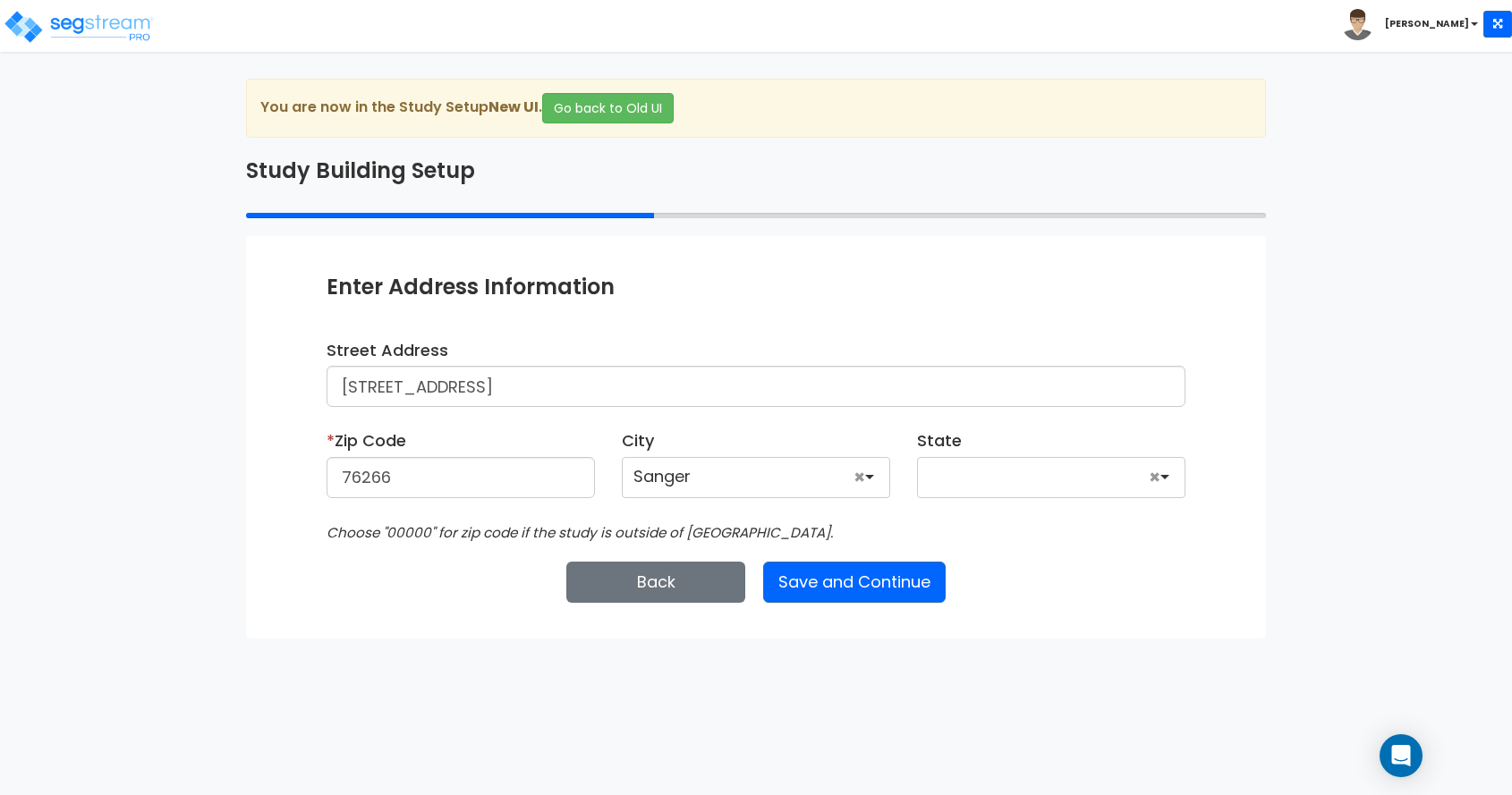
click at [953, 475] on div at bounding box center [1051, 477] width 269 height 42
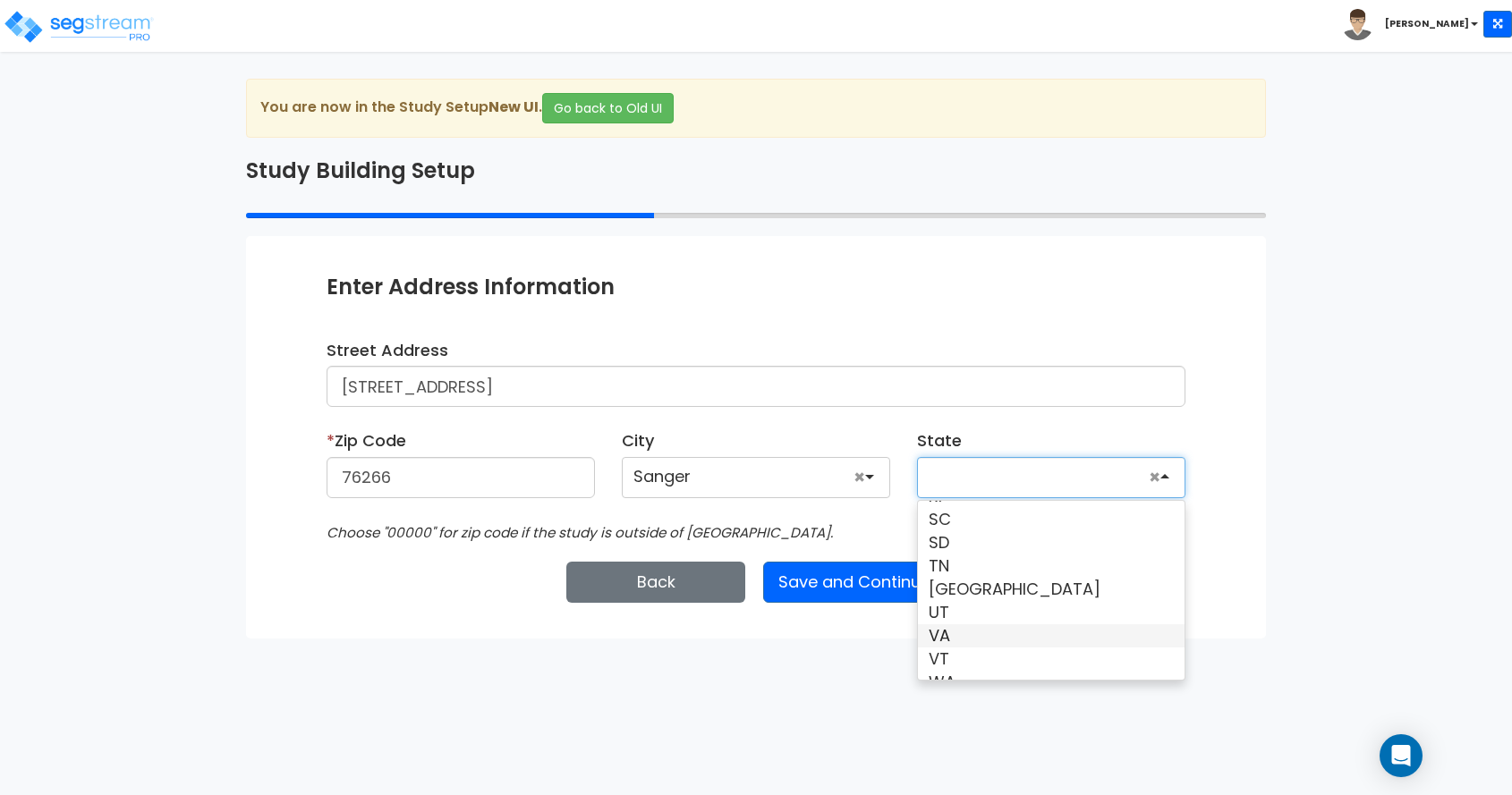
scroll to position [1090, 0]
drag, startPoint x: 195, startPoint y: 657, endPoint x: 231, endPoint y: 599, distance: 68.3
click at [196, 639] on html "Toggle navigation [PERSON_NAME] x" at bounding box center [756, 319] width 1512 height 639
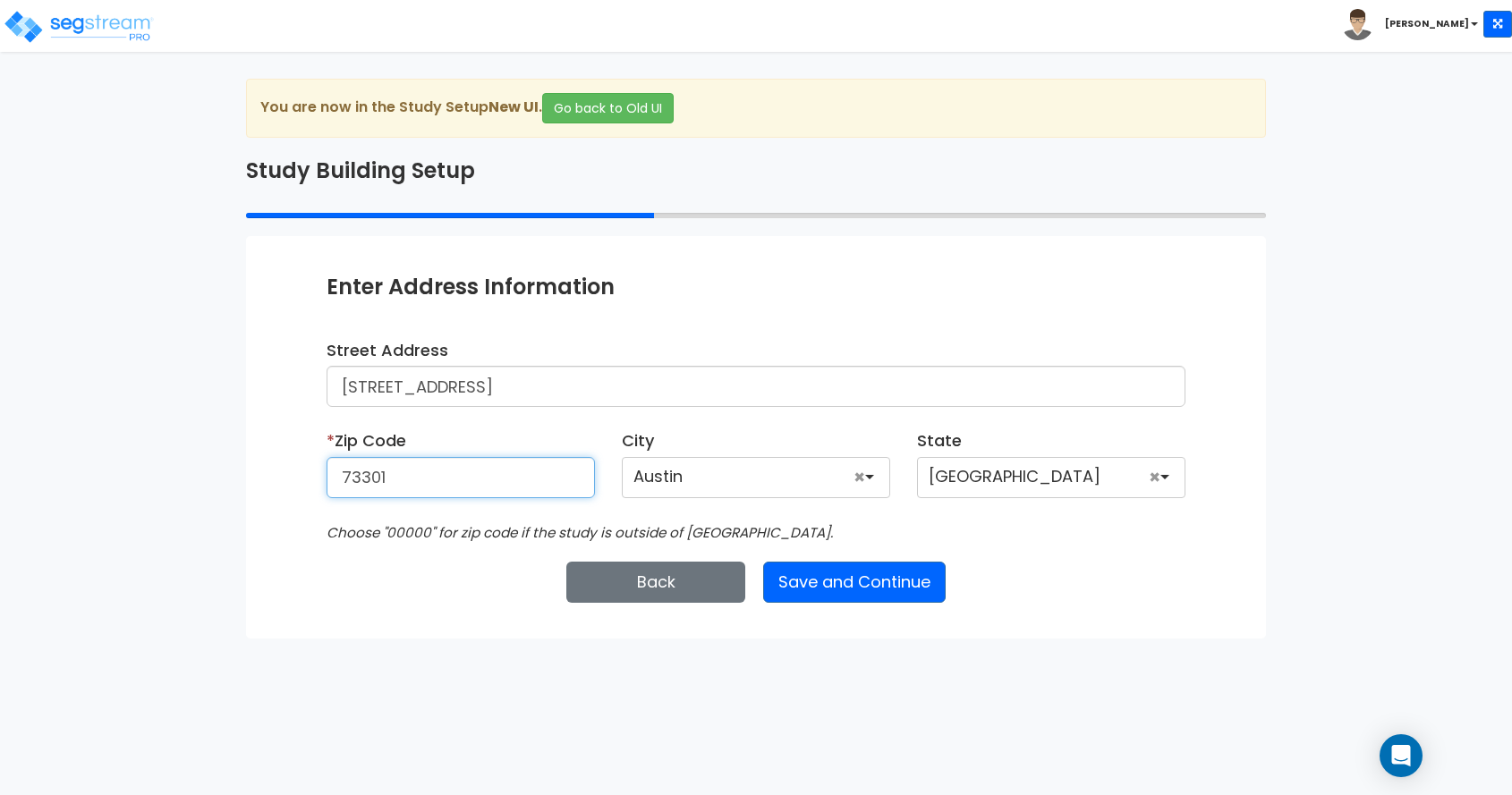
click at [413, 479] on input "73301" at bounding box center [461, 477] width 269 height 42
type input "76266"
click at [368, 639] on html "Toggle navigation [PERSON_NAME] x" at bounding box center [756, 319] width 1512 height 639
click at [805, 571] on button "Save and Continue" at bounding box center [854, 582] width 183 height 42
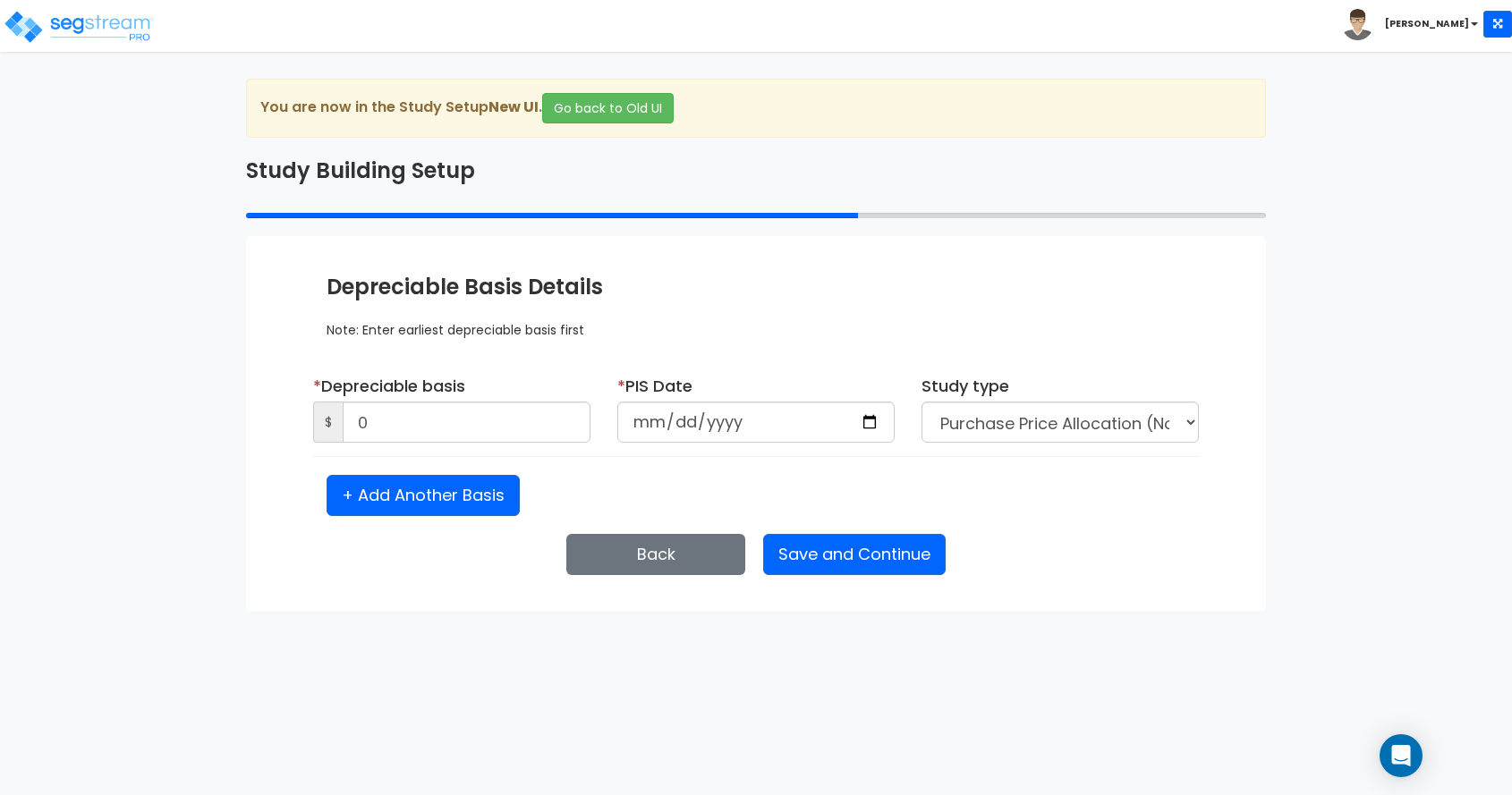
click at [164, 449] on div "We are Building your Study. So please grab a coffee and let us do the heavy lif…" at bounding box center [756, 345] width 1512 height 532
type input "193,312"
click at [645, 418] on input "date" at bounding box center [756, 422] width 277 height 42
type input "[DATE]"
click at [190, 342] on div "We are Building your Study. So please grab a coffee and let us do the heavy lif…" at bounding box center [756, 345] width 1512 height 532
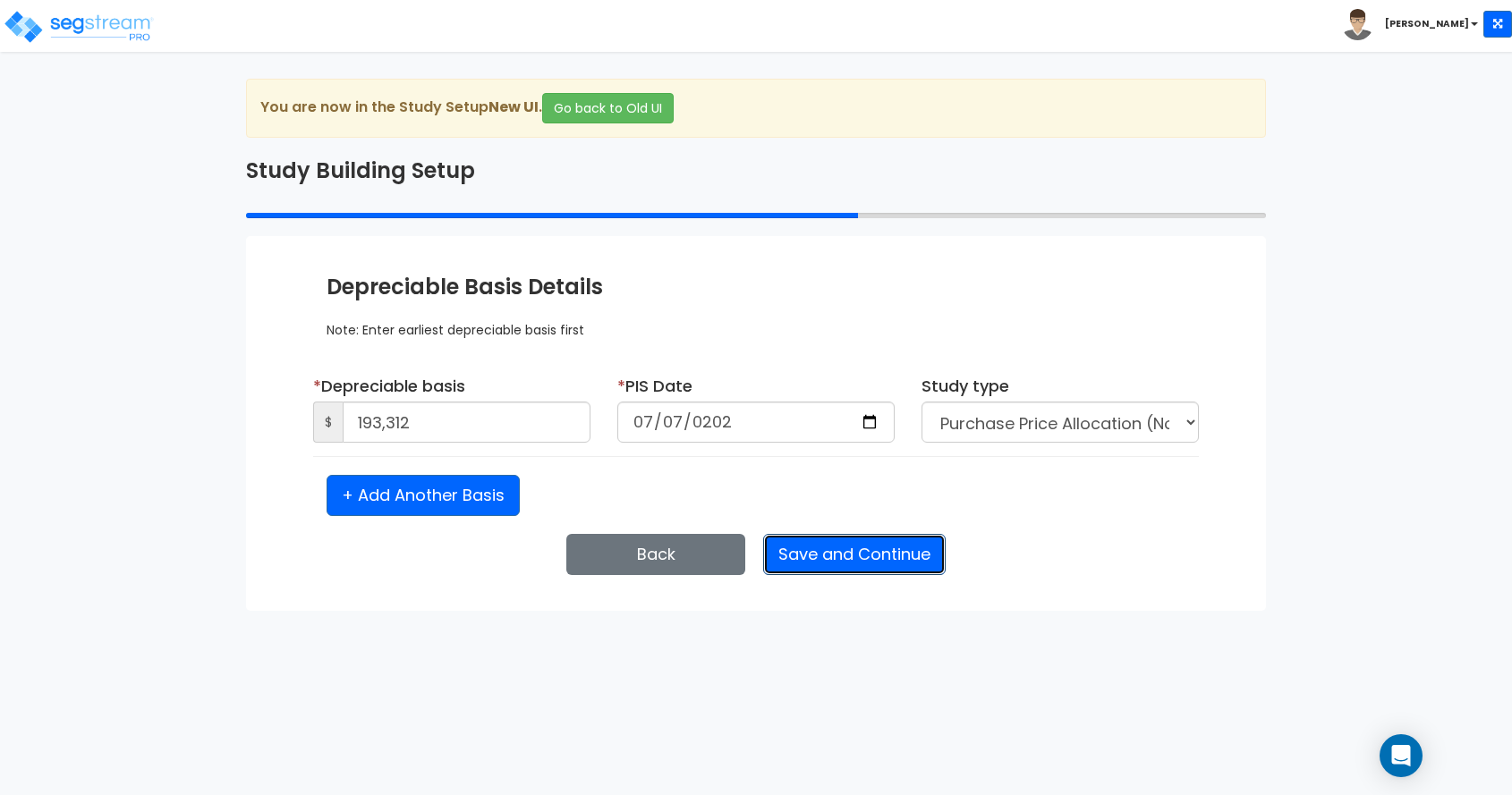
click at [841, 556] on button "Save and Continue" at bounding box center [854, 554] width 183 height 42
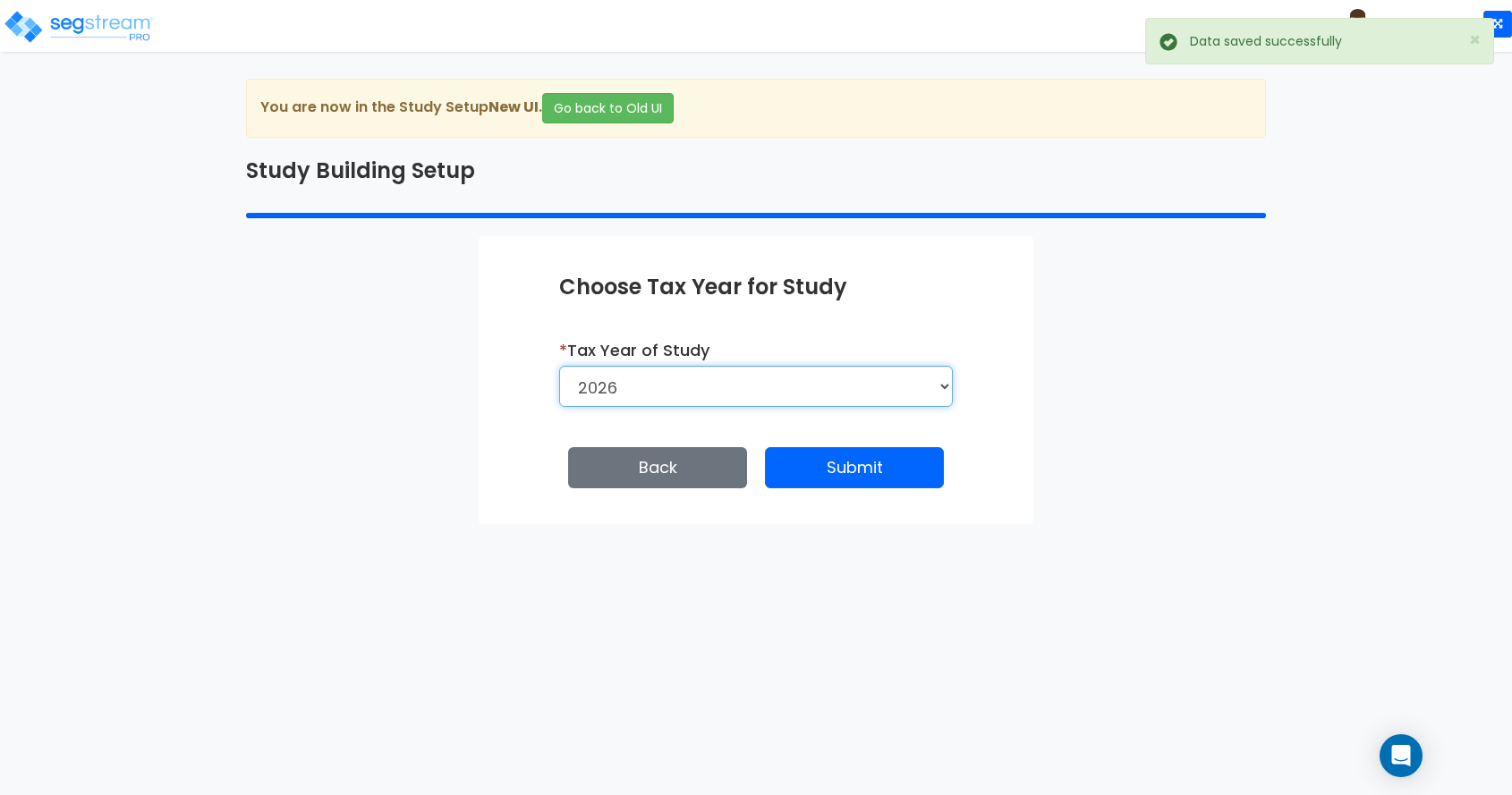
click at [746, 394] on select "2026 2025 2024 2023 2022 2021" at bounding box center [756, 386] width 394 height 42
select select "2024"
click at [559, 366] on select "2026 2025 2024 2023 2022 2021" at bounding box center [756, 386] width 394 height 42
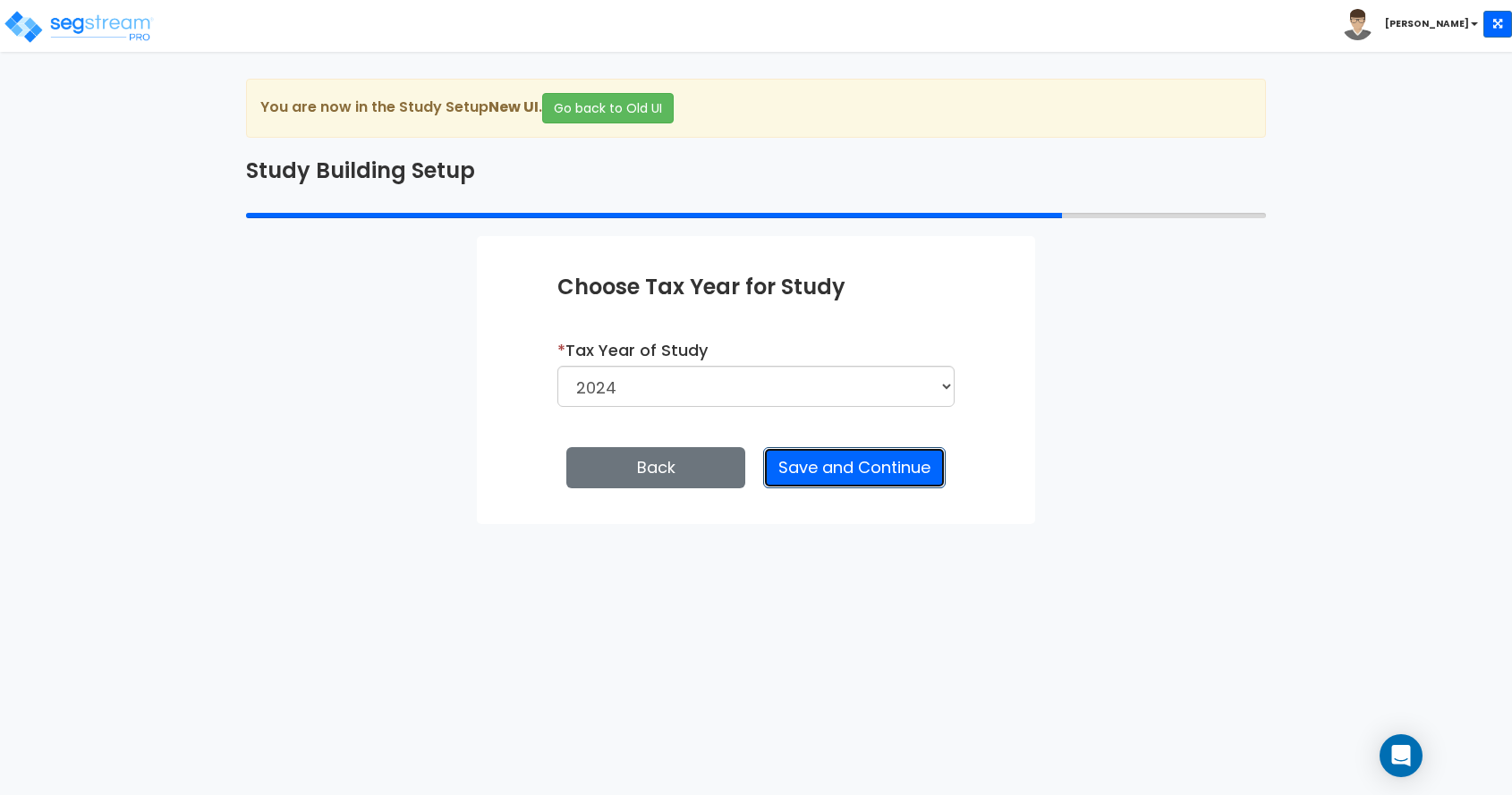
click at [877, 462] on button "Save and Continue" at bounding box center [854, 468] width 183 height 42
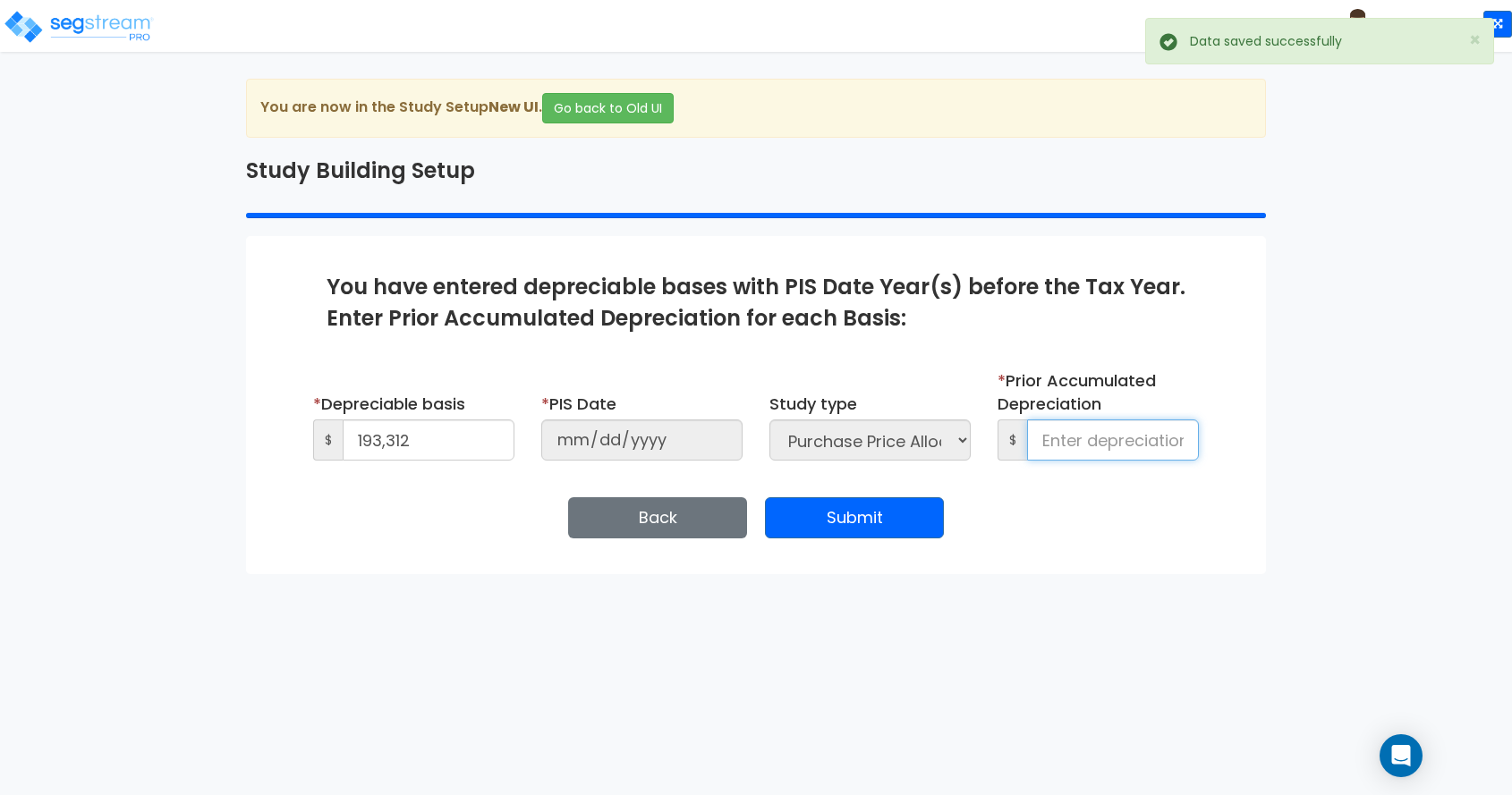
click at [1069, 438] on input at bounding box center [1113, 440] width 172 height 42
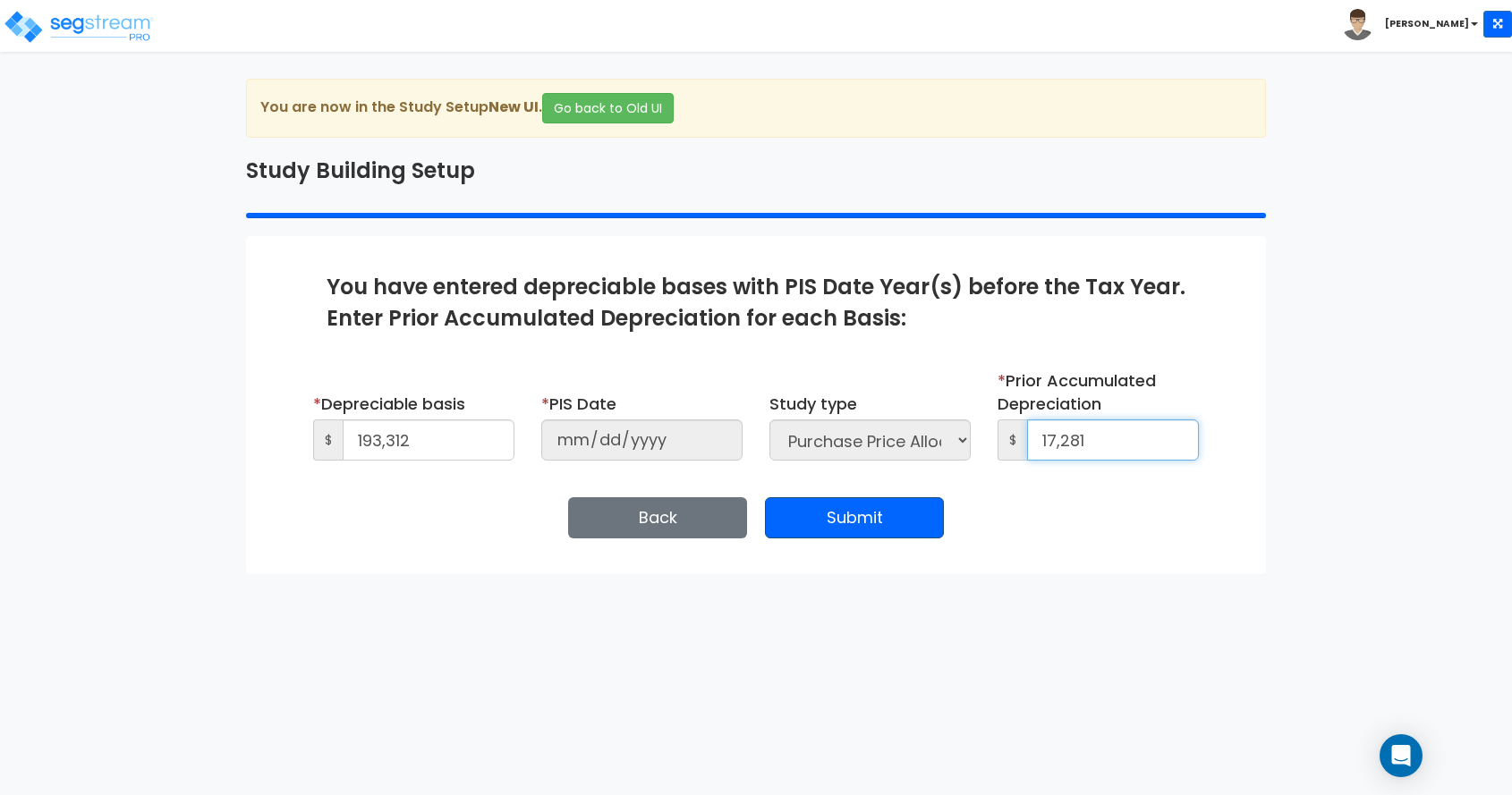
type input "17,281"
click at [866, 514] on button "Submit" at bounding box center [854, 518] width 179 height 42
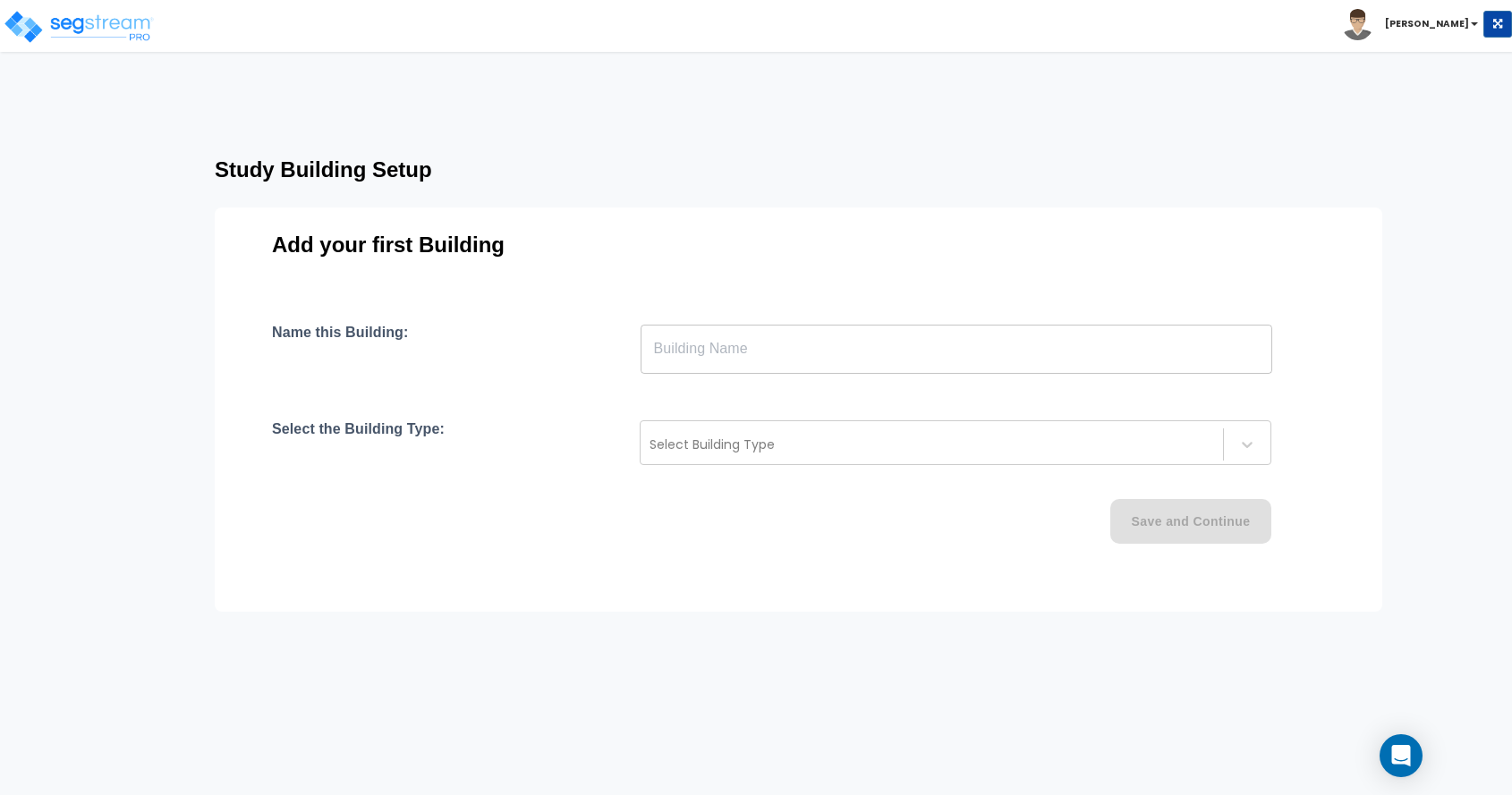
click at [200, 498] on div "Study Building Setup Add your first Building Name this Building: ​ Select the B…" at bounding box center [834, 369] width 1382 height 453
click at [696, 343] on input "text" at bounding box center [956, 349] width 632 height 50
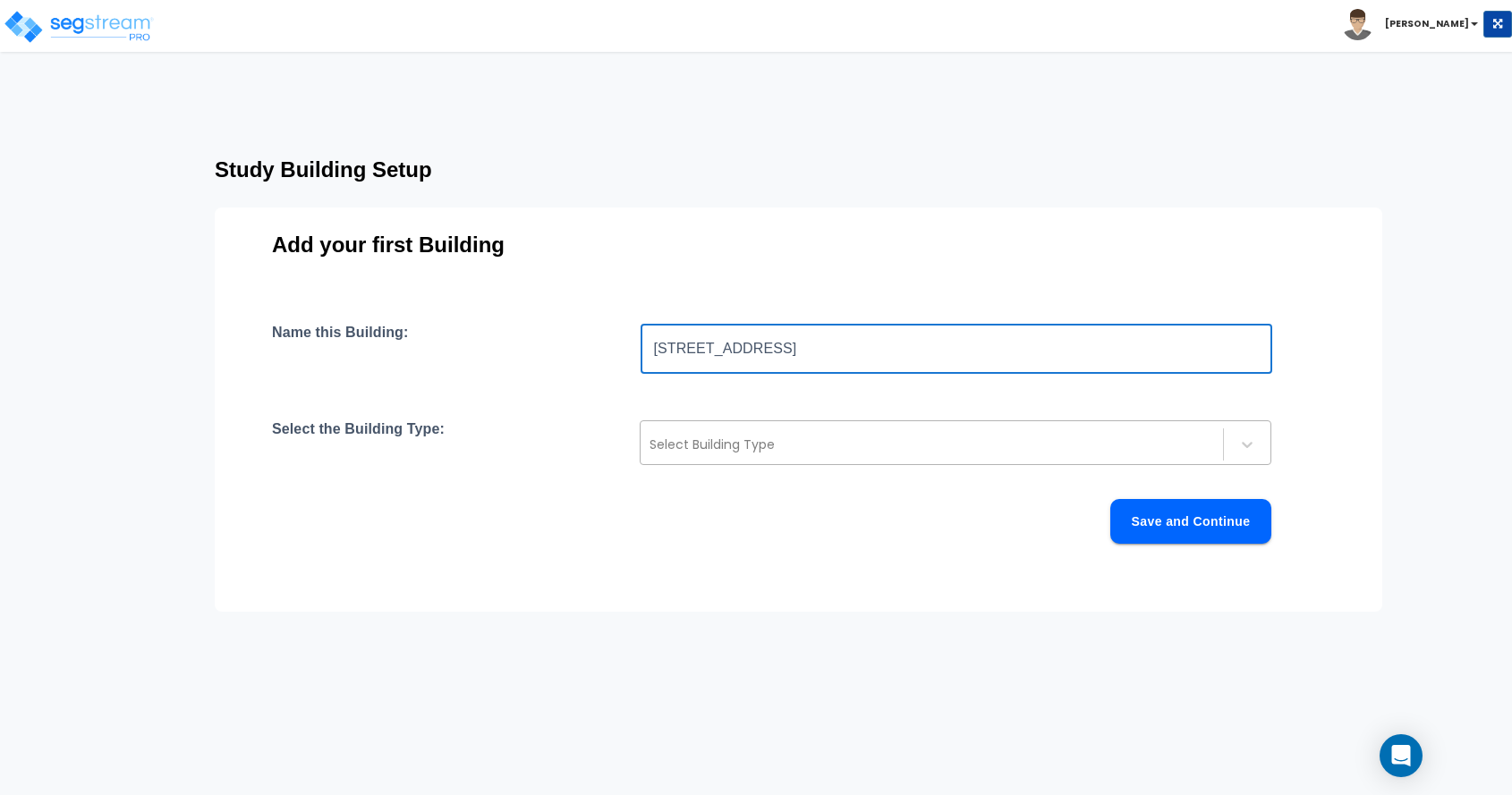
type input "[STREET_ADDRESS]"
click at [695, 436] on div at bounding box center [931, 444] width 564 height 21
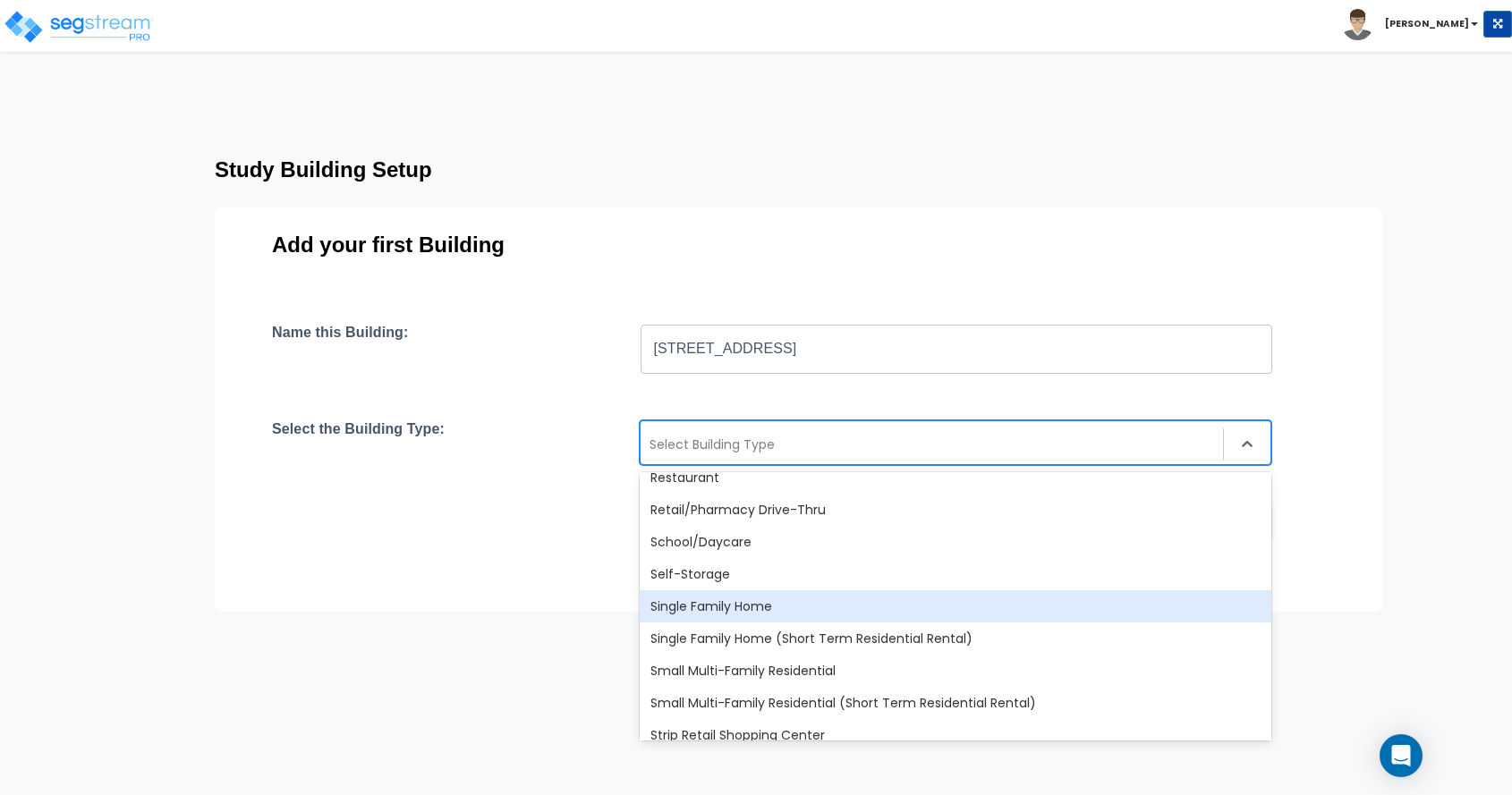
scroll to position [1521, 0]
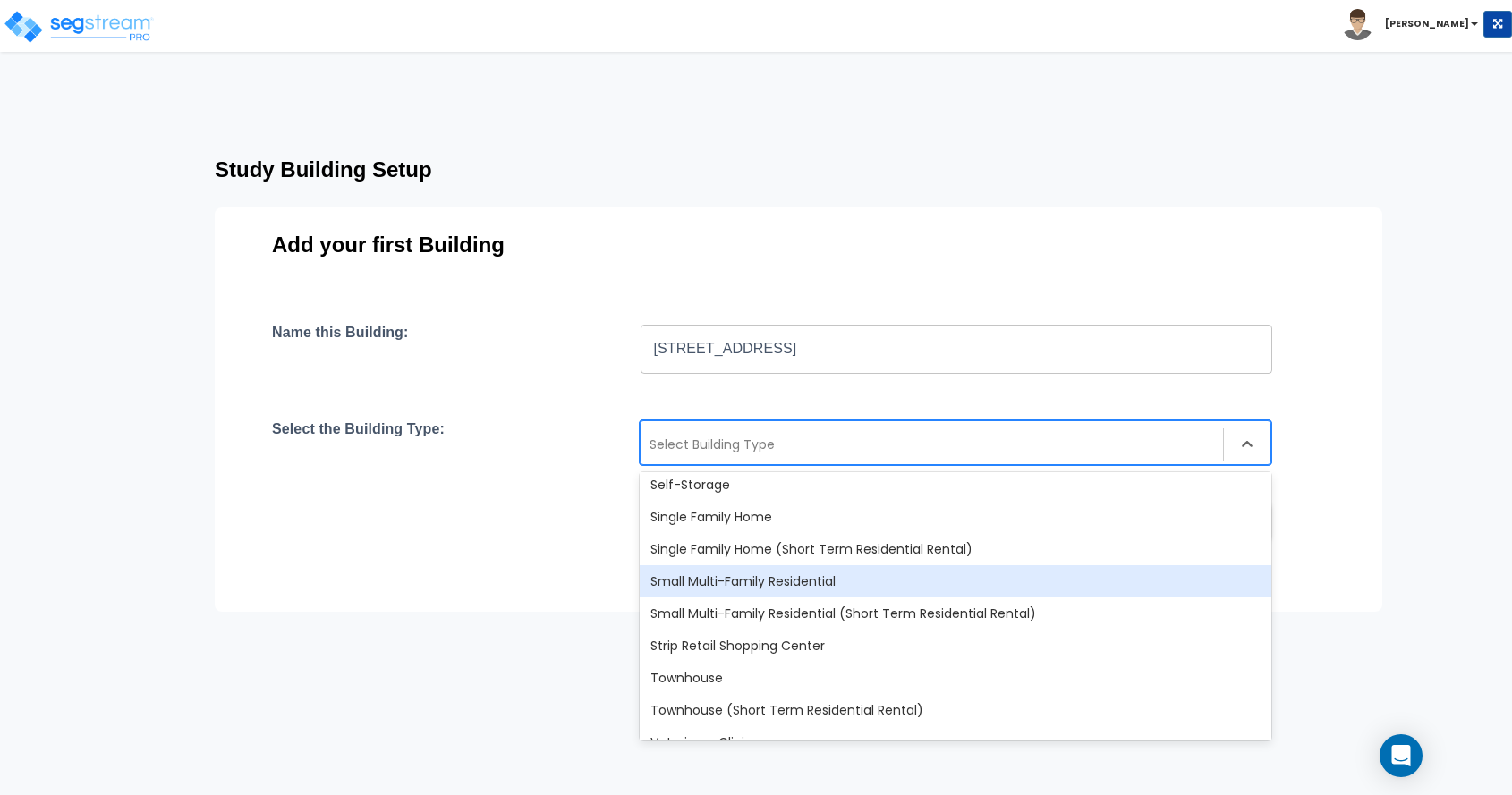
click at [738, 583] on div "Small Multi-Family Residential" at bounding box center [956, 581] width 632 height 32
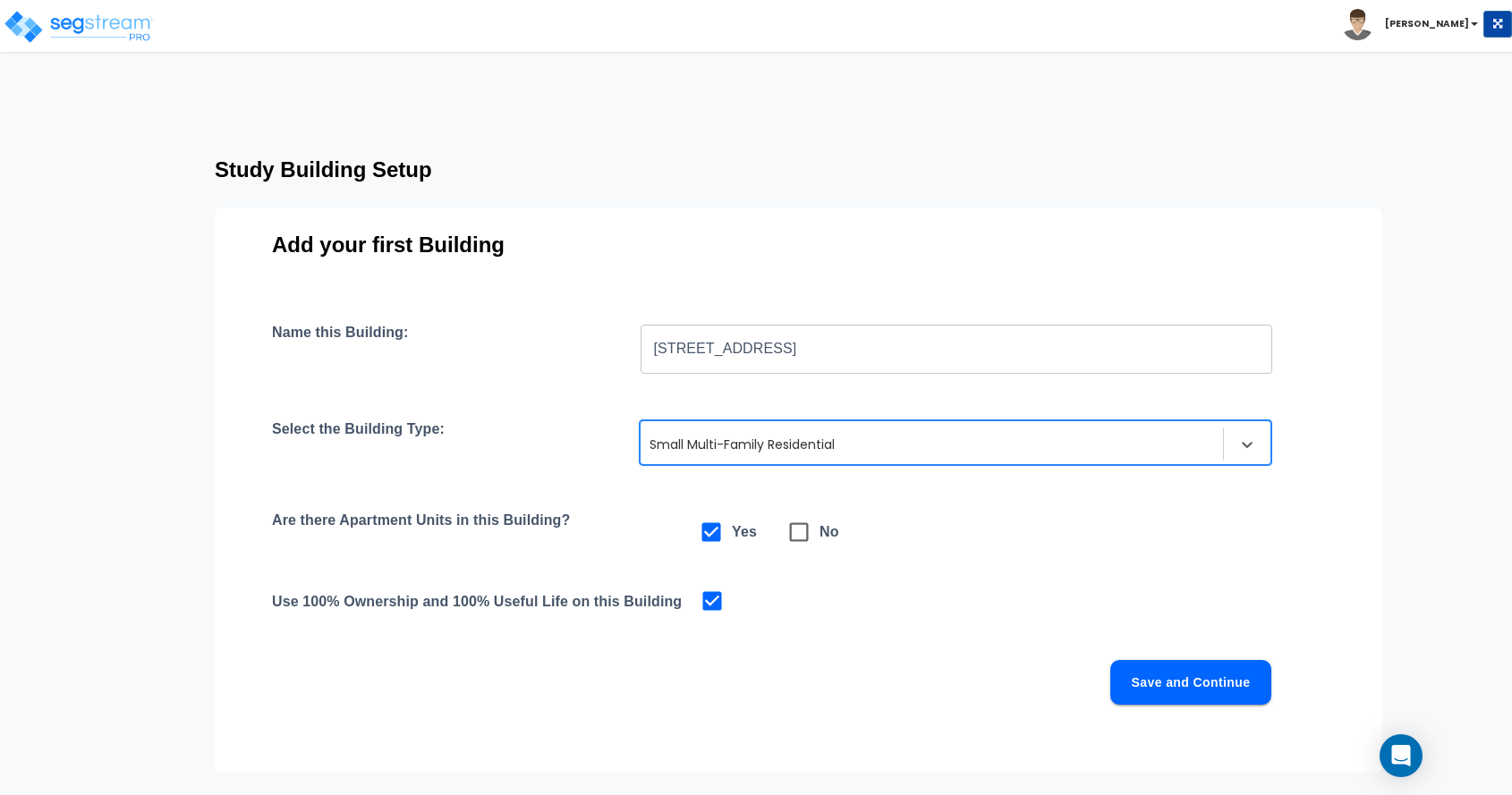
click at [1224, 675] on button "Save and Continue" at bounding box center [1190, 683] width 161 height 44
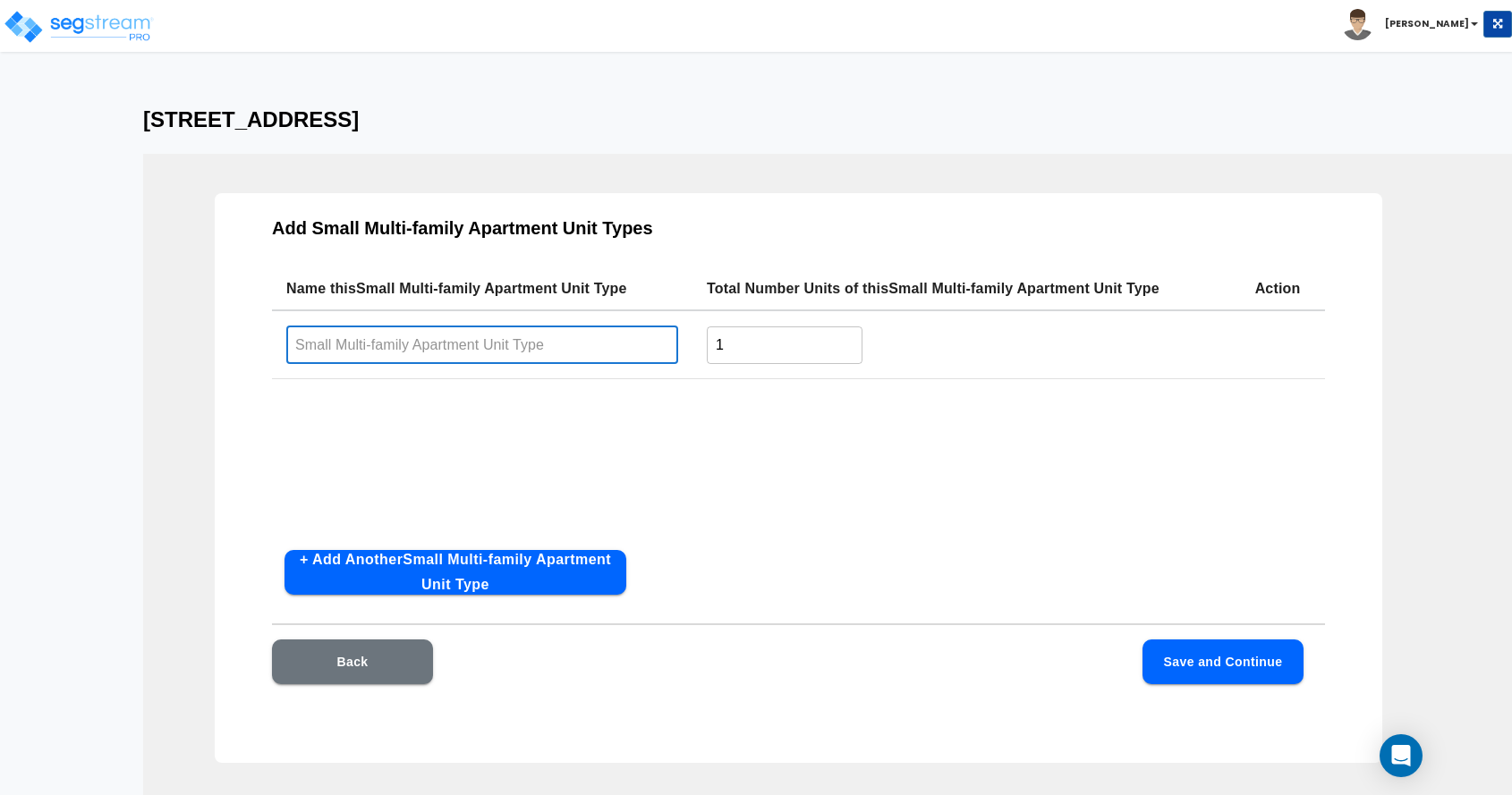
click at [597, 349] on input "text" at bounding box center [482, 345] width 392 height 39
type input "109"
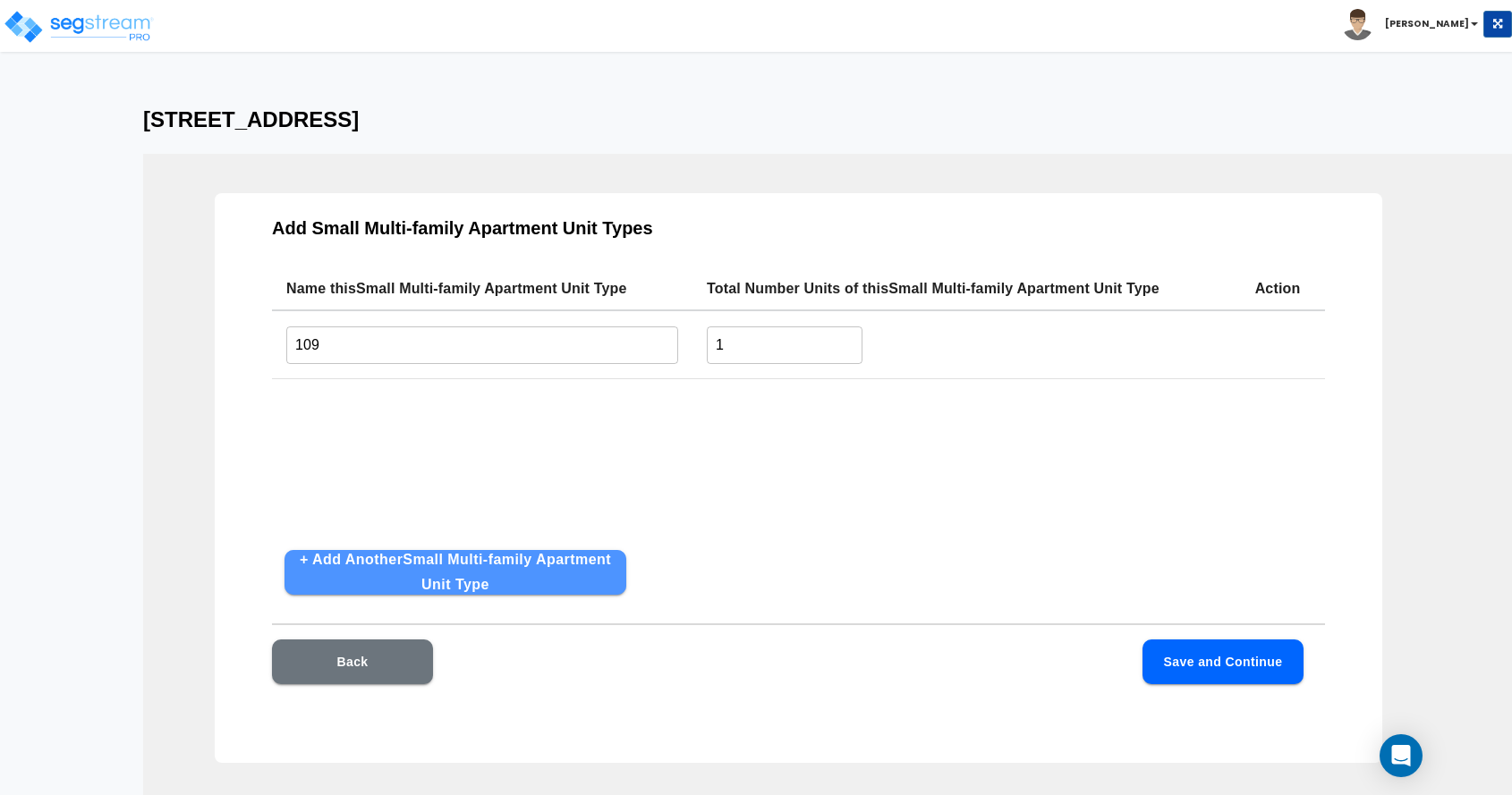
click at [516, 572] on button "+ Add Another Small Multi-family Apartment Unit Type" at bounding box center [456, 573] width 342 height 44
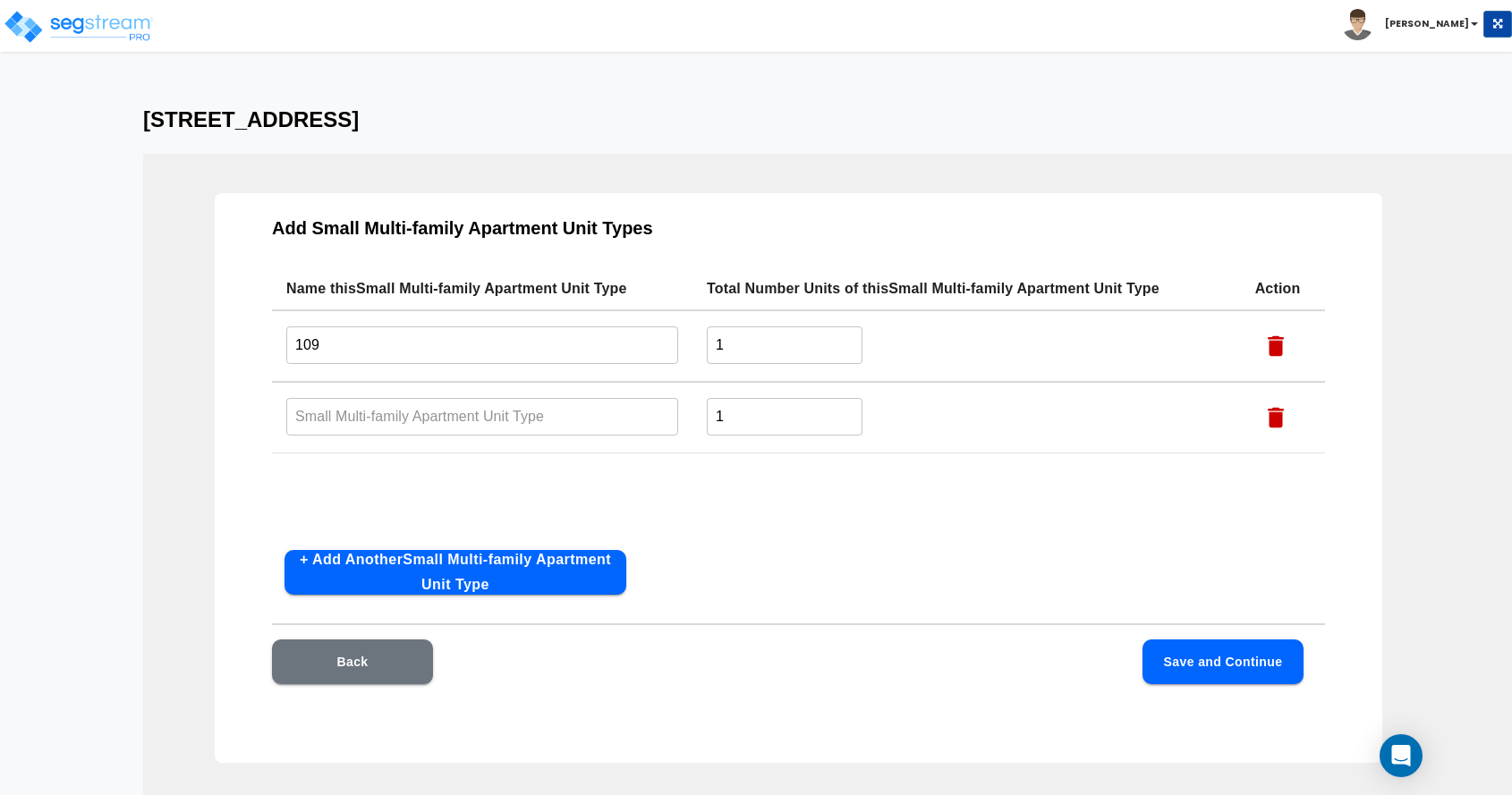
click at [396, 406] on input "text" at bounding box center [482, 416] width 392 height 39
type input "111"
click at [1221, 653] on button "Save and Continue" at bounding box center [1223, 662] width 161 height 44
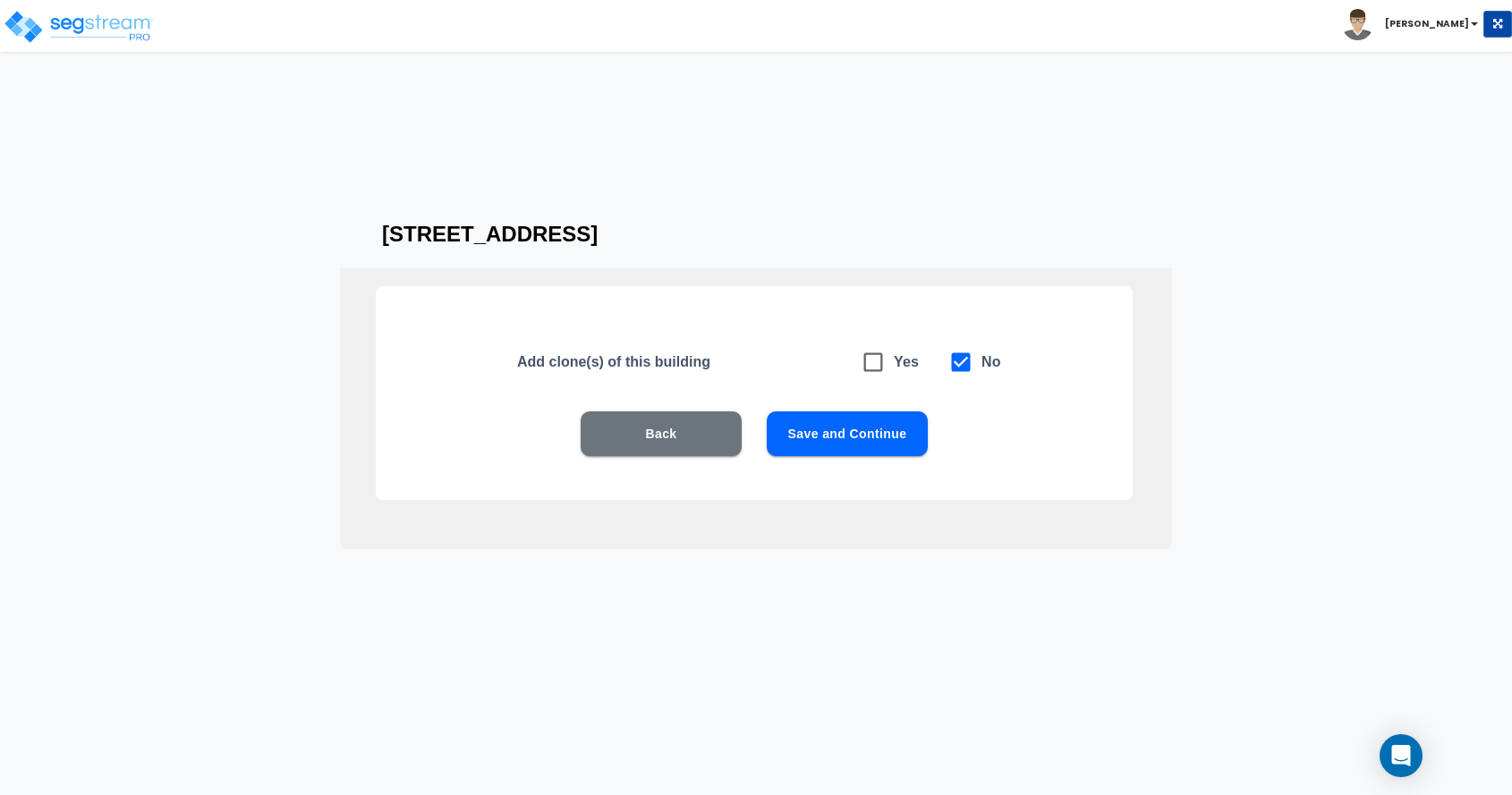
click at [825, 424] on button "Save and Continue" at bounding box center [847, 434] width 161 height 44
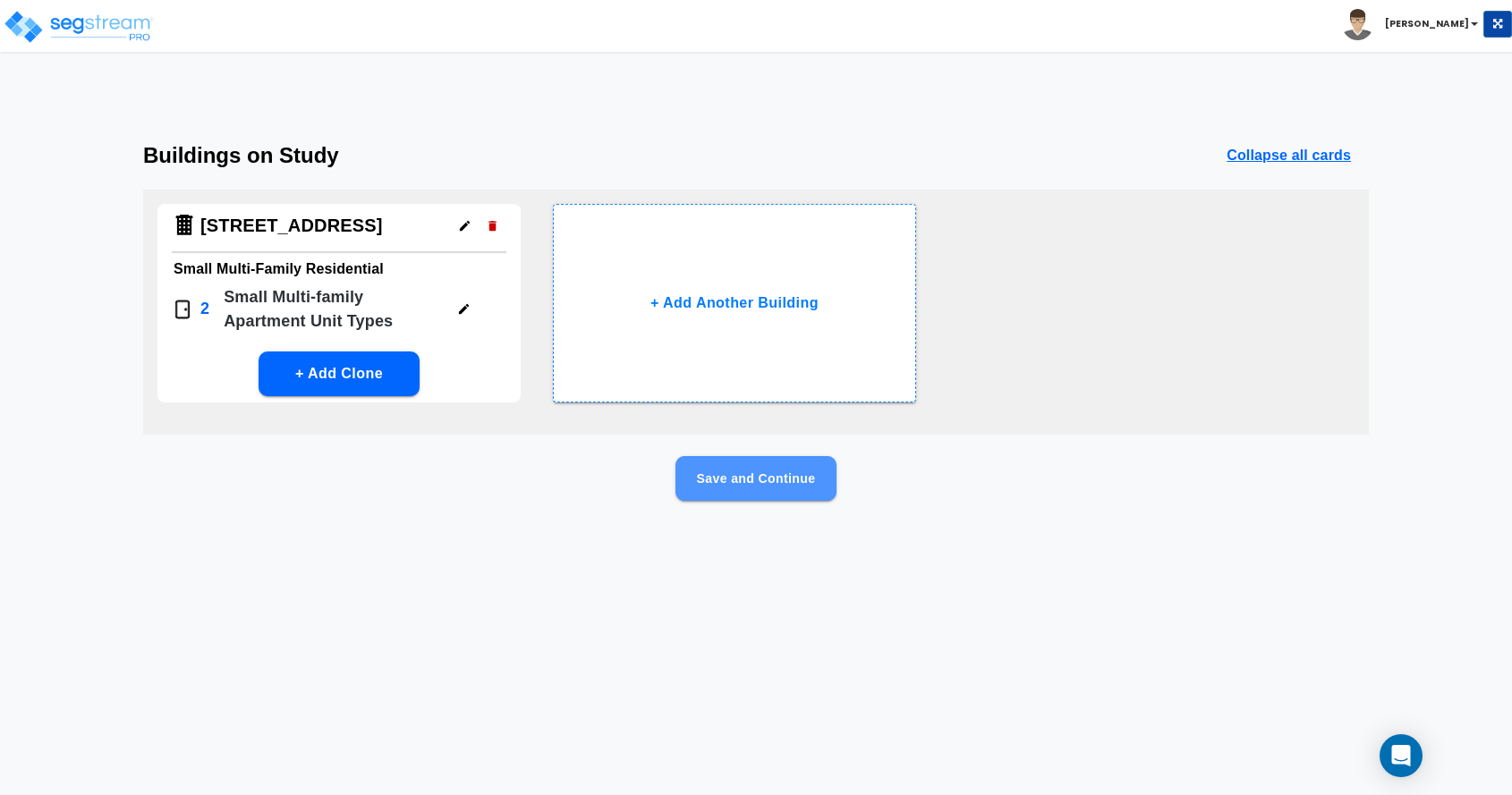
click at [770, 477] on button "Save and Continue" at bounding box center [756, 478] width 161 height 44
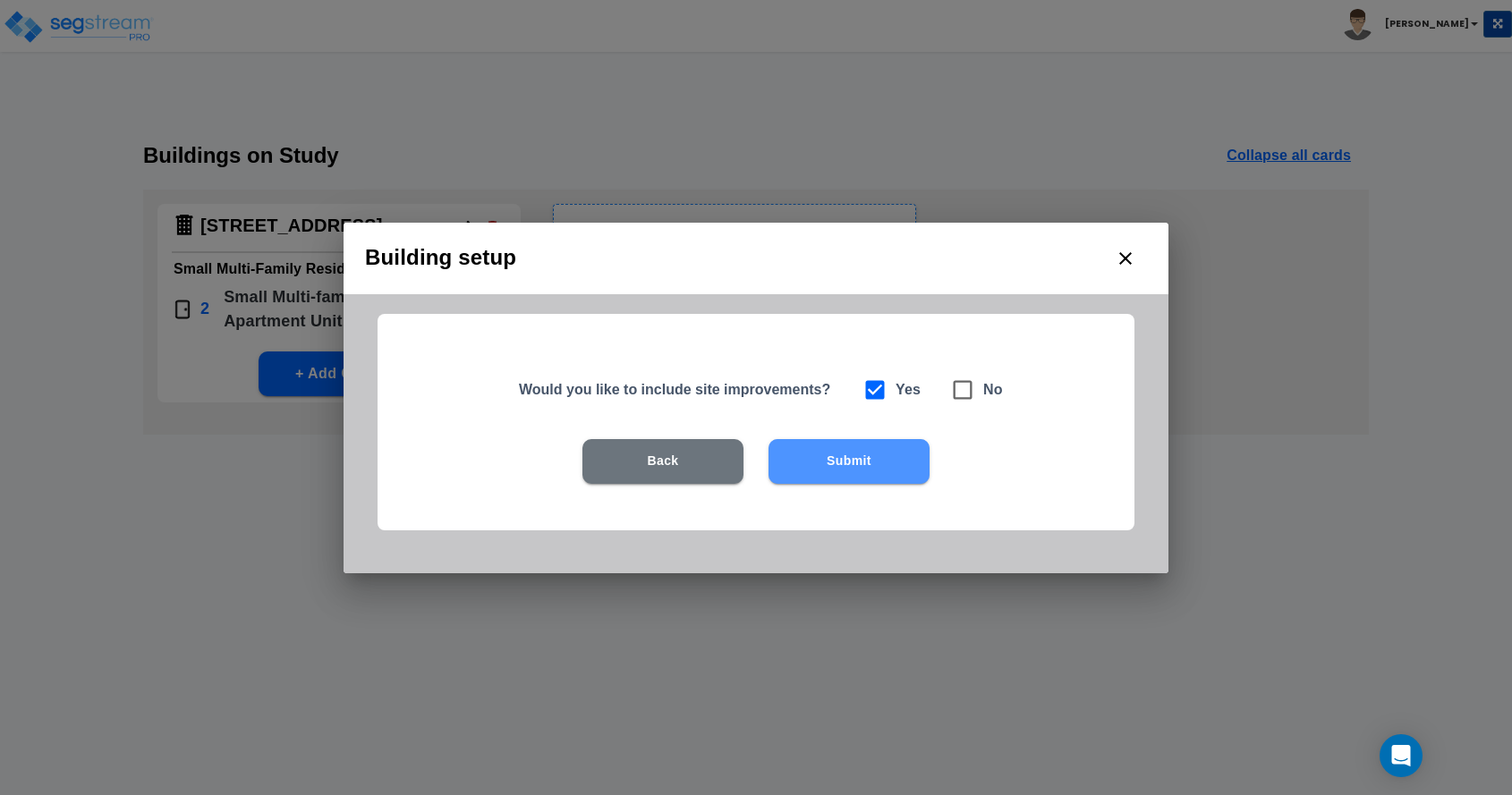
click at [850, 452] on button "Submit" at bounding box center [849, 462] width 161 height 44
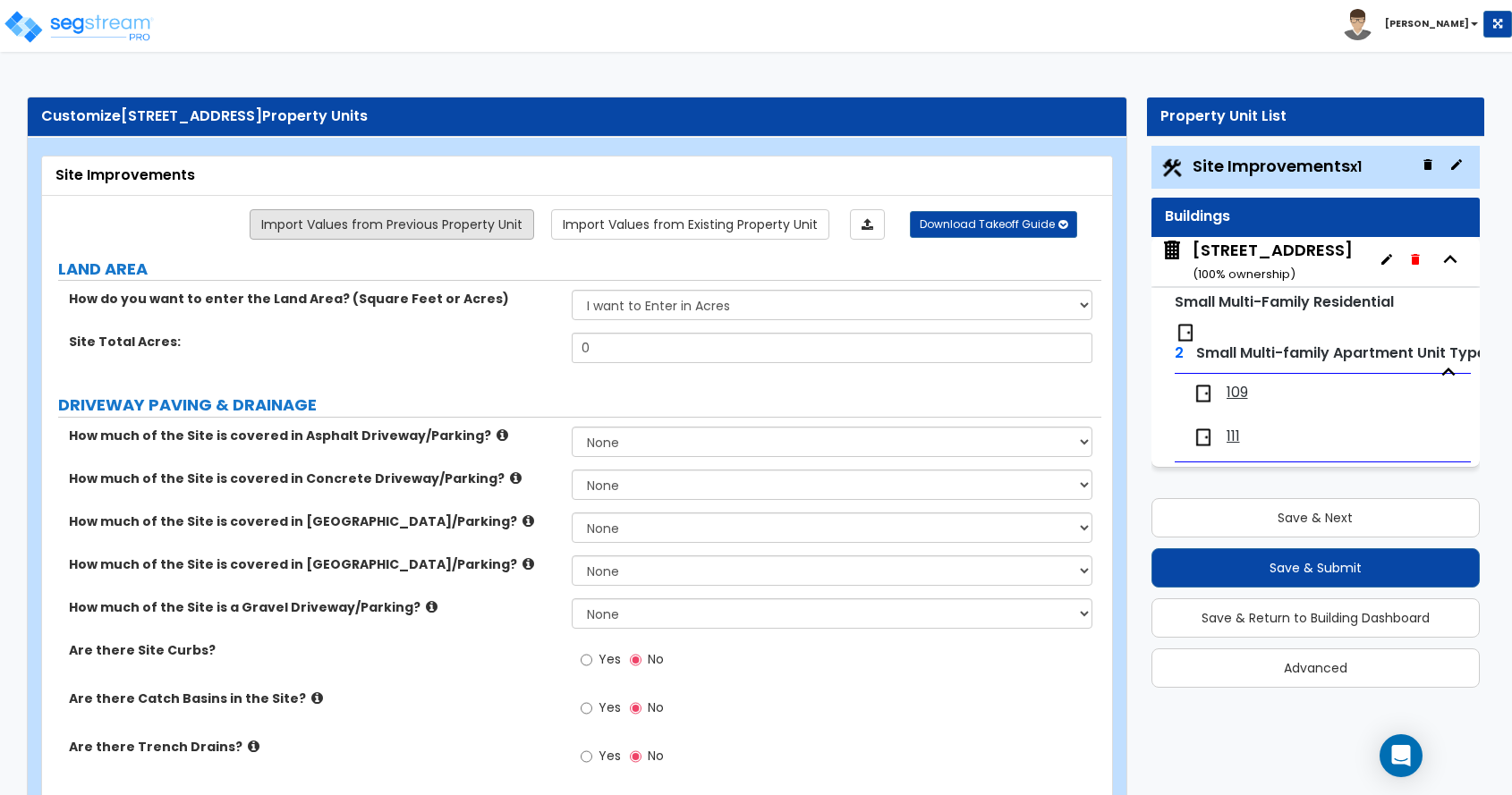
click at [452, 220] on link "Import Values from Previous Property Unit" at bounding box center [391, 224] width 285 height 30
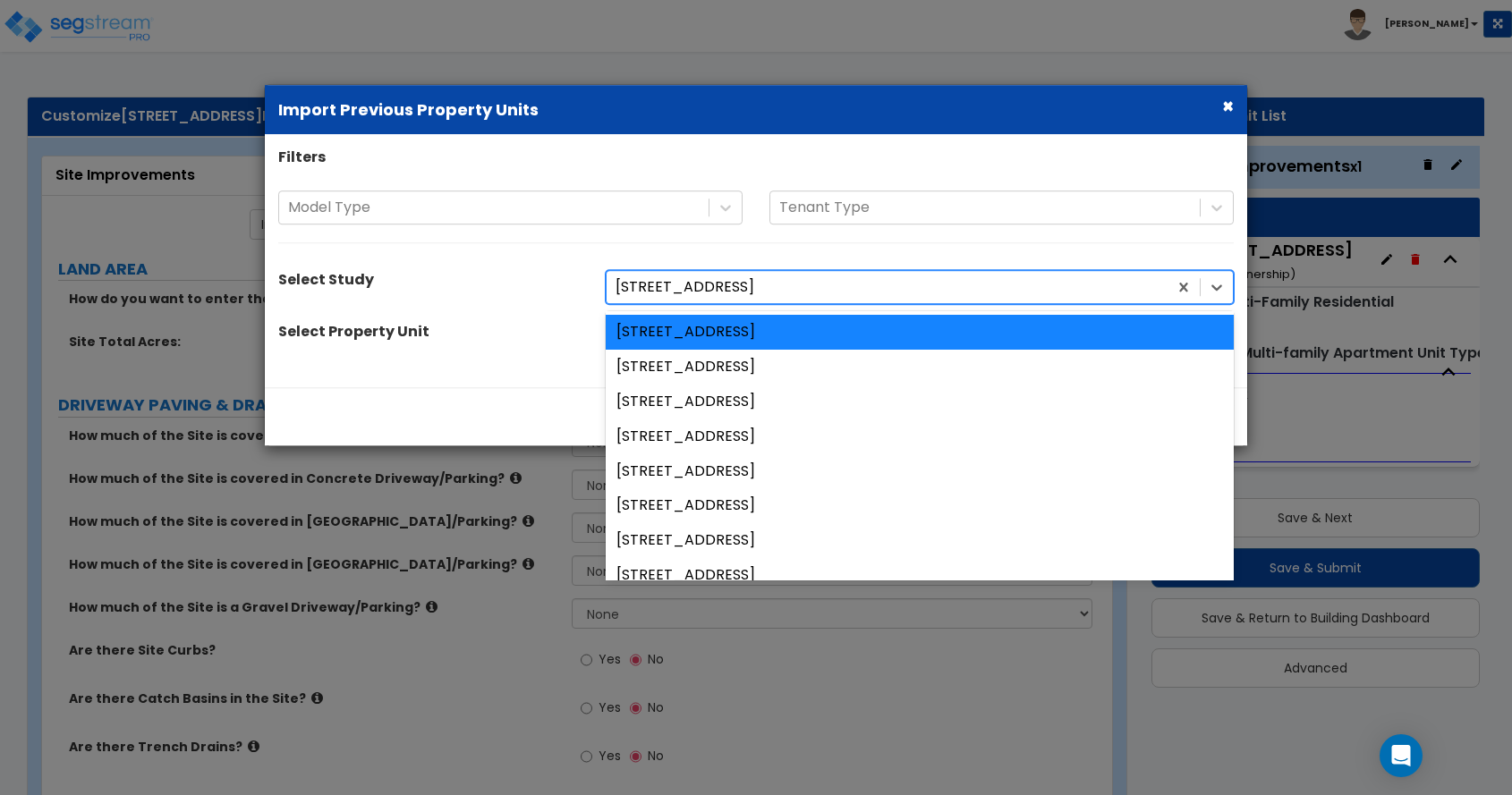
click at [679, 286] on div at bounding box center [887, 287] width 543 height 24
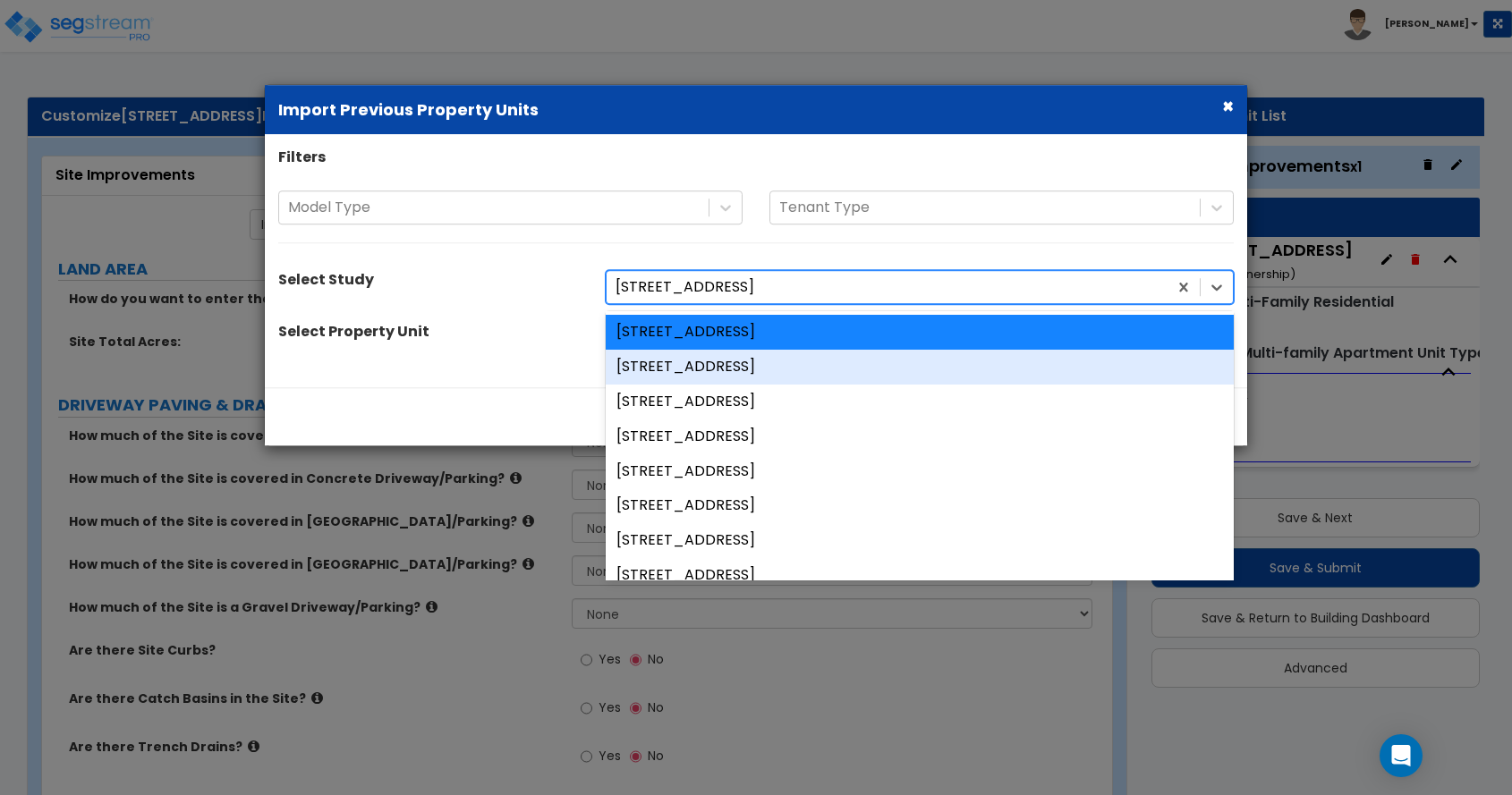
click at [681, 363] on div "[STREET_ADDRESS]" at bounding box center [920, 367] width 628 height 35
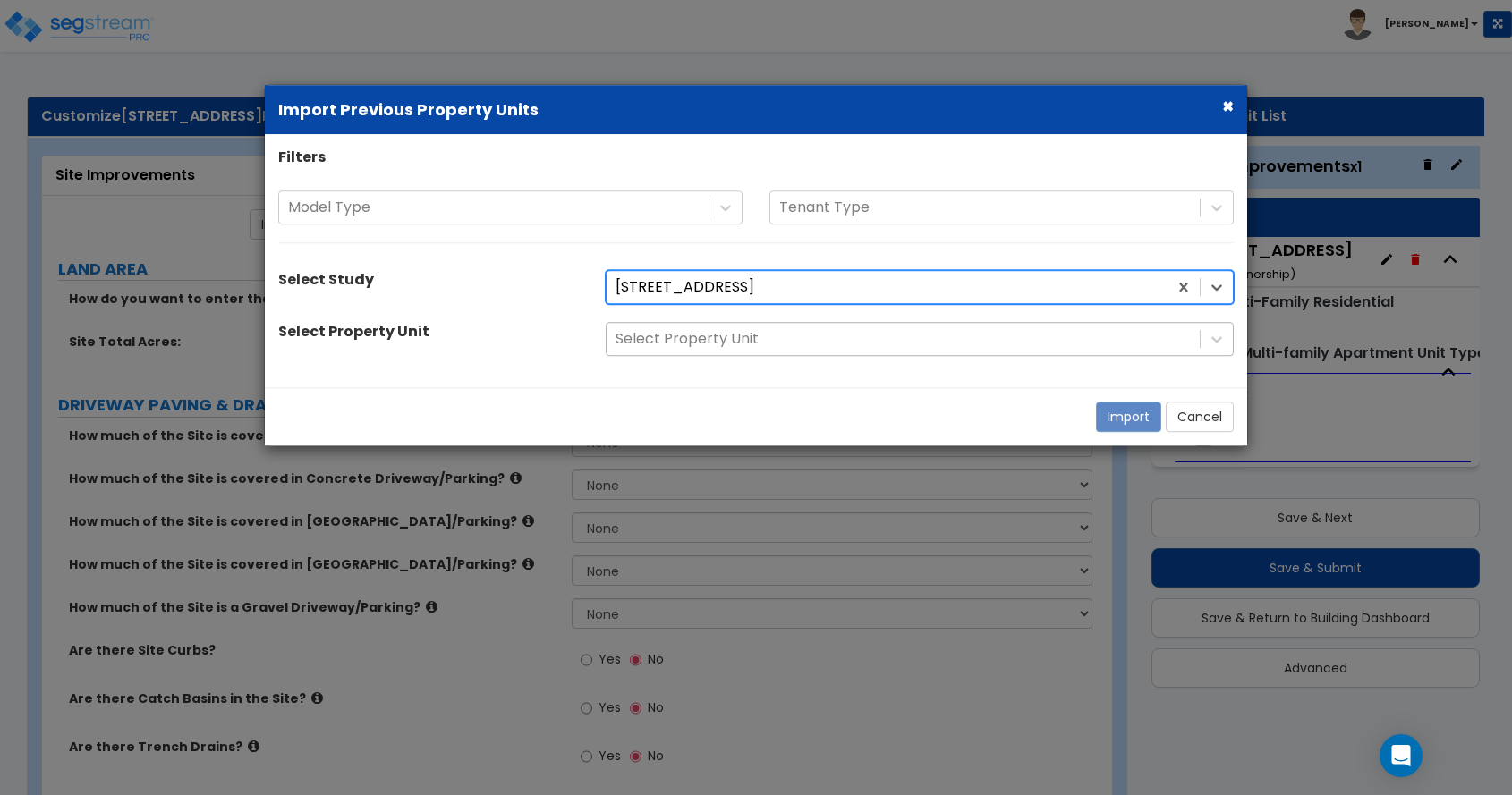
click at [692, 339] on div at bounding box center [903, 339] width 576 height 24
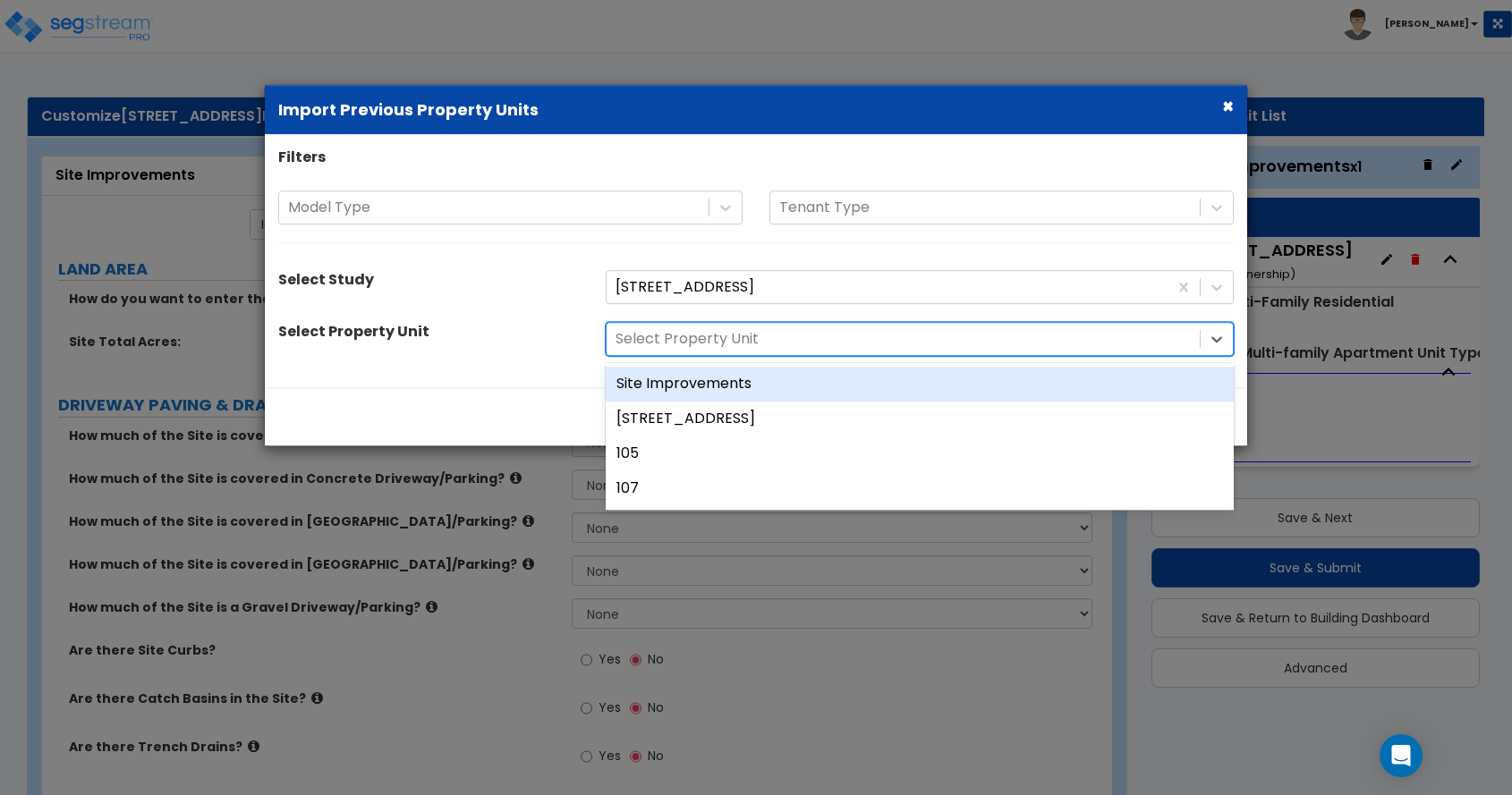
click at [690, 383] on div "Site Improvements" at bounding box center [920, 384] width 628 height 35
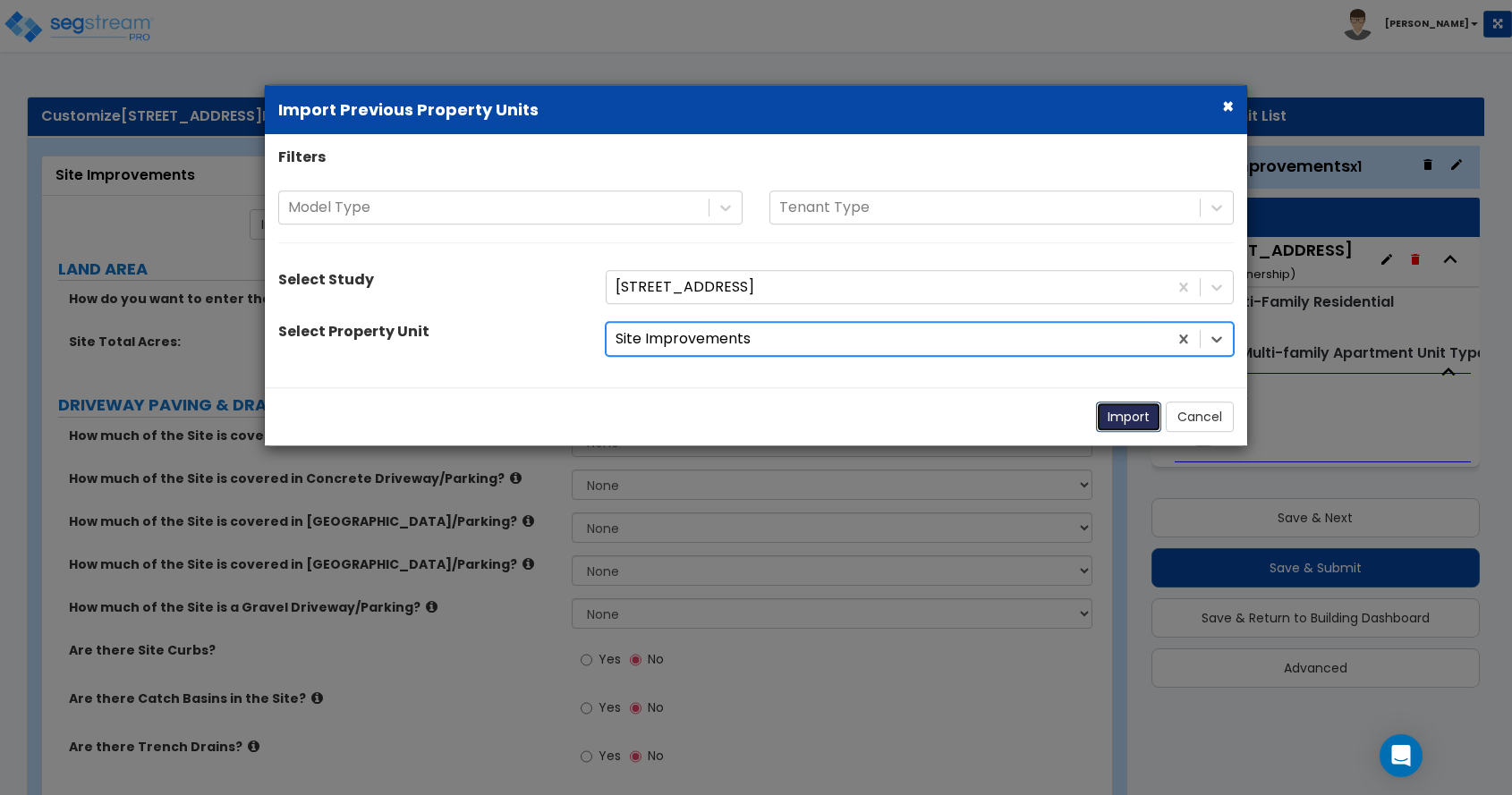
click at [1139, 416] on button "Import" at bounding box center [1129, 416] width 66 height 30
select select "2"
radio input "true"
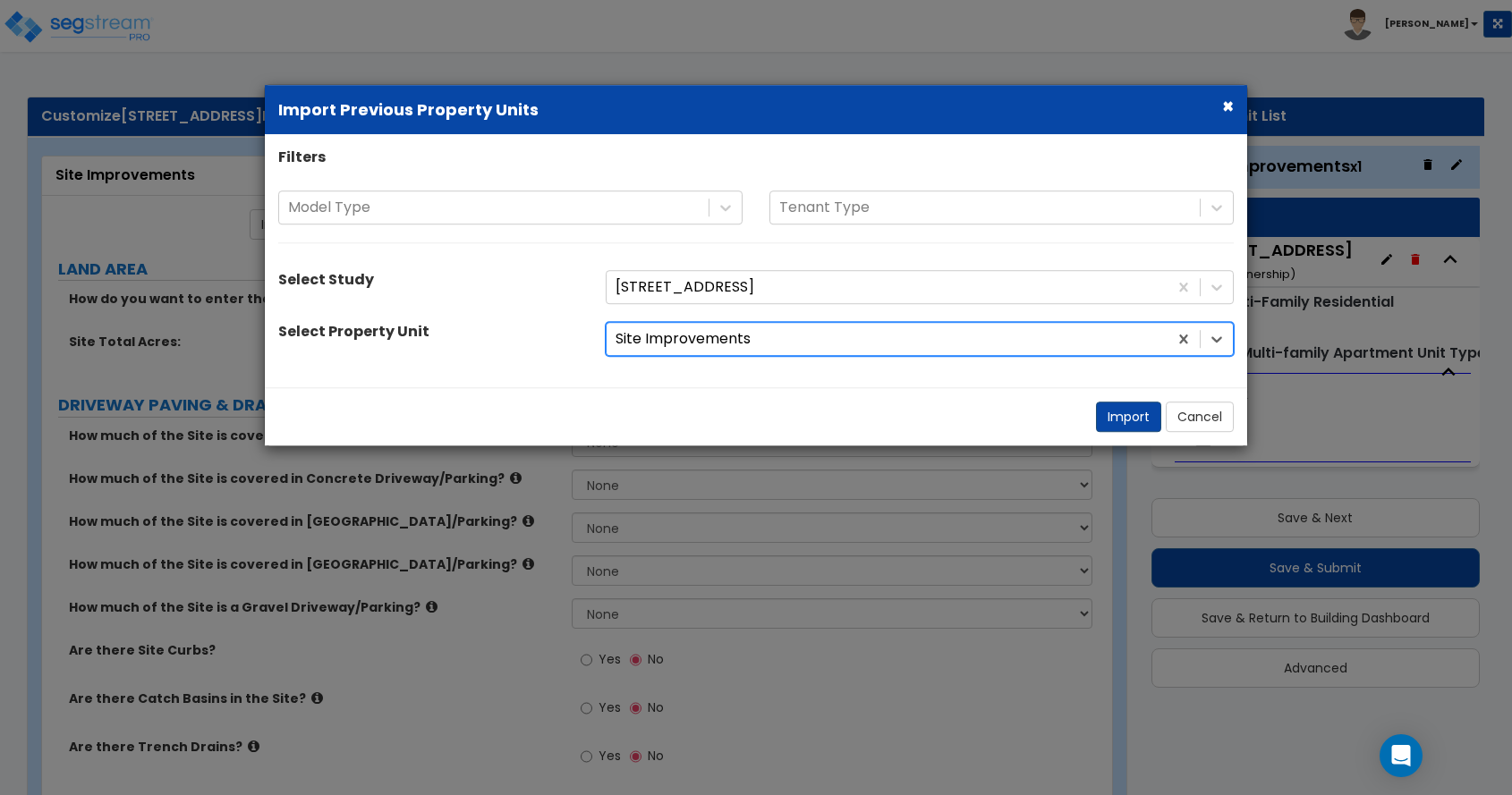
radio input "true"
select select "2"
select select "1"
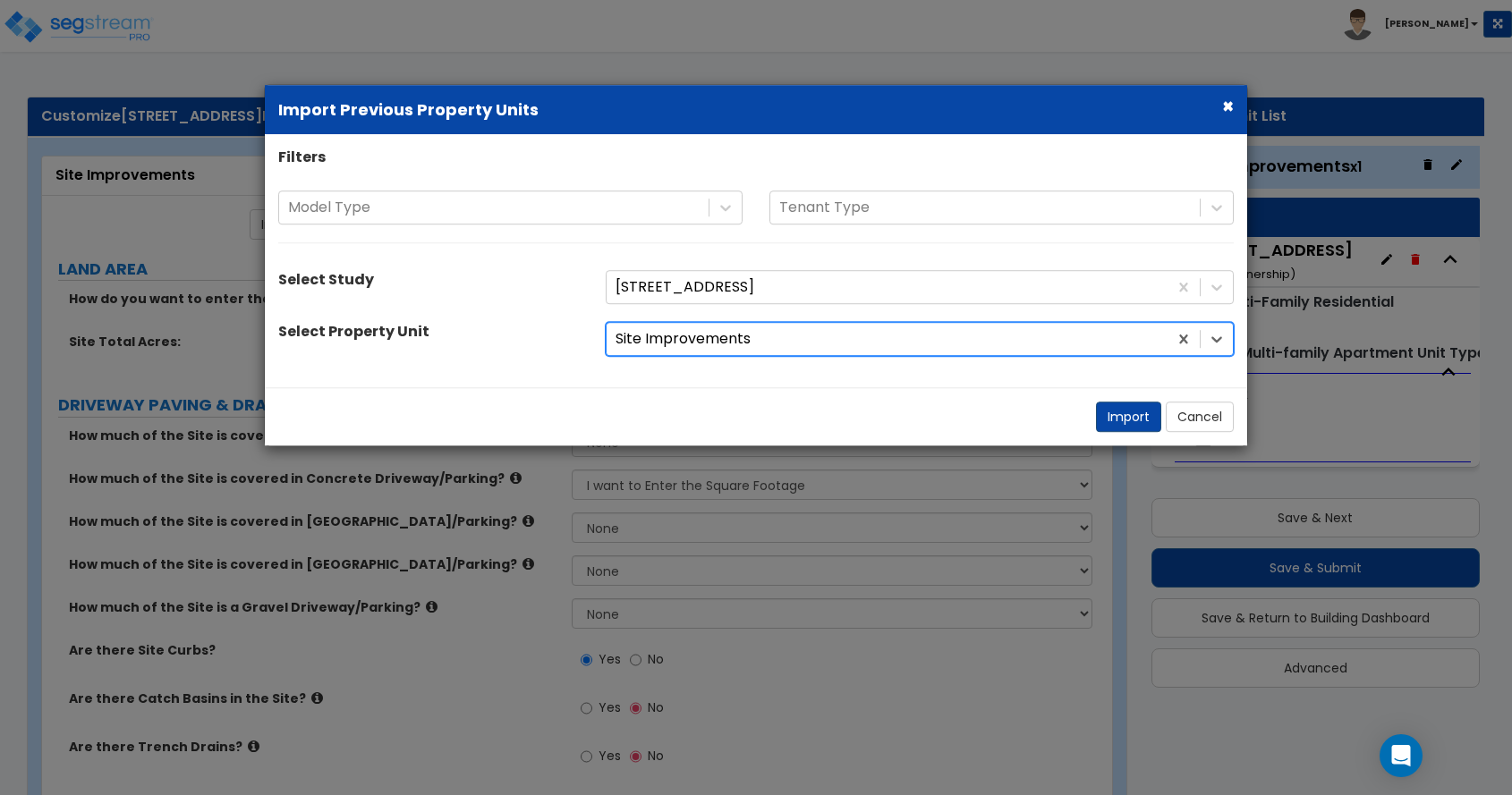
select select "1"
select select "9"
select select "1"
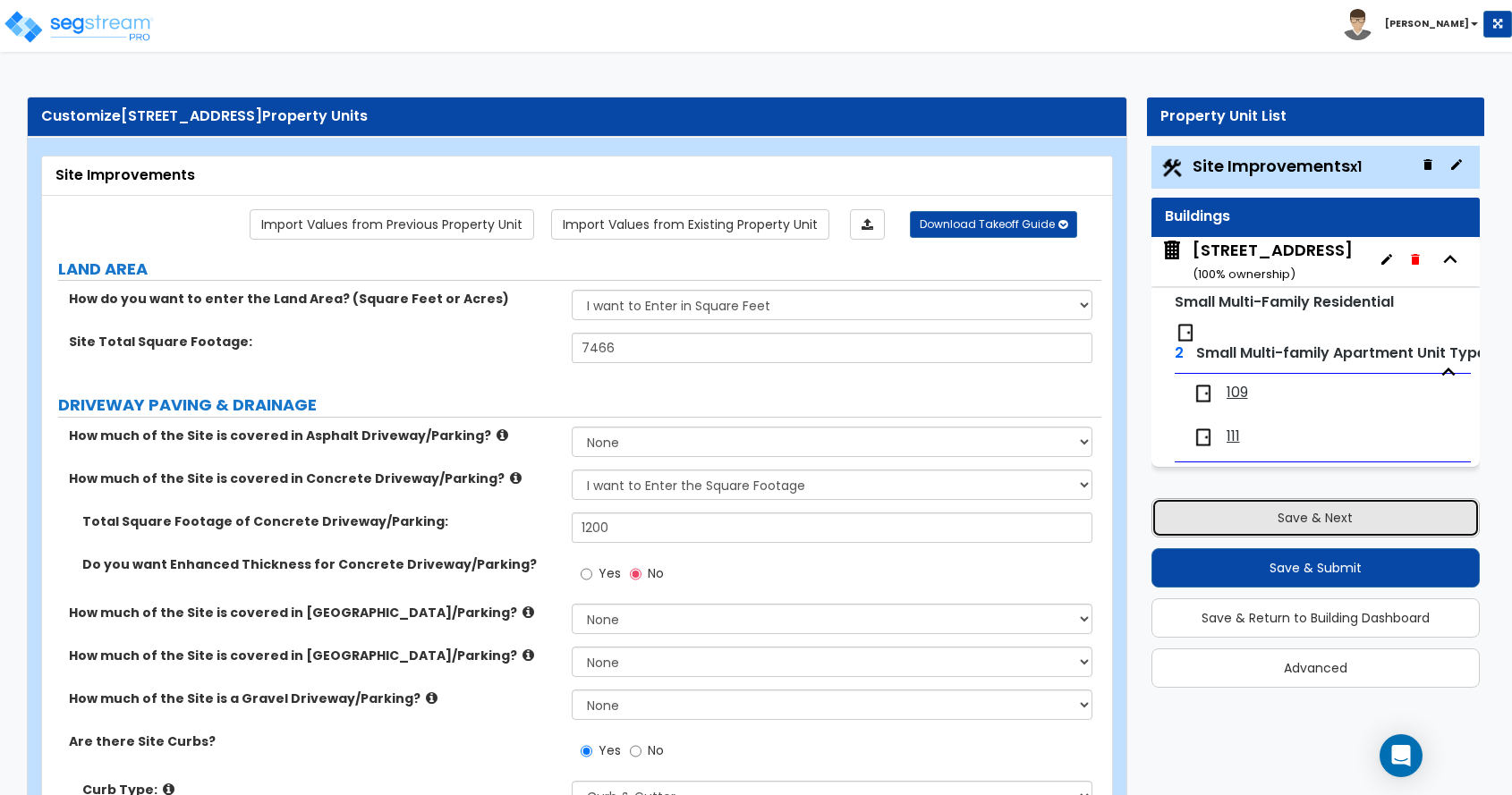
click at [1319, 521] on button "Save & Next" at bounding box center [1316, 518] width 329 height 40
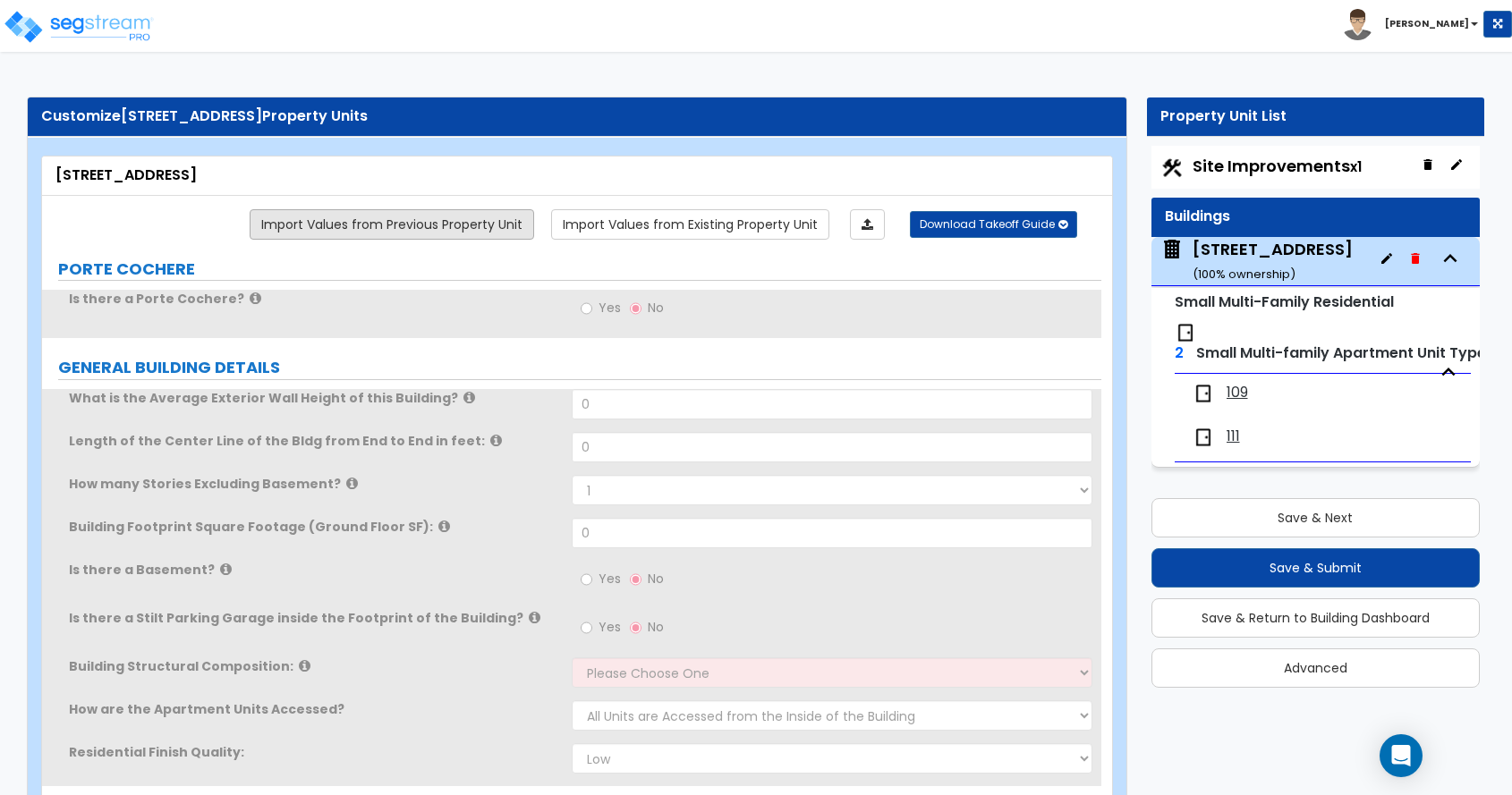
click at [503, 223] on link "Import Values from Previous Property Unit" at bounding box center [391, 224] width 285 height 30
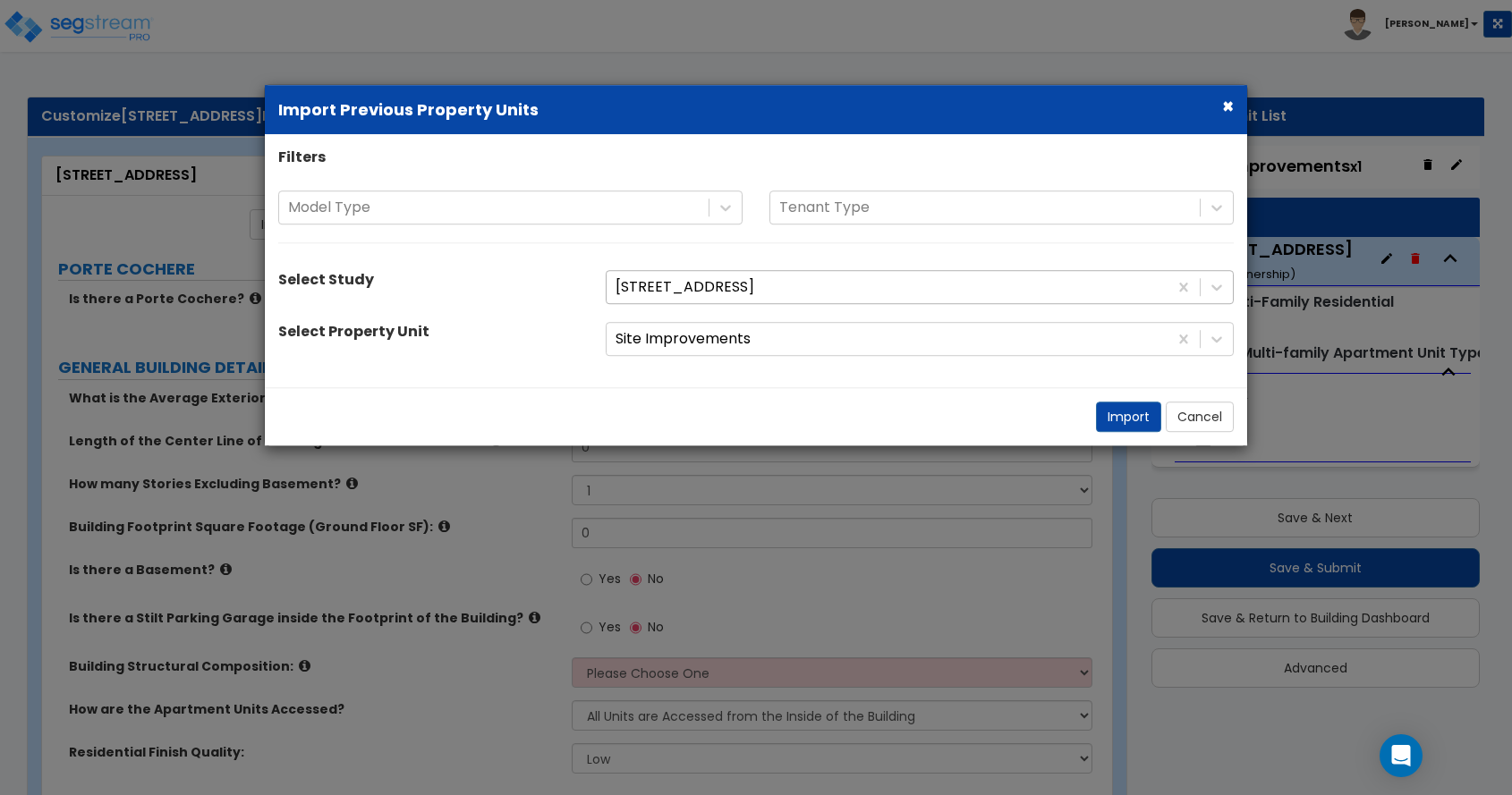
click at [647, 291] on div at bounding box center [887, 287] width 543 height 24
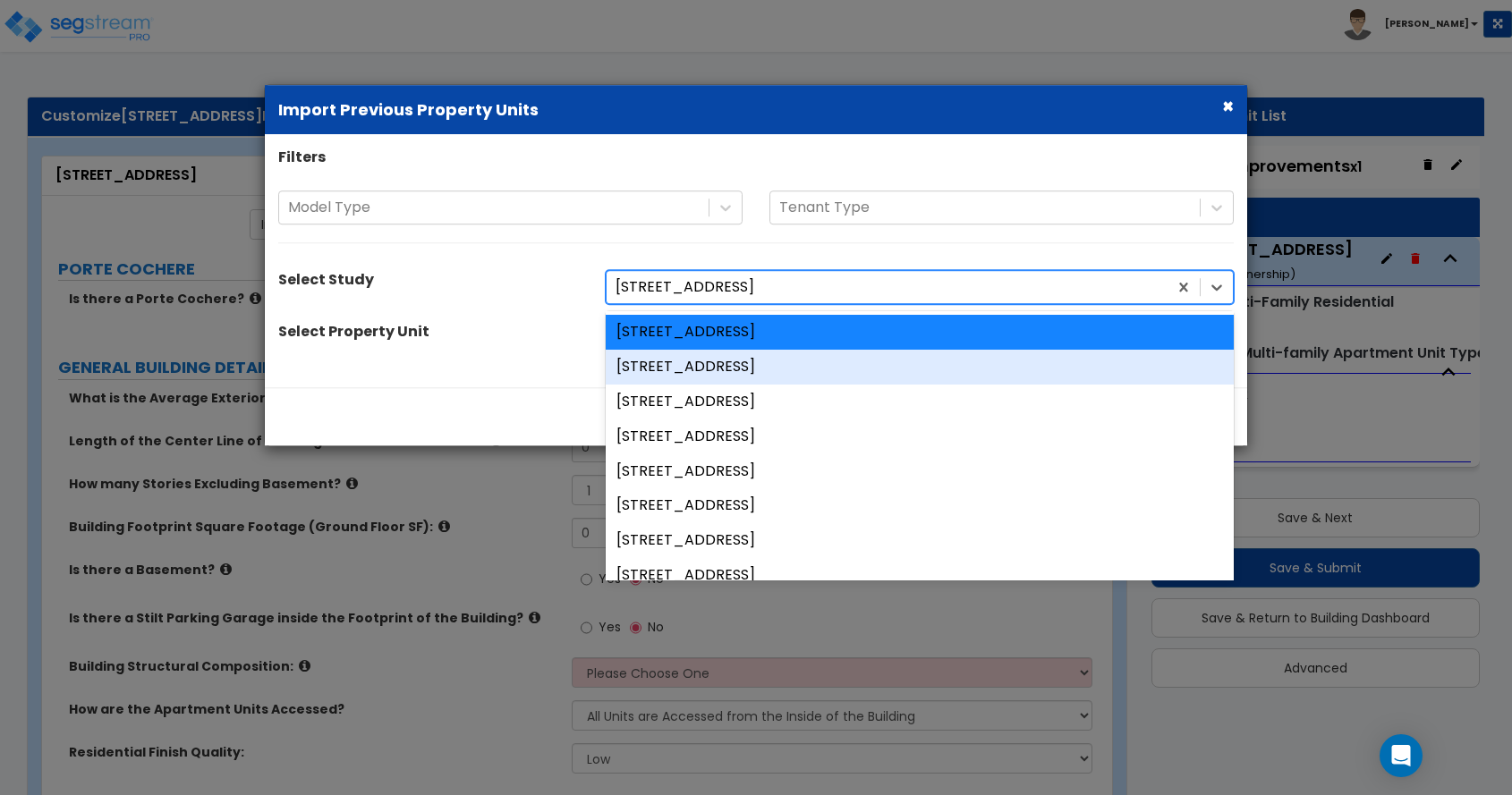
click at [669, 359] on div "[STREET_ADDRESS]" at bounding box center [920, 367] width 628 height 35
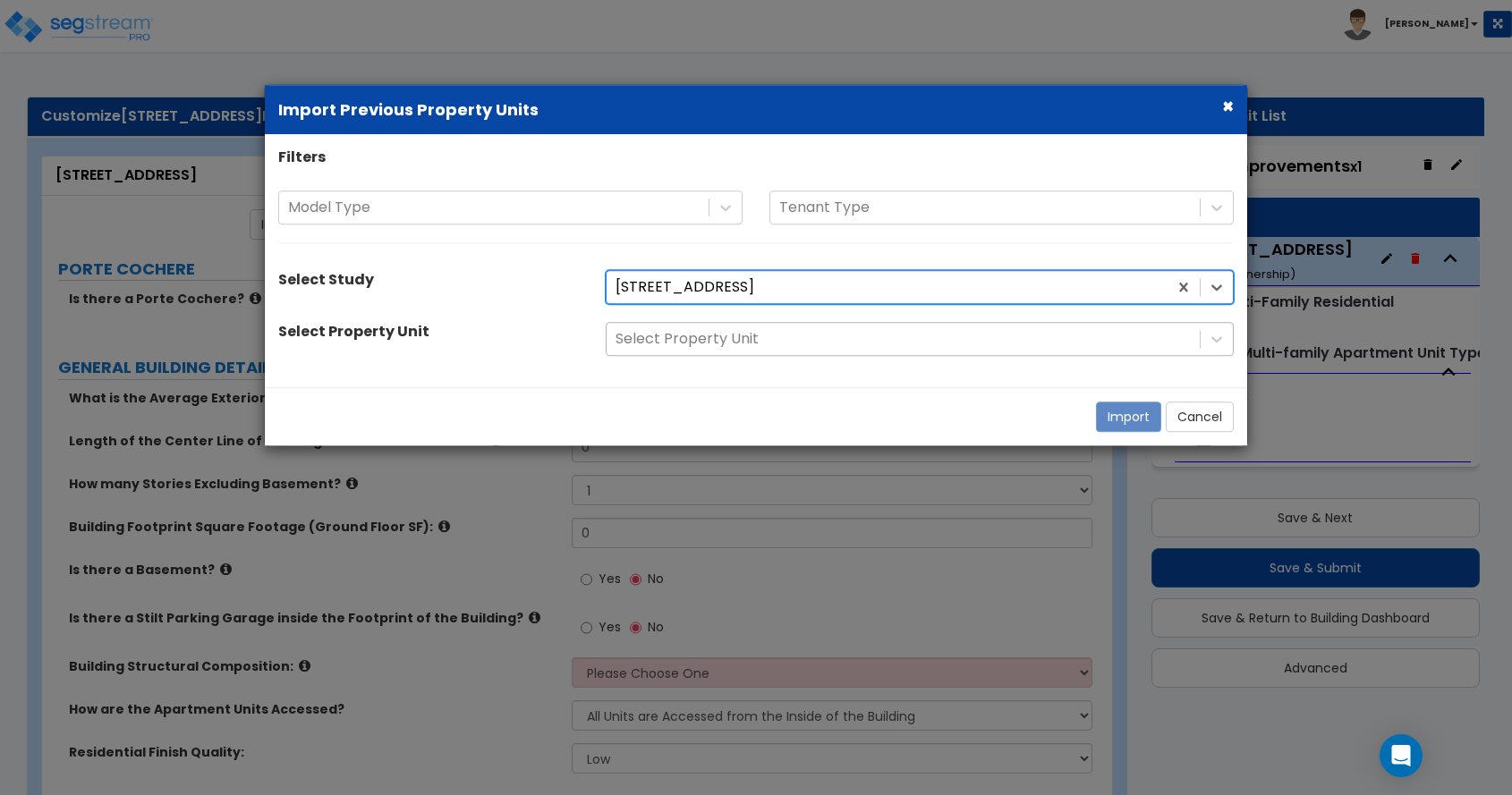
click at [670, 339] on div at bounding box center [903, 339] width 576 height 24
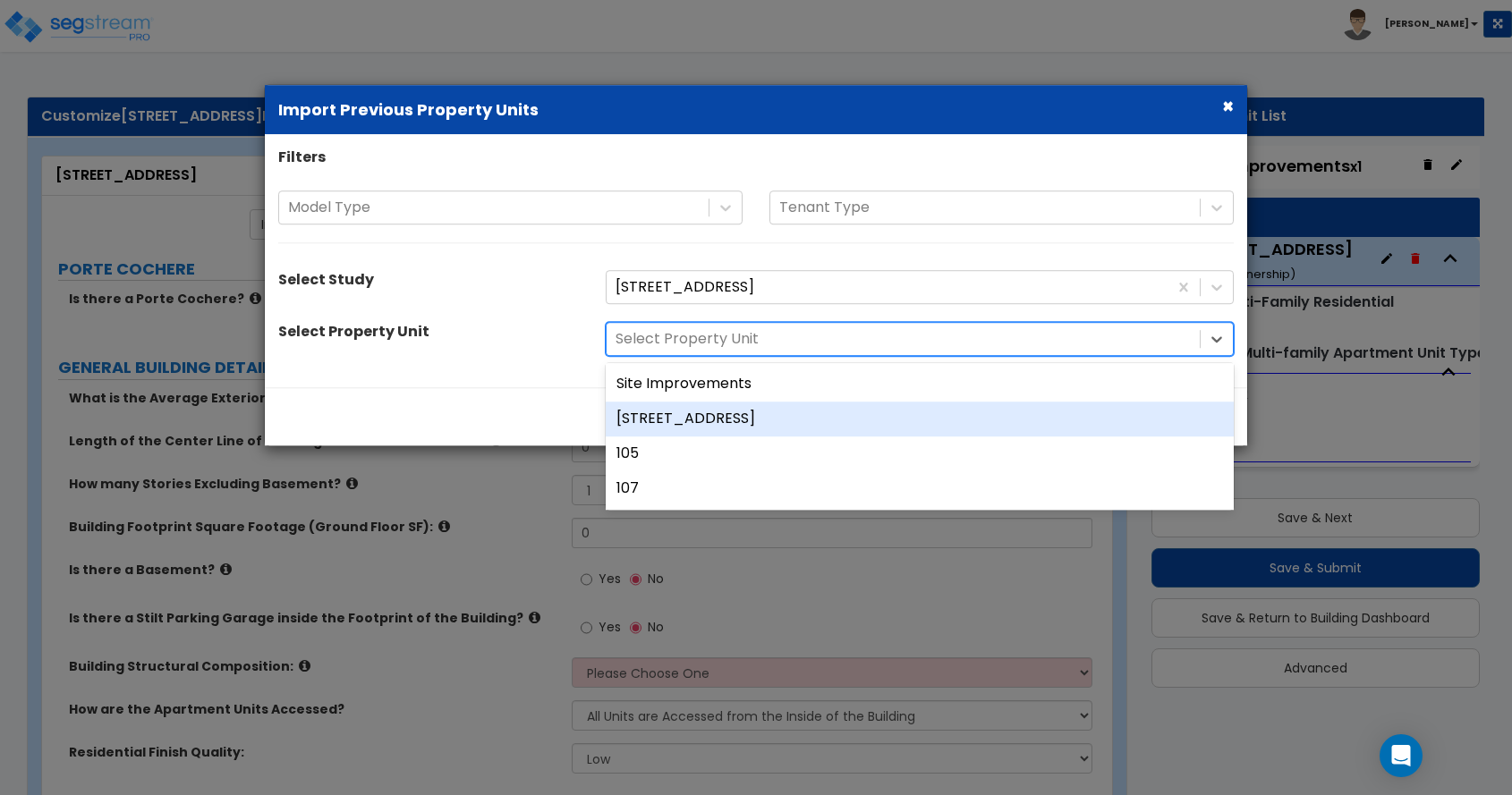
click at [674, 416] on div "[STREET_ADDRESS]" at bounding box center [920, 419] width 628 height 35
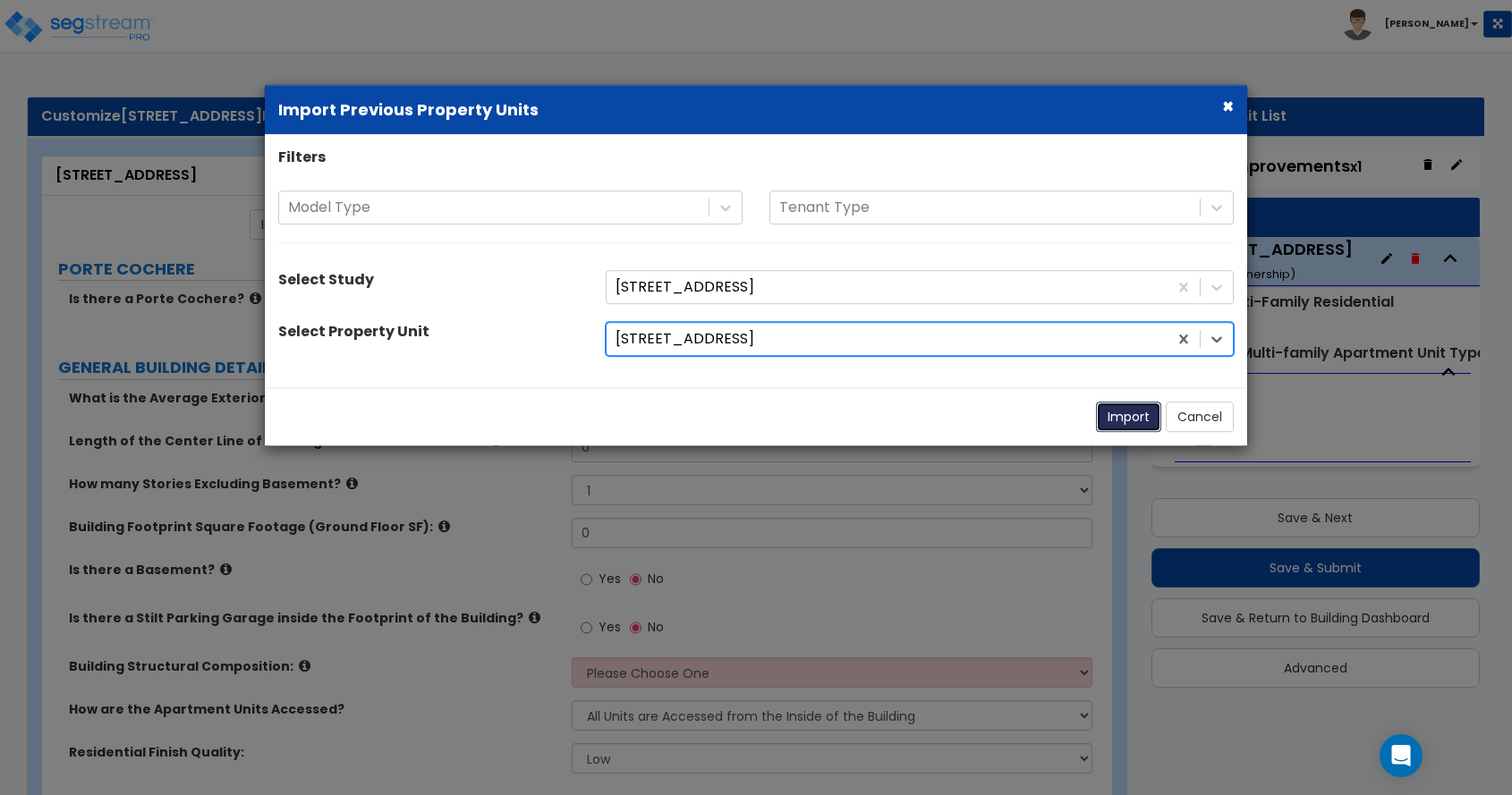
click at [1132, 415] on button "Import" at bounding box center [1129, 416] width 66 height 30
type input "8"
type input "52"
type input "2550"
select select "7"
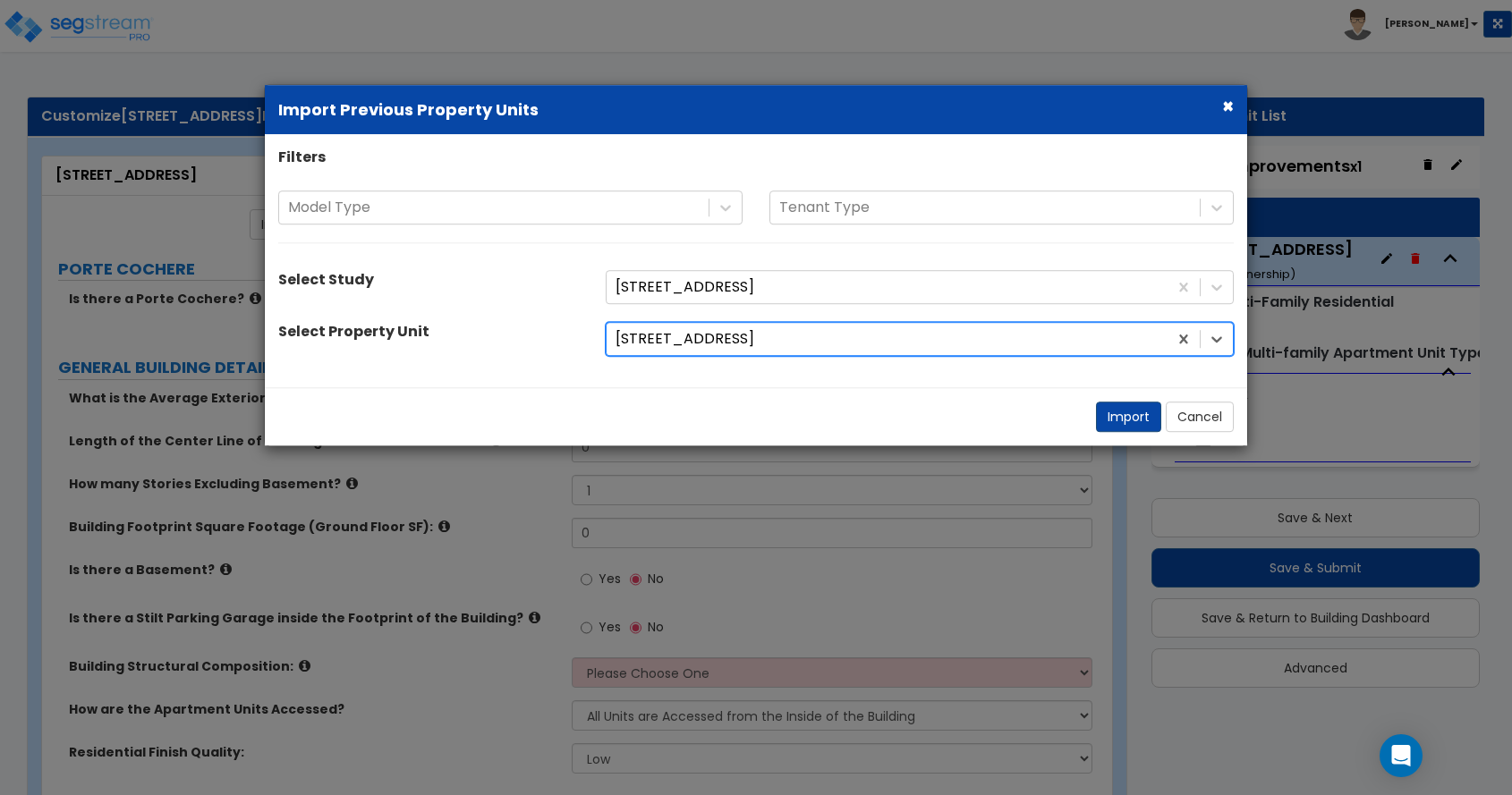
select select "2"
select select "1"
radio input "true"
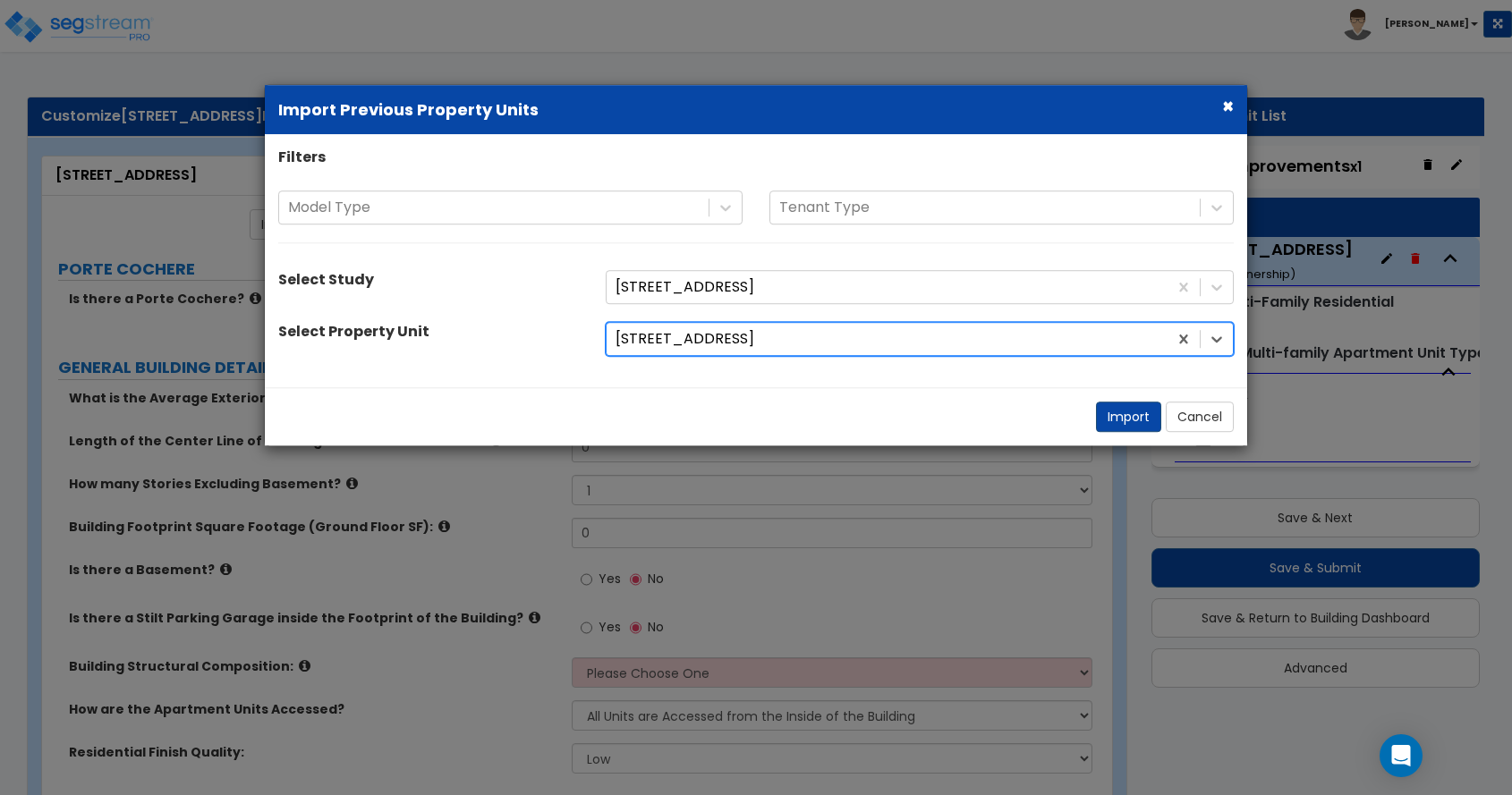
radio input "true"
select select "1"
radio input "true"
select select "2"
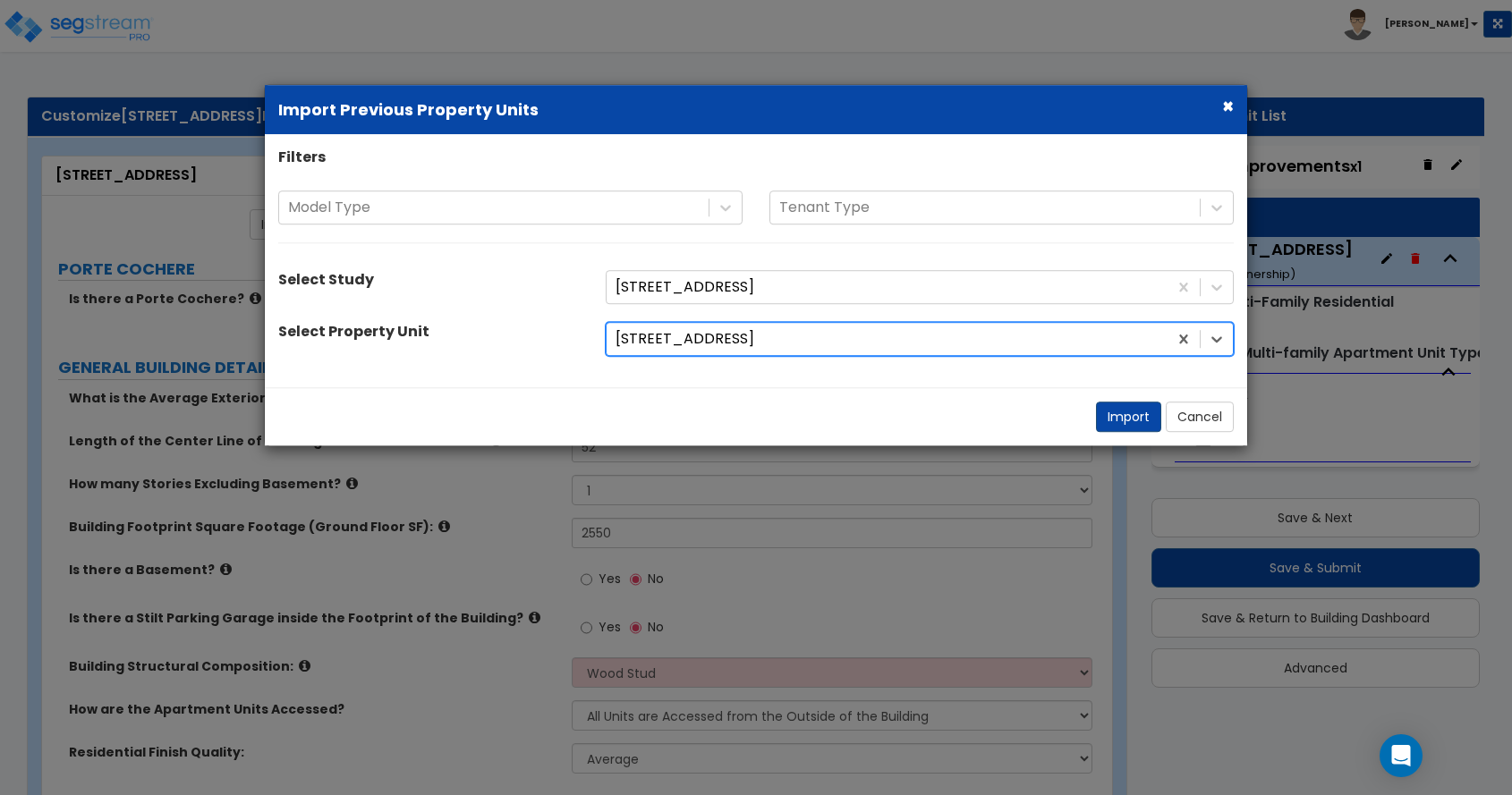
select select "1"
select select "2"
select select "1"
select select "2"
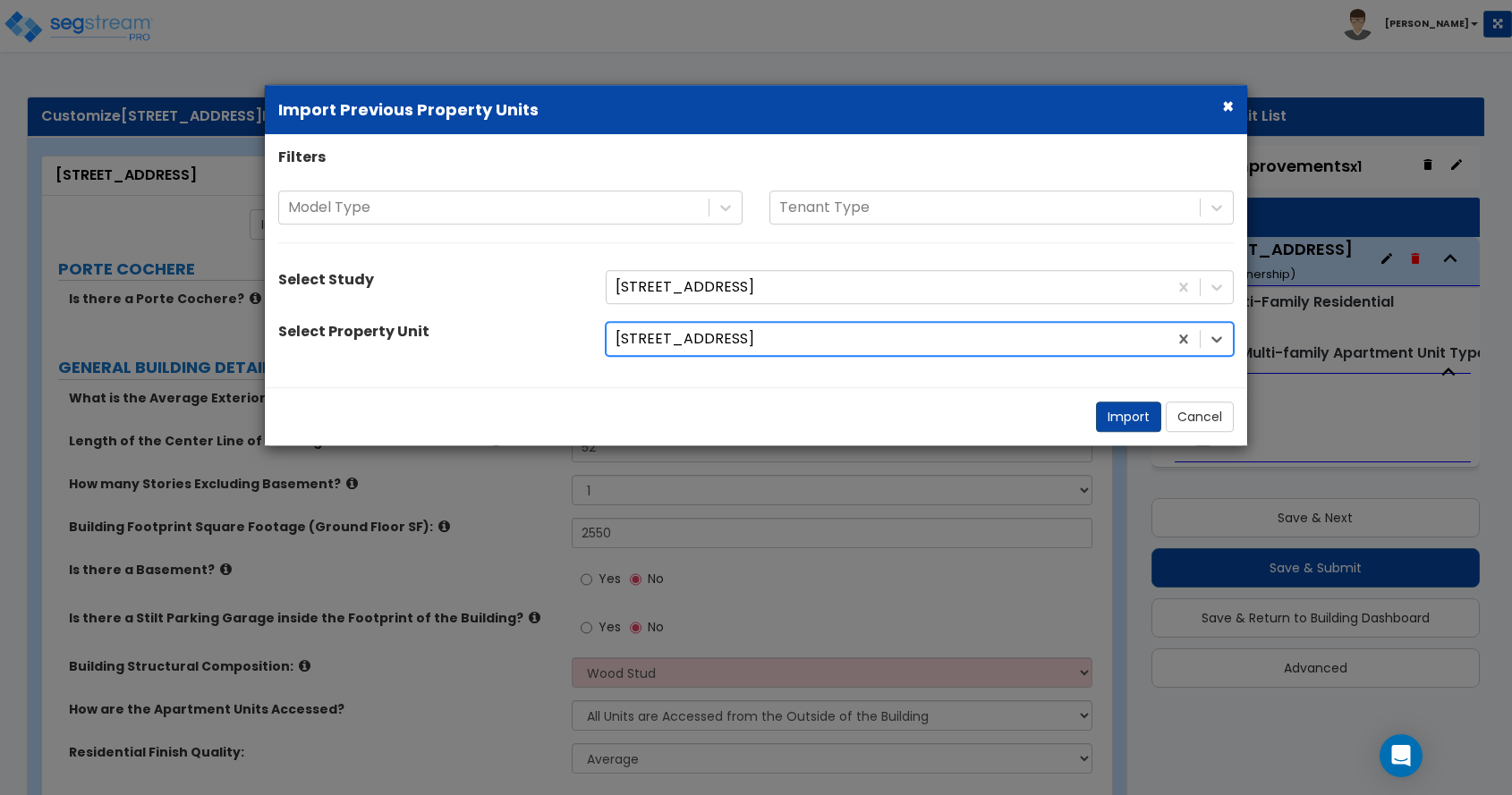
select select "1"
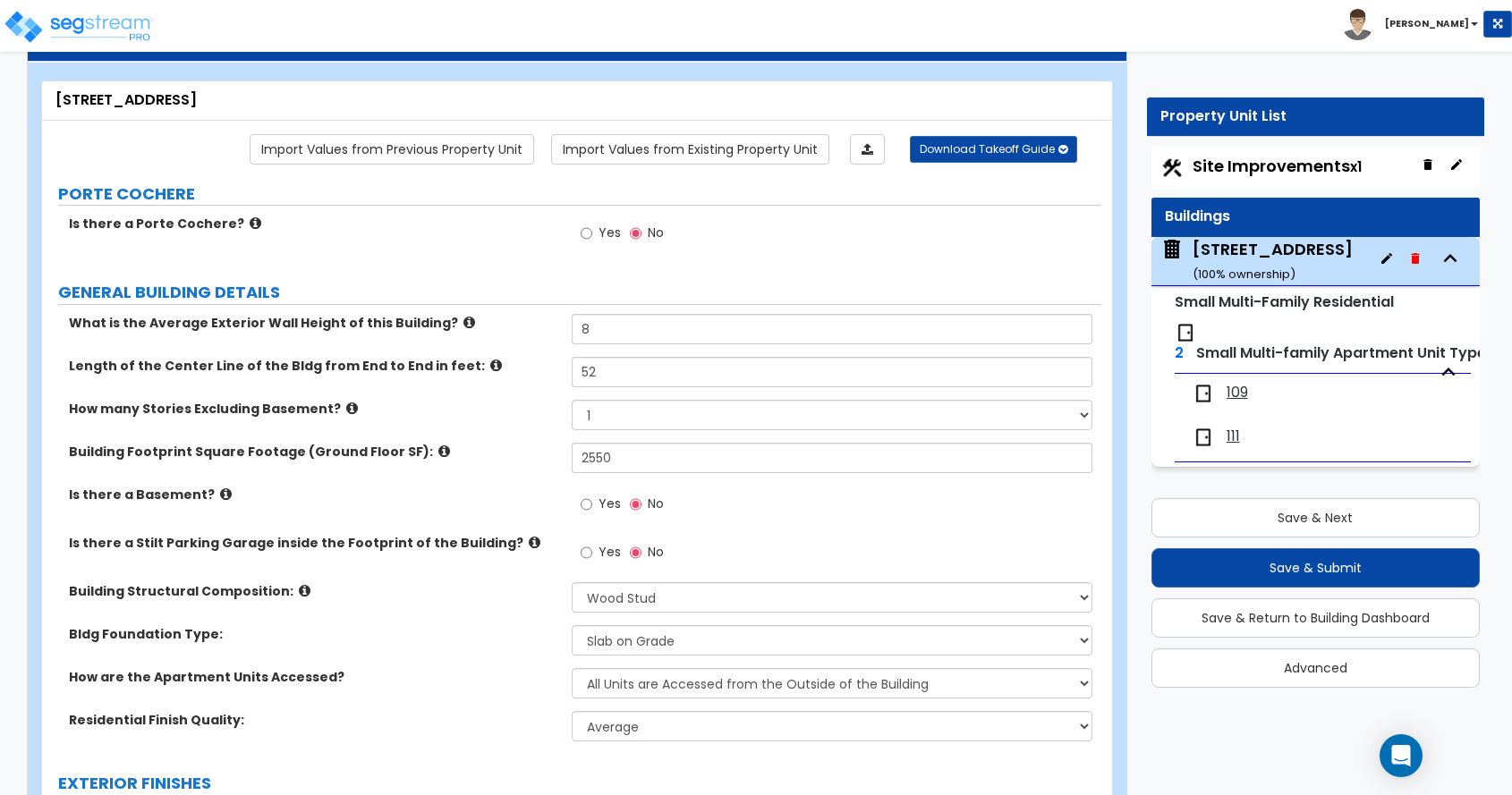
scroll to position [0, 0]
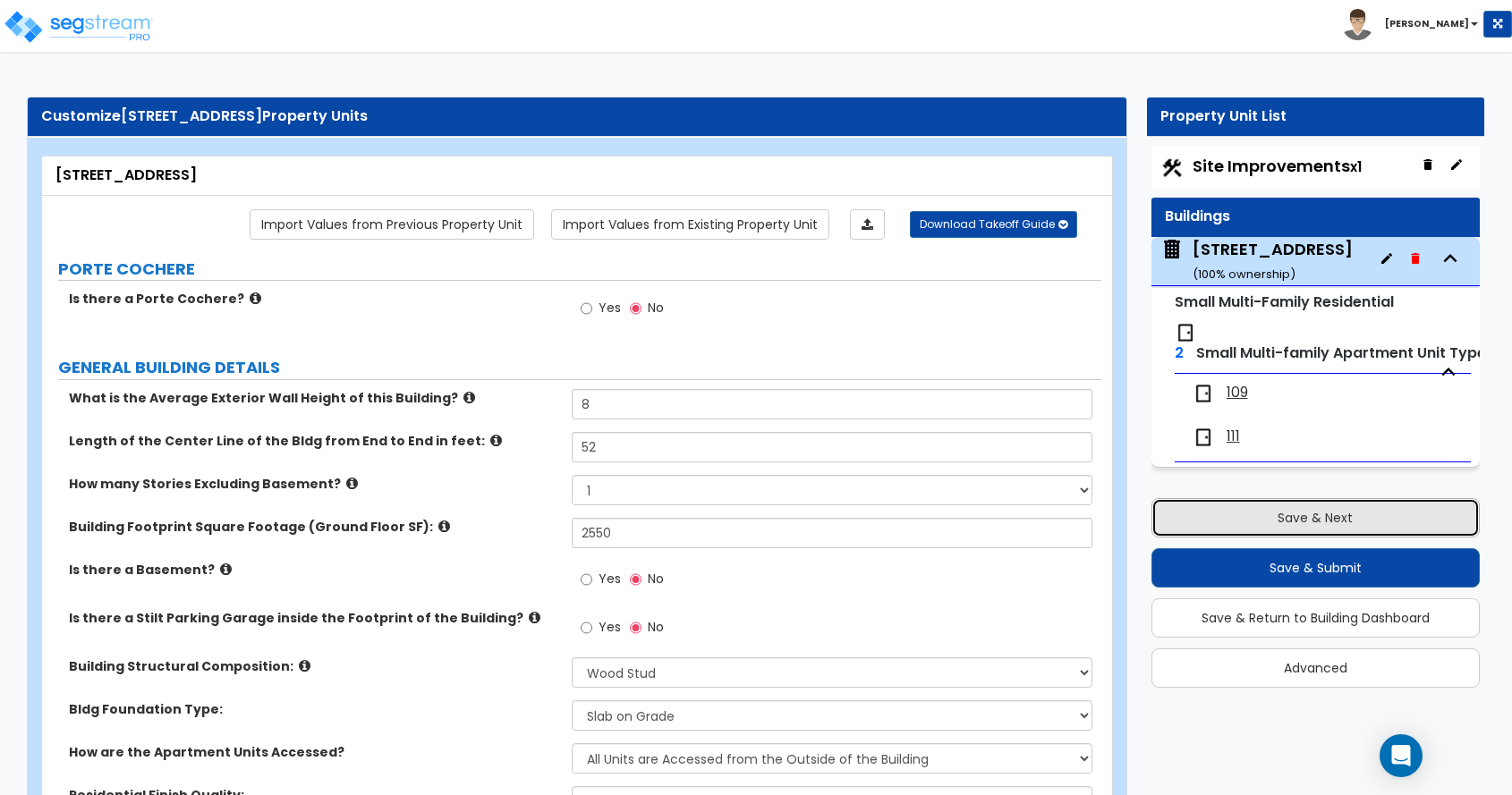
click at [1313, 514] on button "Save & Next" at bounding box center [1316, 518] width 329 height 40
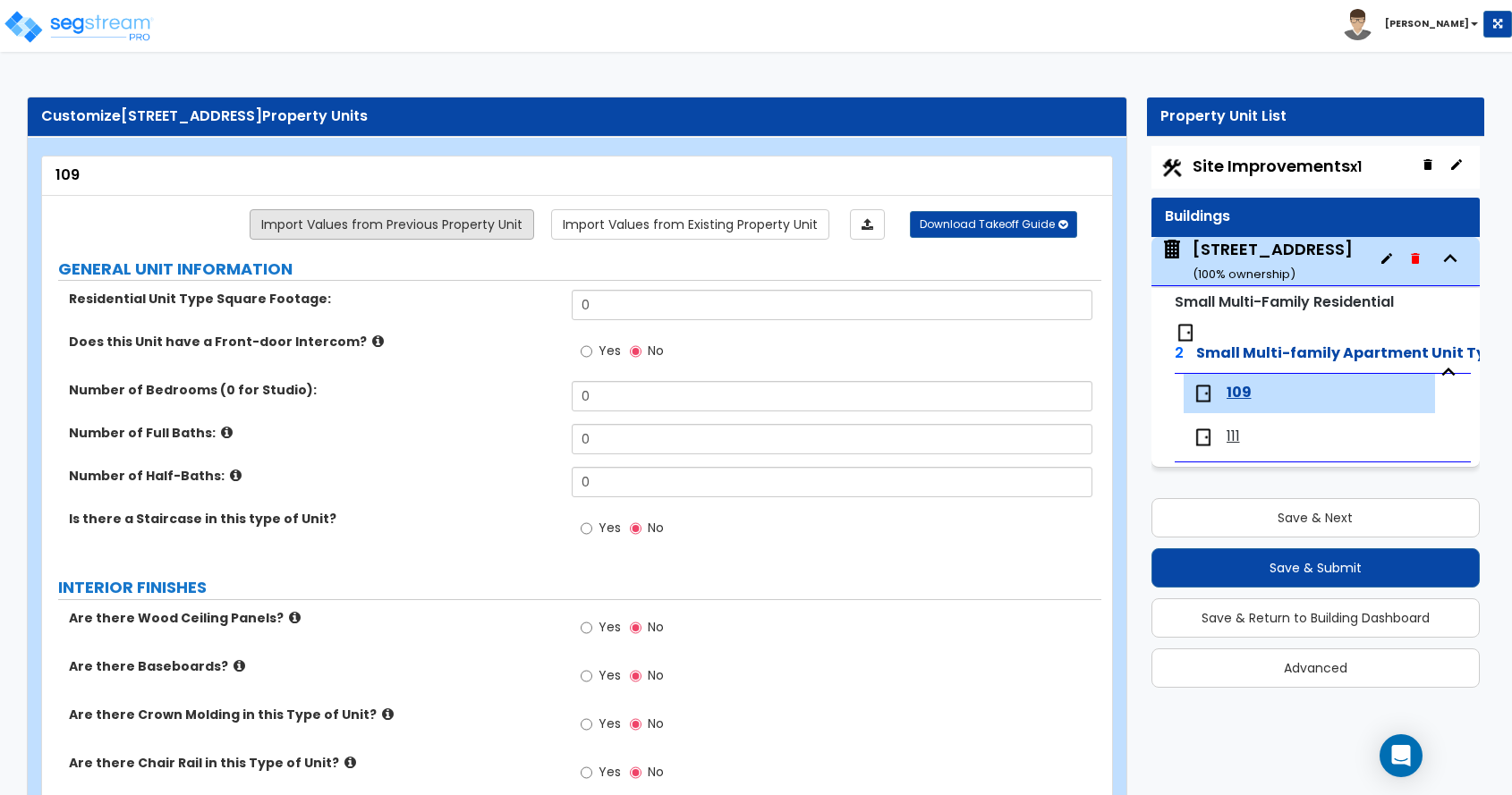
click at [491, 222] on link "Import Values from Previous Property Unit" at bounding box center [391, 224] width 285 height 30
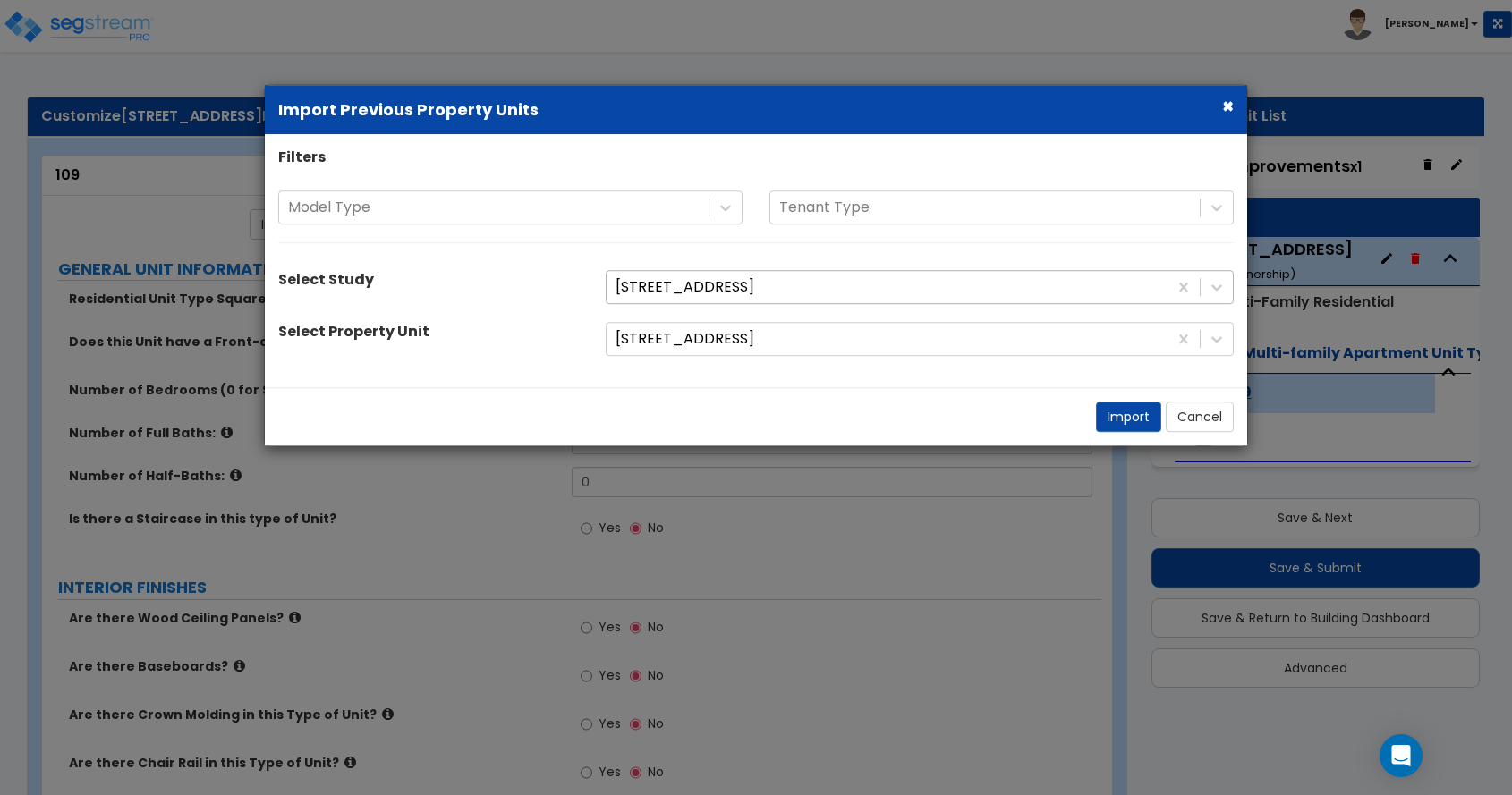
click at [655, 277] on div at bounding box center [887, 287] width 543 height 24
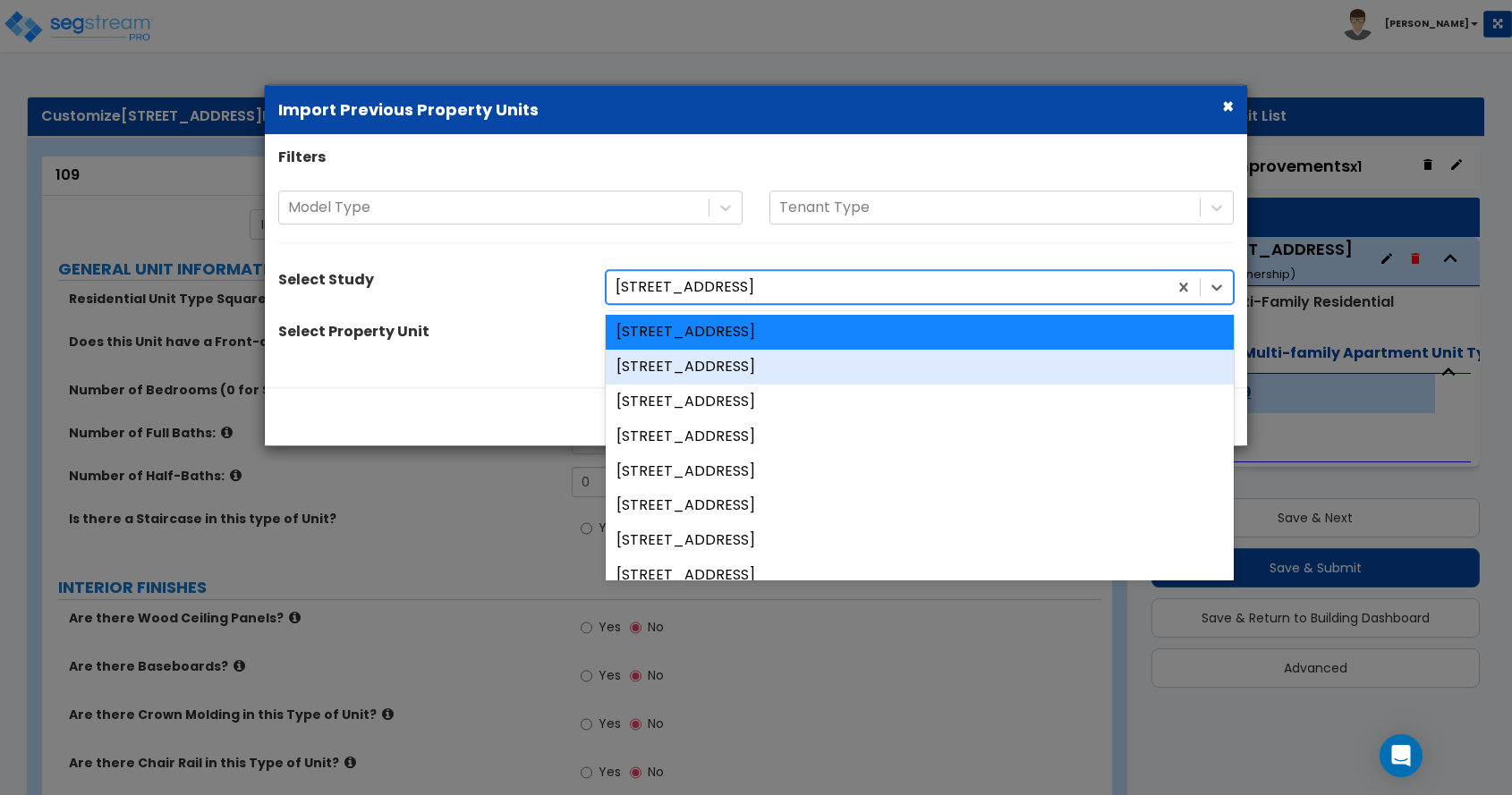
click at [676, 360] on div "[STREET_ADDRESS]" at bounding box center [920, 367] width 628 height 35
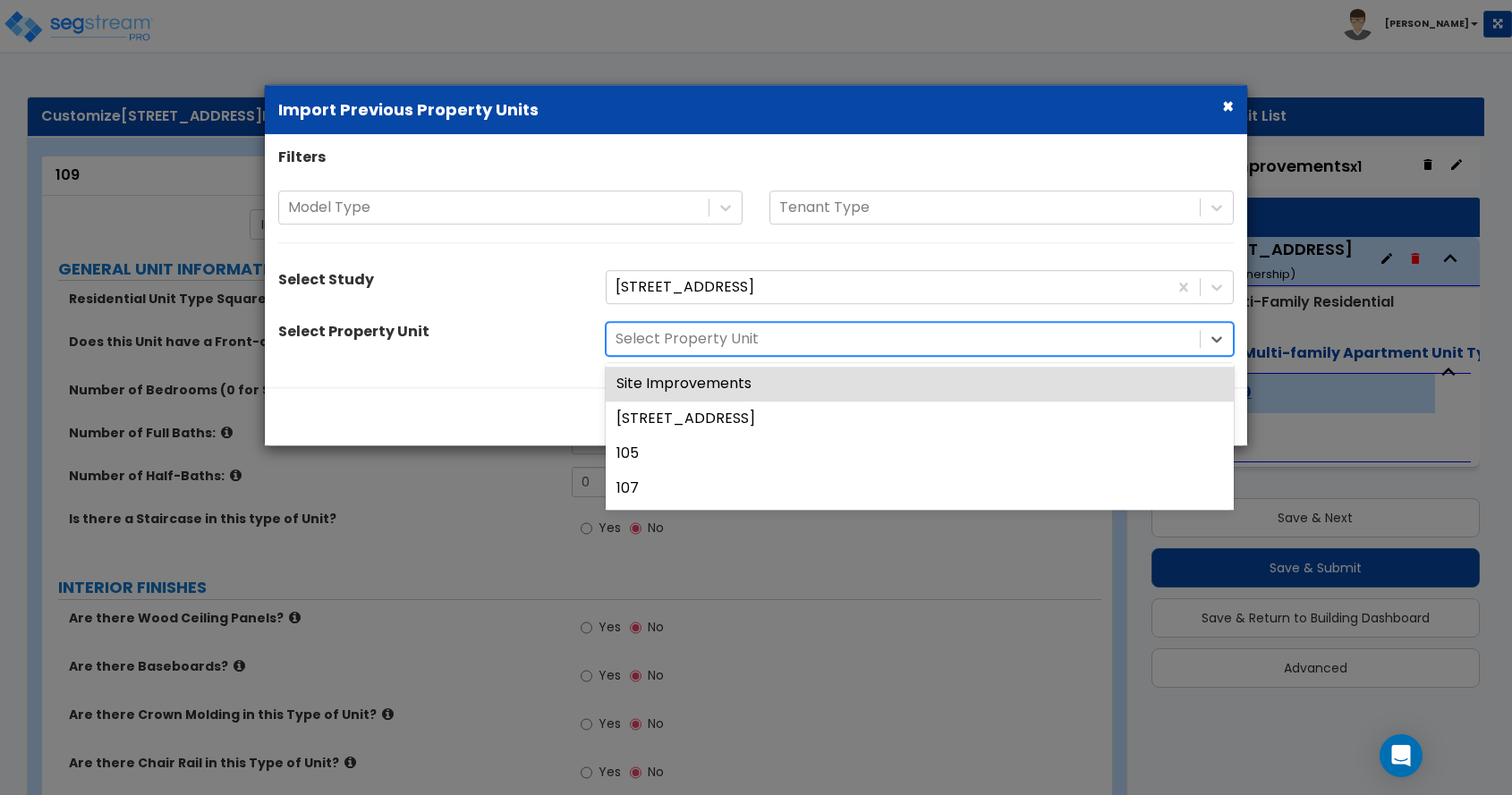
click at [677, 332] on div at bounding box center [903, 339] width 576 height 24
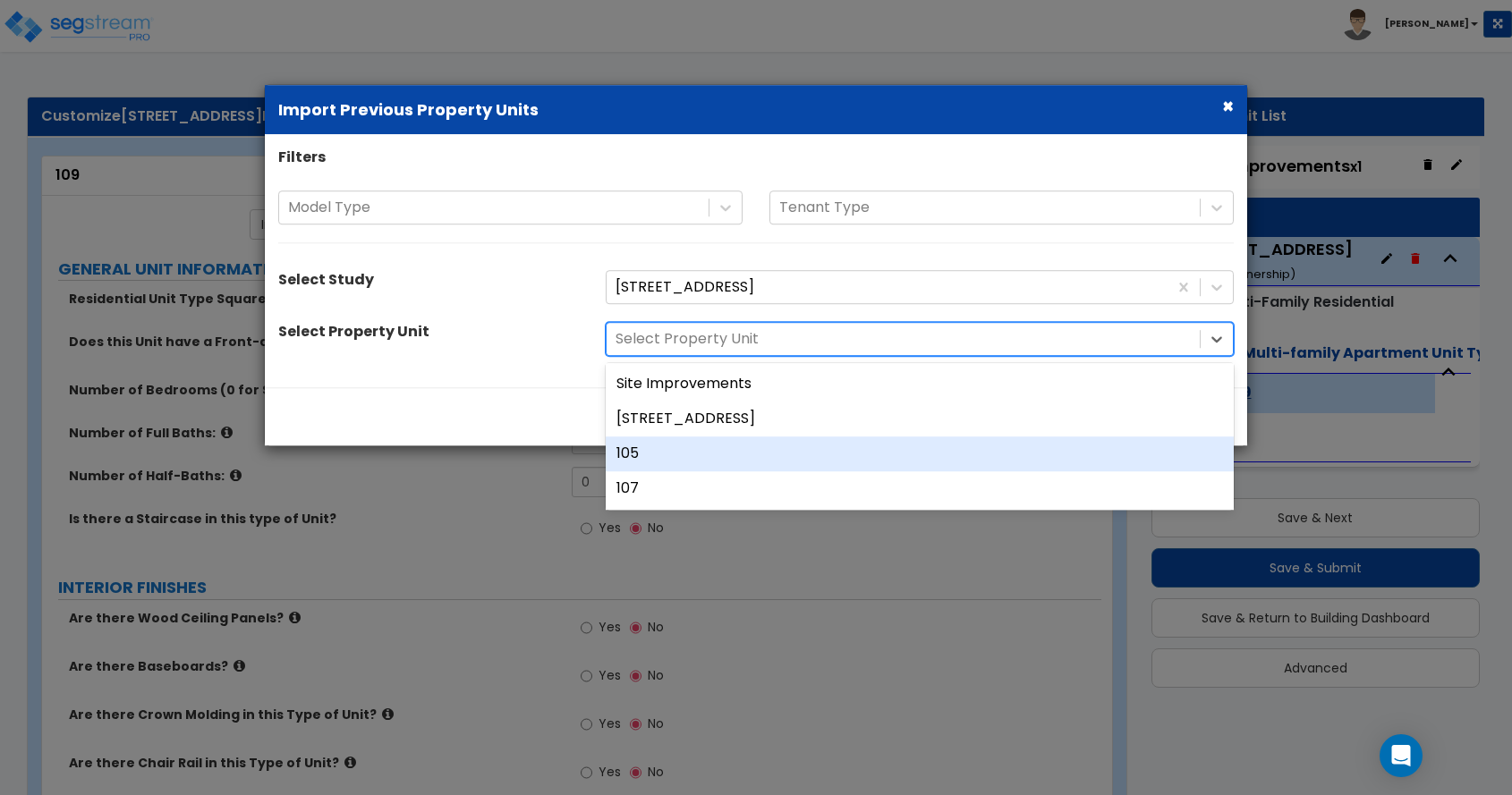
click at [666, 442] on div "105" at bounding box center [920, 454] width 628 height 35
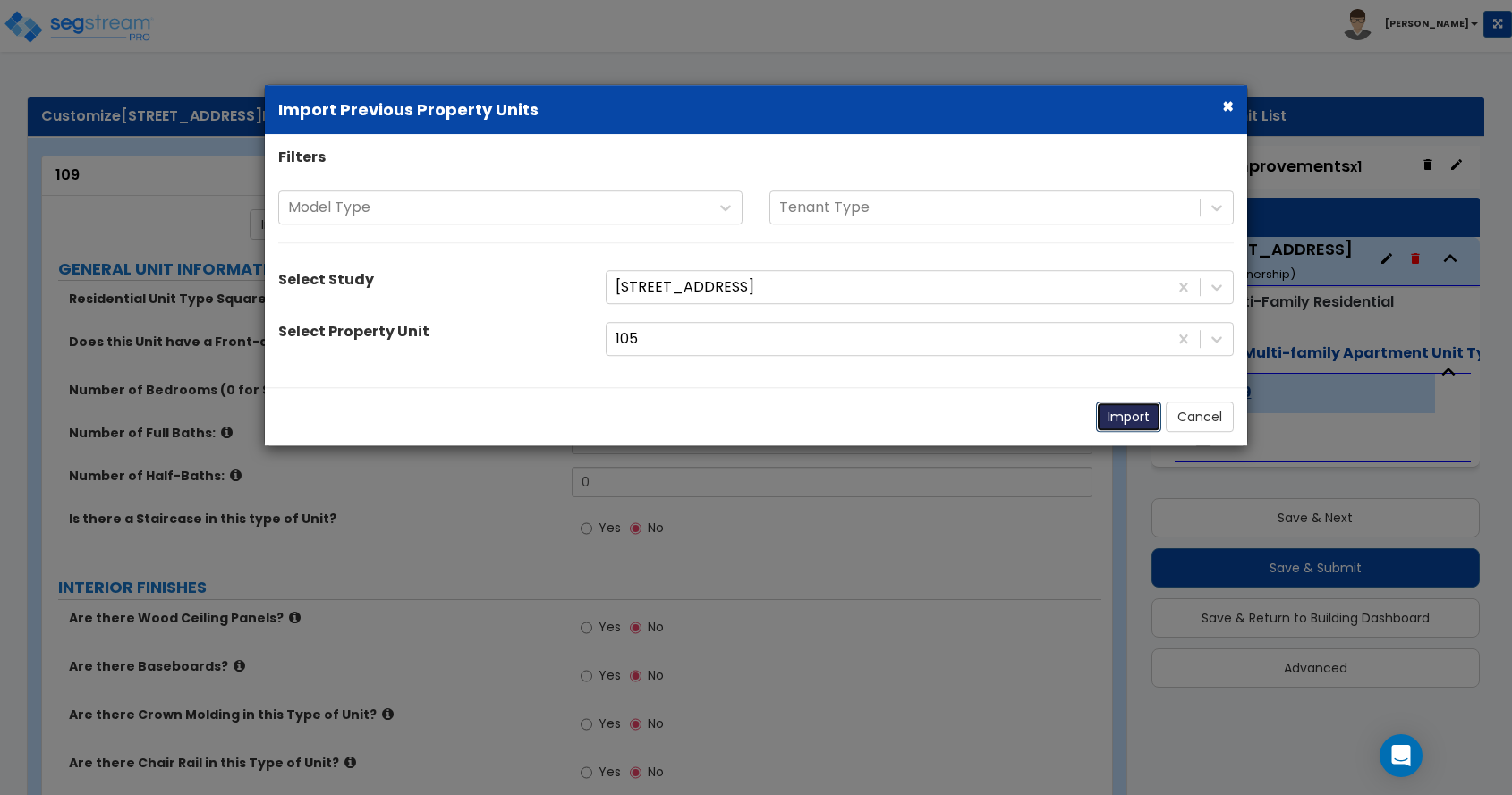
click at [1136, 418] on button "Import" at bounding box center [1129, 416] width 66 height 30
type input "1102"
type input "2"
radio input "true"
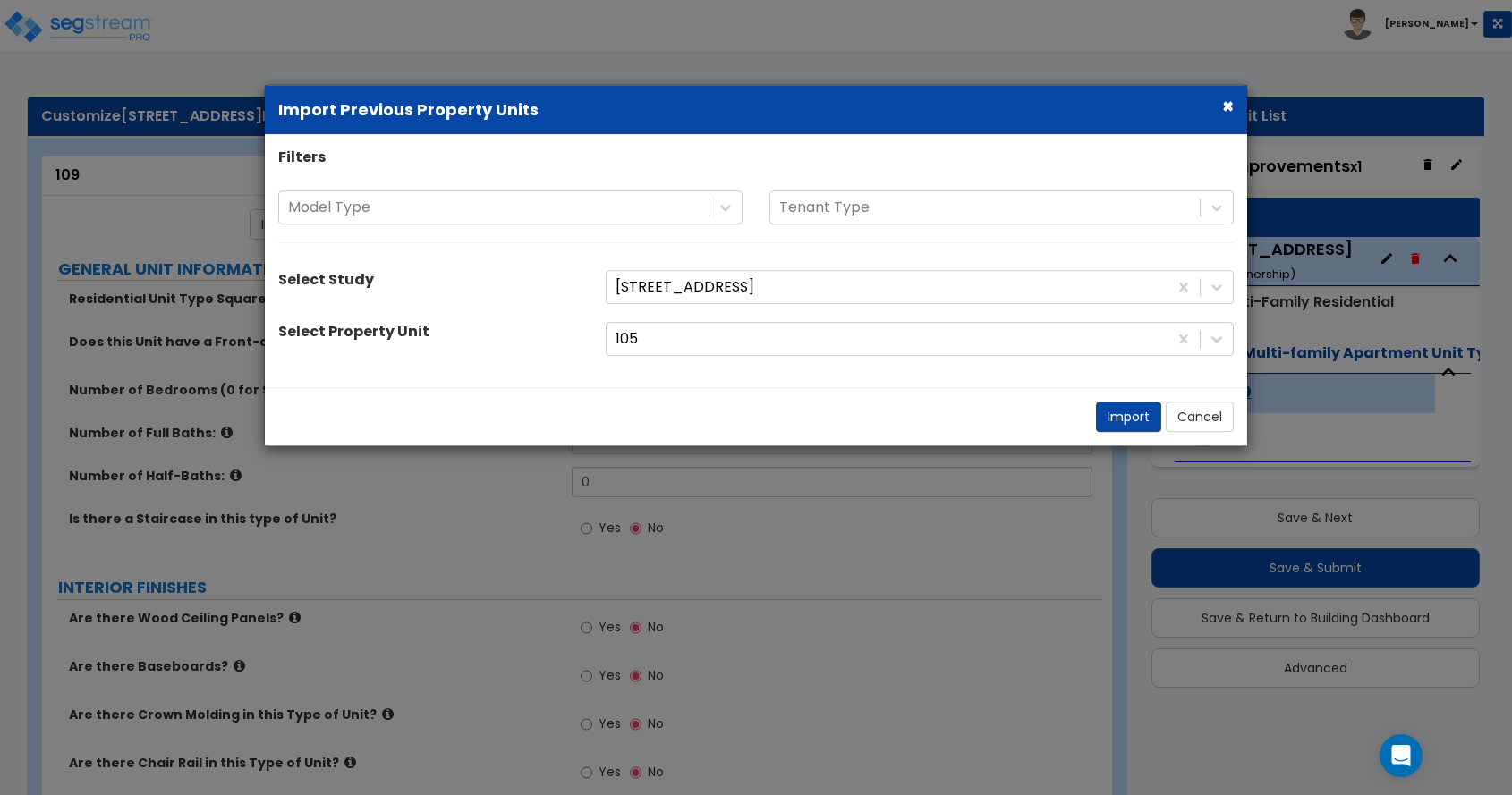
select select "5"
select select "2"
select select "1"
radio input "true"
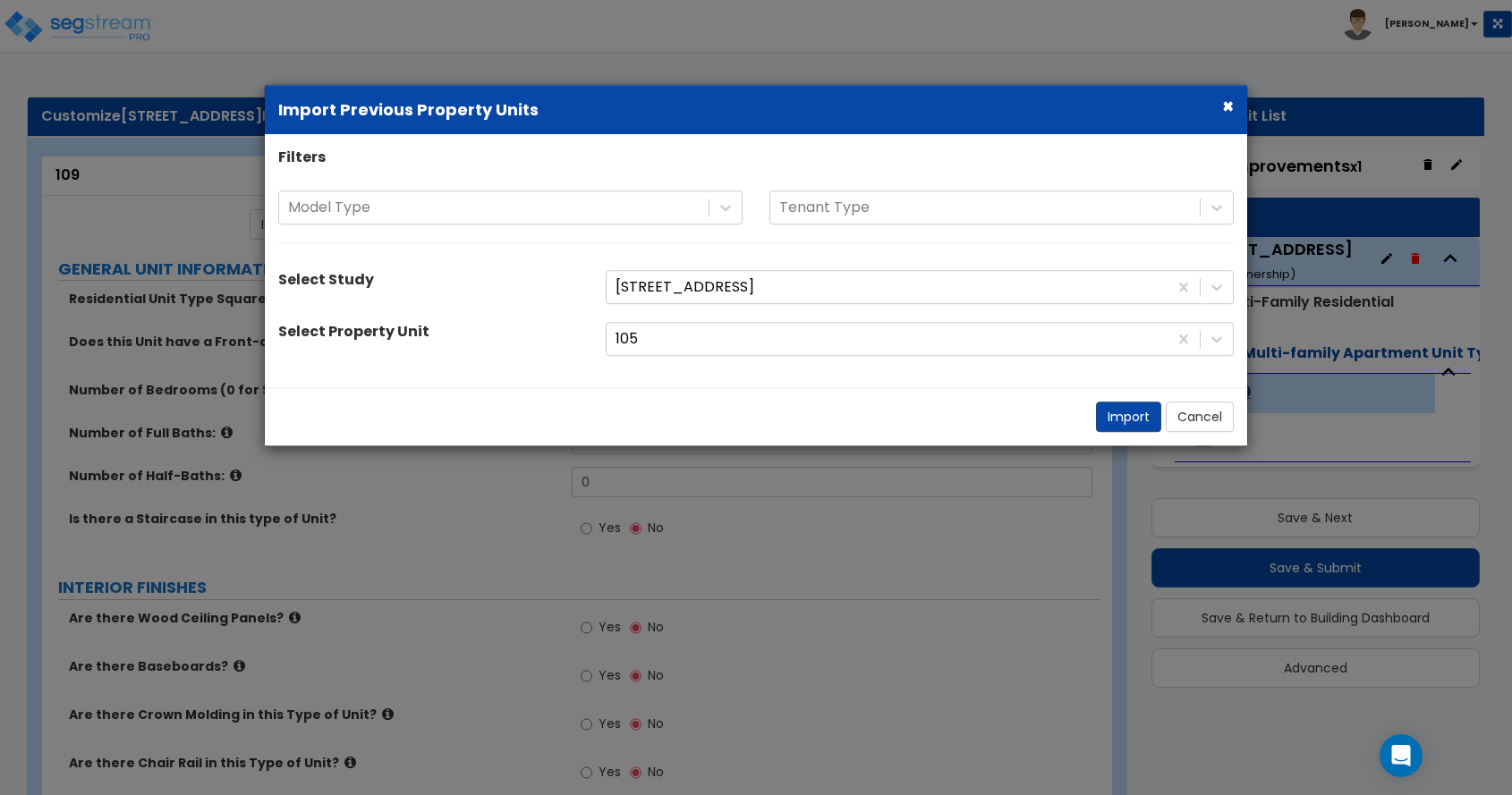
type input "2"
radio input "true"
select select "2"
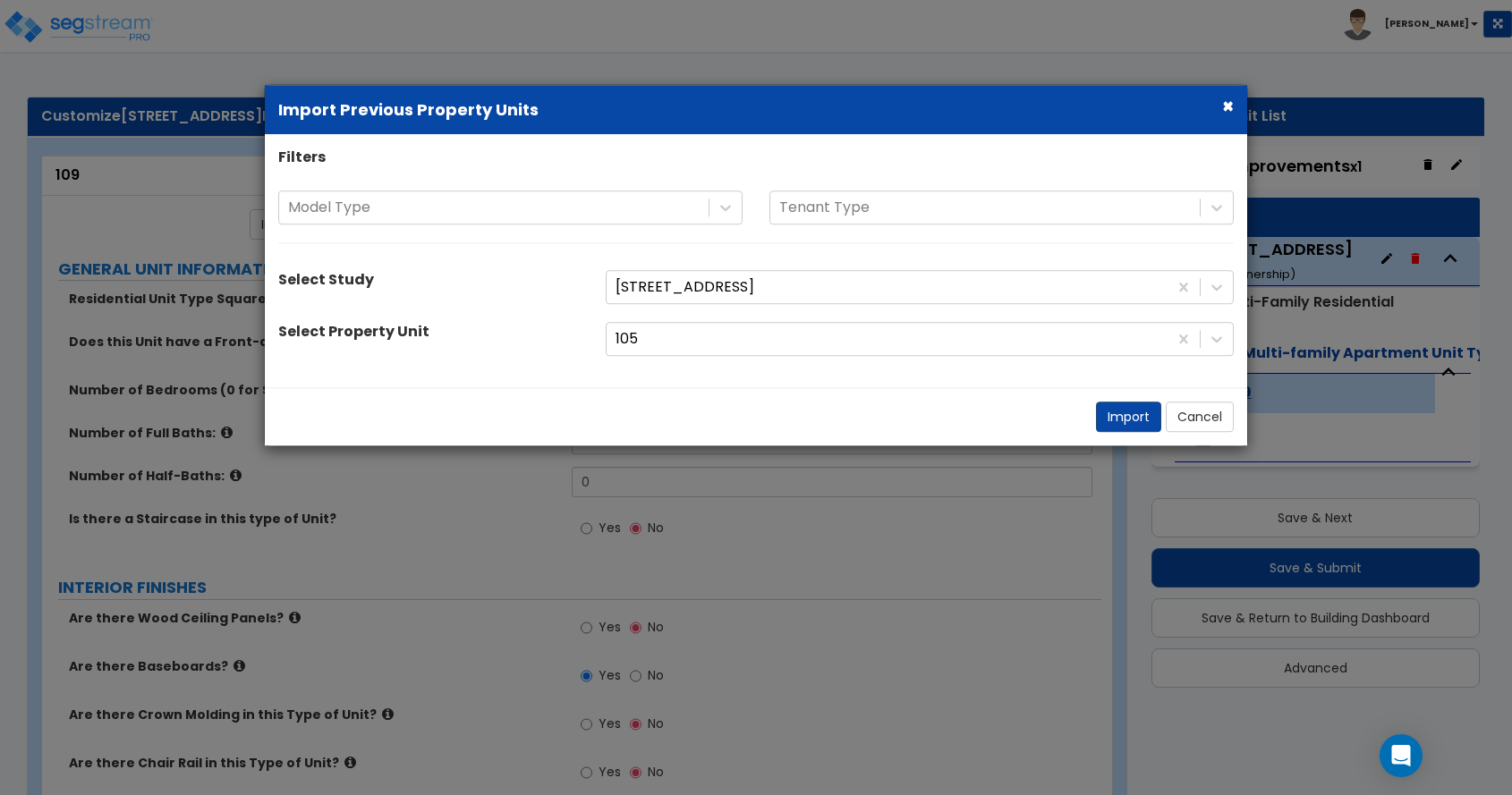
select select "1"
select select "3"
select select "1"
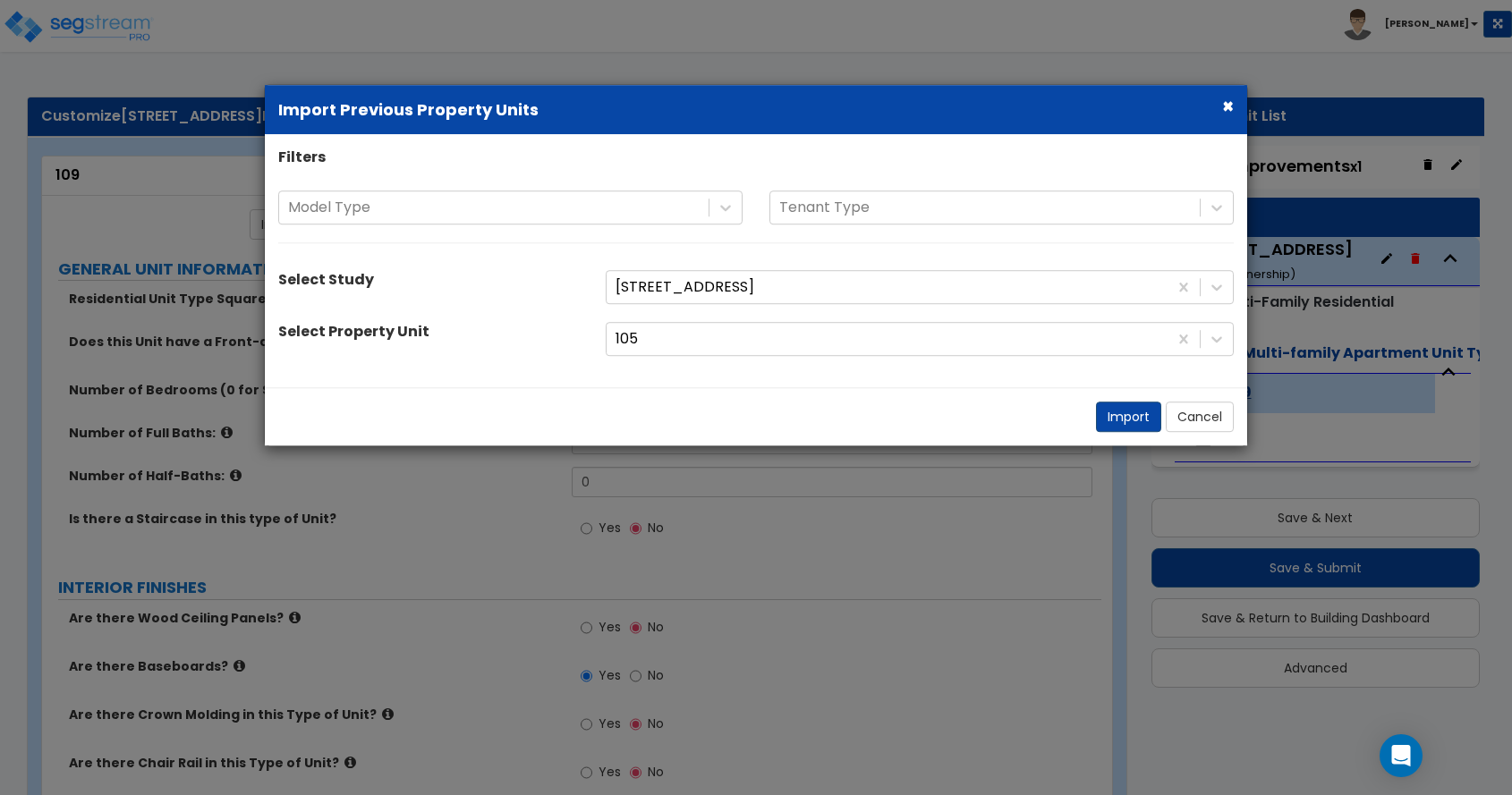
select select "2"
select select "3"
select select "1"
select select "2"
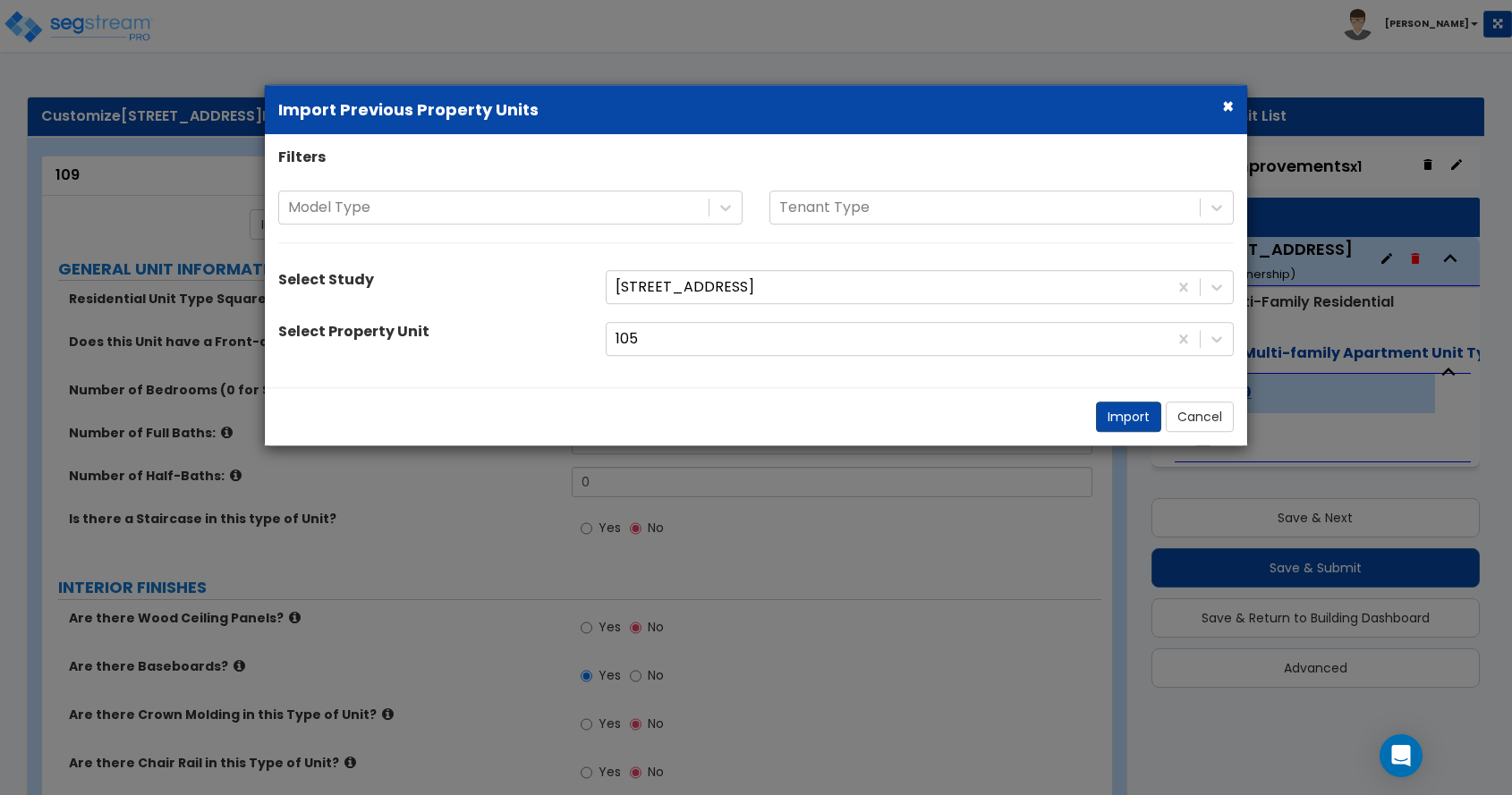
select select "1"
select select "2"
select select "1"
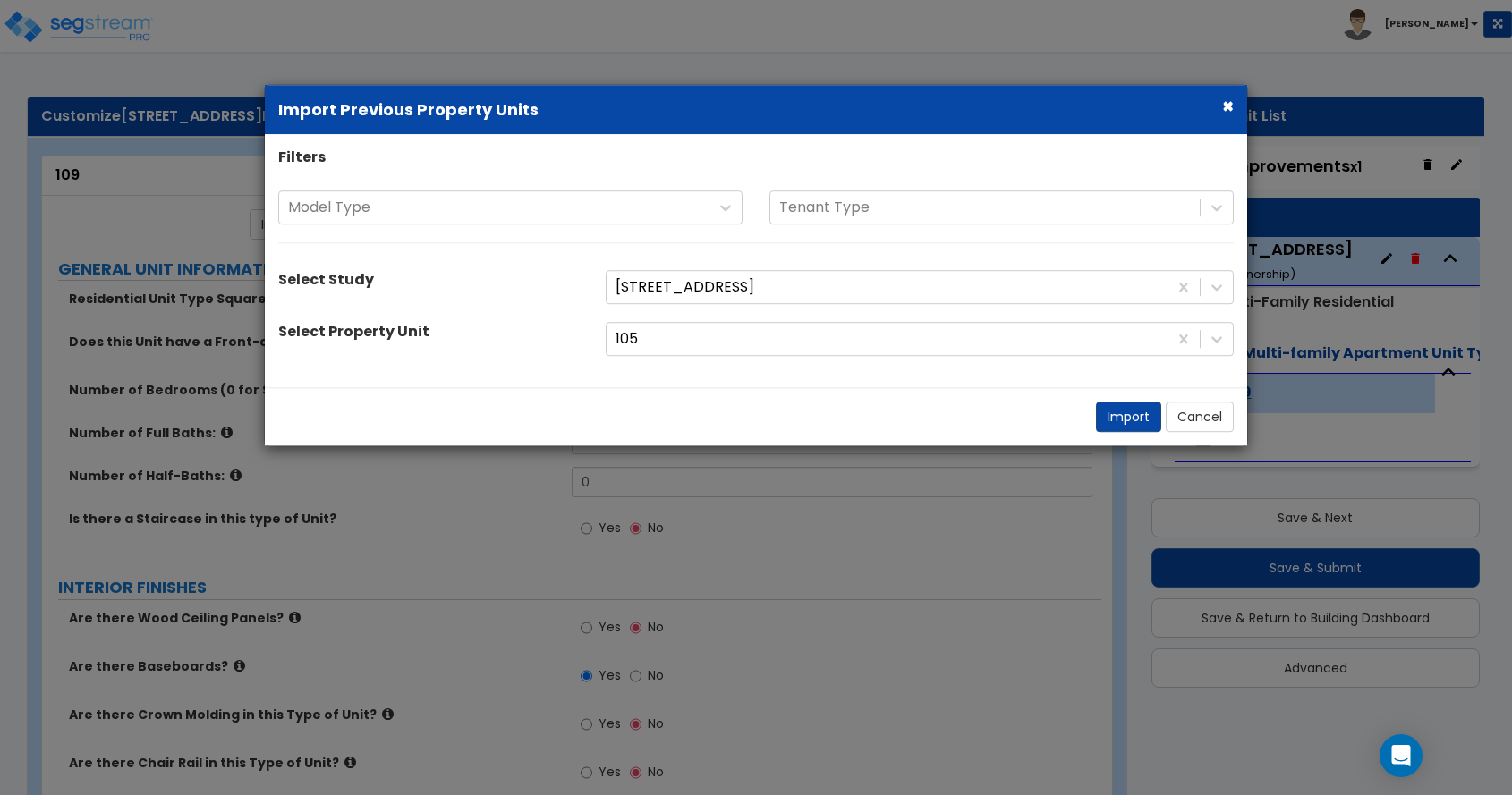
select select "2"
select select "1"
select select "2"
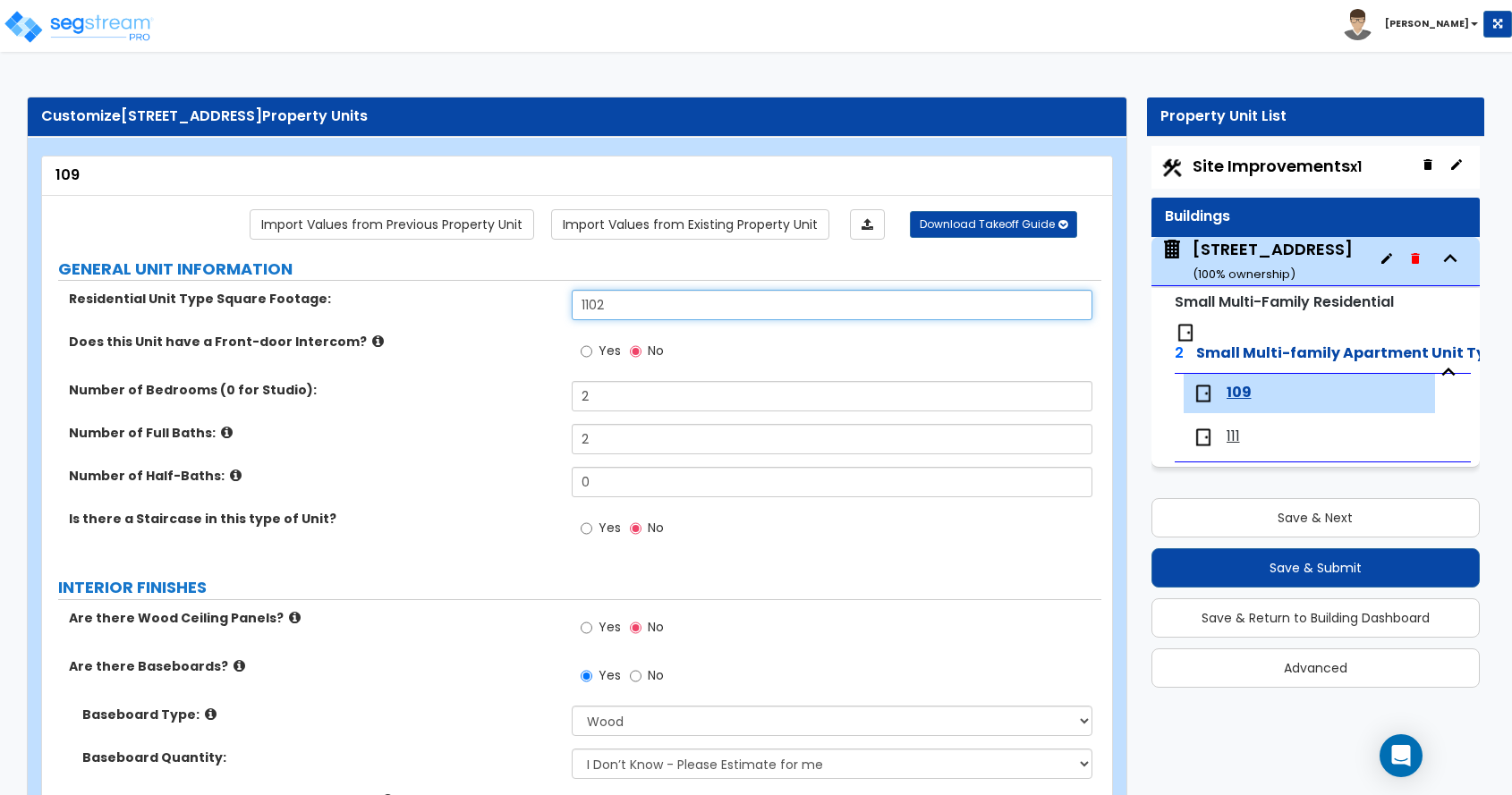
click at [640, 301] on input "1102" at bounding box center [832, 304] width 521 height 30
type input "1,101"
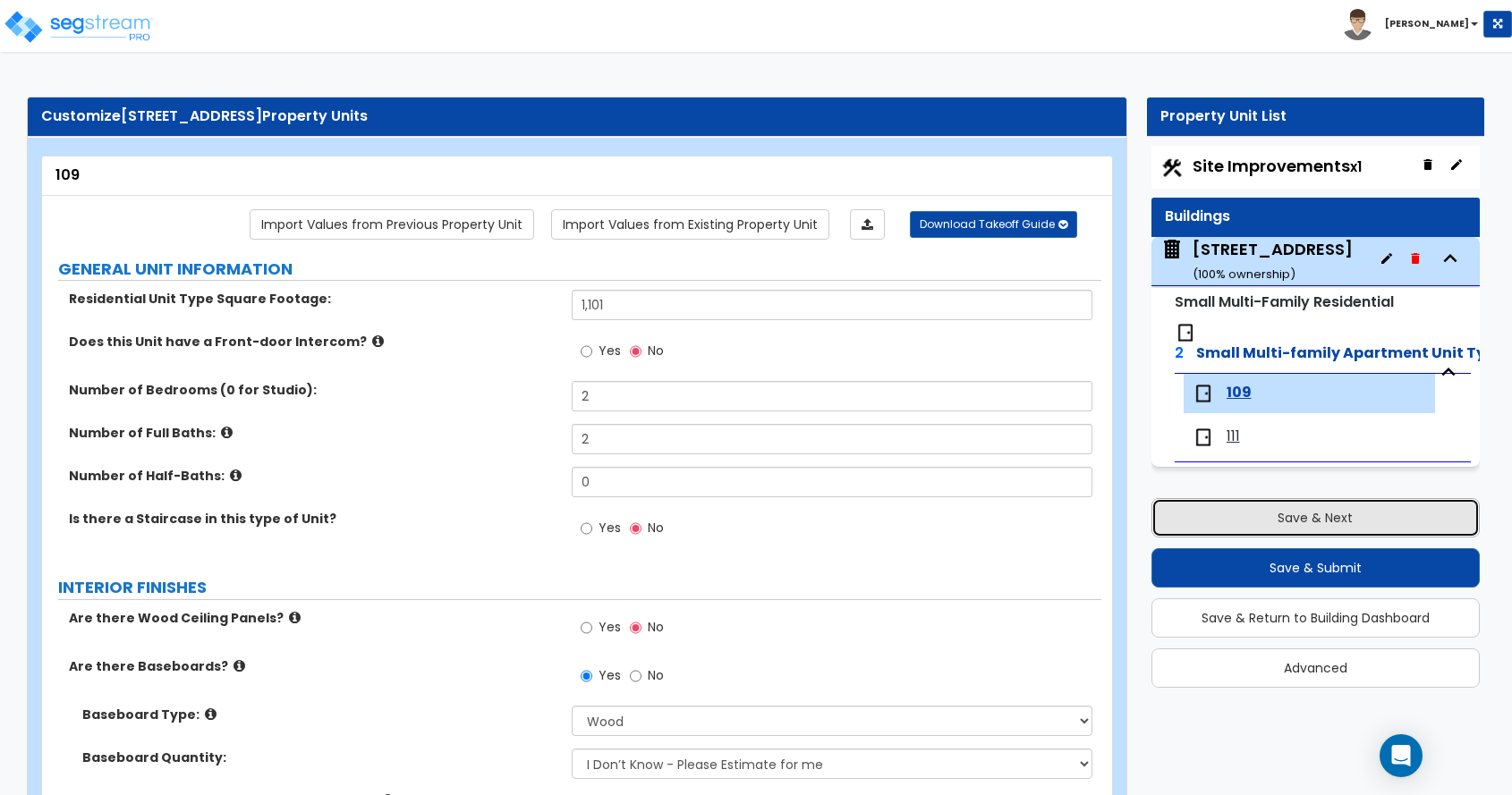
click at [1323, 518] on button "Save & Next" at bounding box center [1316, 518] width 329 height 40
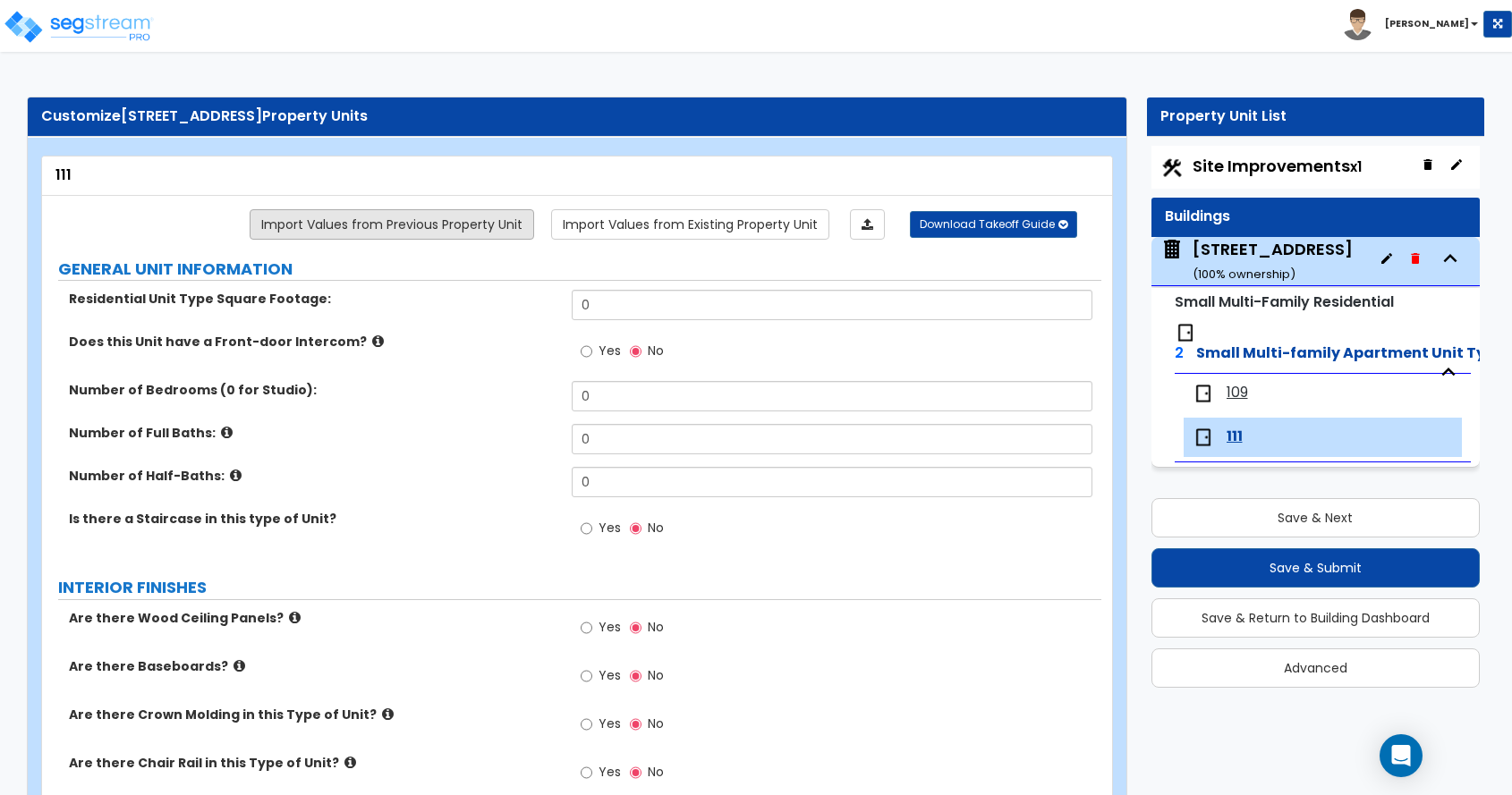
click at [503, 228] on link "Import Values from Previous Property Unit" at bounding box center [391, 224] width 285 height 30
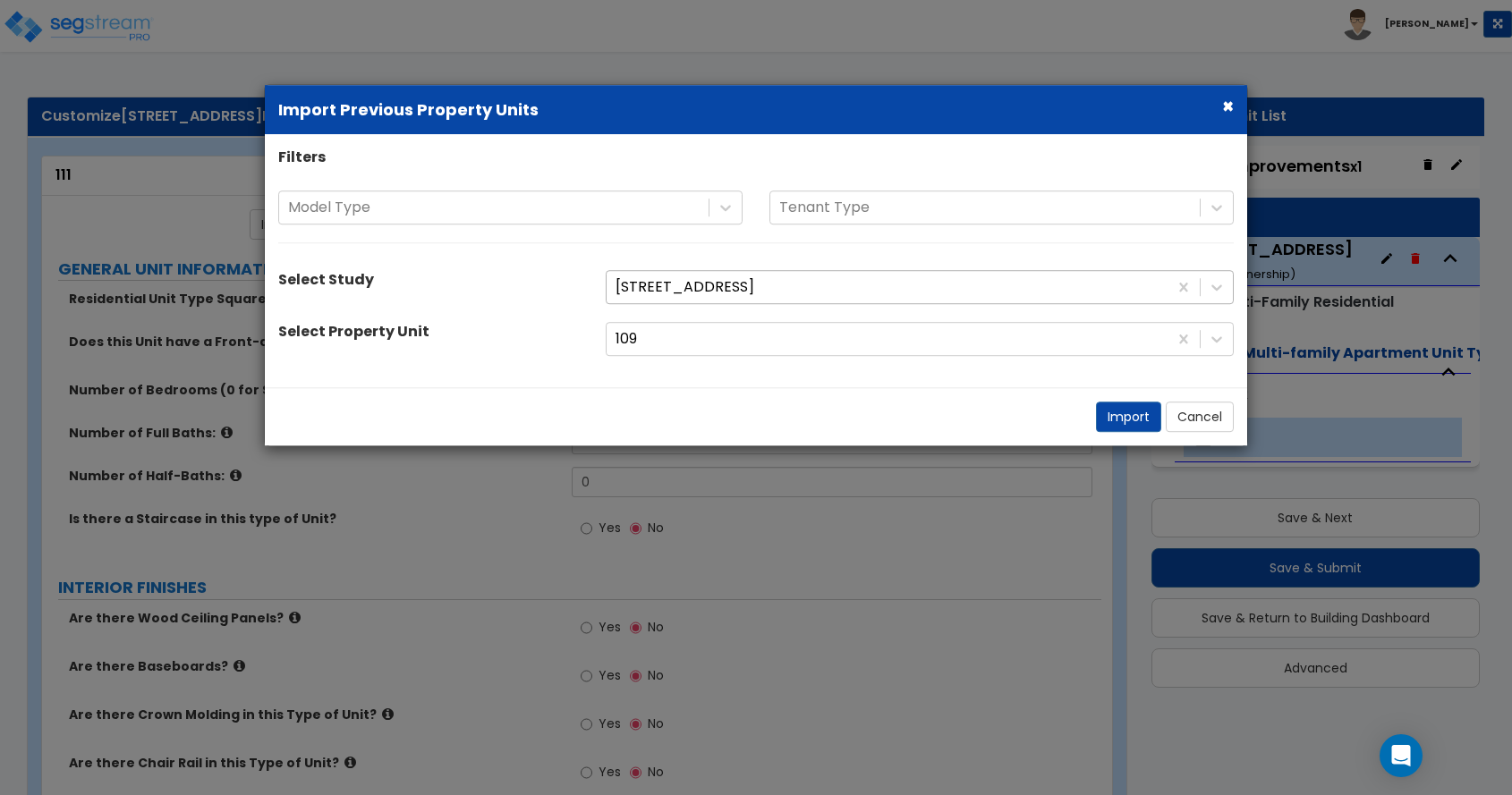
click at [637, 285] on div at bounding box center [887, 287] width 543 height 24
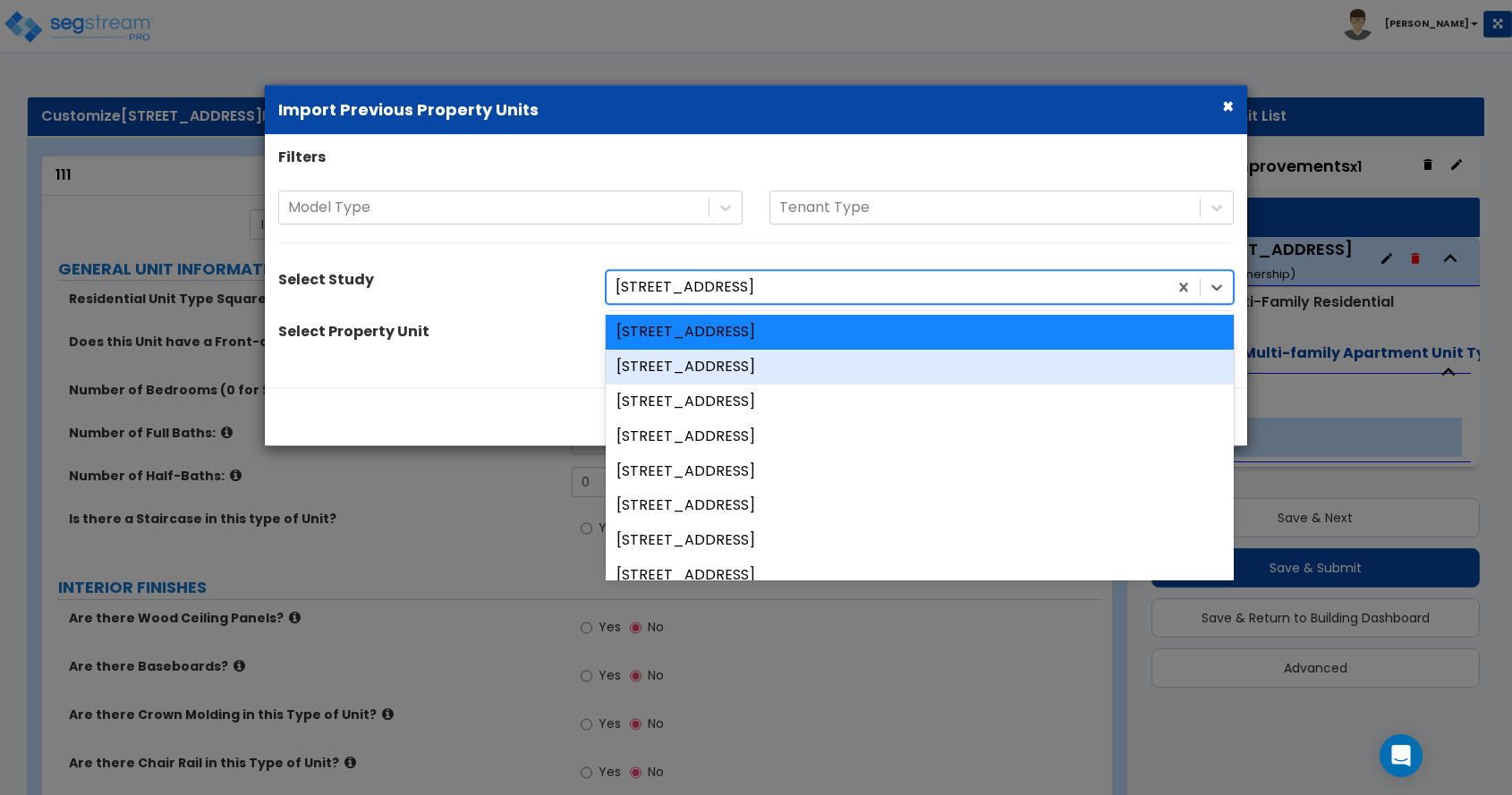
click at [674, 361] on div "[STREET_ADDRESS]" at bounding box center [920, 367] width 628 height 35
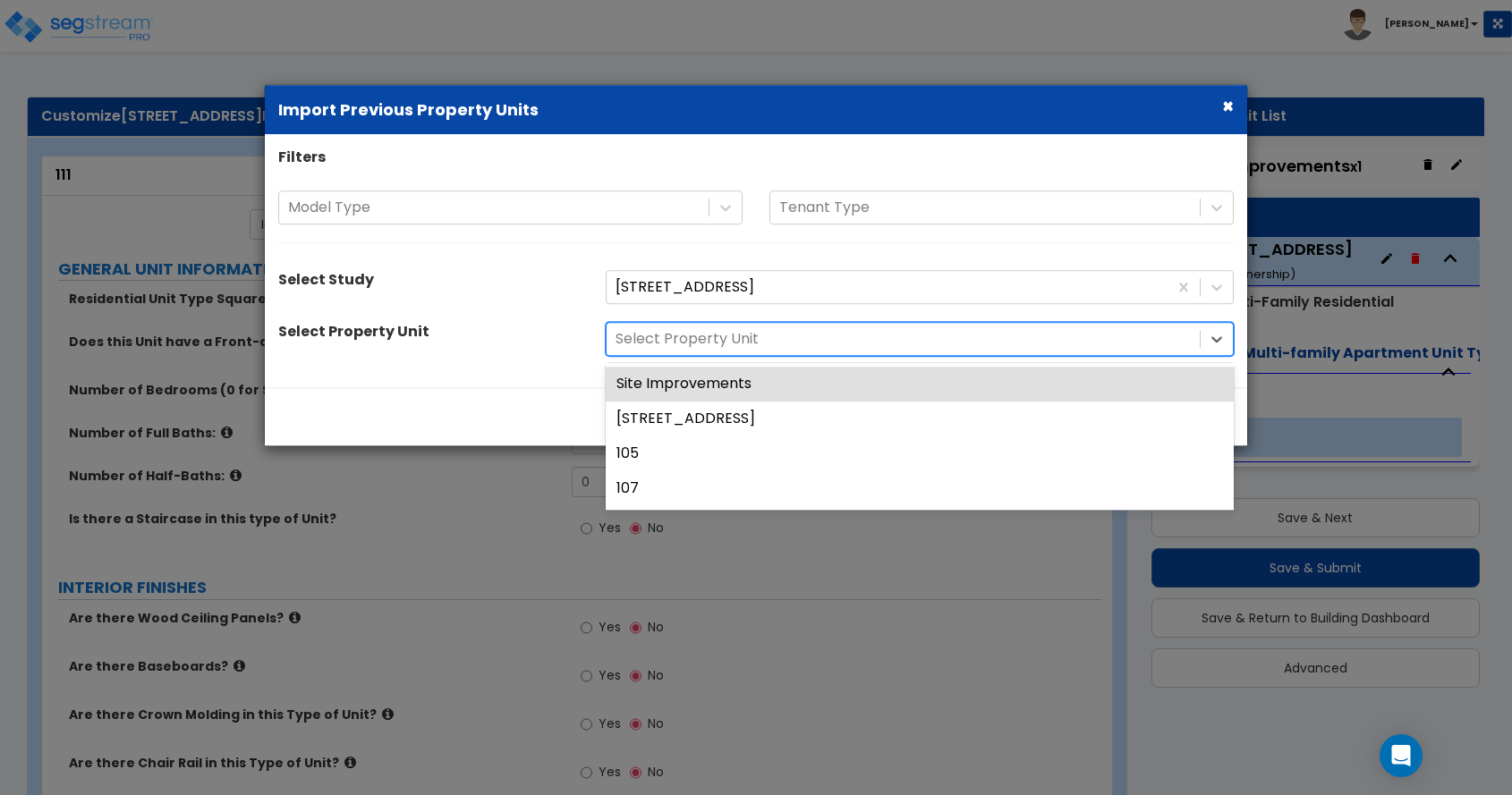
click at [673, 336] on div at bounding box center [903, 339] width 576 height 24
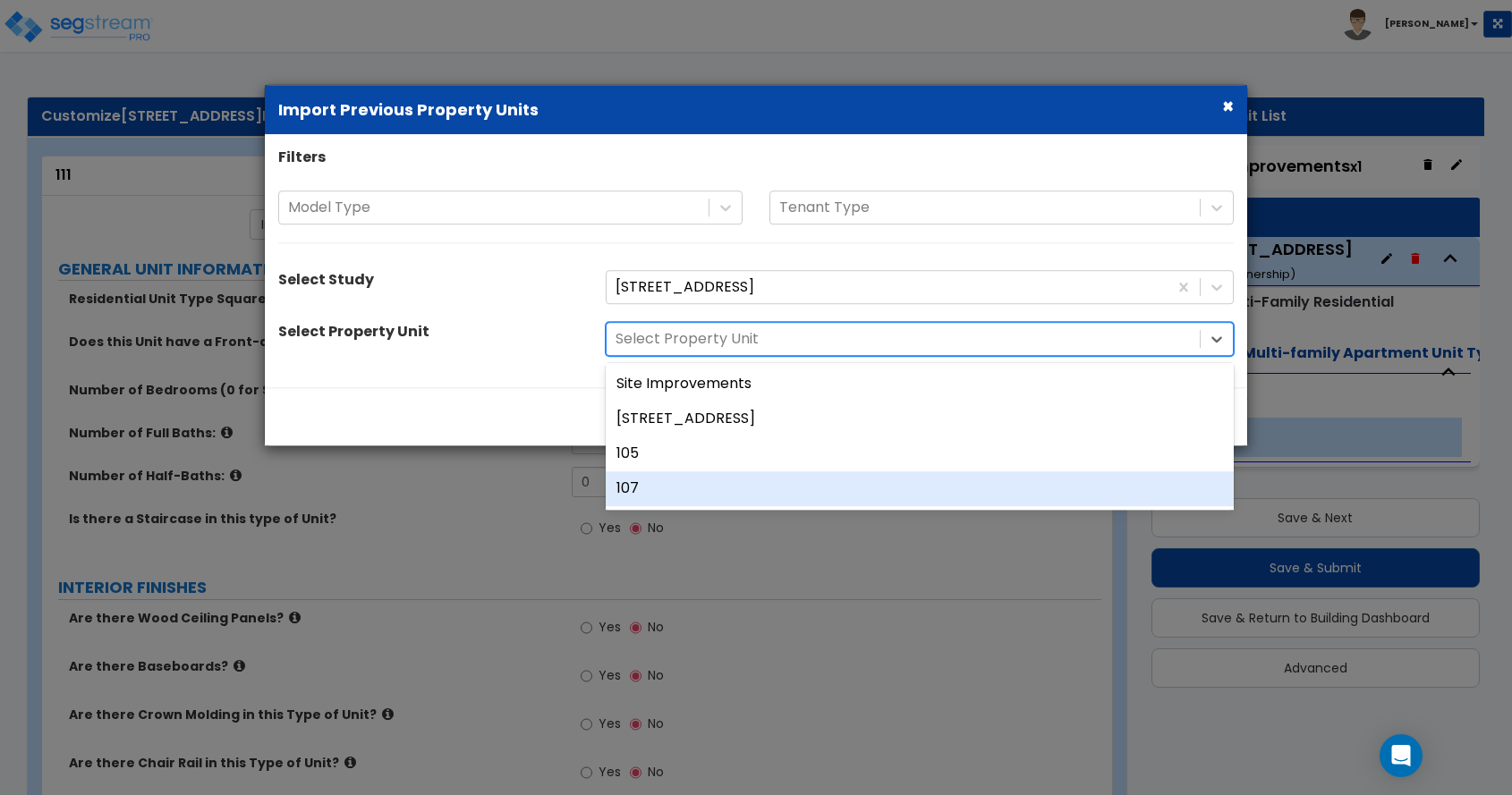
click at [672, 492] on div "107" at bounding box center [920, 489] width 628 height 35
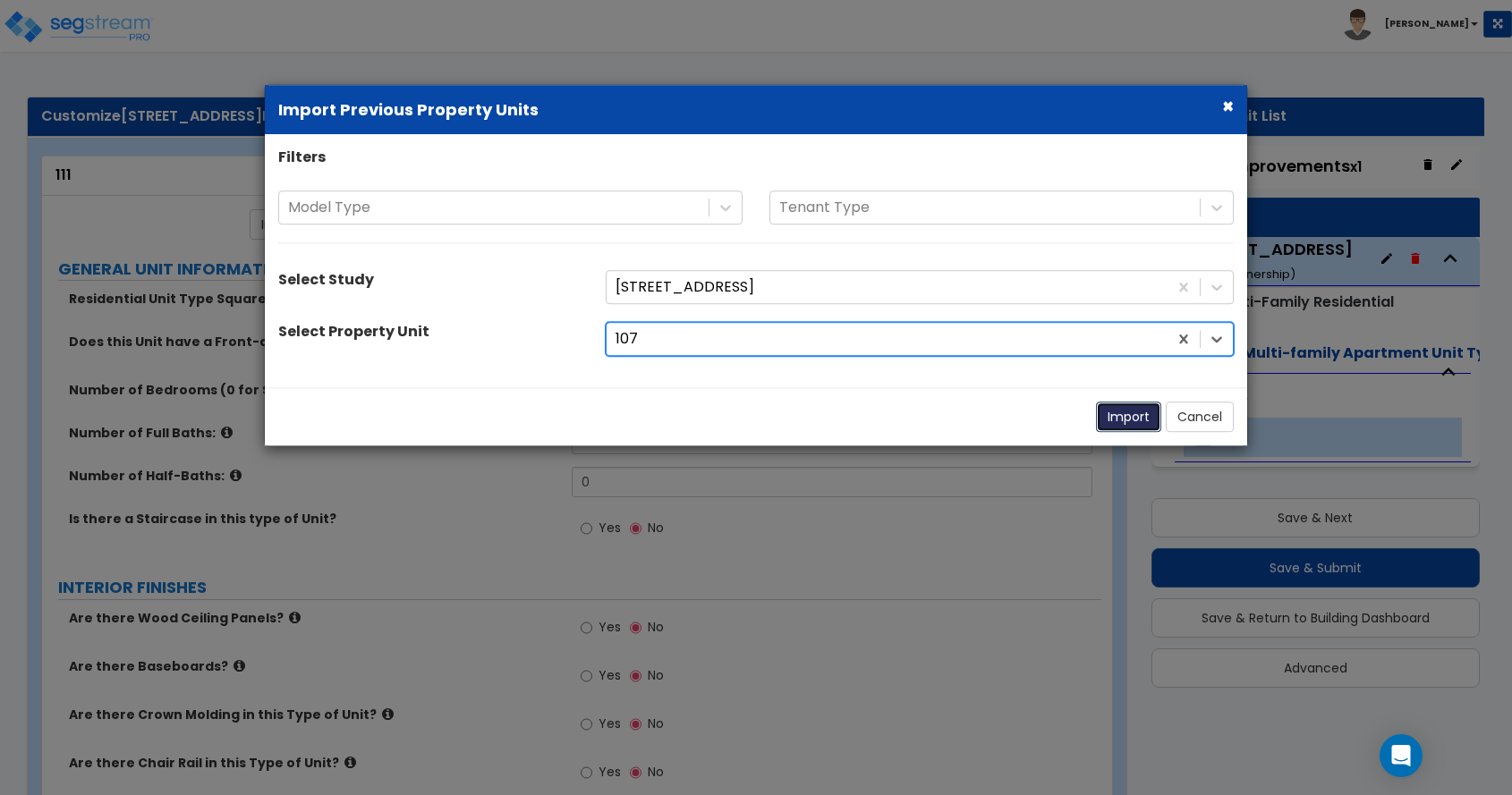
click at [1137, 418] on button "Import" at bounding box center [1129, 416] width 66 height 30
type input "1102"
type input "2"
radio input "true"
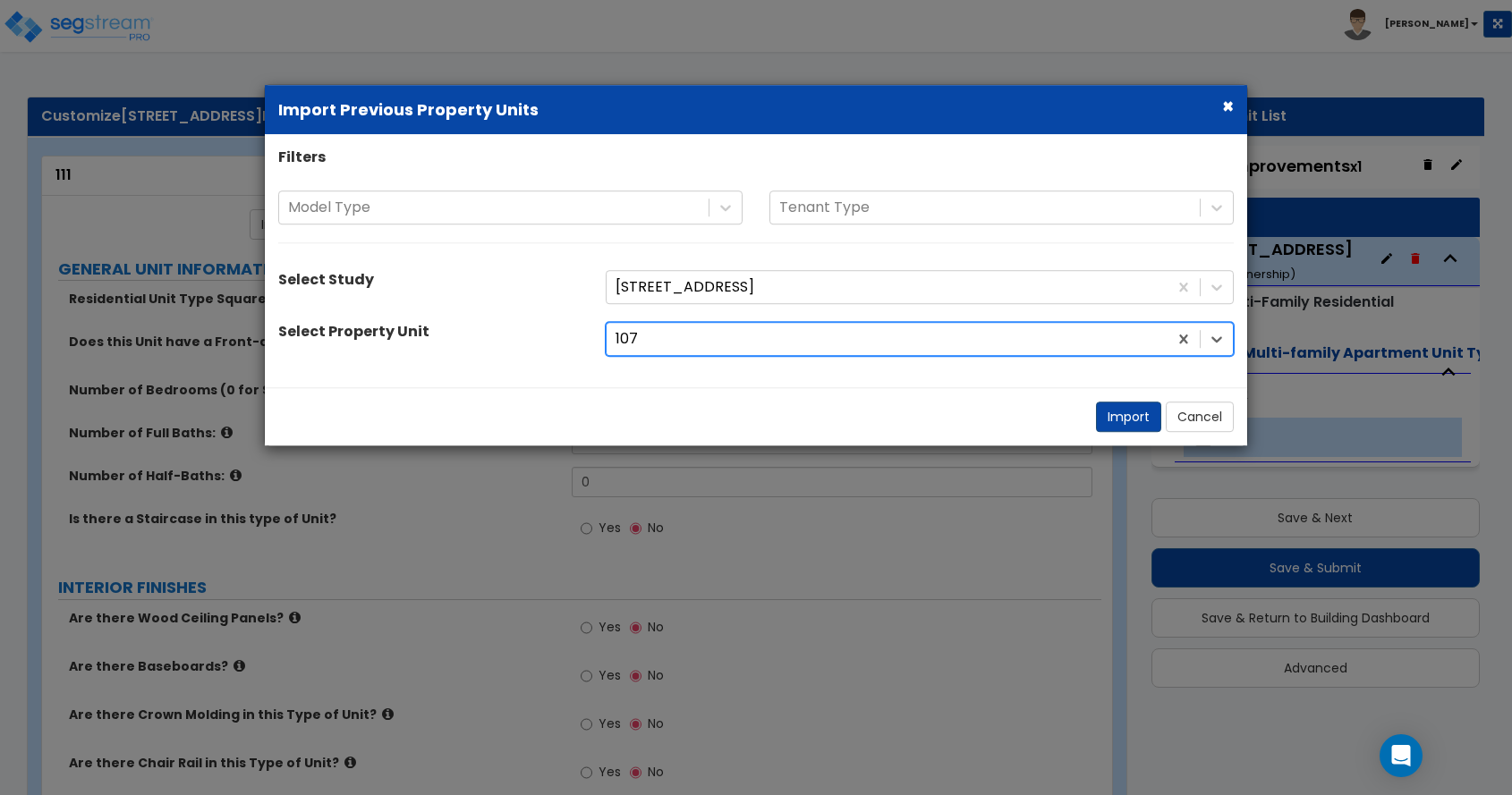
select select "5"
select select "2"
select select "1"
radio input "true"
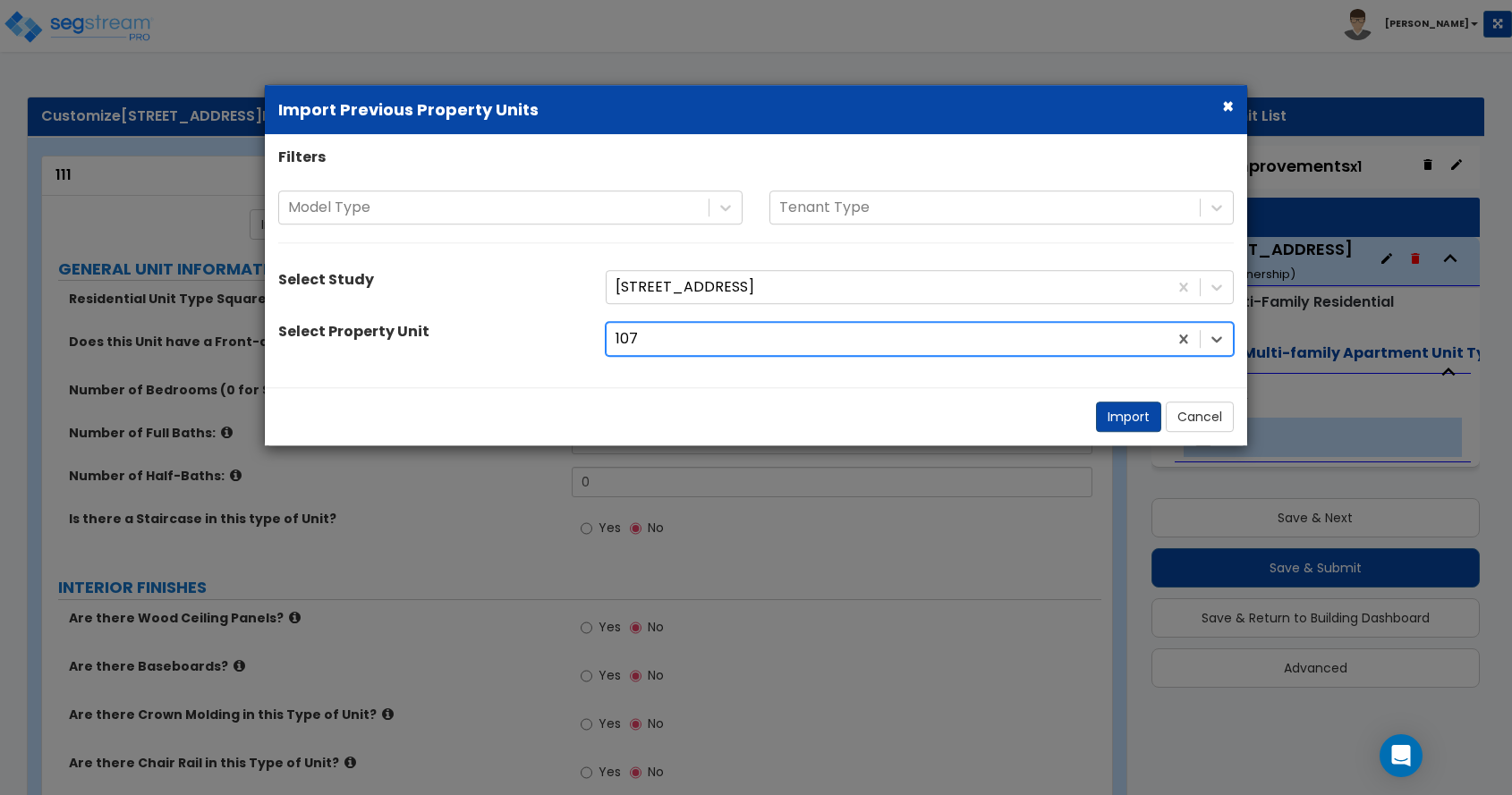
type input "2"
radio input "true"
select select "2"
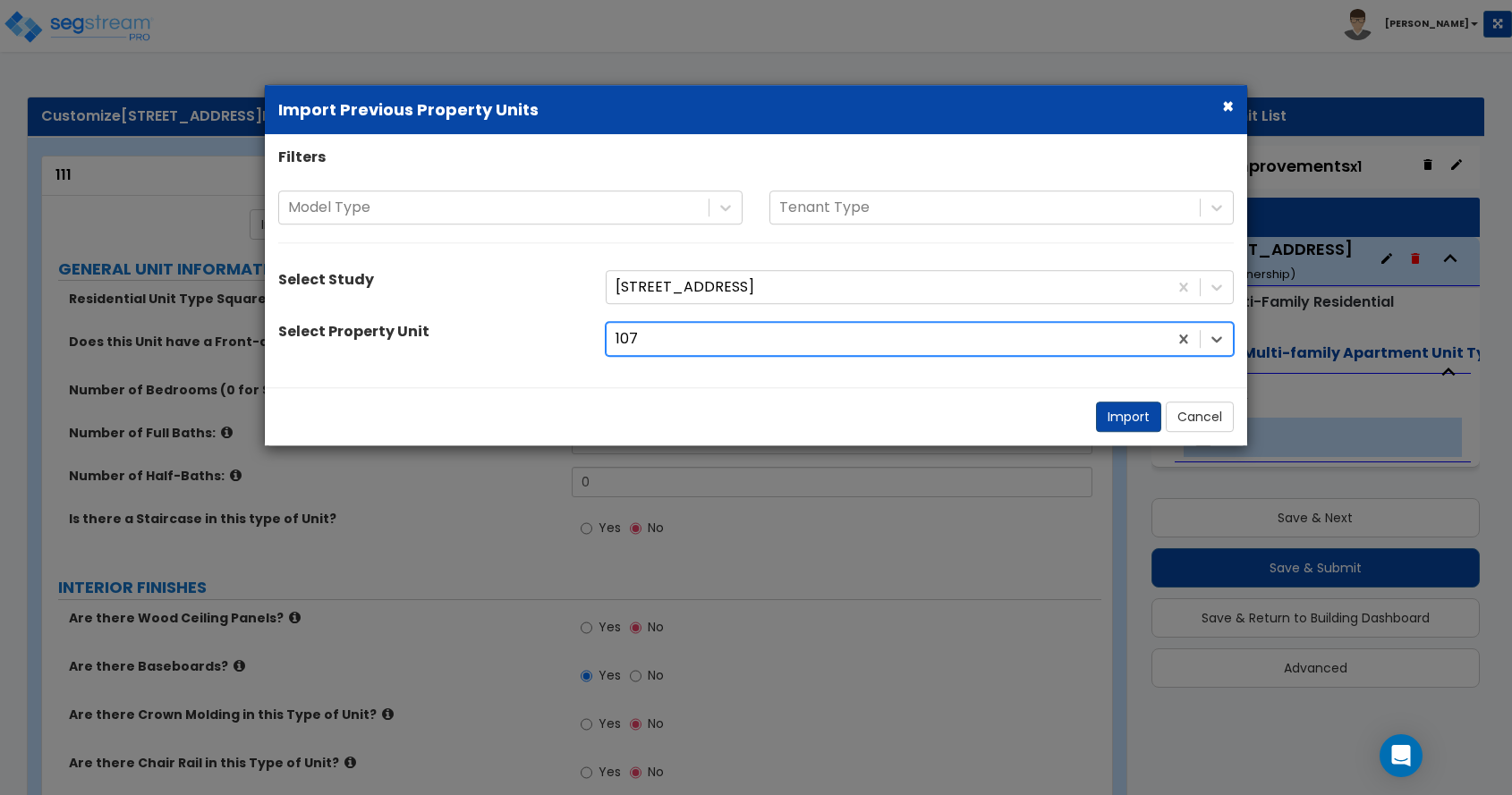
select select "1"
select select "3"
select select "1"
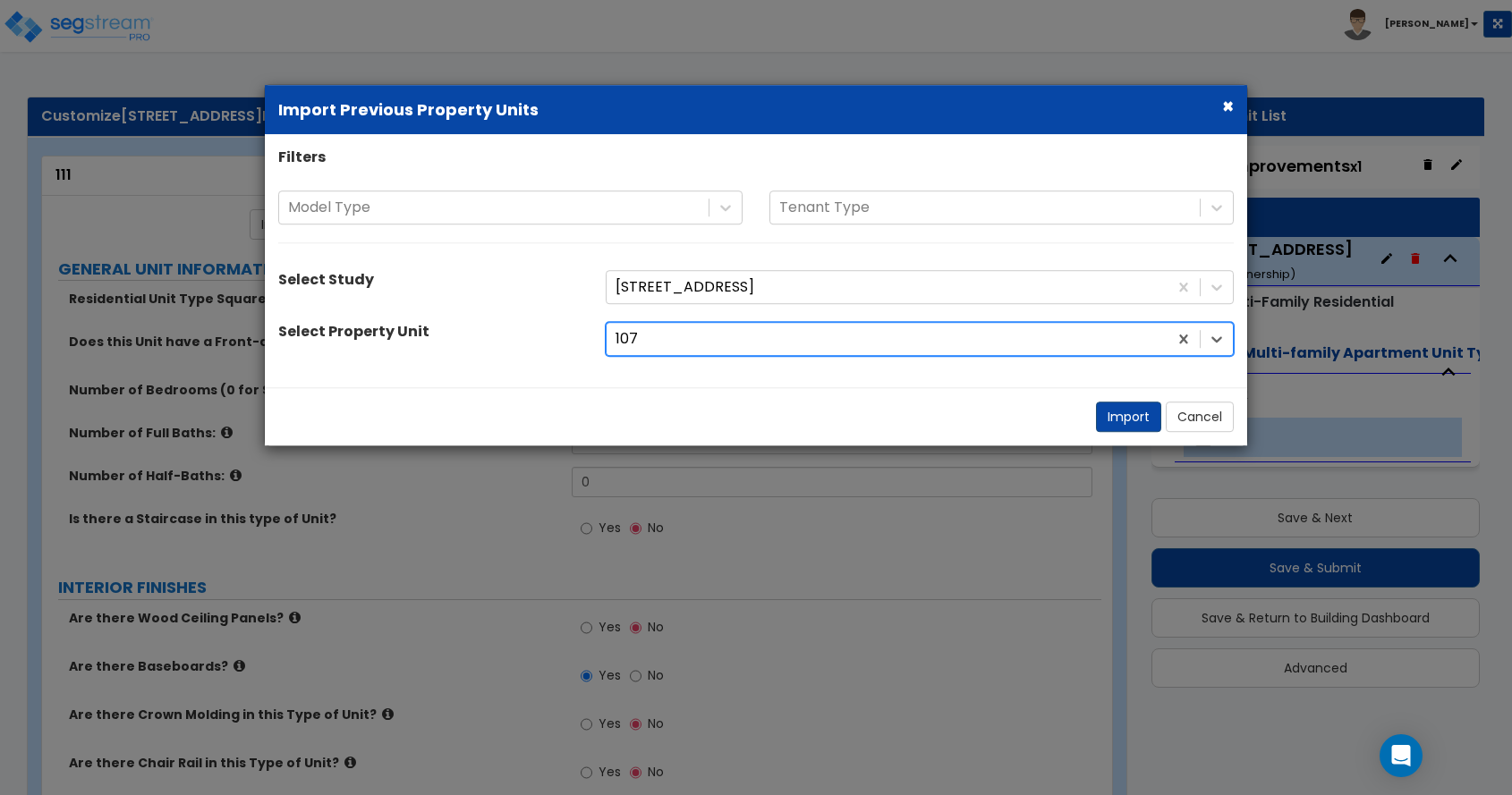
select select "2"
select select "3"
select select "1"
select select "2"
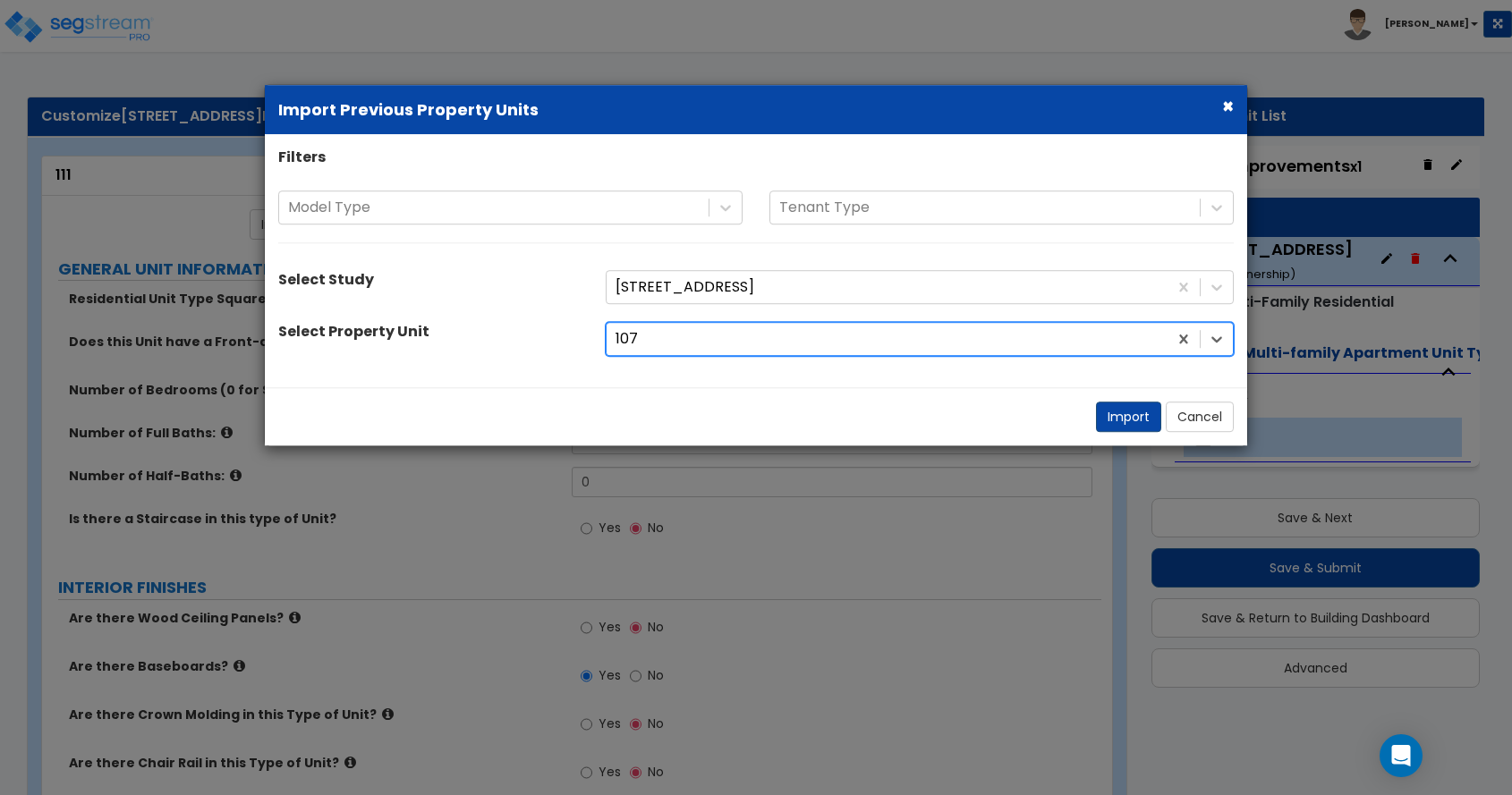
select select "1"
select select "2"
select select "1"
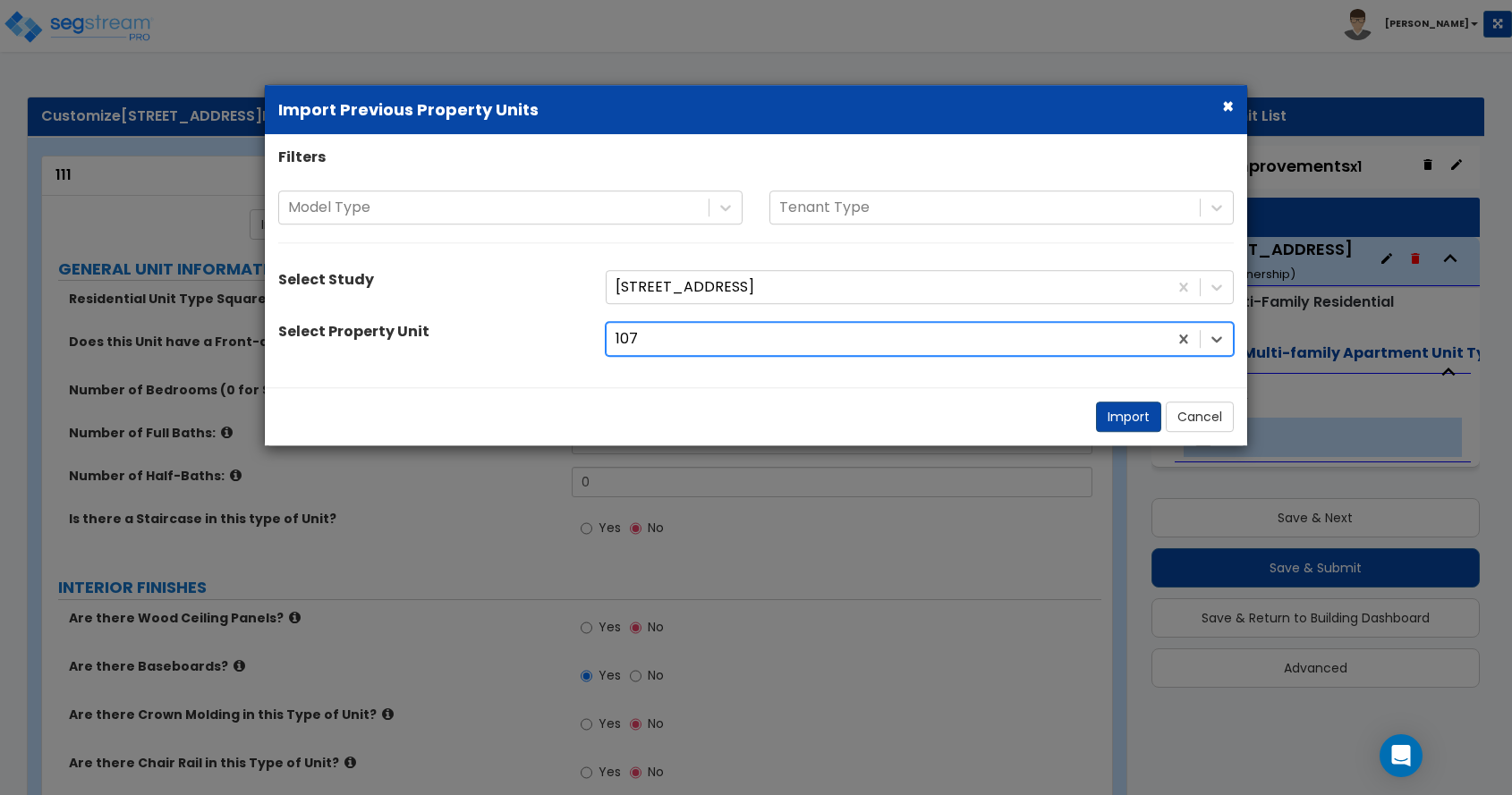
select select "2"
select select "1"
select select "2"
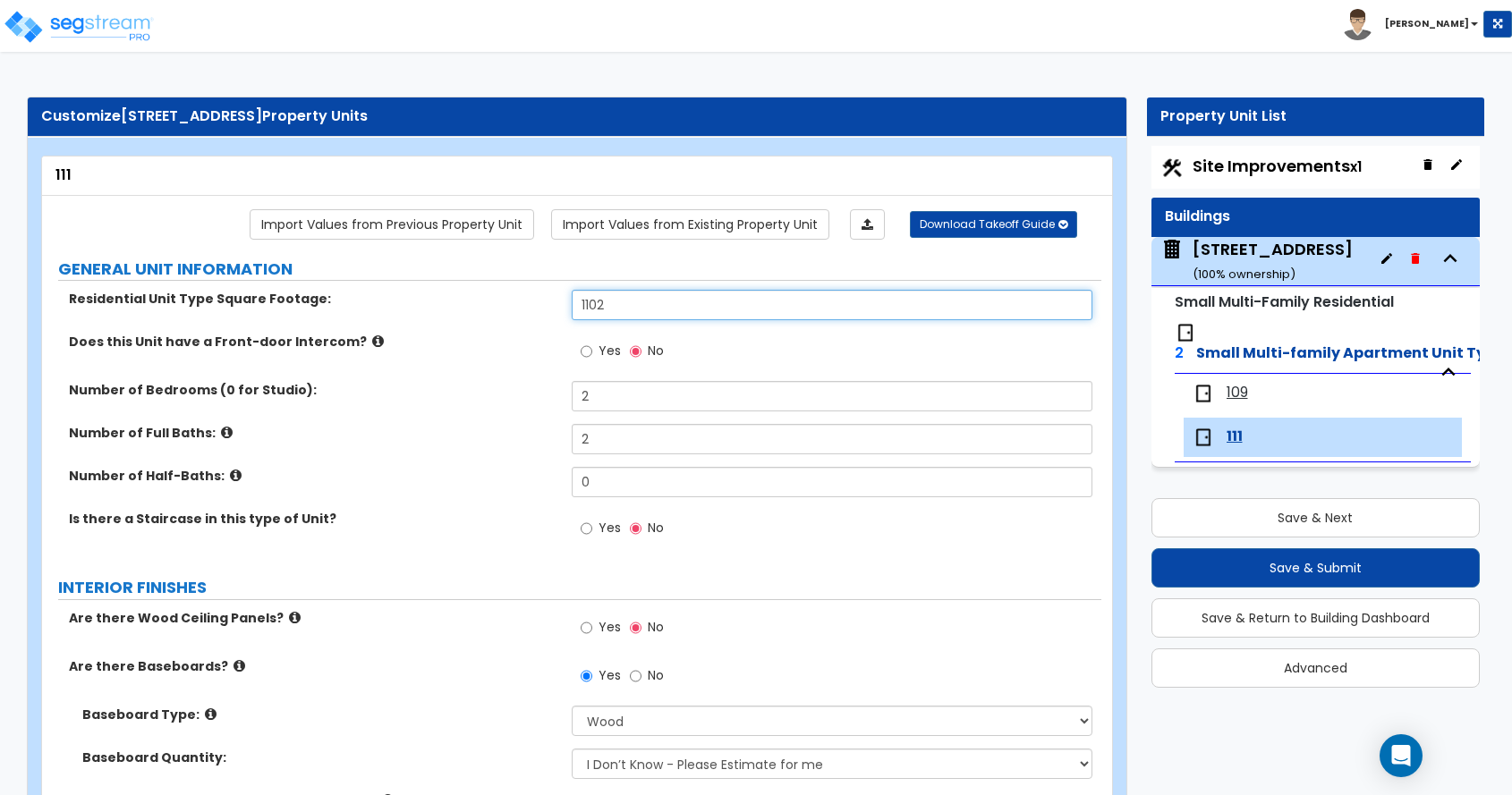
click at [637, 305] on input "1102" at bounding box center [832, 304] width 521 height 30
type input "1,101"
click at [285, 437] on label "Number of Full Baths:" at bounding box center [313, 433] width 490 height 18
click at [1243, 160] on span "Site Improvements x1" at bounding box center [1277, 165] width 169 height 22
select select "2"
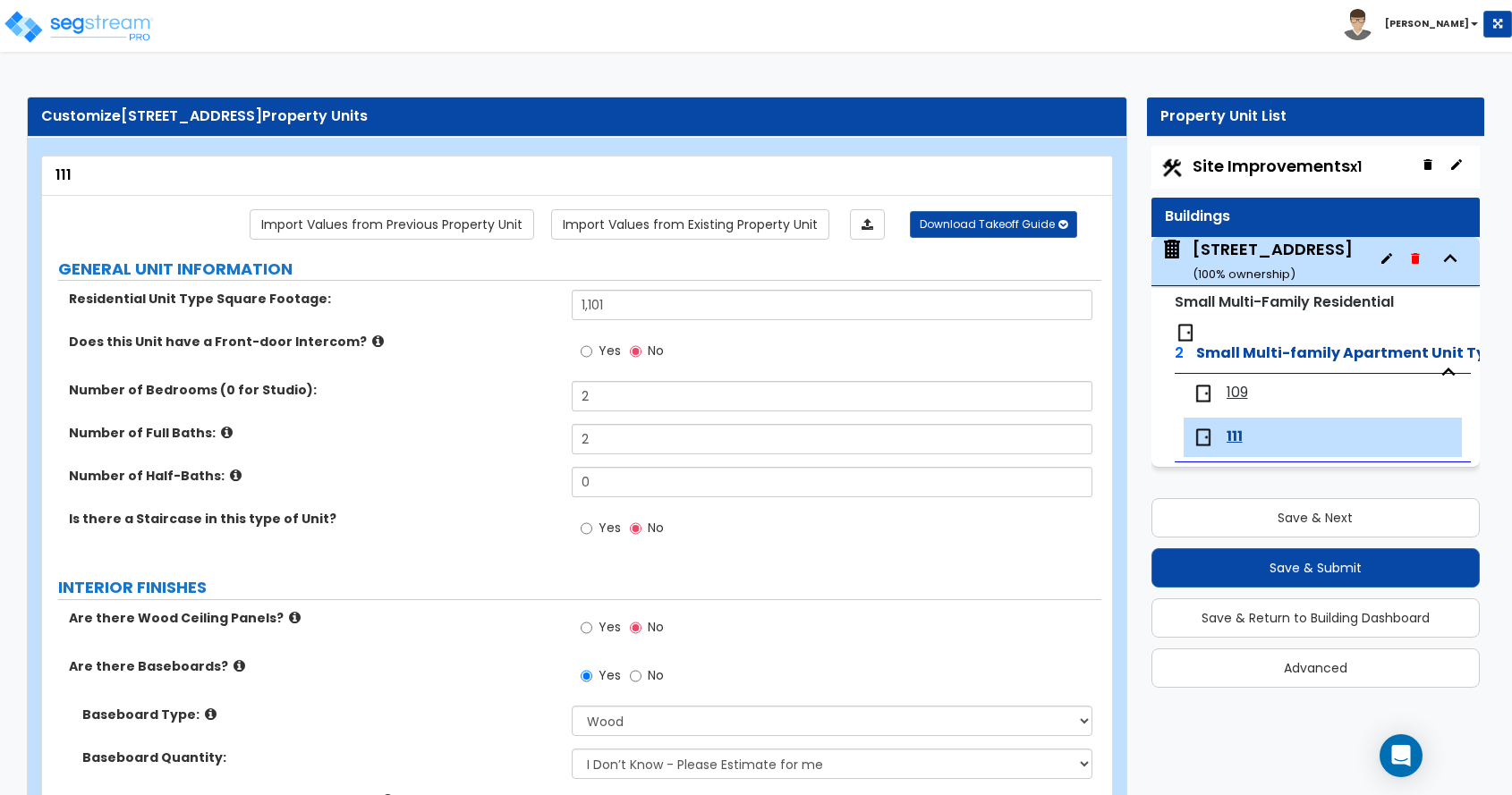
select select "2"
select select "1"
select select "9"
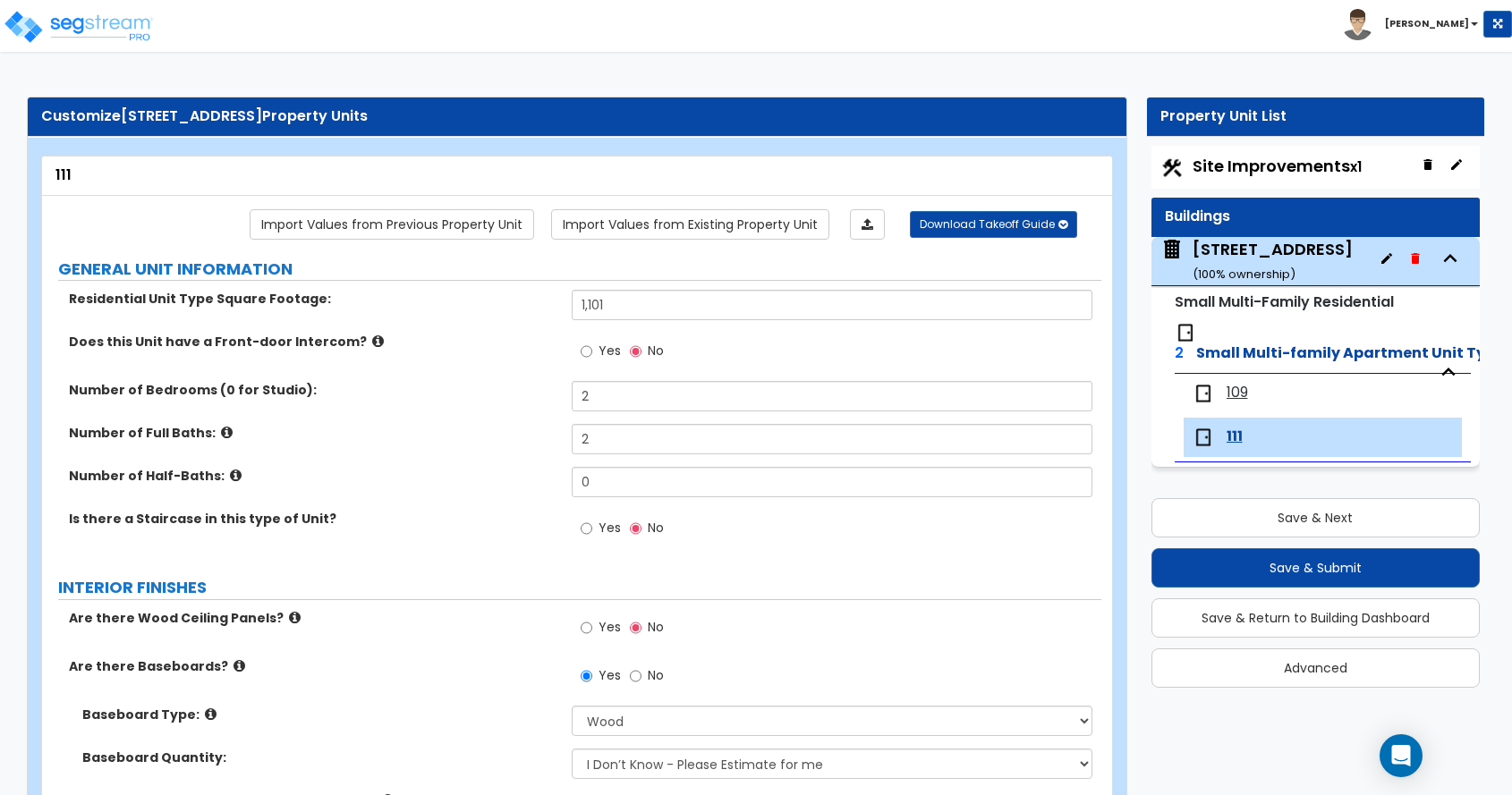
select select "1"
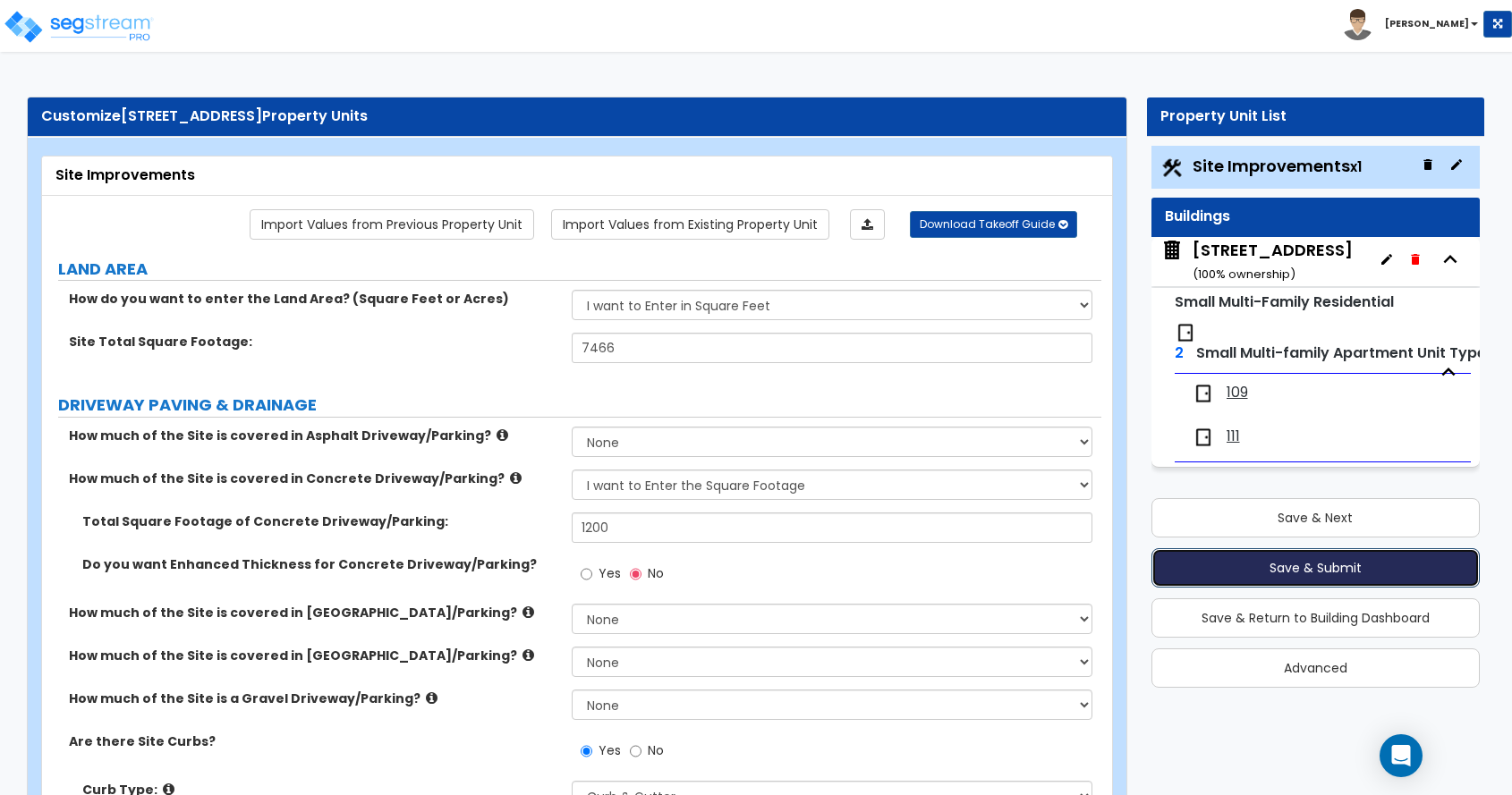
click at [1294, 563] on button "Save & Submit" at bounding box center [1316, 568] width 329 height 40
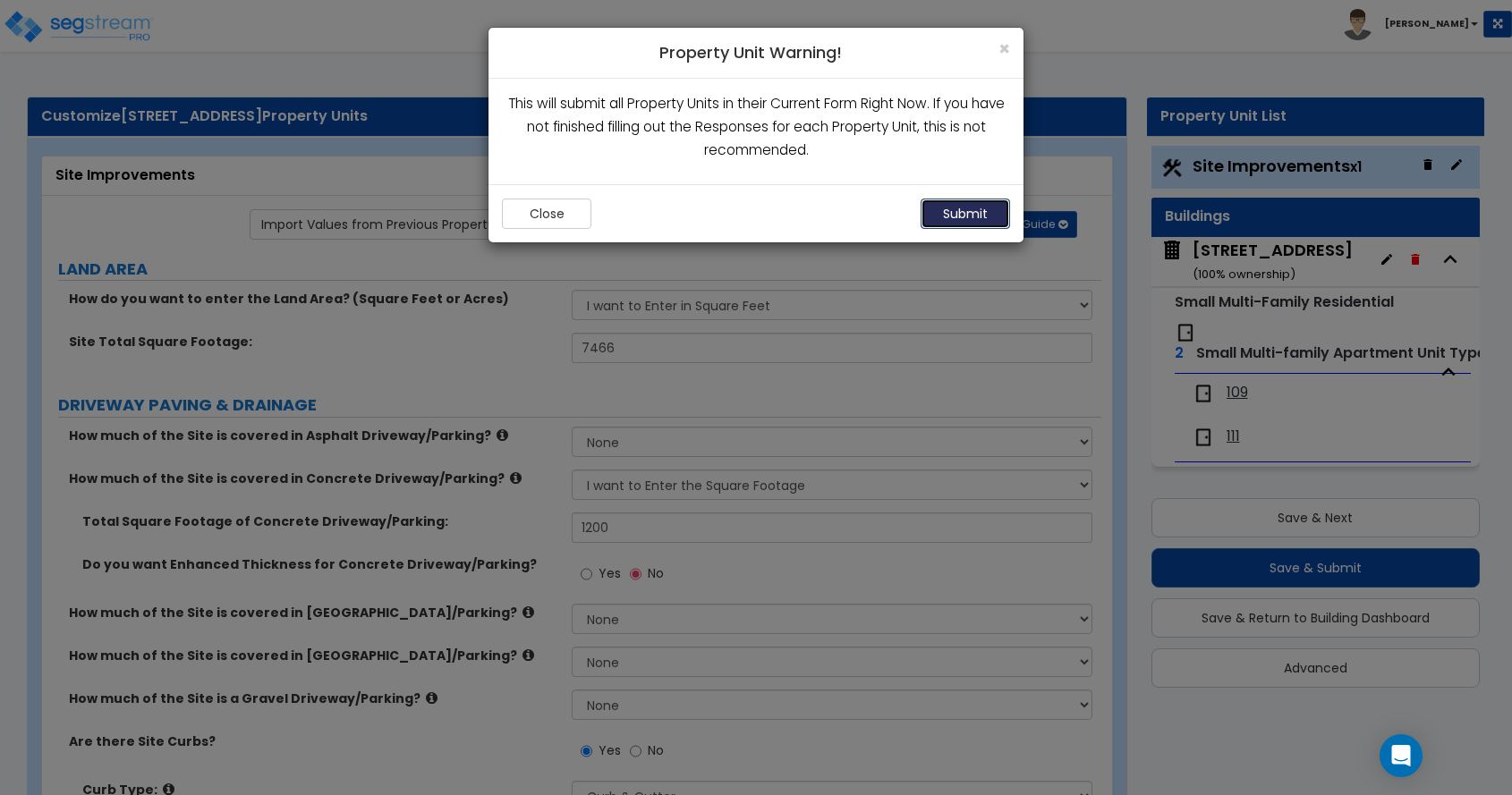
click at [966, 210] on button "Submit" at bounding box center [965, 213] width 90 height 30
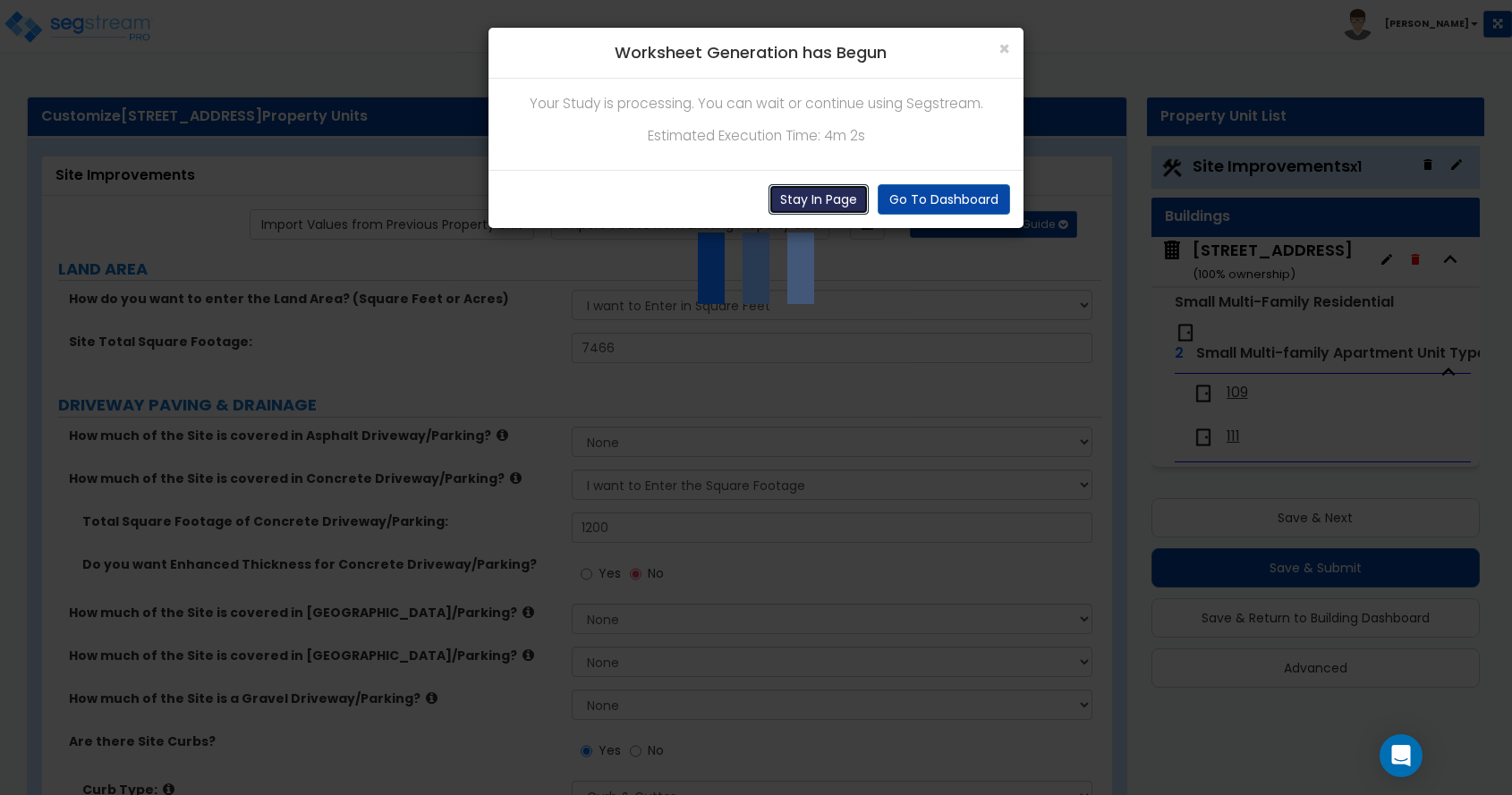
click at [836, 191] on button "Stay In Page" at bounding box center [819, 199] width 100 height 30
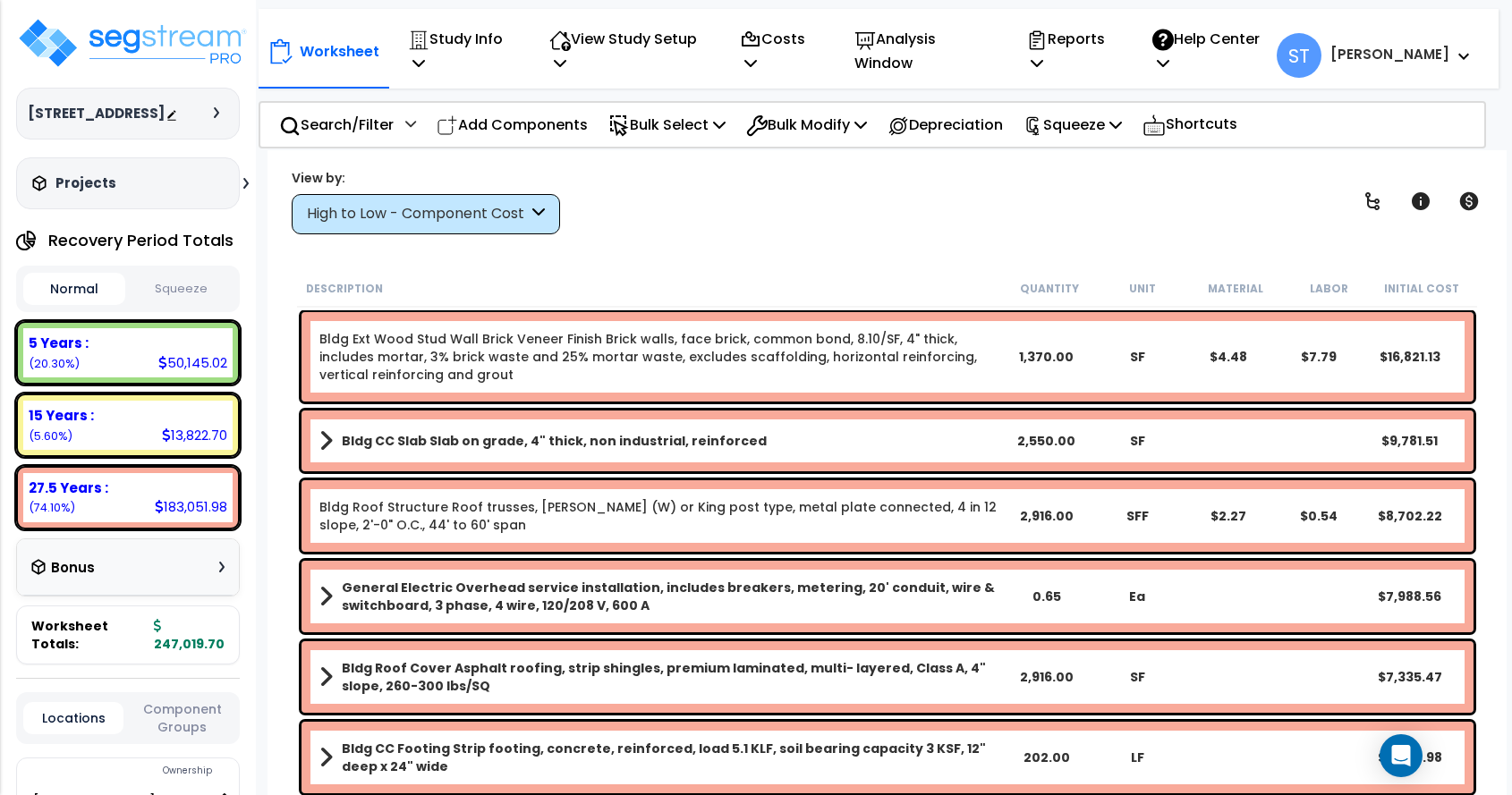
click at [373, 217] on div "High to Low - Component Cost" at bounding box center [417, 213] width 221 height 20
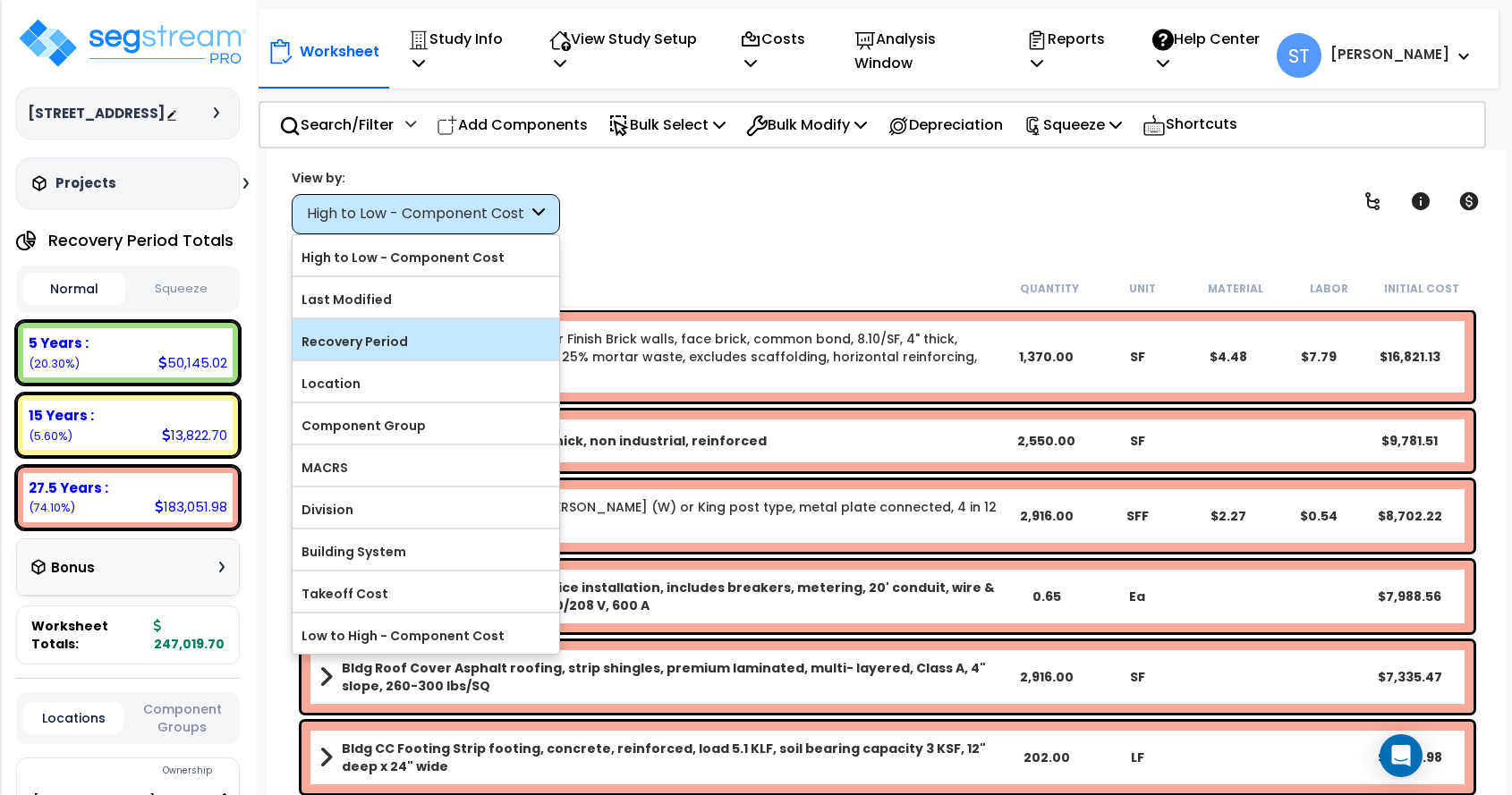
click at [358, 337] on label "Recovery Period" at bounding box center [426, 342] width 267 height 27
click at [0, 0] on input "Recovery Period" at bounding box center [0, 0] width 0 height 0
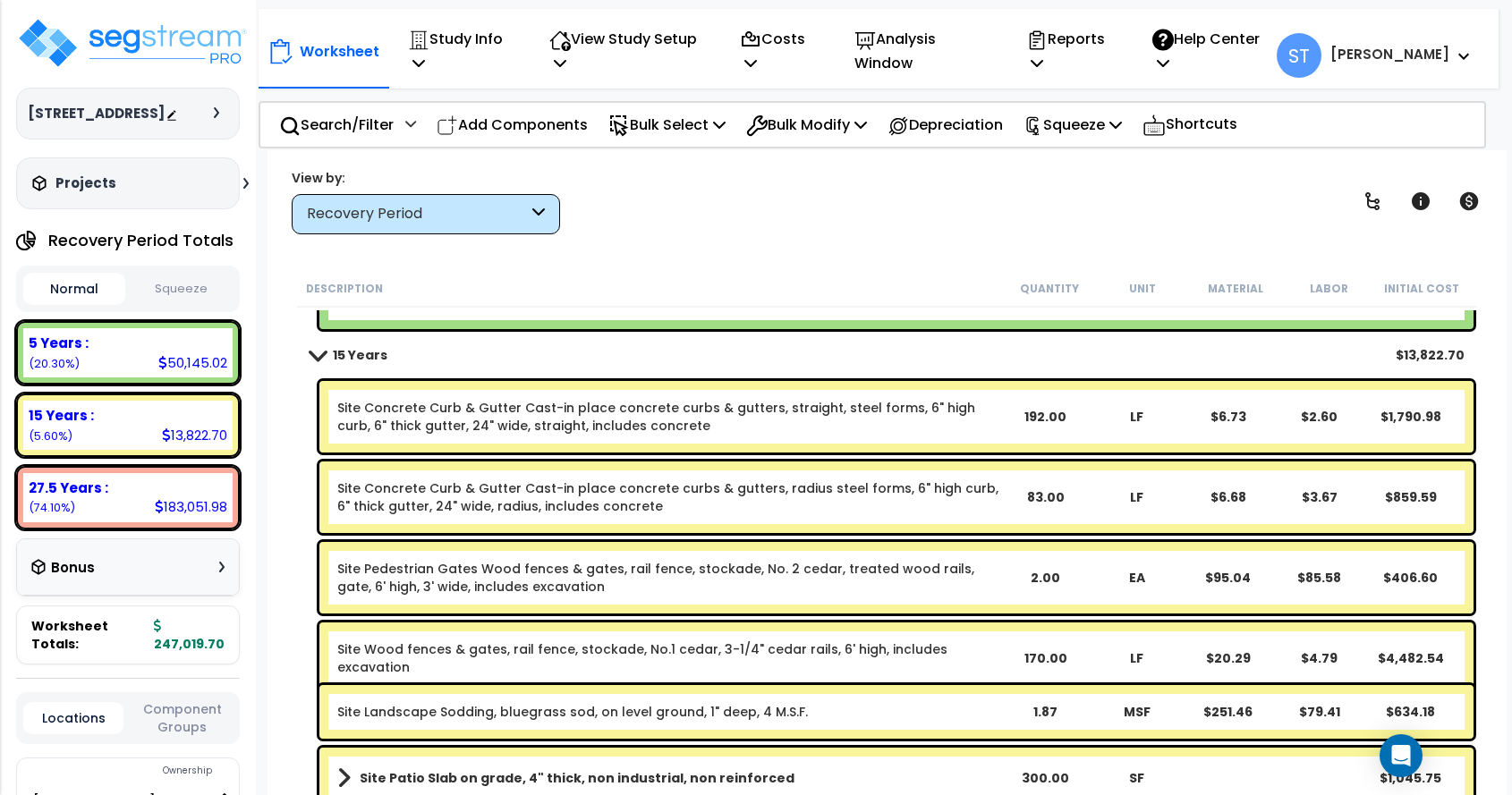
scroll to position [4563, 0]
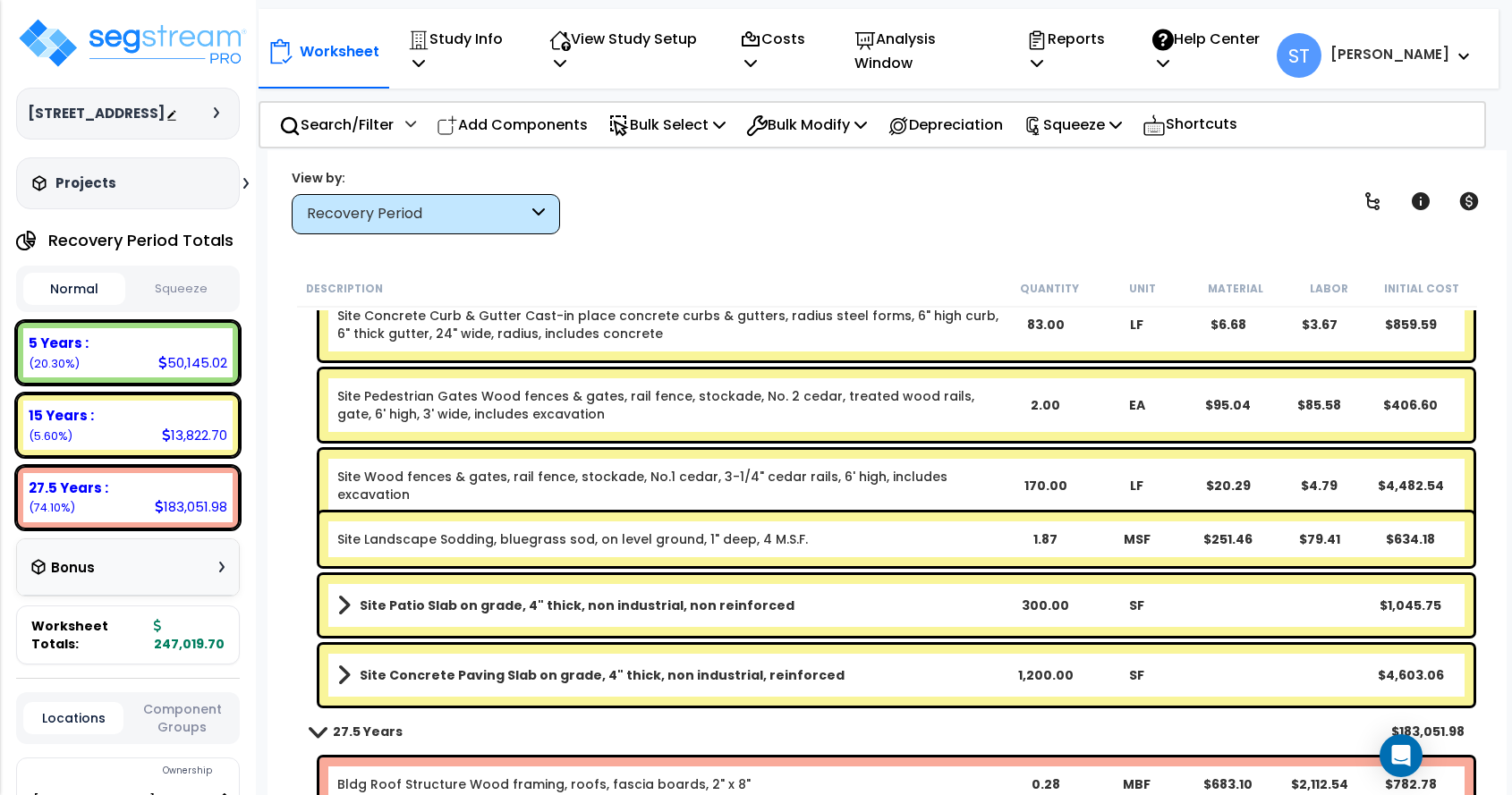
click at [516, 531] on link "Site Landscape Sodding, bluegrass sod, on level ground, 1" deep, 4 M.S.F." at bounding box center [572, 539] width 471 height 18
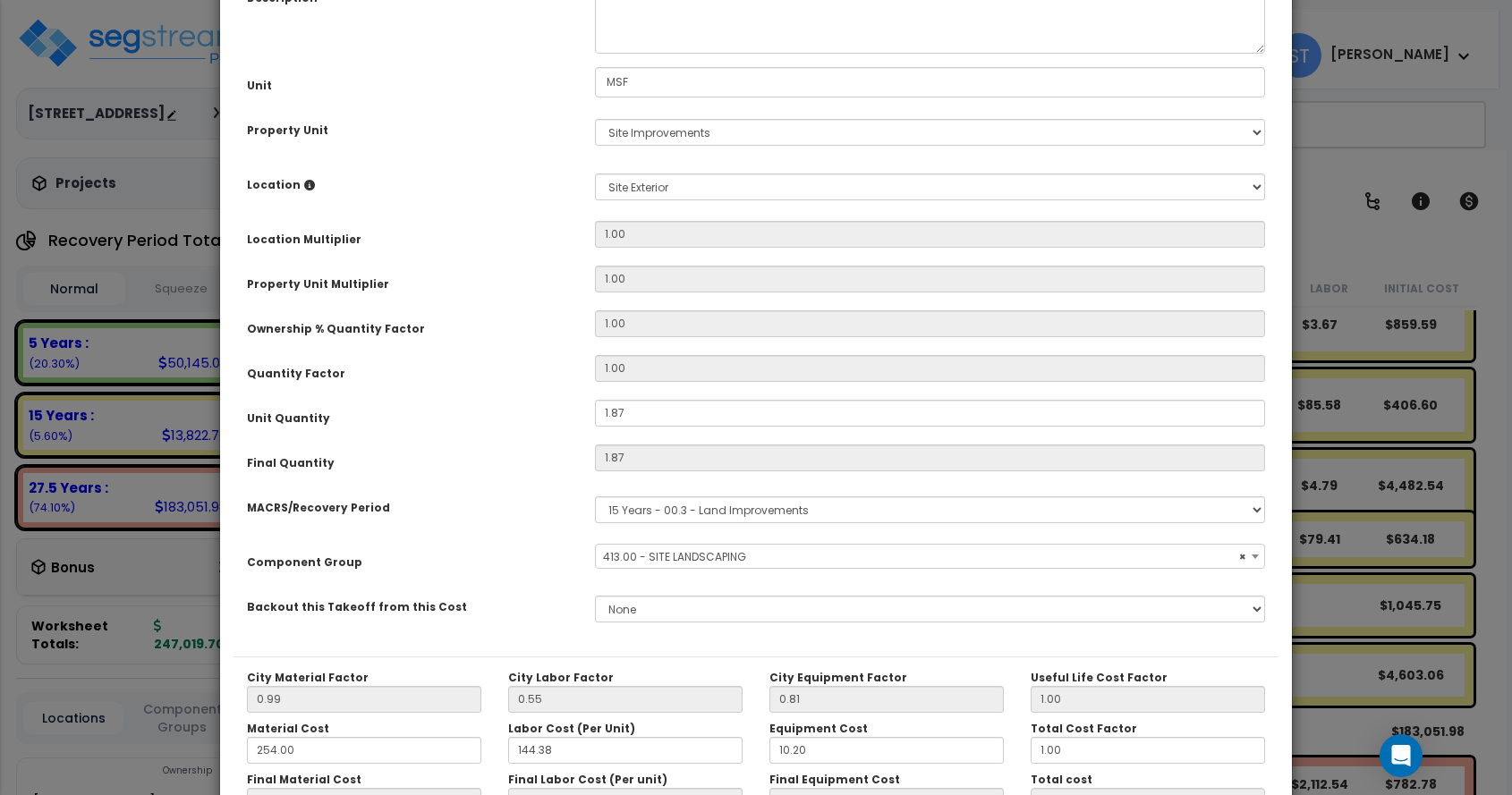
scroll to position [362, 0]
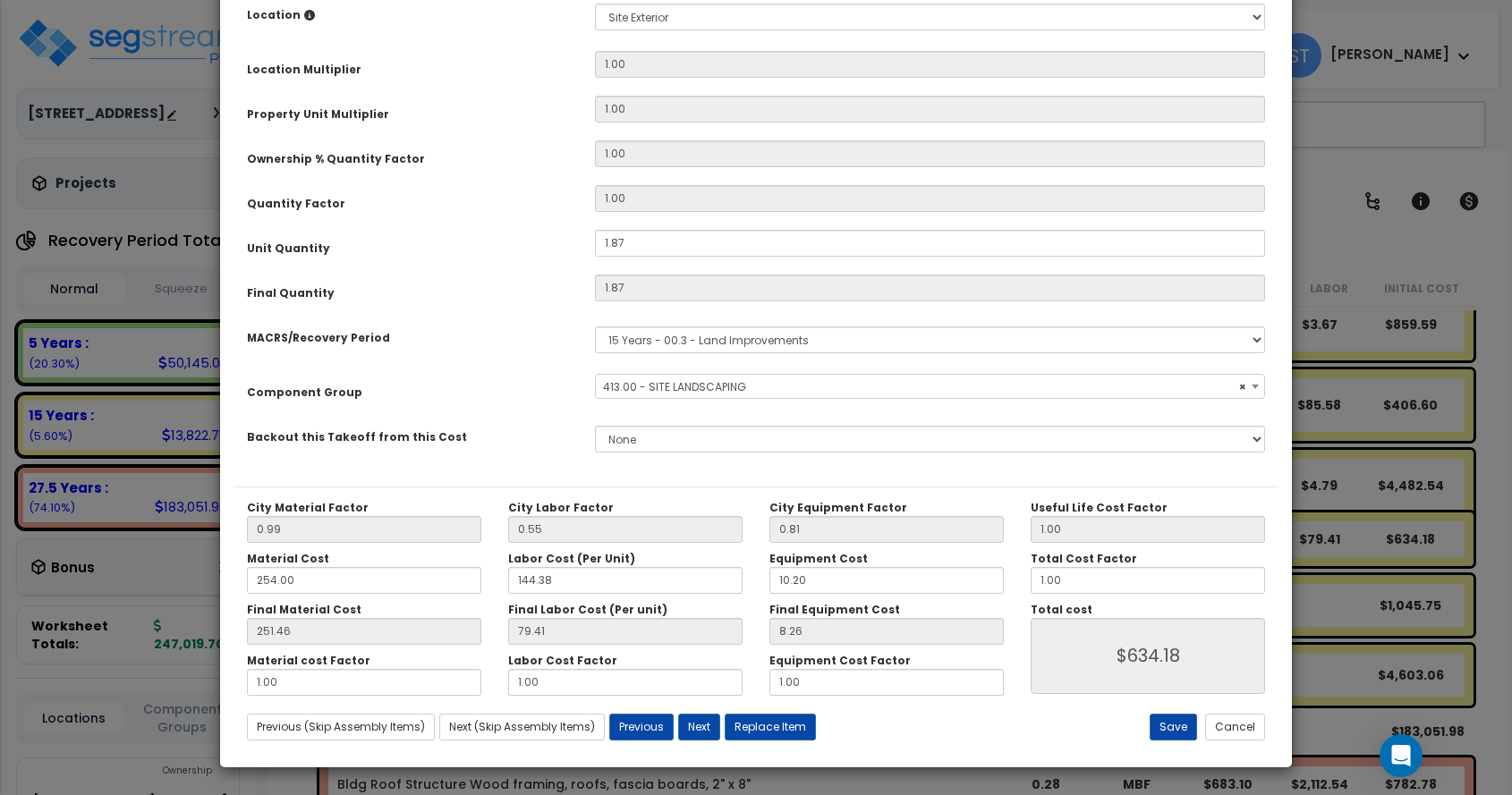
select select "28751"
click at [196, 686] on div "× Update Items/Assemblies to a Worksheet Purpose Description Prefix Select A/V …" at bounding box center [756, 397] width 1512 height 795
type input "2"
type input "$1,104.40"
type input "2"
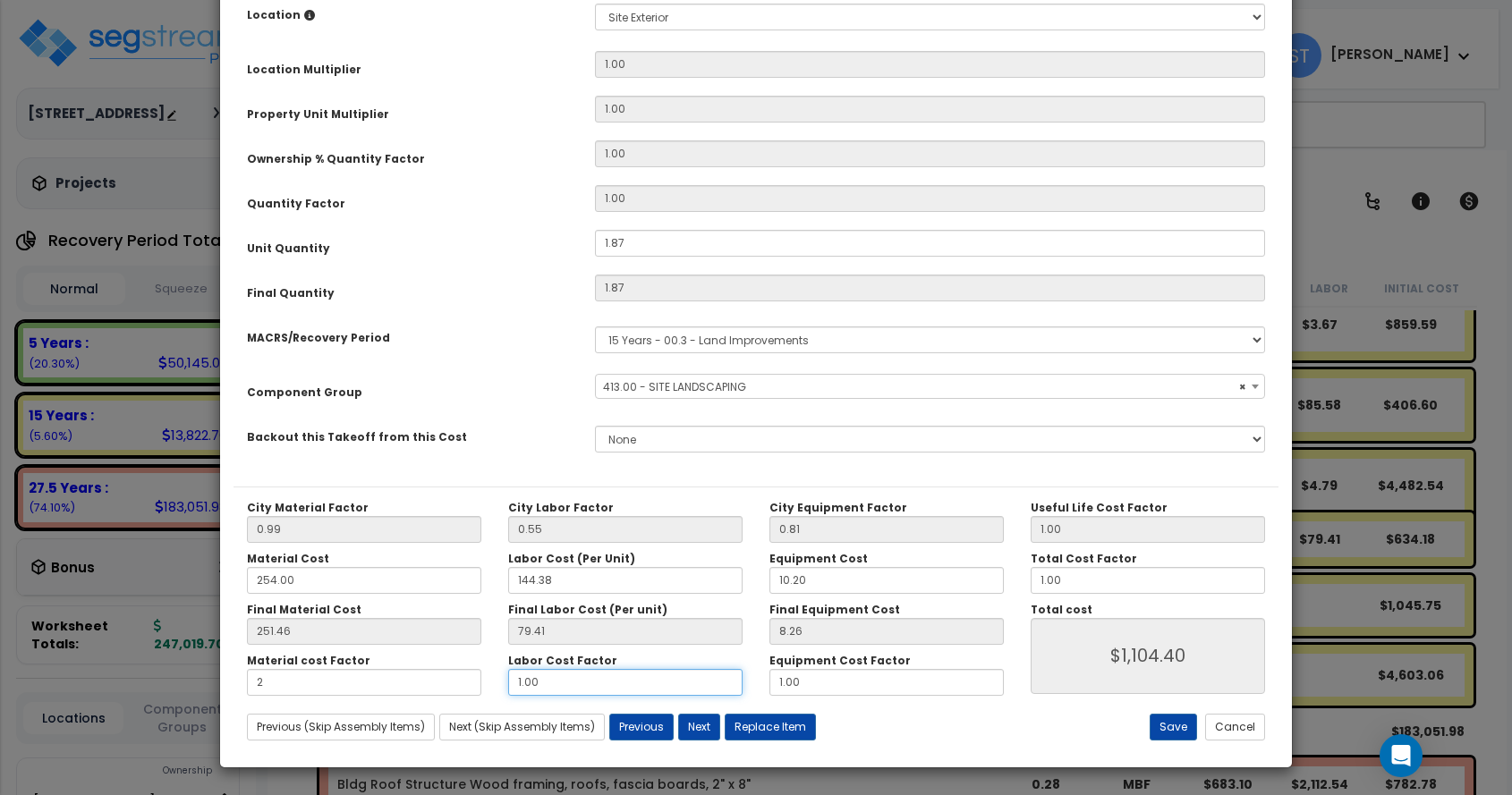
type input "$1,104.40"
drag, startPoint x: 694, startPoint y: 674, endPoint x: 418, endPoint y: 686, distance: 276.3
click at [418, 686] on div "Material cost Factor 2 Labor Cost Factor 1.00 Equipment Cost Factor 1.00" at bounding box center [625, 675] width 784 height 43
type input "2"
type input "$1,252.90"
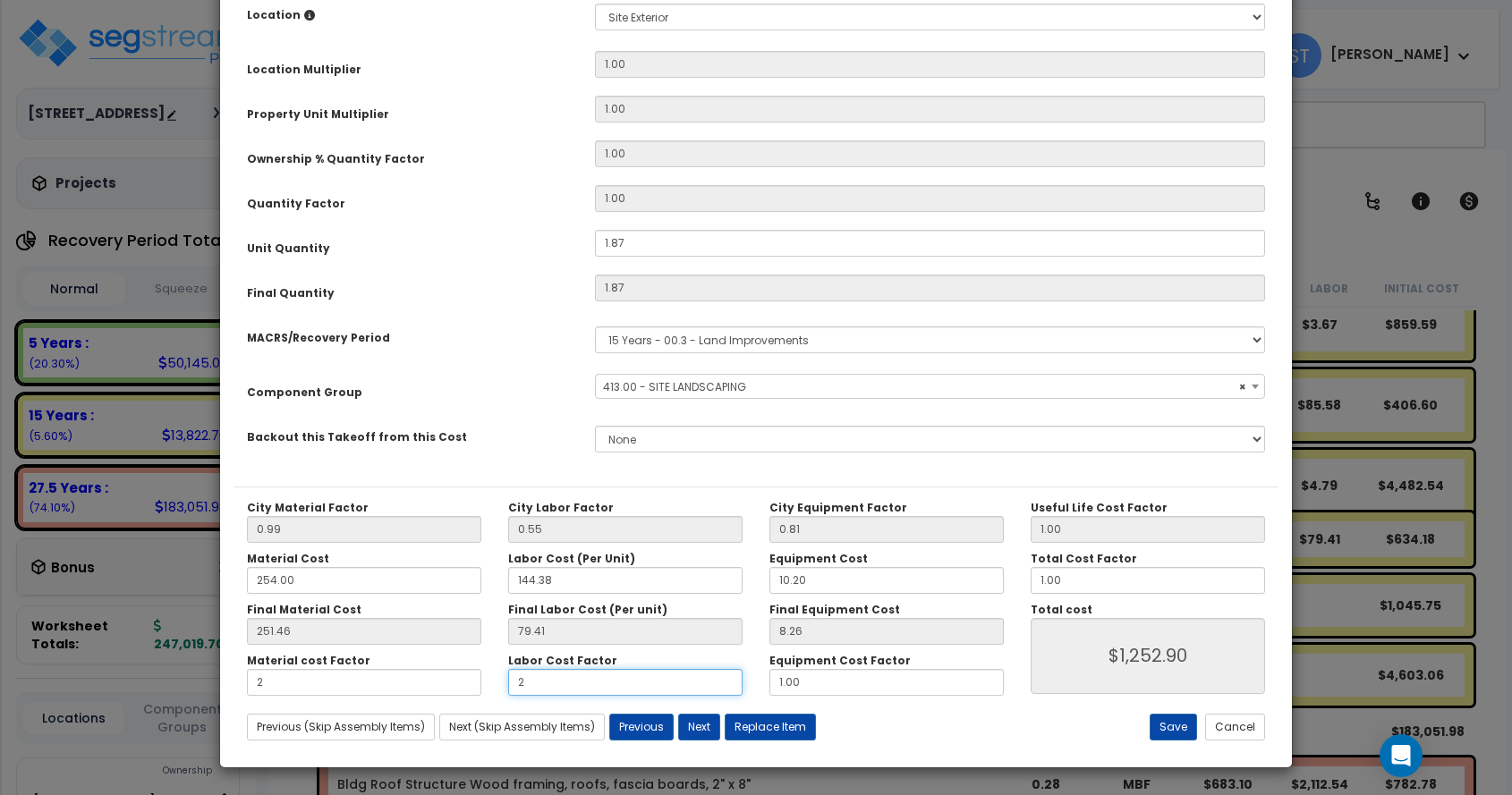
type input "2"
type input "$1,252.90"
drag, startPoint x: 646, startPoint y: 679, endPoint x: 634, endPoint y: 679, distance: 12.0
click at [634, 679] on div "Material cost Factor 2 Labor Cost Factor 2 Equipment Cost Factor 1.00" at bounding box center [625, 675] width 784 height 43
type input "2"
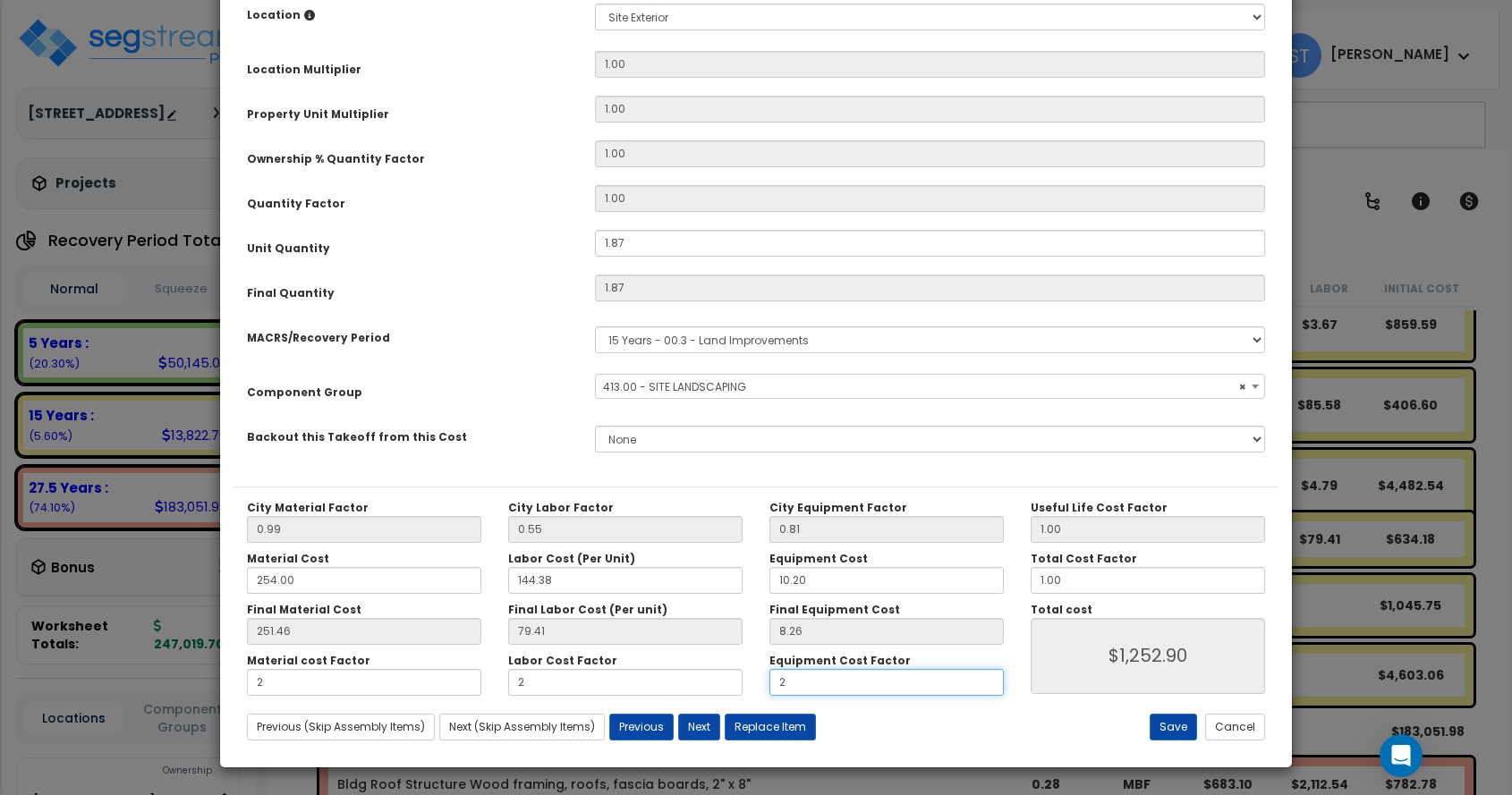
type input "$1,268.35"
type input "2"
type input "$1,268.35"
click at [1176, 722] on button "Save" at bounding box center [1173, 727] width 47 height 27
type input "2.00"
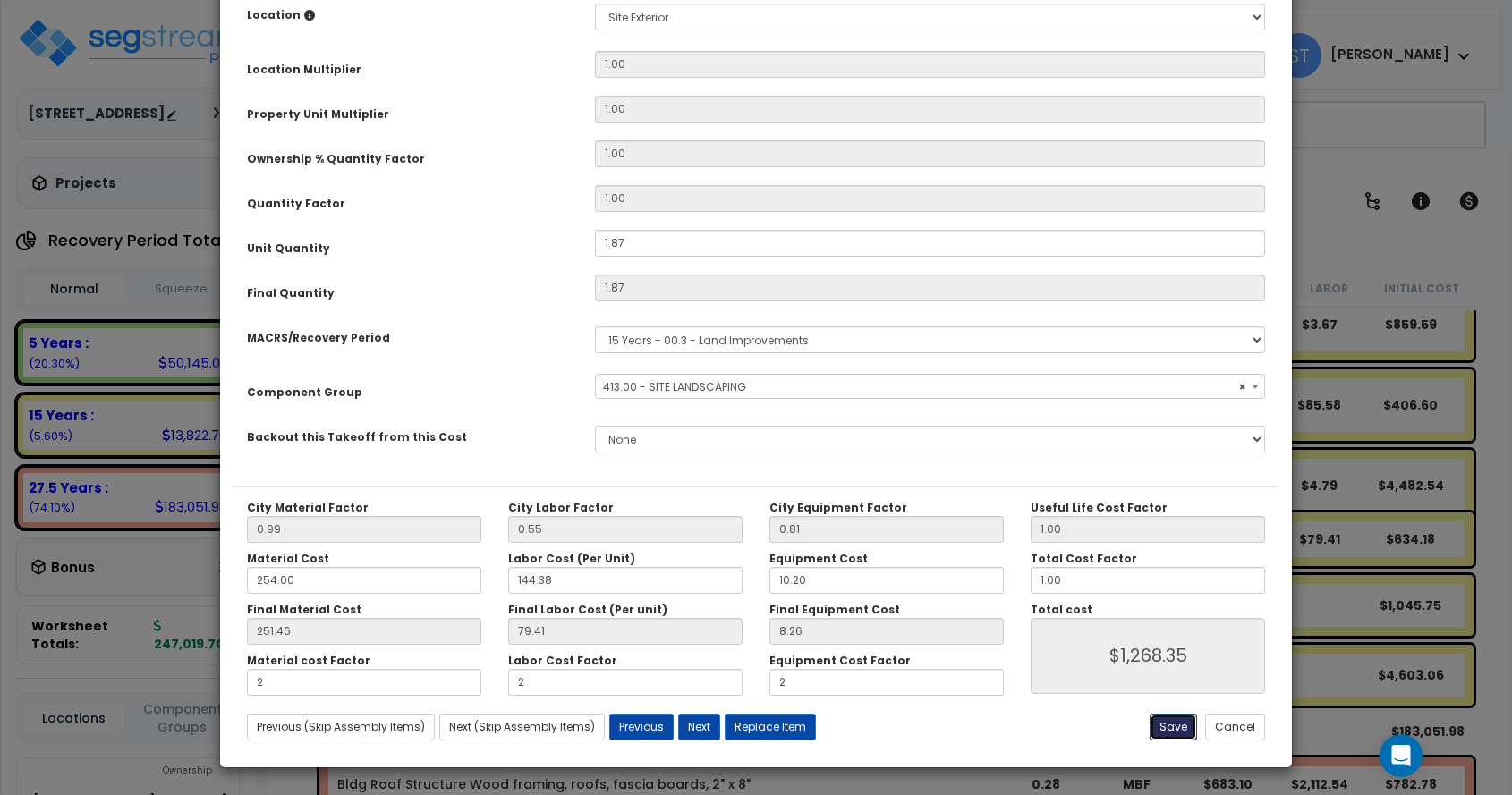
type input "2.00"
type input "1268.35"
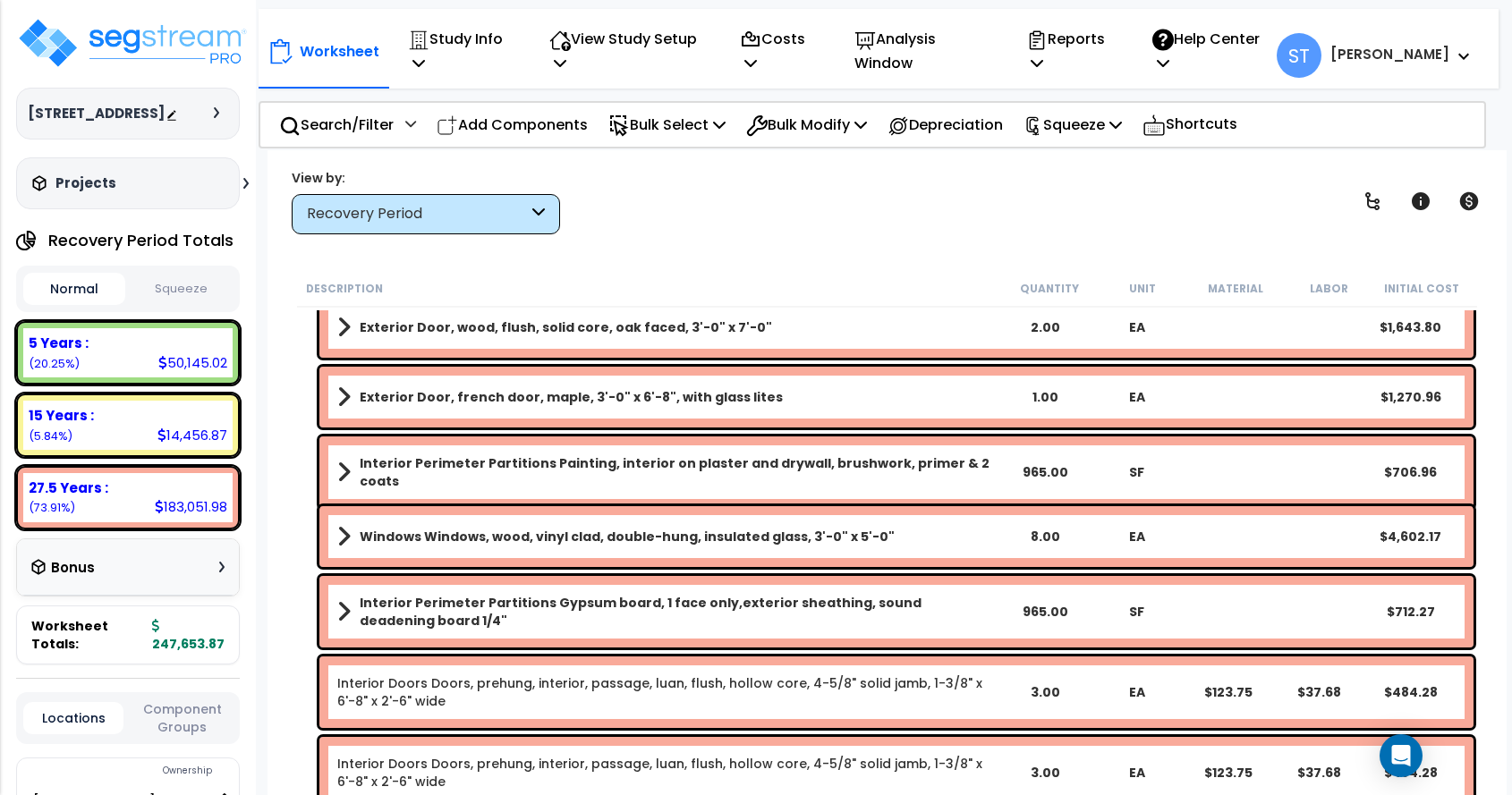
scroll to position [7515, 0]
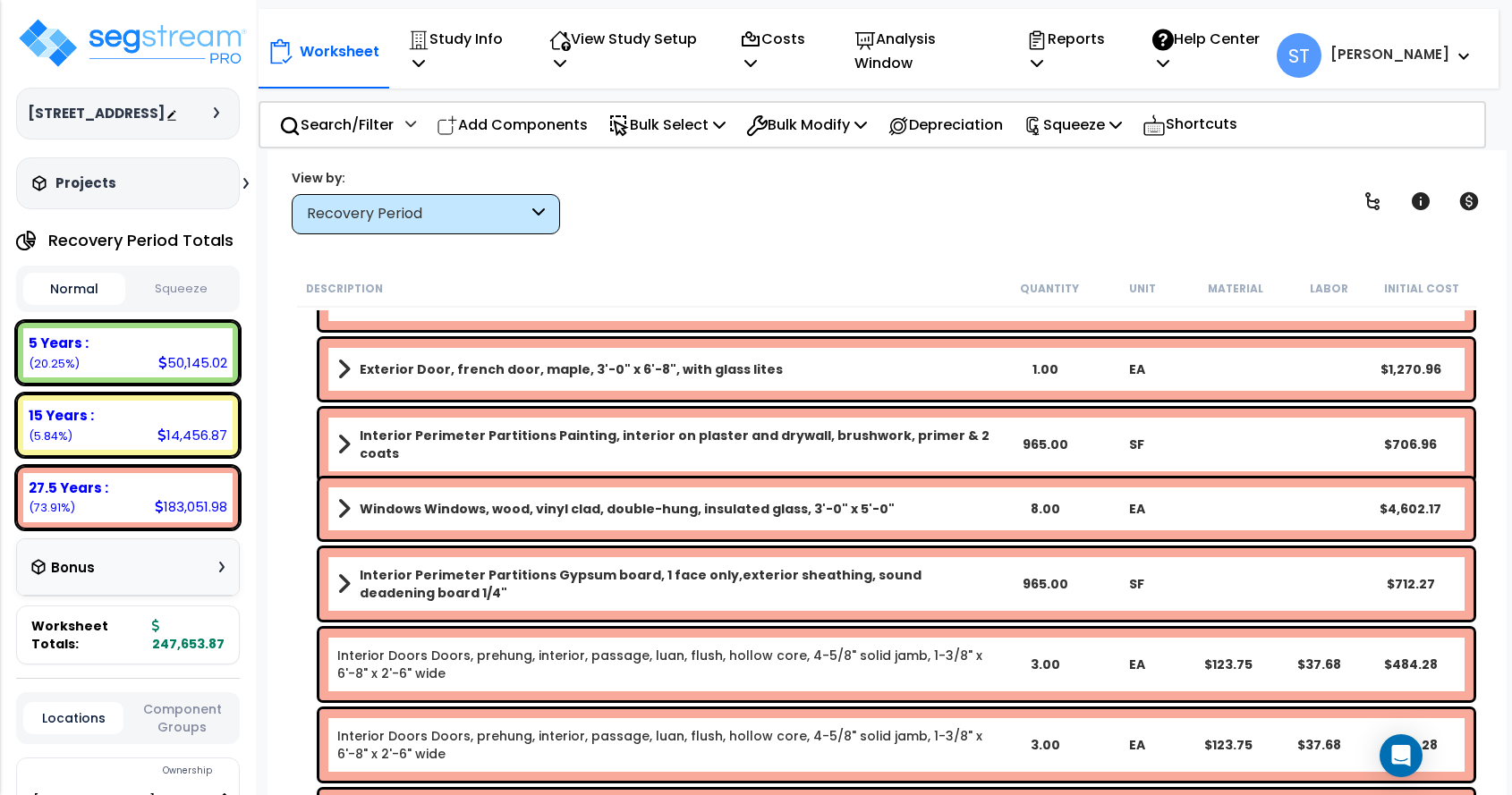
click at [431, 504] on b "Windows Windows, wood, vinyl clad, double-hung, insulated glass, 3'-0" x 5'-0"" at bounding box center [627, 509] width 535 height 18
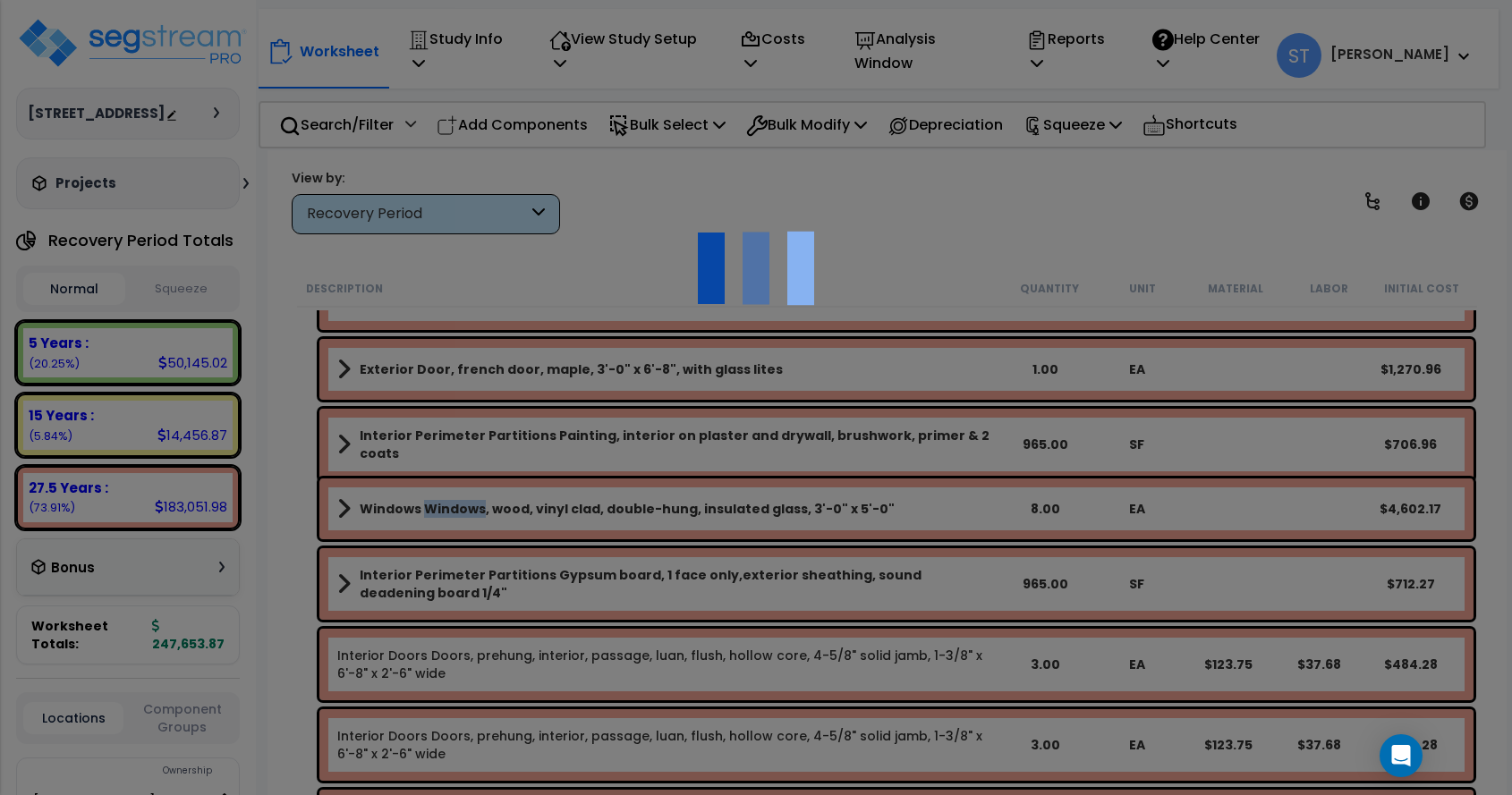
scroll to position [0, 0]
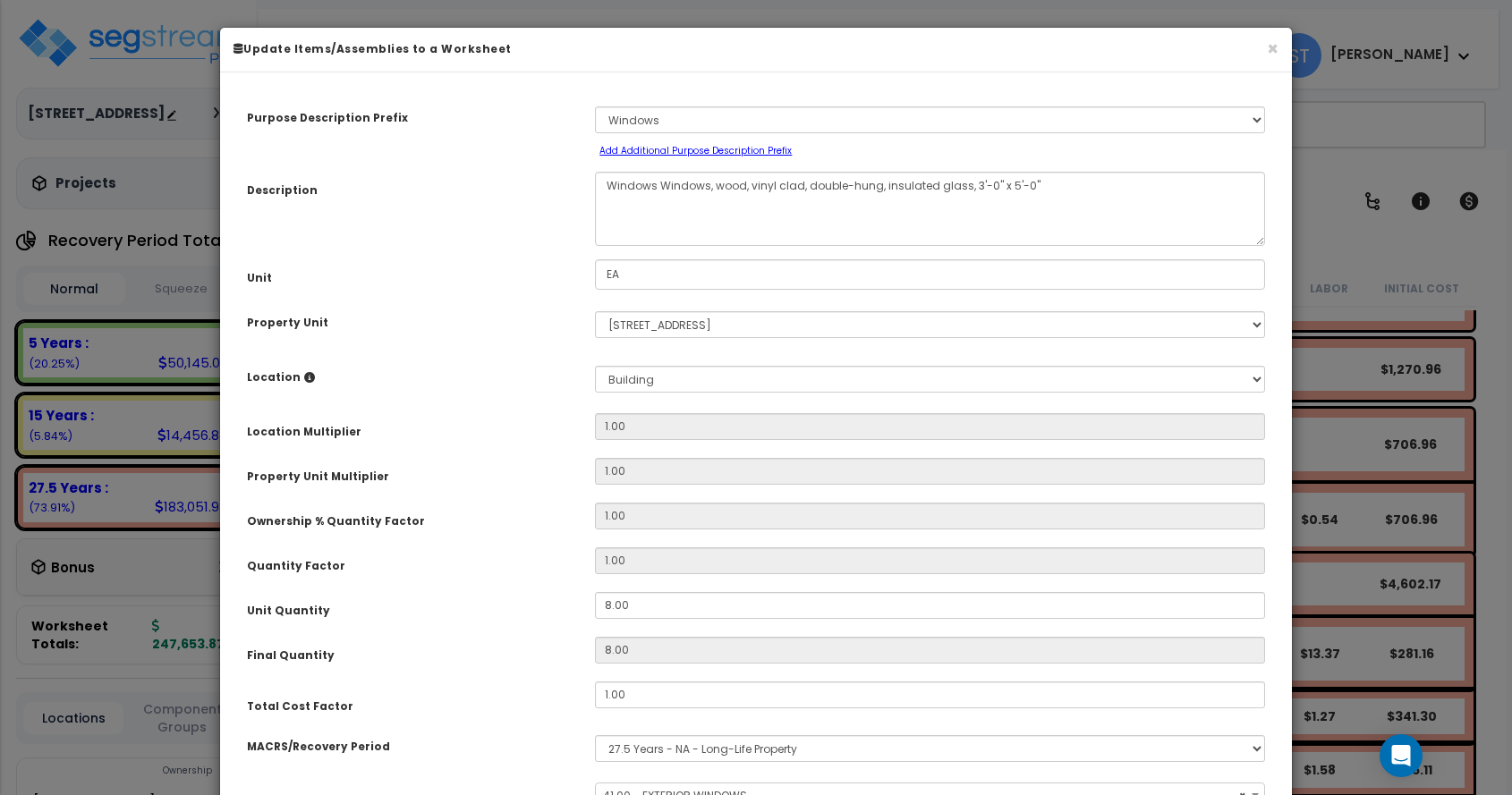
select select "11558"
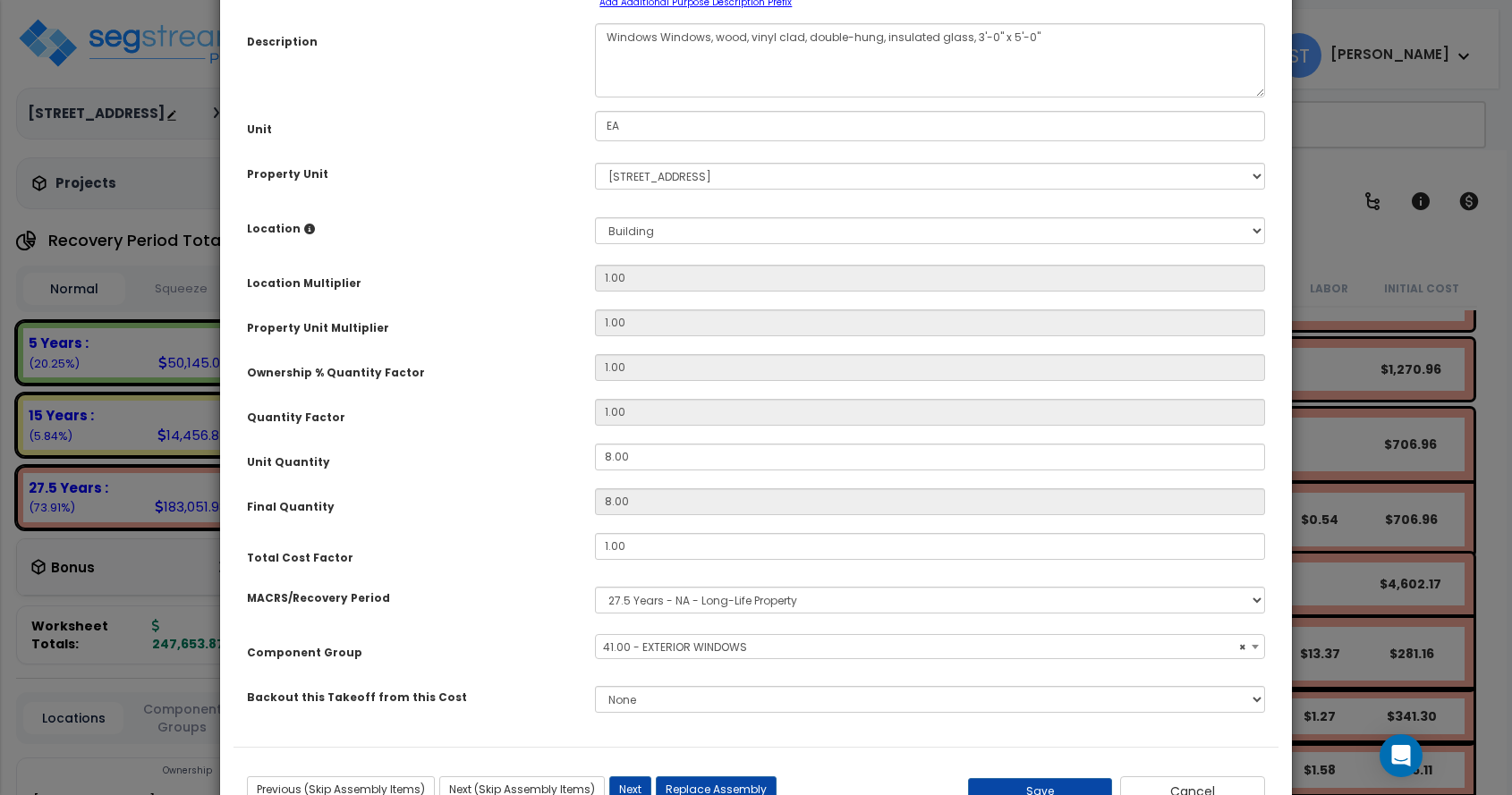
scroll to position [214, 0]
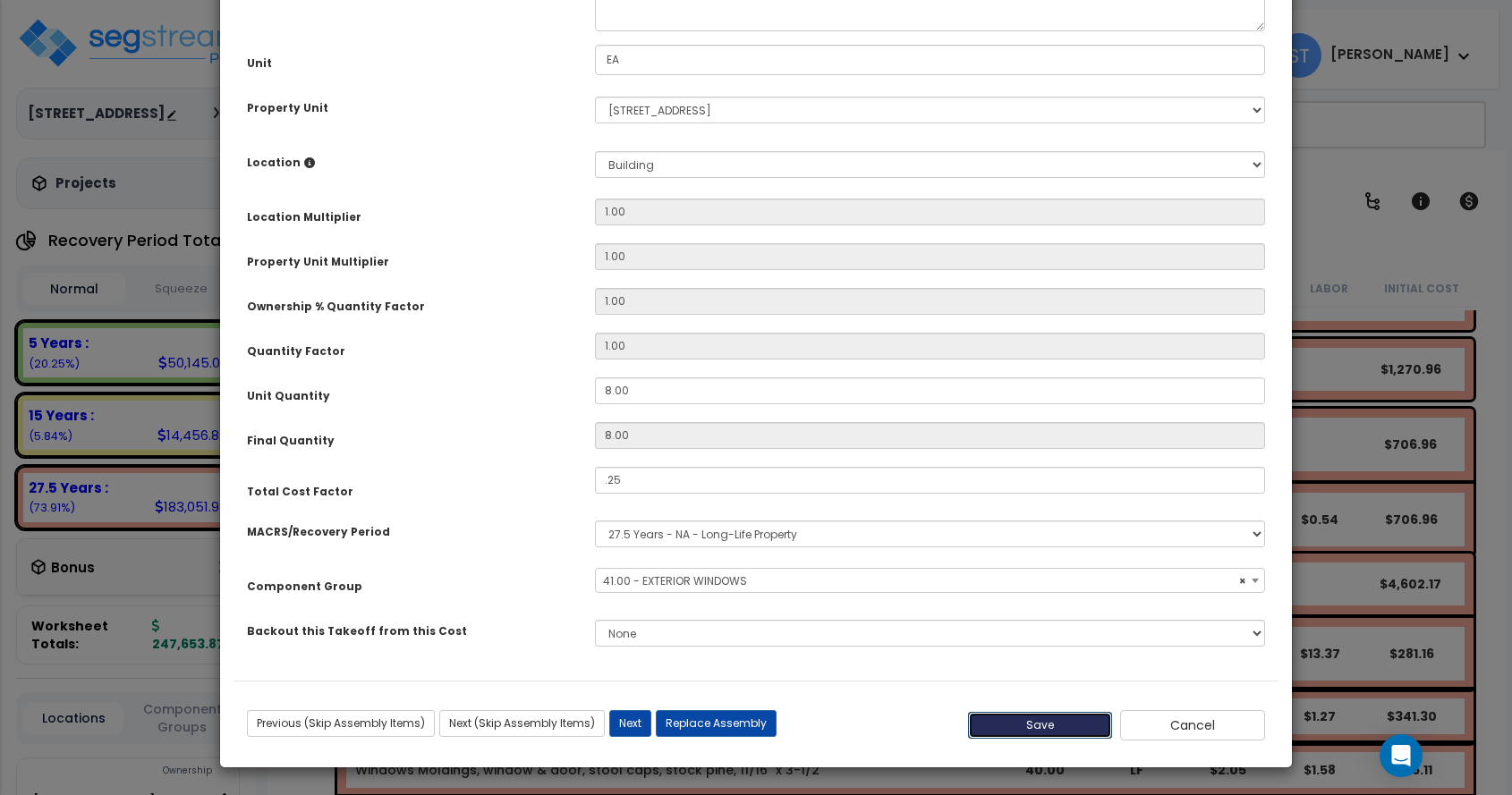
click at [1027, 730] on button "Save" at bounding box center [1041, 725] width 145 height 27
type input "0.25"
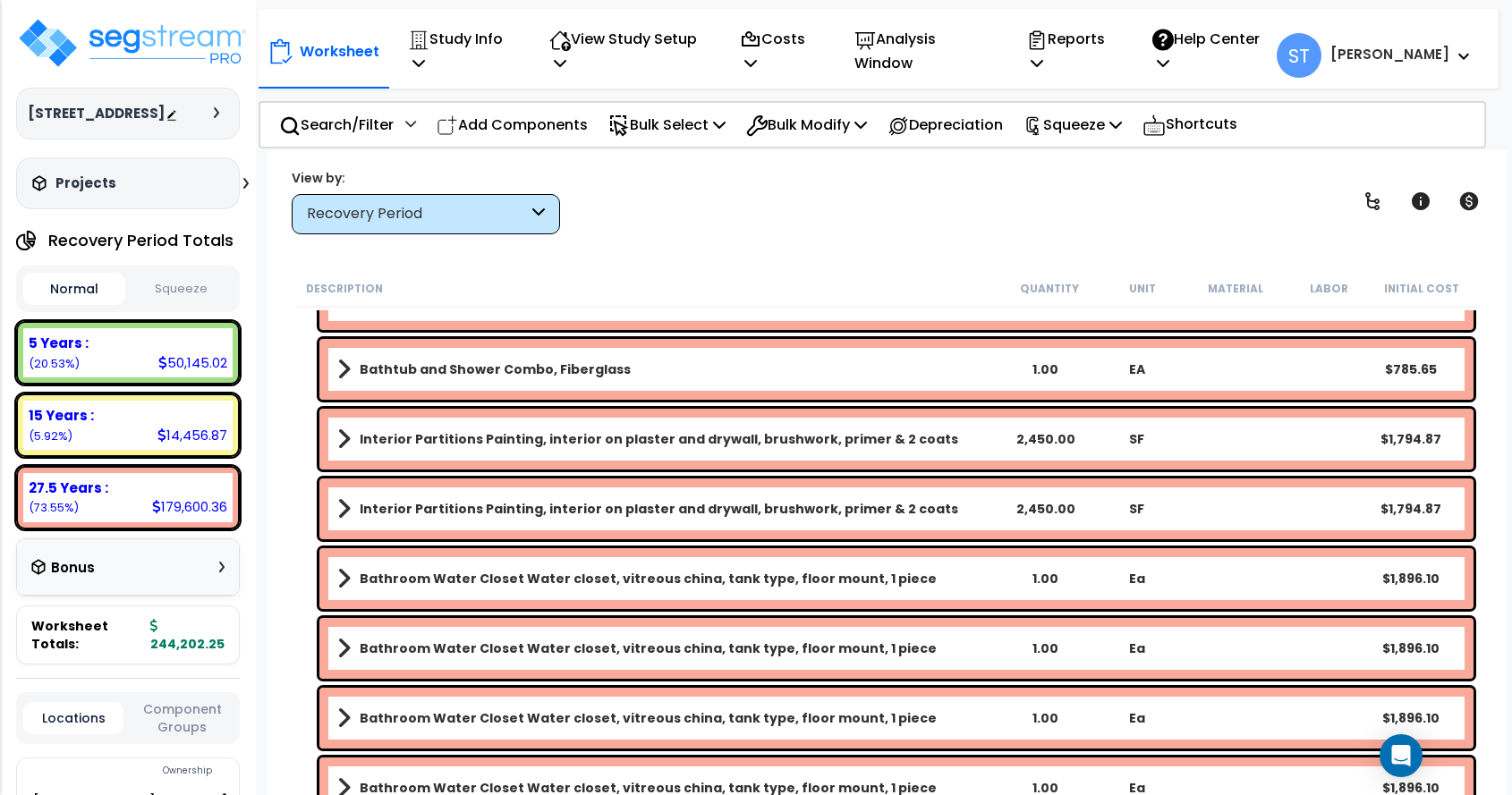
scroll to position [12347, 0]
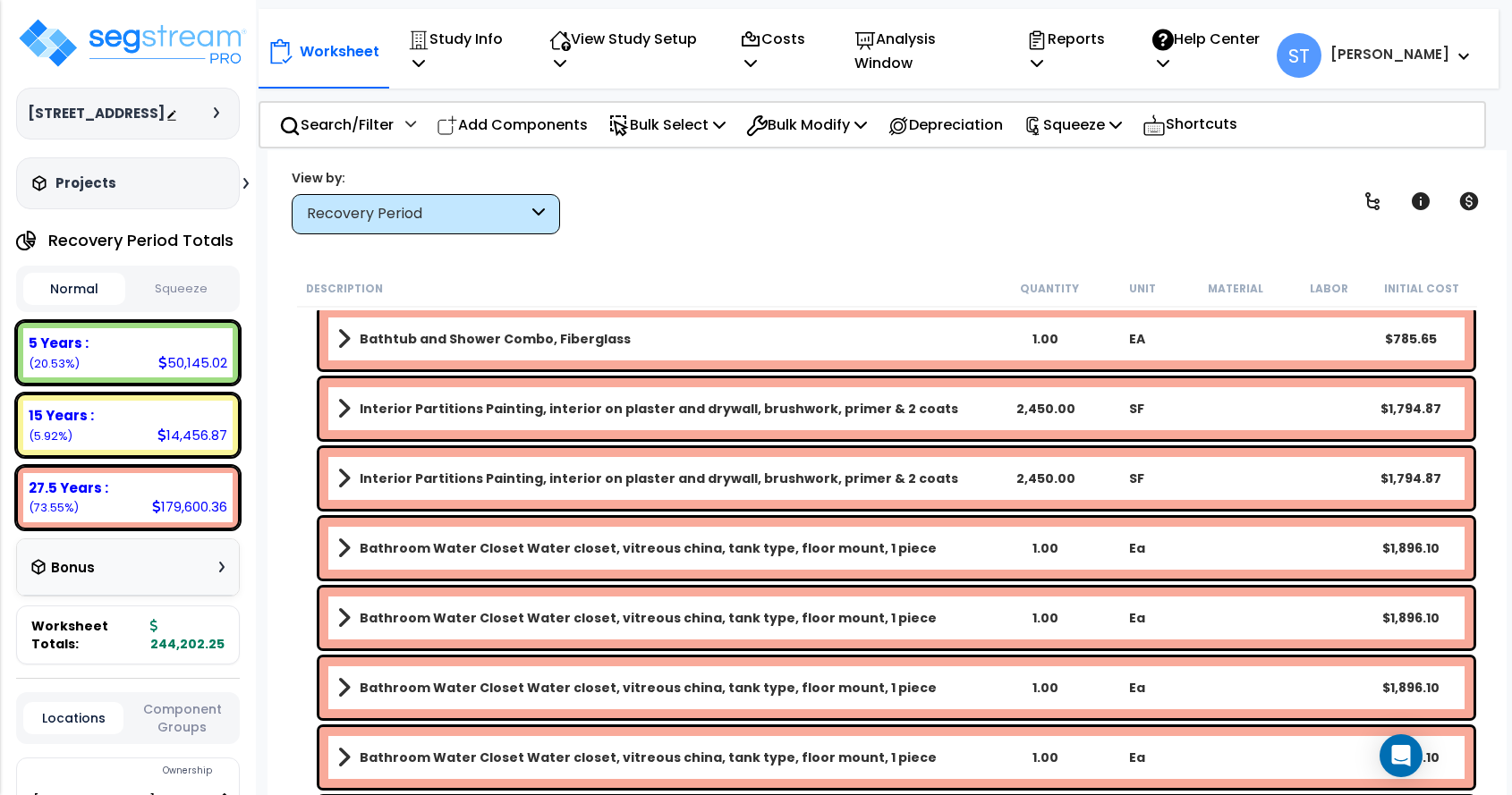
click at [487, 543] on b "Bathroom Water Closet Water closet, vitreous china, tank type, floor mount, 1 p…" at bounding box center [647, 549] width 577 height 18
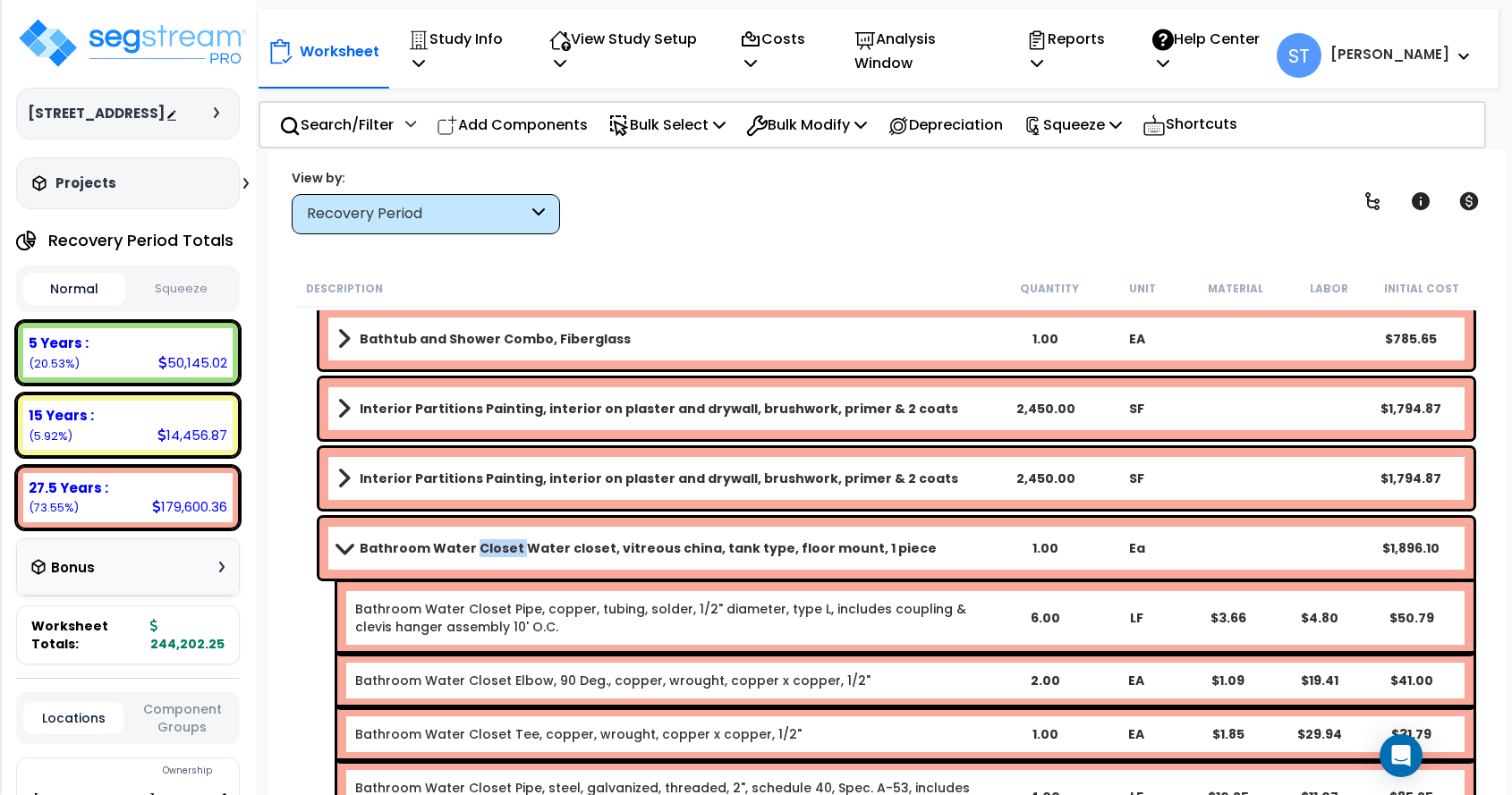
click at [487, 543] on b "Bathroom Water Closet Water closet, vitreous china, tank type, floor mount, 1 p…" at bounding box center [647, 549] width 577 height 18
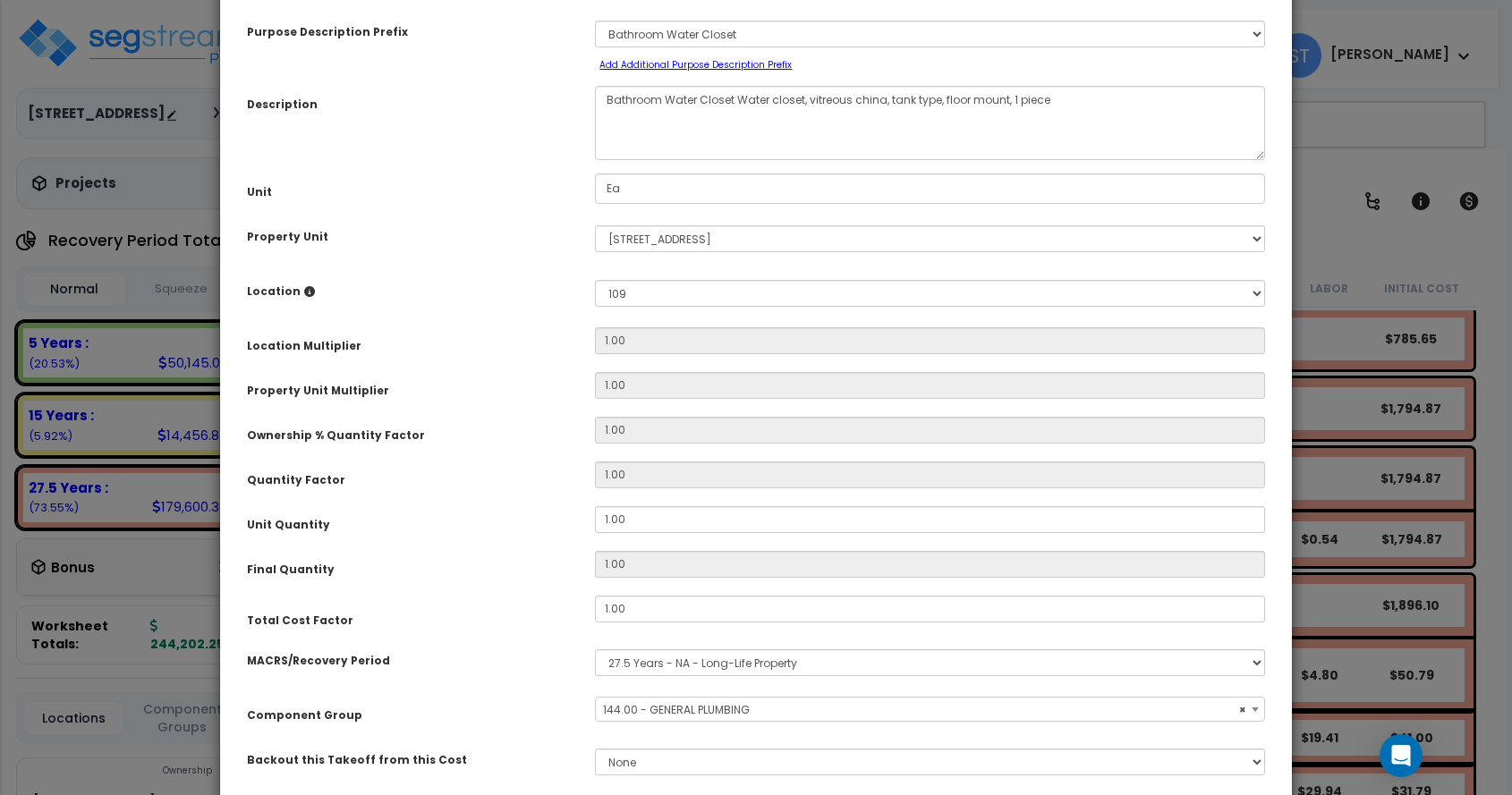
scroll to position [214, 0]
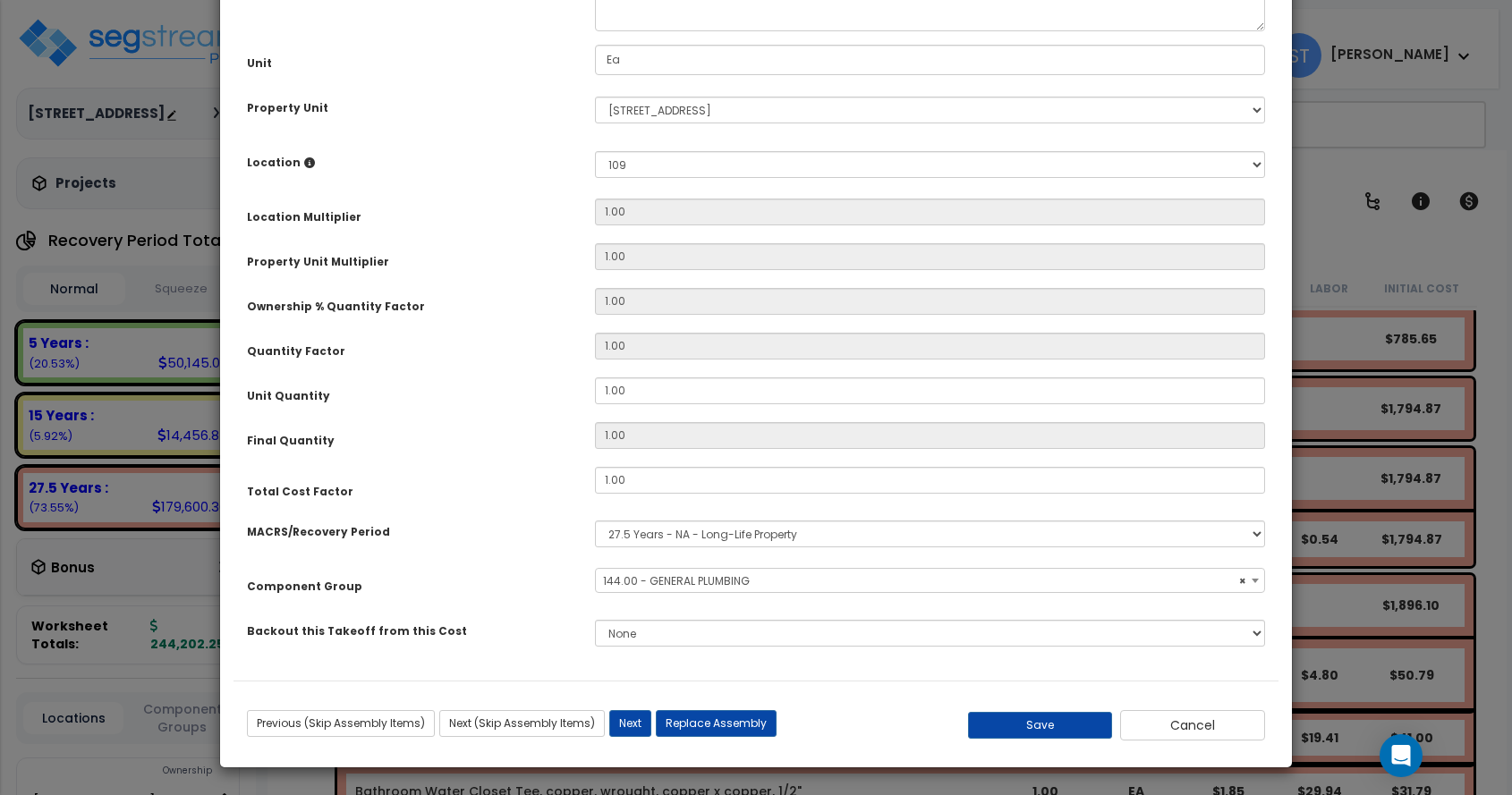
select select "16109"
click at [1045, 723] on button "Save" at bounding box center [1041, 725] width 145 height 27
type input "0.25"
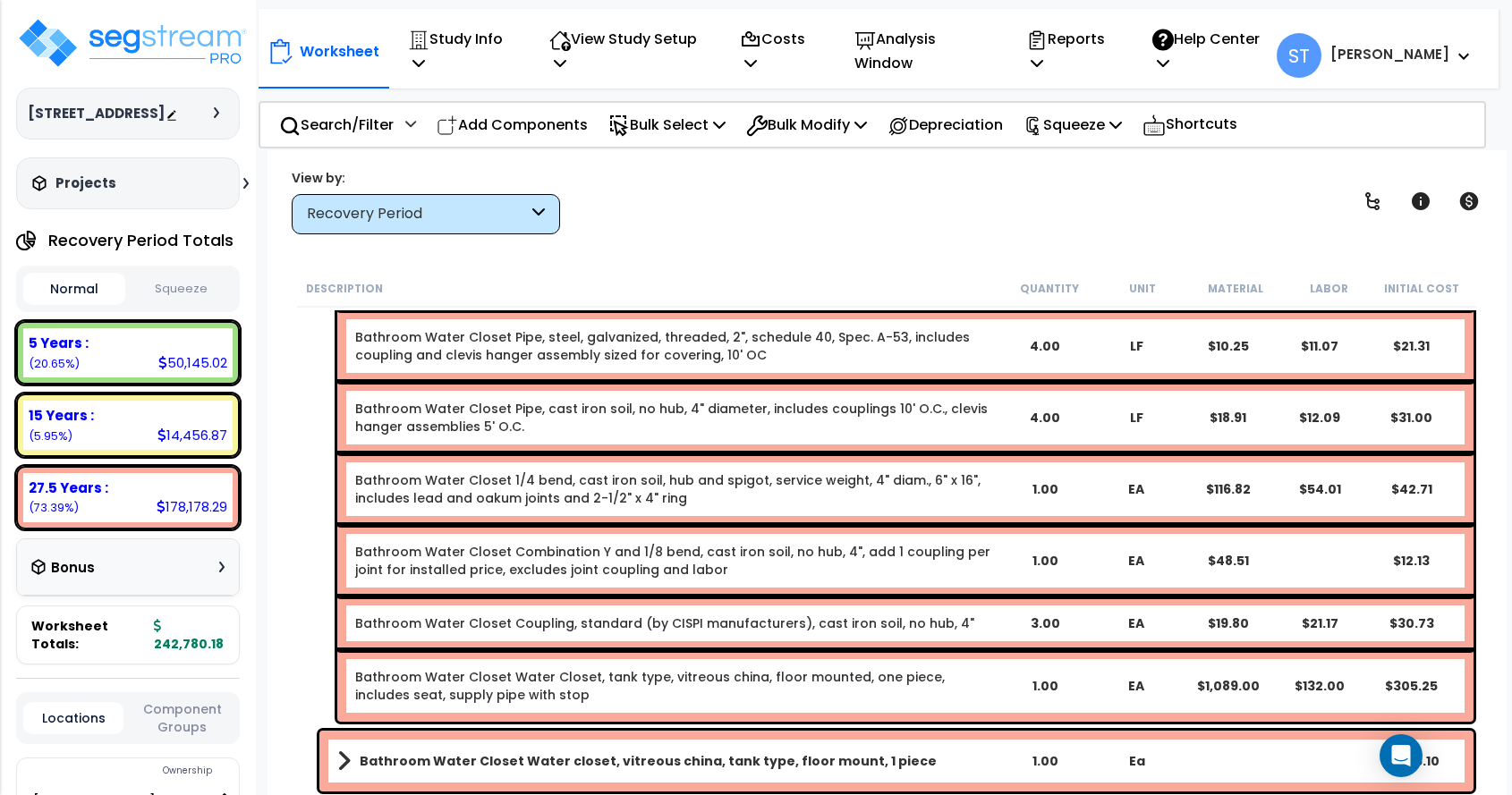
scroll to position [12884, 0]
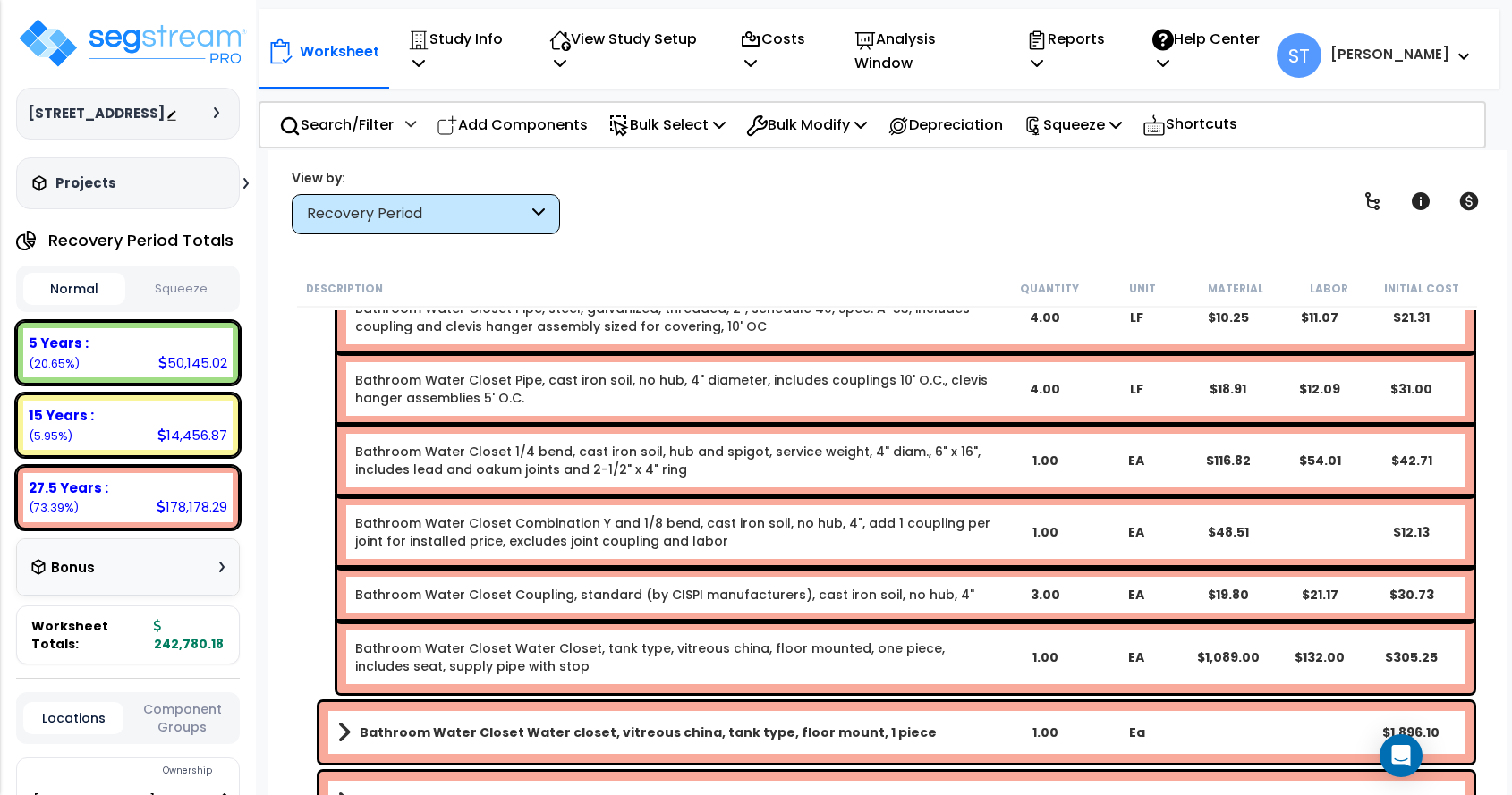
click at [677, 725] on b "Bathroom Water Closet Water closet, vitreous china, tank type, floor mount, 1 p…" at bounding box center [647, 732] width 577 height 18
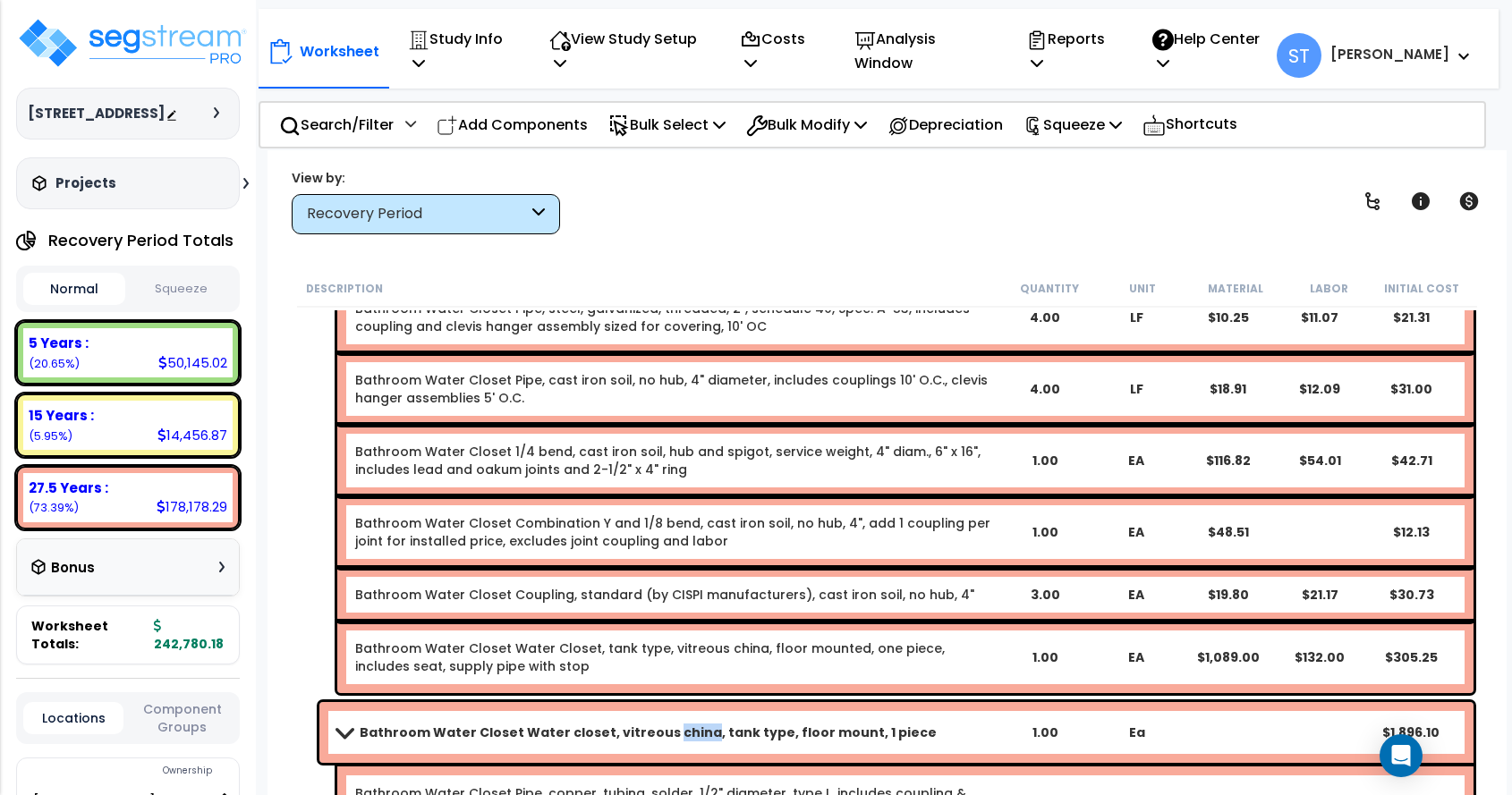
click at [677, 725] on b "Bathroom Water Closet Water closet, vitreous china, tank type, floor mount, 1 p…" at bounding box center [647, 732] width 577 height 18
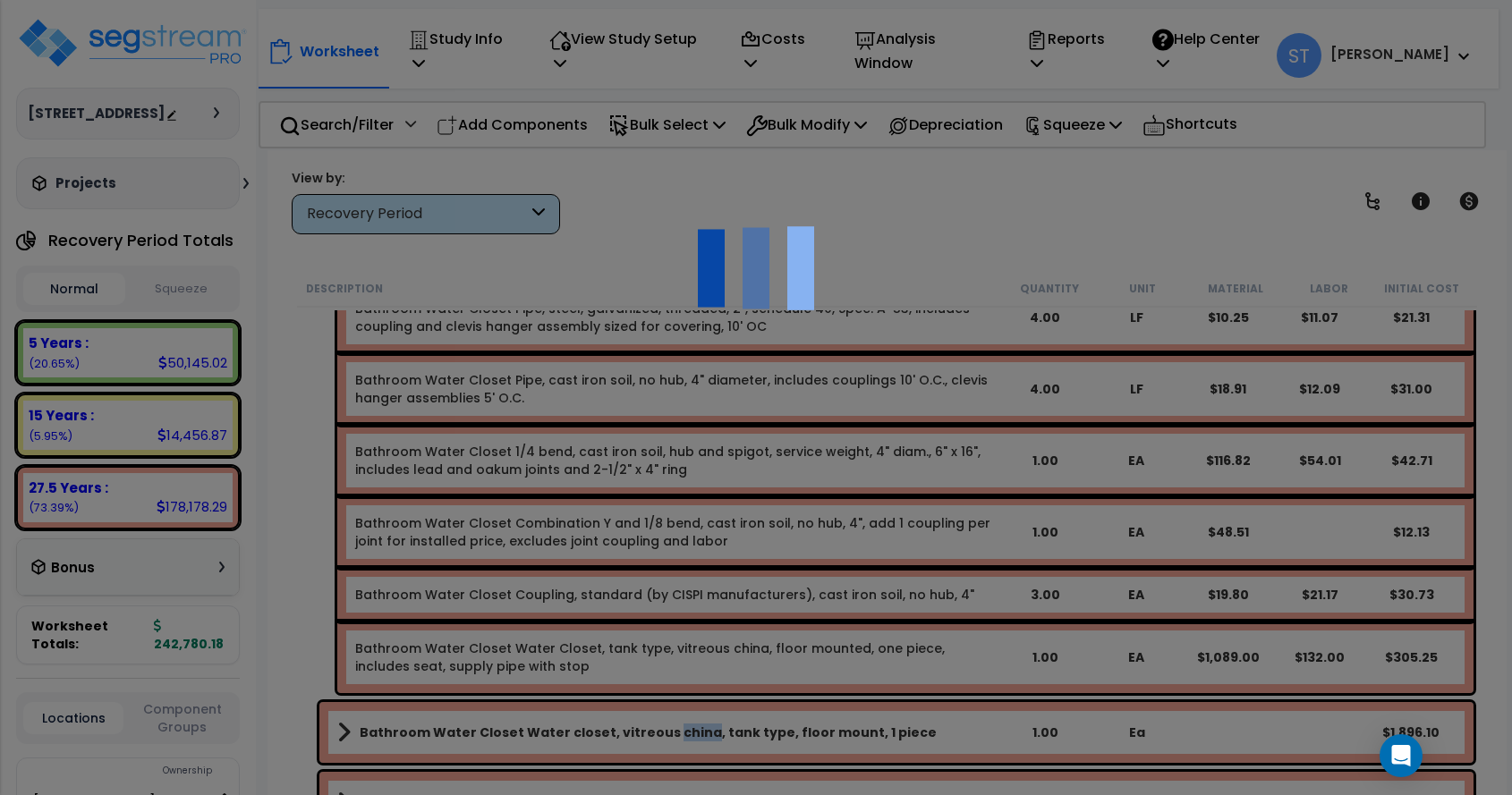
scroll to position [0, 0]
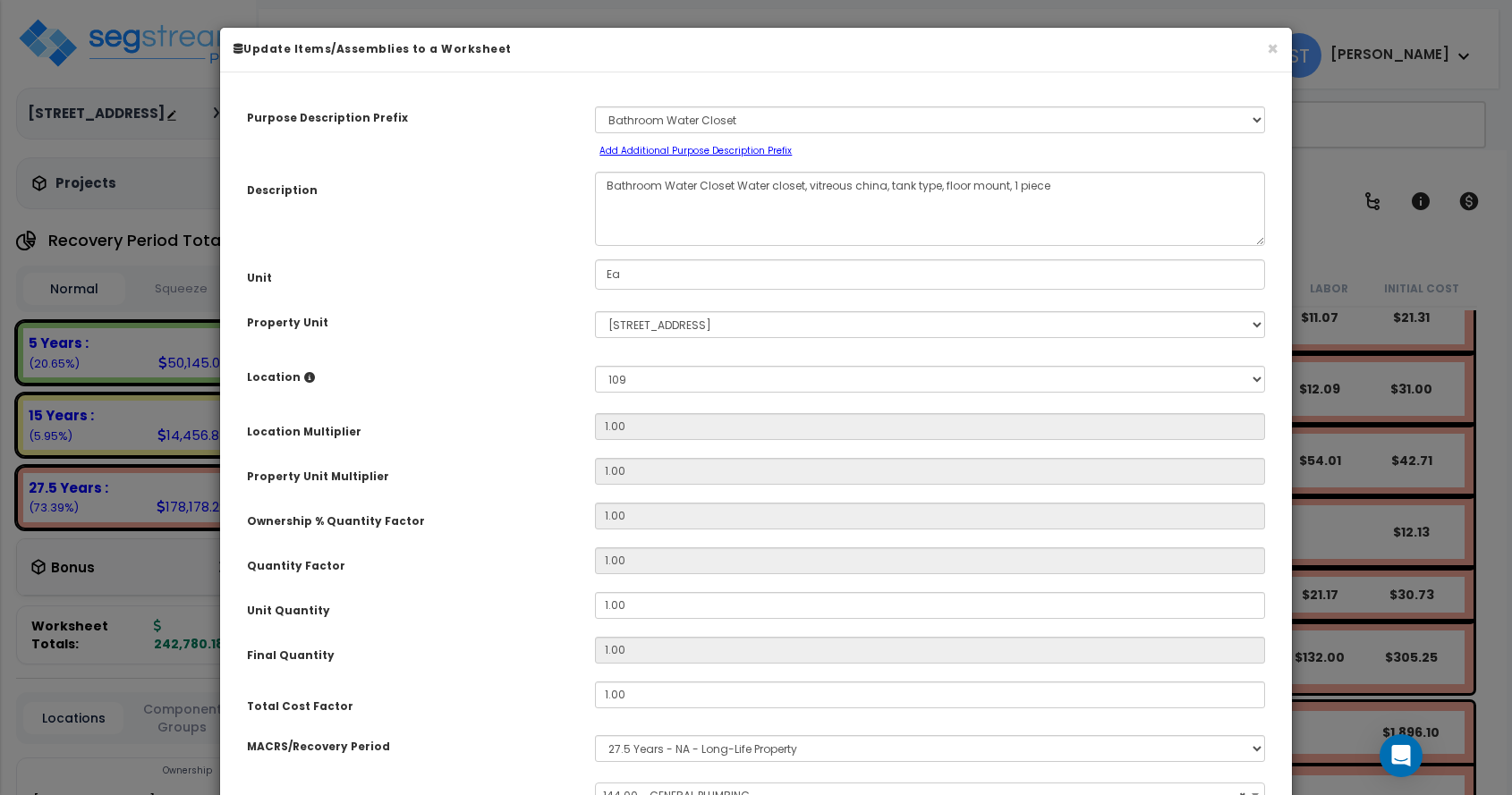
select select "16109"
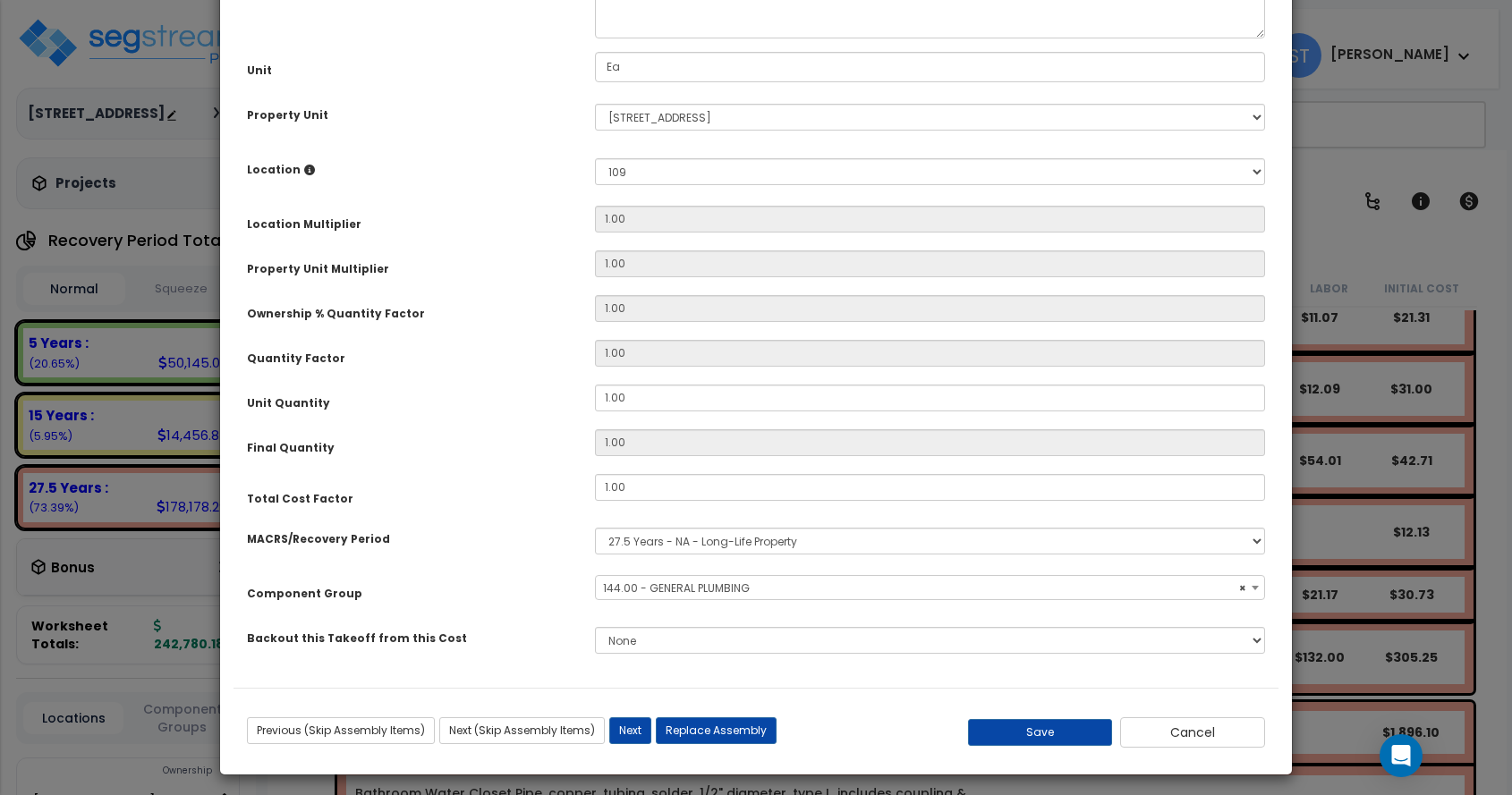
scroll to position [214, 0]
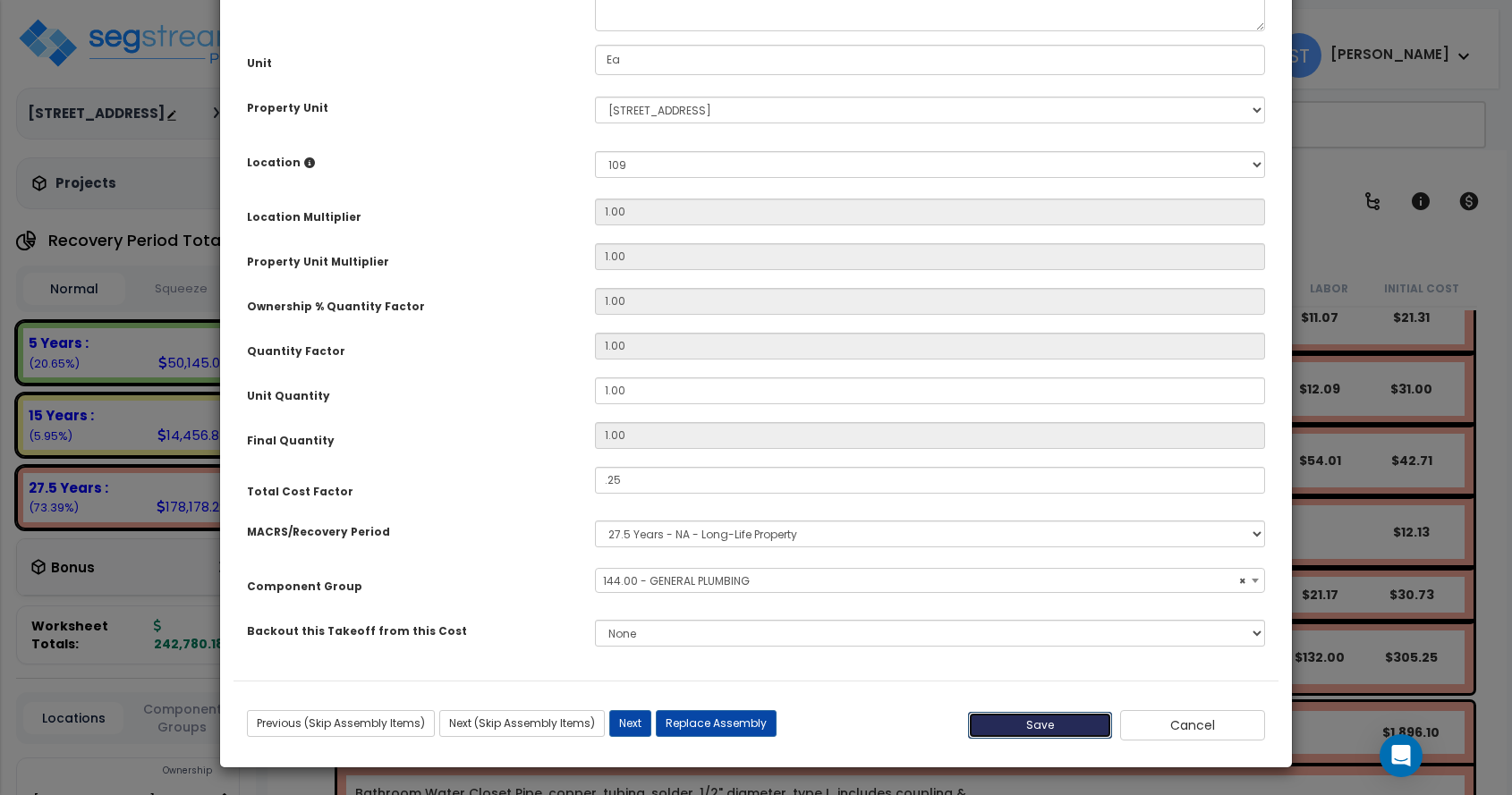
click at [1022, 724] on button "Save" at bounding box center [1041, 725] width 145 height 27
type input "0.25"
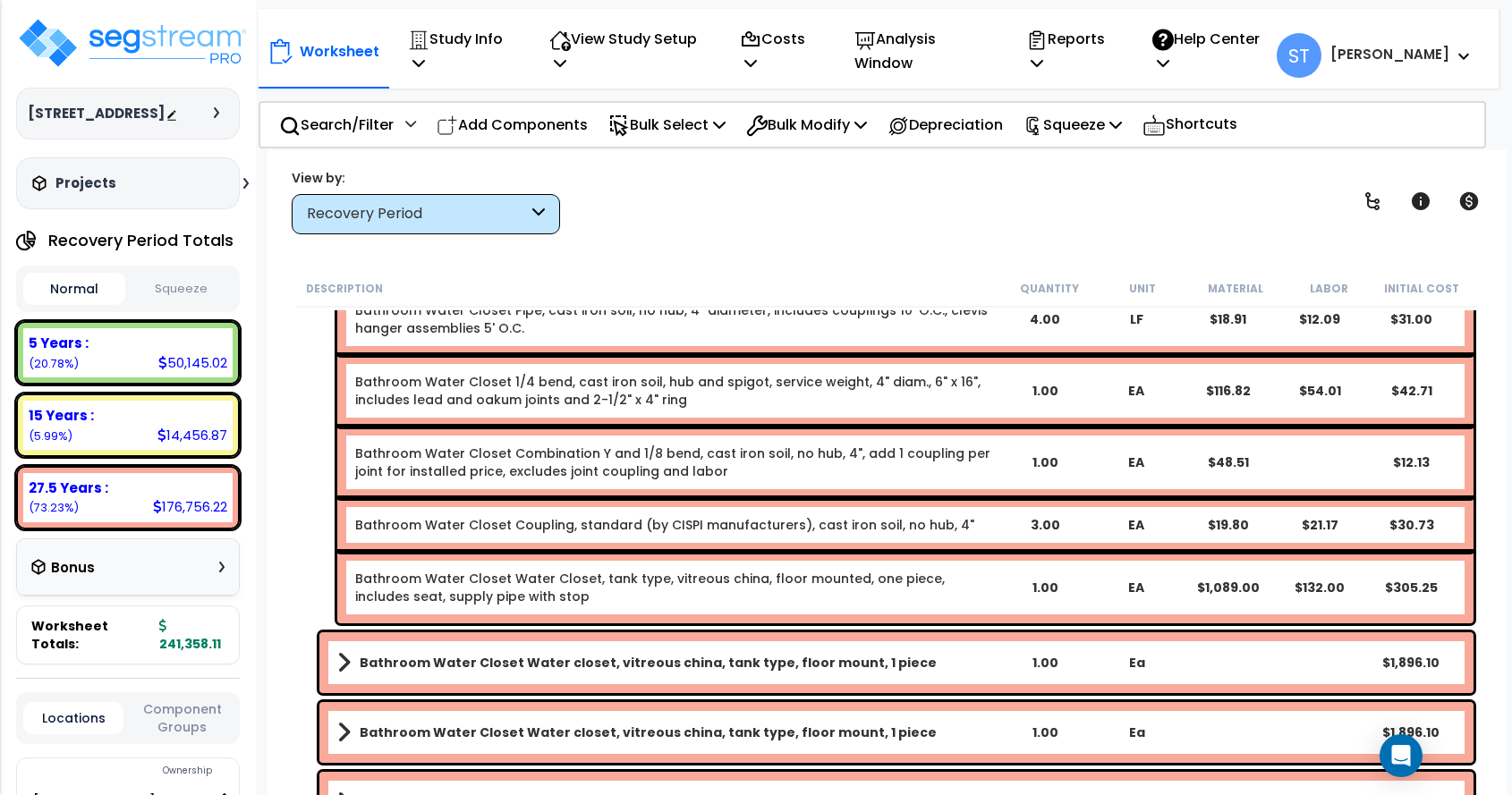
scroll to position [13690, 0]
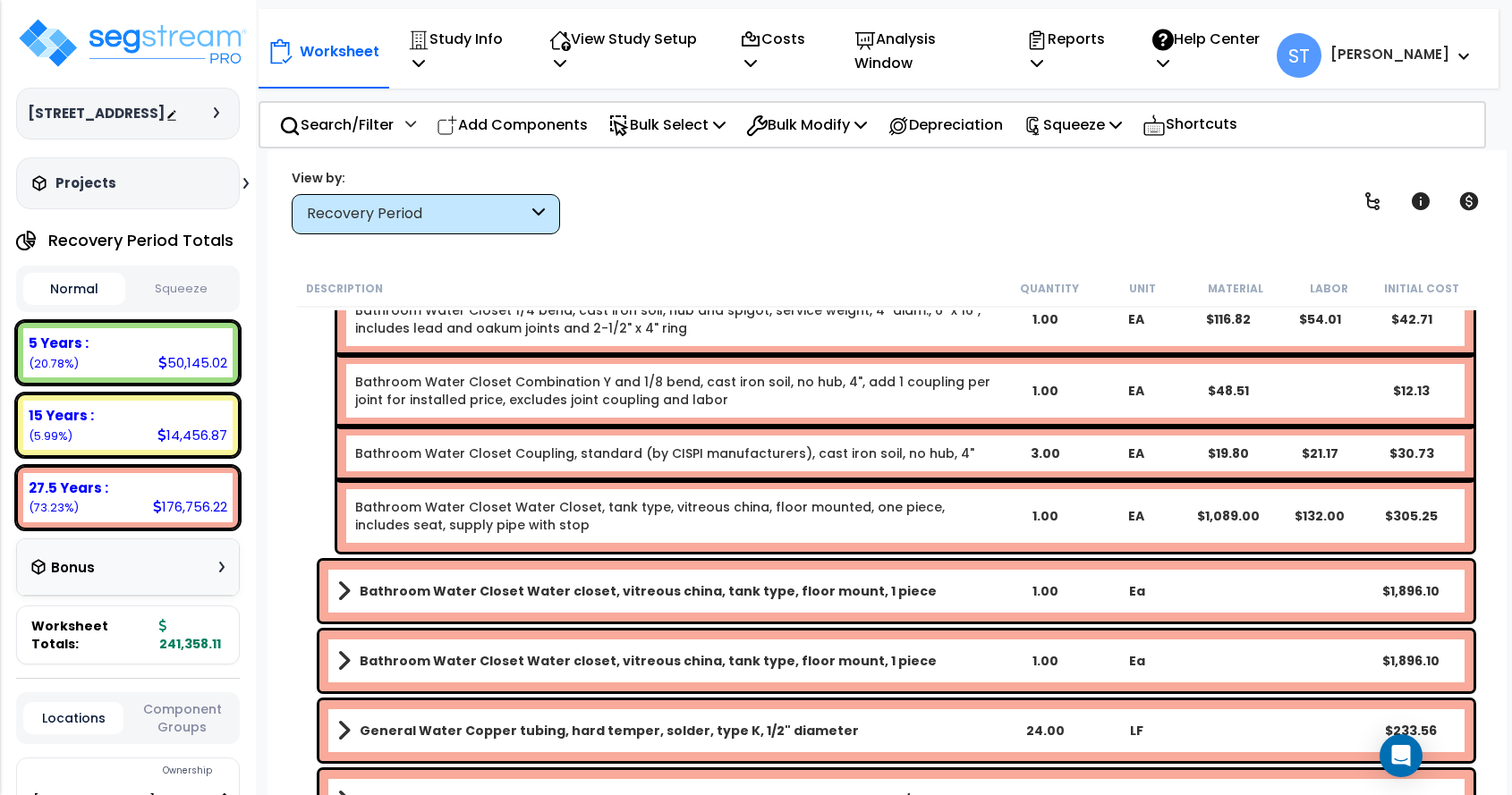
click at [704, 582] on link "Bathroom Water Closet Water closet, vitreous china, tank type, floor mount, 1 p…" at bounding box center [668, 591] width 662 height 25
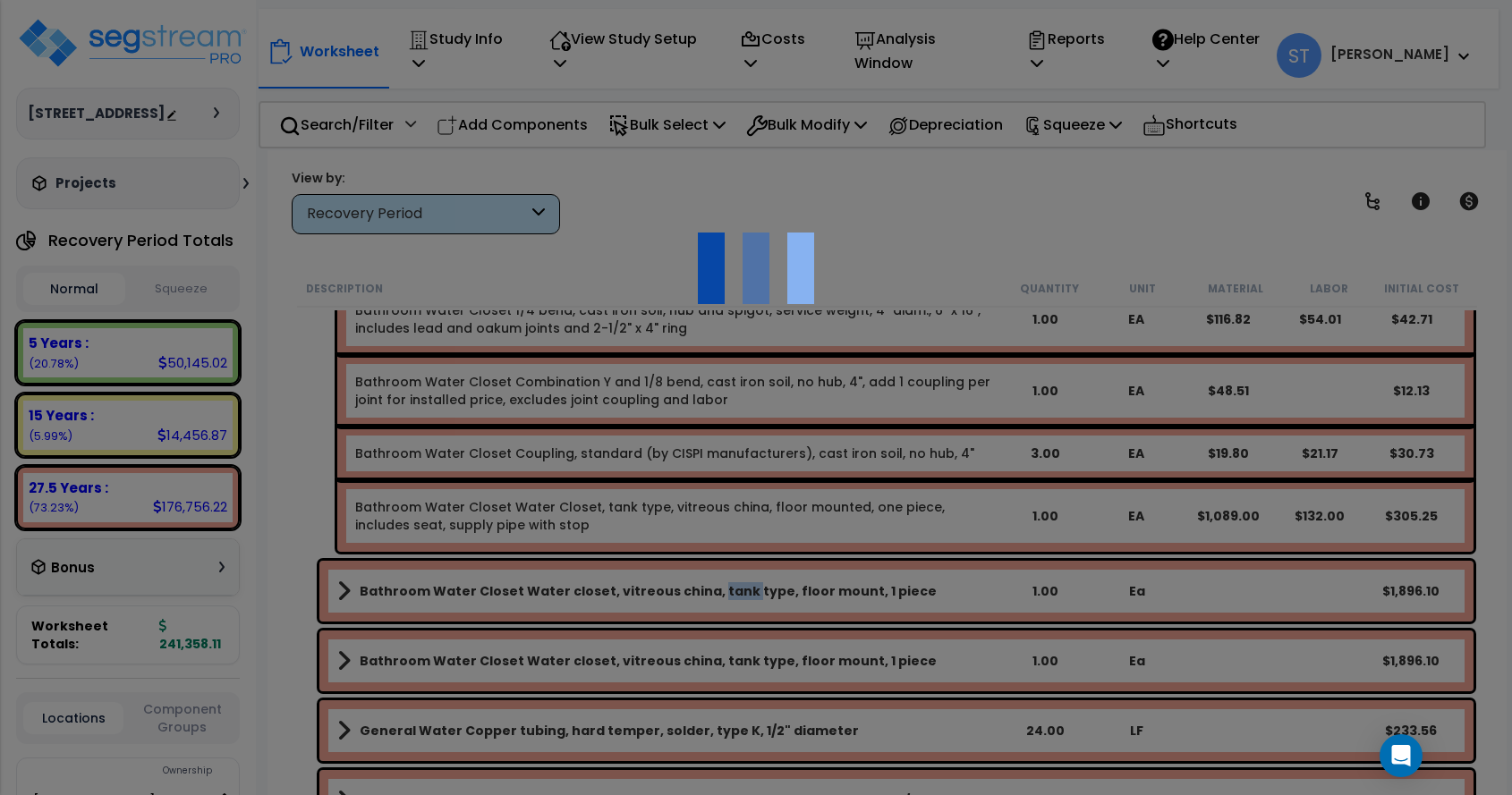
scroll to position [0, 0]
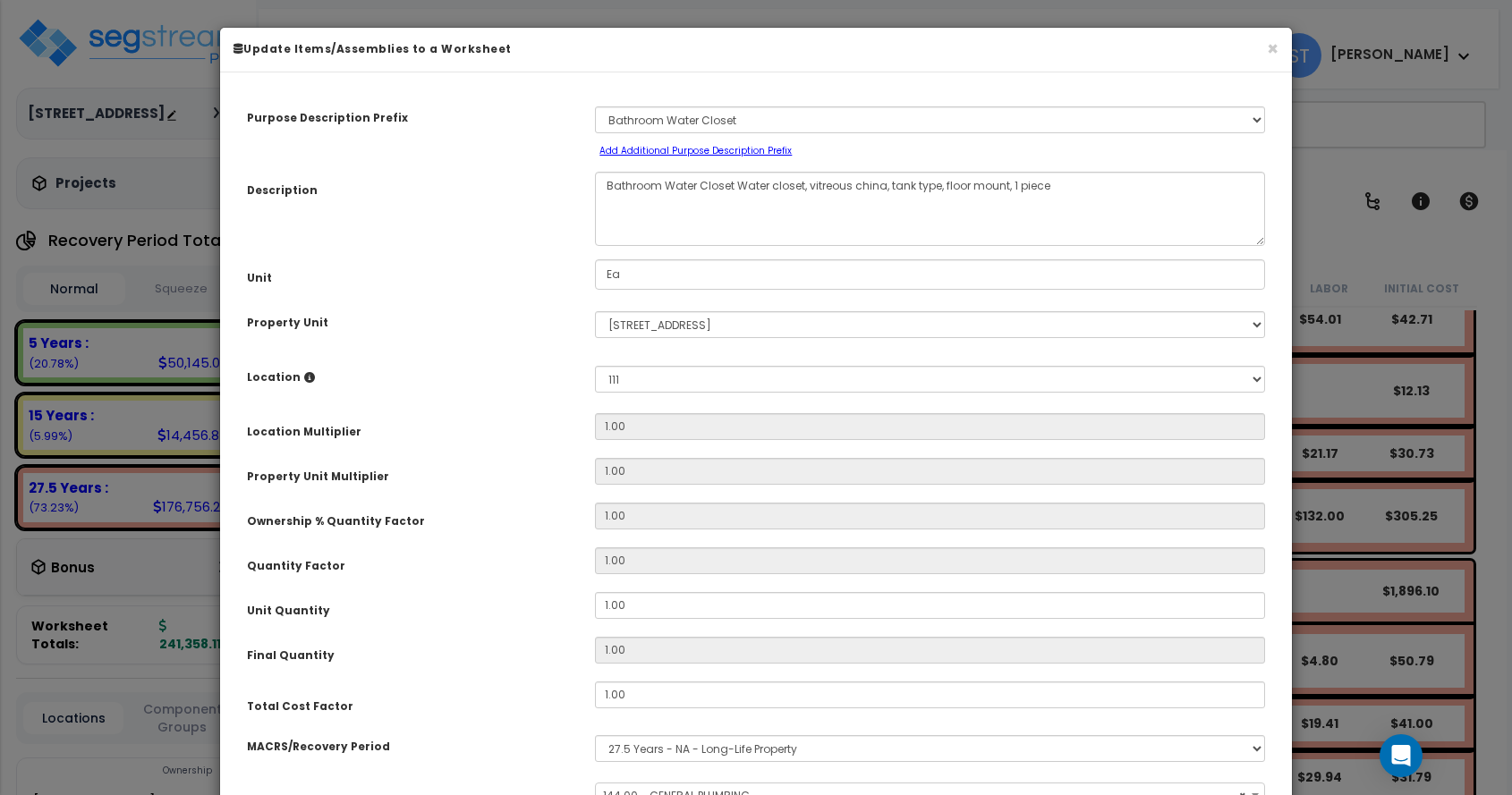
select select "16109"
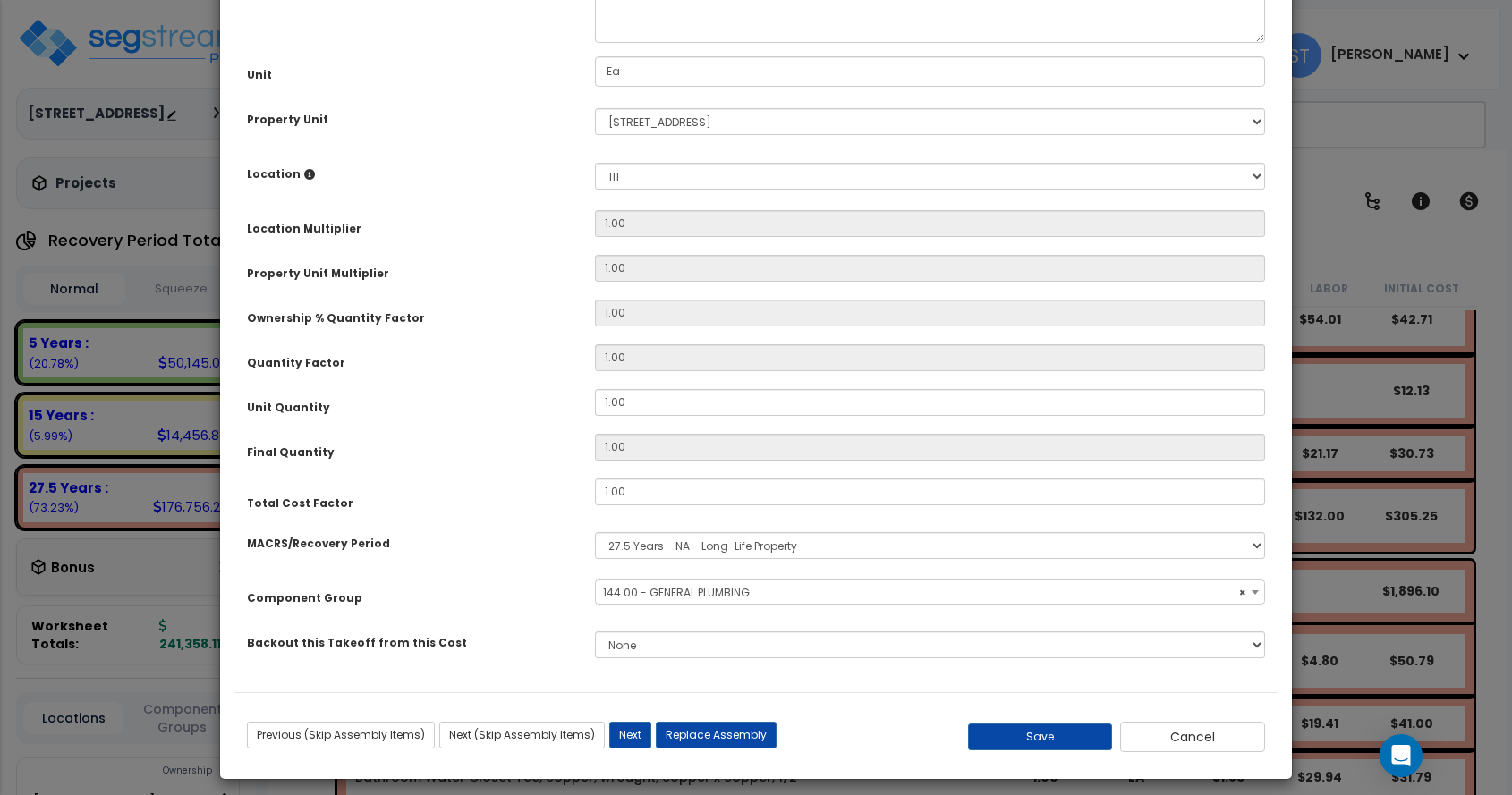
scroll to position [214, 0]
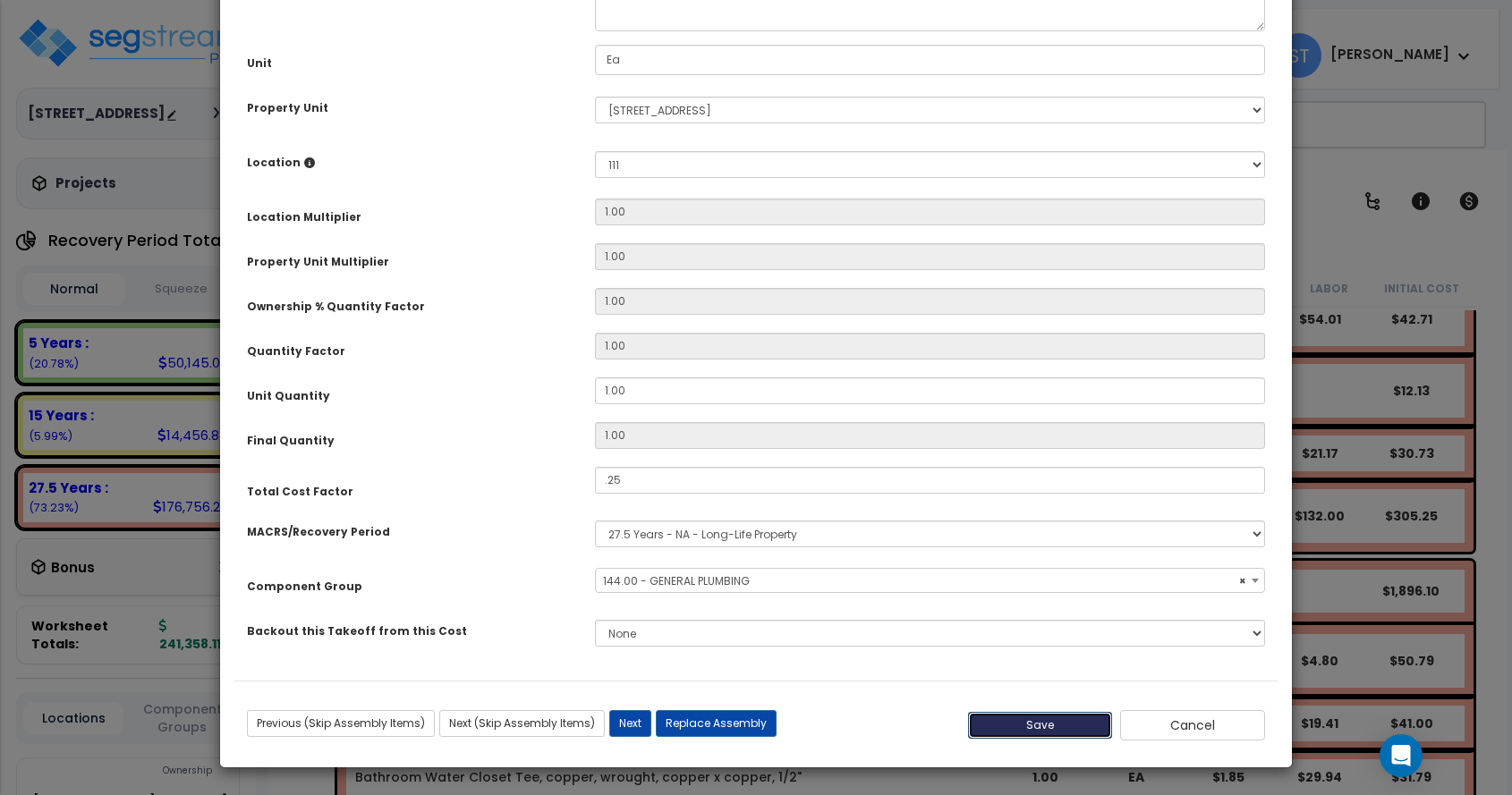
click at [1026, 724] on button "Save" at bounding box center [1041, 725] width 145 height 27
type input "0.25"
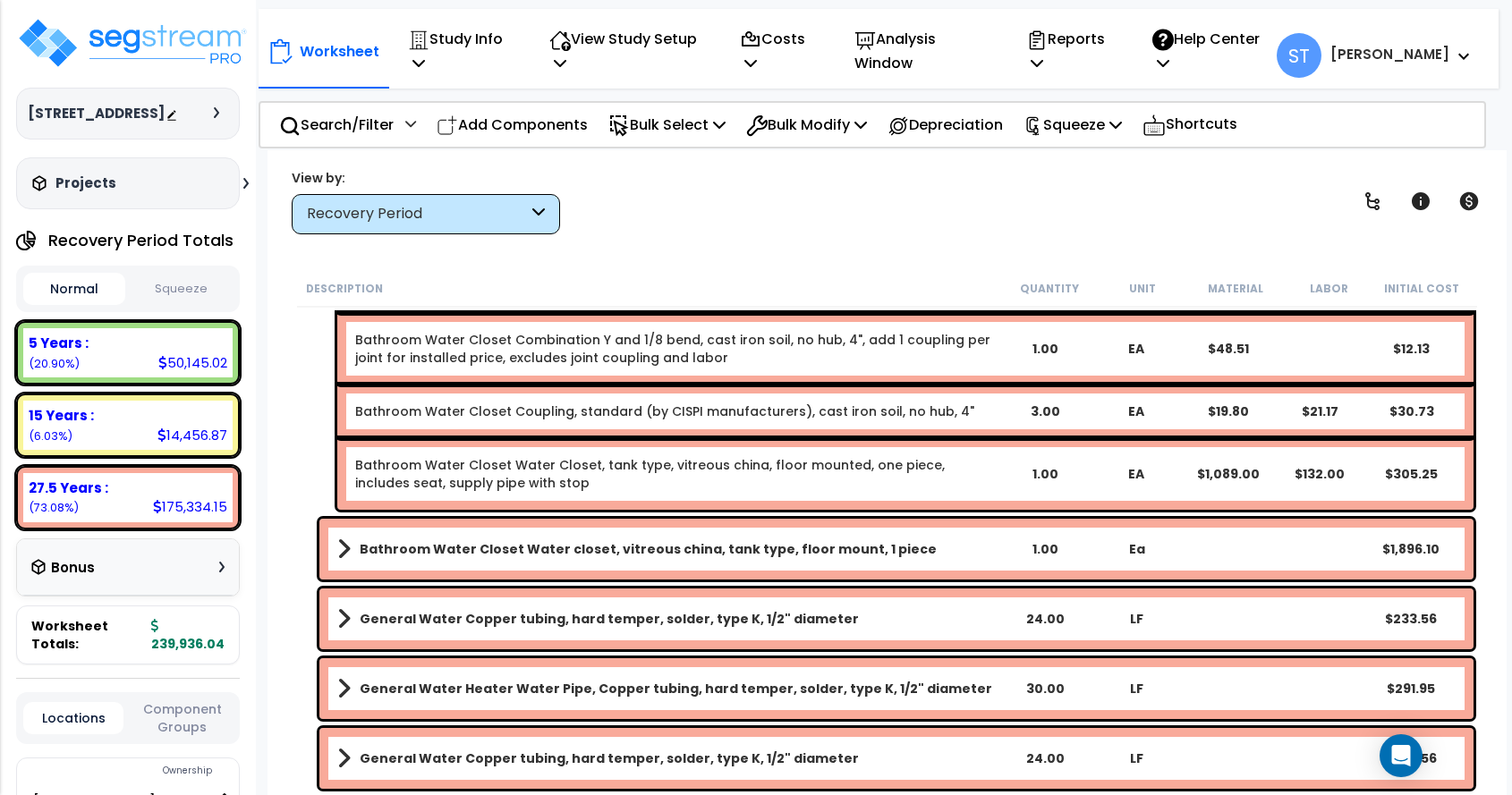
scroll to position [14406, 0]
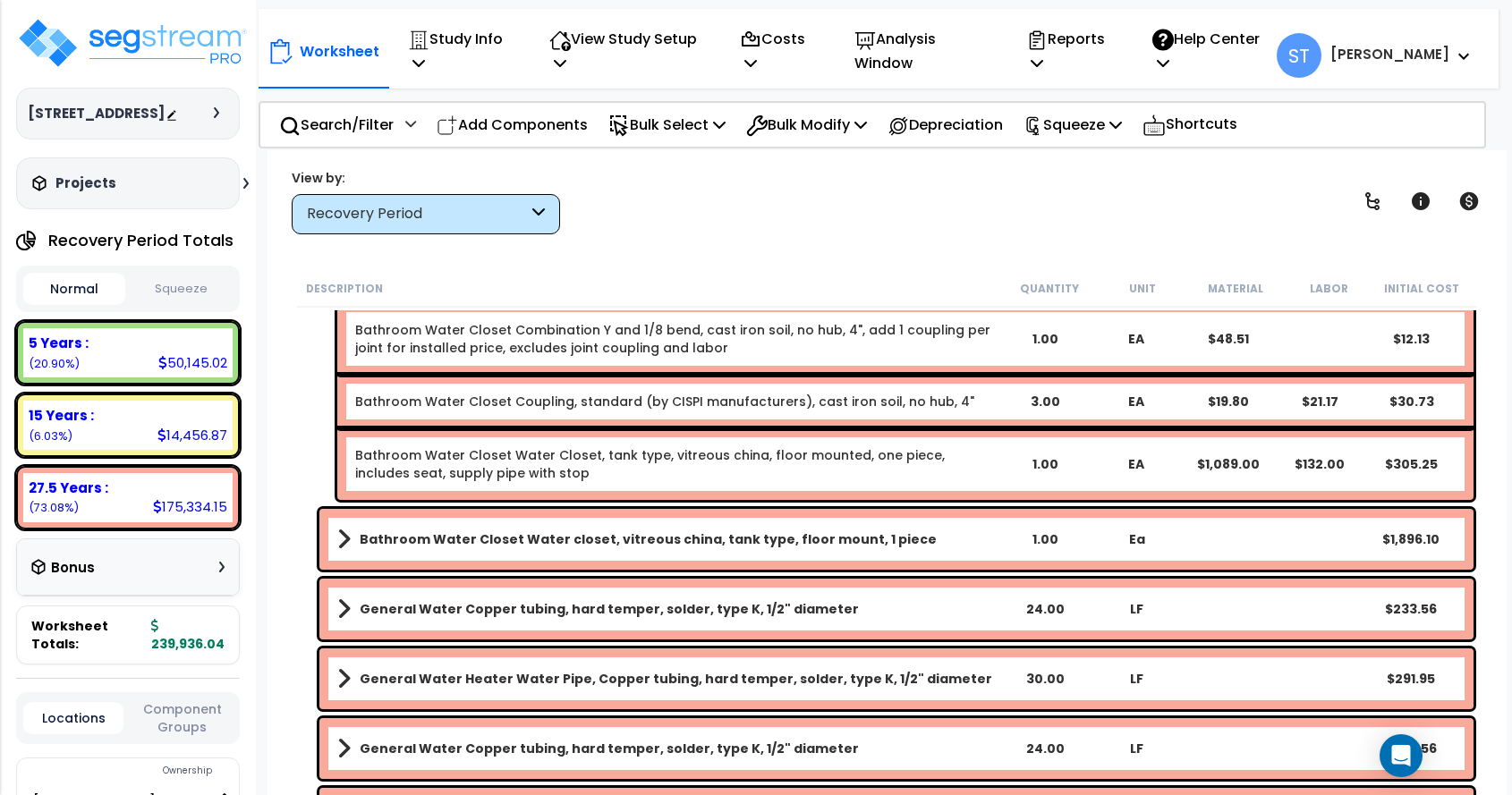
click at [681, 537] on b "Bathroom Water Closet Water closet, vitreous china, tank type, floor mount, 1 p…" at bounding box center [647, 539] width 577 height 18
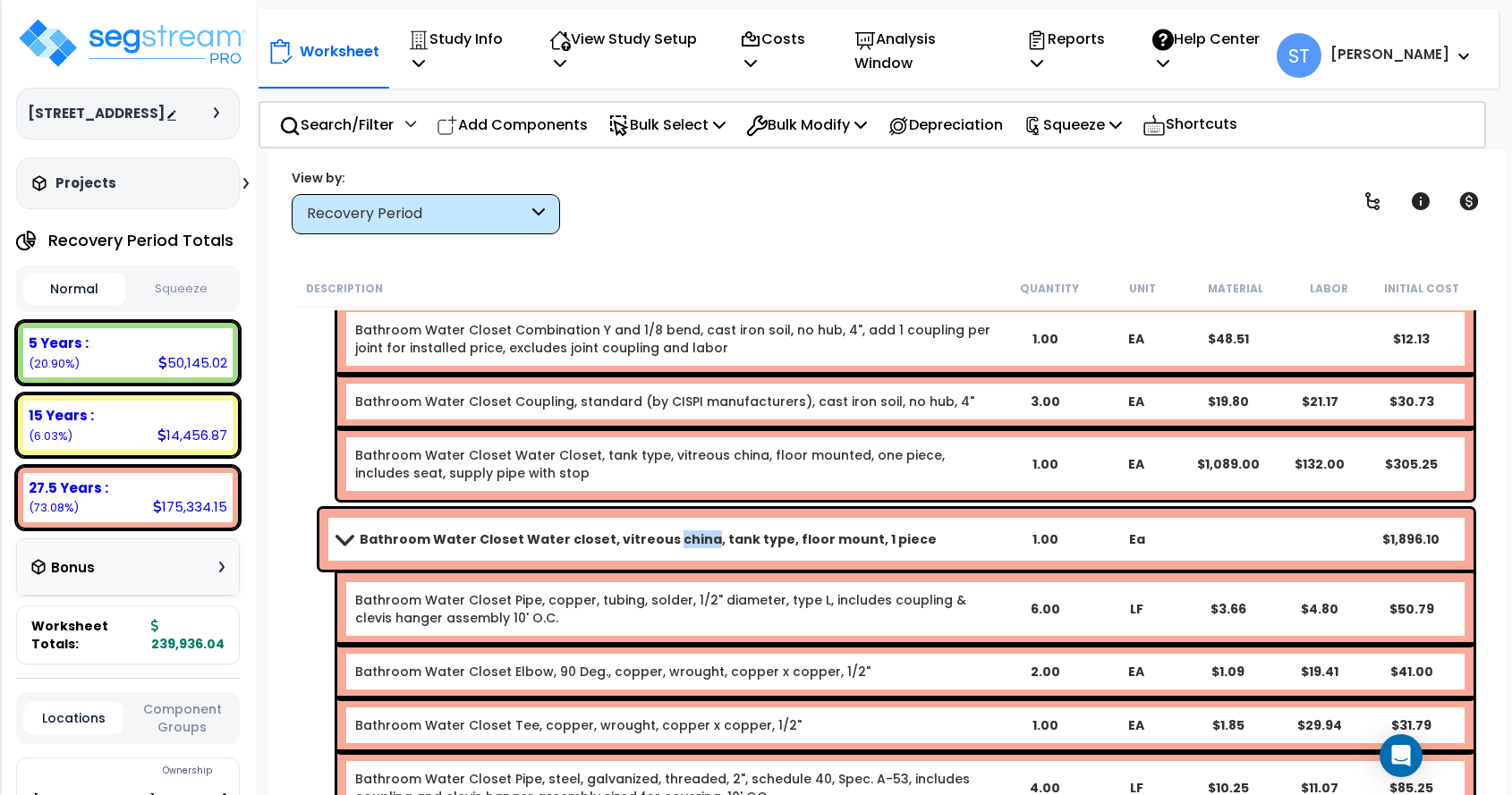
click at [681, 537] on b "Bathroom Water Closet Water closet, vitreous china, tank type, floor mount, 1 p…" at bounding box center [647, 539] width 577 height 18
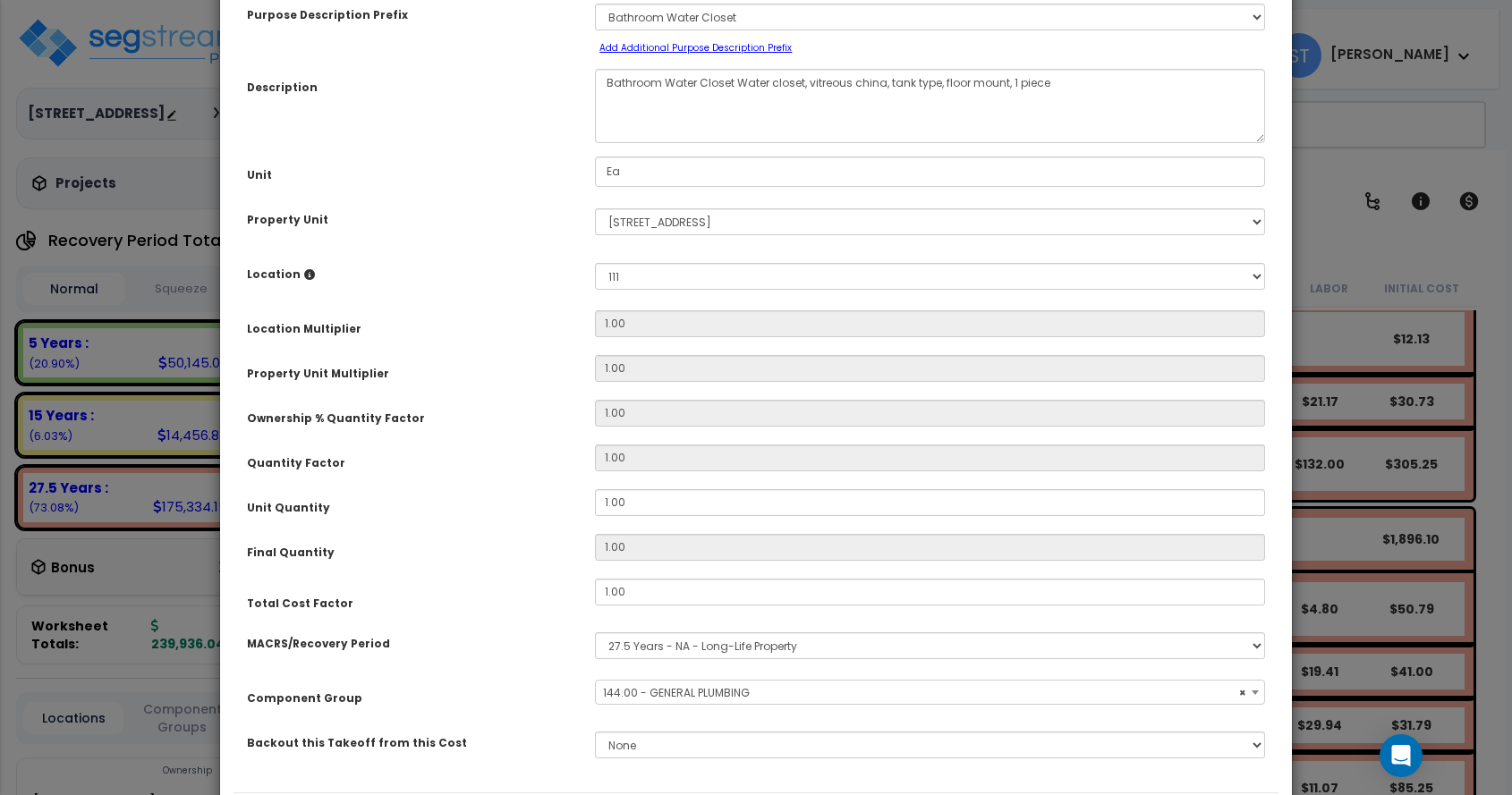
scroll to position [214, 0]
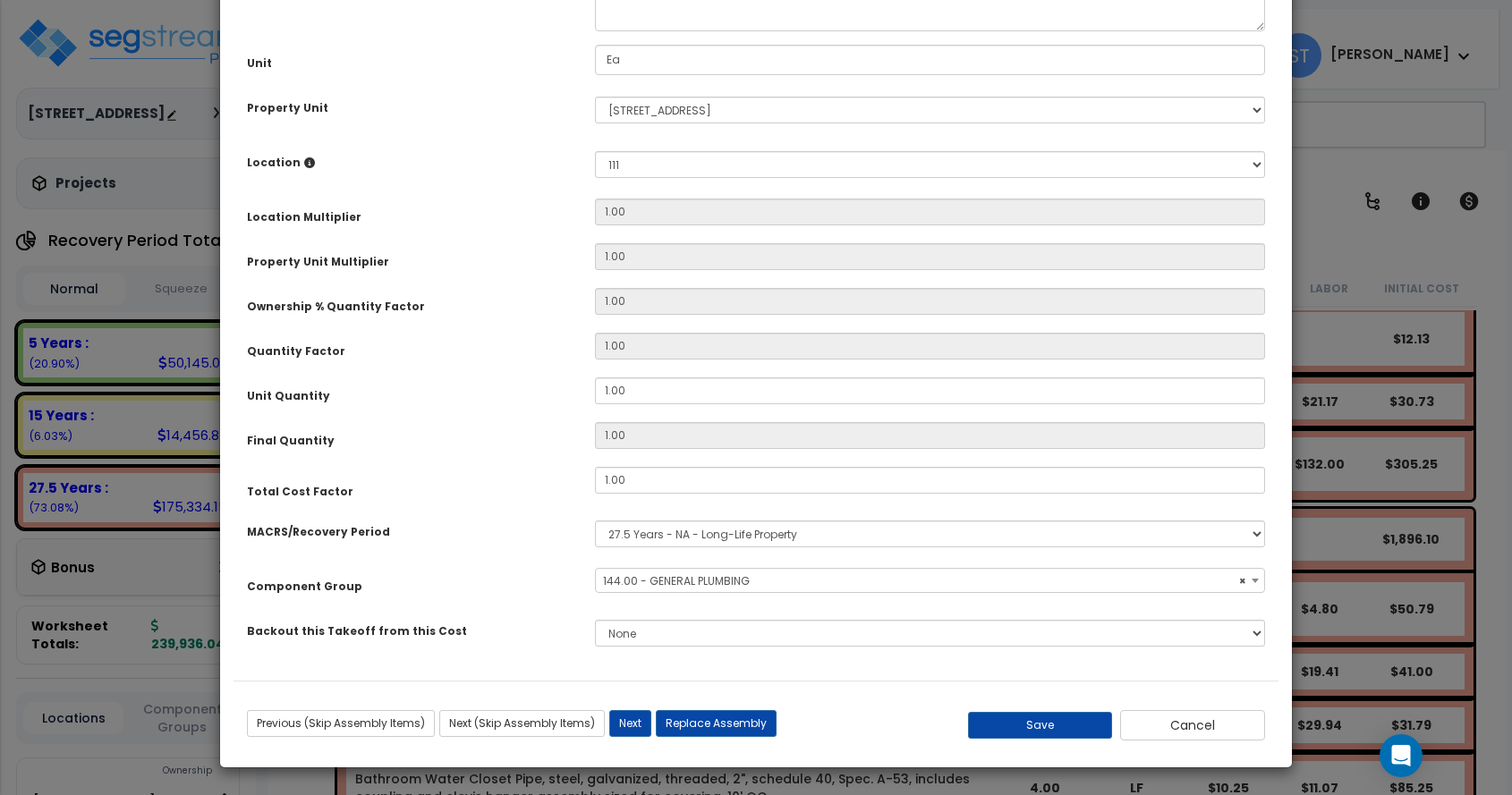
select select "16109"
click at [1029, 720] on button "Save" at bounding box center [1041, 725] width 145 height 27
type input "0.25"
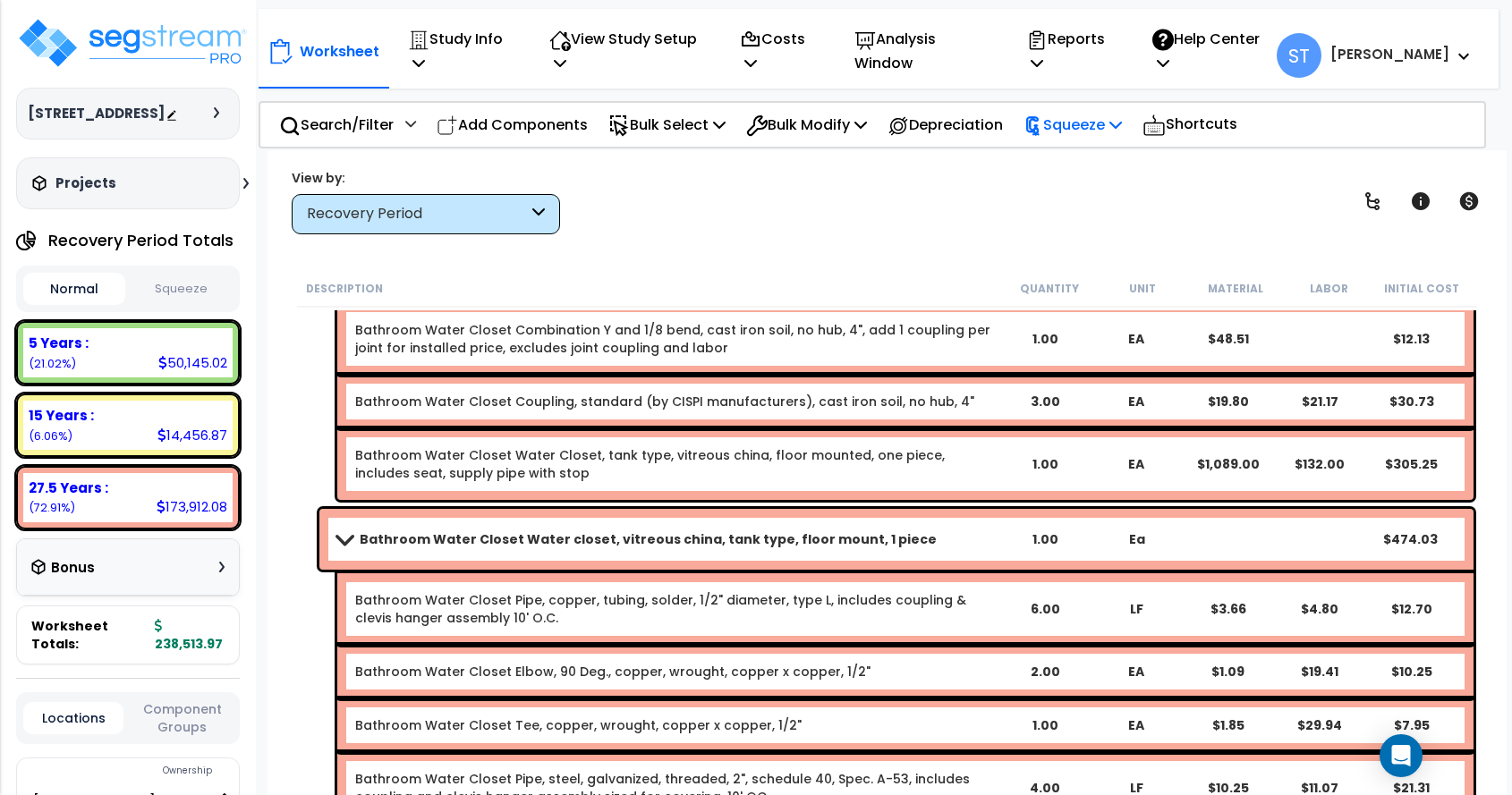
click at [1100, 127] on p "Squeeze" at bounding box center [1073, 125] width 99 height 24
click at [1090, 164] on link "Squeeze" at bounding box center [1102, 164] width 177 height 36
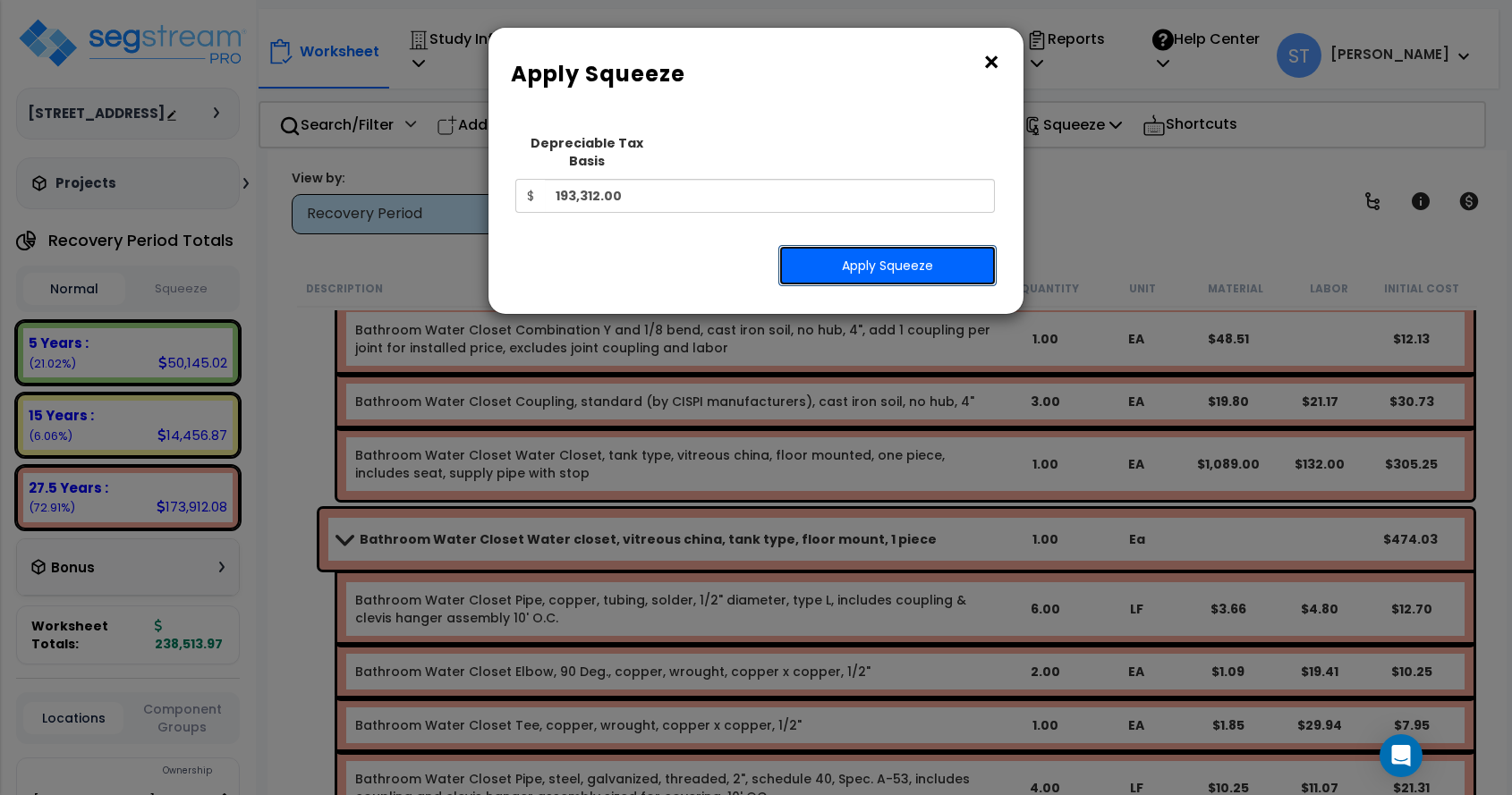
click at [893, 252] on button "Apply Squeeze" at bounding box center [888, 266] width 218 height 42
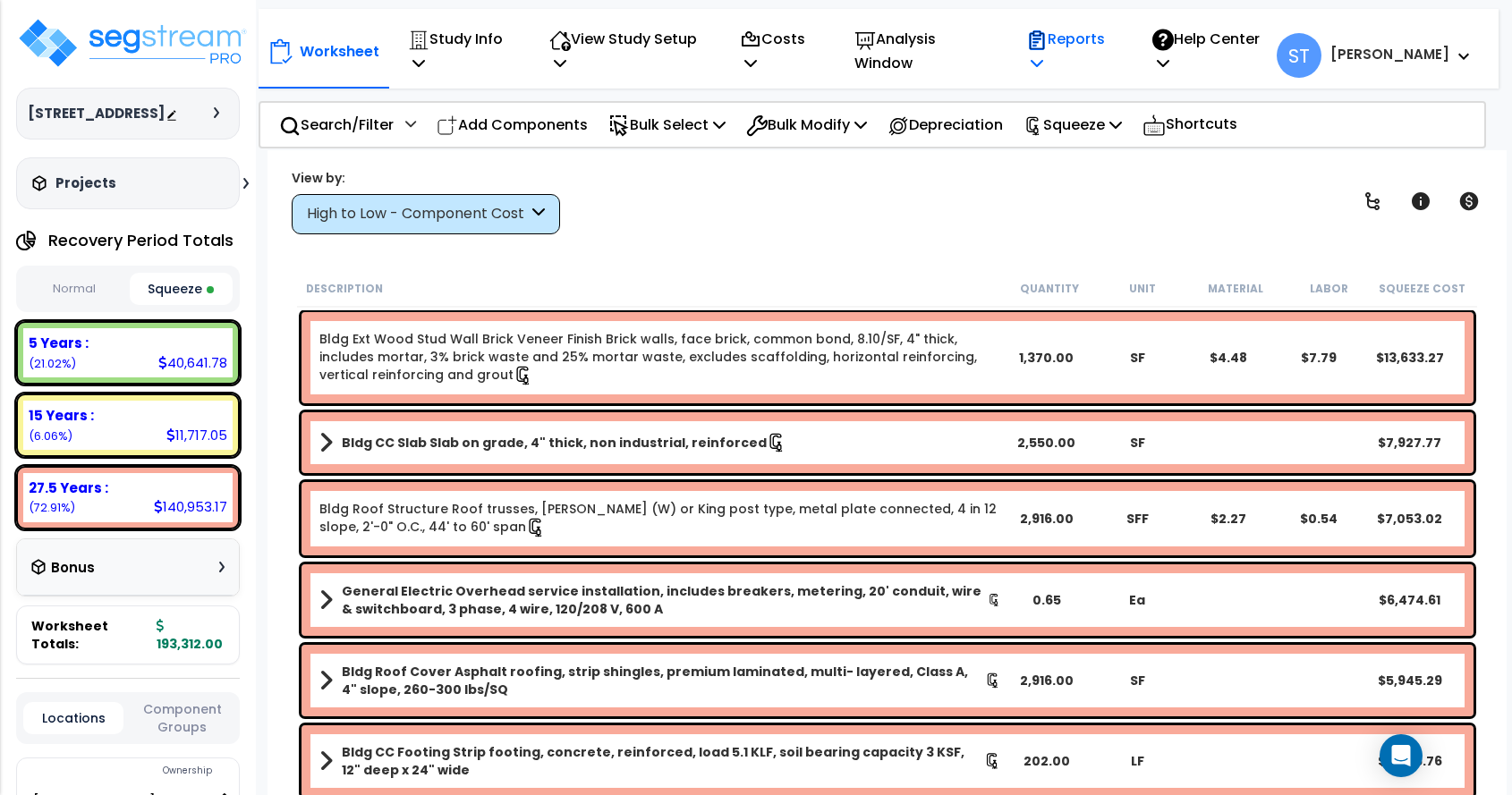
click at [1114, 34] on p "Reports" at bounding box center [1070, 51] width 88 height 48
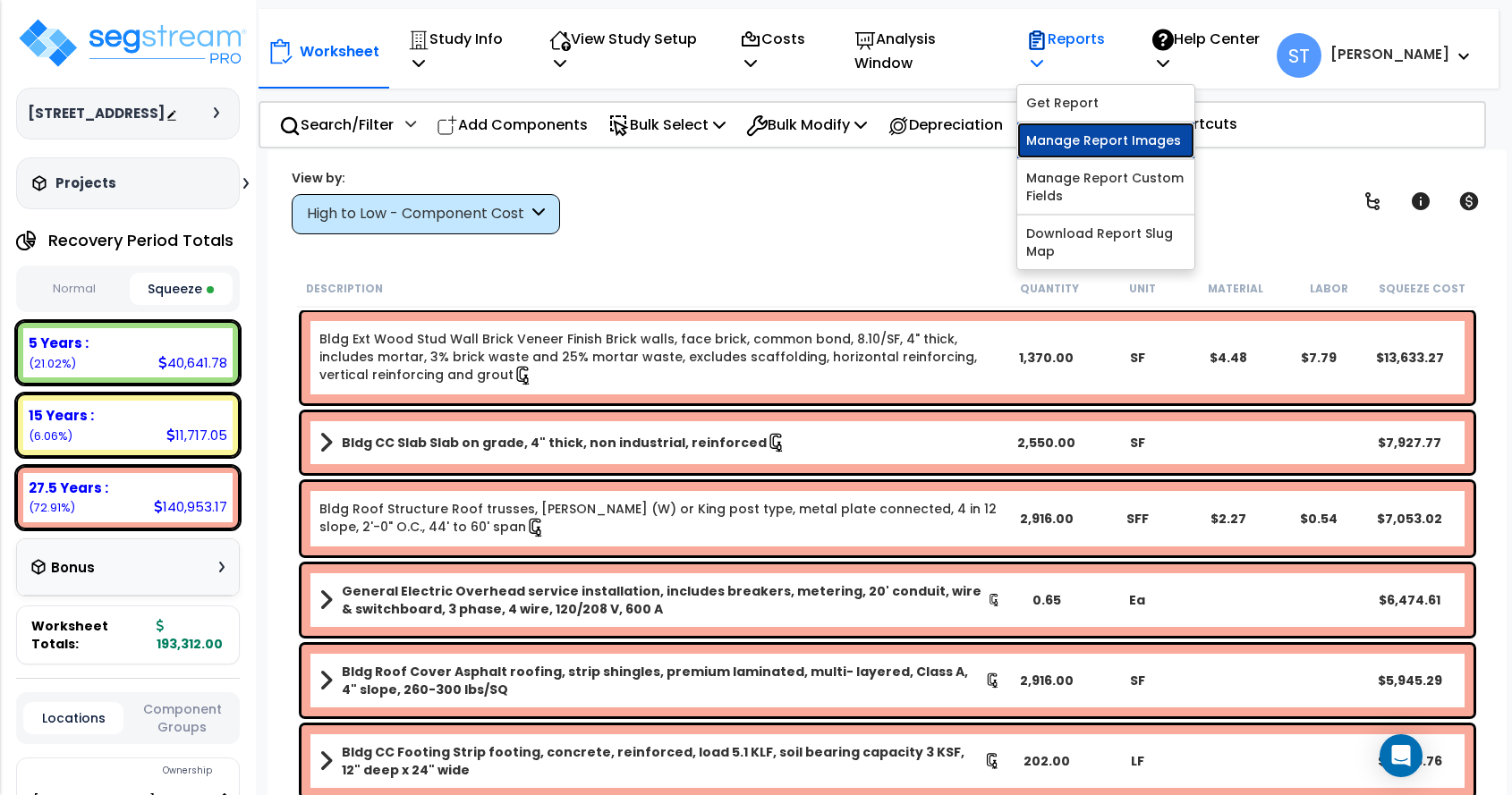
click at [1110, 130] on link "Manage Report Images" at bounding box center [1105, 140] width 177 height 36
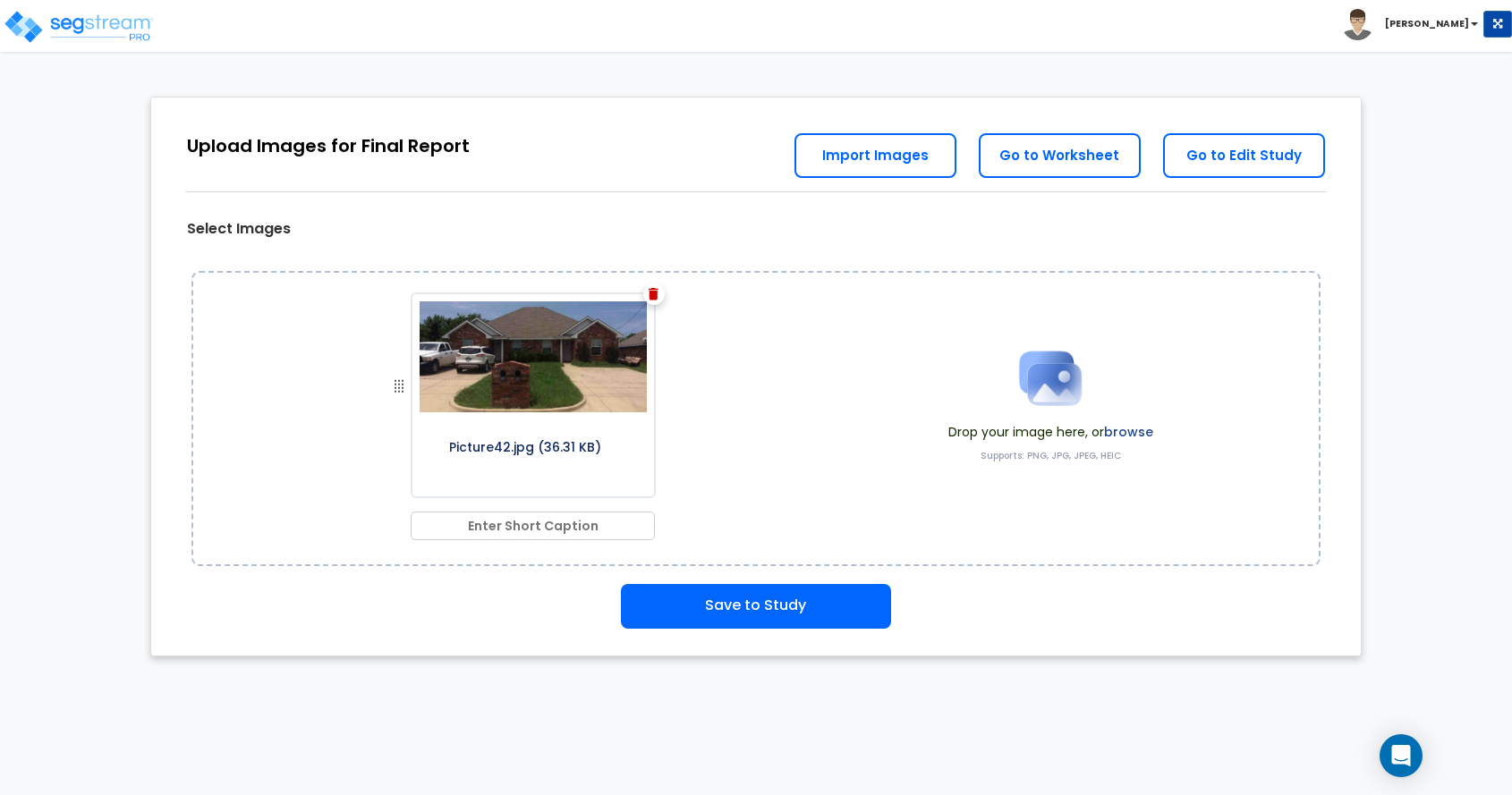
click at [1464, 469] on div "0% Upload Images for Final Report Back to Export Review Go to Edit Study Go to …" at bounding box center [756, 377] width 1512 height 596
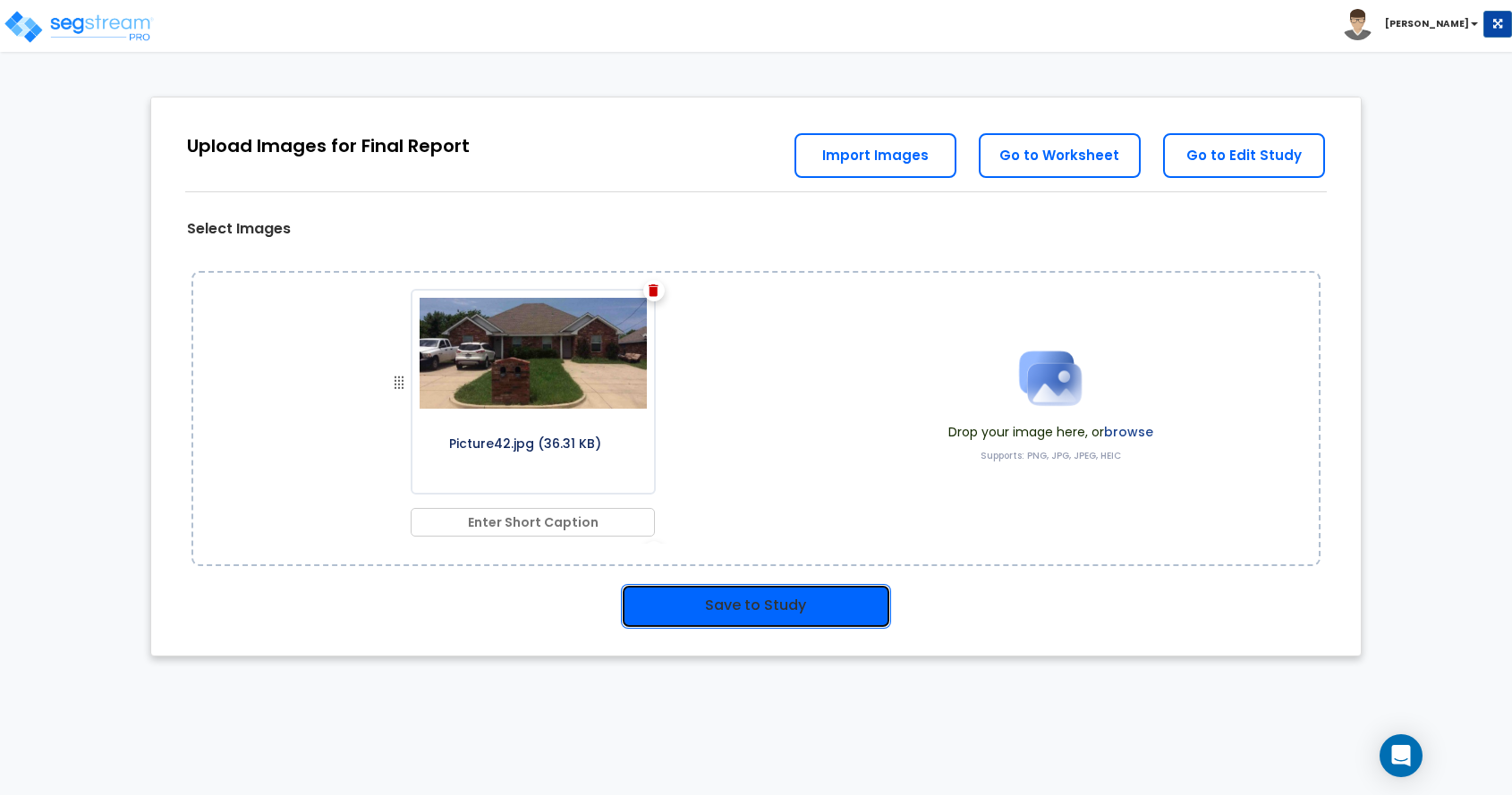
click at [729, 600] on button "Save to Study" at bounding box center [756, 607] width 271 height 44
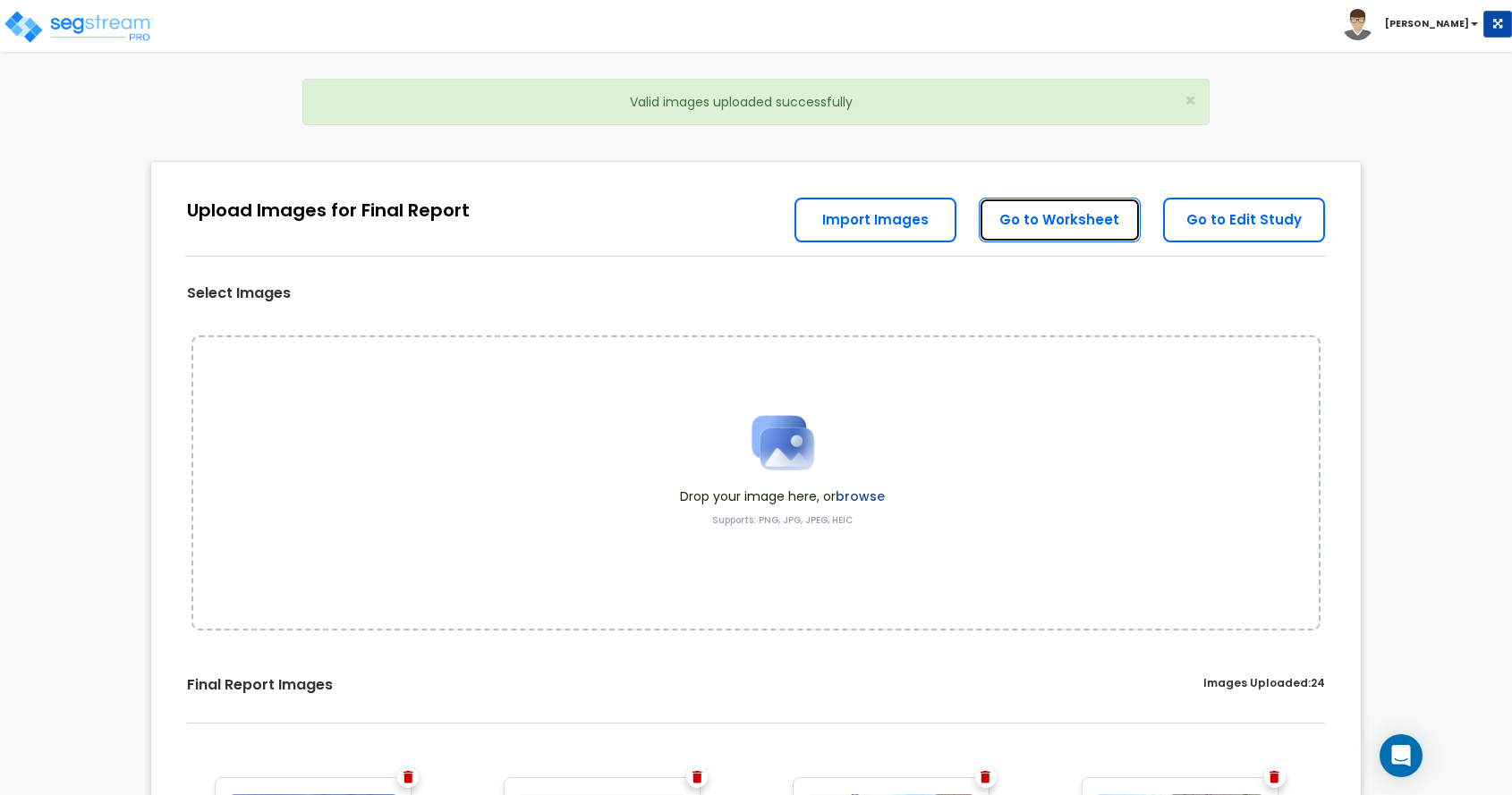
click at [1043, 213] on link "Go to Worksheet" at bounding box center [1060, 220] width 162 height 44
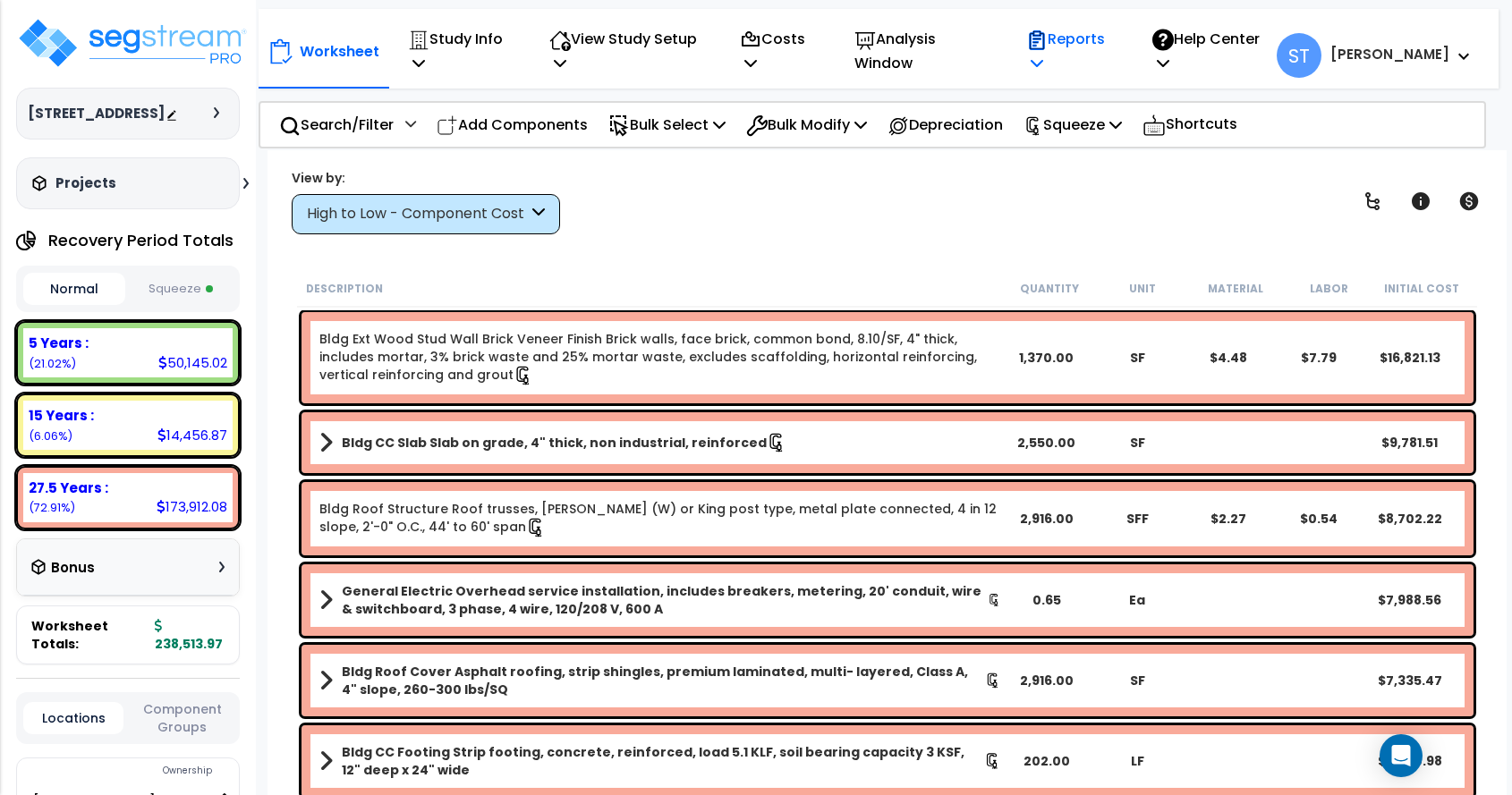
click at [1103, 44] on p "Reports" at bounding box center [1070, 51] width 88 height 48
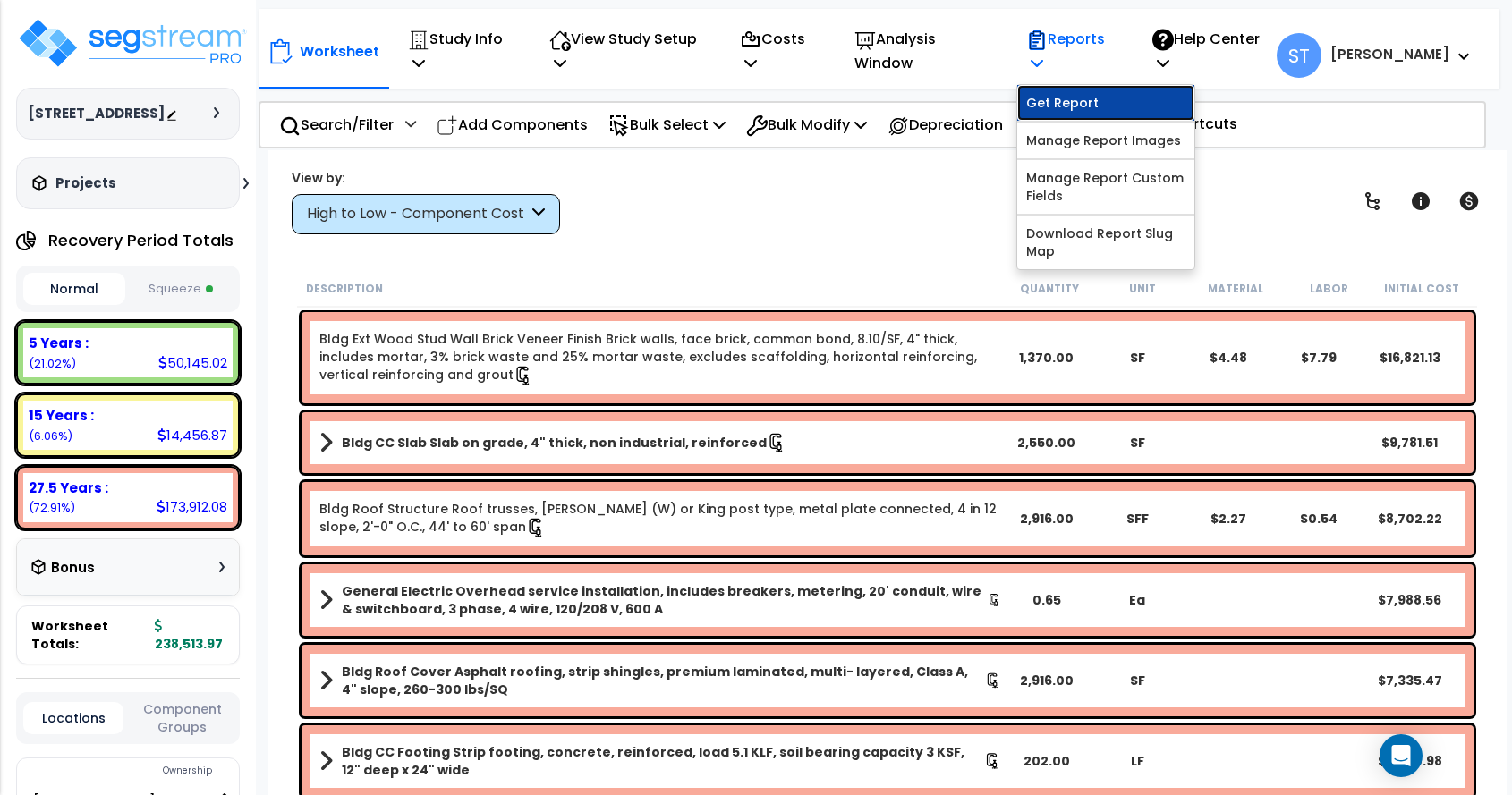
click at [1098, 91] on link "Get Report" at bounding box center [1105, 102] width 177 height 36
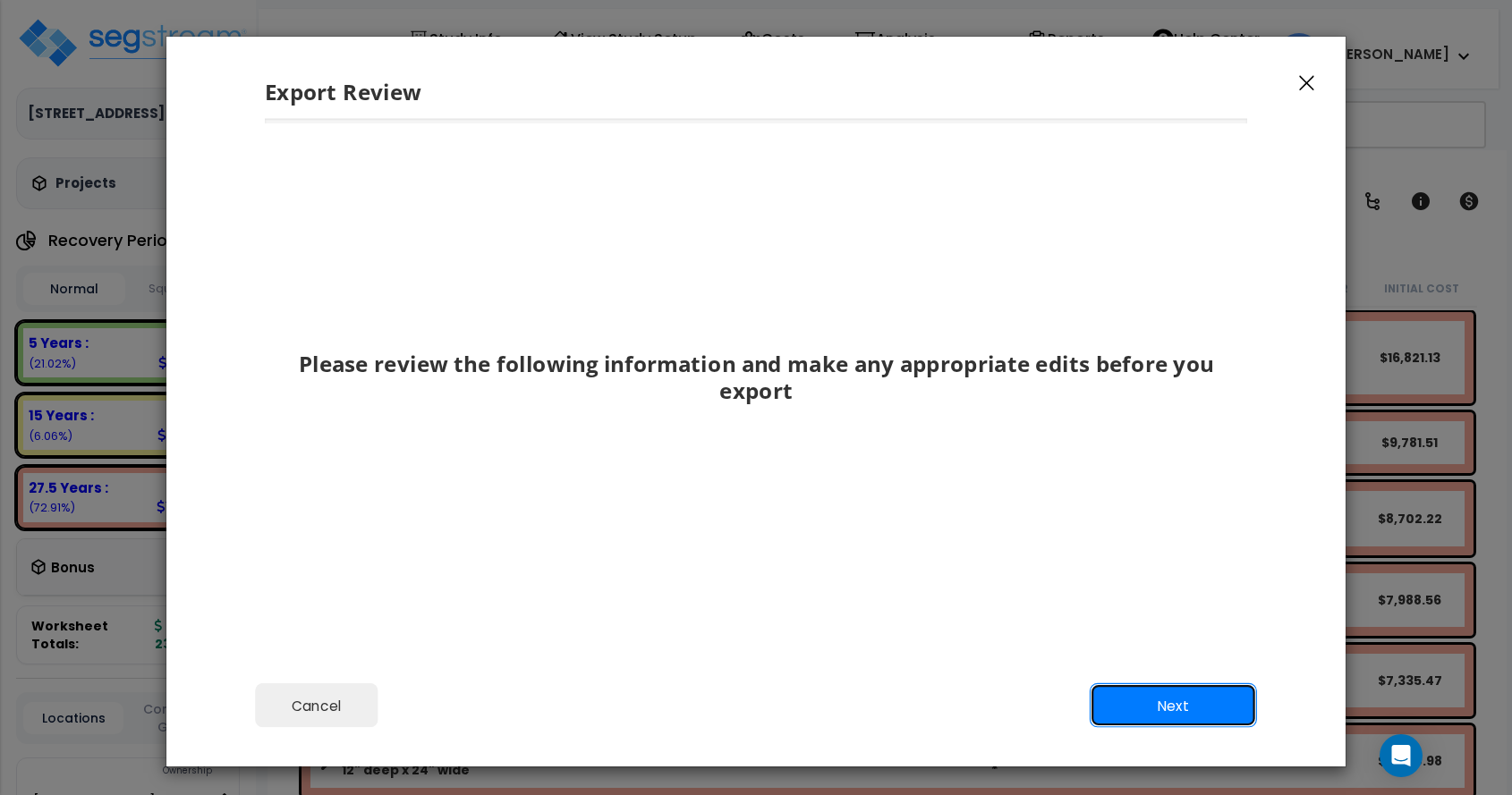
click at [1158, 707] on button "Next" at bounding box center [1173, 706] width 167 height 44
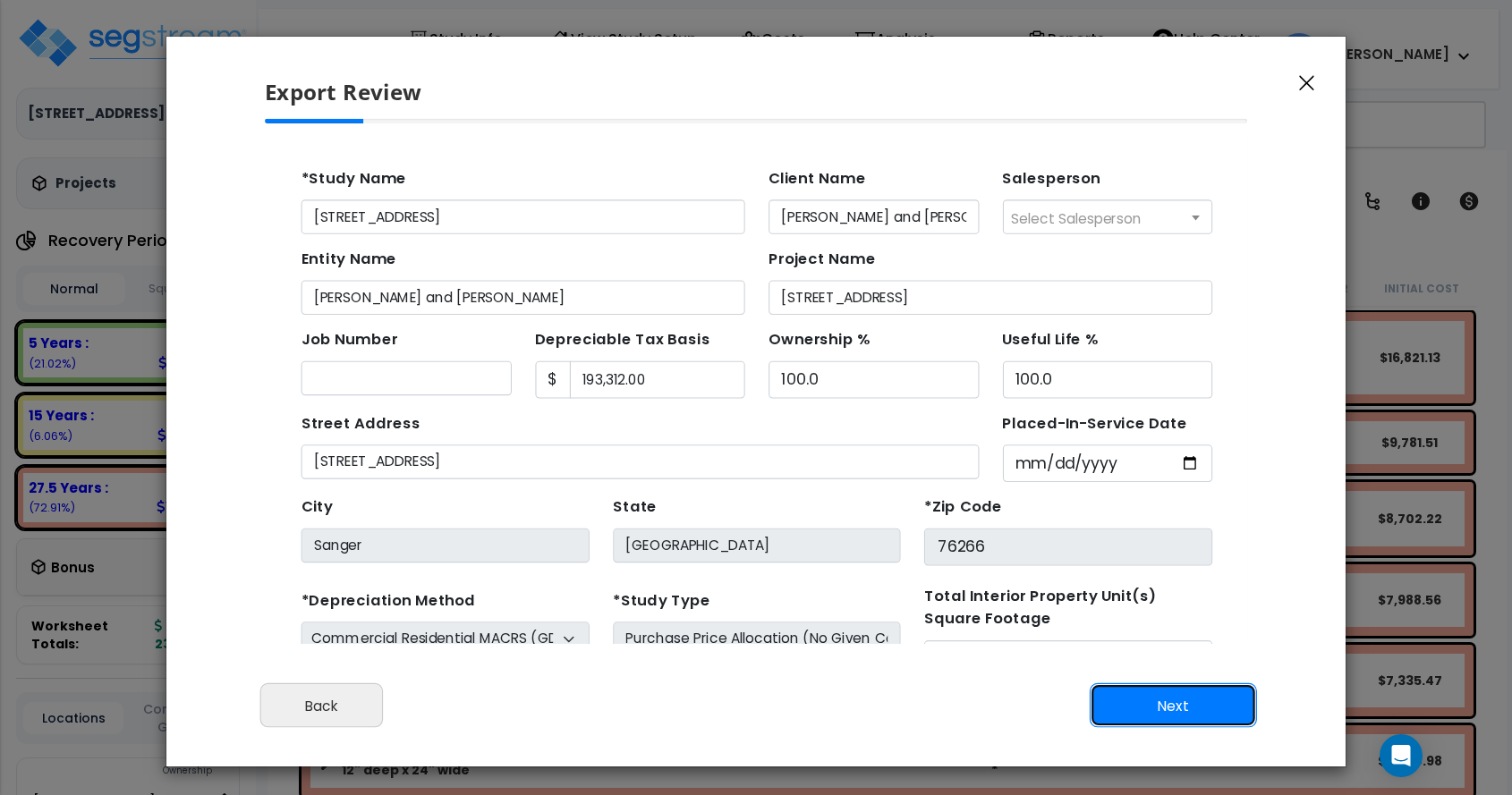
click at [1160, 704] on button "Next" at bounding box center [1173, 706] width 167 height 44
type input "17281"
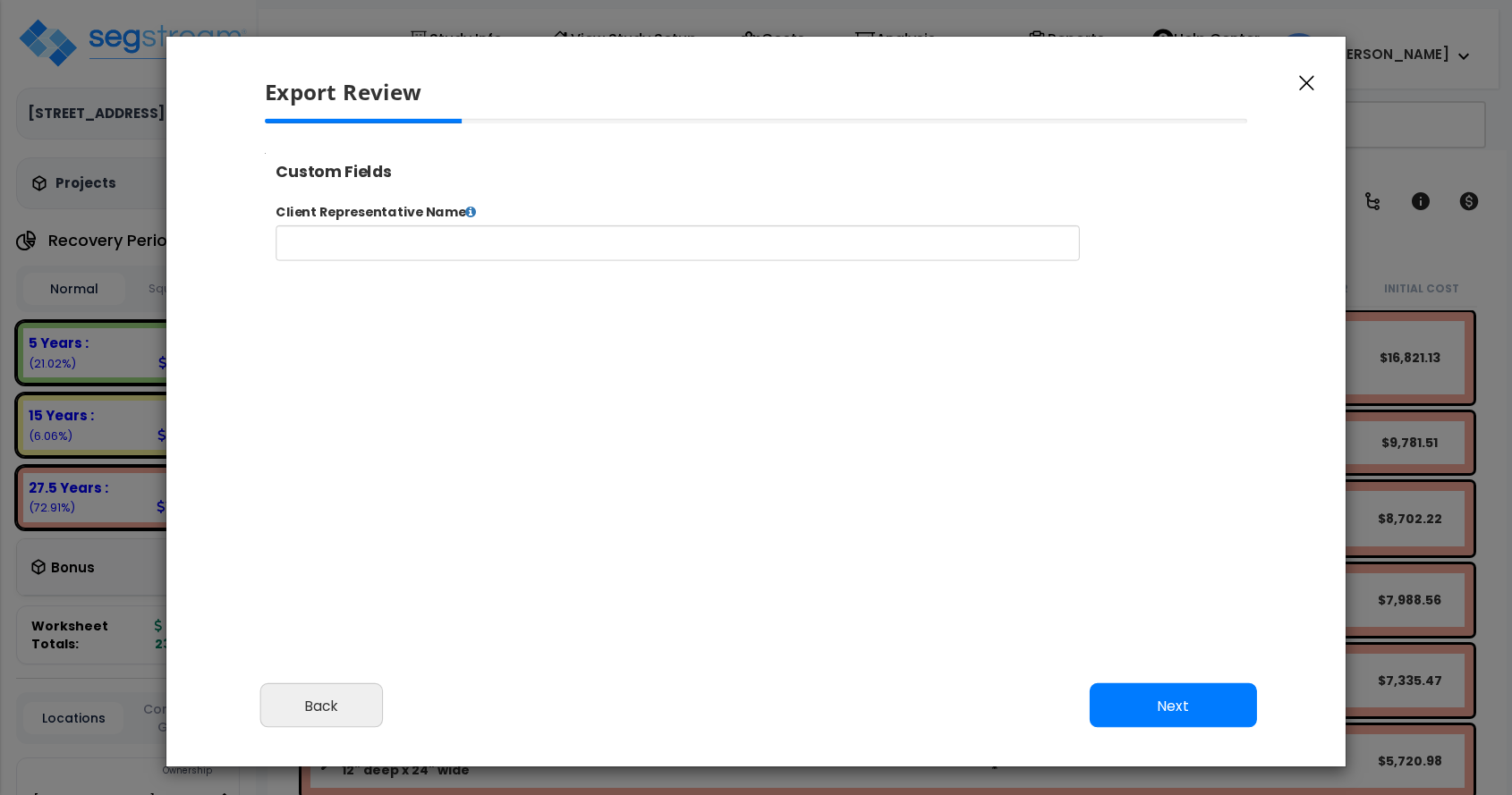
select select "2024"
click at [1147, 703] on button "Next" at bounding box center [1173, 706] width 167 height 44
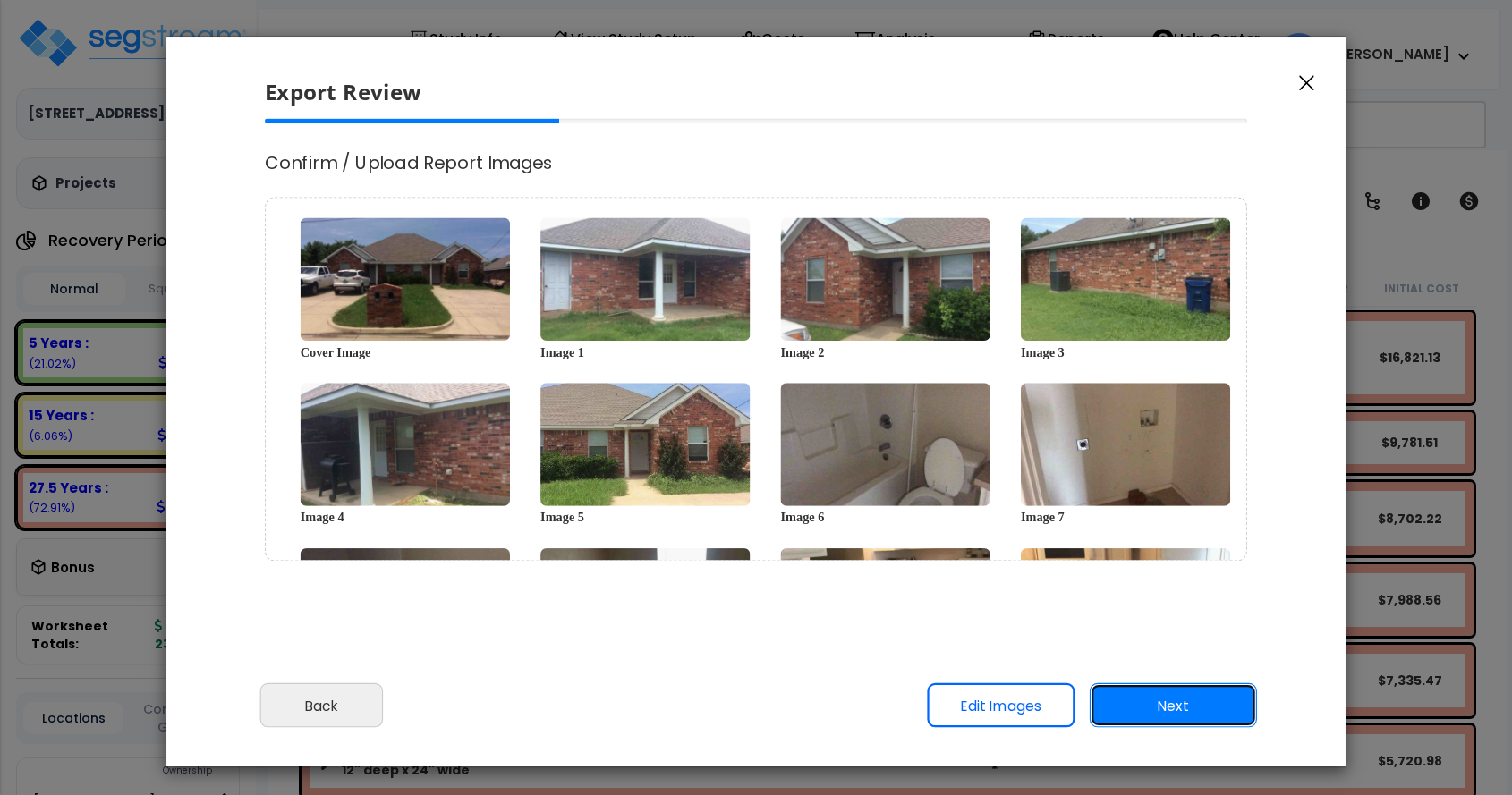
scroll to position [0, 0]
click at [1147, 703] on button "Next" at bounding box center [1173, 706] width 167 height 44
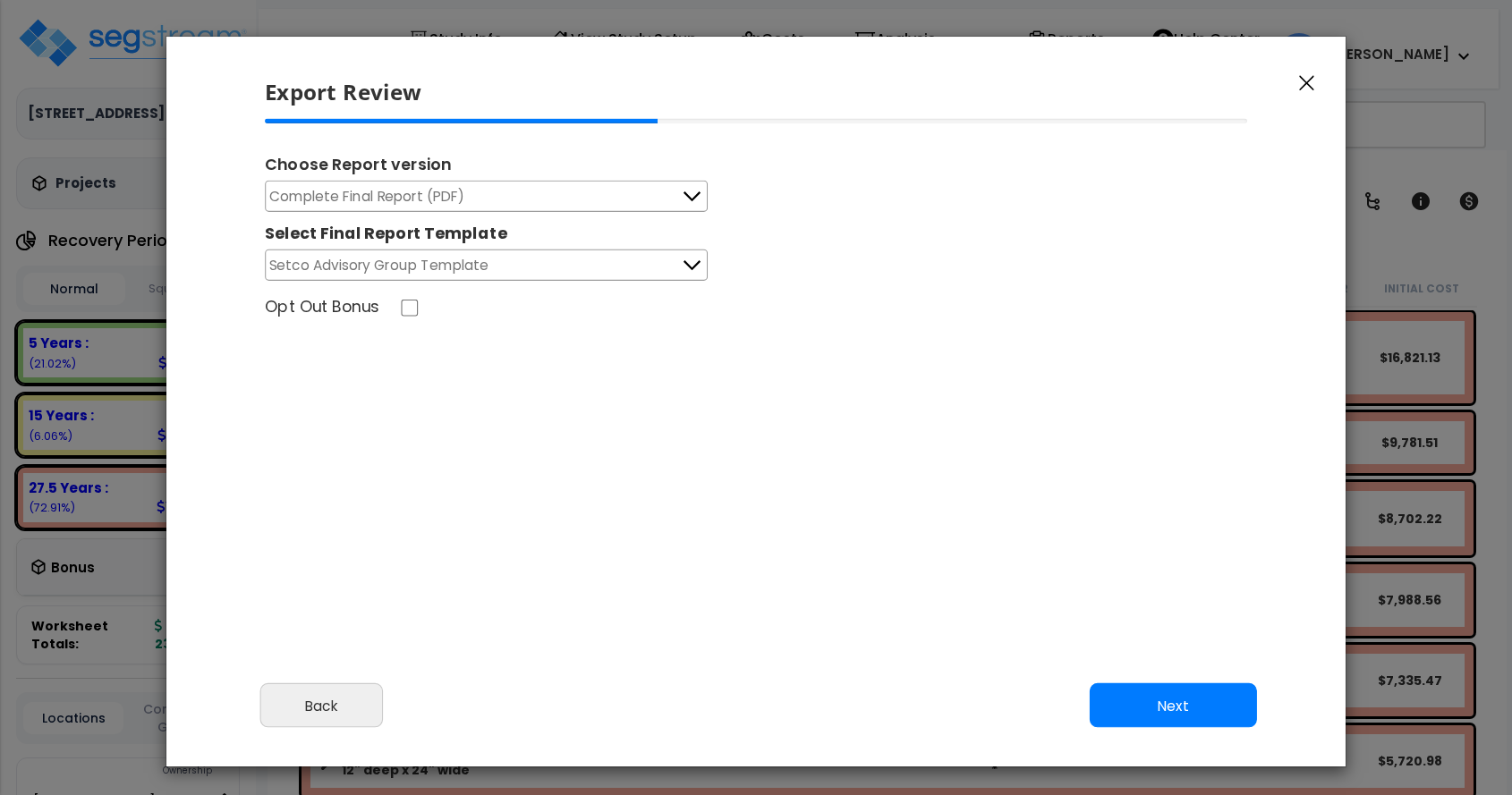
click at [531, 191] on button "Complete Final Report (PDF)" at bounding box center [486, 196] width 442 height 31
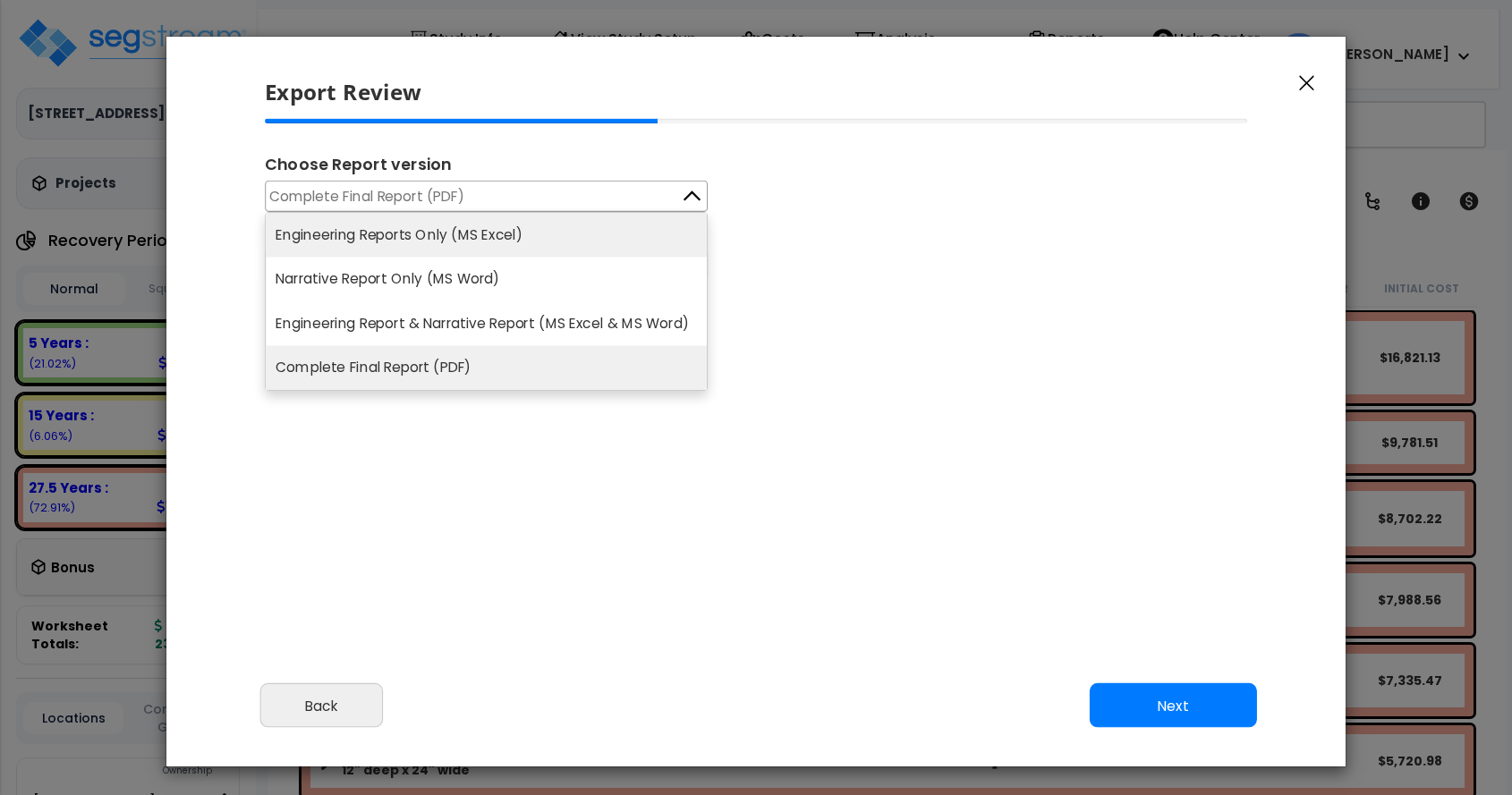
click at [519, 231] on li "Engineering Reports Only (MS Excel)" at bounding box center [486, 234] width 442 height 43
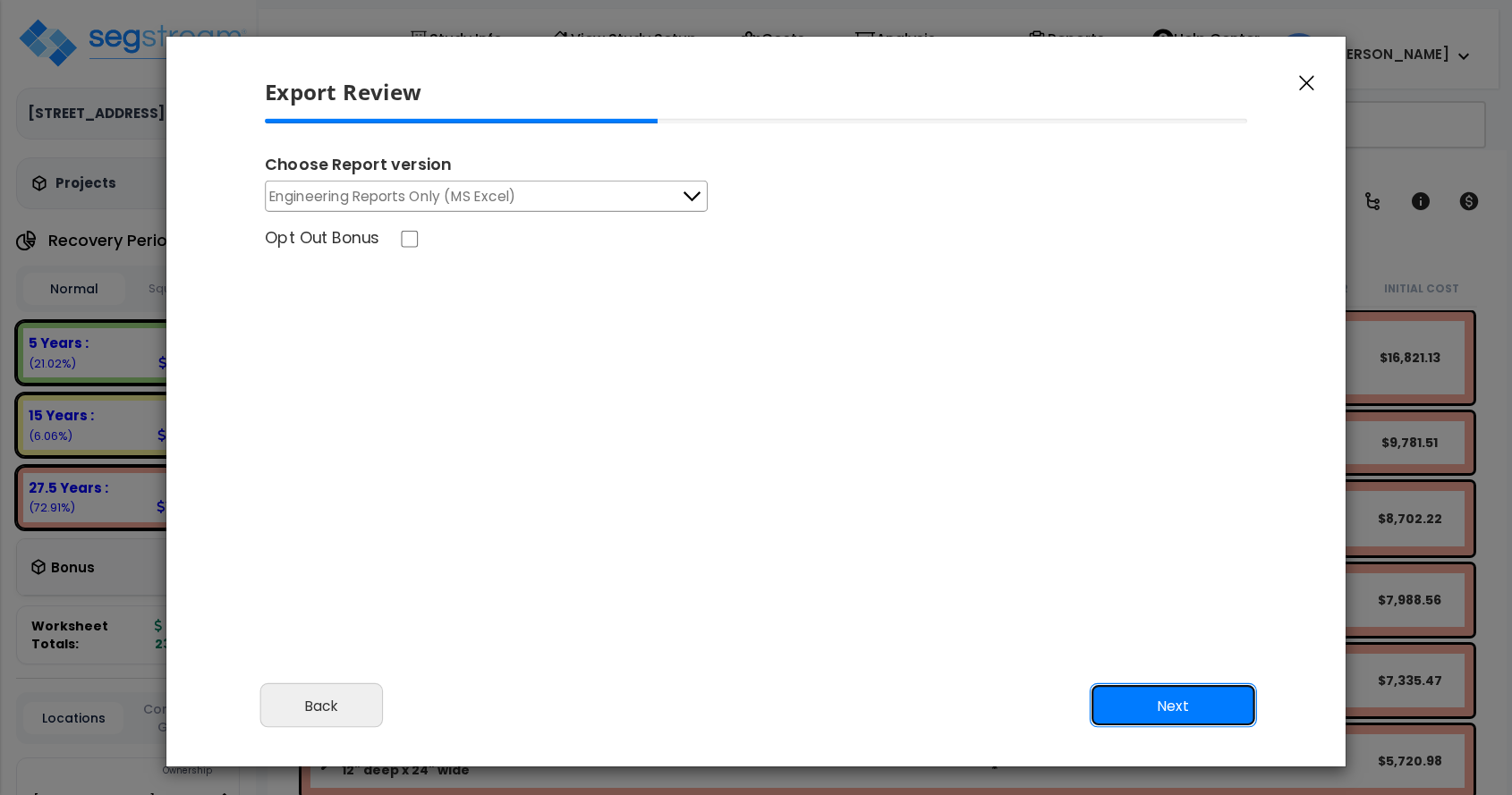
click at [1176, 709] on button "Next" at bounding box center [1173, 706] width 167 height 44
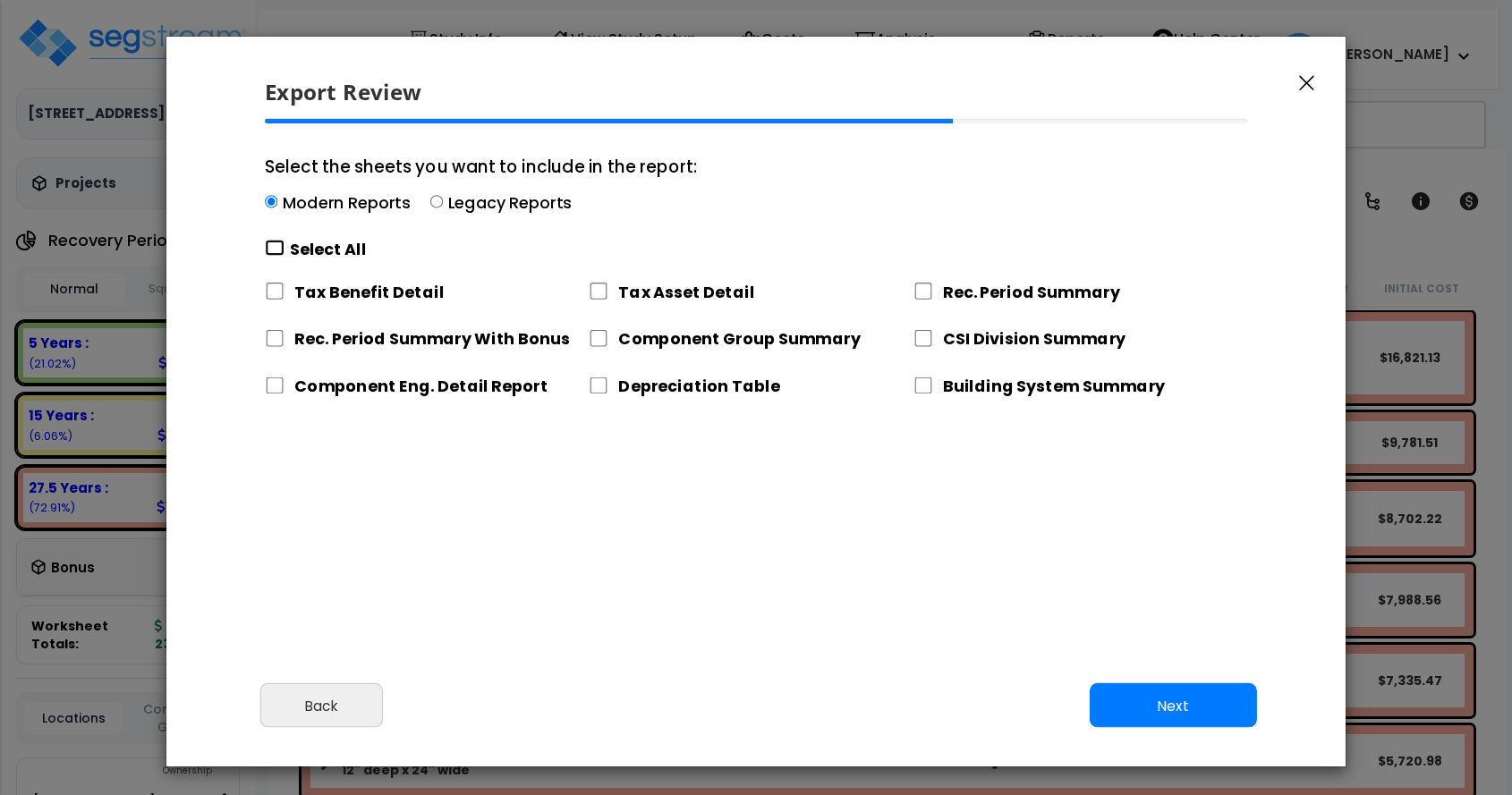
click at [273, 246] on input "Select the sheets you want to include in the report: Modern Reports Legacy Repo…" at bounding box center [274, 248] width 19 height 17
checkbox input "true"
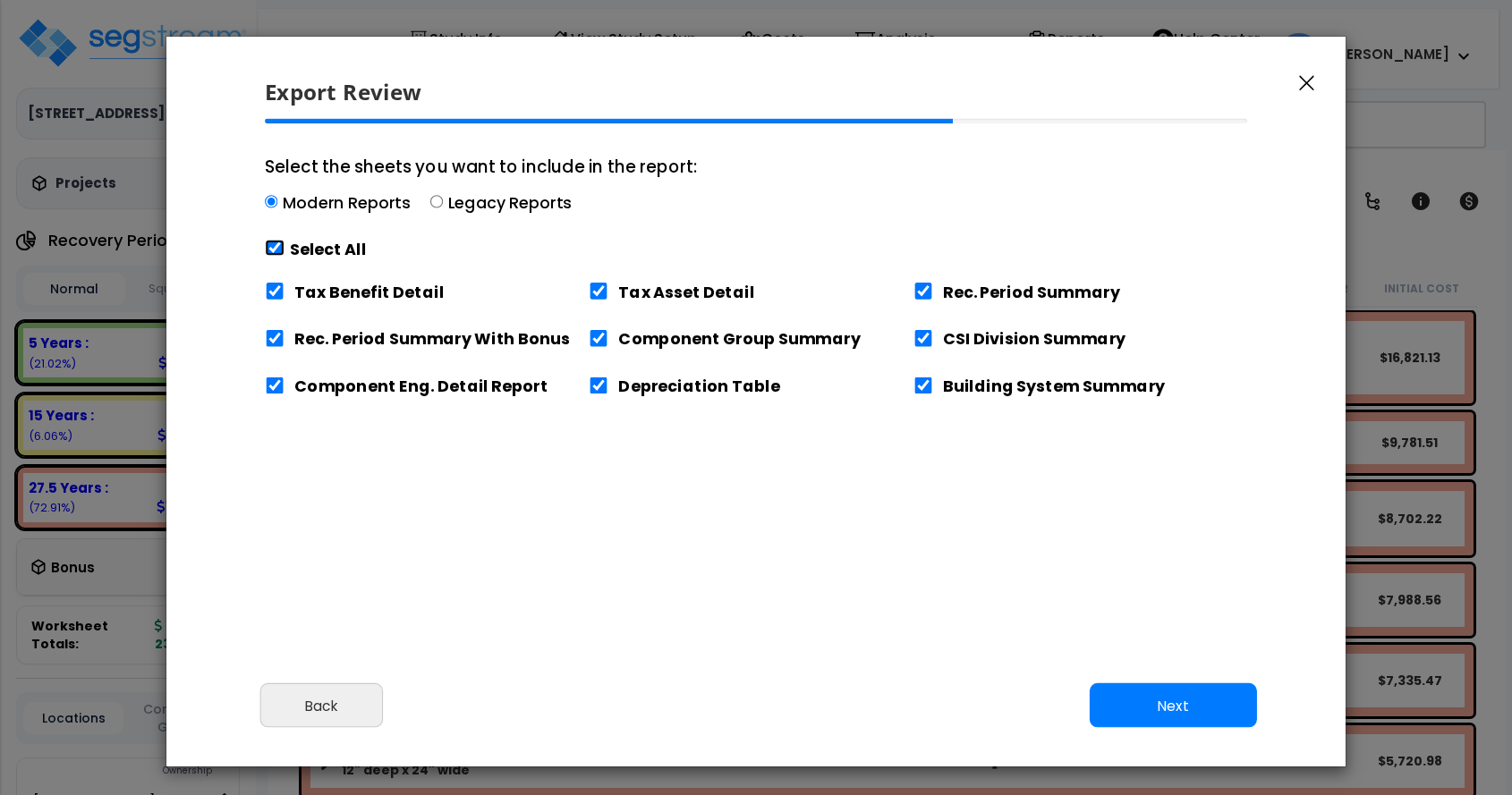
checkbox input "true"
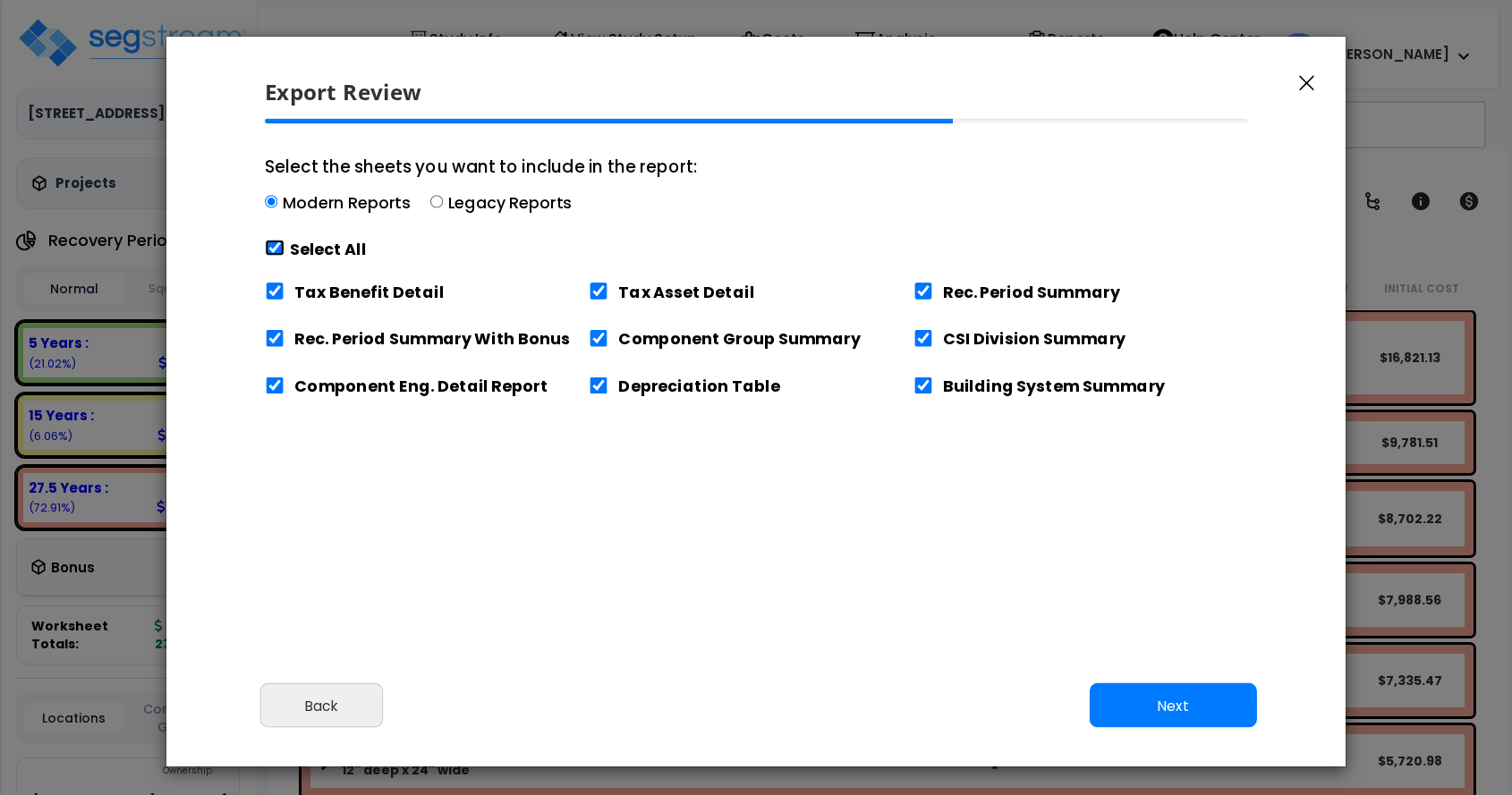
checkbox input "true"
click at [275, 293] on input "Tax Benefit Detail" at bounding box center [274, 292] width 19 height 17
checkbox input "false"
click at [587, 297] on div "Tax Benefit Detail" at bounding box center [426, 289] width 324 height 38
click at [590, 297] on input "Tax Asset Detail" at bounding box center [598, 292] width 19 height 17
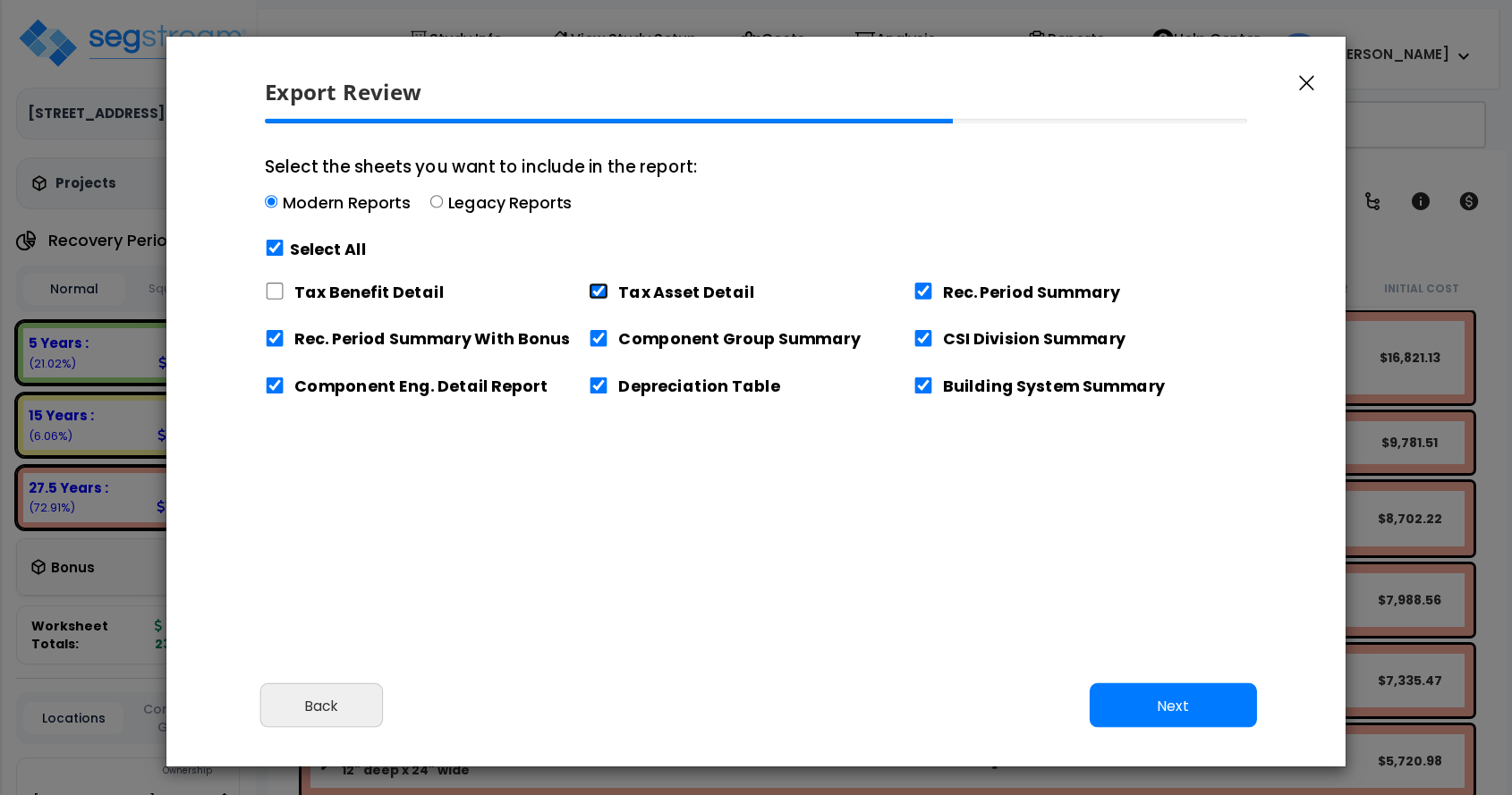
checkbox input "false"
click at [1151, 704] on button "Next" at bounding box center [1173, 706] width 167 height 44
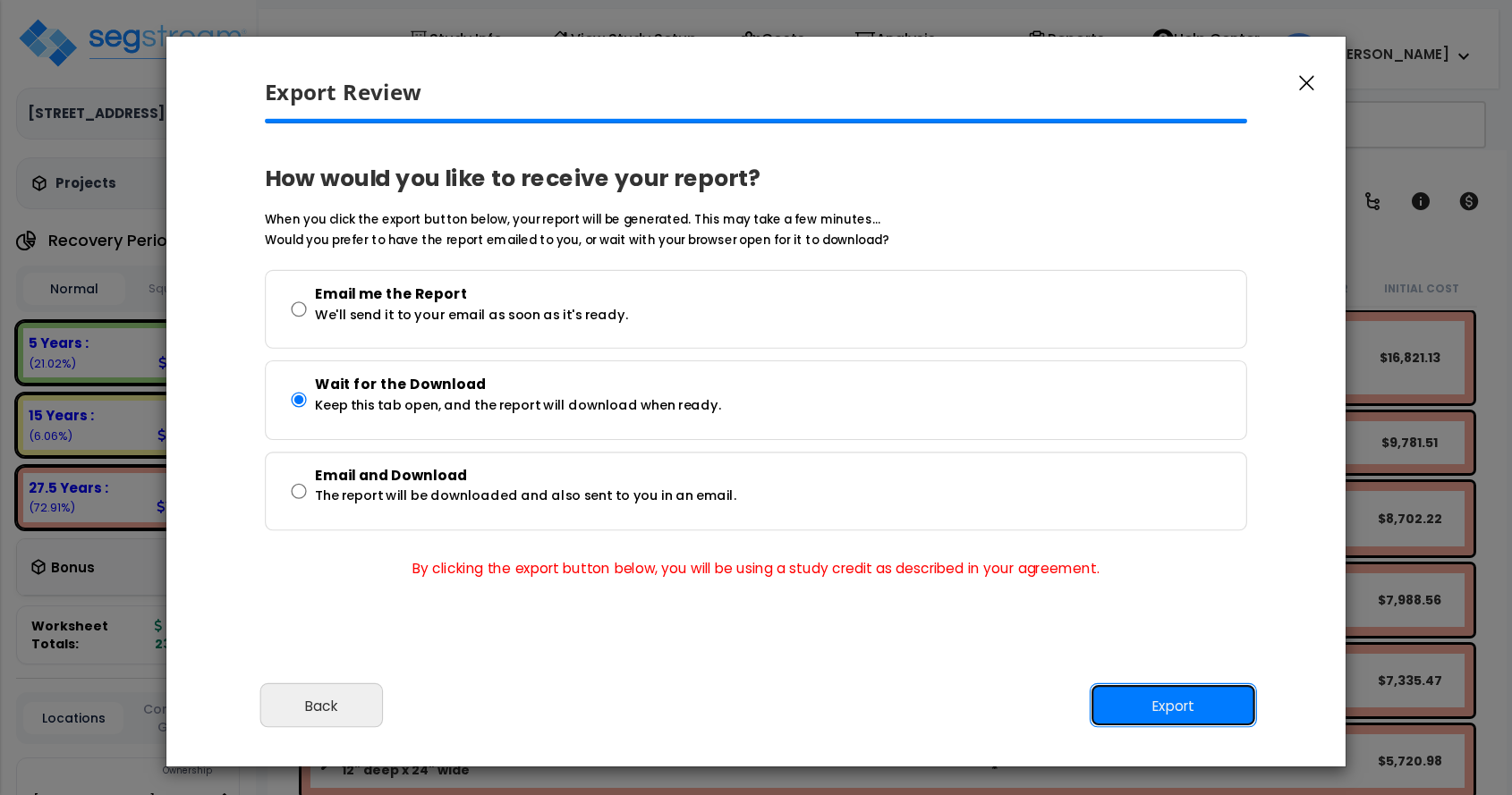
click at [1151, 696] on button "Export" at bounding box center [1173, 706] width 167 height 44
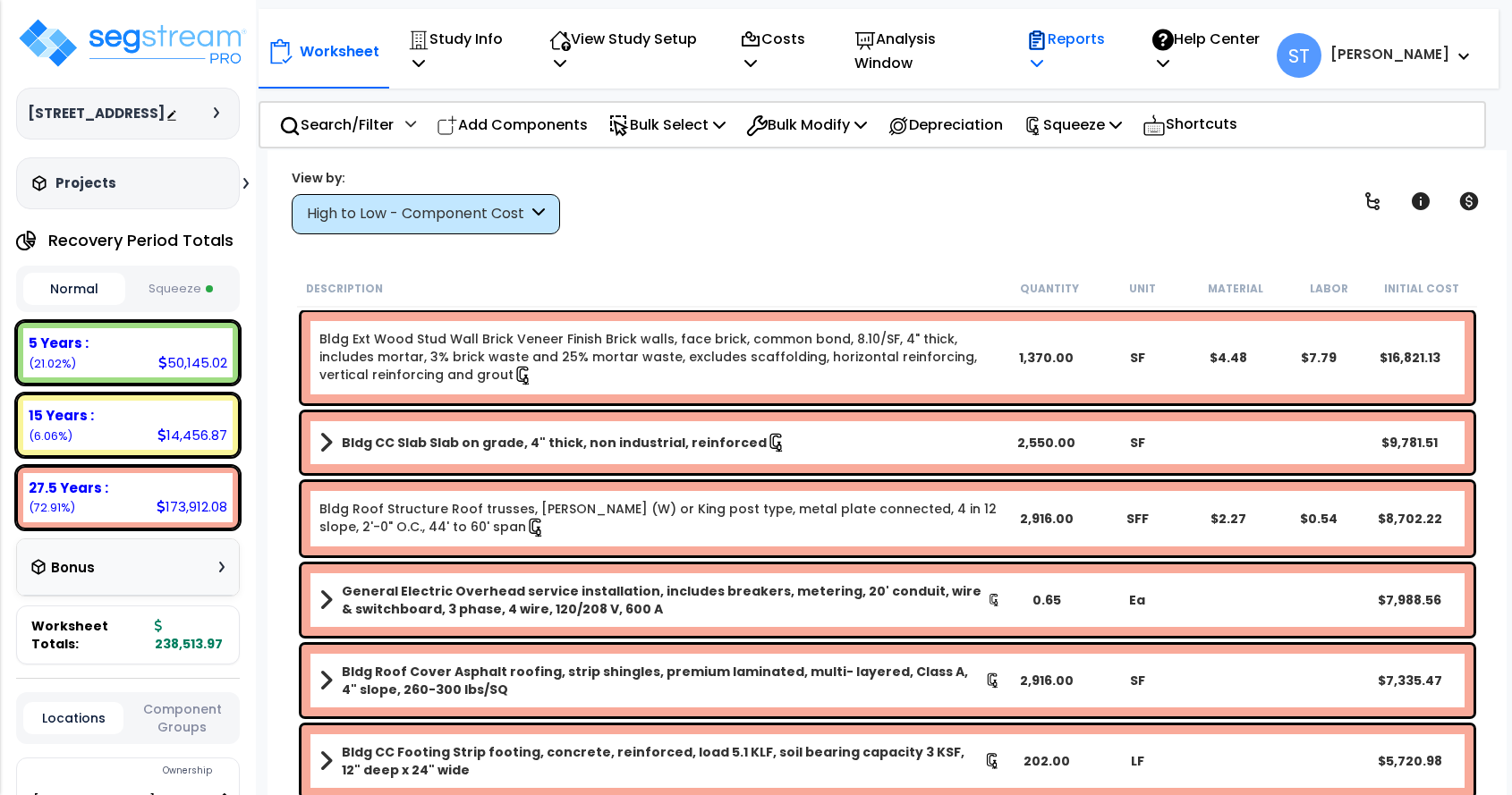
click at [1114, 36] on p "Reports" at bounding box center [1070, 51] width 88 height 48
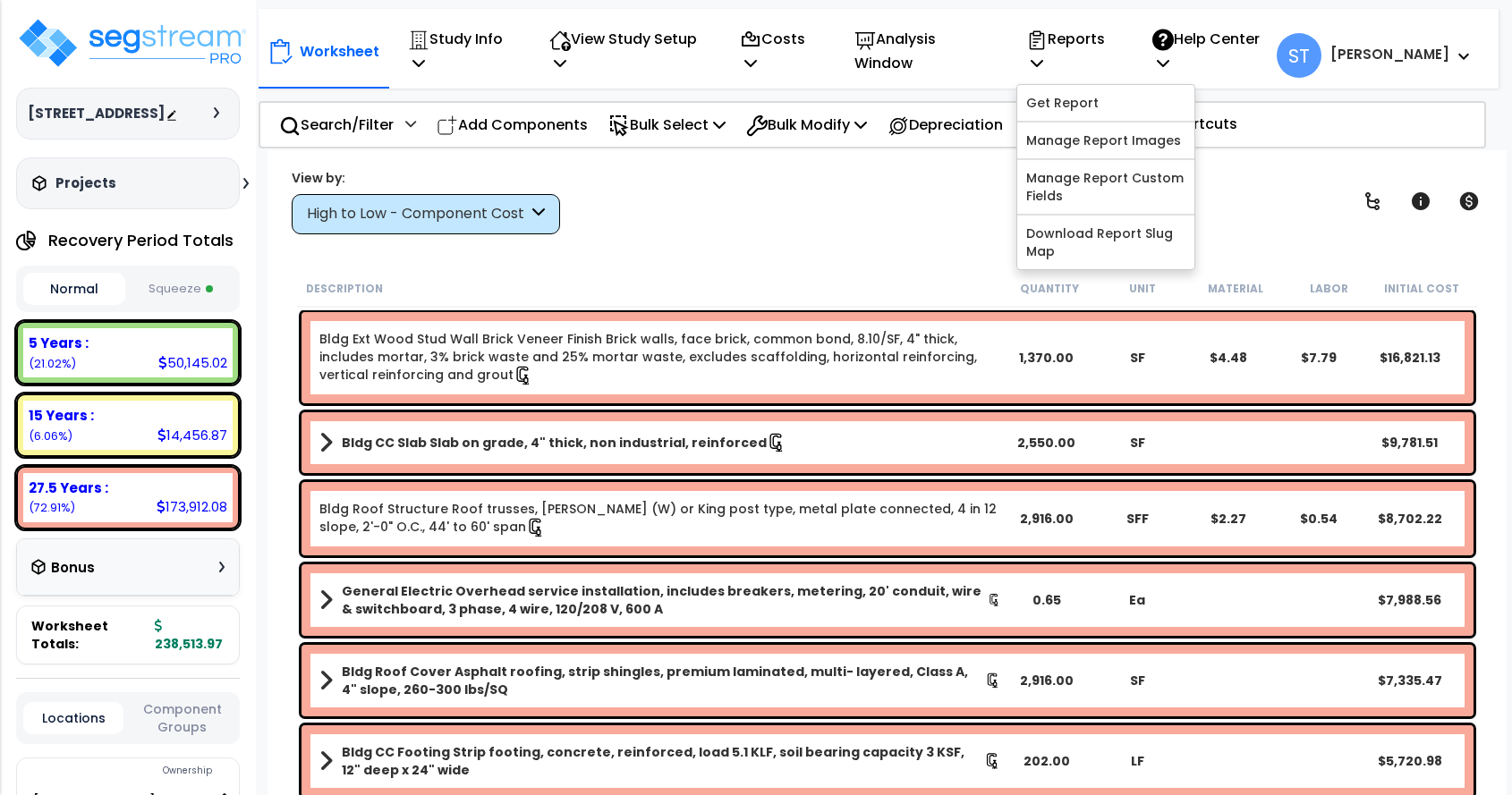
click at [174, 283] on button "Squeeze" at bounding box center [181, 289] width 102 height 31
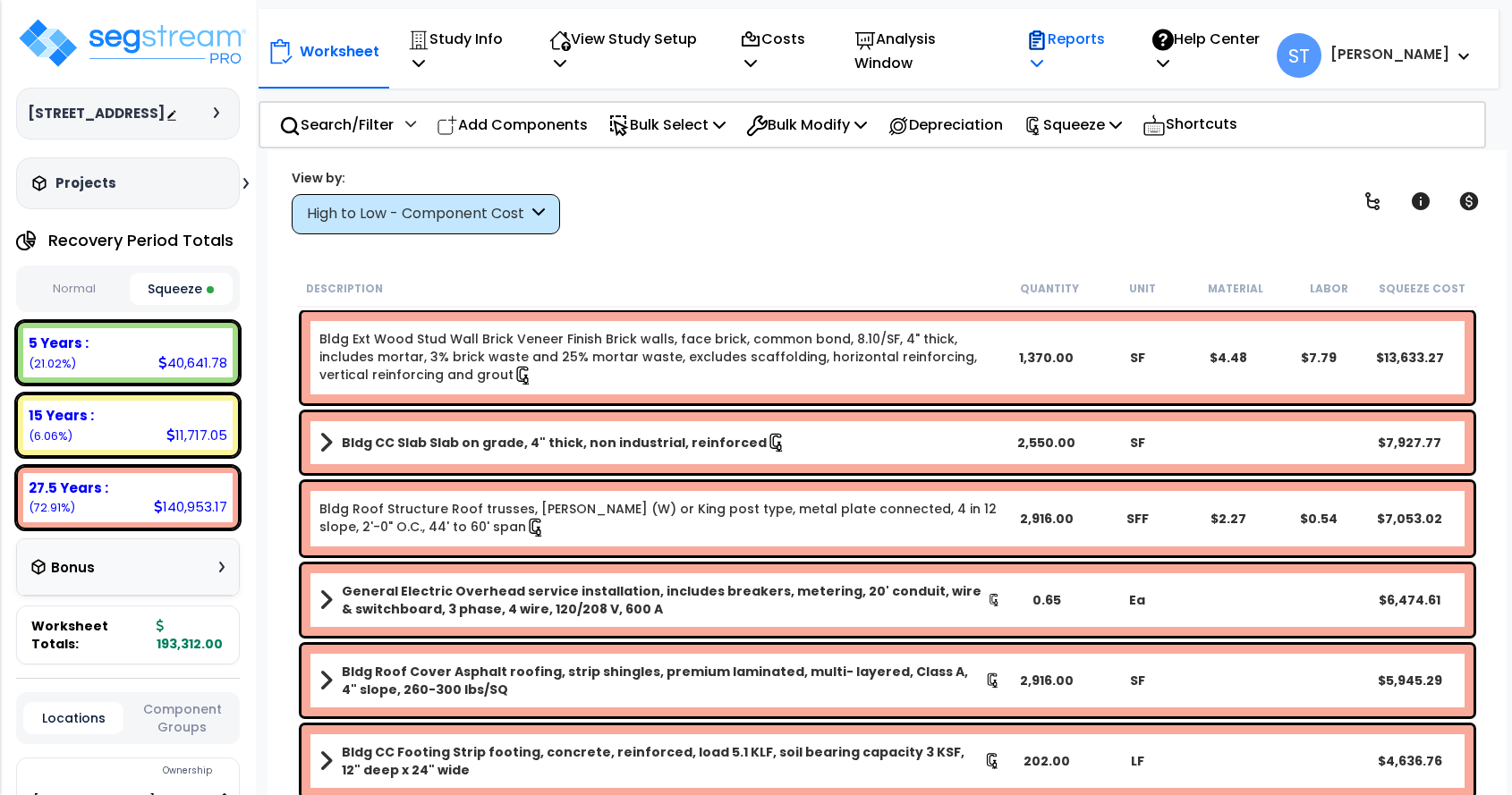
click at [1114, 37] on p "Reports" at bounding box center [1070, 51] width 88 height 48
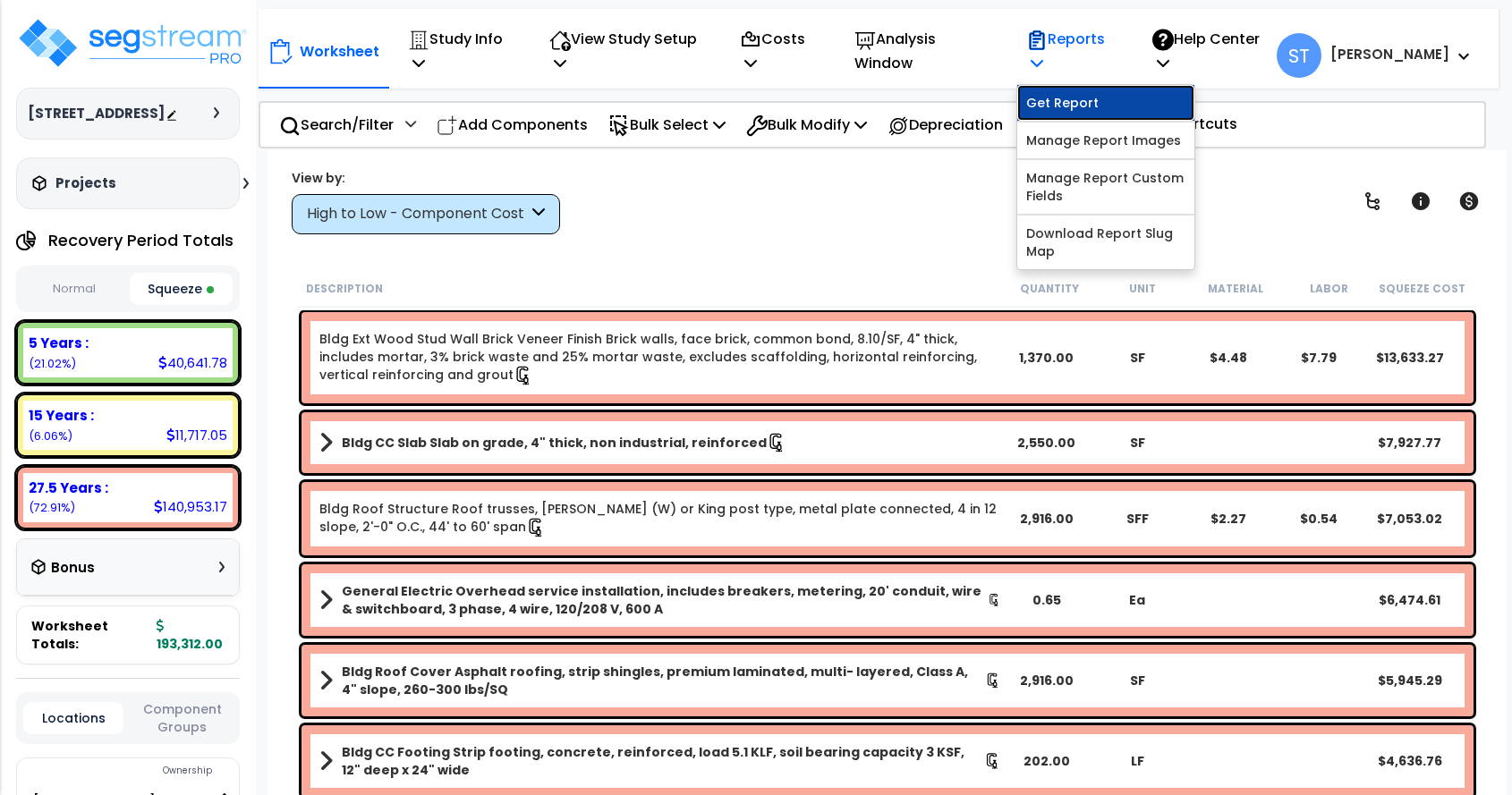
click at [1118, 109] on link "Get Report" at bounding box center [1105, 102] width 177 height 36
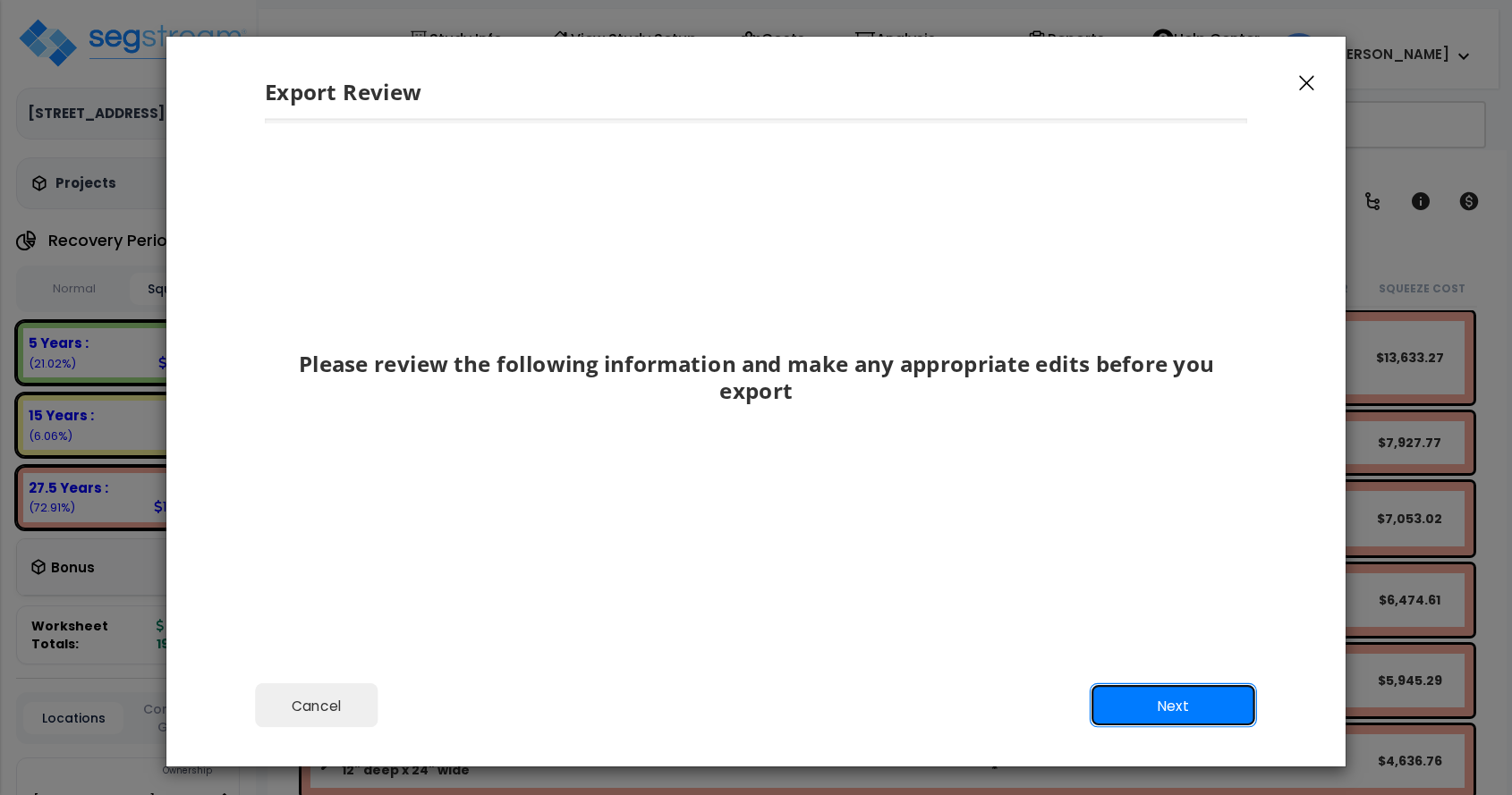
click at [1149, 701] on button "Next" at bounding box center [1173, 706] width 167 height 44
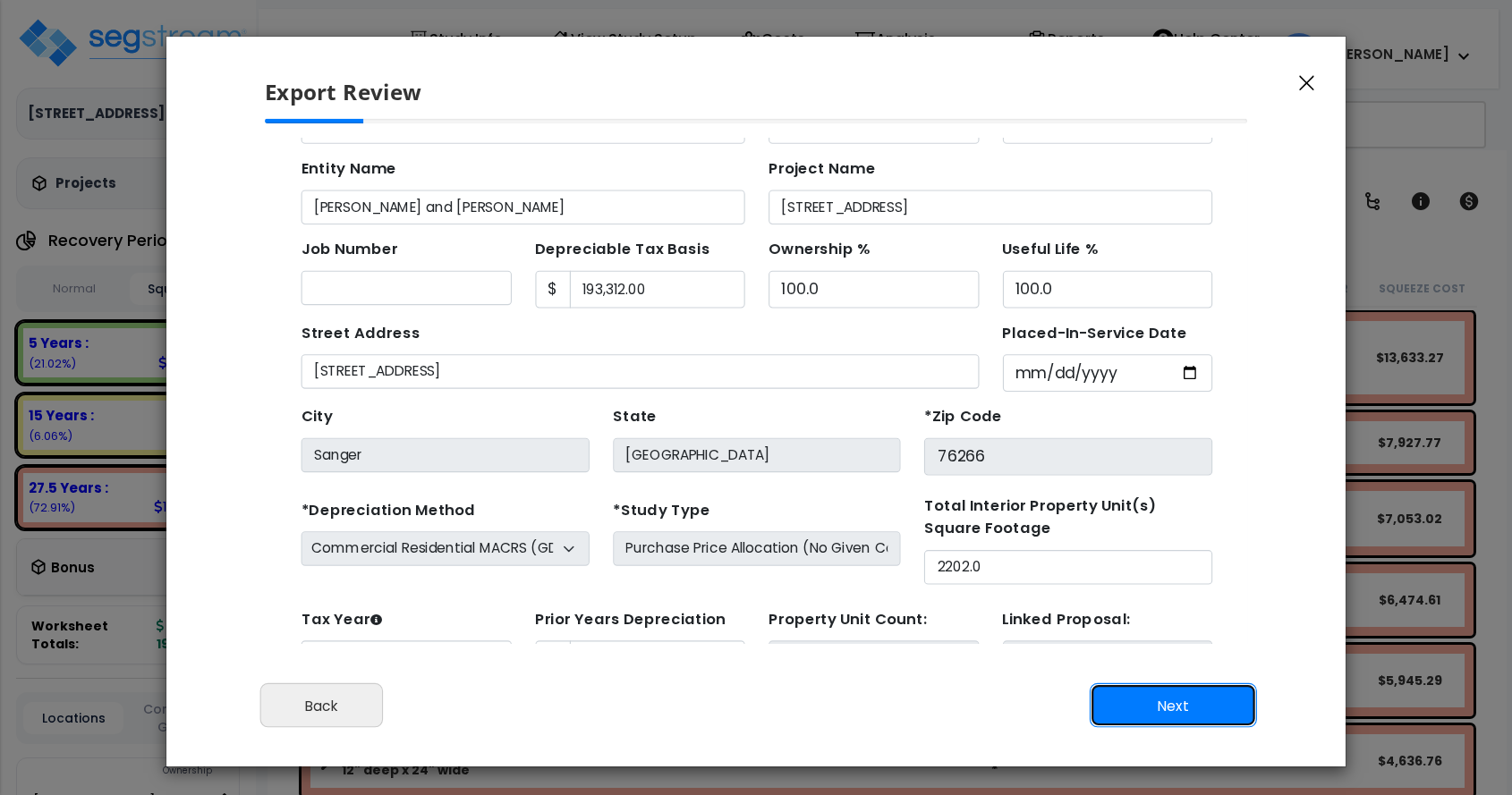
scroll to position [82, 0]
click at [1149, 701] on button "Next" at bounding box center [1173, 706] width 167 height 44
type input "17281"
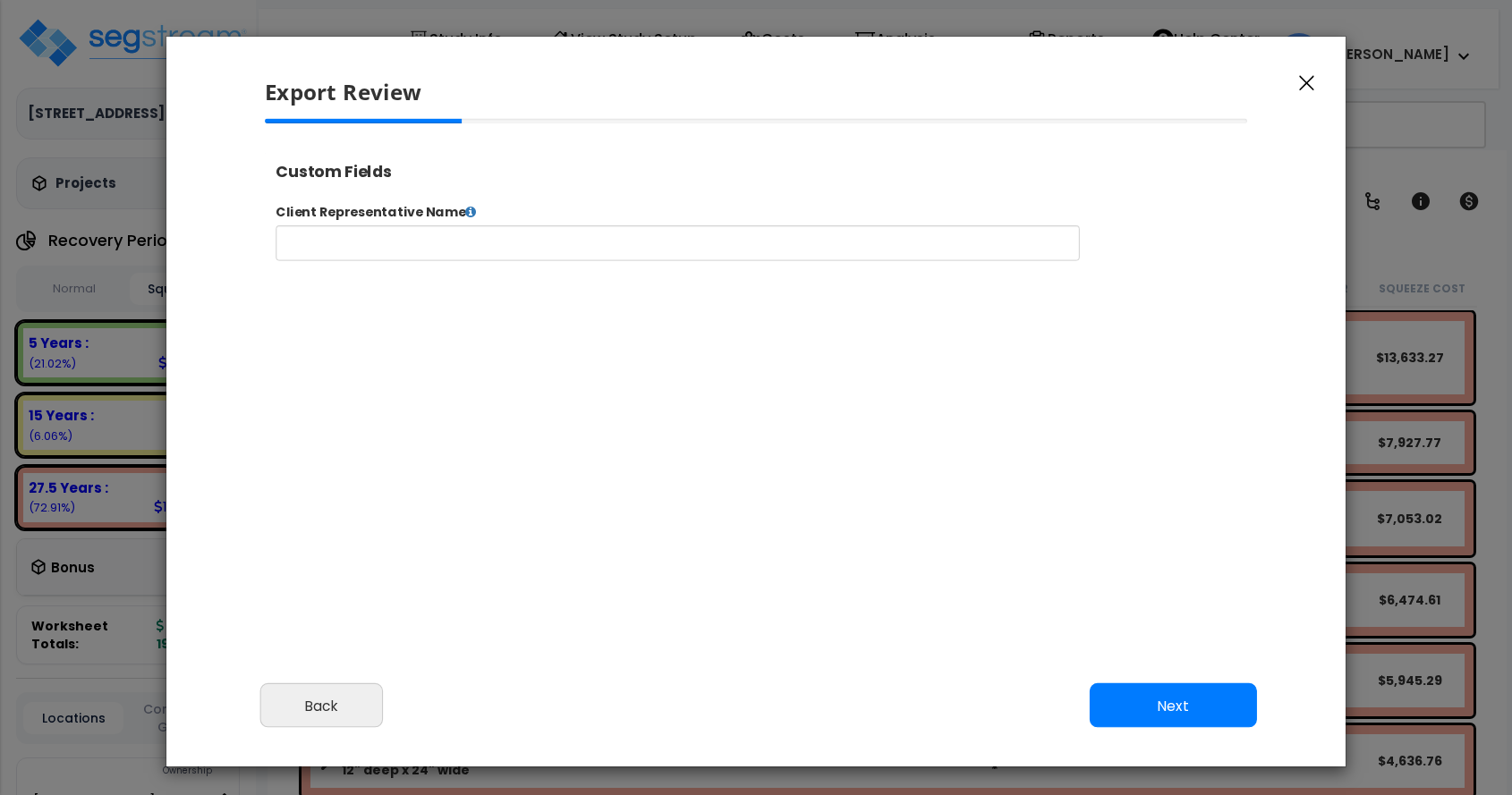
type input "17,281.0"
select select "2024"
click at [1149, 701] on button "Next" at bounding box center [1173, 706] width 167 height 44
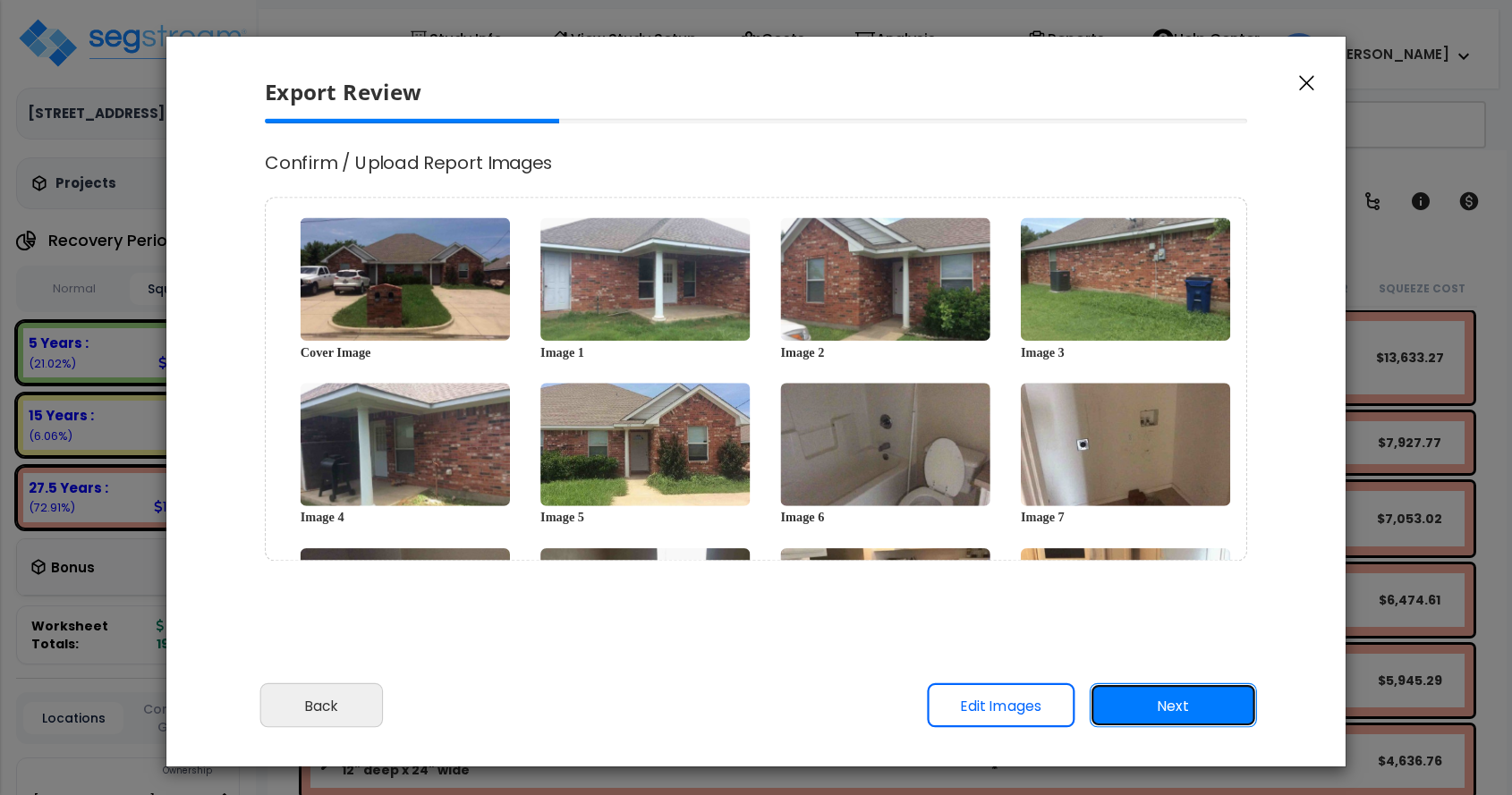
scroll to position [0, 0]
click at [1149, 701] on button "Next" at bounding box center [1173, 706] width 167 height 44
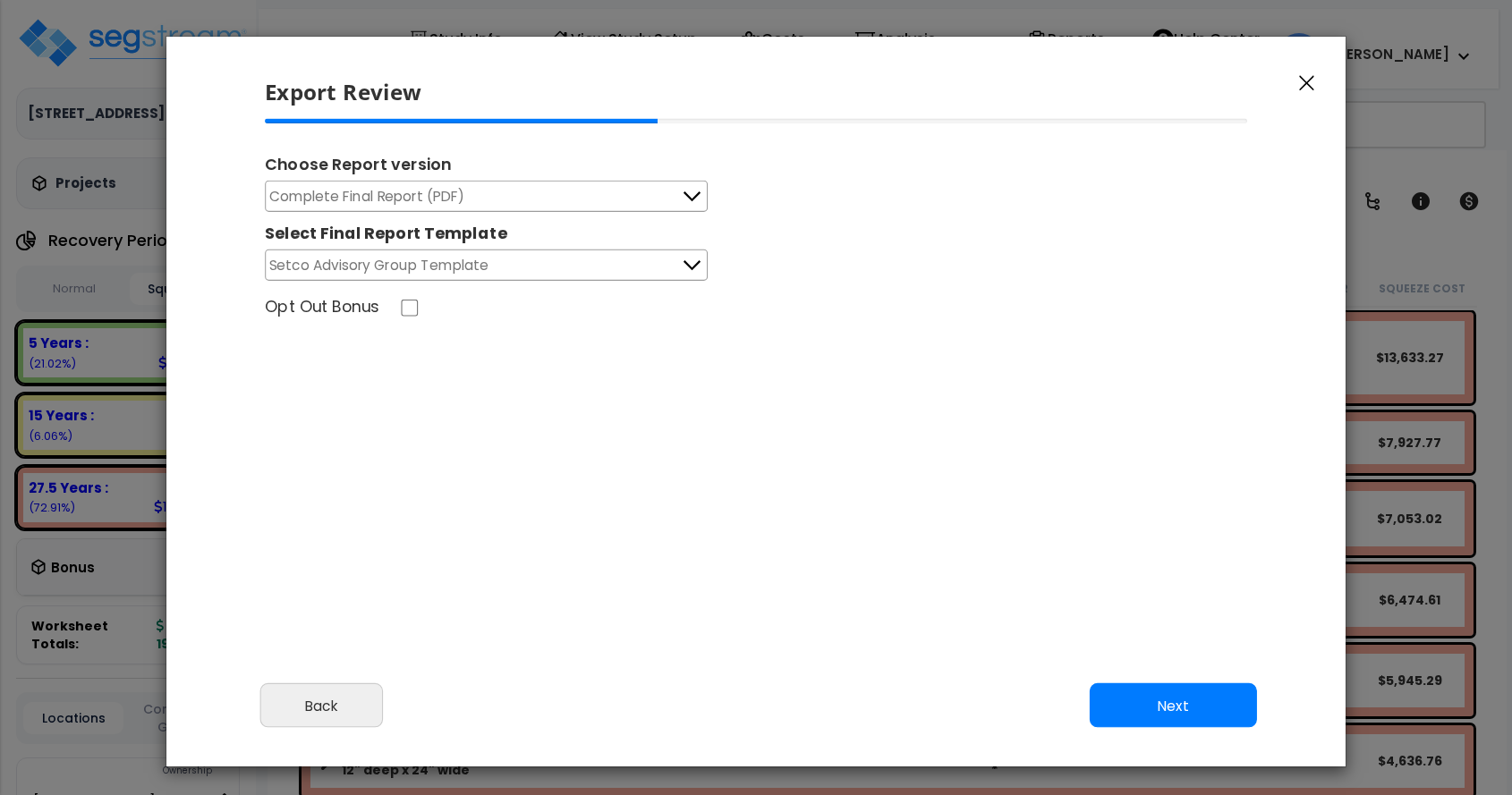
click at [525, 181] on button "Complete Final Report (PDF)" at bounding box center [486, 196] width 442 height 31
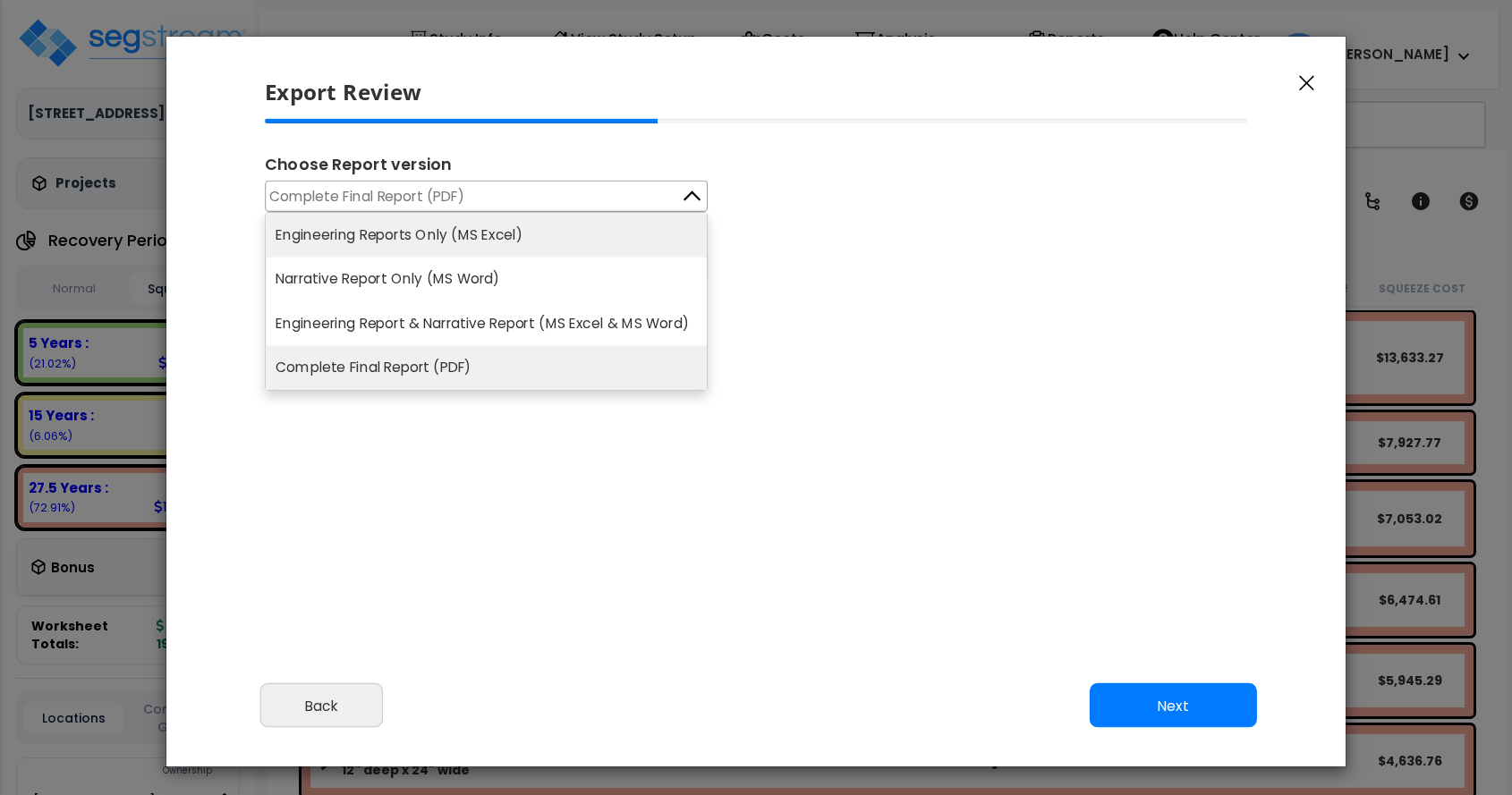
click at [516, 227] on li "Engineering Reports Only (MS Excel)" at bounding box center [486, 234] width 442 height 43
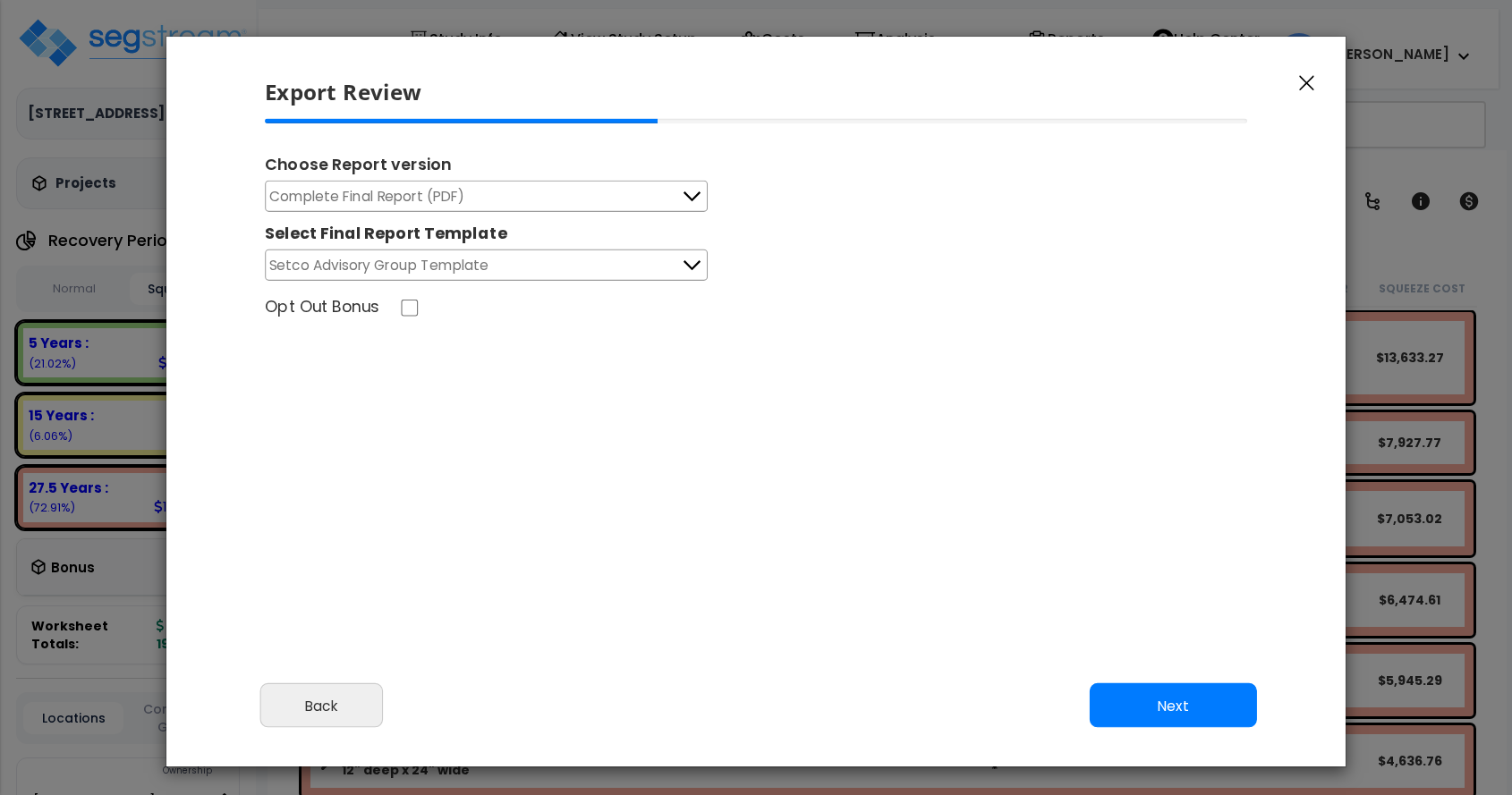
click at [516, 192] on button "Complete Final Report (PDF)" at bounding box center [486, 196] width 442 height 31
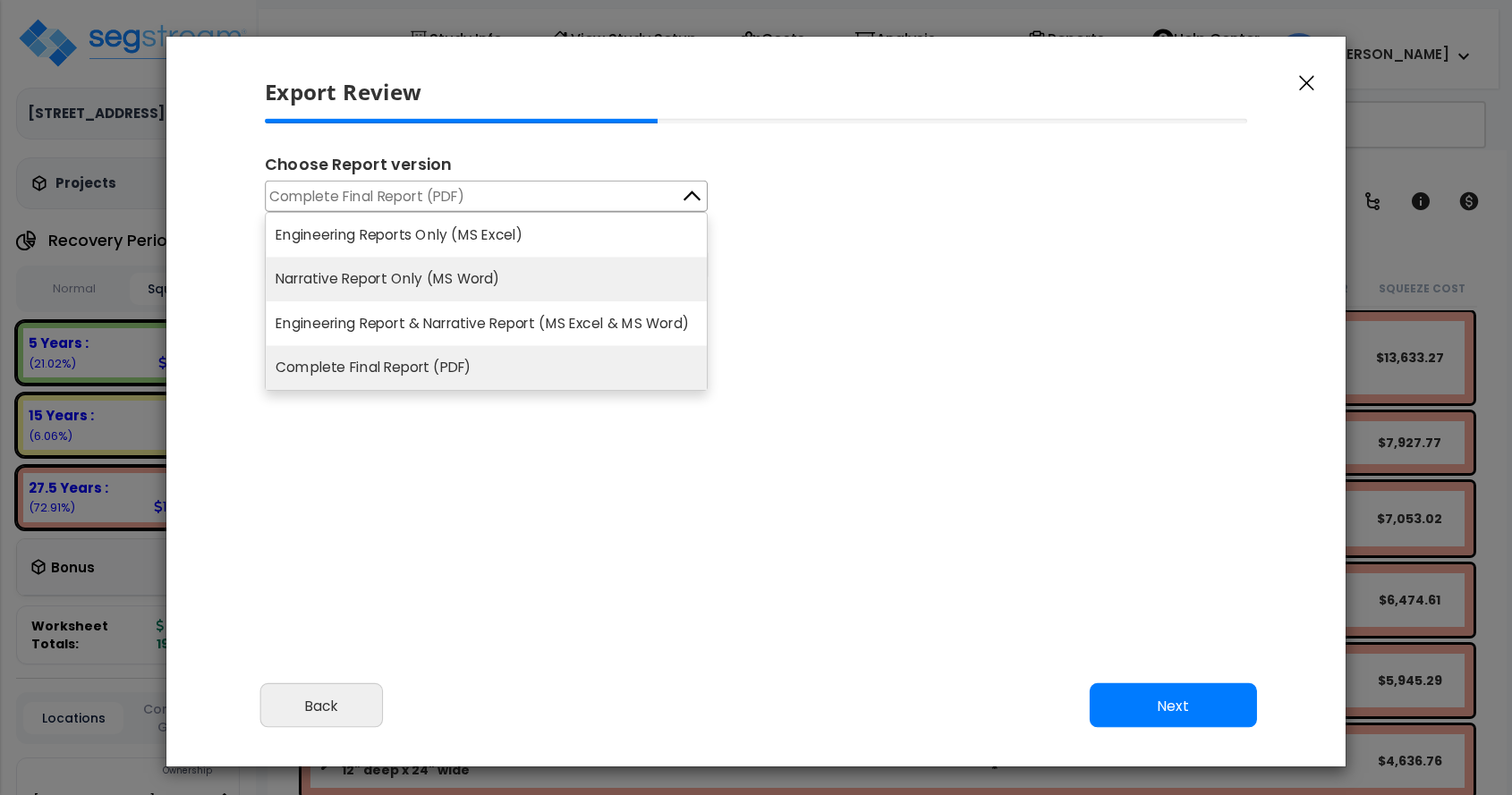
click at [482, 276] on li "Narrative Report Only (MS Word)" at bounding box center [486, 280] width 442 height 44
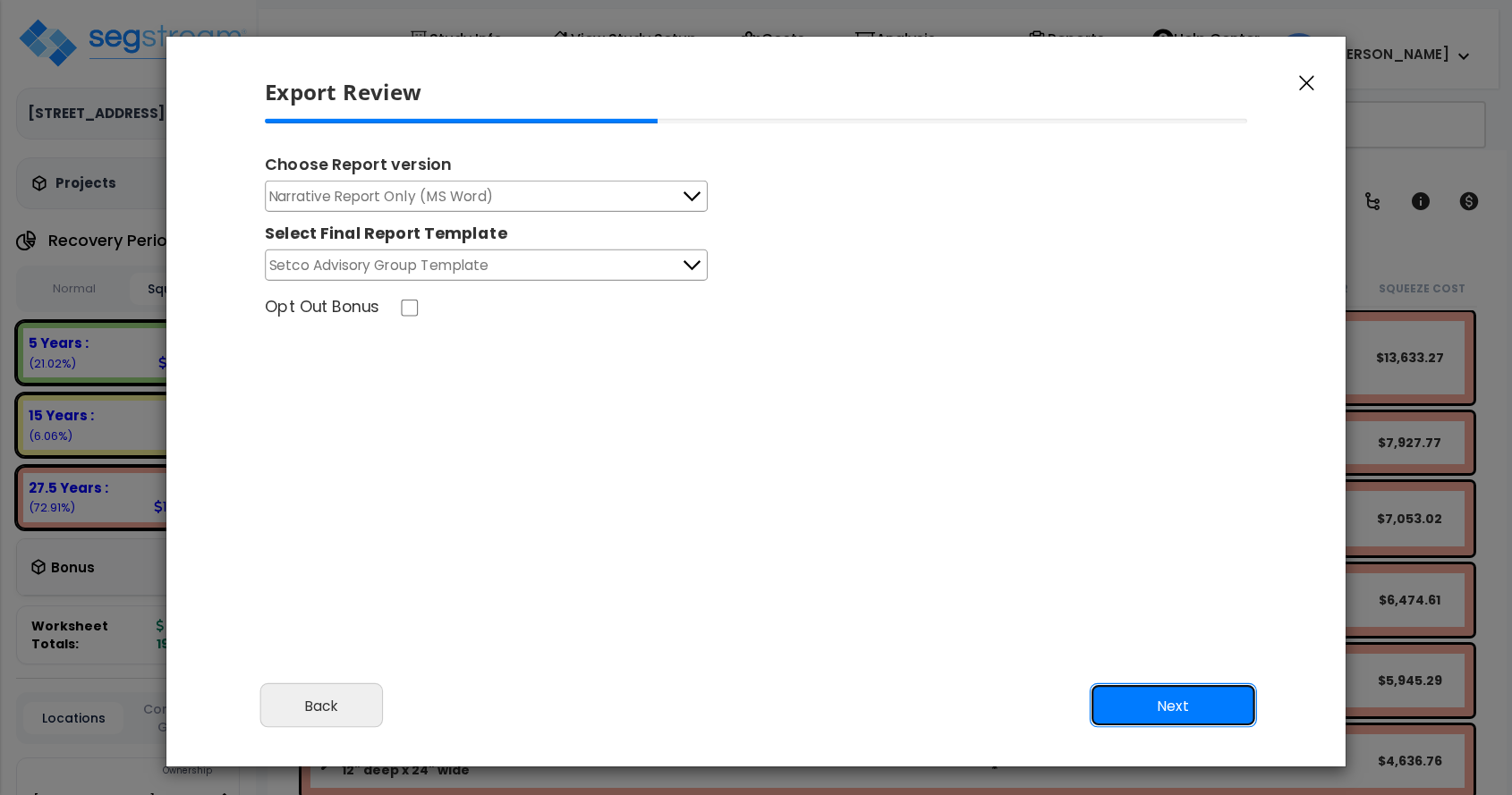
click at [1166, 708] on button "Next" at bounding box center [1173, 706] width 167 height 44
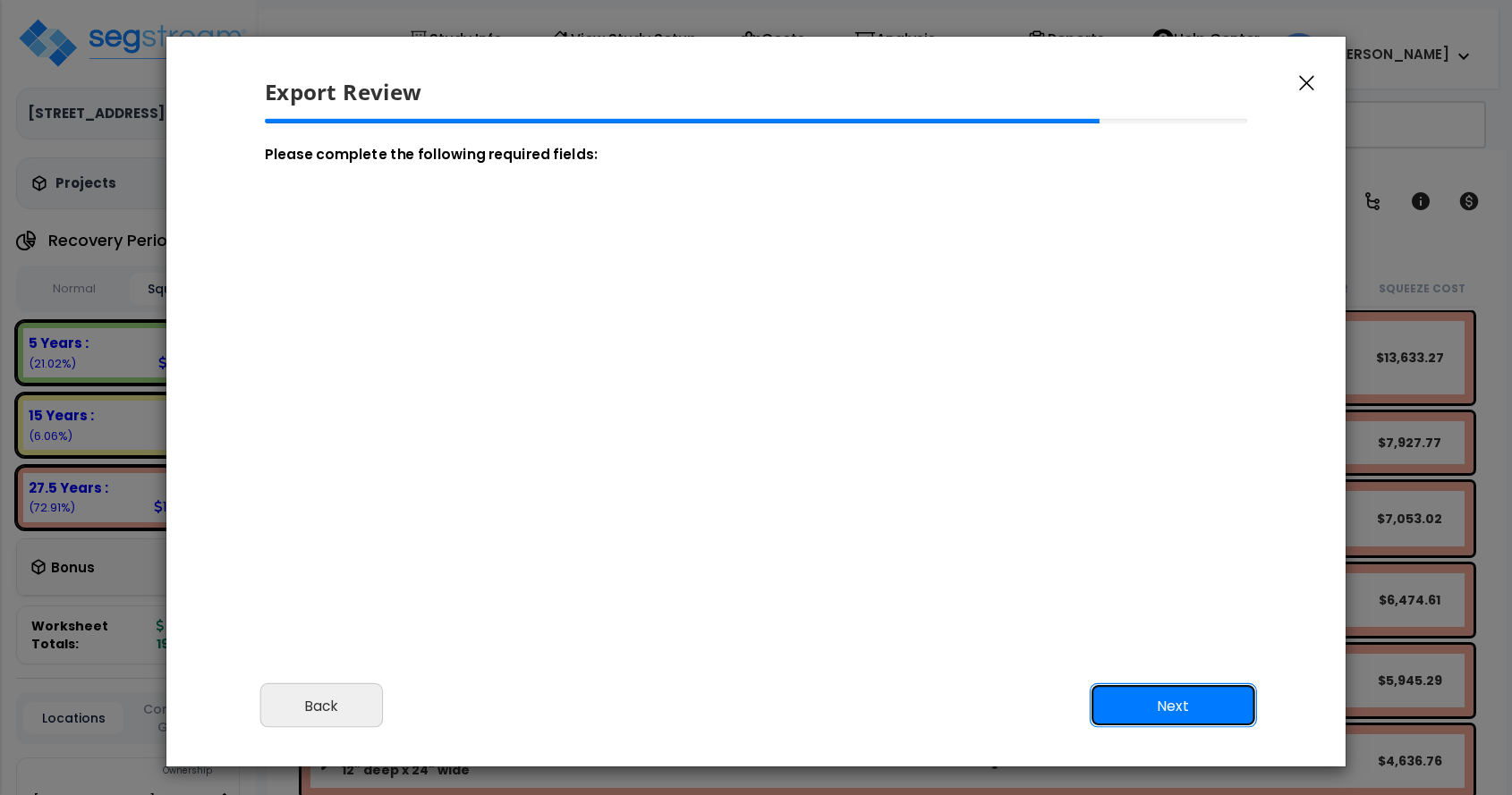
click at [1173, 709] on button "Next" at bounding box center [1173, 706] width 167 height 44
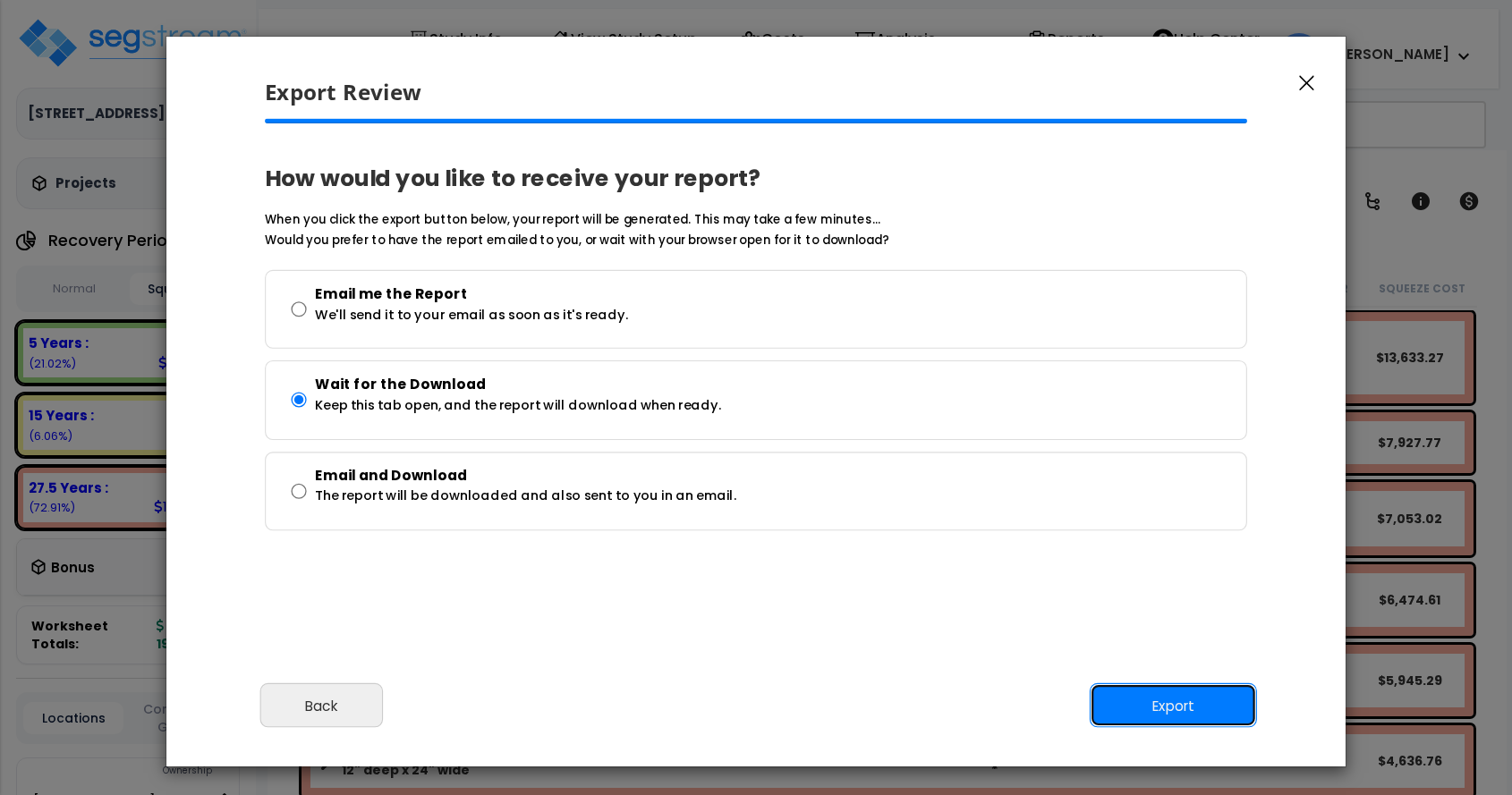
click at [1184, 710] on button "Export" at bounding box center [1173, 706] width 167 height 44
